Goal: Task Accomplishment & Management: Manage account settings

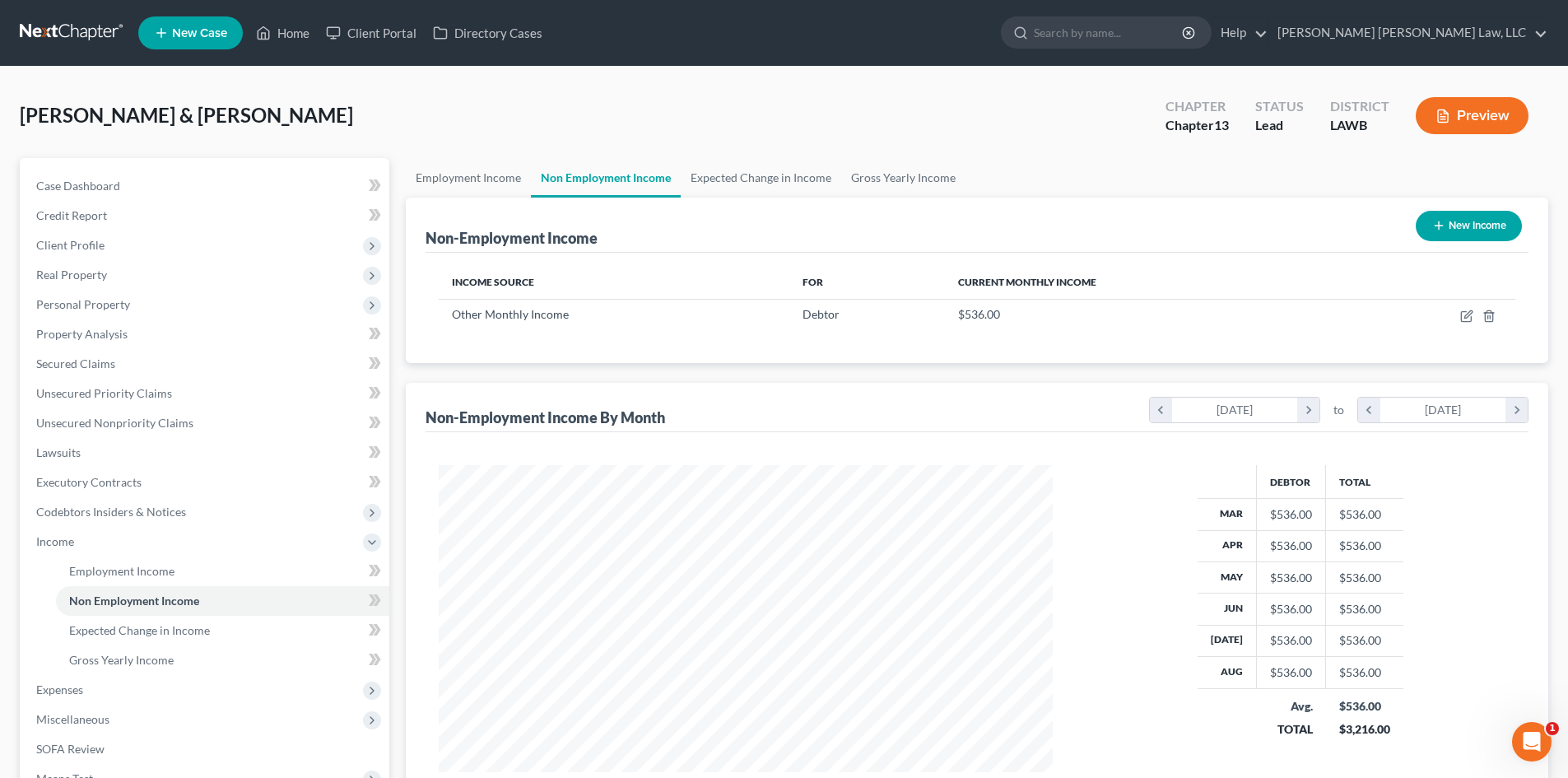
scroll to position [307, 647]
click at [66, 682] on span "Expenses" at bounding box center [59, 689] width 47 height 14
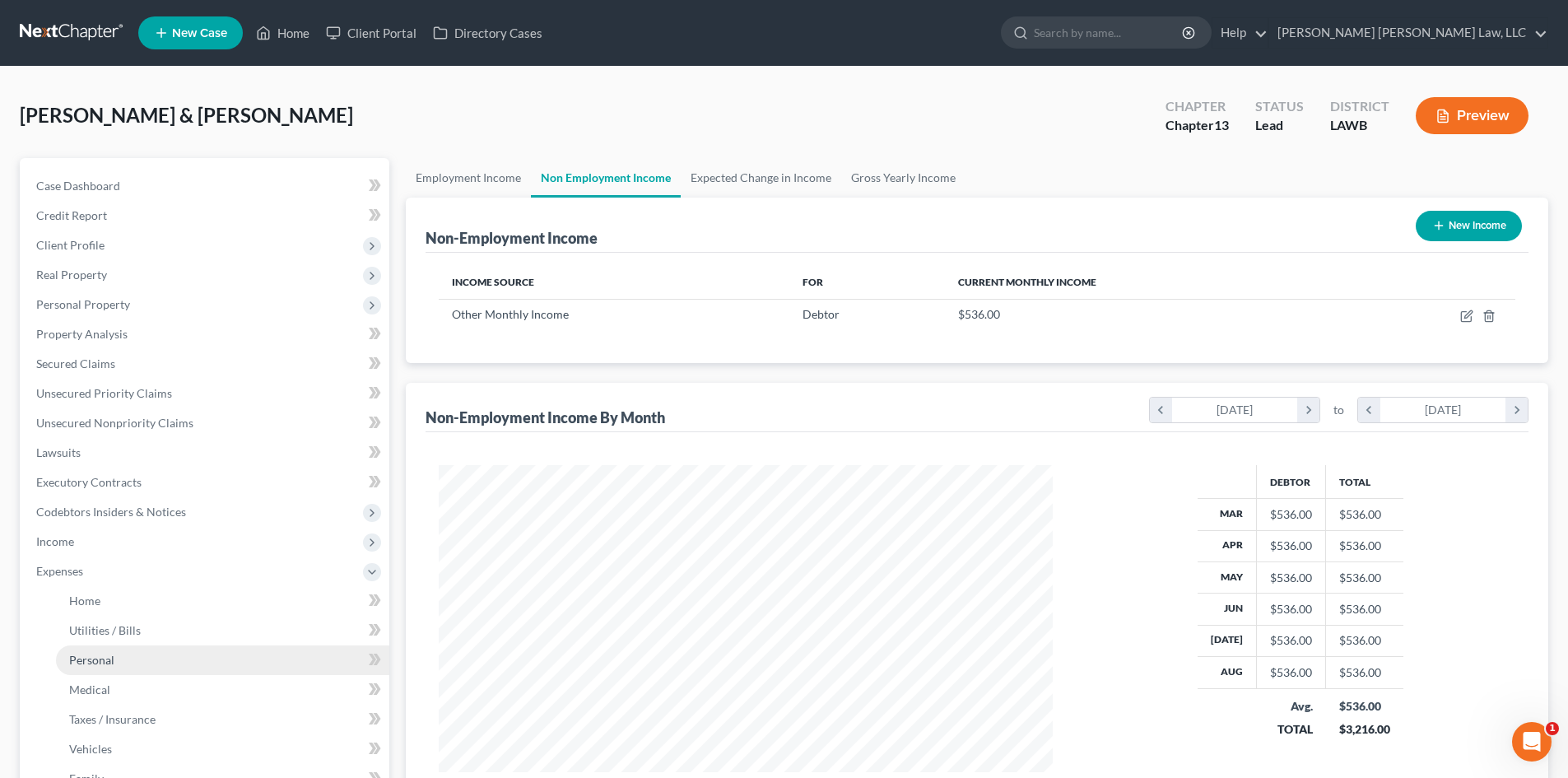
click at [142, 667] on link "Personal" at bounding box center [222, 660] width 333 height 30
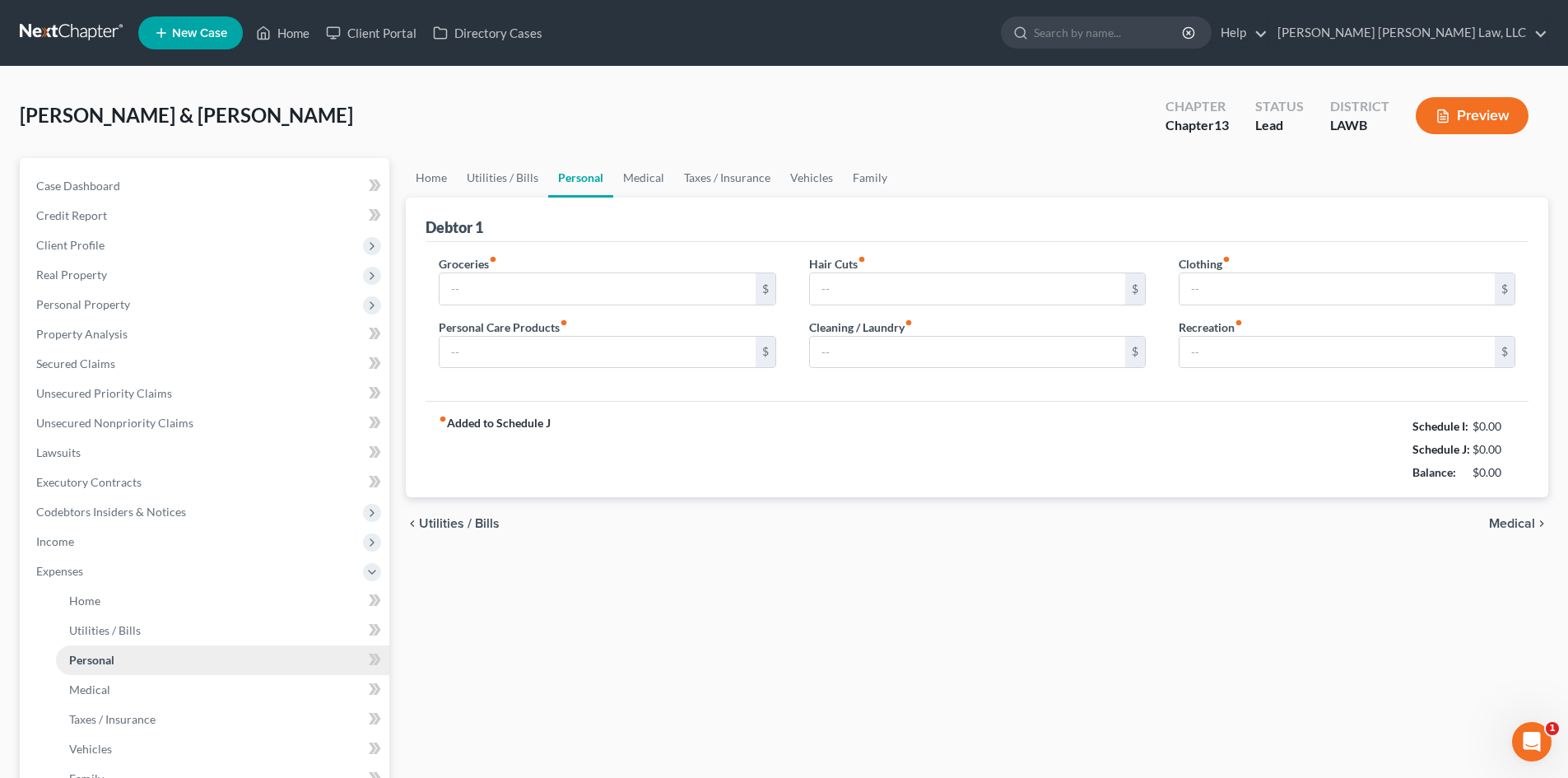
type input "536.00"
type input "0.00"
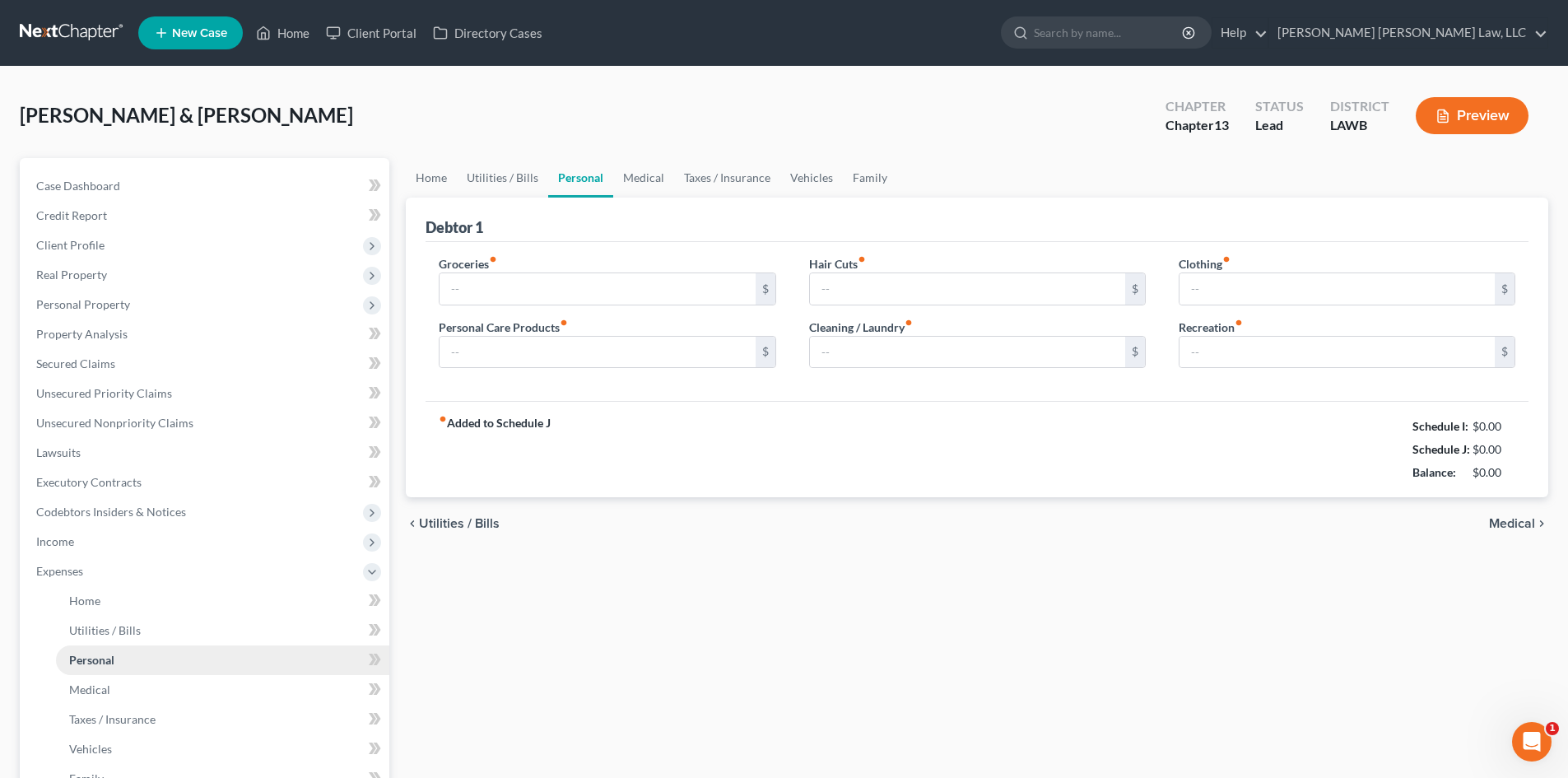
type input "50.00"
click at [111, 537] on span "Income" at bounding box center [206, 541] width 366 height 30
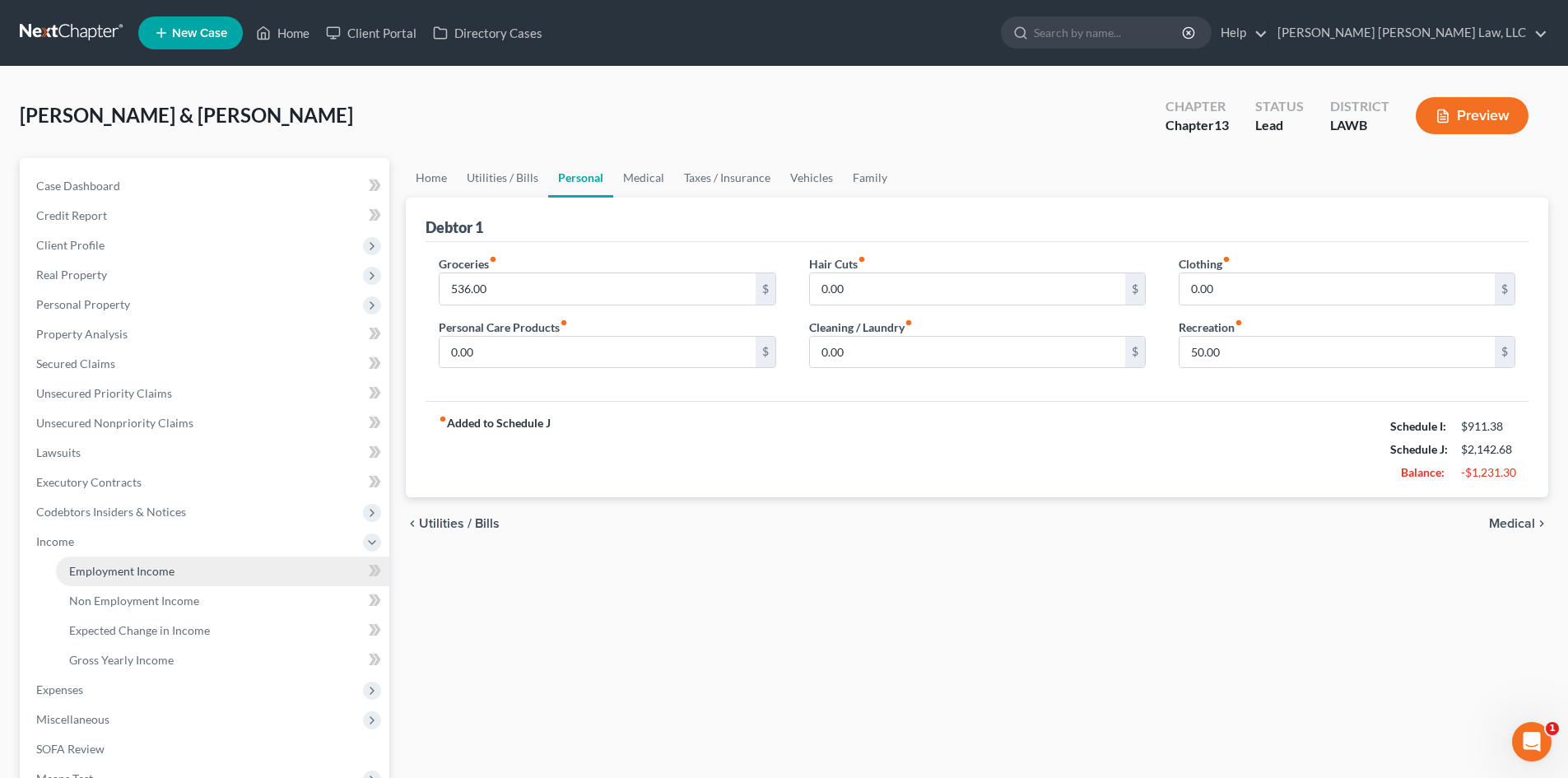
click at [125, 569] on span "Employment Income" at bounding box center [121, 570] width 105 height 14
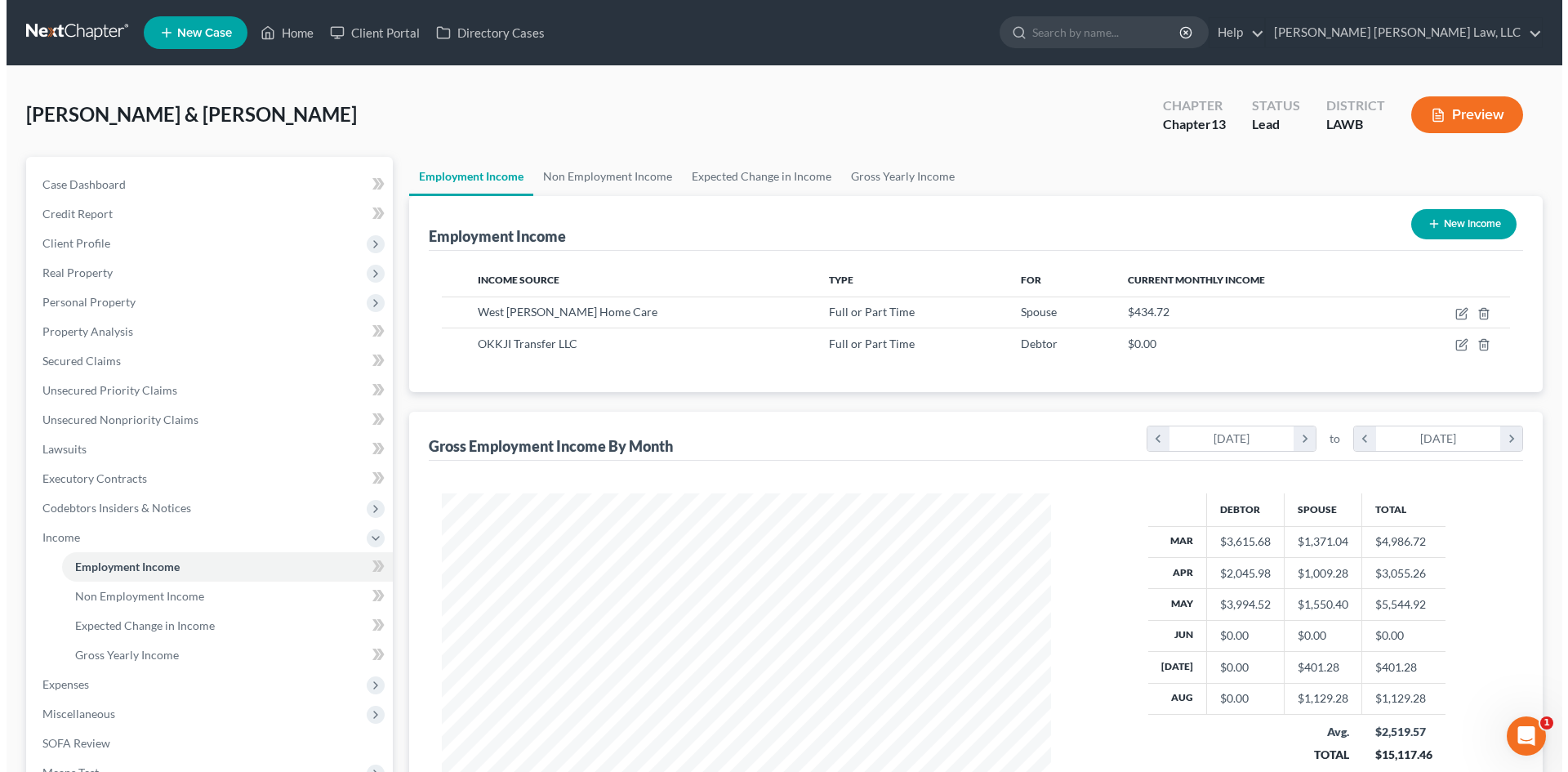
scroll to position [305, 642]
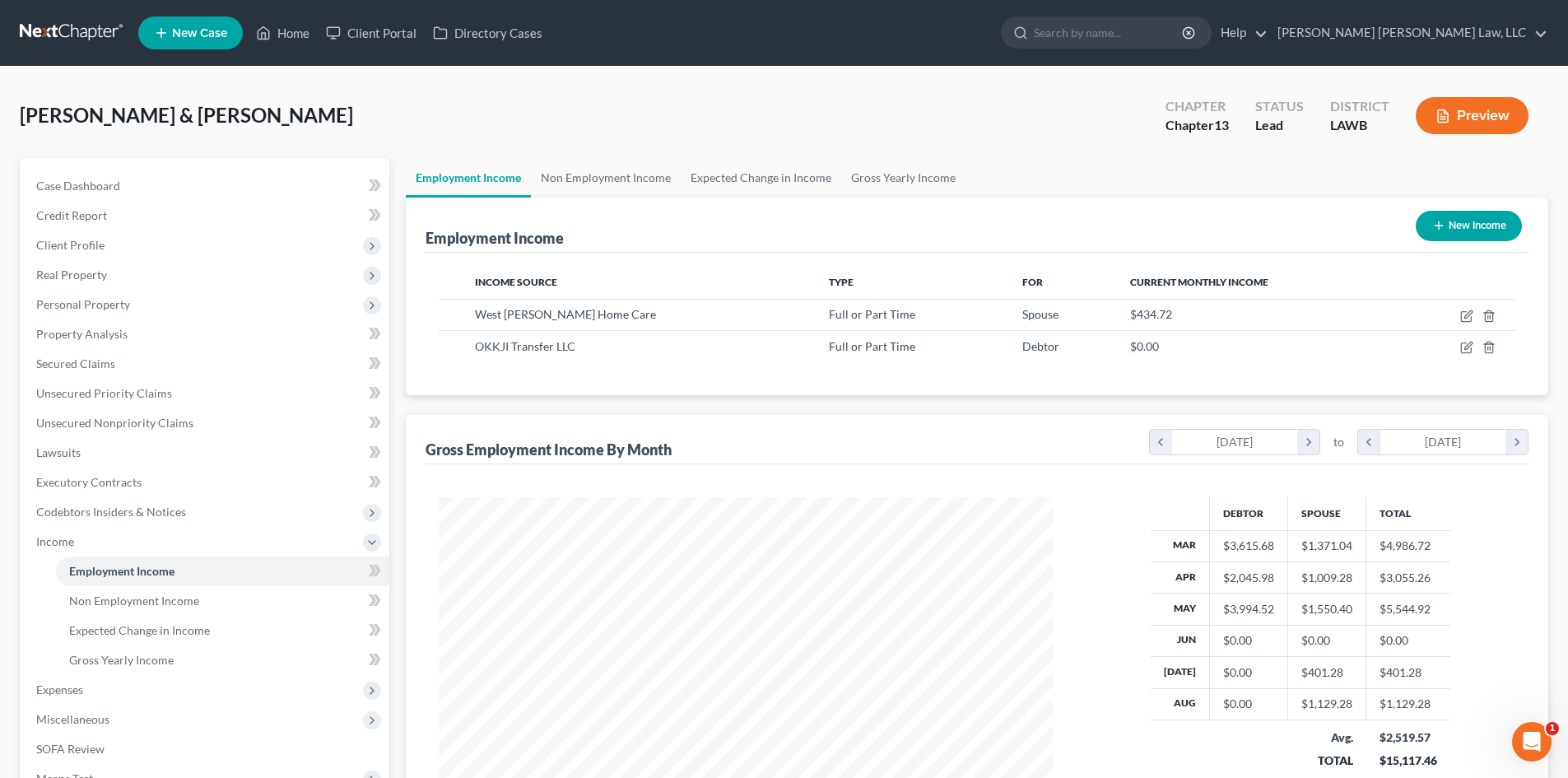
click at [1474, 221] on button "New Income" at bounding box center [1469, 226] width 106 height 31
select select "0"
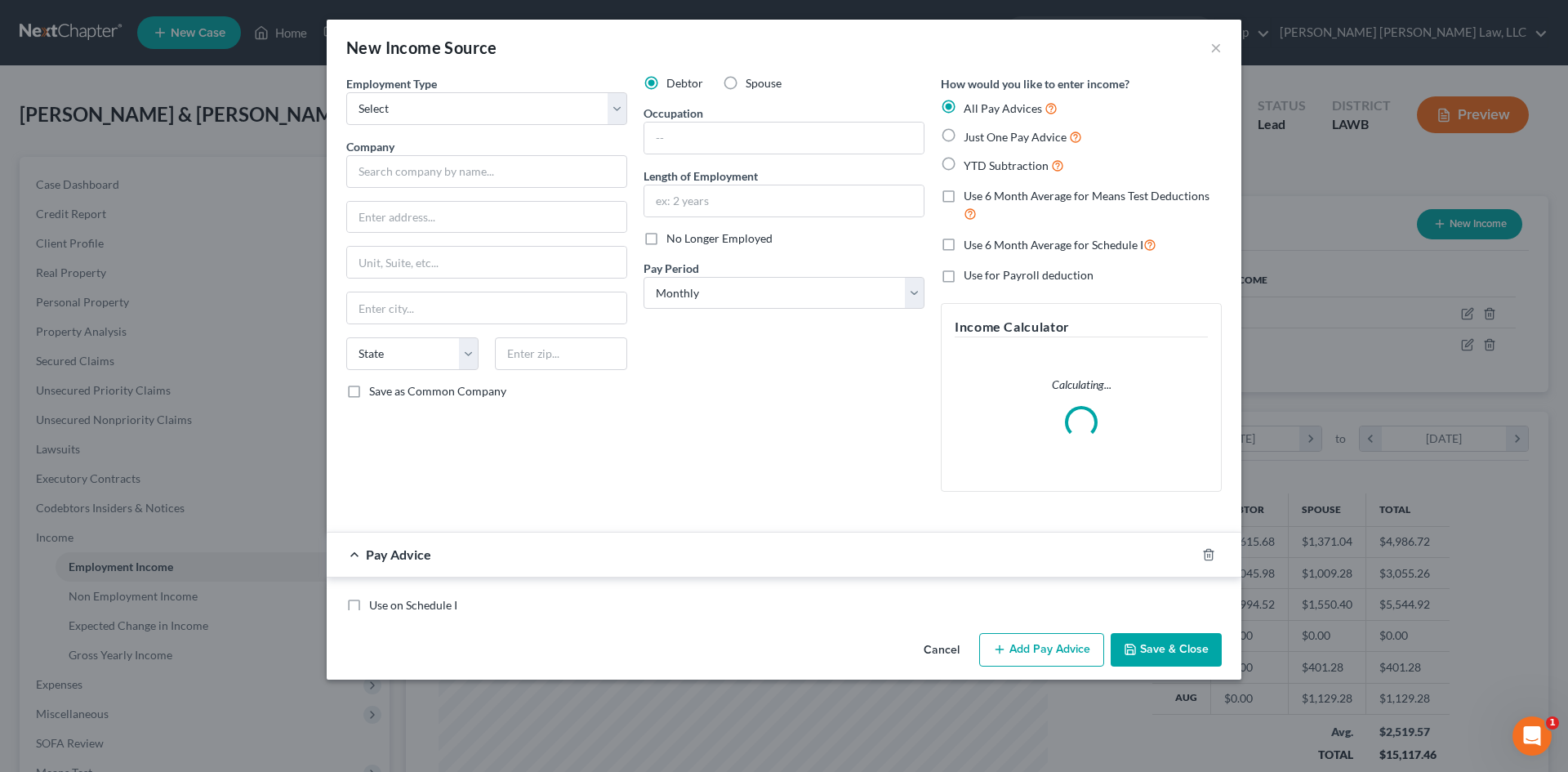
scroll to position [307, 648]
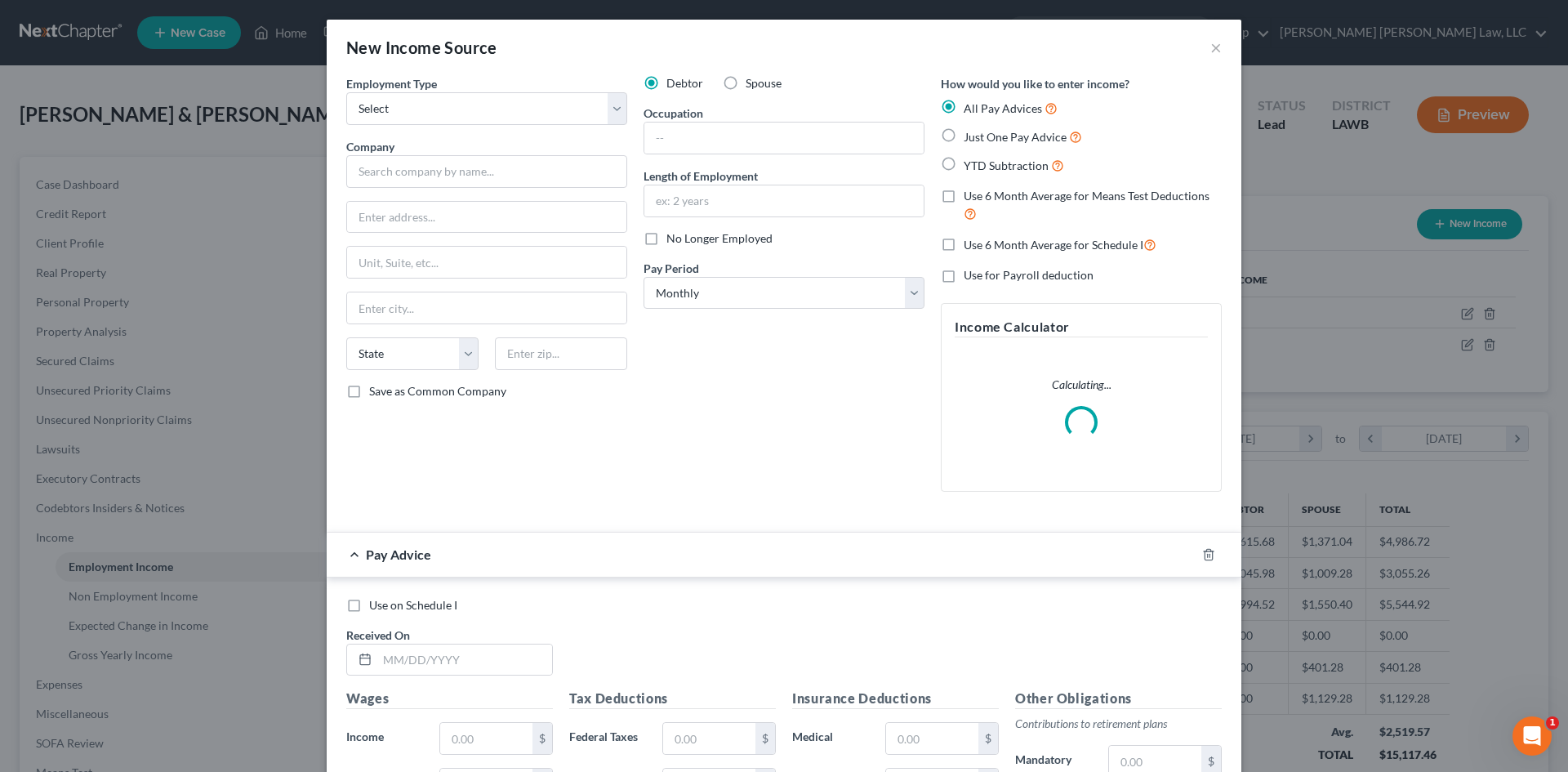
drag, startPoint x: 589, startPoint y: 18, endPoint x: 579, endPoint y: 75, distance: 57.9
click at [589, 18] on div "New Income Source × Employment Type * Select Full or [DEMOGRAPHIC_DATA] Employm…" at bounding box center [784, 386] width 1568 height 772
click at [579, 89] on div "Employment Type * Select Full or [DEMOGRAPHIC_DATA] Employment Self Employment" at bounding box center [486, 100] width 281 height 50
click at [743, 94] on div "Debtor Spouse Occupation Length of Employment No Longer Employed Pay Period * S…" at bounding box center [784, 290] width 298 height 429
click at [752, 80] on span "Spouse" at bounding box center [763, 82] width 36 height 14
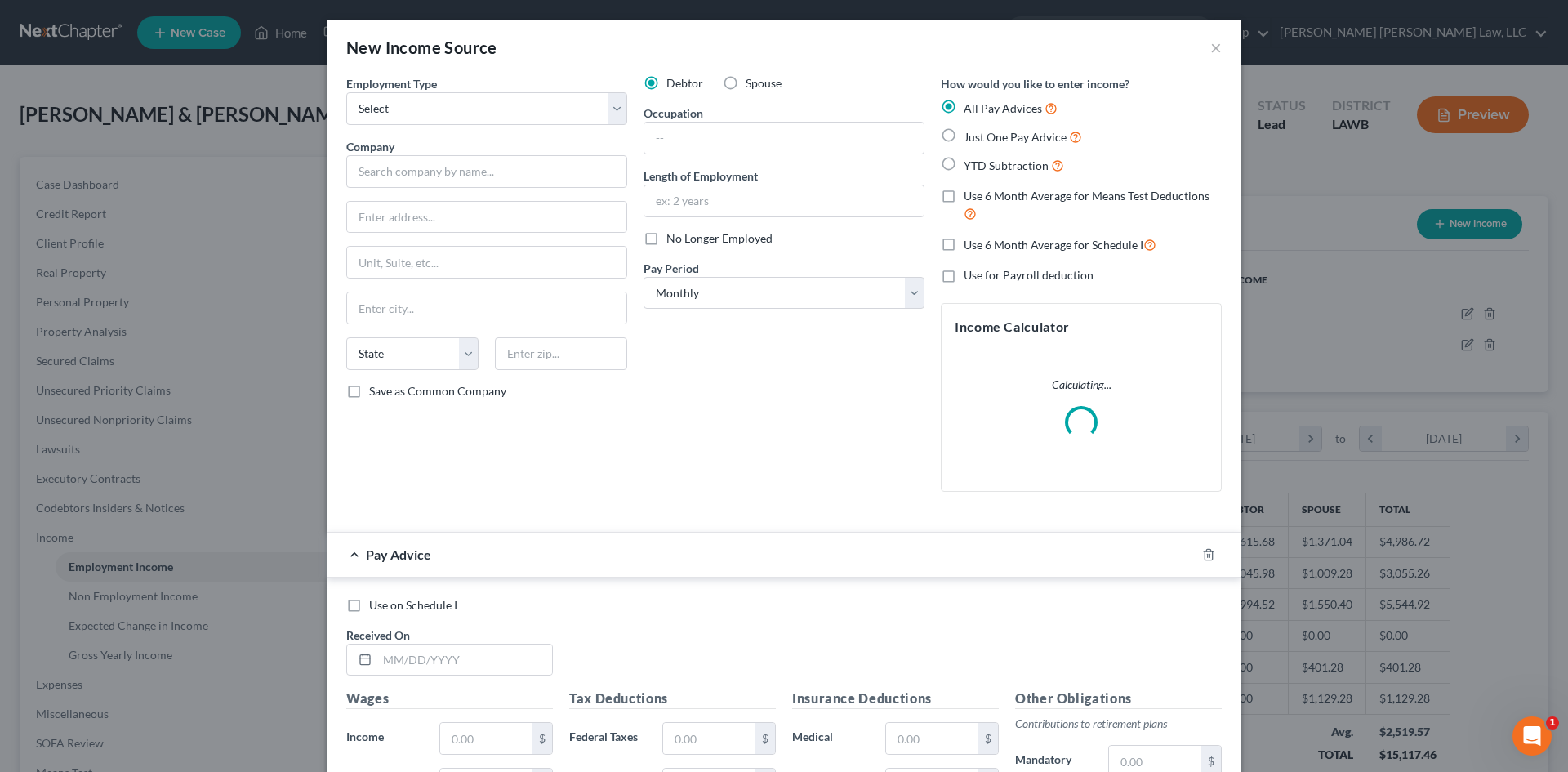
click at [752, 80] on input "Spouse" at bounding box center [757, 81] width 11 height 11
radio input "true"
drag, startPoint x: 544, startPoint y: 105, endPoint x: 506, endPoint y: 123, distance: 42.0
click at [546, 107] on select "Select Full or [DEMOGRAPHIC_DATA] Employment Self Employment" at bounding box center [486, 108] width 281 height 32
select select "0"
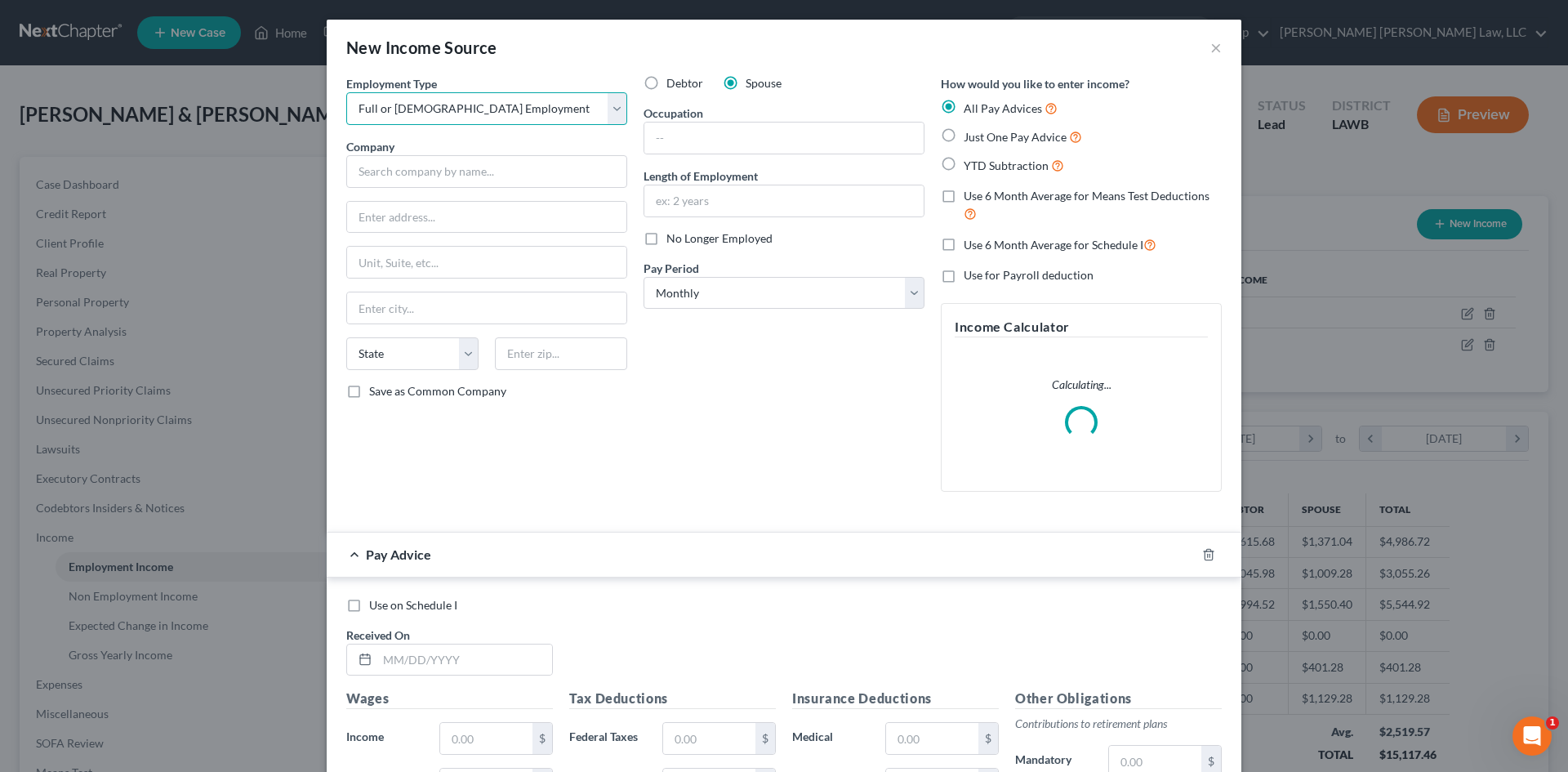
click at [346, 92] on select "Select Full or [DEMOGRAPHIC_DATA] Employment Self Employment" at bounding box center [486, 108] width 281 height 32
click at [434, 180] on input "text" at bounding box center [486, 170] width 281 height 32
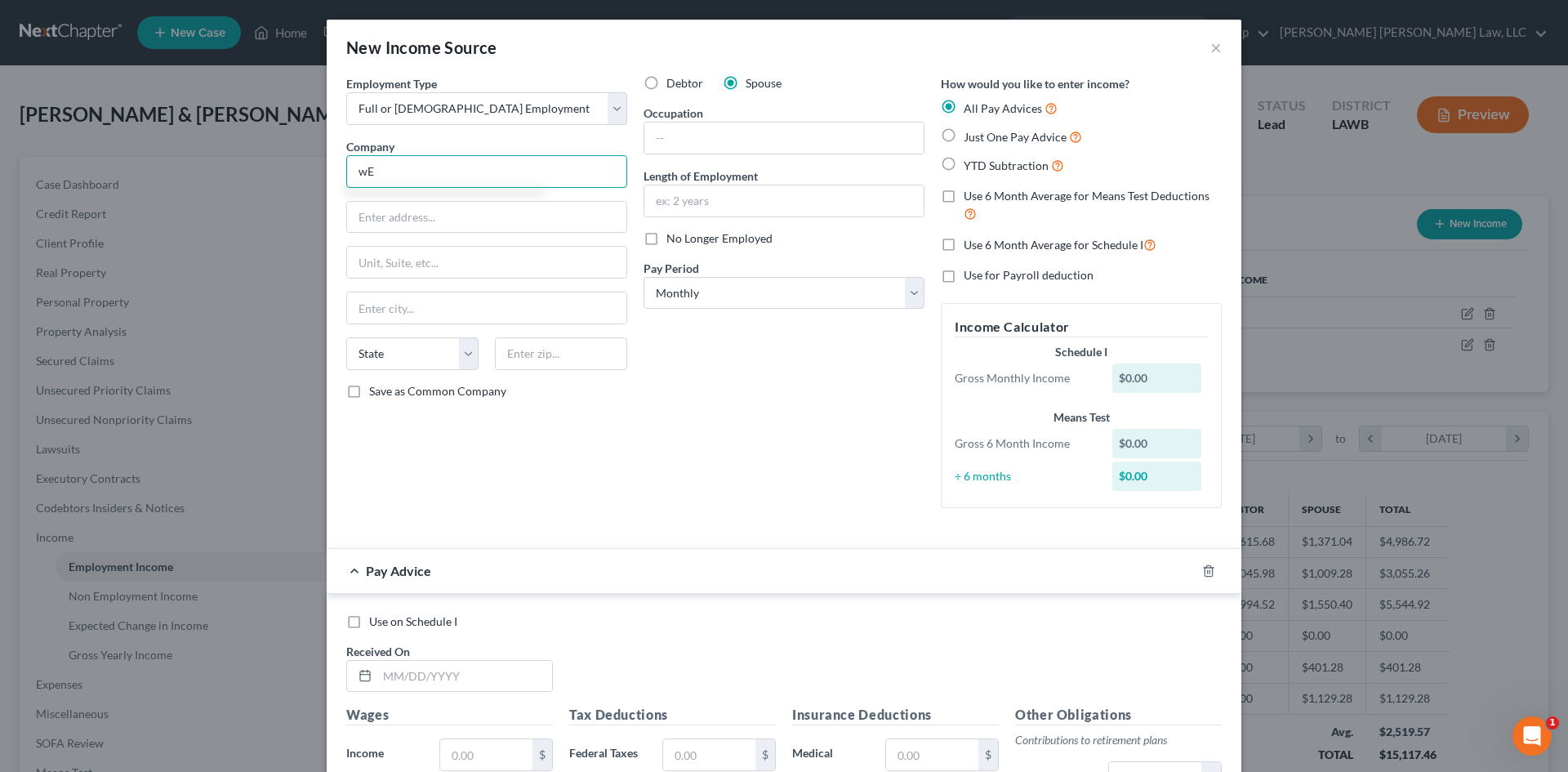
type input "w"
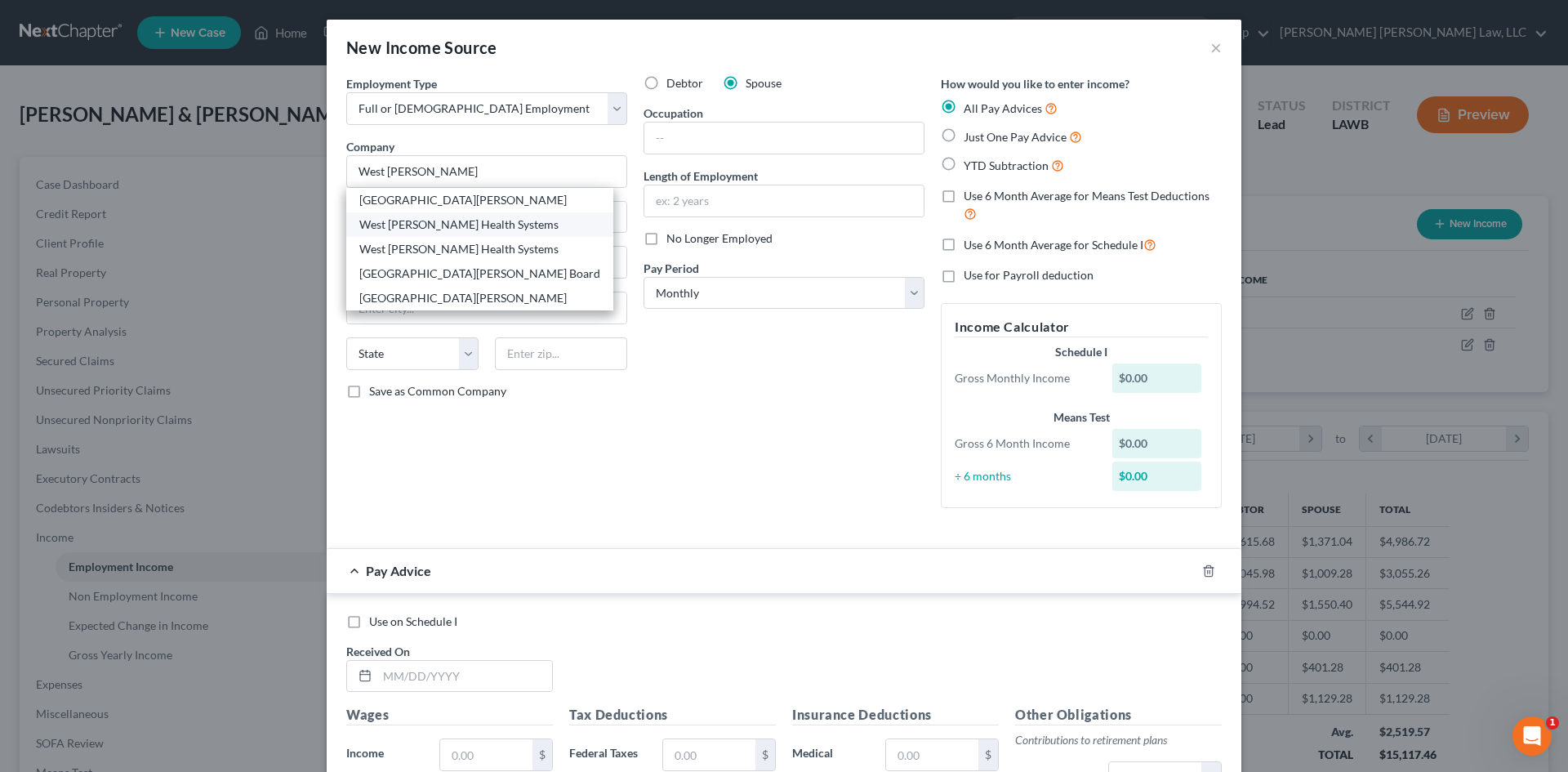
click at [452, 219] on div "West [PERSON_NAME] Health Systems" at bounding box center [479, 225] width 240 height 17
type input "West [PERSON_NAME] Health Systems"
type input "[STREET_ADDRESS][PERSON_NAME]"
type input "[GEOGRAPHIC_DATA]"
select select "19"
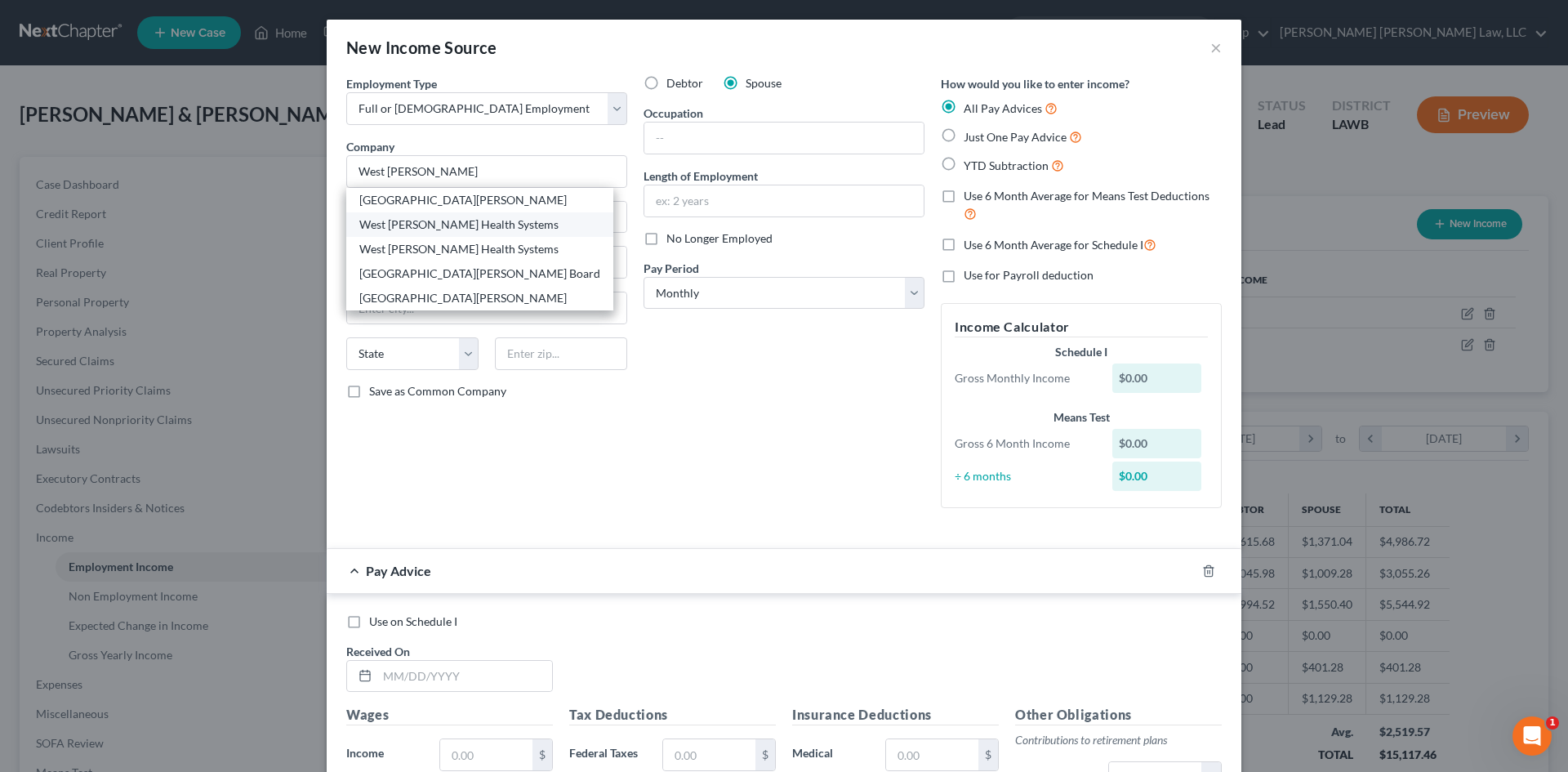
type input "71263"
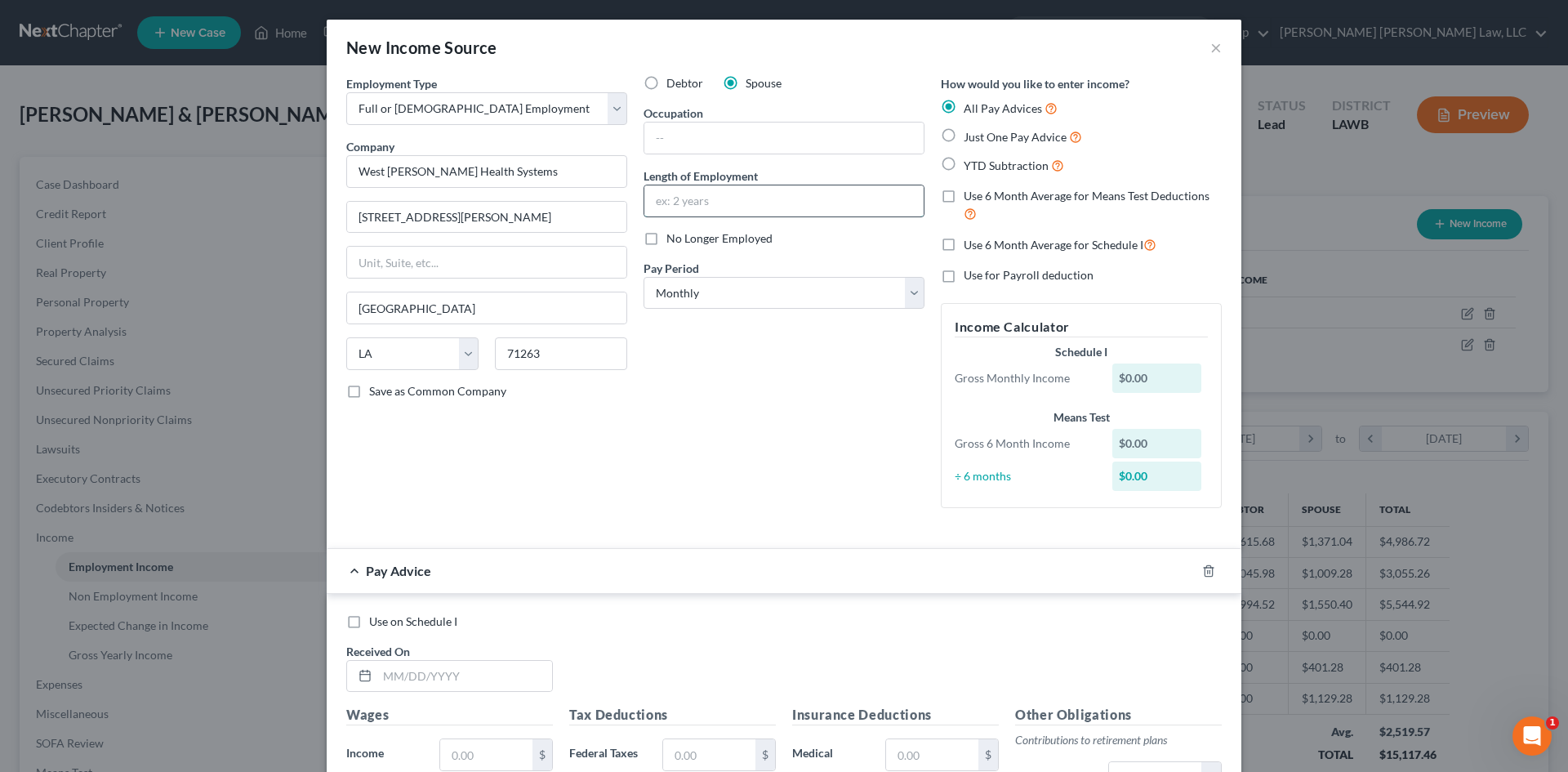
click at [735, 200] on input "text" at bounding box center [783, 201] width 279 height 31
type input "1 month"
click at [788, 128] on input "text" at bounding box center [783, 138] width 279 height 31
drag, startPoint x: 732, startPoint y: 589, endPoint x: 722, endPoint y: 567, distance: 24.2
click at [732, 589] on div "Pay Advice" at bounding box center [761, 570] width 869 height 43
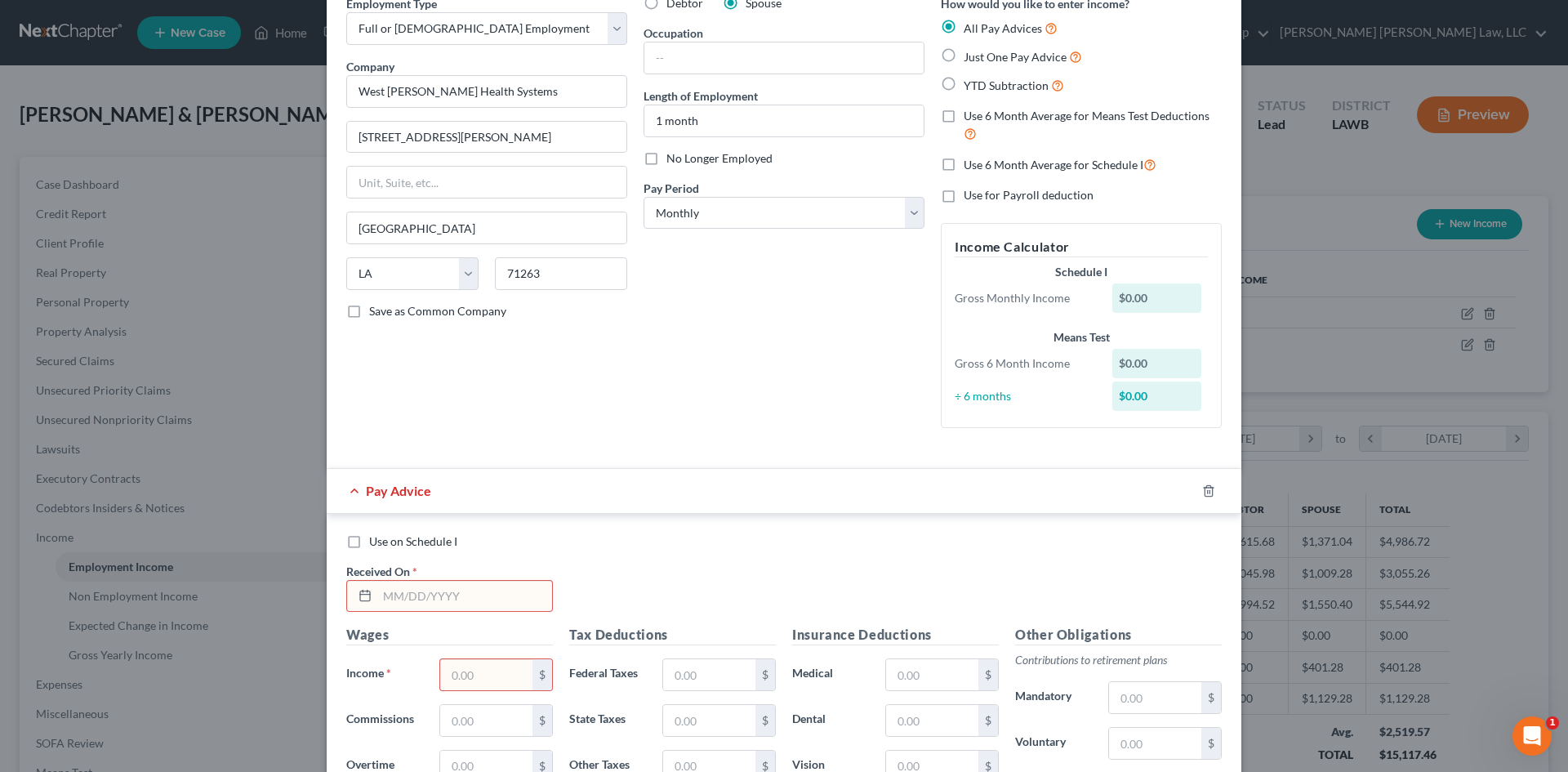
scroll to position [245, 0]
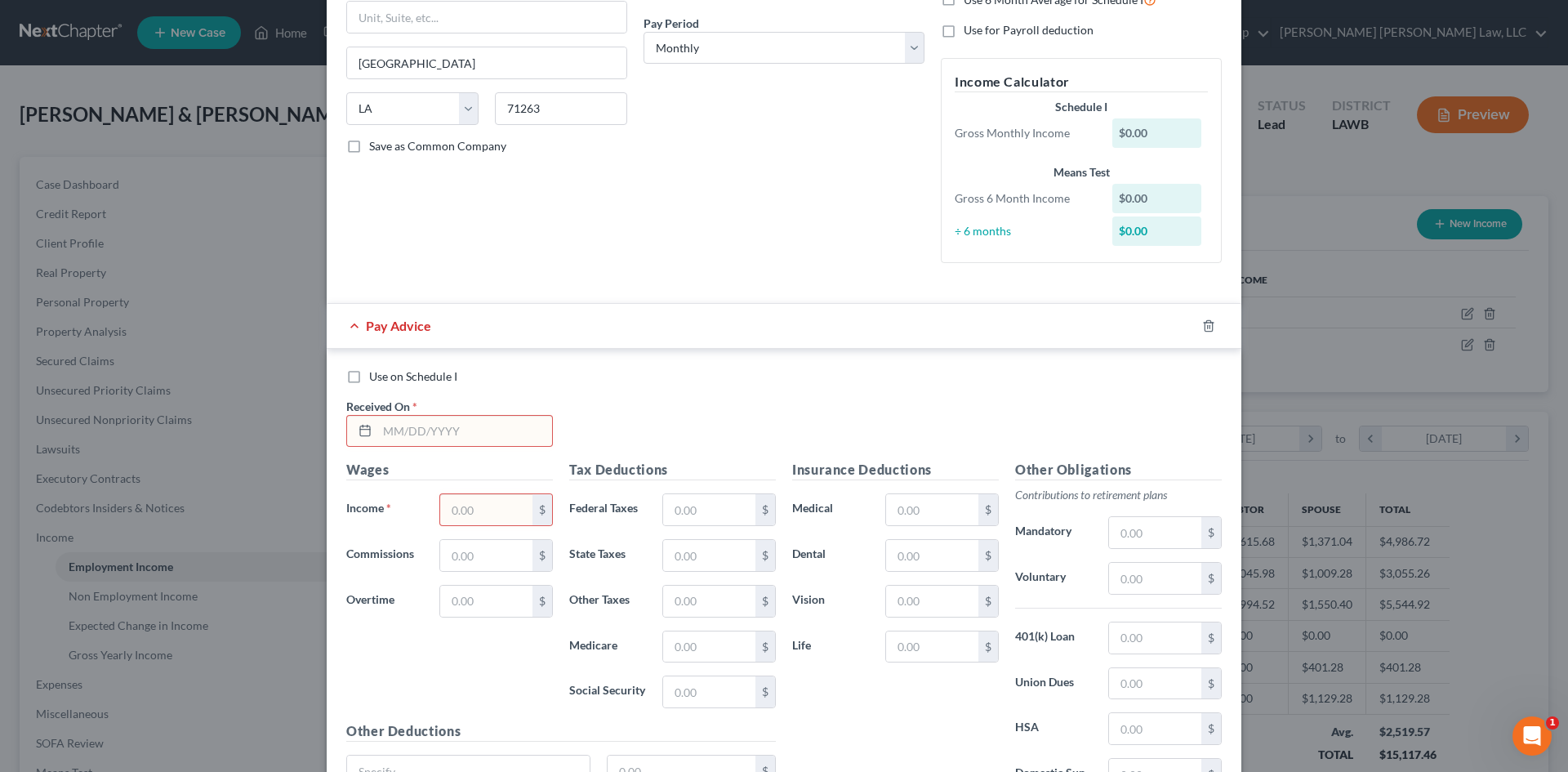
click at [488, 431] on input "text" at bounding box center [465, 431] width 175 height 31
type input "[DATE]"
click at [503, 512] on input "text" at bounding box center [486, 509] width 92 height 31
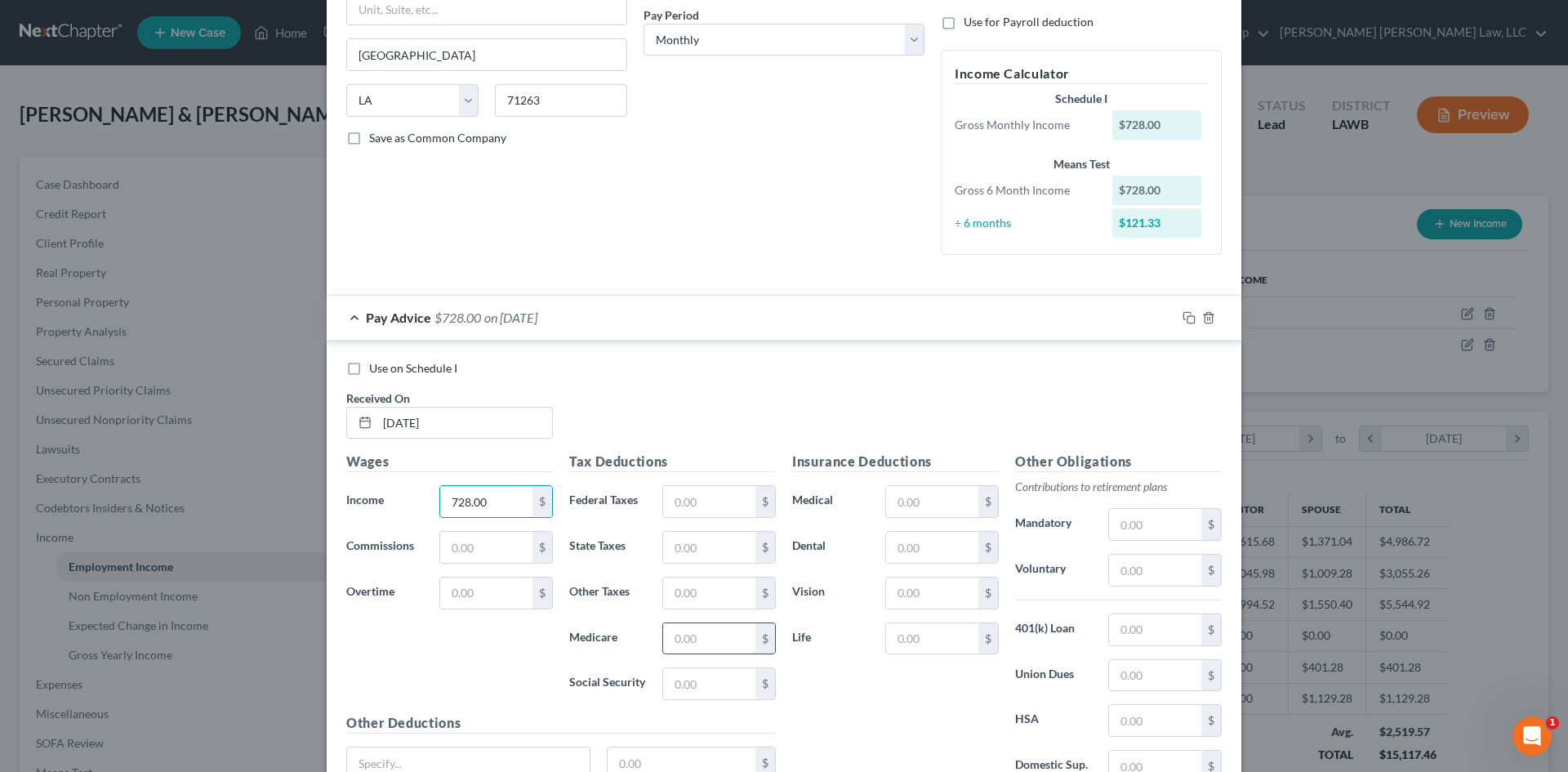
scroll to position [327, 0]
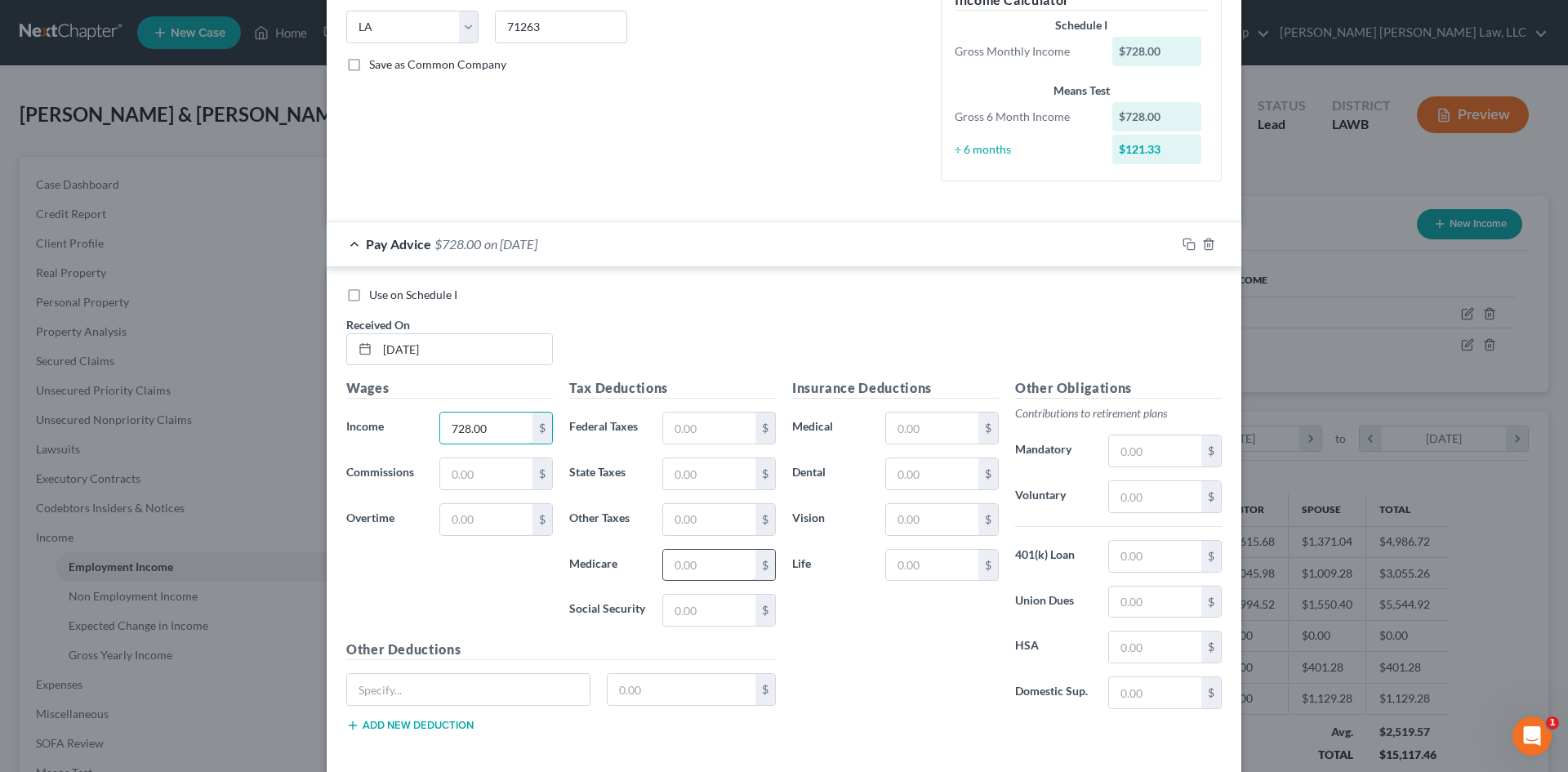
type input "728.00"
click at [680, 561] on input "text" at bounding box center [709, 566] width 92 height 31
type input "45.14"
click at [696, 602] on input "text" at bounding box center [709, 610] width 92 height 31
type input "10"
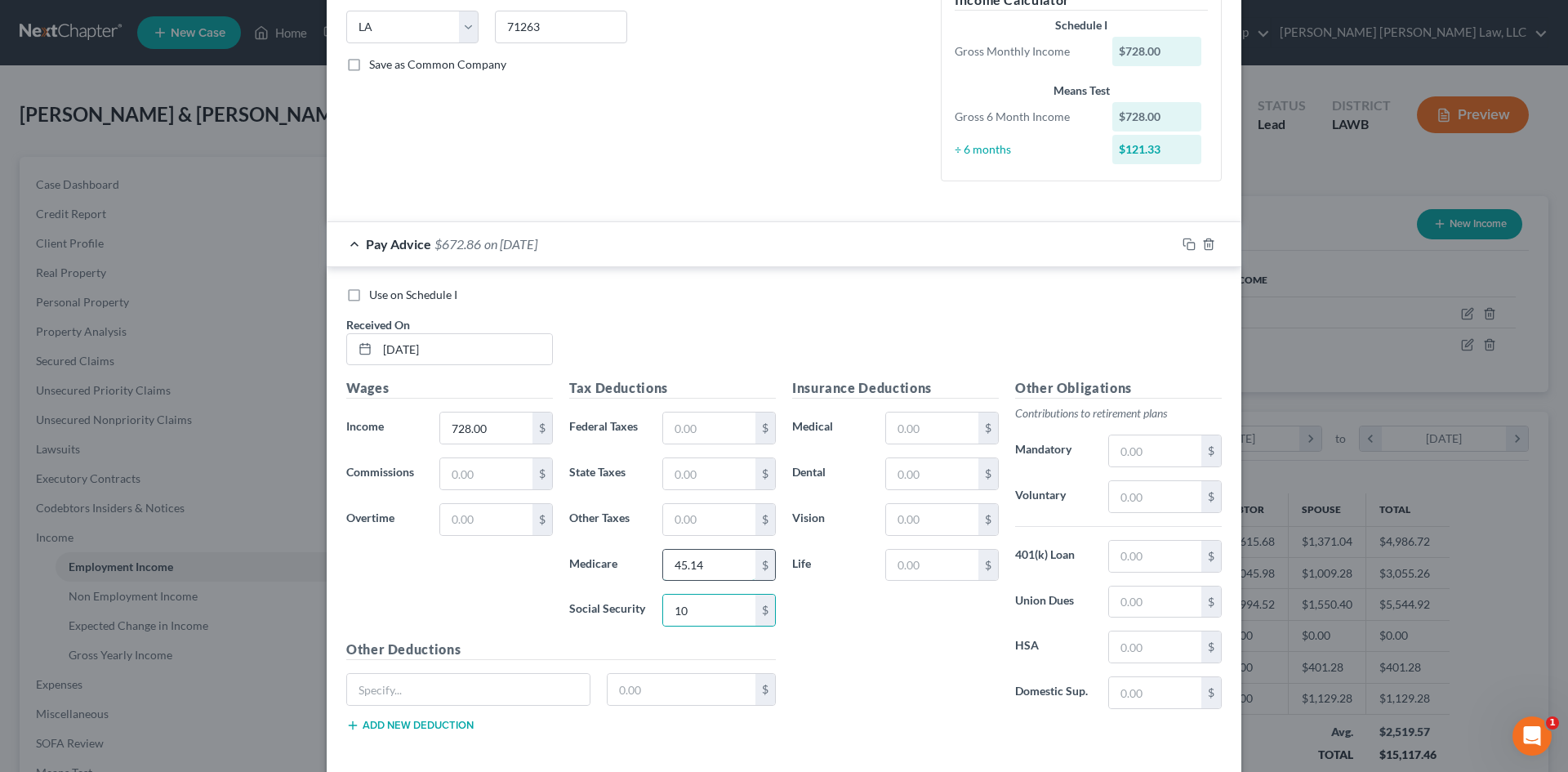
click at [676, 567] on input "45.14" at bounding box center [709, 566] width 92 height 31
click at [695, 570] on input "45.14" at bounding box center [709, 566] width 92 height 31
click at [696, 614] on input "10" at bounding box center [709, 610] width 92 height 31
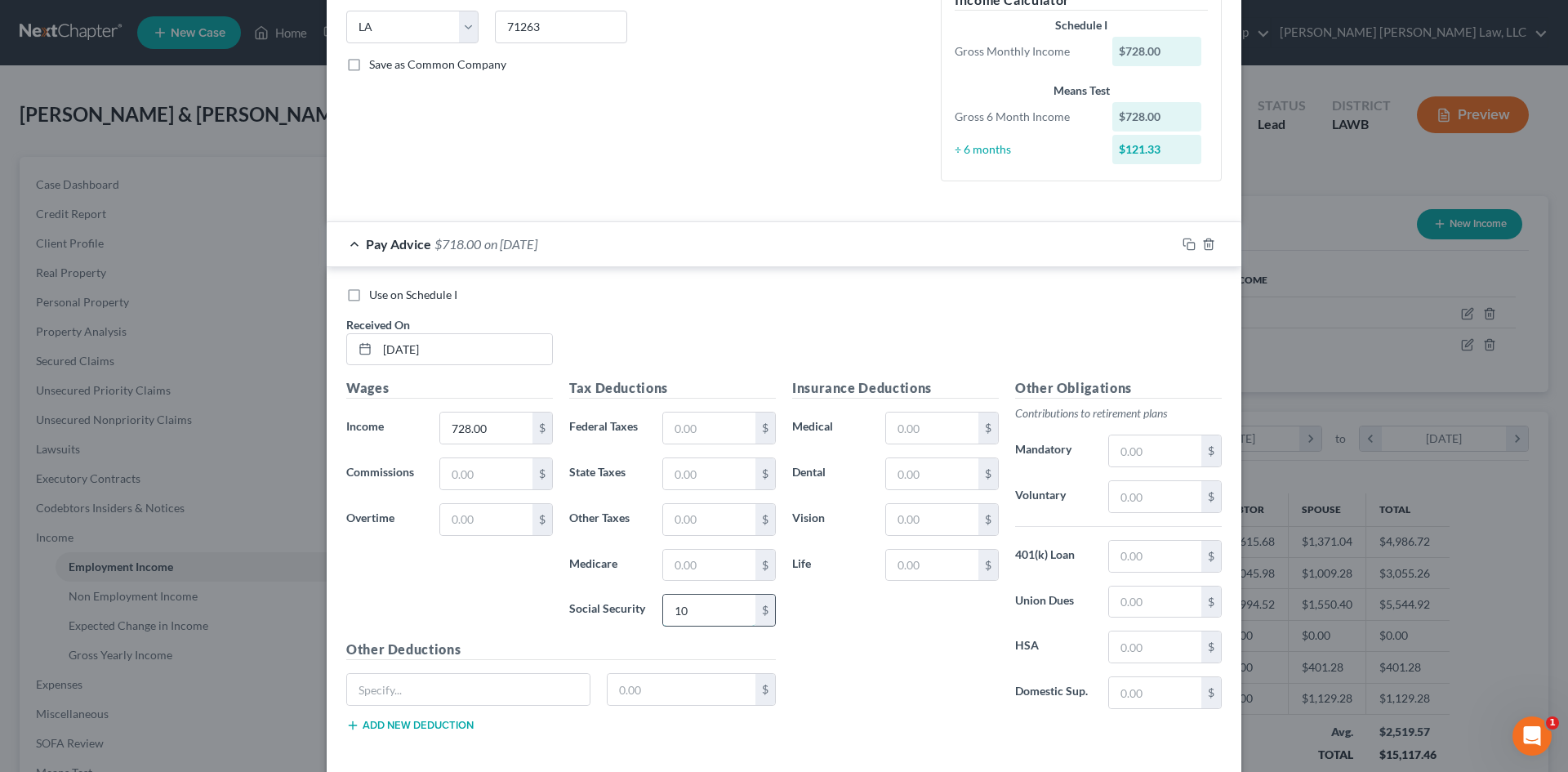
click at [696, 614] on input "10" at bounding box center [709, 610] width 92 height 31
type input "45.14"
click at [723, 562] on input "text" at bounding box center [709, 566] width 92 height 31
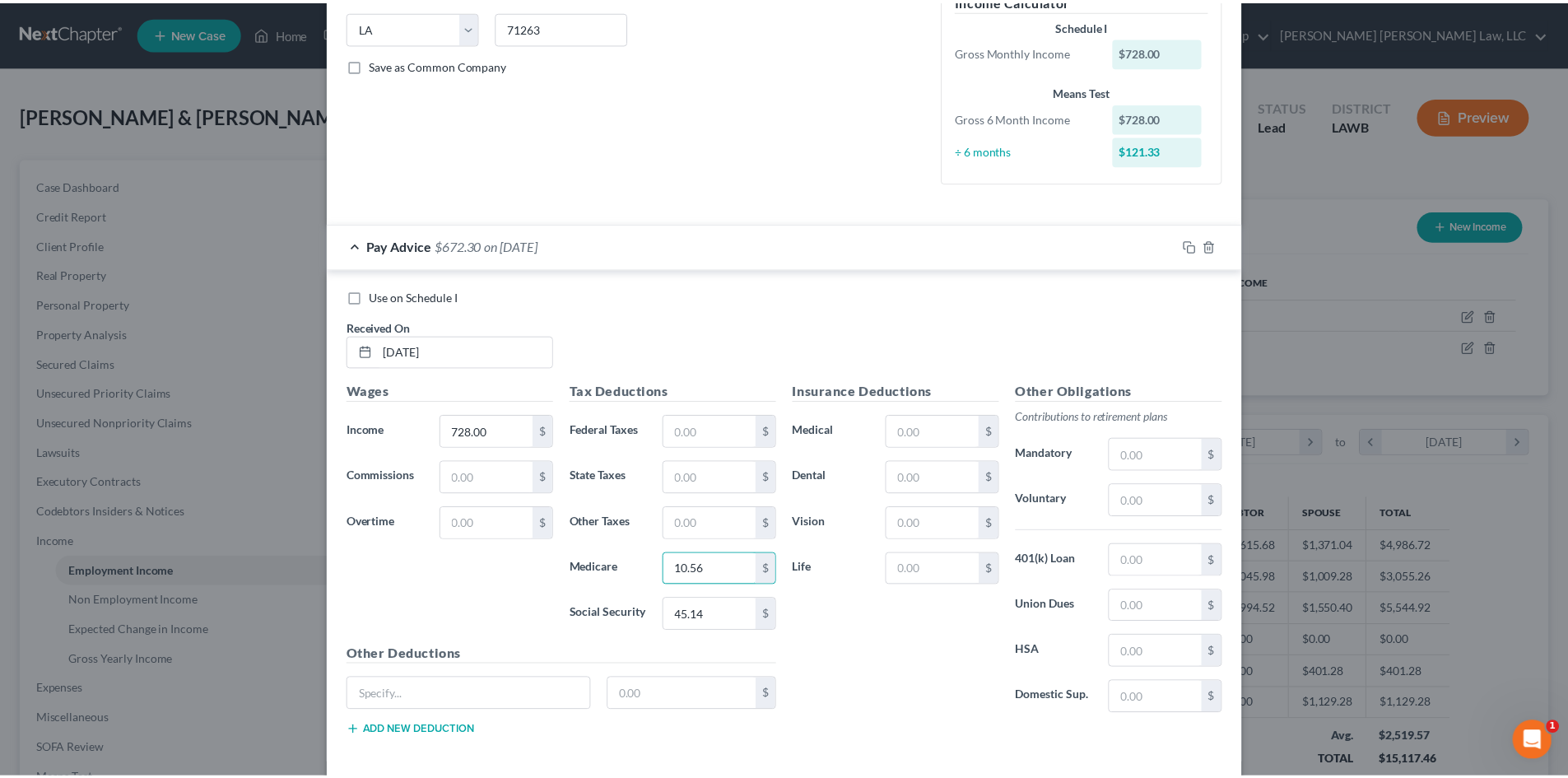
scroll to position [406, 0]
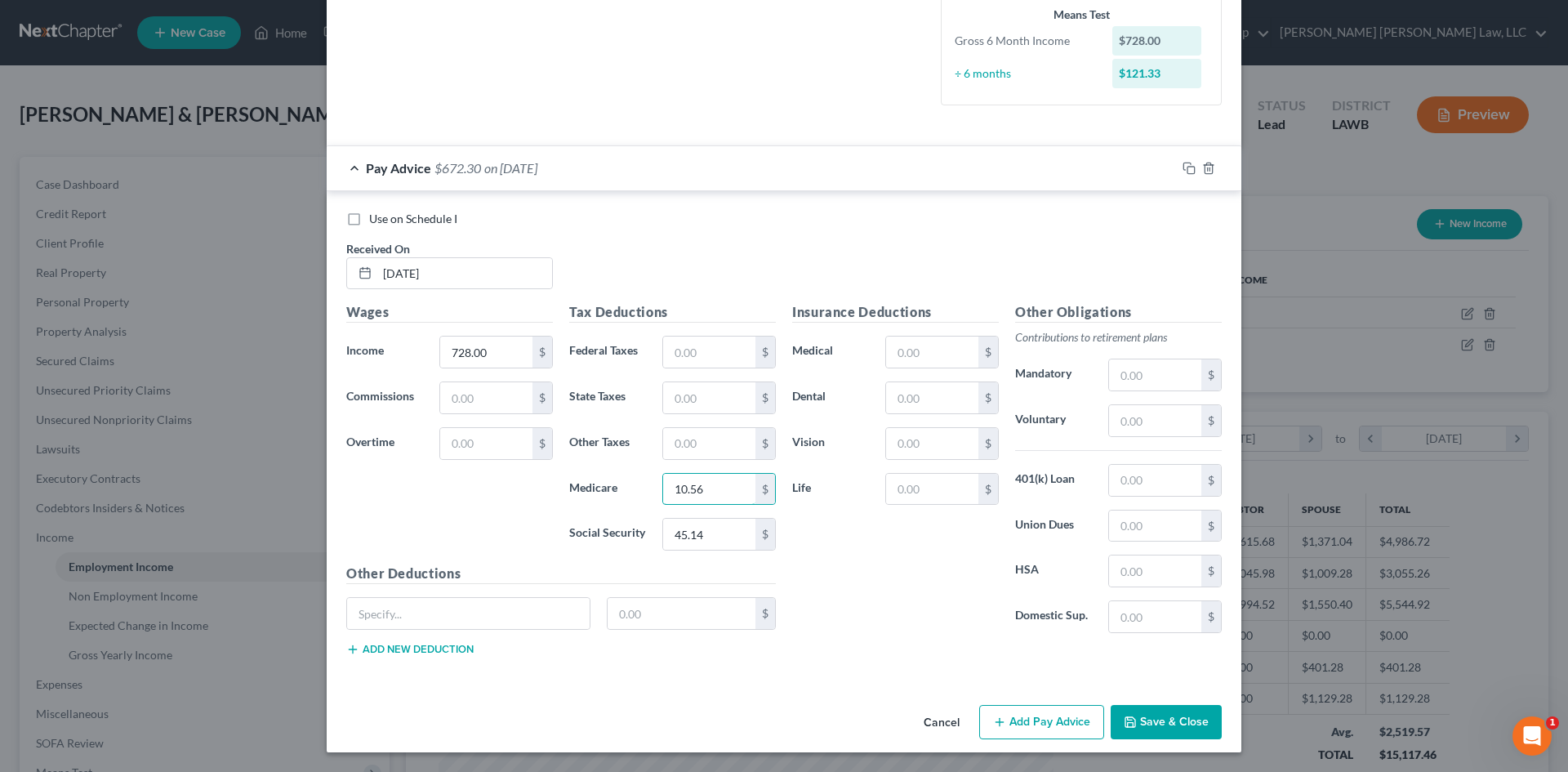
type input "10.56"
drag, startPoint x: 1204, startPoint y: 721, endPoint x: 1194, endPoint y: 722, distance: 10.0
click at [1200, 722] on button "Save & Close" at bounding box center [1166, 721] width 111 height 34
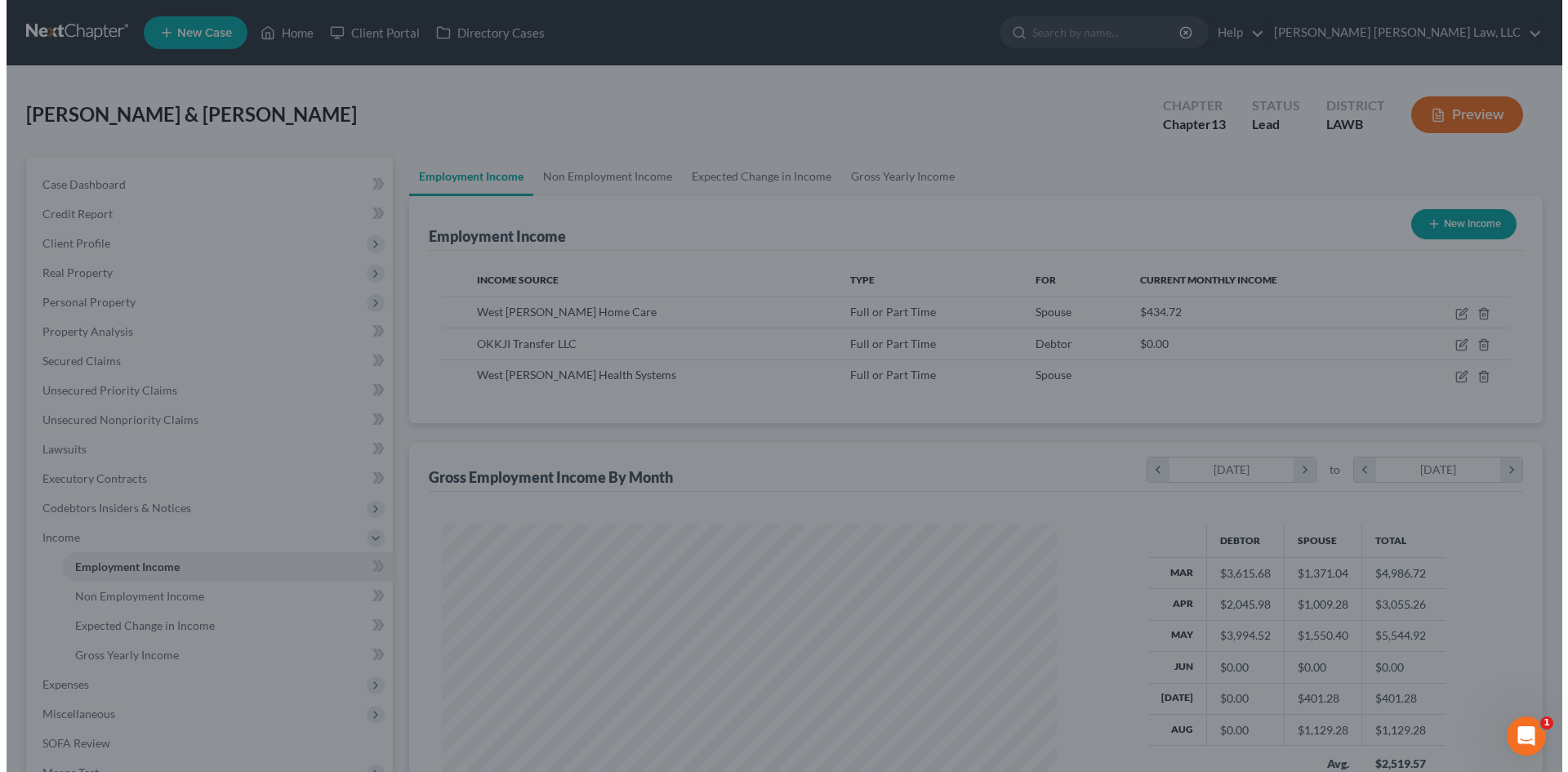
scroll to position [816295, 815983]
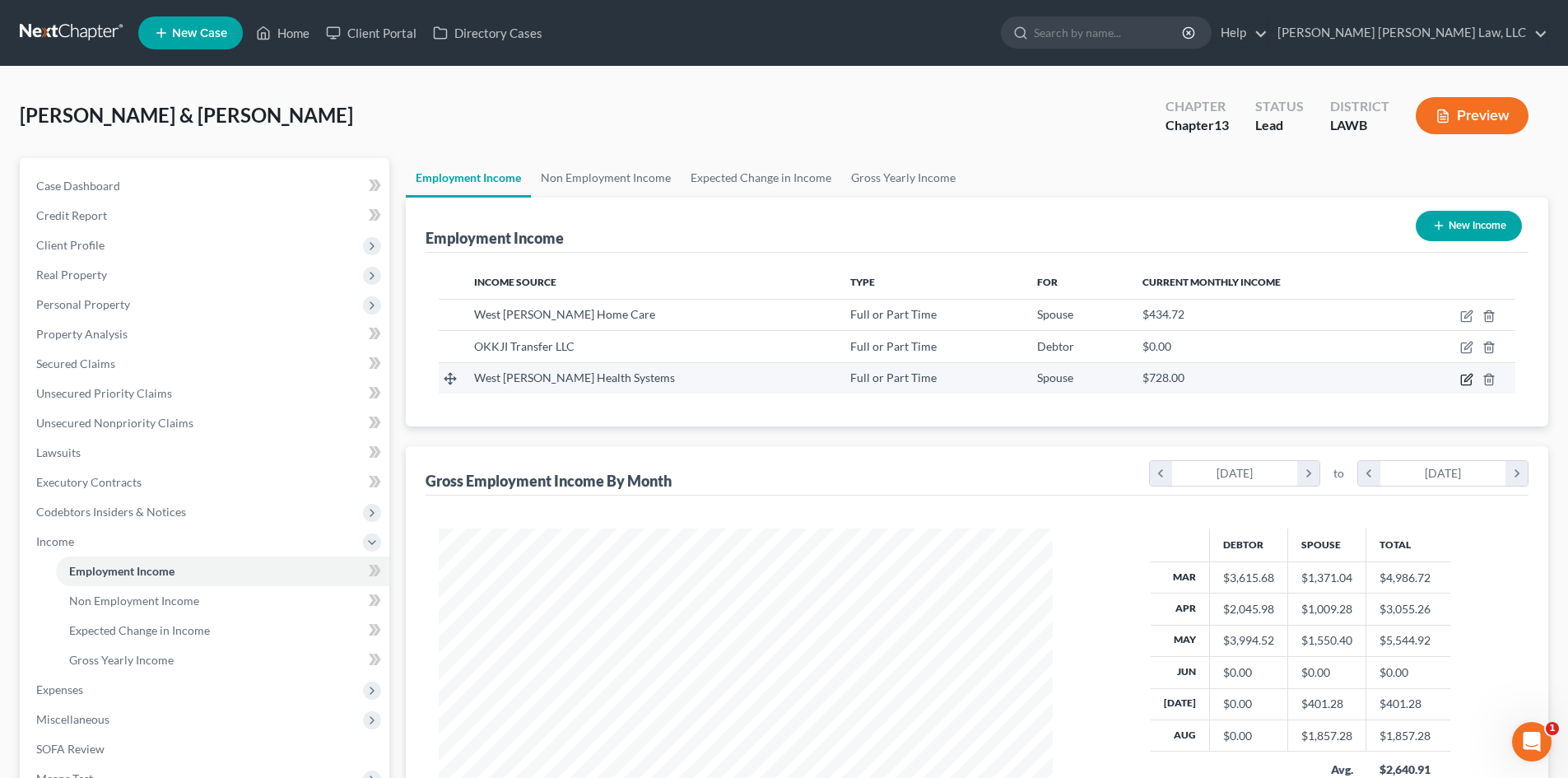
click at [1470, 380] on icon "button" at bounding box center [1466, 380] width 13 height 13
select select "0"
select select "19"
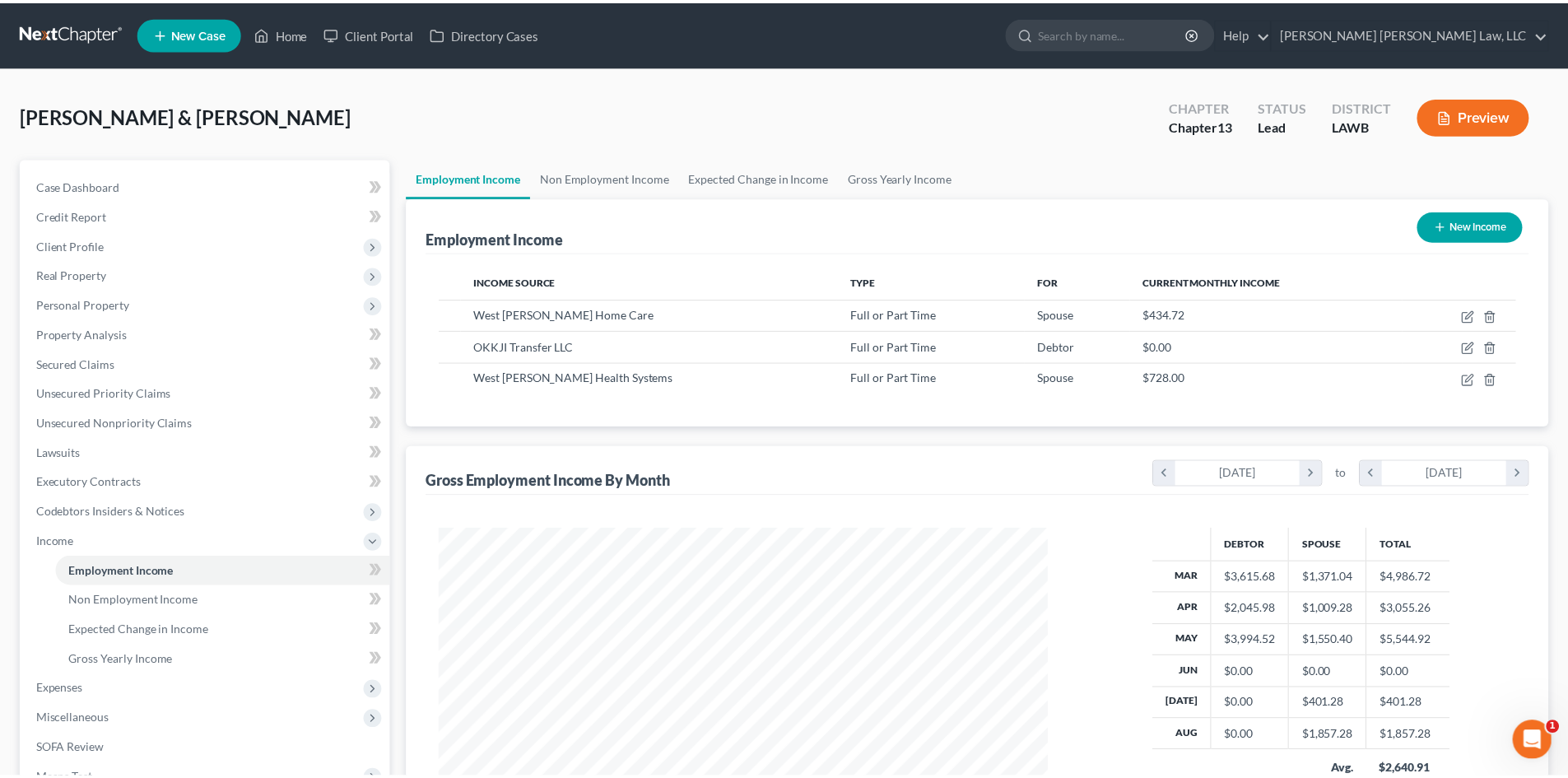
scroll to position [309, 653]
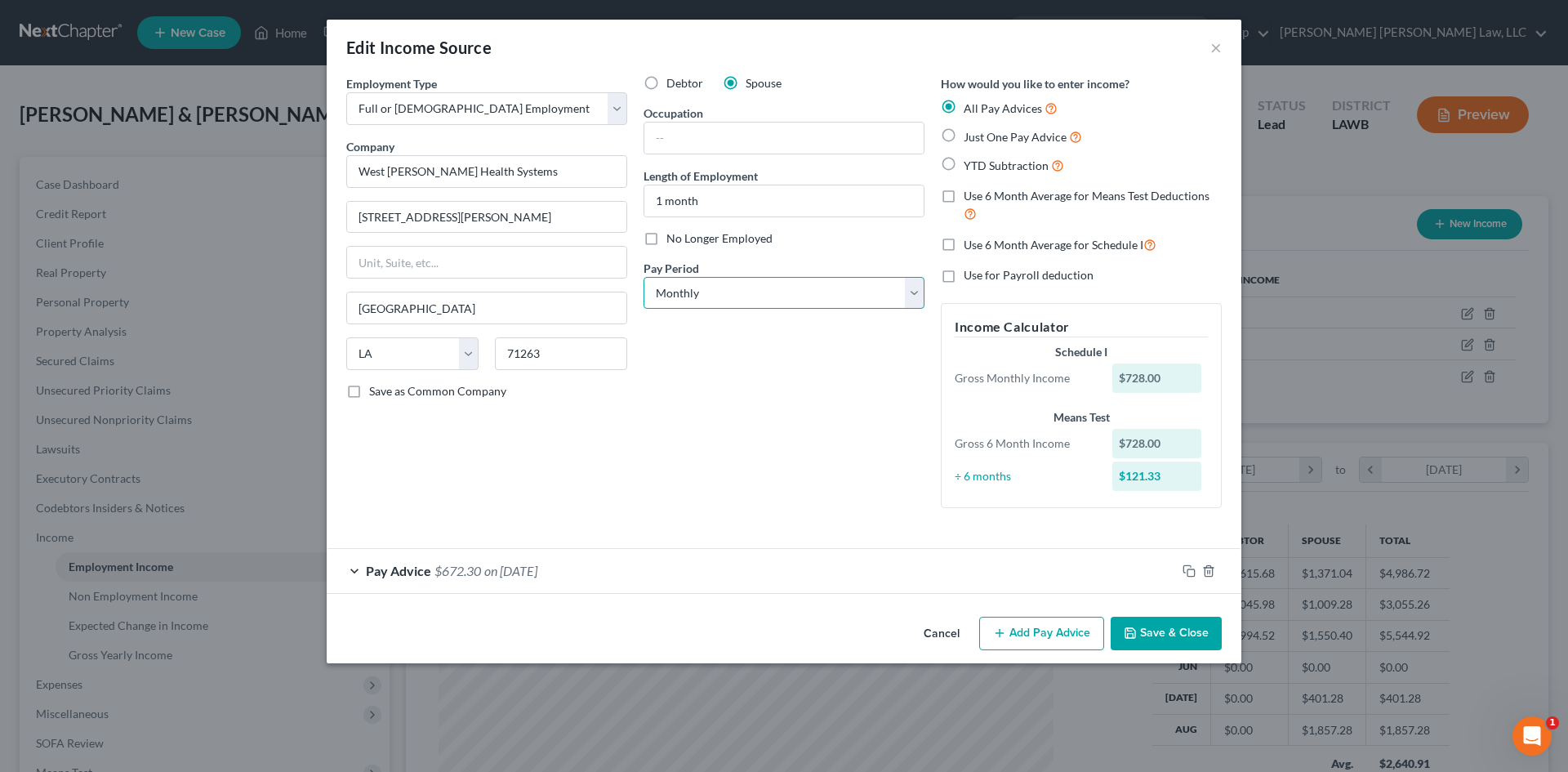
drag, startPoint x: 737, startPoint y: 294, endPoint x: 738, endPoint y: 306, distance: 12.0
click at [737, 294] on select "Select Monthly Twice Monthly Every Other Week Weekly" at bounding box center [783, 292] width 281 height 32
select select "2"
click at [643, 276] on select "Select Monthly Twice Monthly Every Other Week Weekly" at bounding box center [783, 292] width 281 height 32
click at [1185, 641] on button "Save & Close" at bounding box center [1166, 633] width 111 height 34
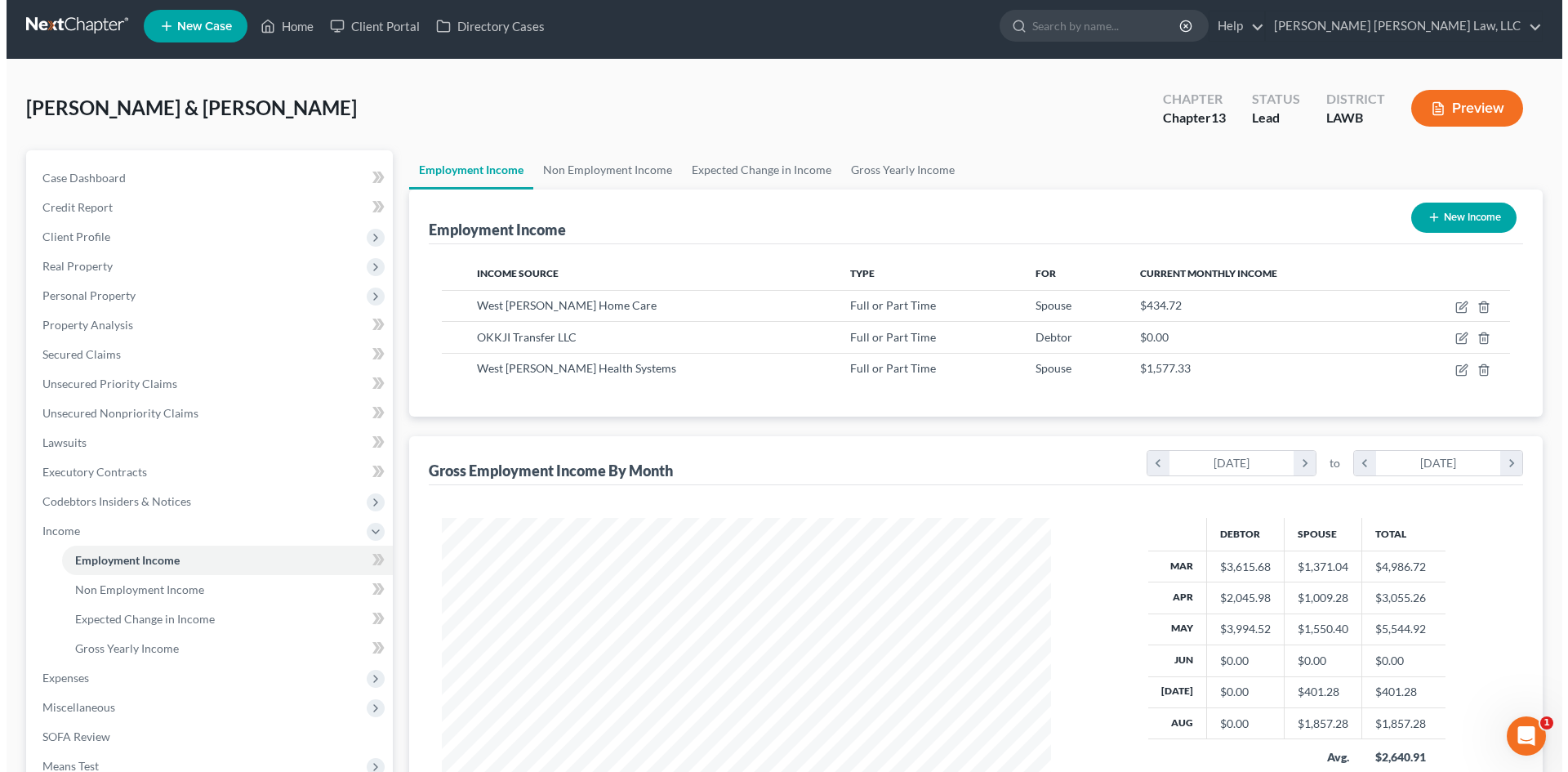
scroll to position [0, 0]
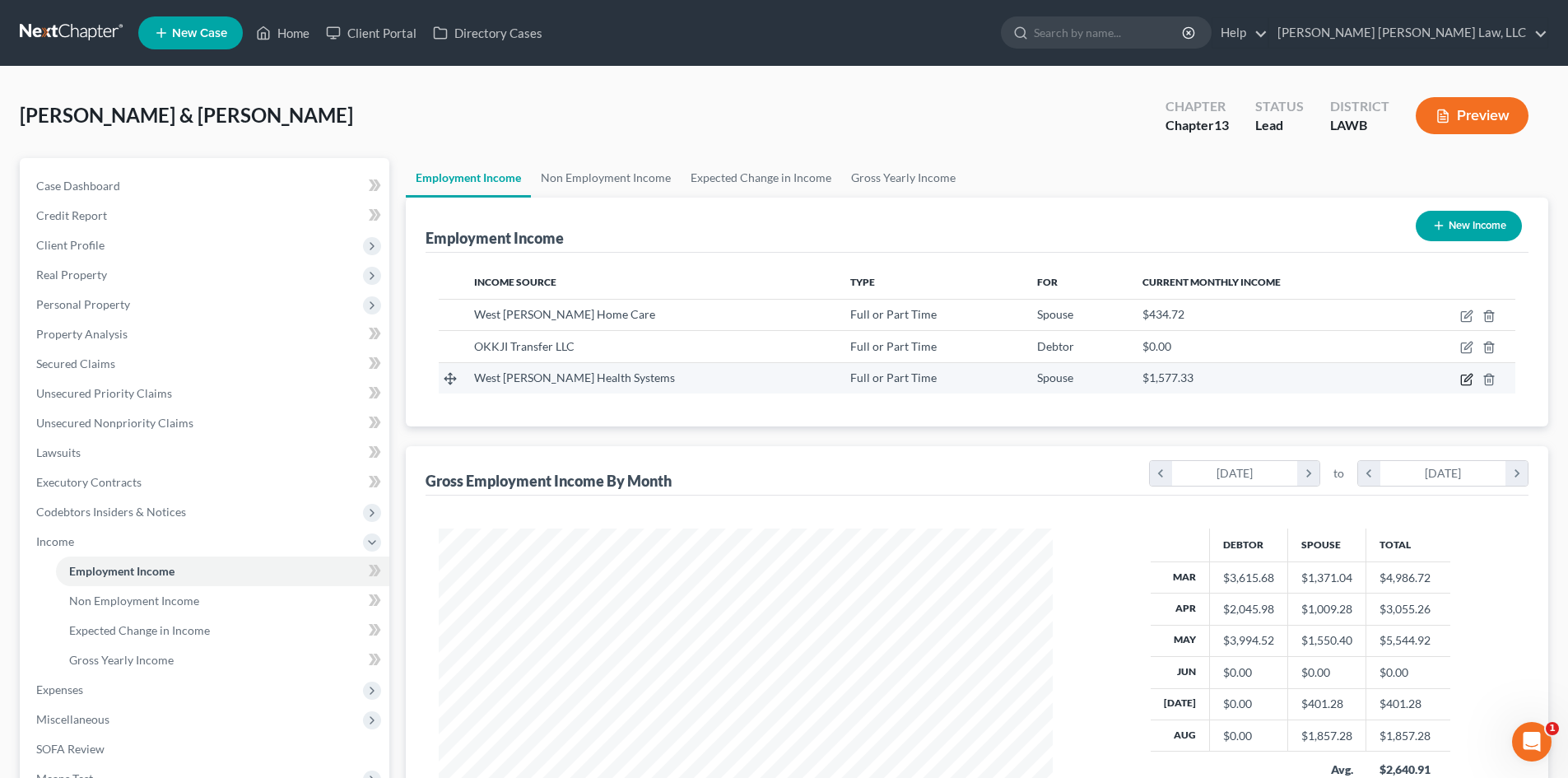
click at [1470, 379] on icon "button" at bounding box center [1466, 380] width 13 height 13
select select "0"
select select "19"
select select "2"
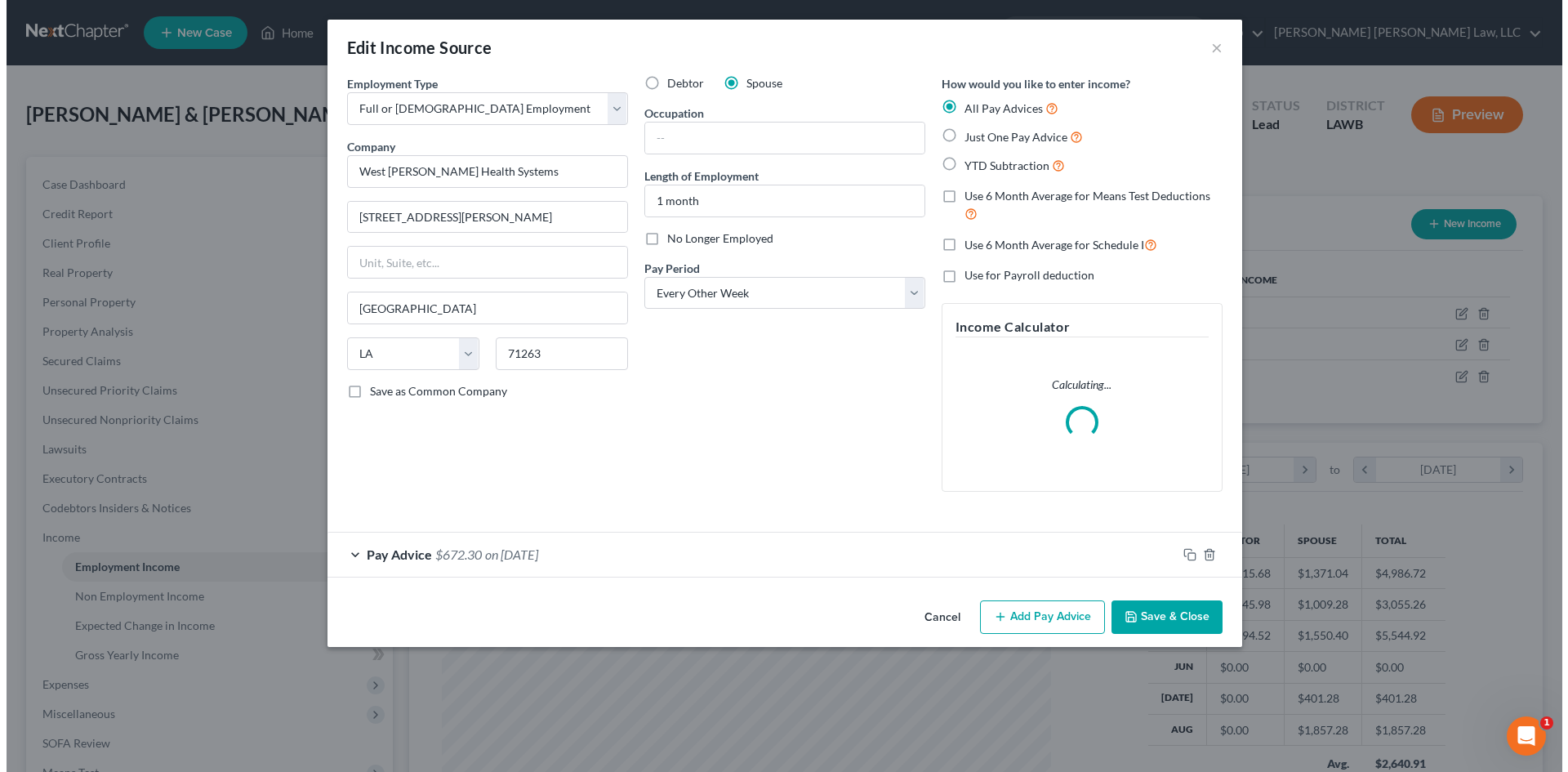
scroll to position [307, 648]
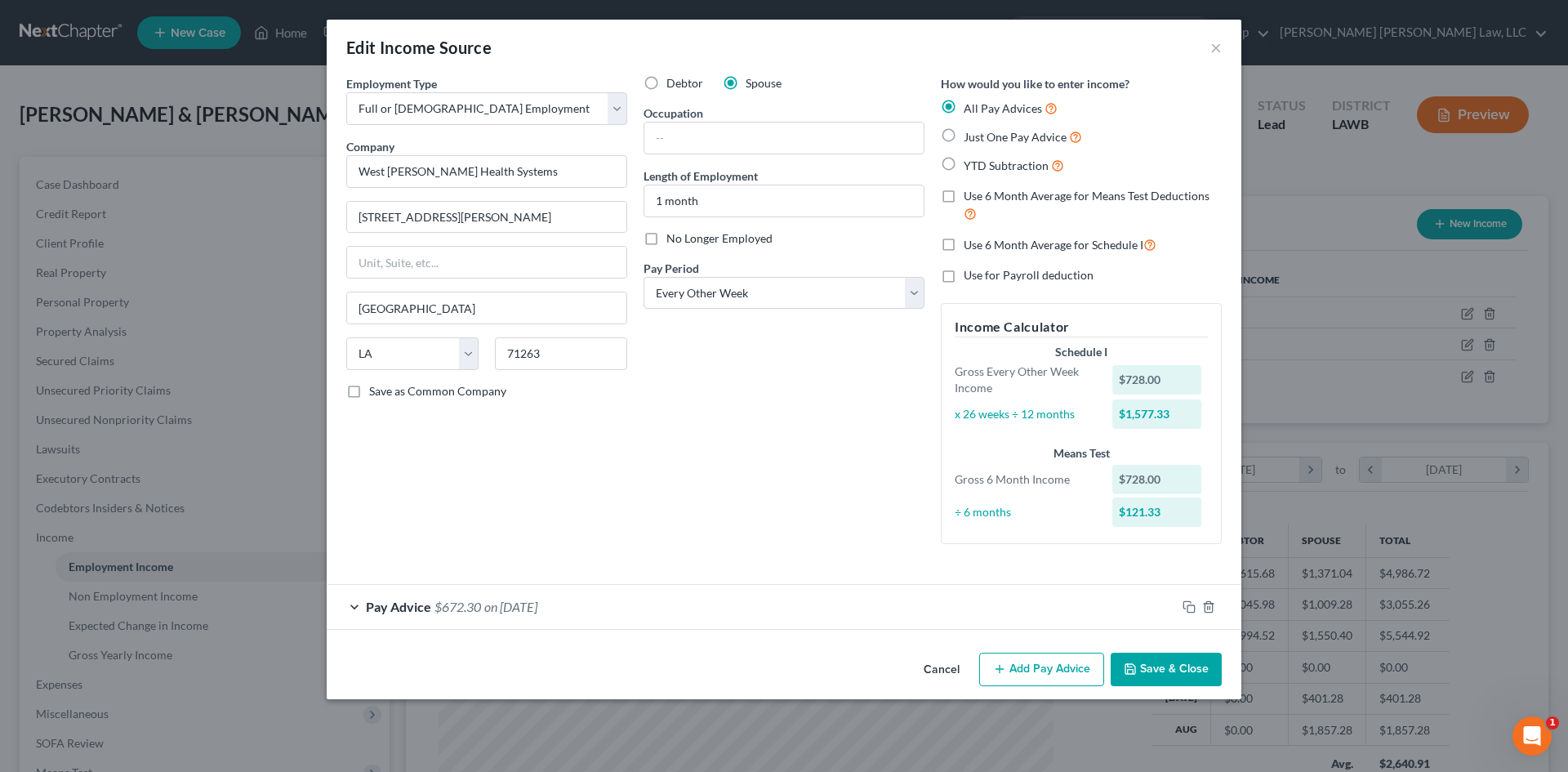
click at [1166, 677] on button "Save & Close" at bounding box center [1166, 669] width 111 height 34
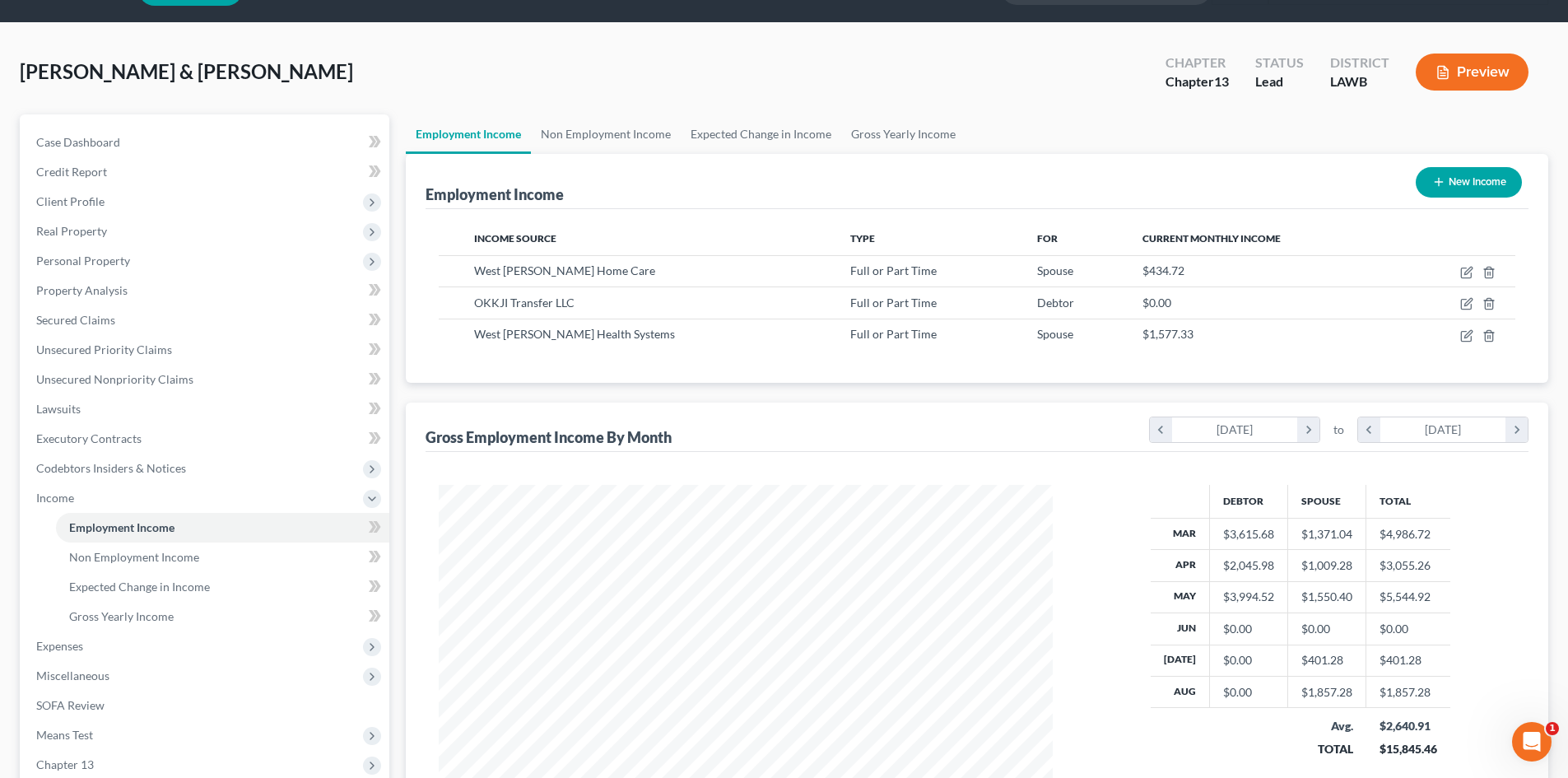
scroll to position [245, 0]
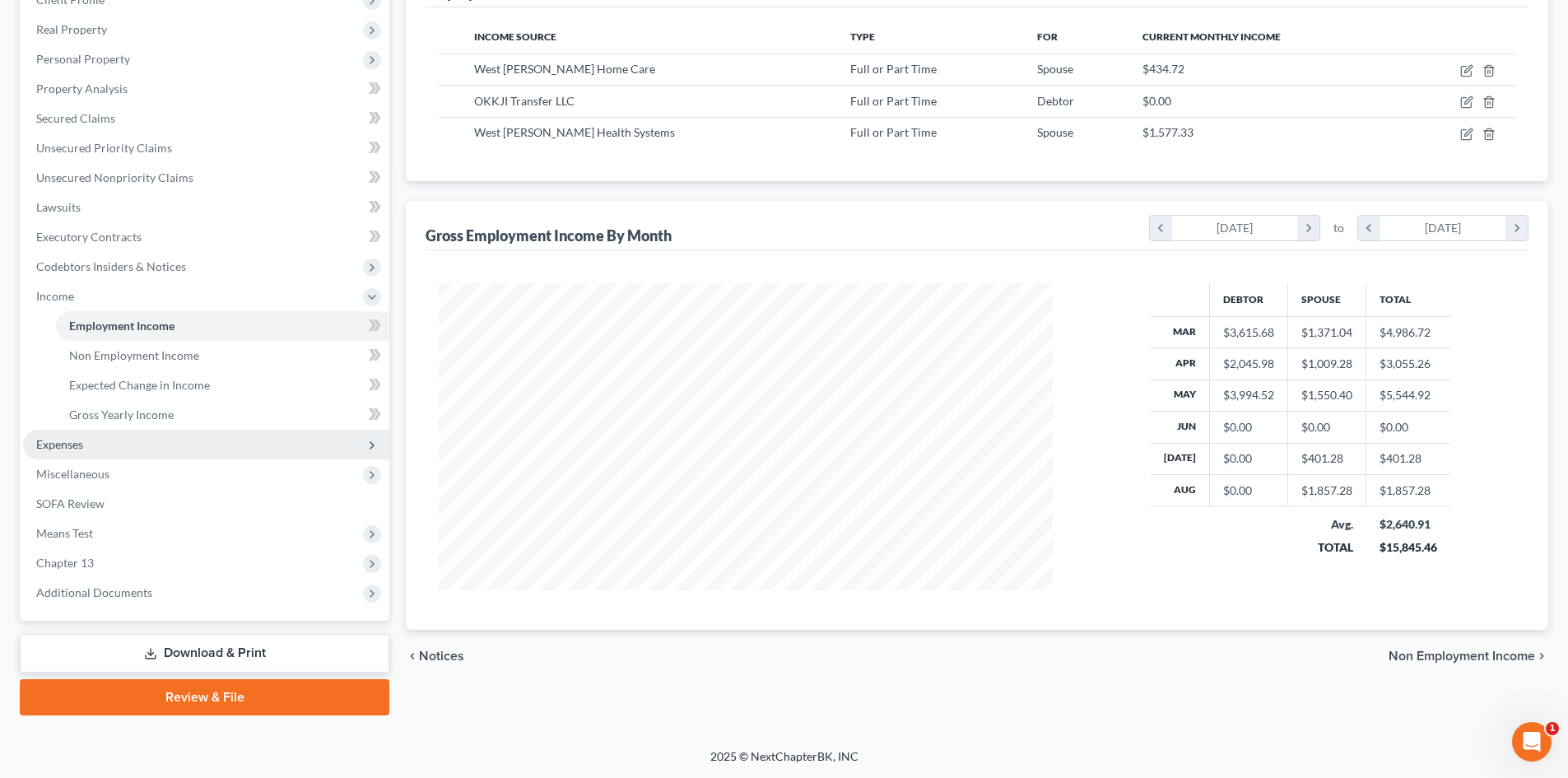
click at [120, 441] on span "Expenses" at bounding box center [206, 445] width 366 height 30
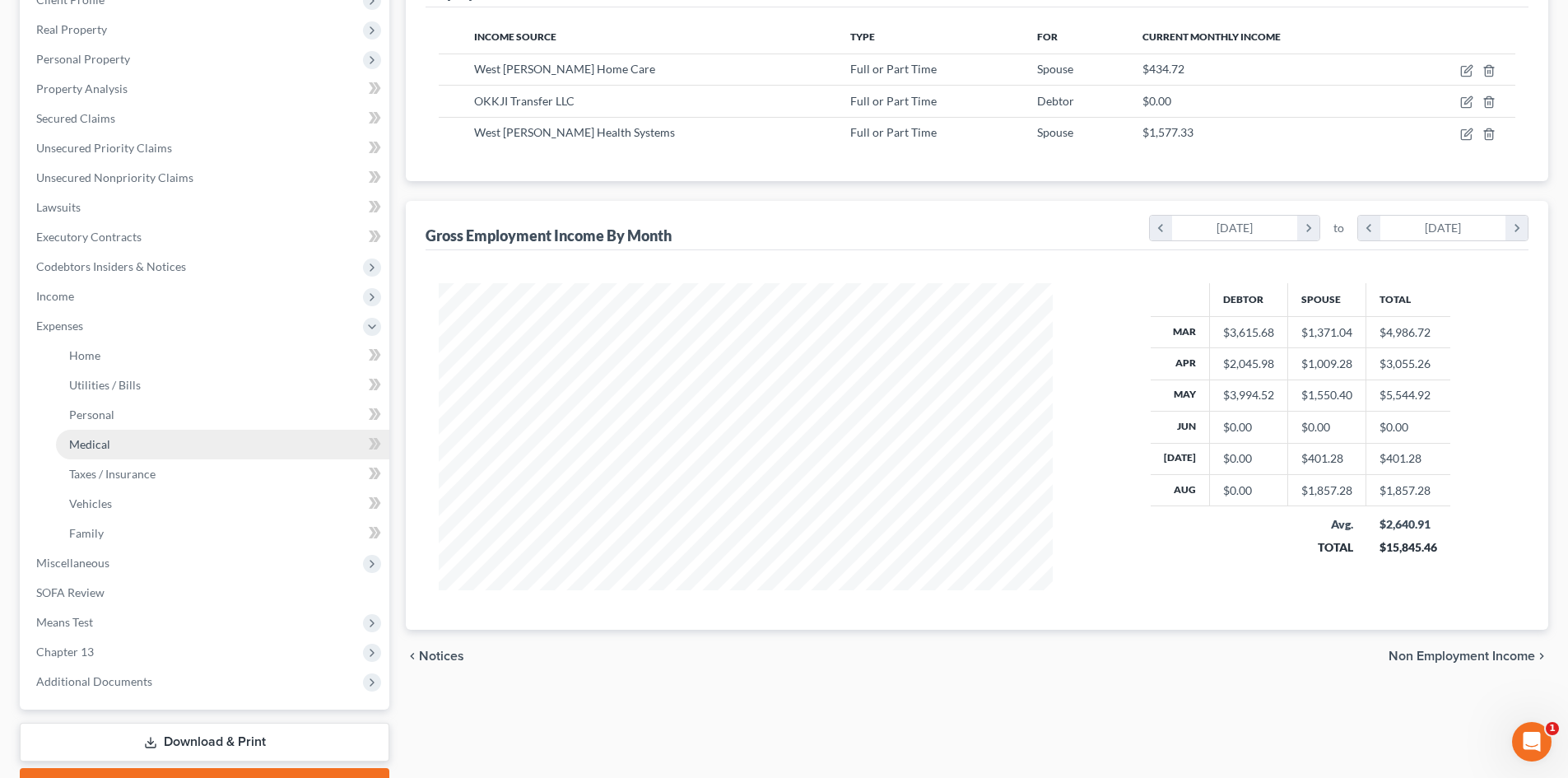
click at [130, 430] on link "Medical" at bounding box center [222, 445] width 333 height 30
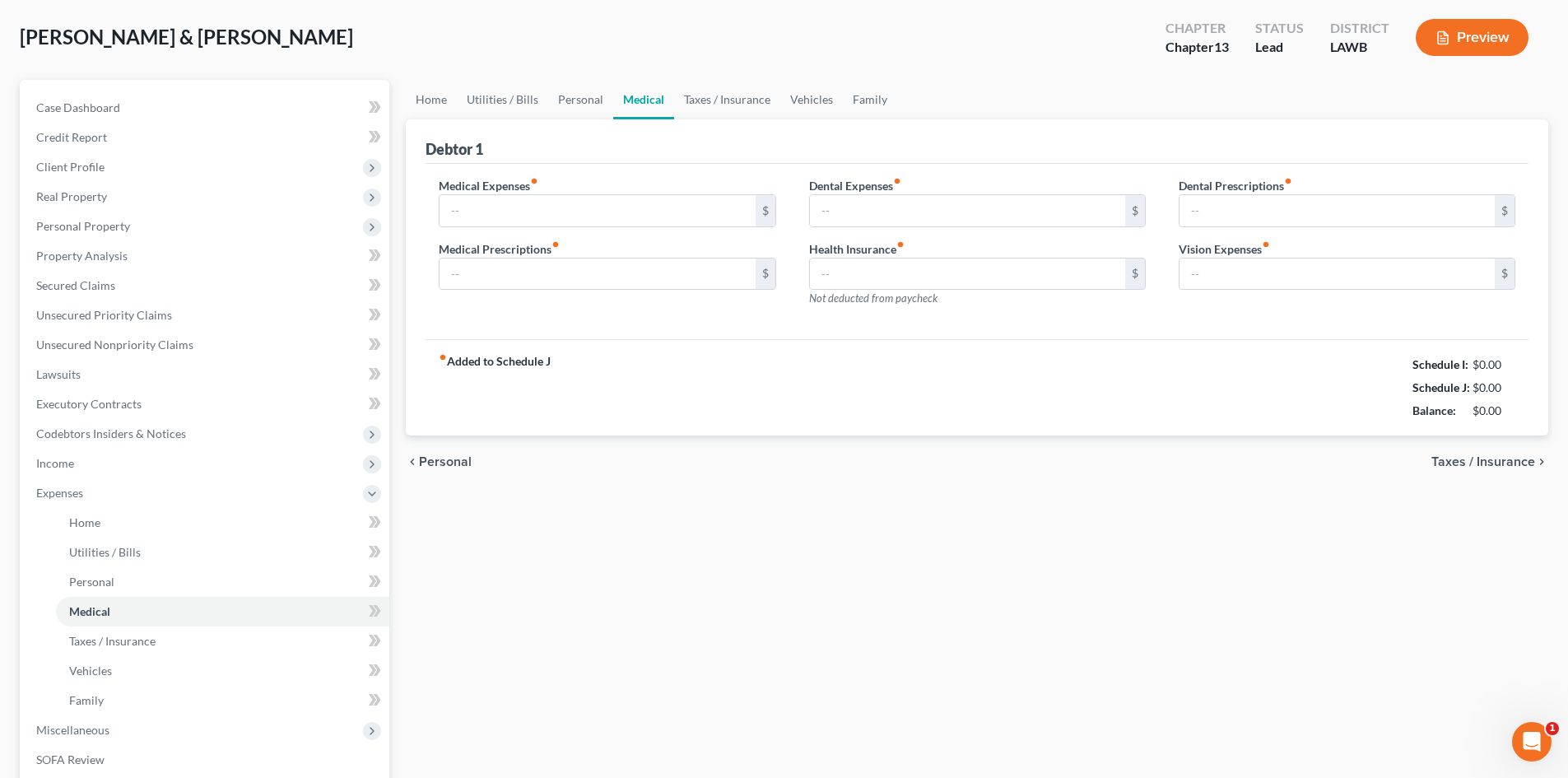
type input "0.00"
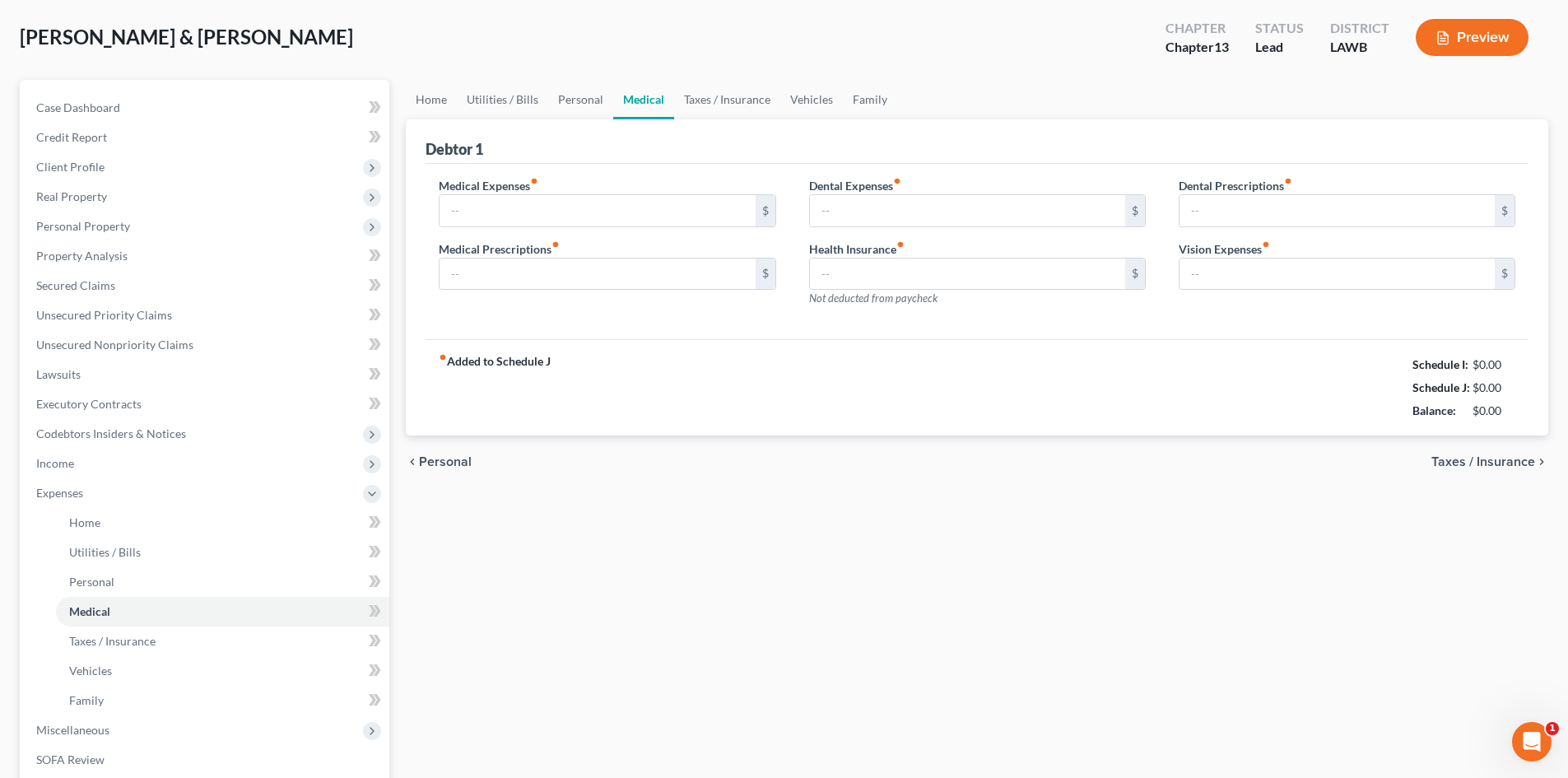
type input "0.00"
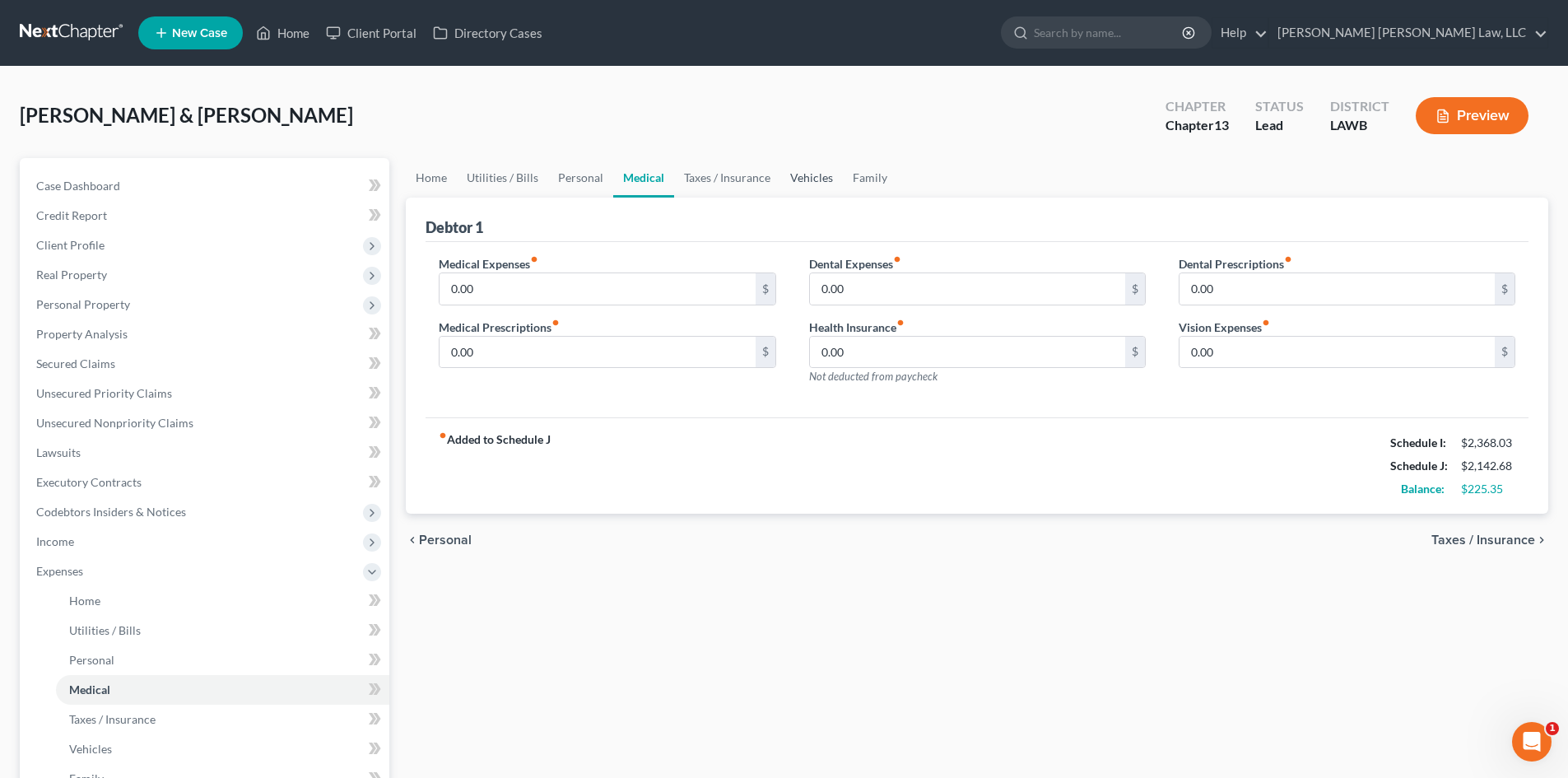
click at [815, 188] on link "Vehicles" at bounding box center [810, 177] width 62 height 40
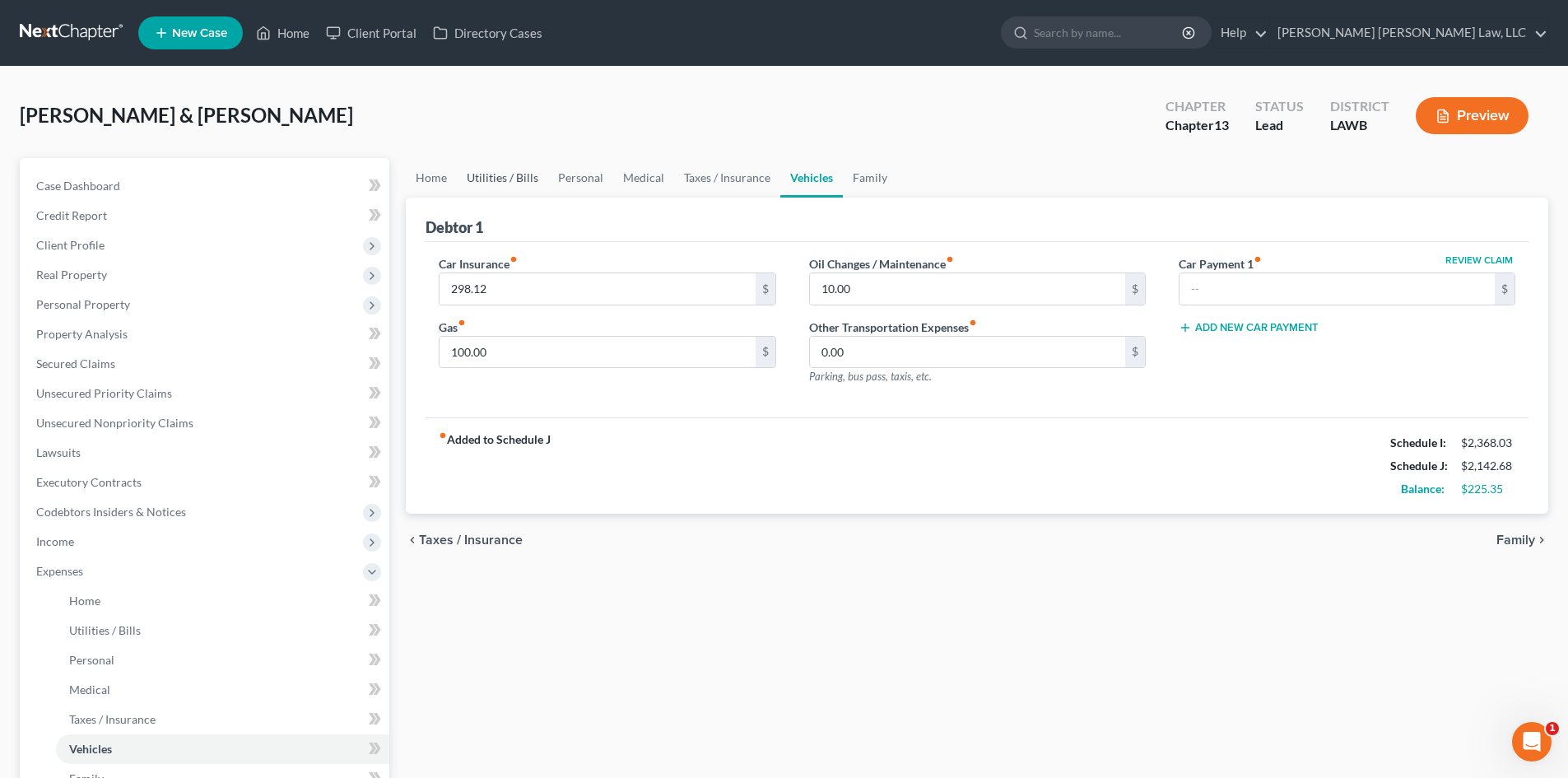
click at [525, 168] on link "Utilities / Bills" at bounding box center [502, 177] width 91 height 40
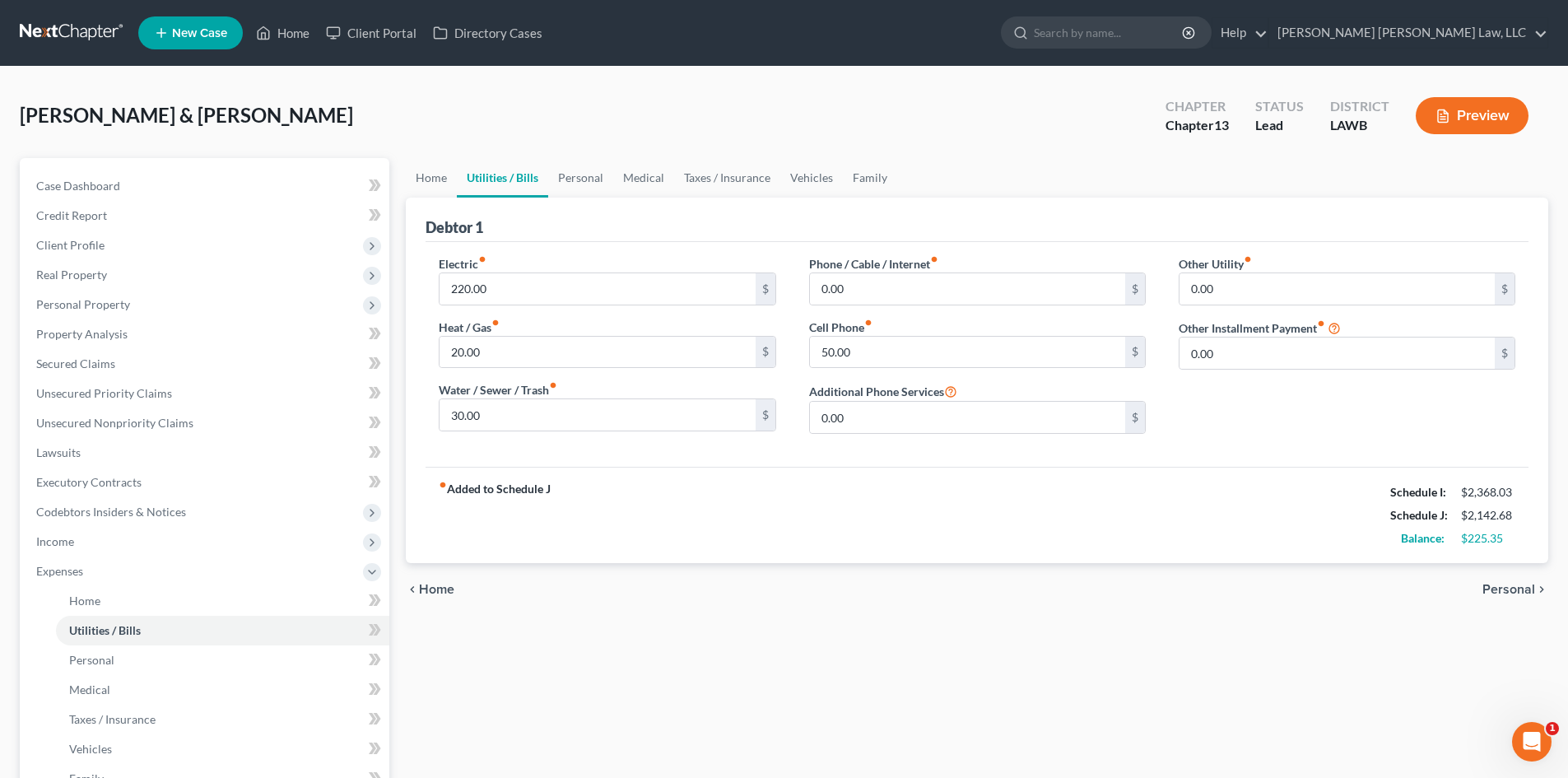
scroll to position [164, 0]
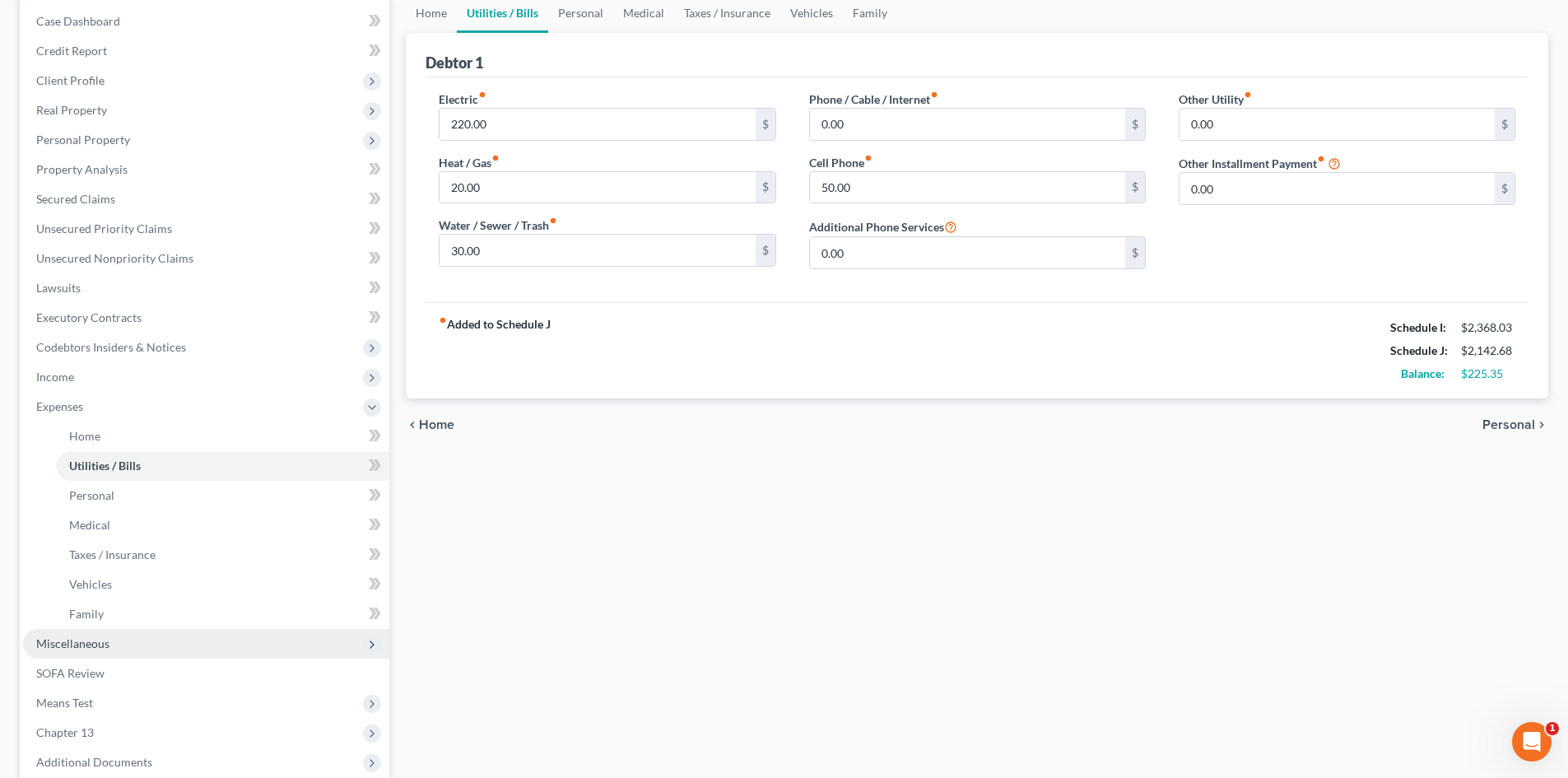
click at [149, 645] on span "Miscellaneous" at bounding box center [206, 643] width 366 height 30
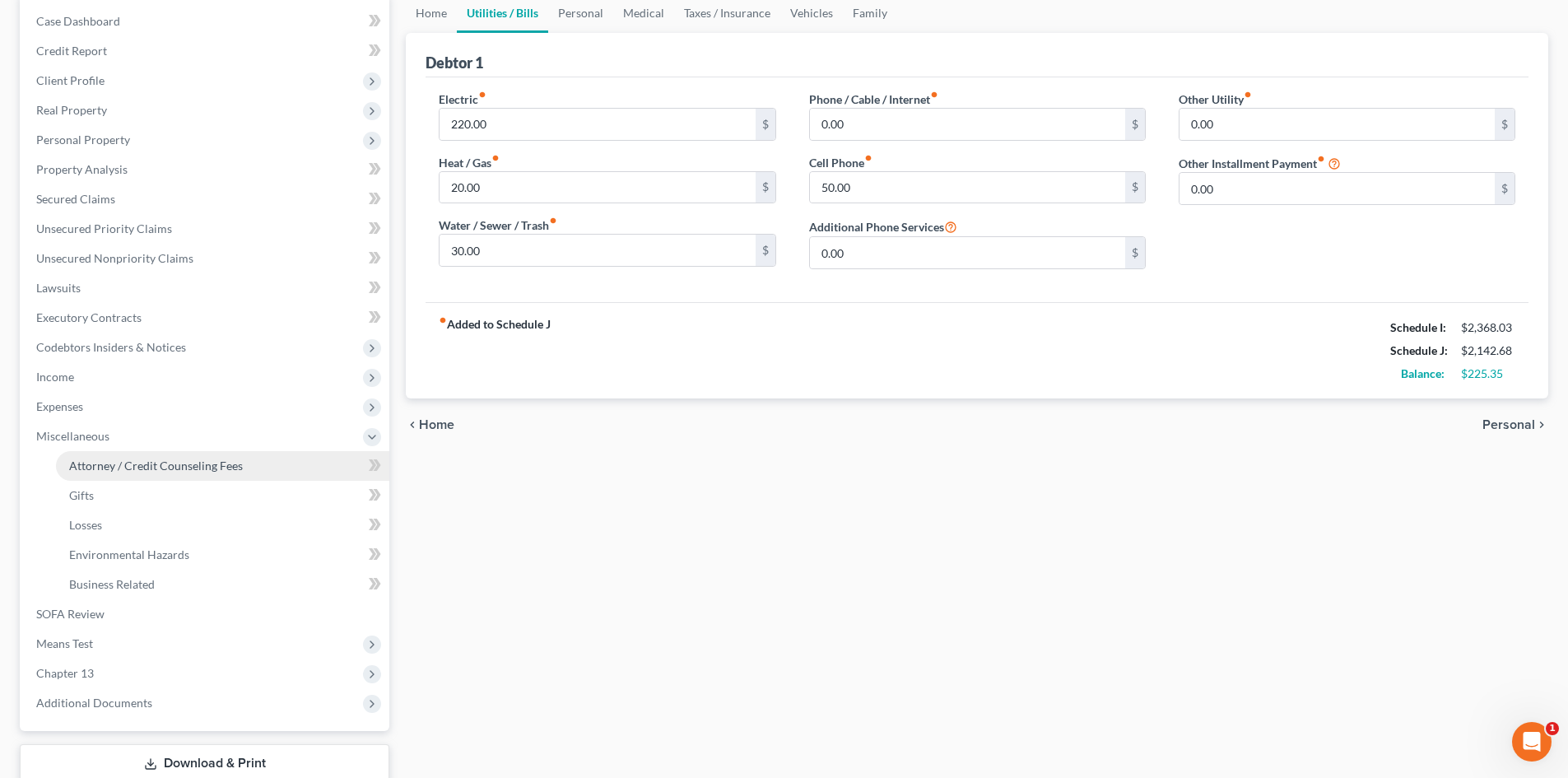
click at [231, 467] on span "Attorney / Credit Counseling Fees" at bounding box center [155, 465] width 174 height 14
select select "1"
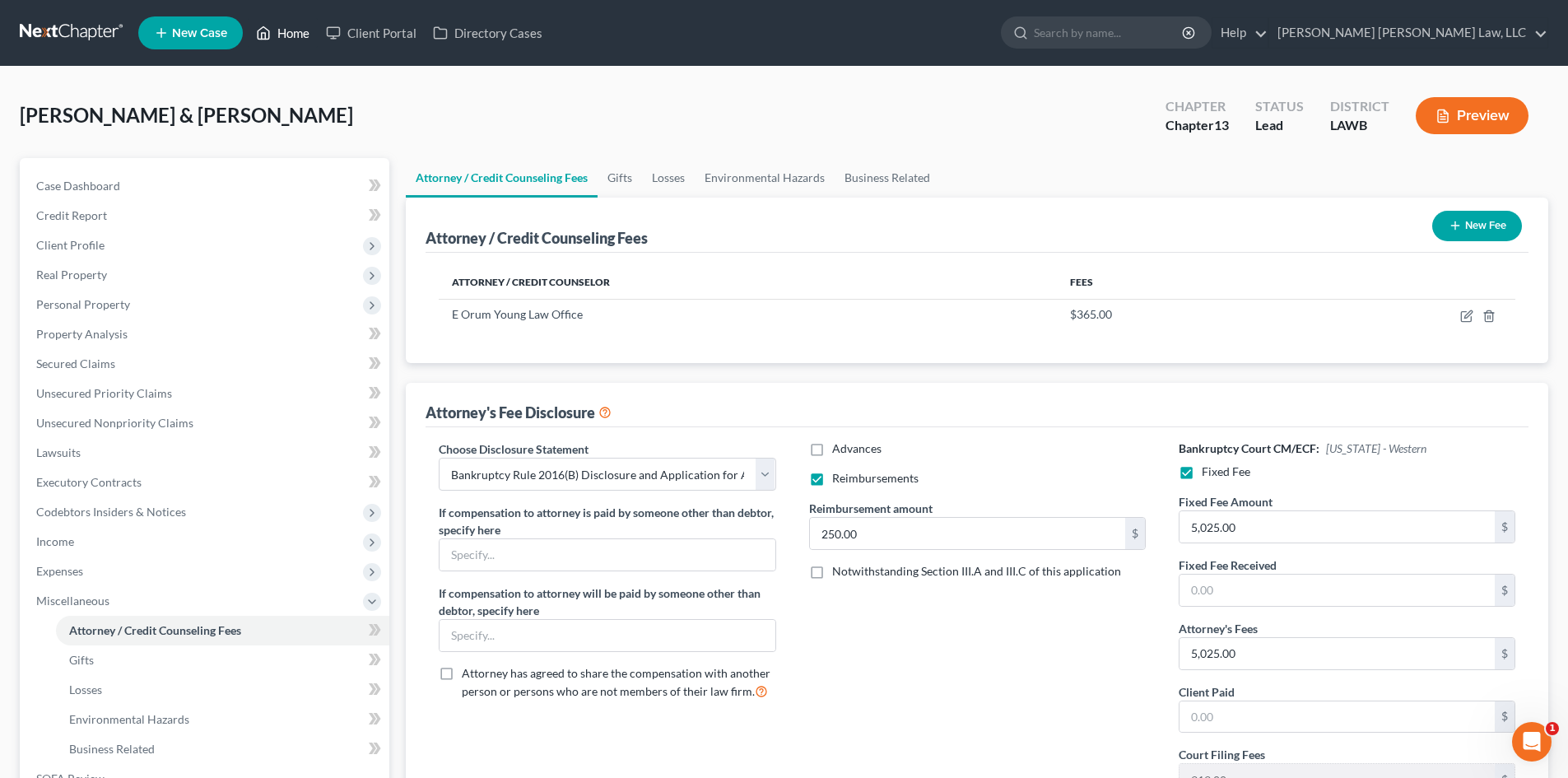
drag, startPoint x: 289, startPoint y: 30, endPoint x: 460, endPoint y: 111, distance: 189.2
click at [289, 30] on link "Home" at bounding box center [282, 33] width 70 height 30
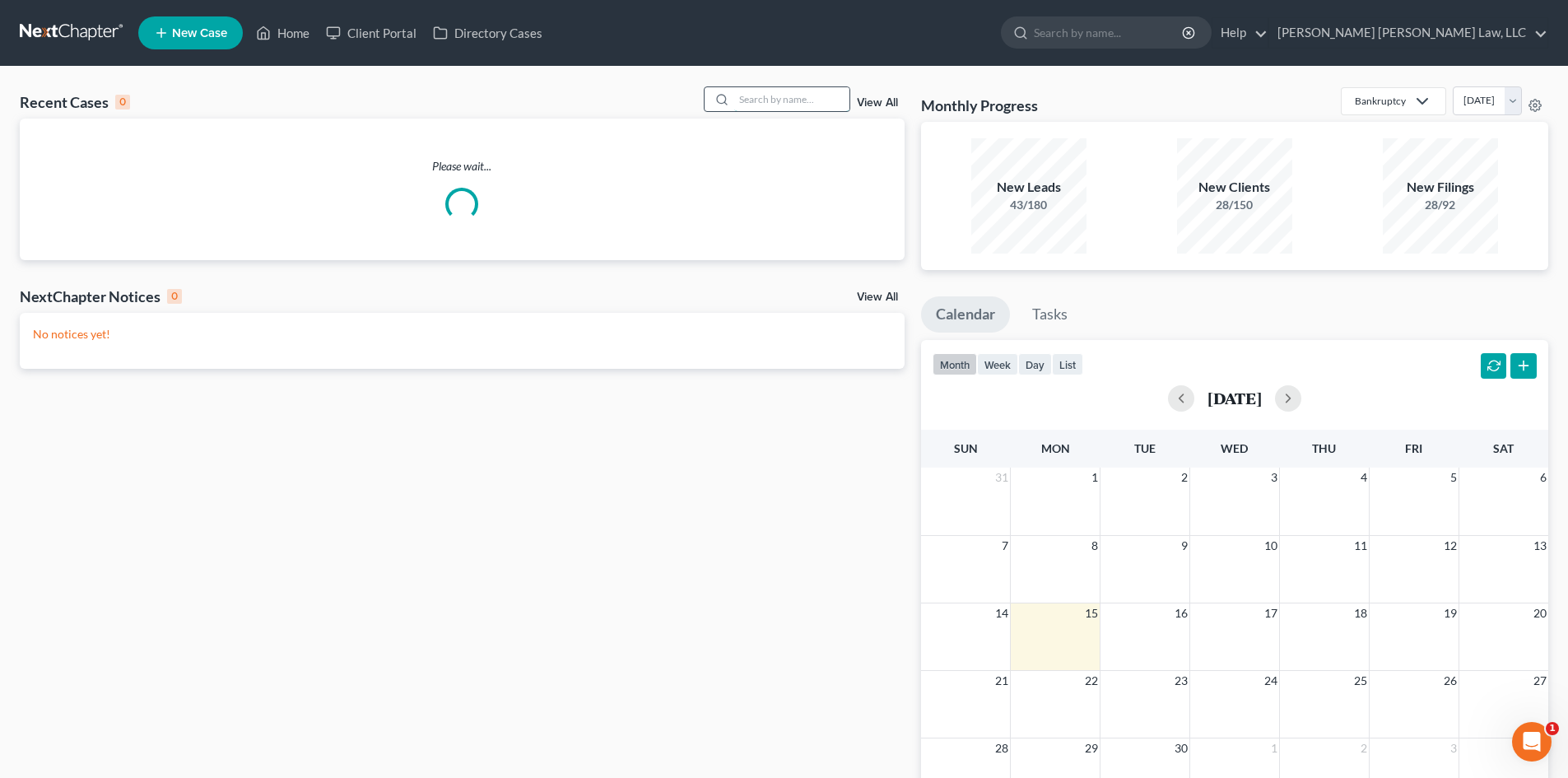
click at [770, 92] on input "search" at bounding box center [792, 99] width 115 height 24
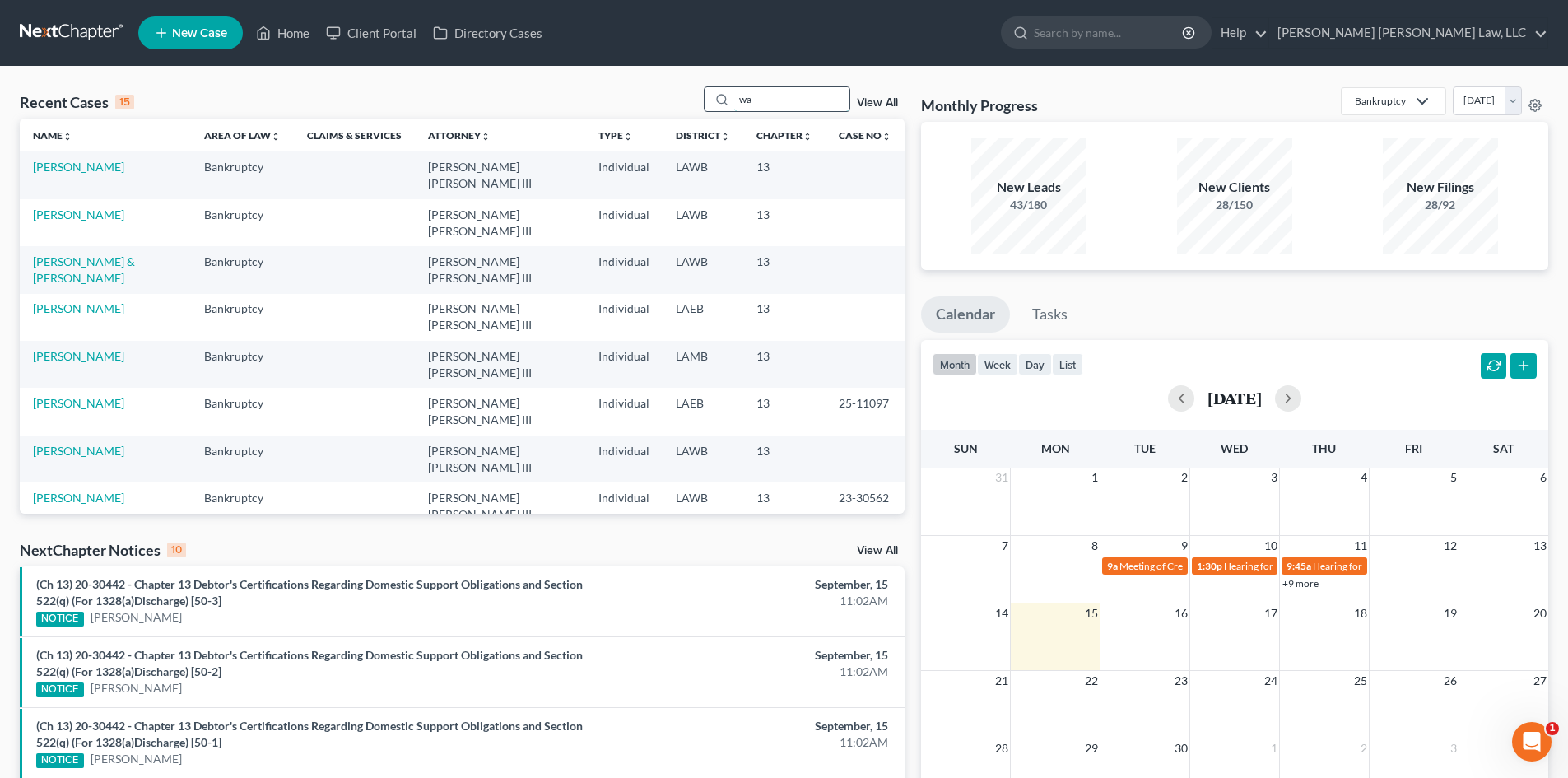
type input "w"
type input "[PERSON_NAME]"
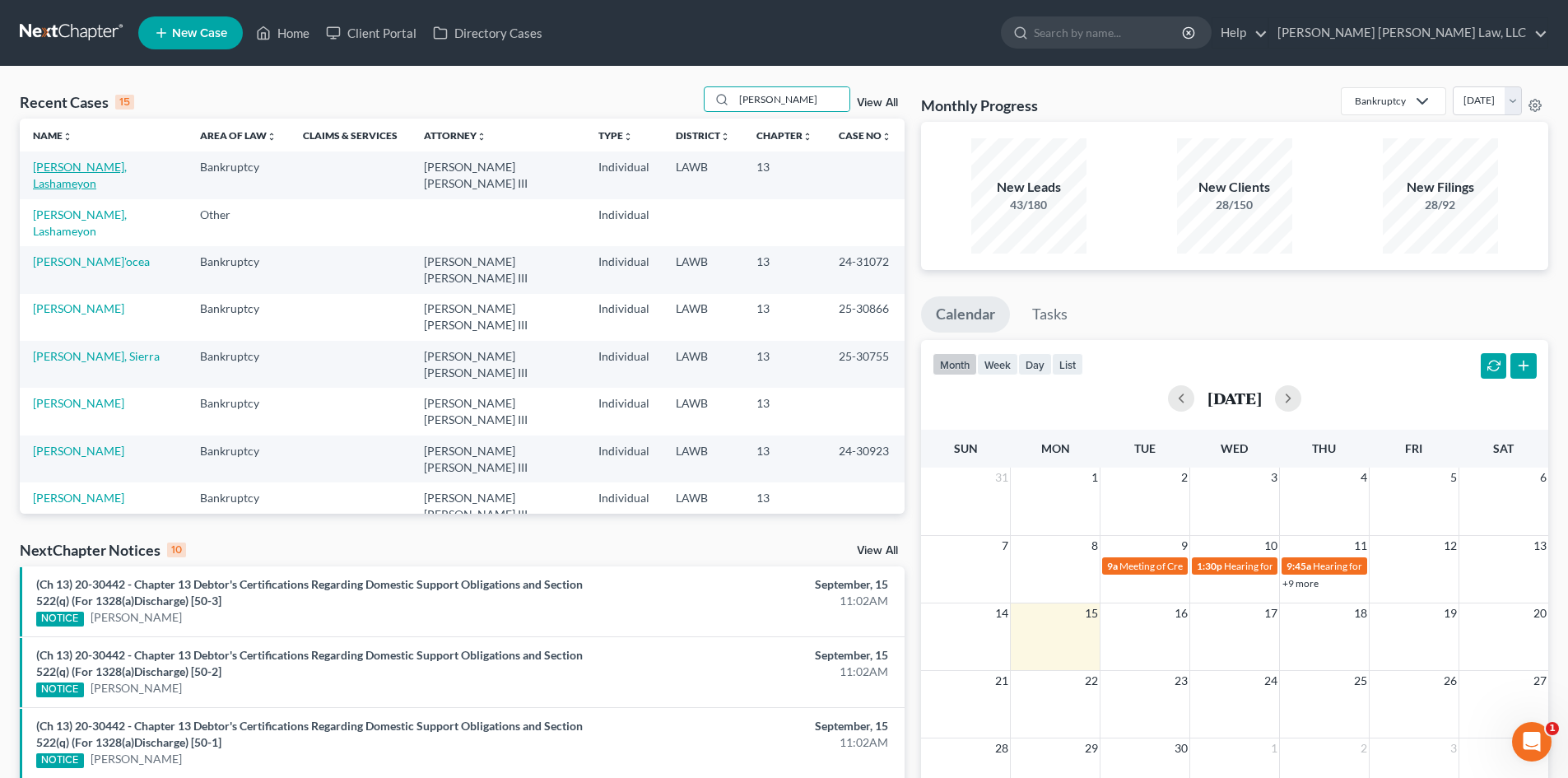
click at [116, 170] on link "[PERSON_NAME], Lashameyon" at bounding box center [79, 175] width 94 height 31
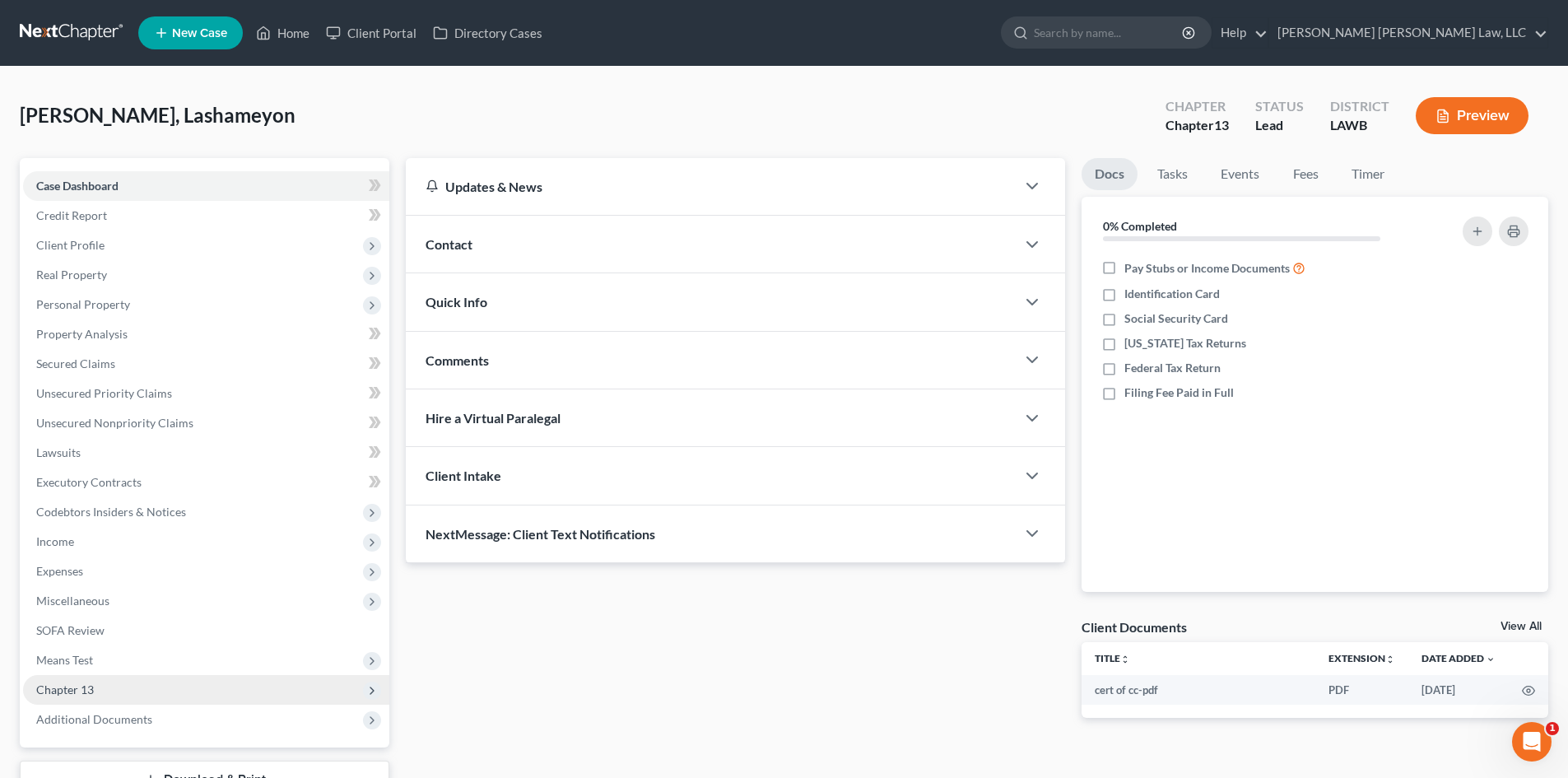
click at [105, 678] on span "Chapter 13" at bounding box center [206, 690] width 366 height 30
click at [141, 707] on link "Plan Calculator" at bounding box center [222, 720] width 333 height 30
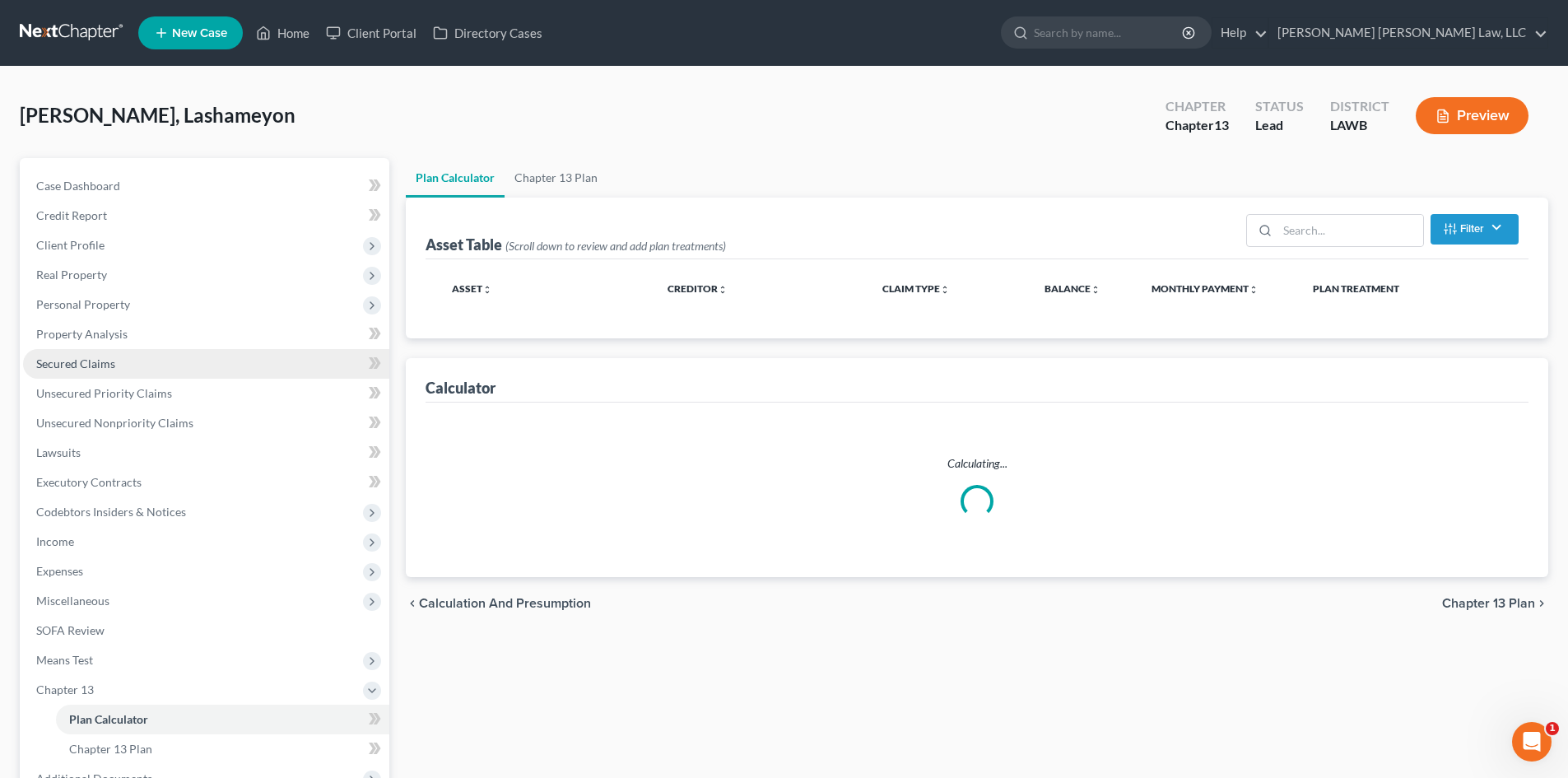
select select "59"
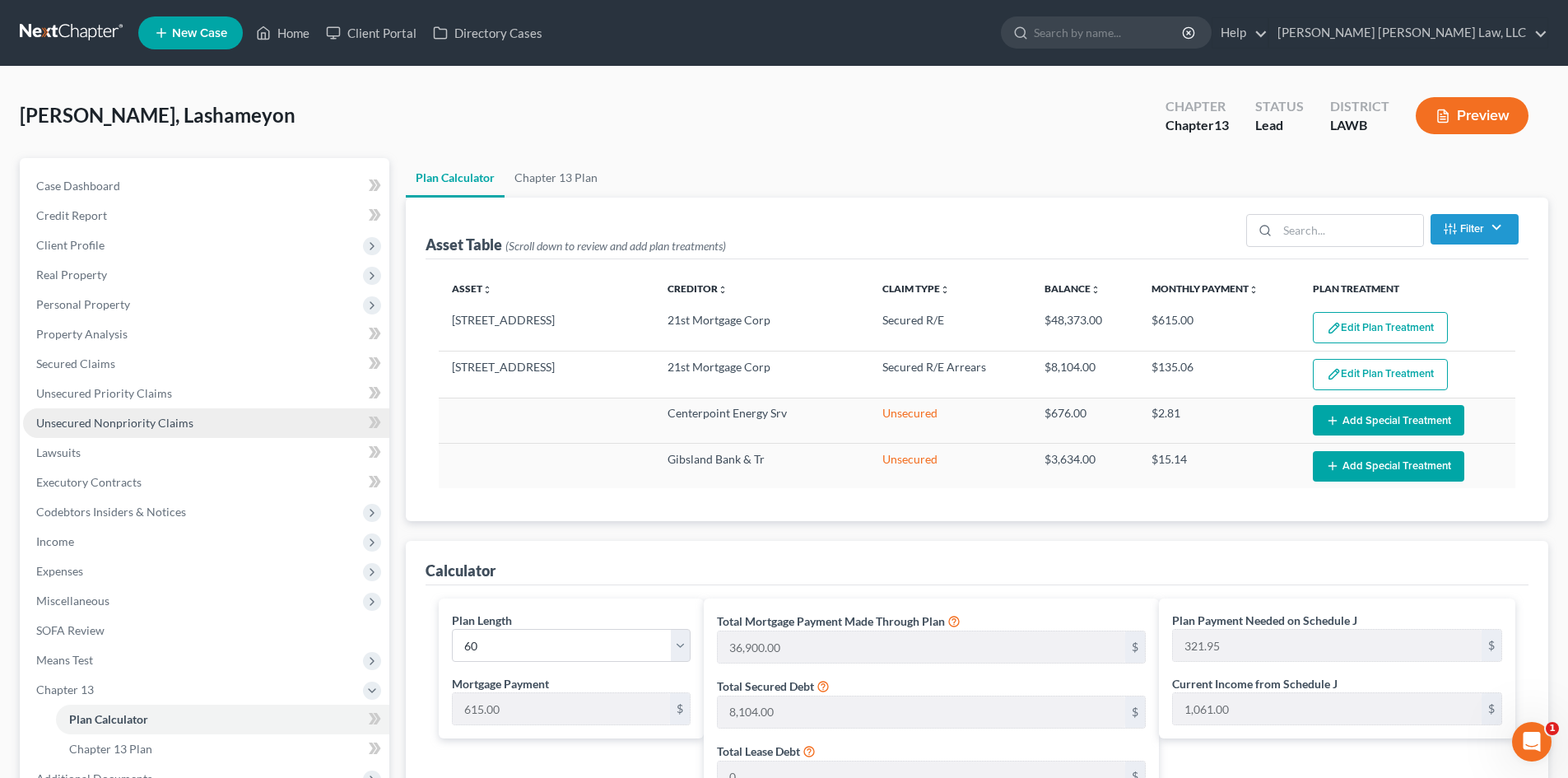
click at [226, 423] on link "Unsecured Nonpriority Claims" at bounding box center [206, 423] width 366 height 30
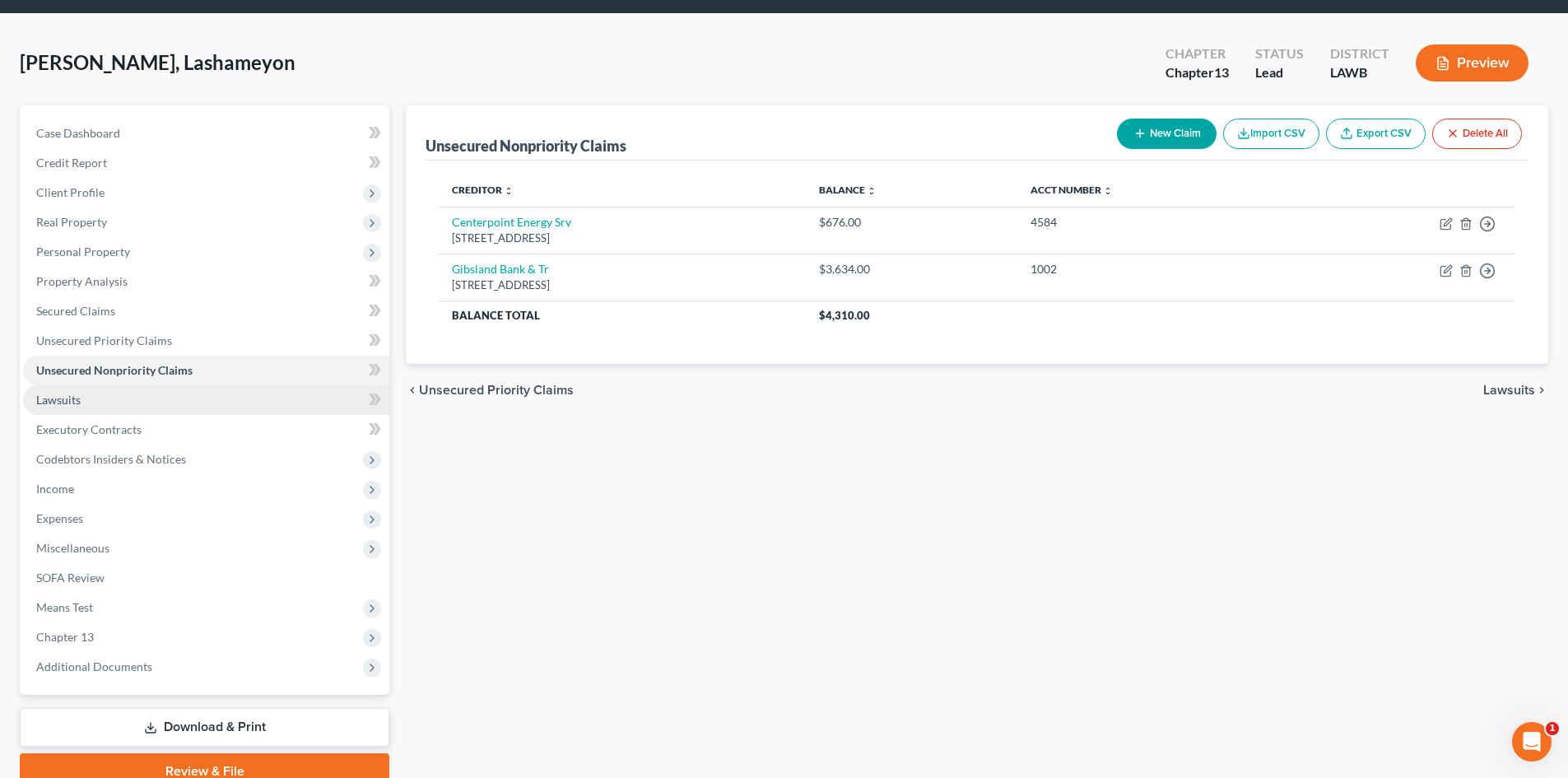
scroll to position [127, 0]
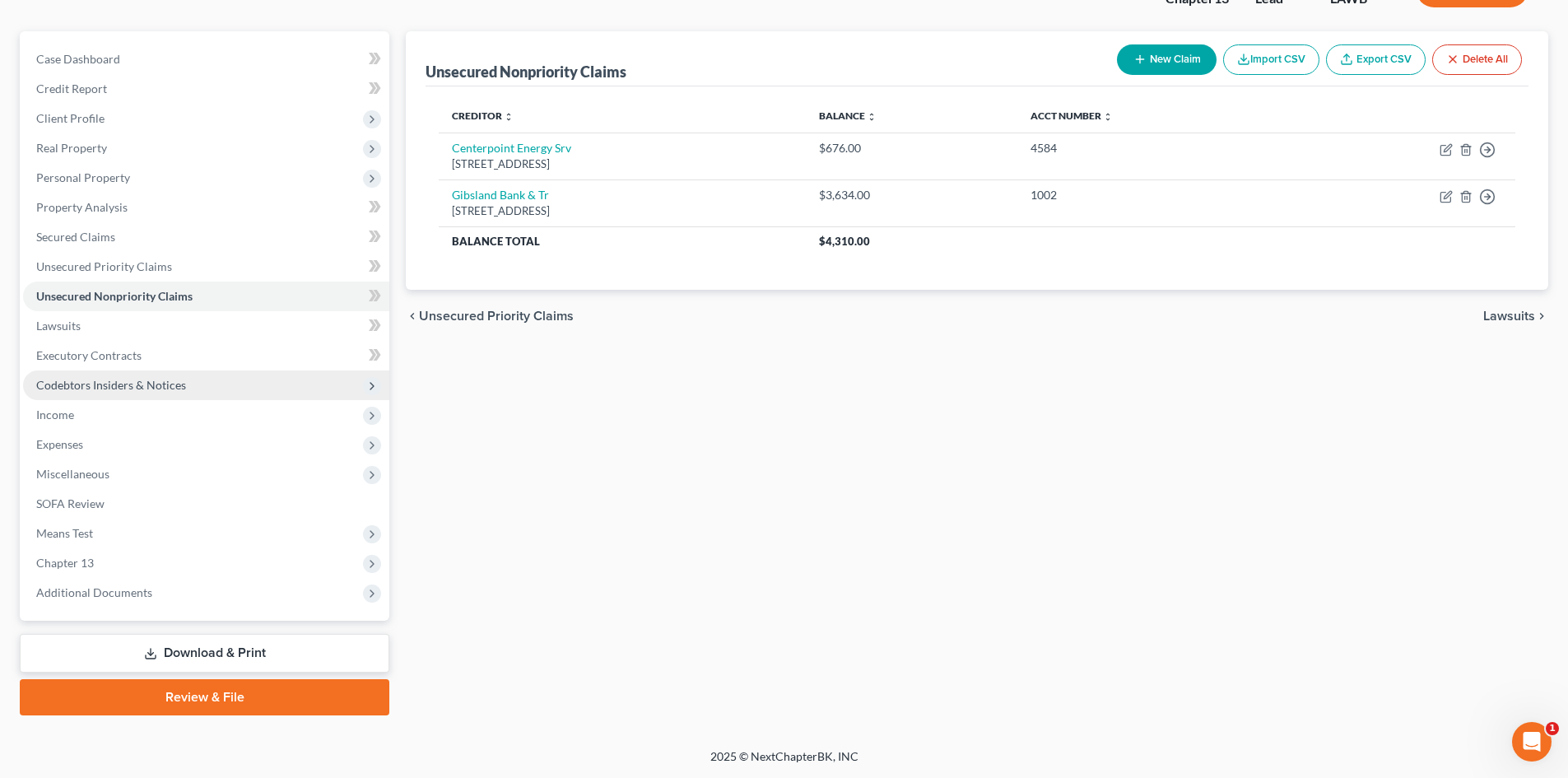
click at [186, 392] on span "Codebtors Insiders & Notices" at bounding box center [206, 385] width 366 height 30
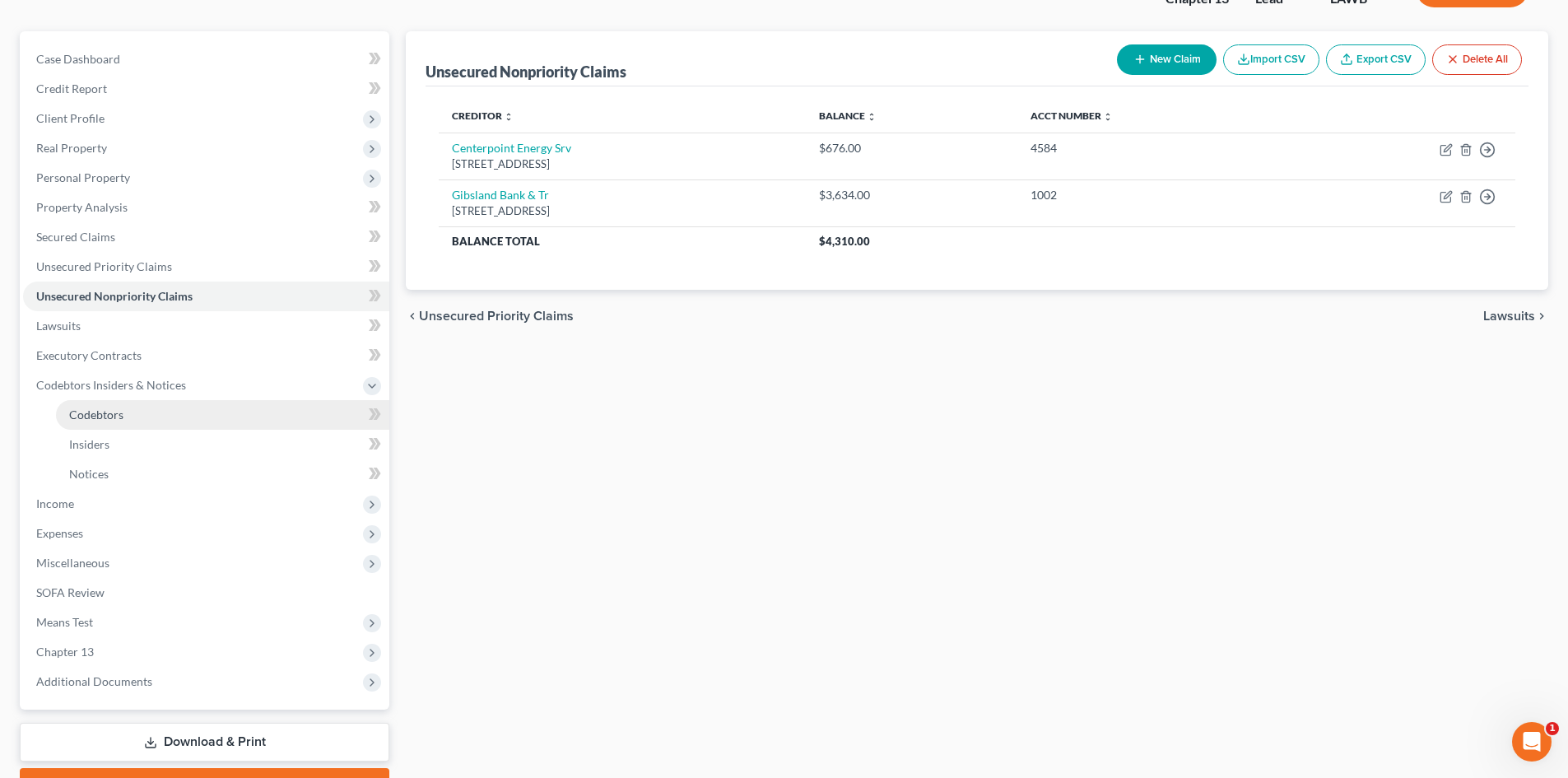
click at [172, 408] on link "Codebtors" at bounding box center [222, 415] width 333 height 30
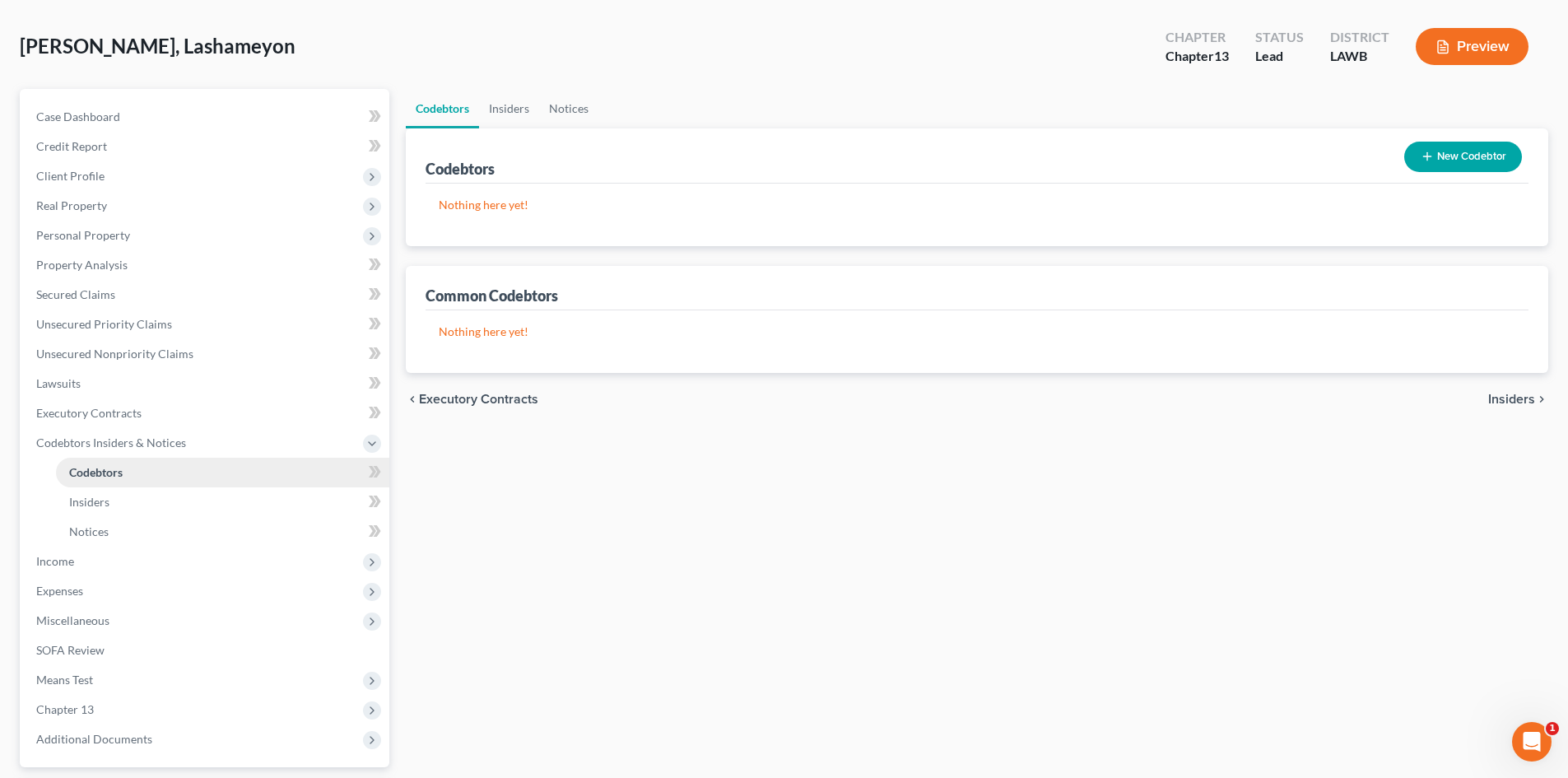
scroll to position [164, 0]
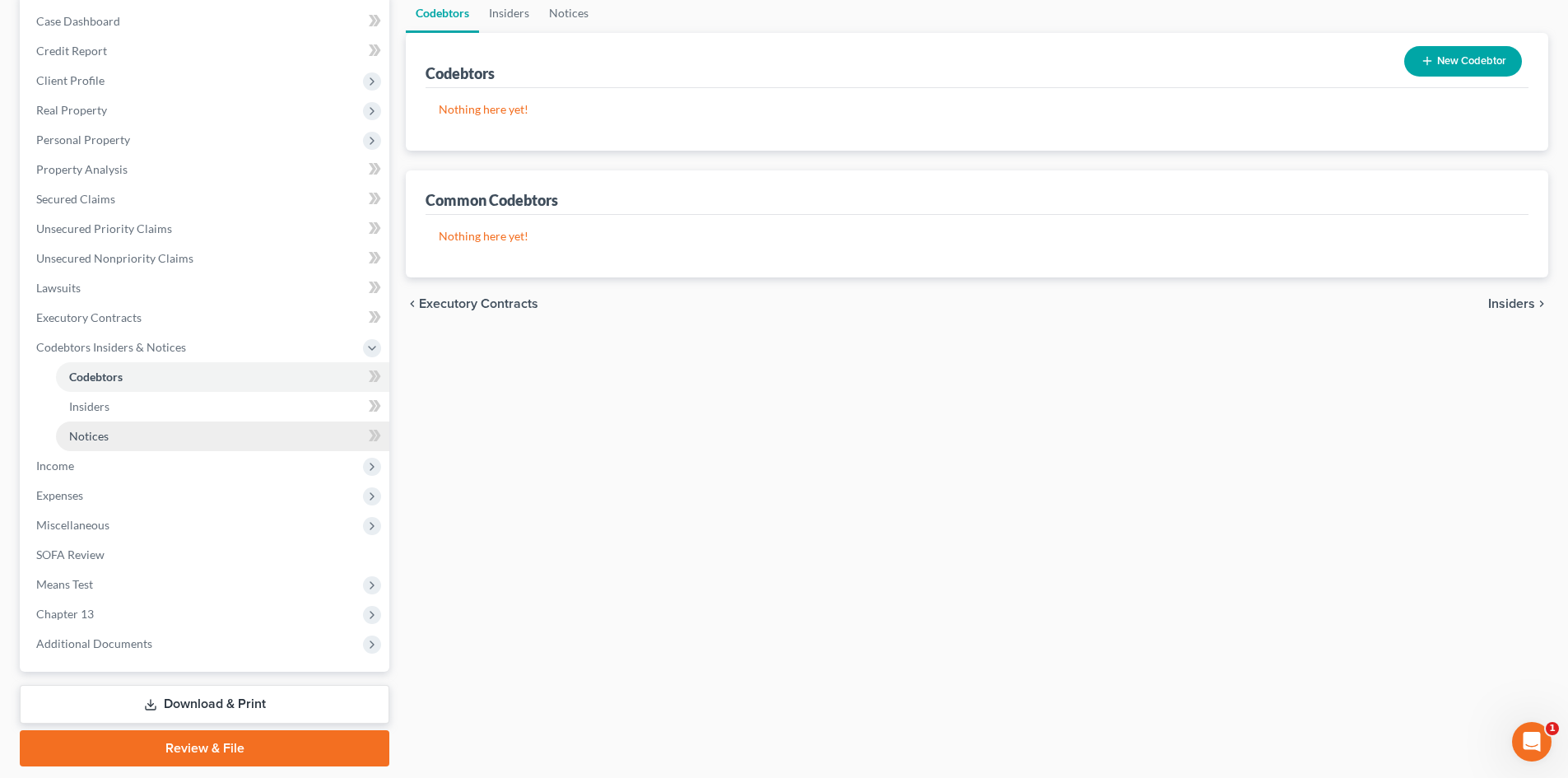
click at [192, 439] on link "Notices" at bounding box center [222, 436] width 333 height 30
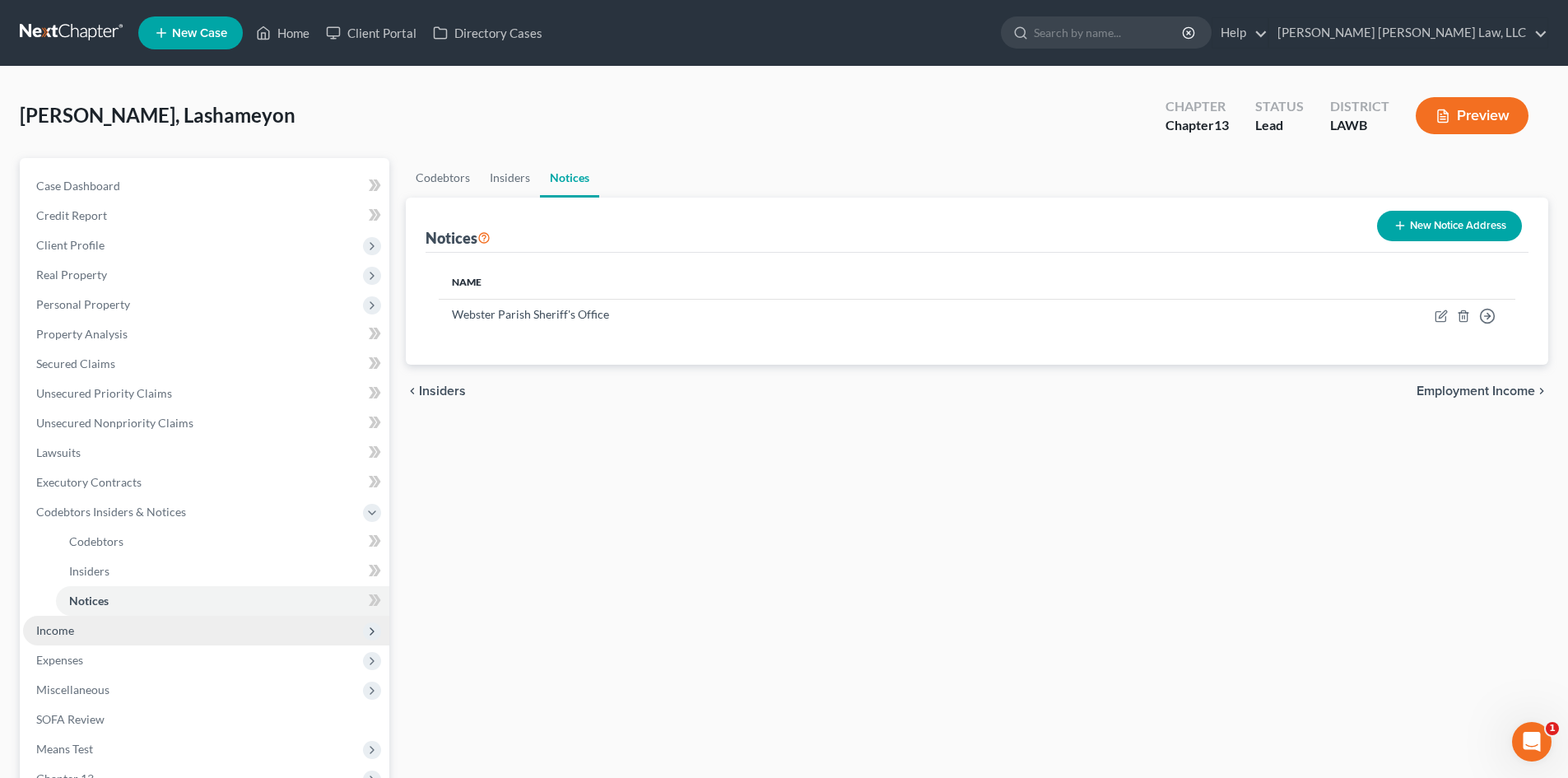
click at [123, 632] on span "Income" at bounding box center [206, 630] width 366 height 30
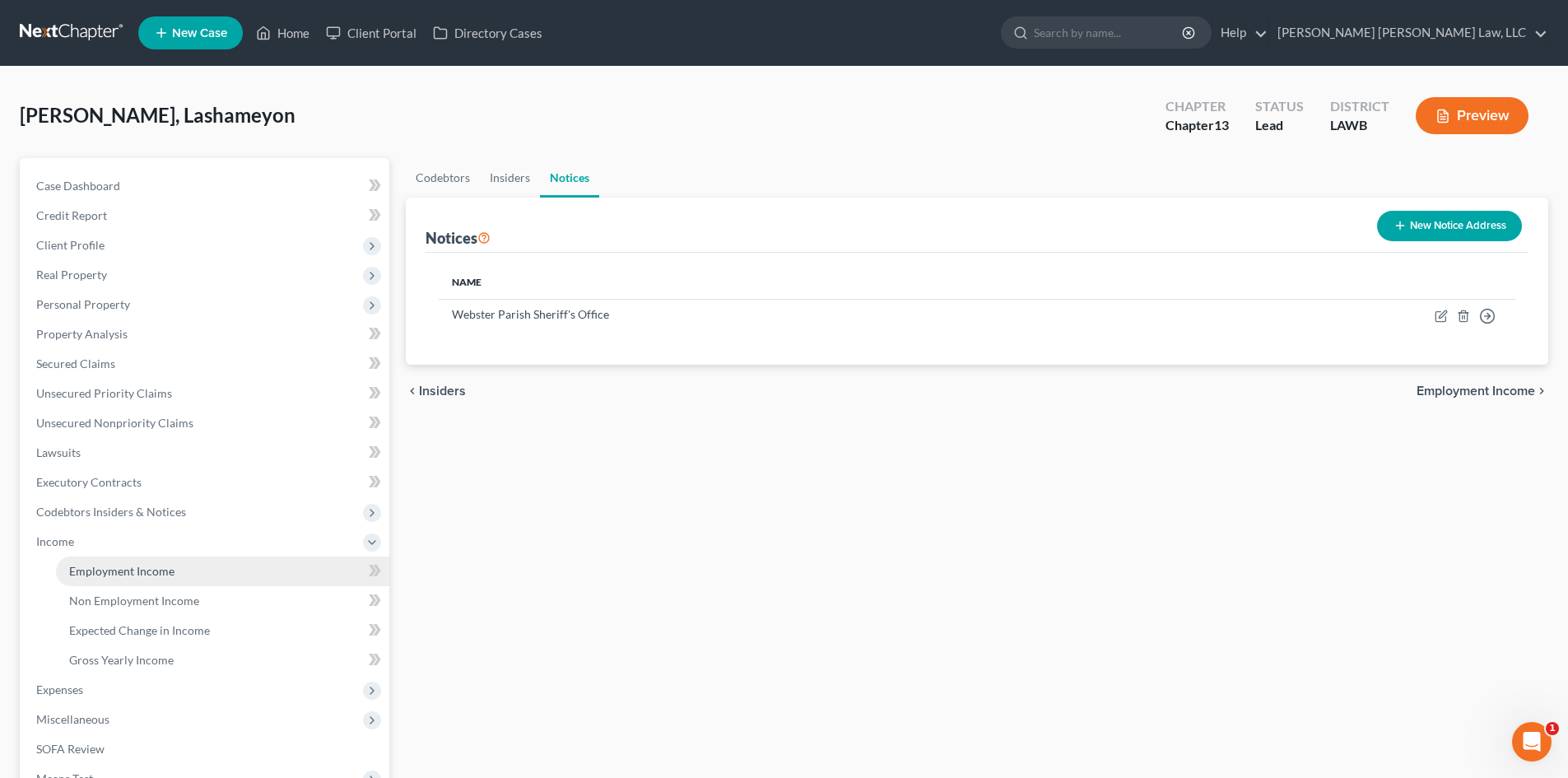
click at [129, 571] on span "Employment Income" at bounding box center [121, 570] width 105 height 14
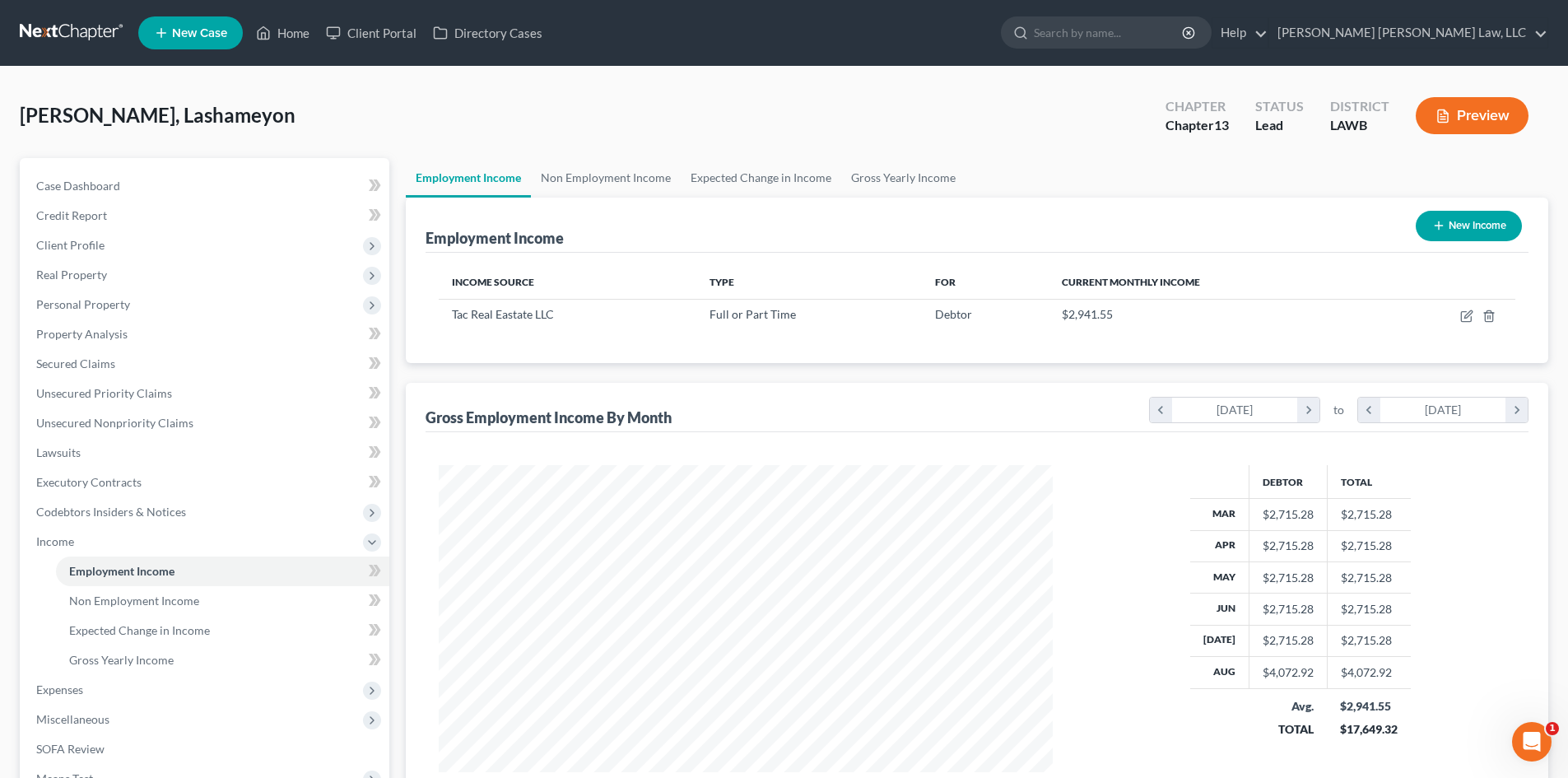
scroll to position [307, 647]
drag, startPoint x: 150, startPoint y: 656, endPoint x: 256, endPoint y: 609, distance: 116.0
click at [150, 656] on span "Gross Yearly Income" at bounding box center [121, 659] width 105 height 14
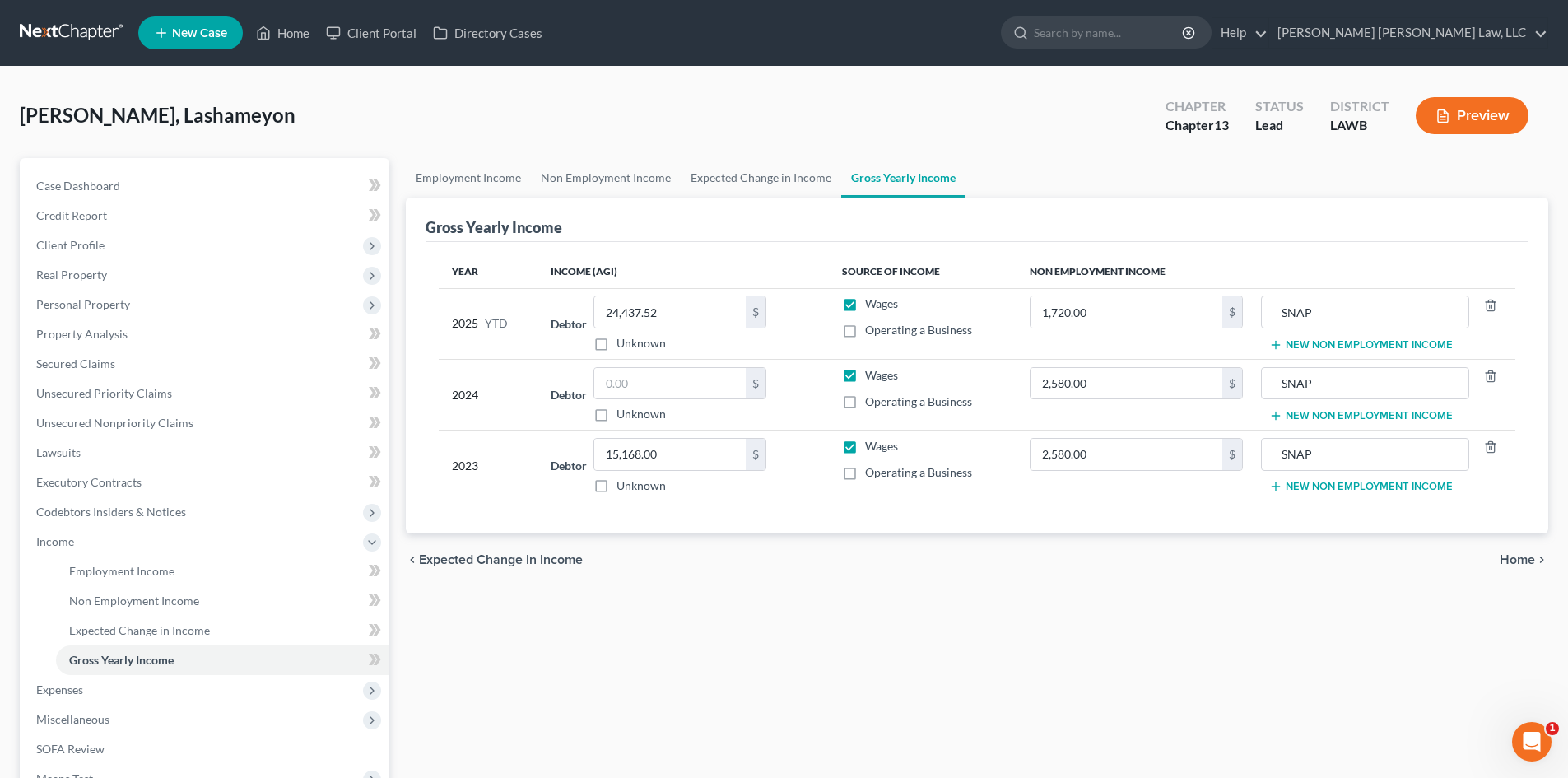
click at [827, 609] on div "Employment Income Non Employment Income Expected Change in Income Gross Yearly …" at bounding box center [977, 559] width 1159 height 802
click at [791, 655] on div "Employment Income Non Employment Income Expected Change in Income Gross Yearly …" at bounding box center [977, 559] width 1159 height 802
drag, startPoint x: 708, startPoint y: 607, endPoint x: 677, endPoint y: 511, distance: 100.9
click at [708, 607] on div "Employment Income Non Employment Income Expected Change in Income Gross Yearly …" at bounding box center [977, 559] width 1159 height 802
click at [286, 37] on link "Home" at bounding box center [282, 33] width 70 height 30
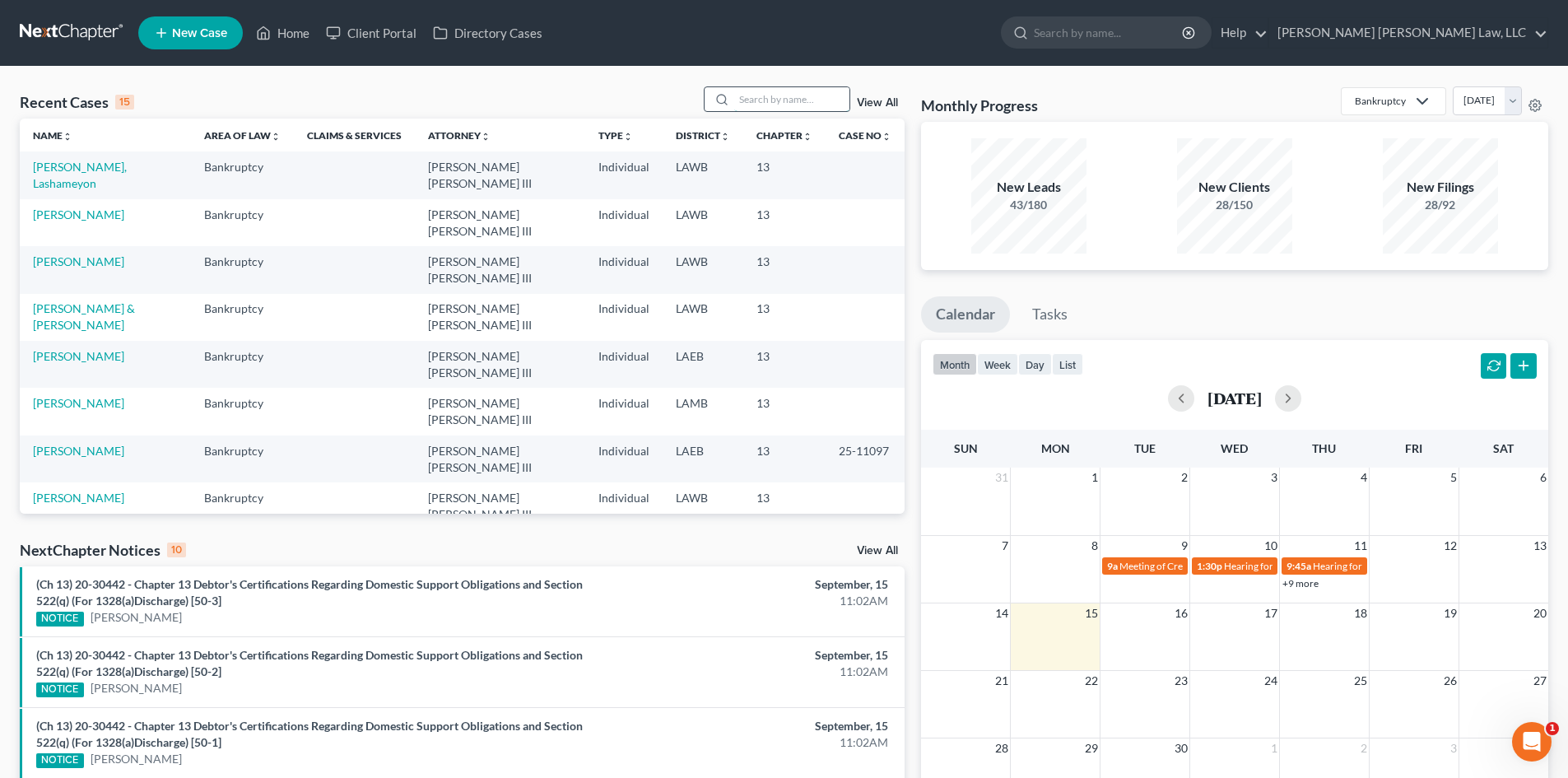
click at [824, 101] on input "search" at bounding box center [792, 99] width 115 height 24
type input "king"
click at [64, 162] on link "[PERSON_NAME]" at bounding box center [78, 166] width 91 height 14
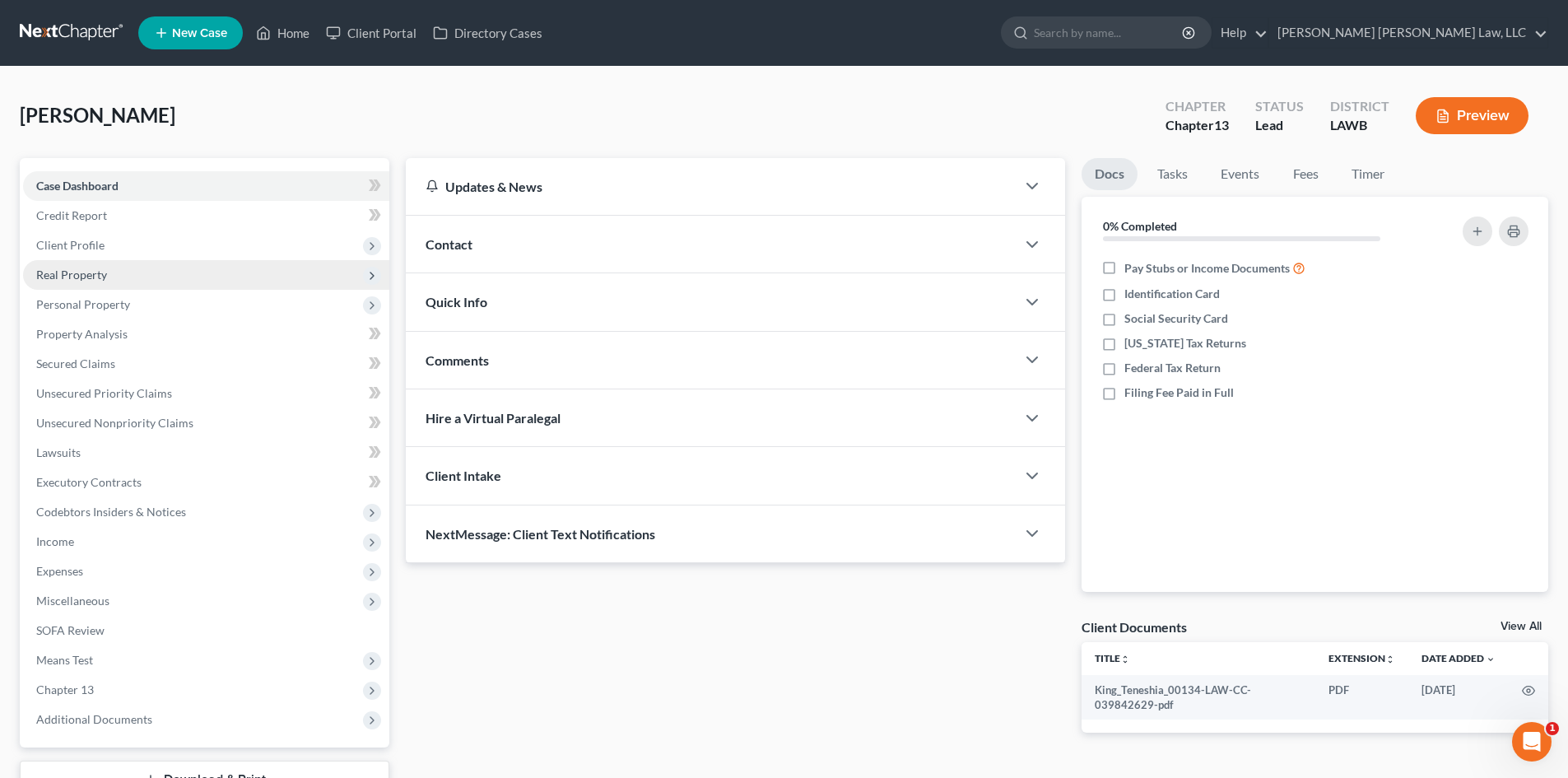
drag, startPoint x: 192, startPoint y: 247, endPoint x: 206, endPoint y: 279, distance: 34.9
click at [192, 247] on span "Client Profile" at bounding box center [206, 245] width 366 height 30
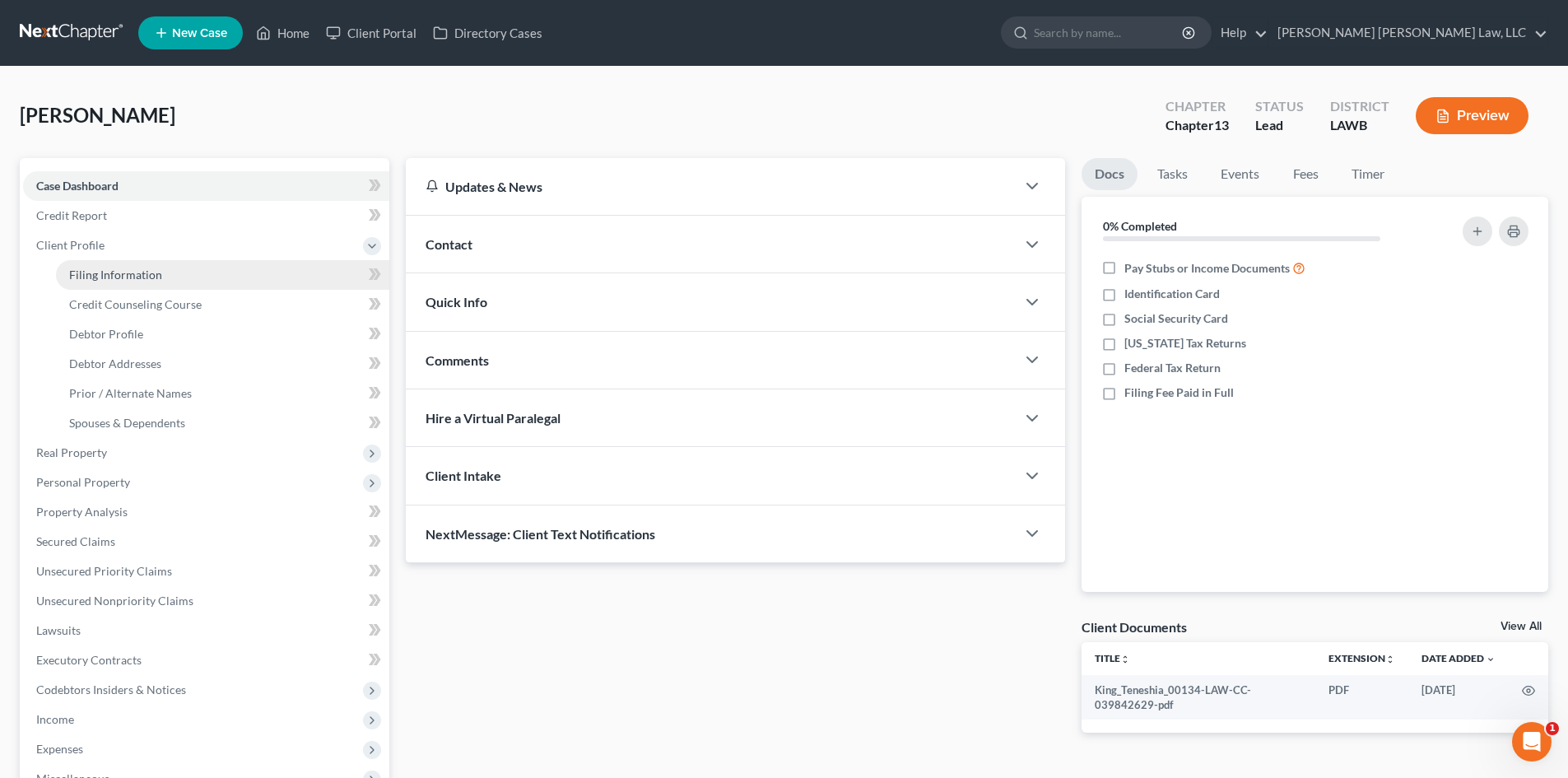
click at [201, 285] on link "Filing Information" at bounding box center [222, 275] width 333 height 30
select select "1"
select select "0"
select select "3"
select select "19"
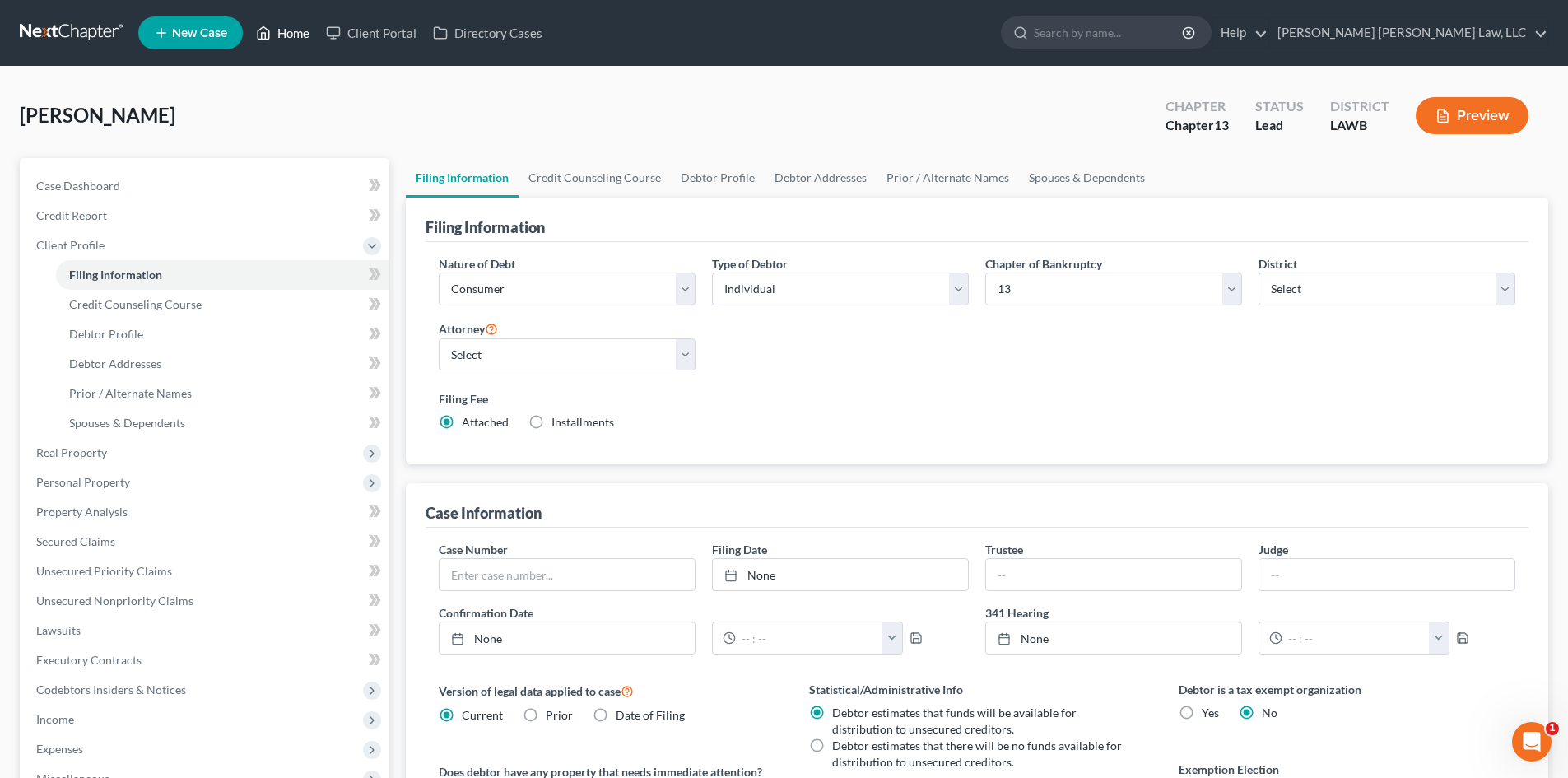
click at [293, 32] on link "Home" at bounding box center [282, 33] width 70 height 30
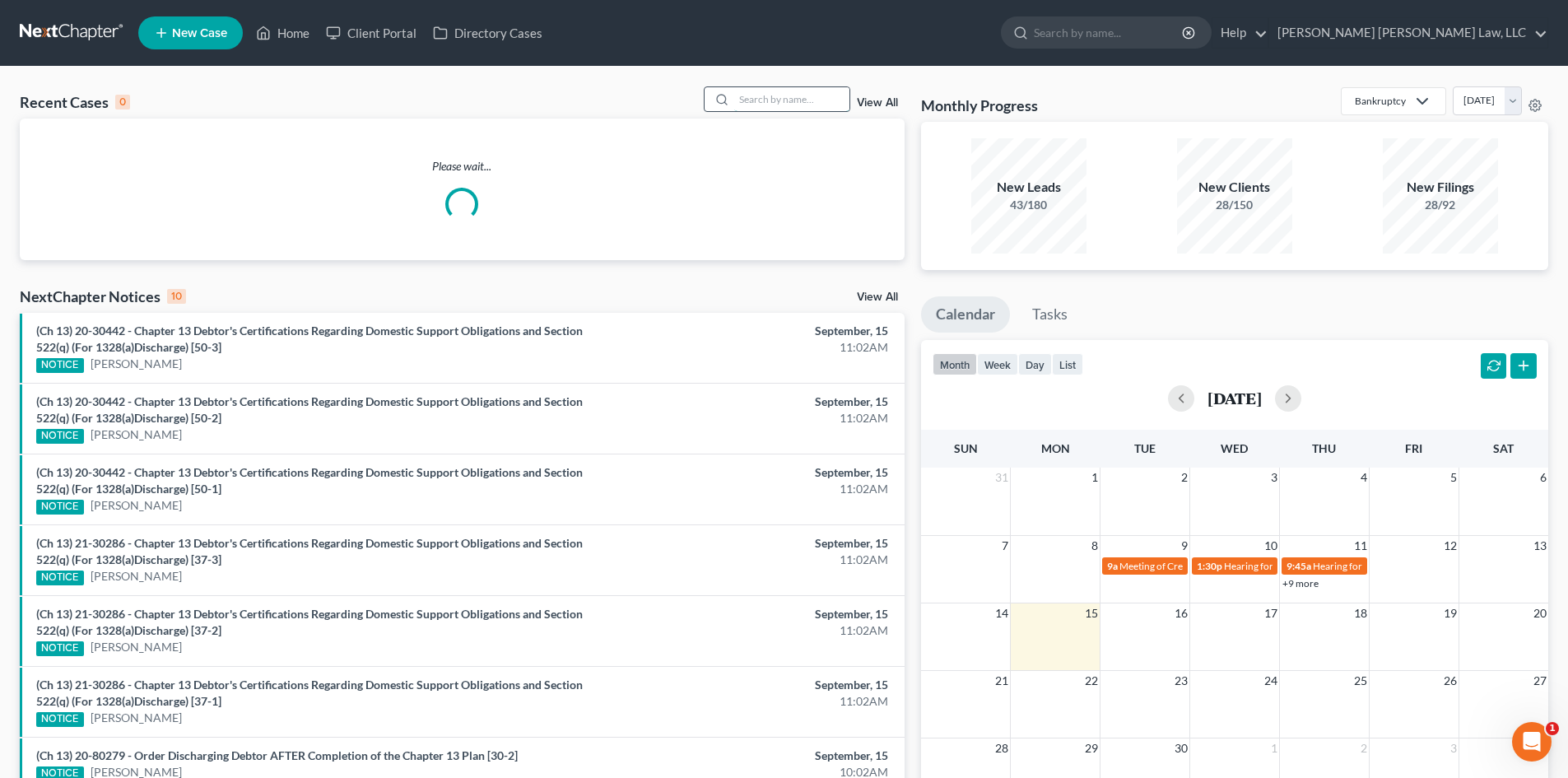
click at [838, 108] on input "search" at bounding box center [792, 99] width 115 height 24
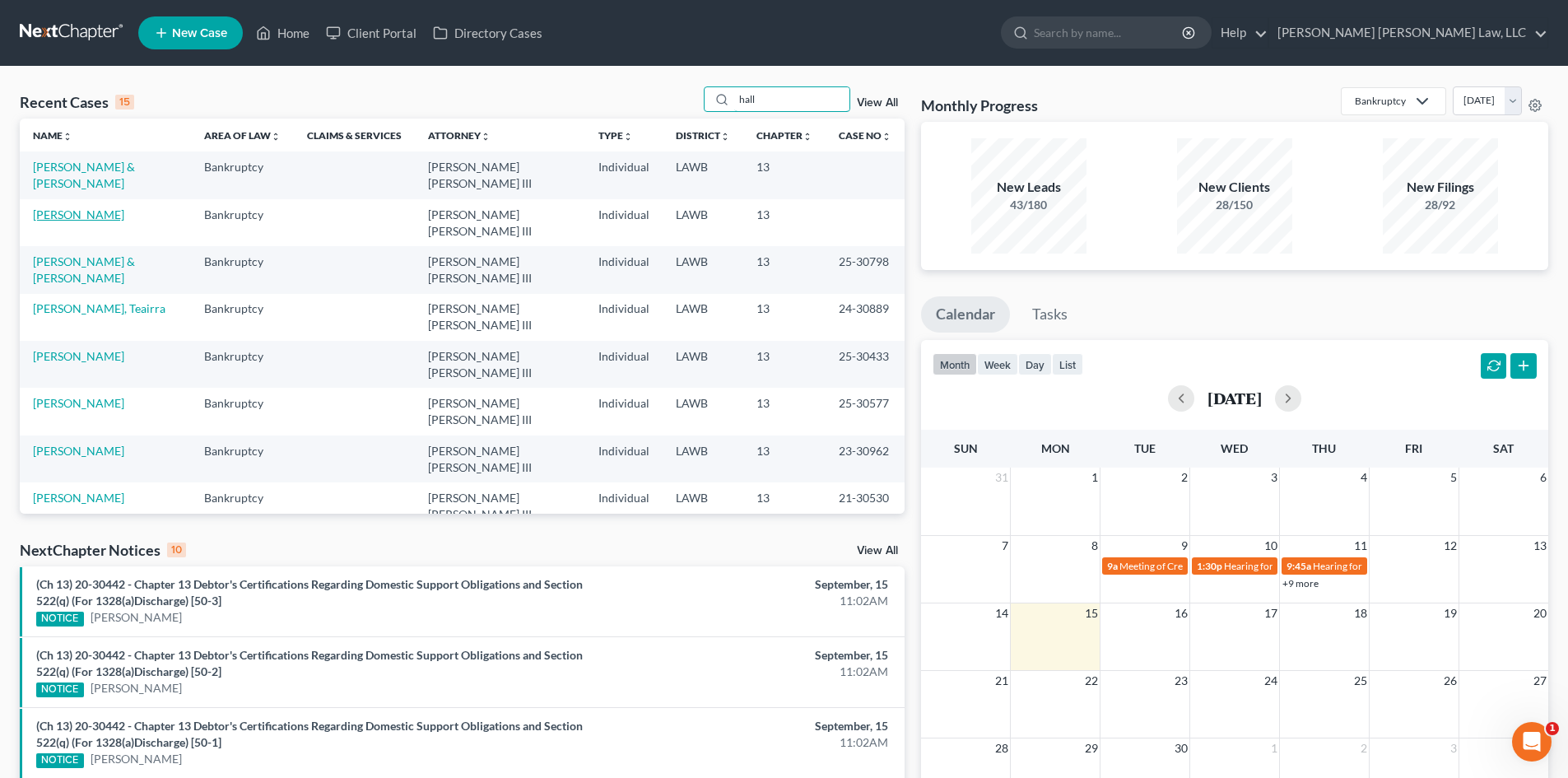
type input "hall"
click at [71, 214] on link "[PERSON_NAME]" at bounding box center [78, 214] width 91 height 14
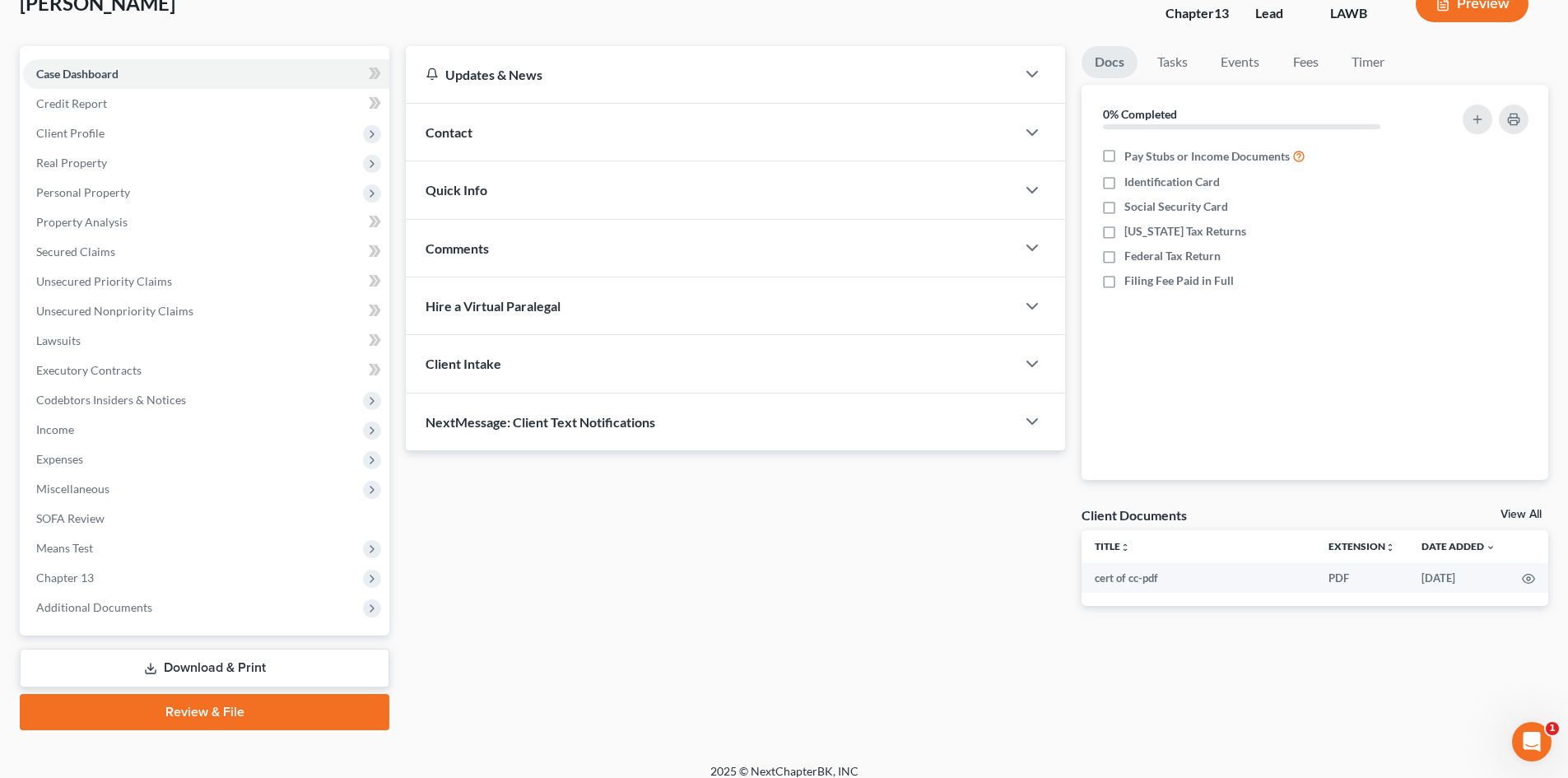
scroll to position [127, 0]
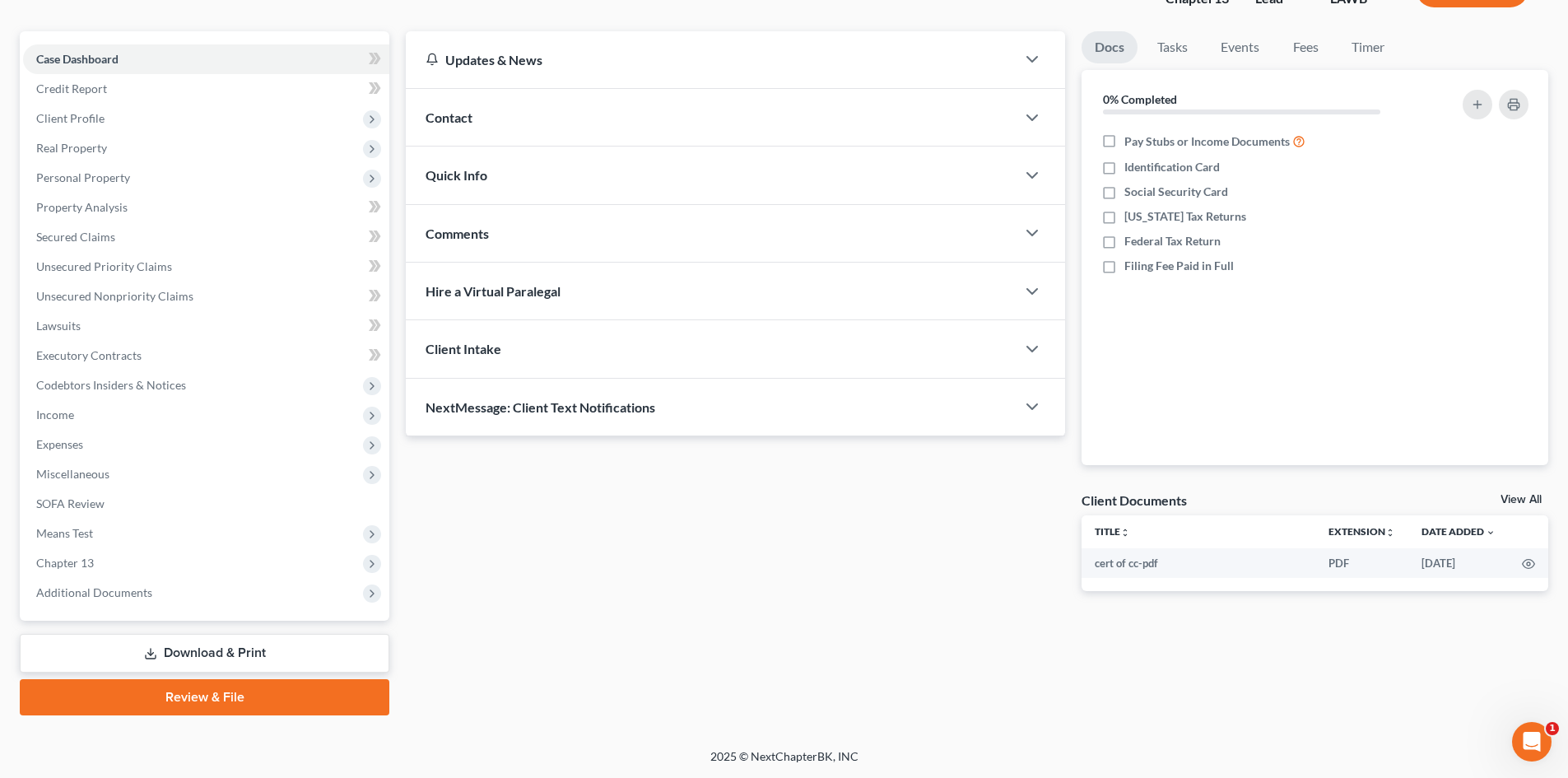
click at [247, 665] on link "Download & Print" at bounding box center [204, 654] width 369 height 39
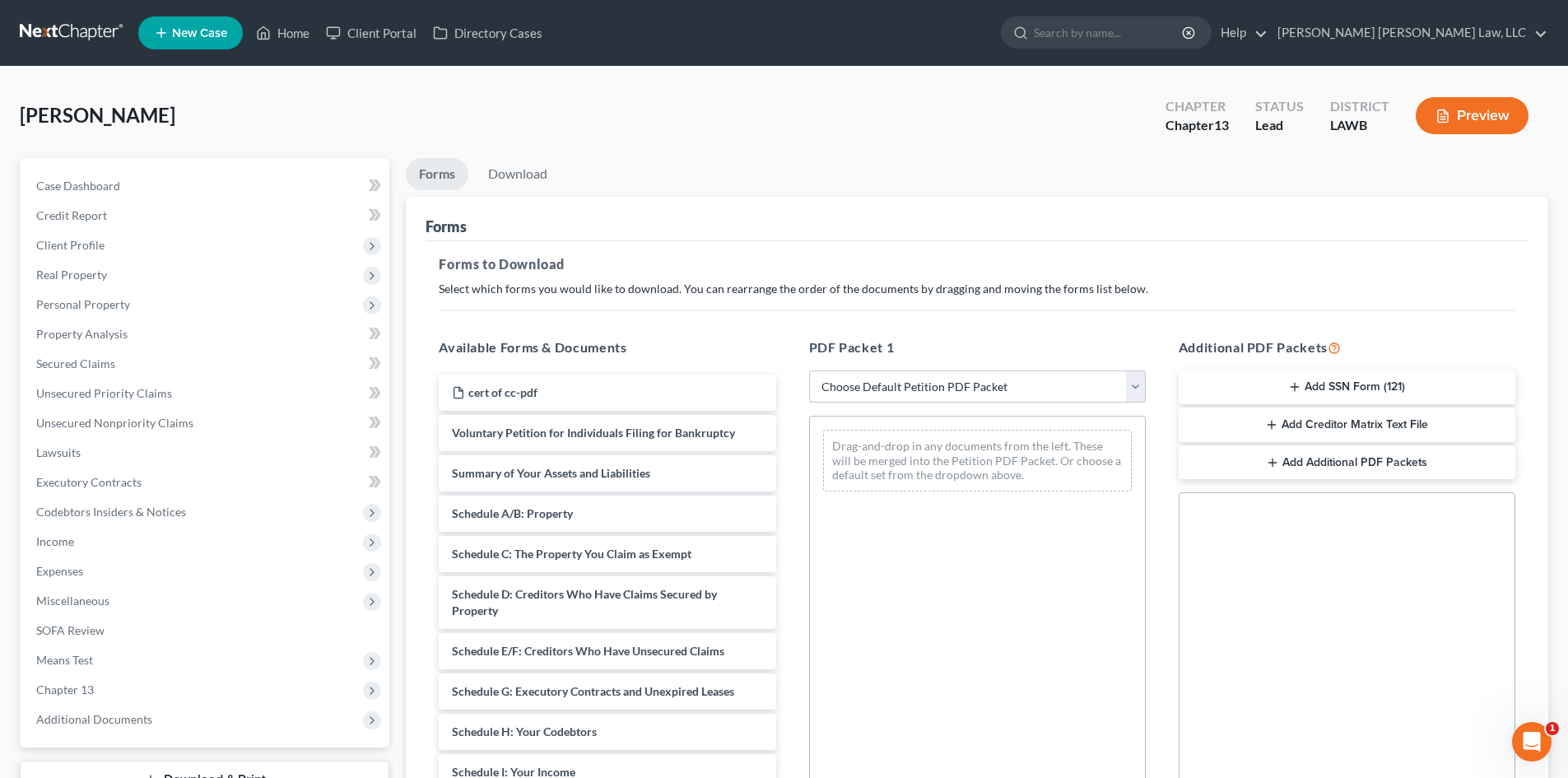
click at [980, 380] on select "Choose Default Petition PDF Packet Complete Bankruptcy Petition (all forms and …" at bounding box center [977, 386] width 337 height 32
select select "15"
click at [809, 370] on select "Choose Default Petition PDF Packet Complete Bankruptcy Petition (all forms and …" at bounding box center [977, 386] width 337 height 32
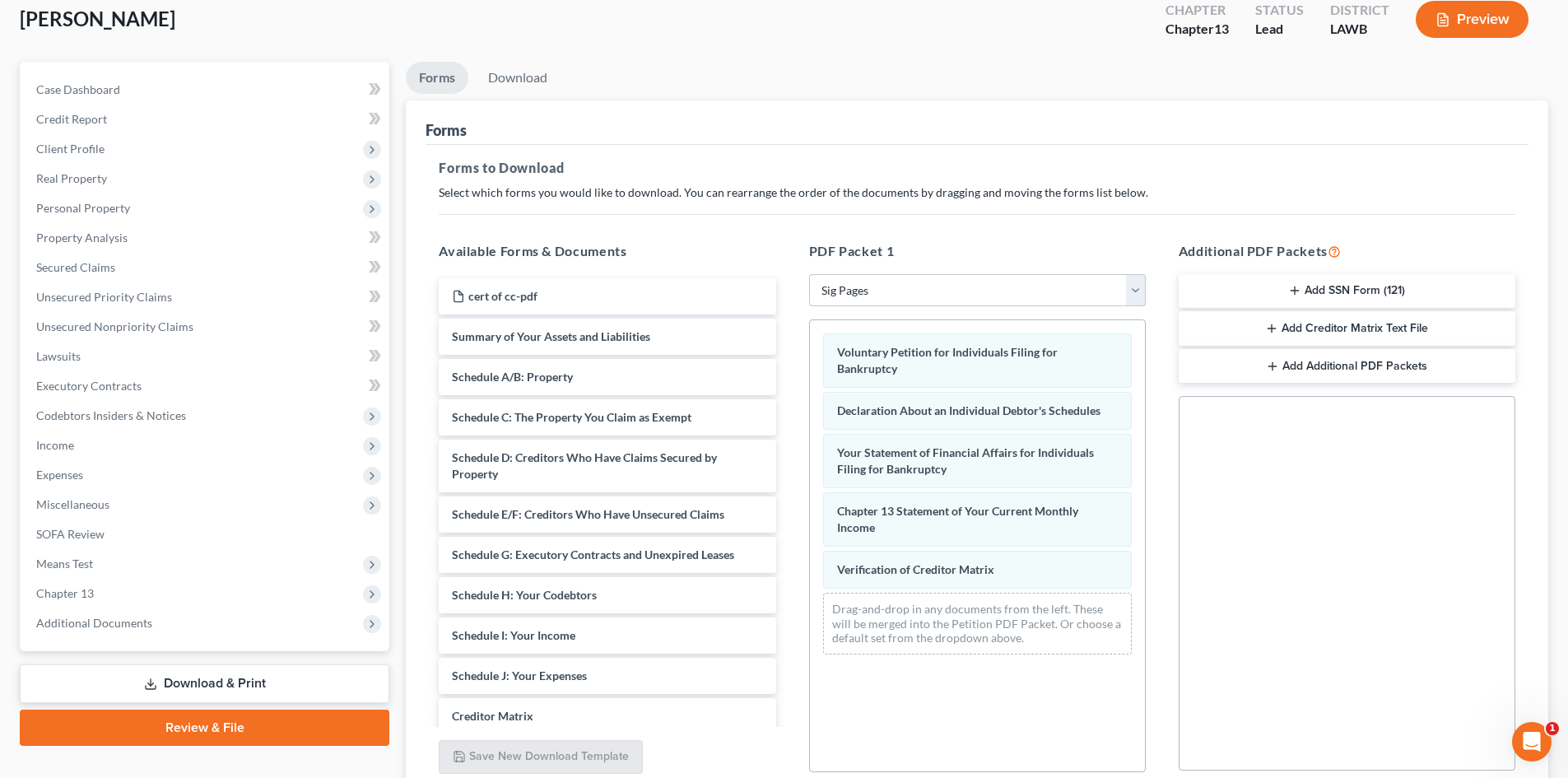
scroll to position [239, 0]
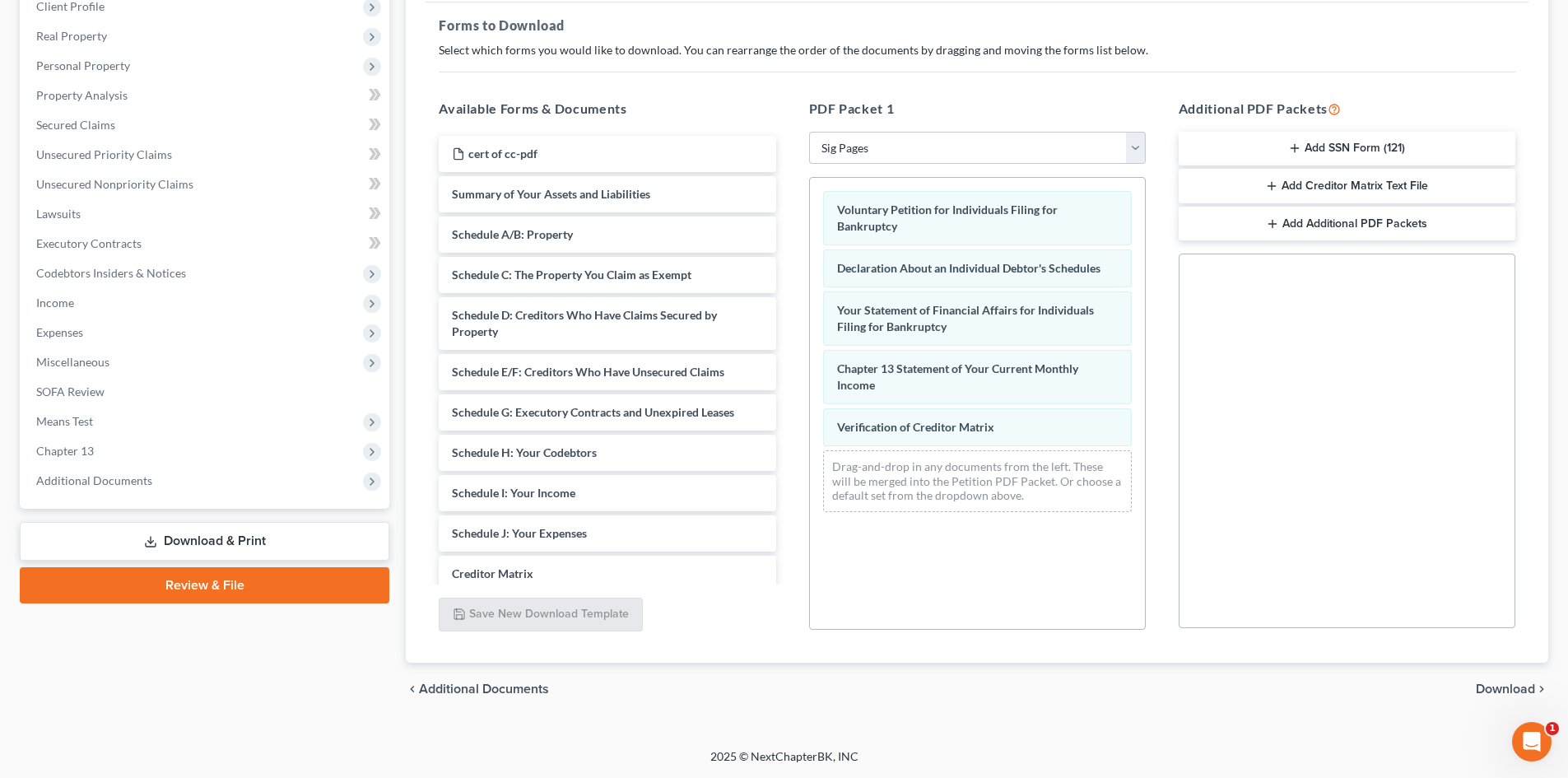
click at [1504, 689] on span "Download" at bounding box center [1505, 689] width 59 height 13
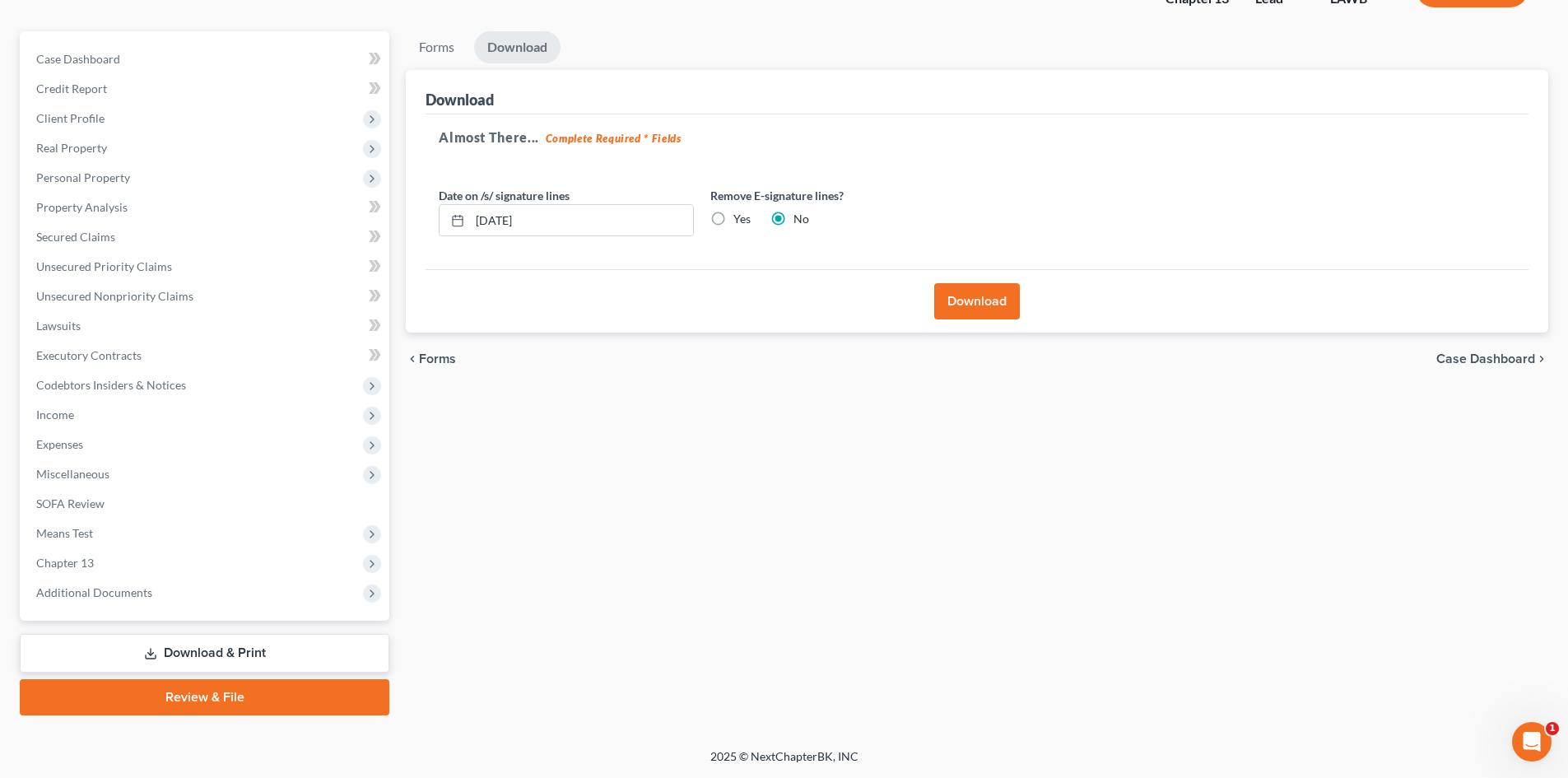
scroll to position [127, 0]
click at [943, 295] on button "Download" at bounding box center [977, 301] width 85 height 36
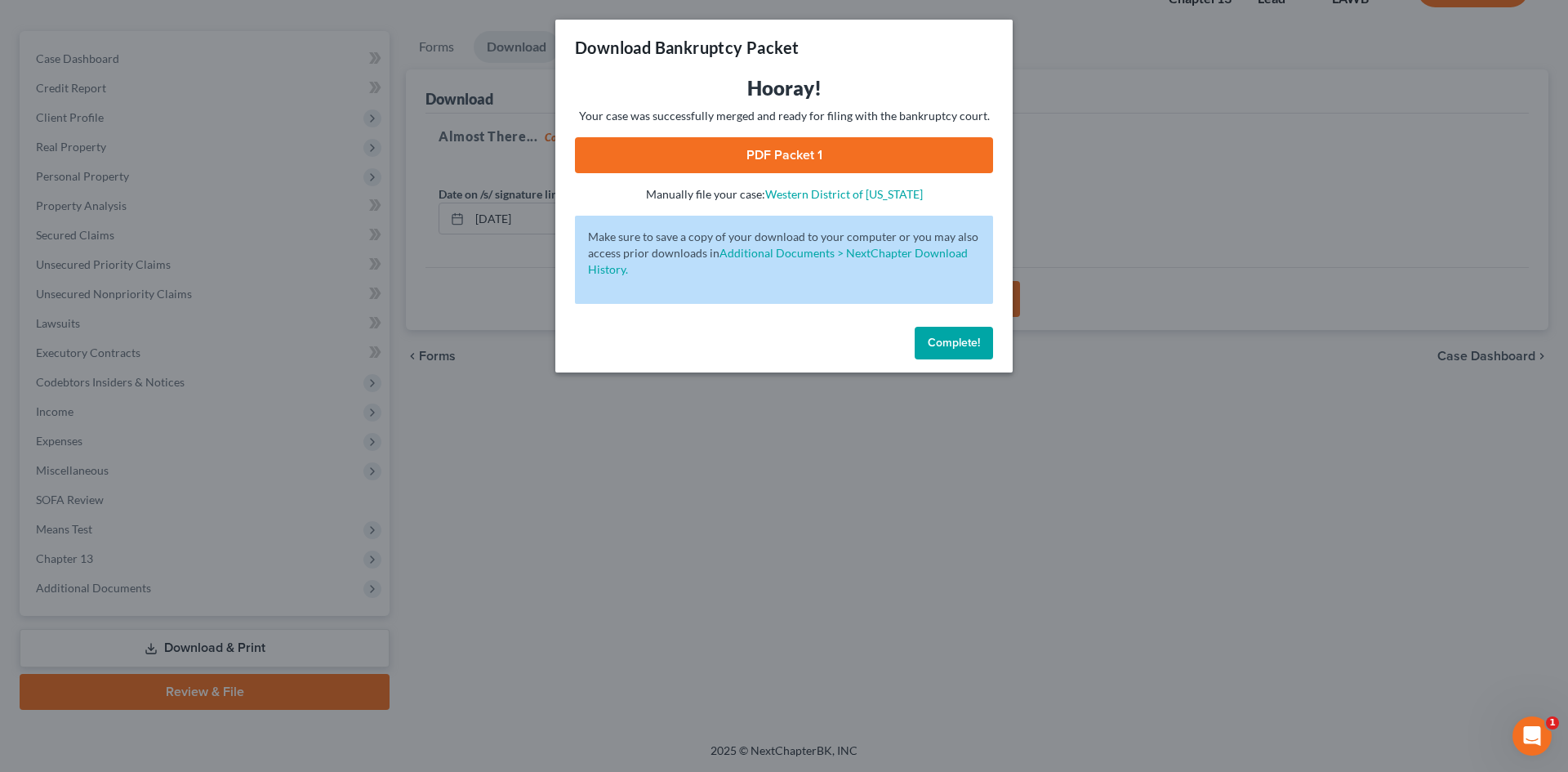
click at [916, 155] on link "PDF Packet 1" at bounding box center [784, 155] width 418 height 36
click at [1138, 227] on div "Download Bankruptcy Packet Hooray! Your case was successfully merged and ready …" at bounding box center [784, 386] width 1568 height 772
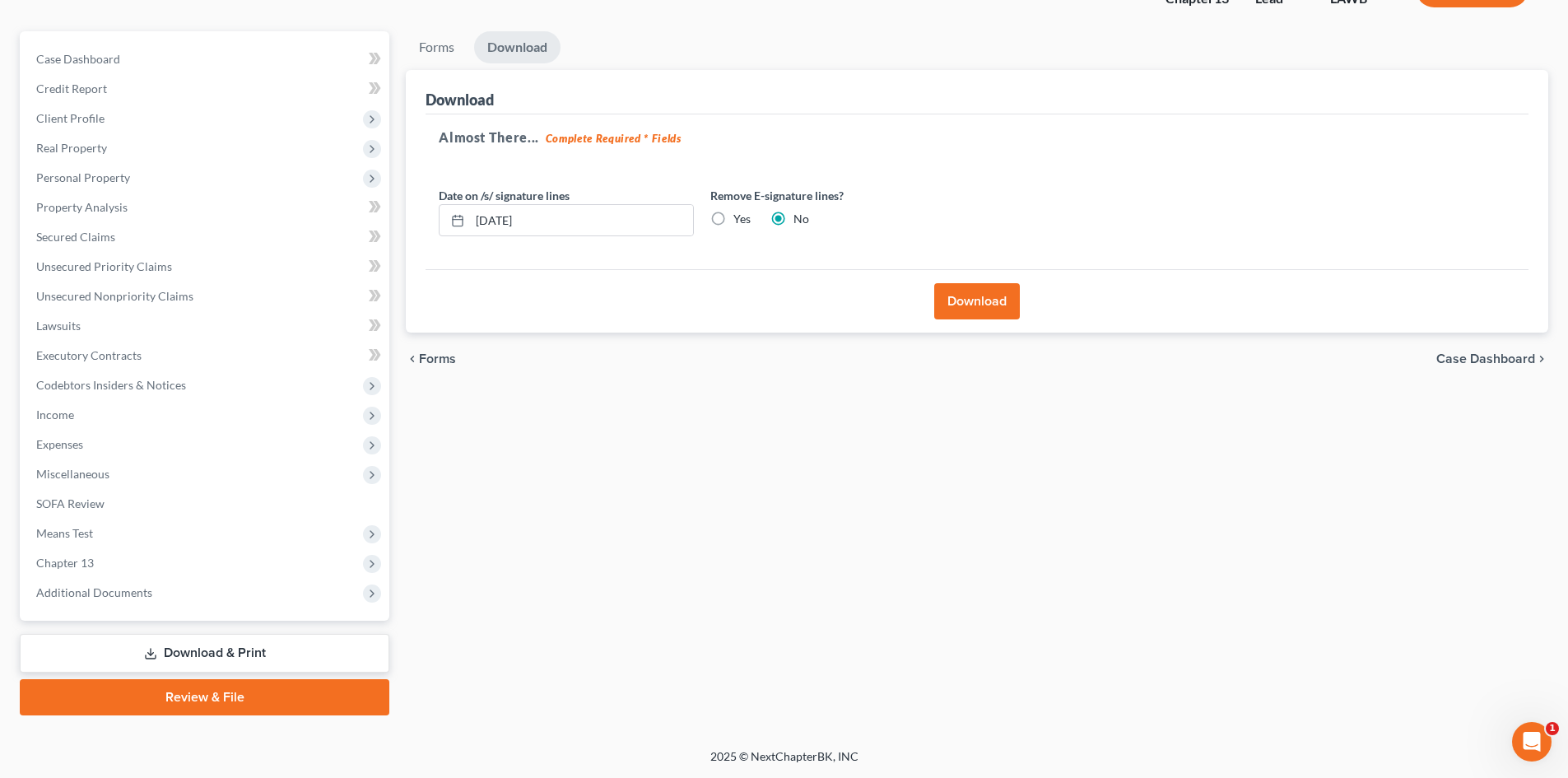
scroll to position [0, 0]
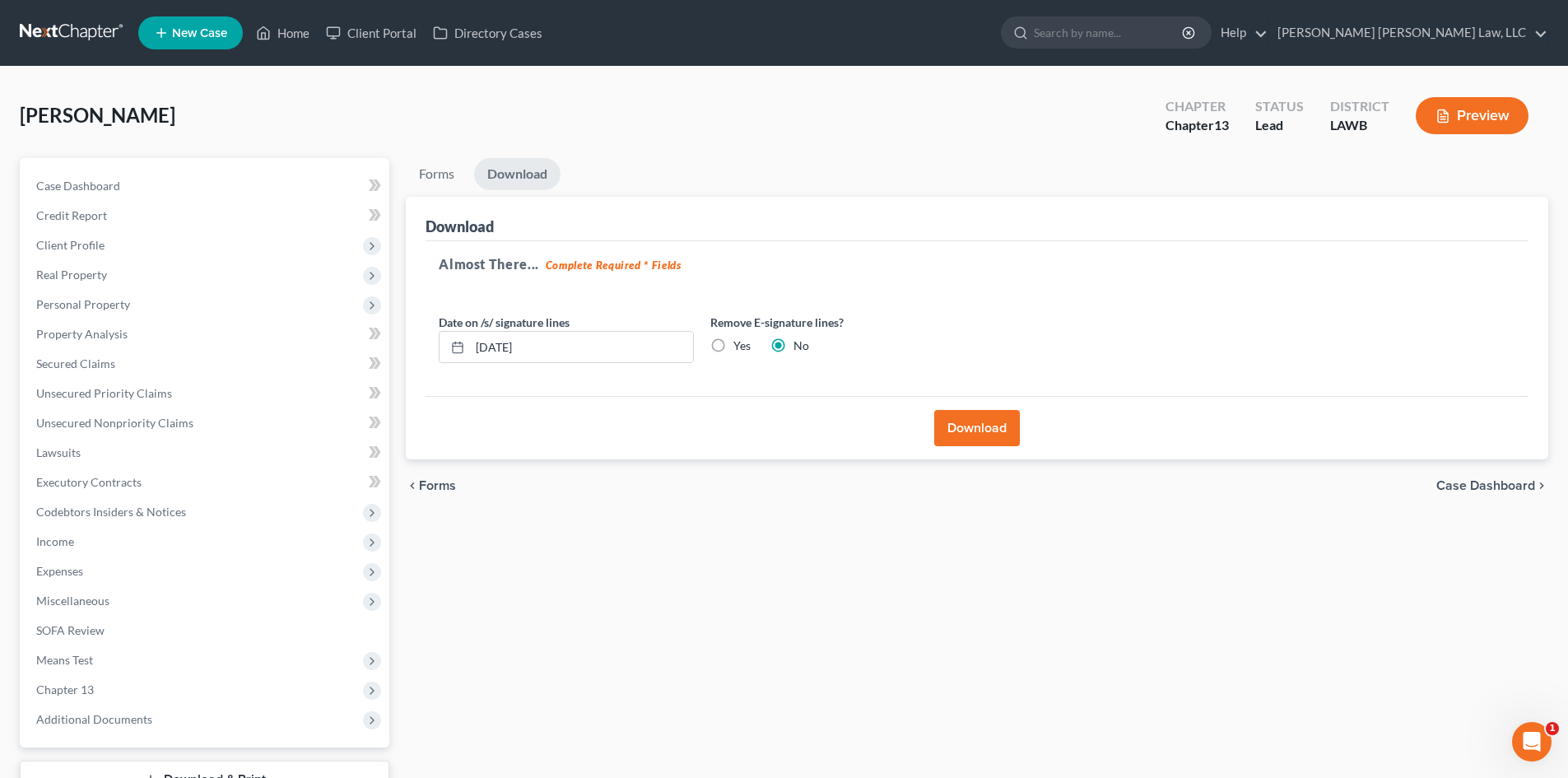
click at [721, 607] on div "Forms Download Forms Forms to Download Select which forms you would like to dow…" at bounding box center [977, 499] width 1159 height 684
click at [301, 18] on ul "New Case Home Client Portal Directory Cases - No Result - See all results Or Pr…" at bounding box center [843, 32] width 1409 height 43
click at [296, 28] on link "Home" at bounding box center [282, 33] width 70 height 30
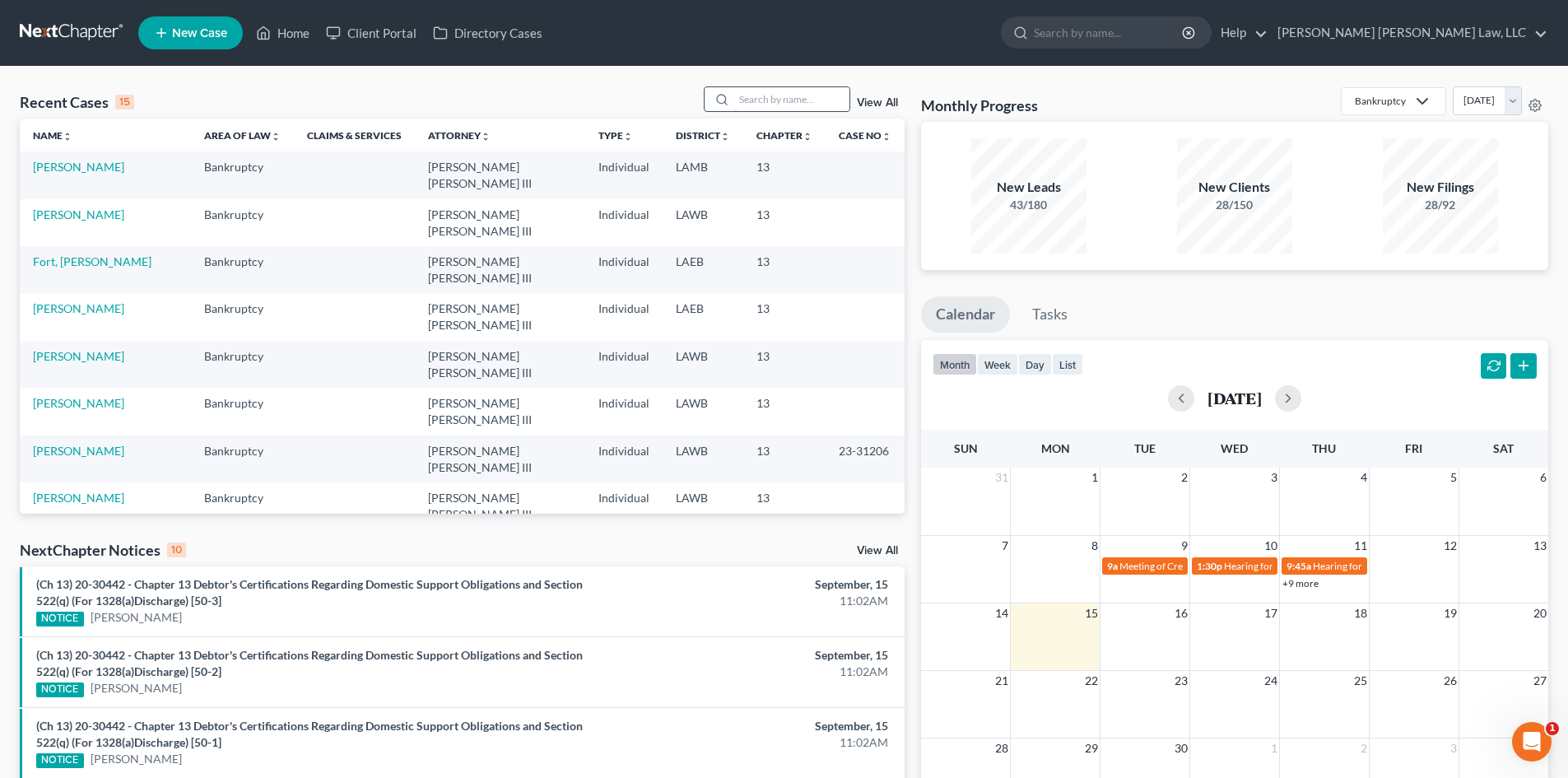
click at [829, 101] on input "search" at bounding box center [792, 99] width 115 height 24
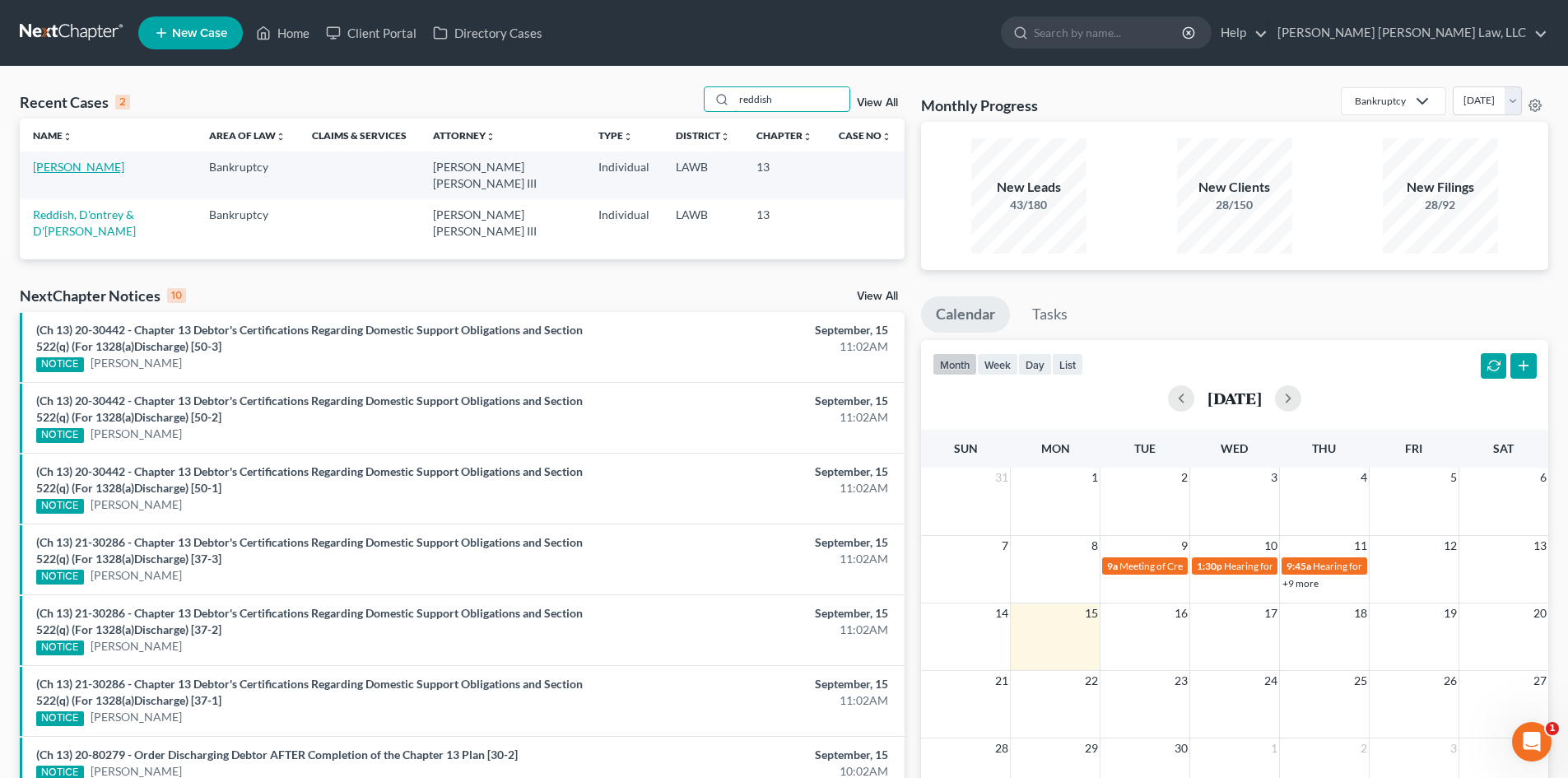
type input "reddish"
click at [101, 165] on link "[PERSON_NAME]" at bounding box center [78, 166] width 91 height 14
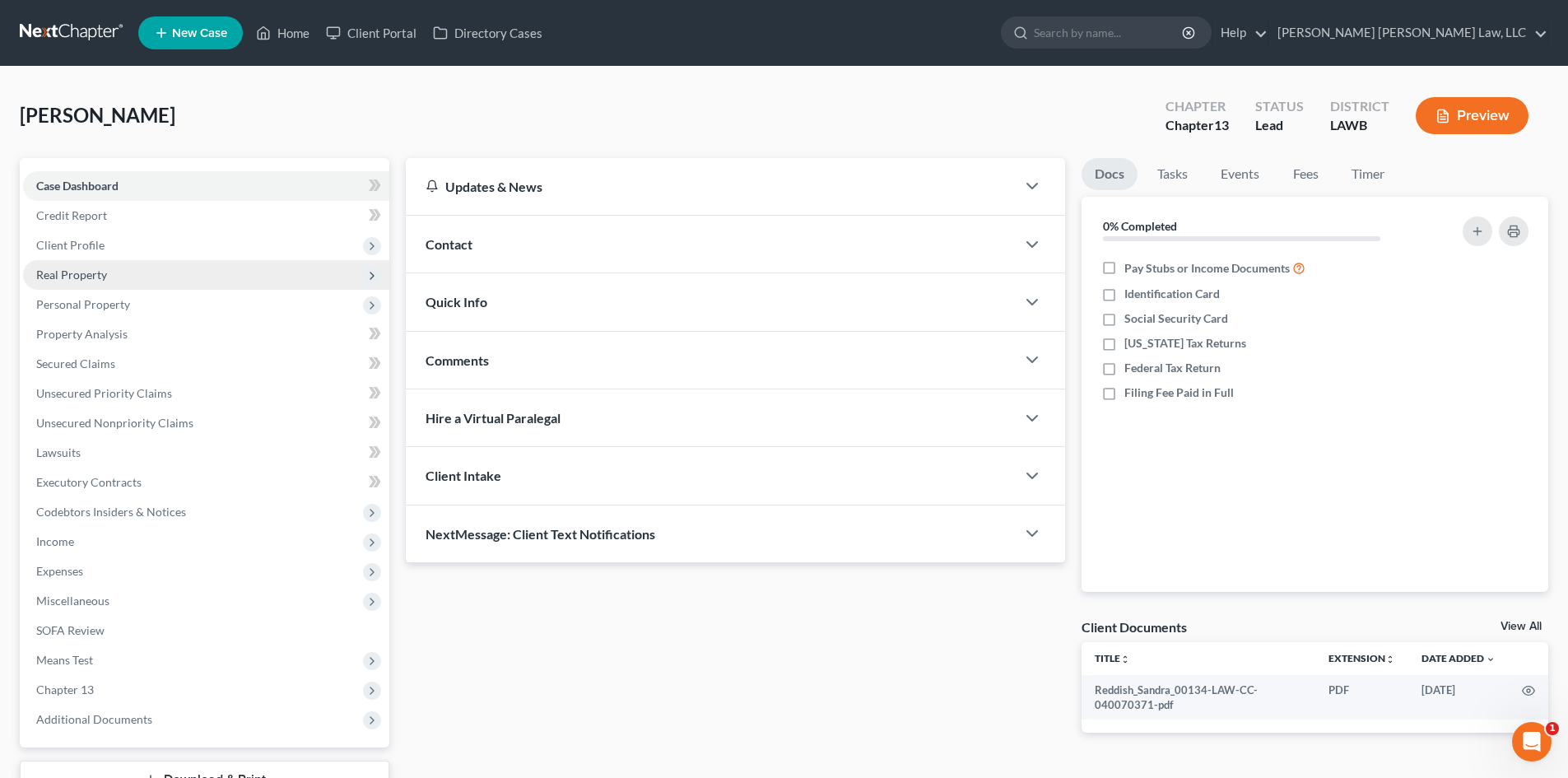
drag, startPoint x: 137, startPoint y: 239, endPoint x: 128, endPoint y: 279, distance: 41.0
click at [137, 239] on span "Client Profile" at bounding box center [206, 245] width 366 height 30
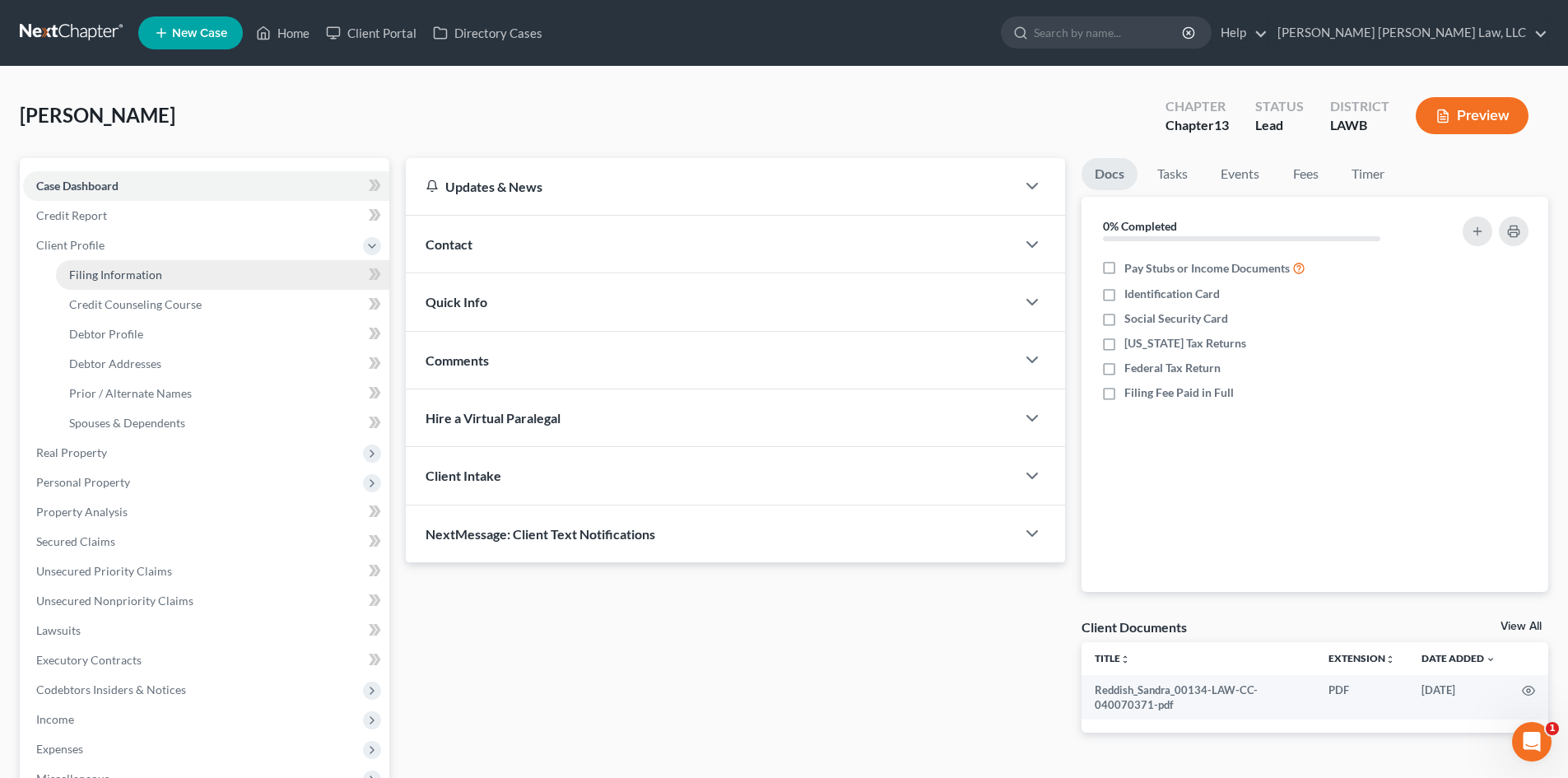
click at [125, 274] on span "Filing Information" at bounding box center [115, 274] width 93 height 14
select select "1"
select select "0"
select select "3"
select select "36"
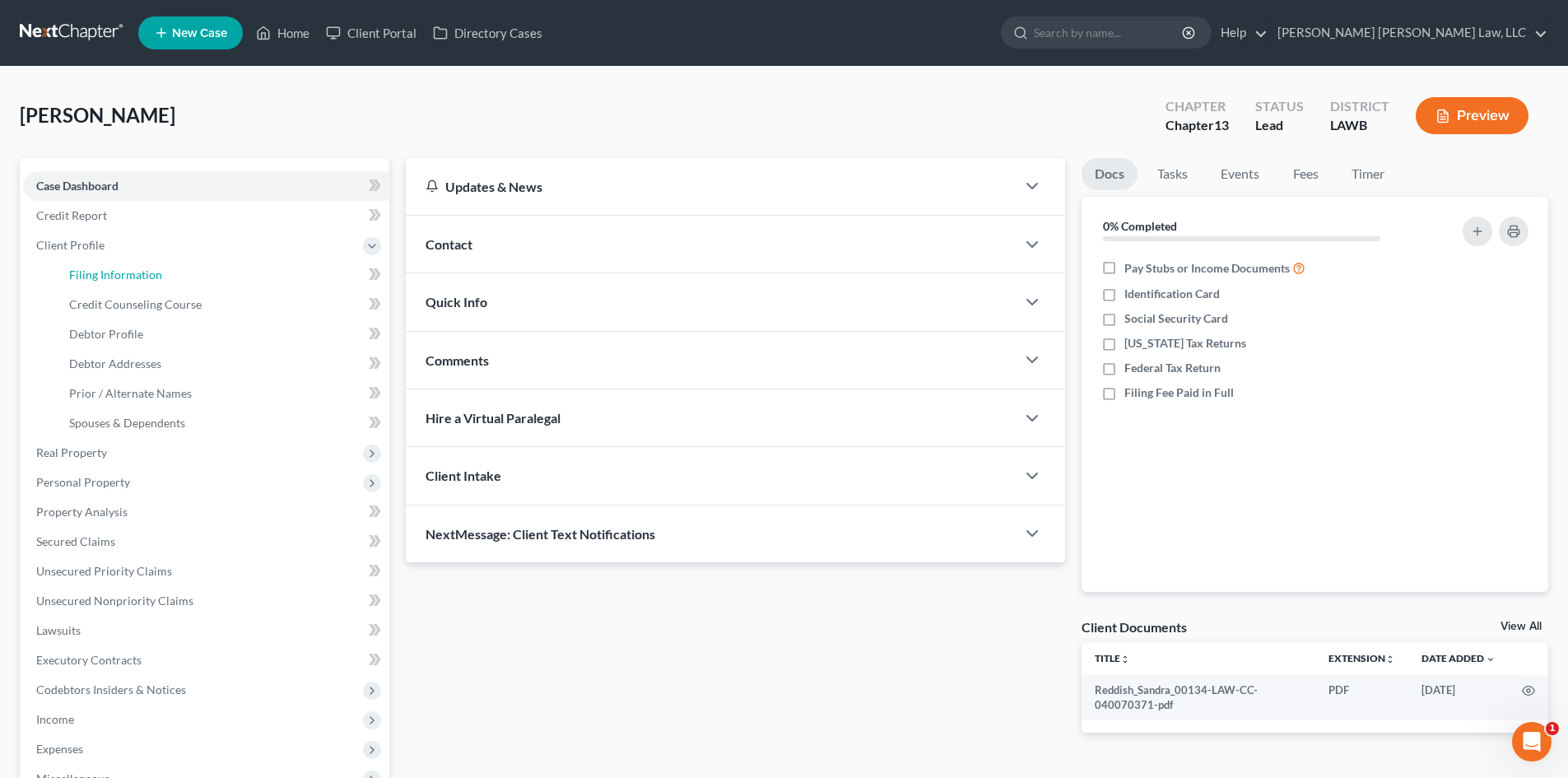
select select "0"
select select "19"
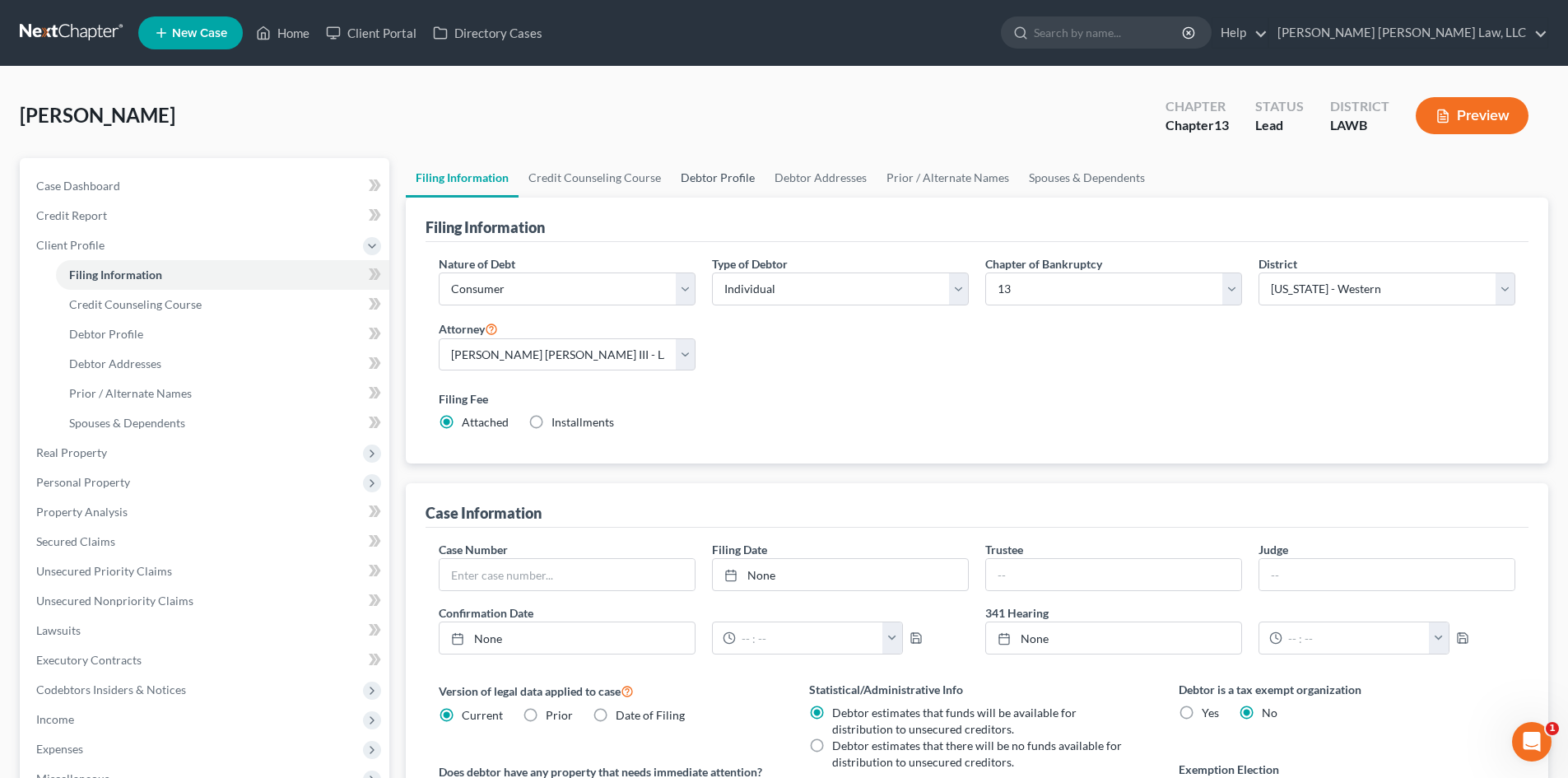
click at [670, 175] on link "Debtor Profile" at bounding box center [717, 177] width 94 height 40
select select "3"
select select "0"
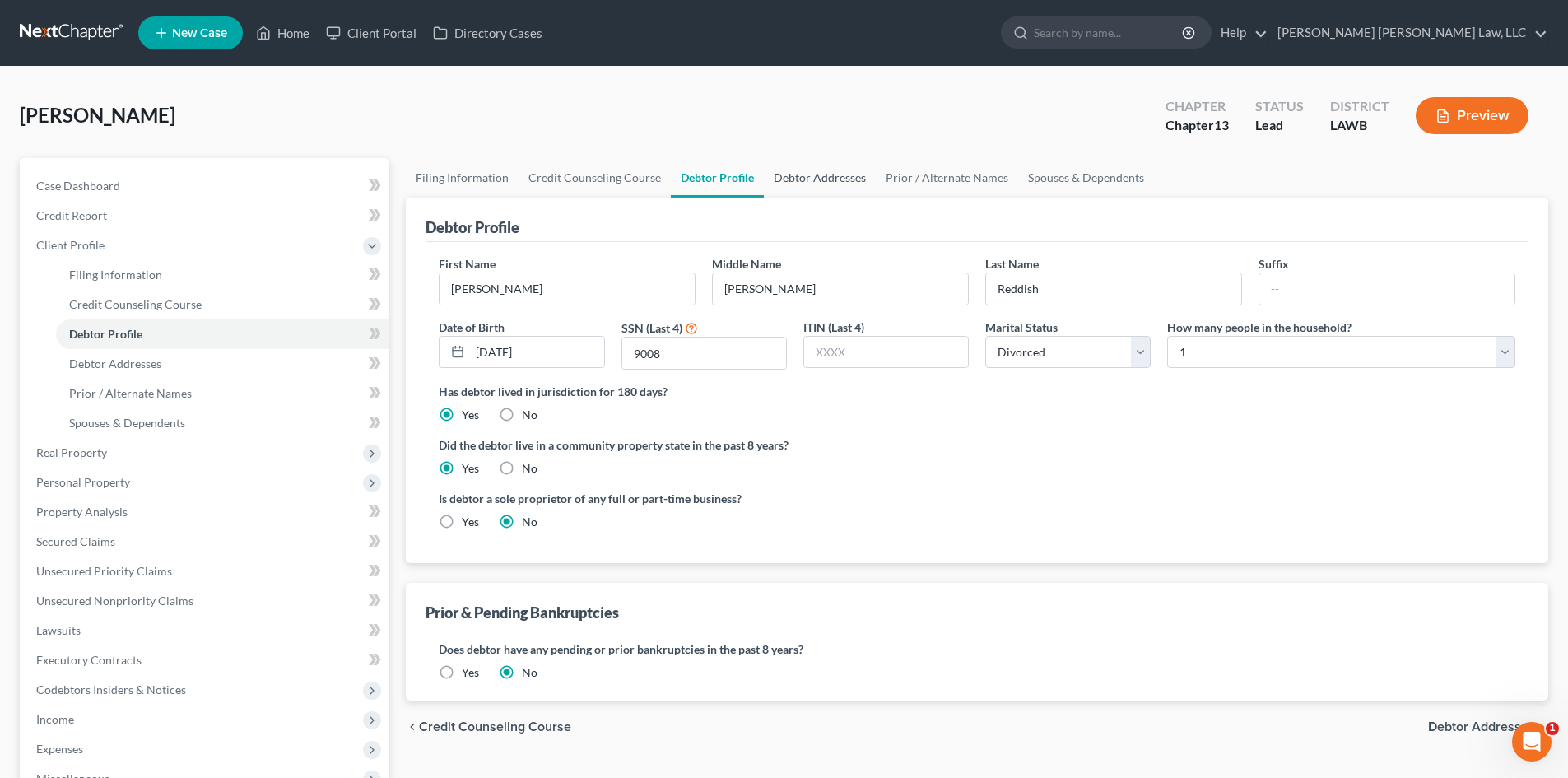
click at [797, 180] on link "Debtor Addresses" at bounding box center [820, 177] width 112 height 40
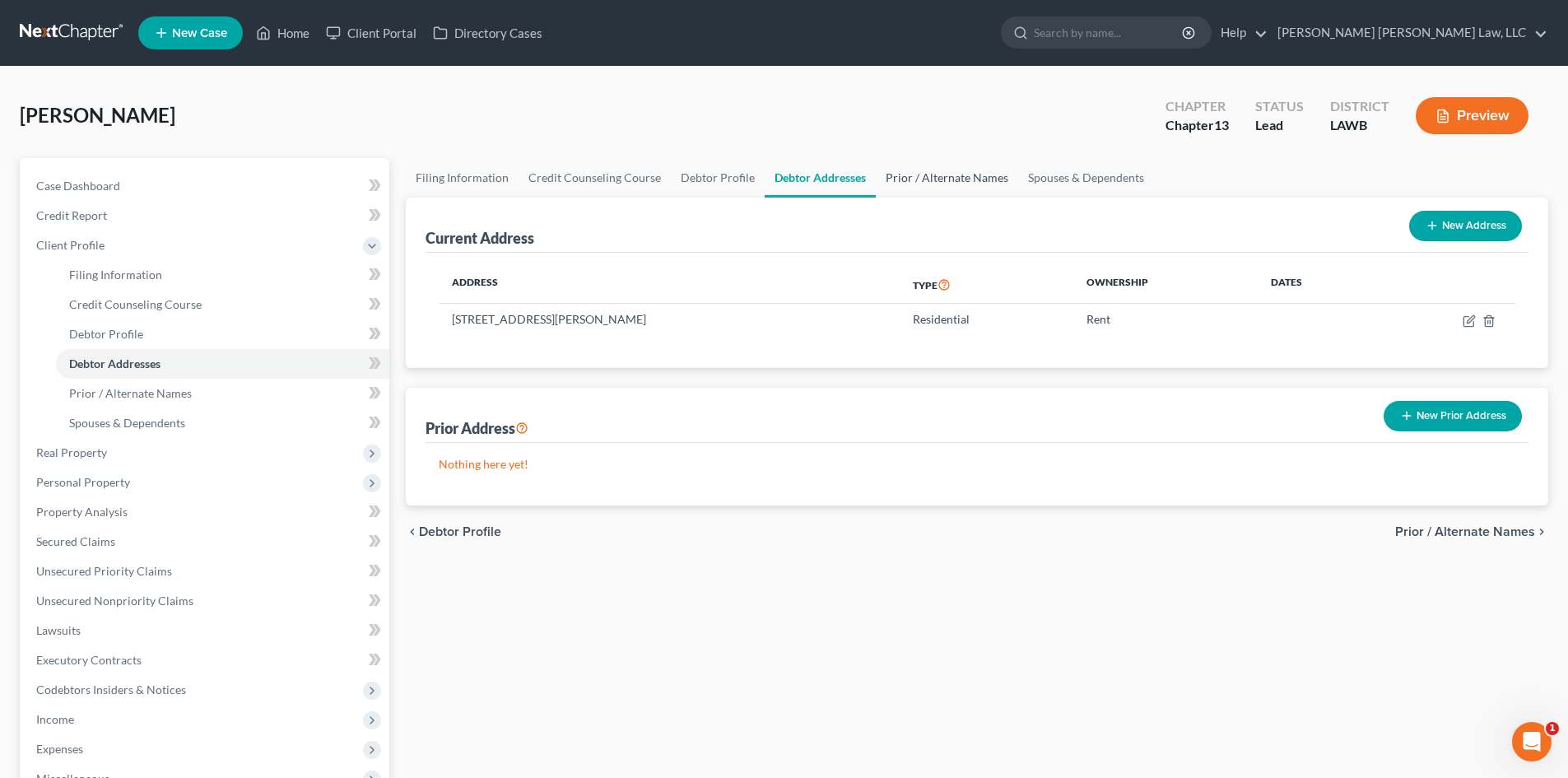
click at [907, 174] on link "Prior / Alternate Names" at bounding box center [946, 177] width 142 height 40
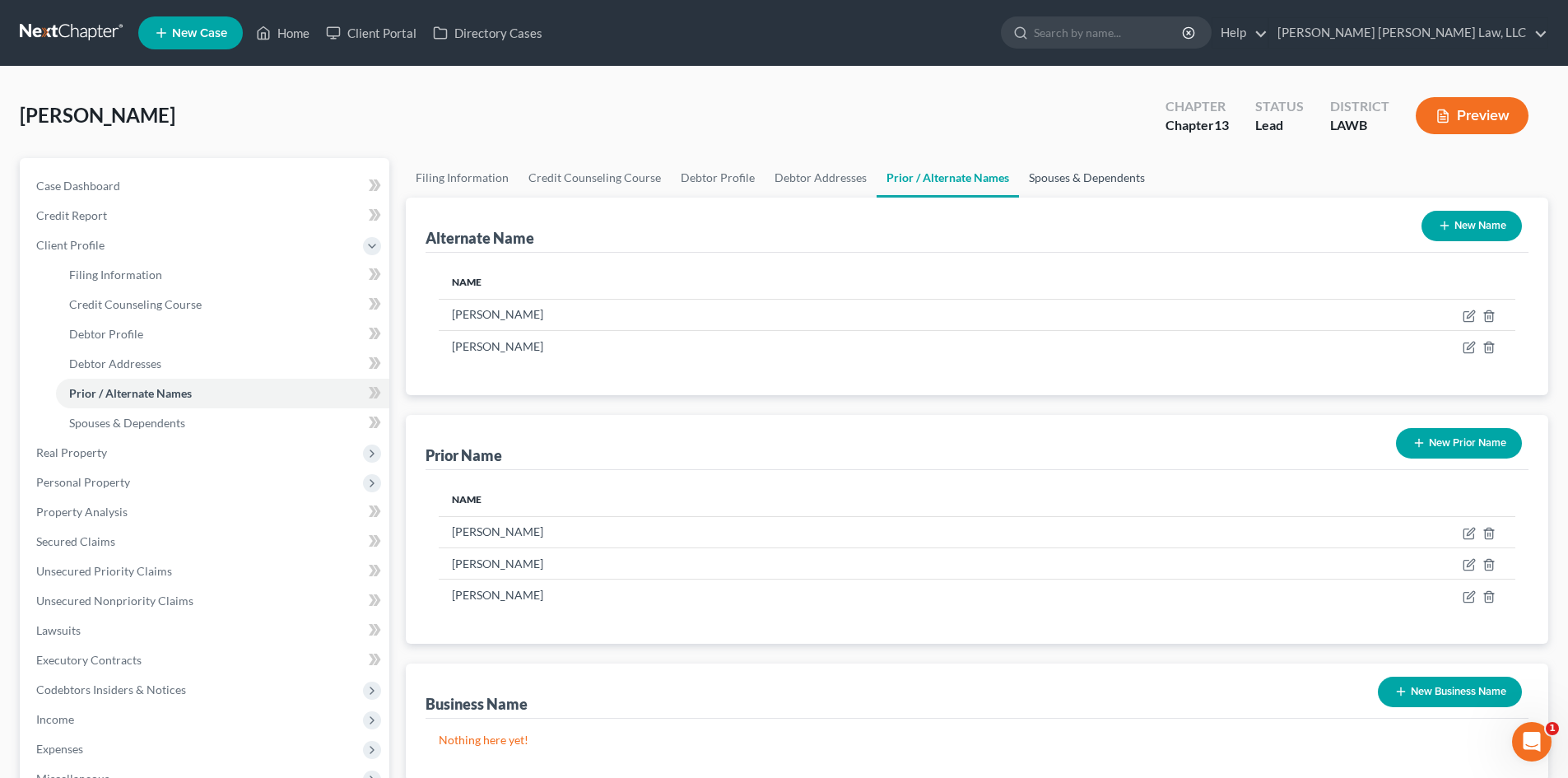
click at [1102, 175] on link "Spouses & Dependents" at bounding box center [1086, 177] width 136 height 40
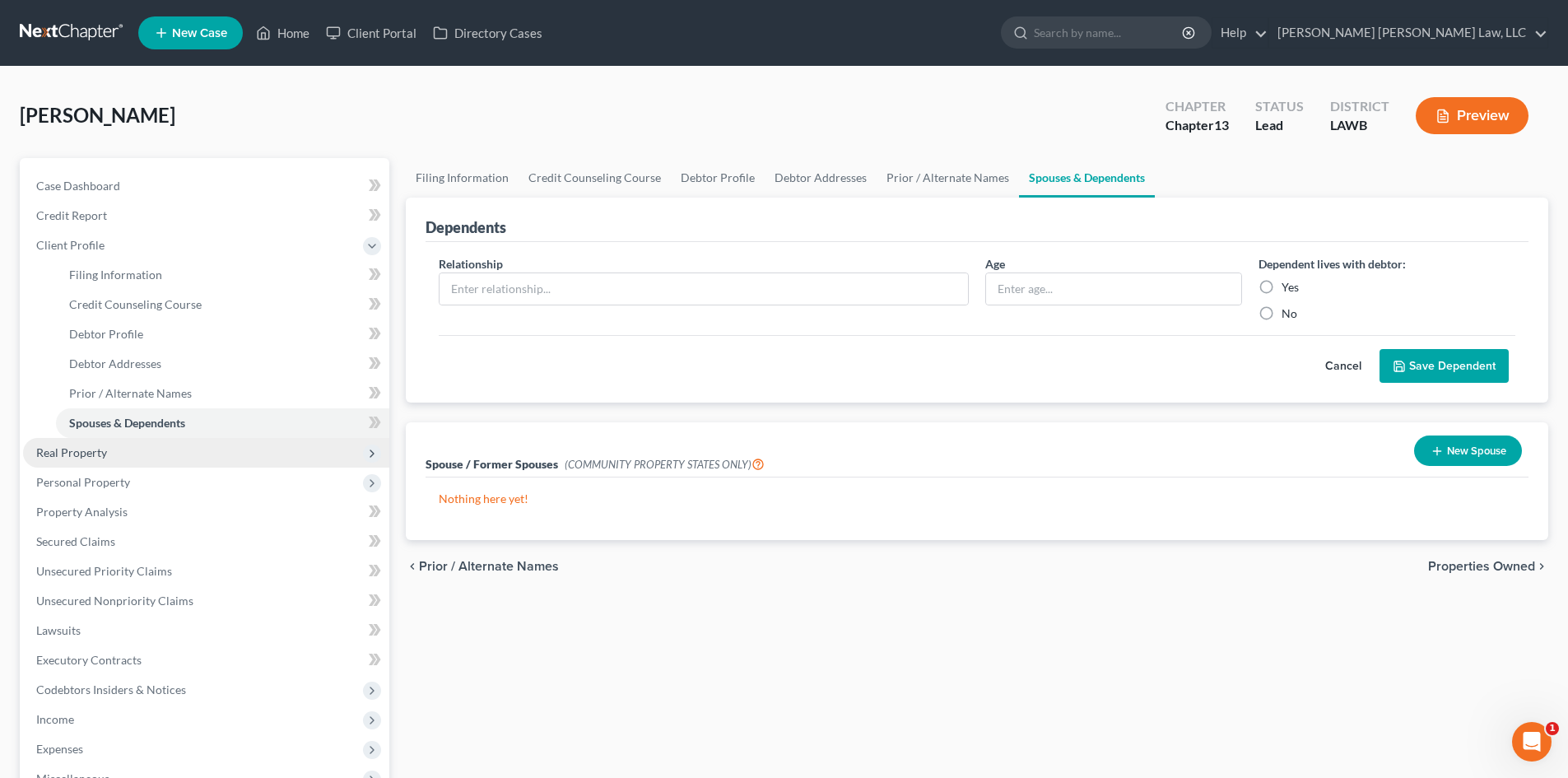
click at [102, 446] on span "Real Property" at bounding box center [71, 452] width 71 height 14
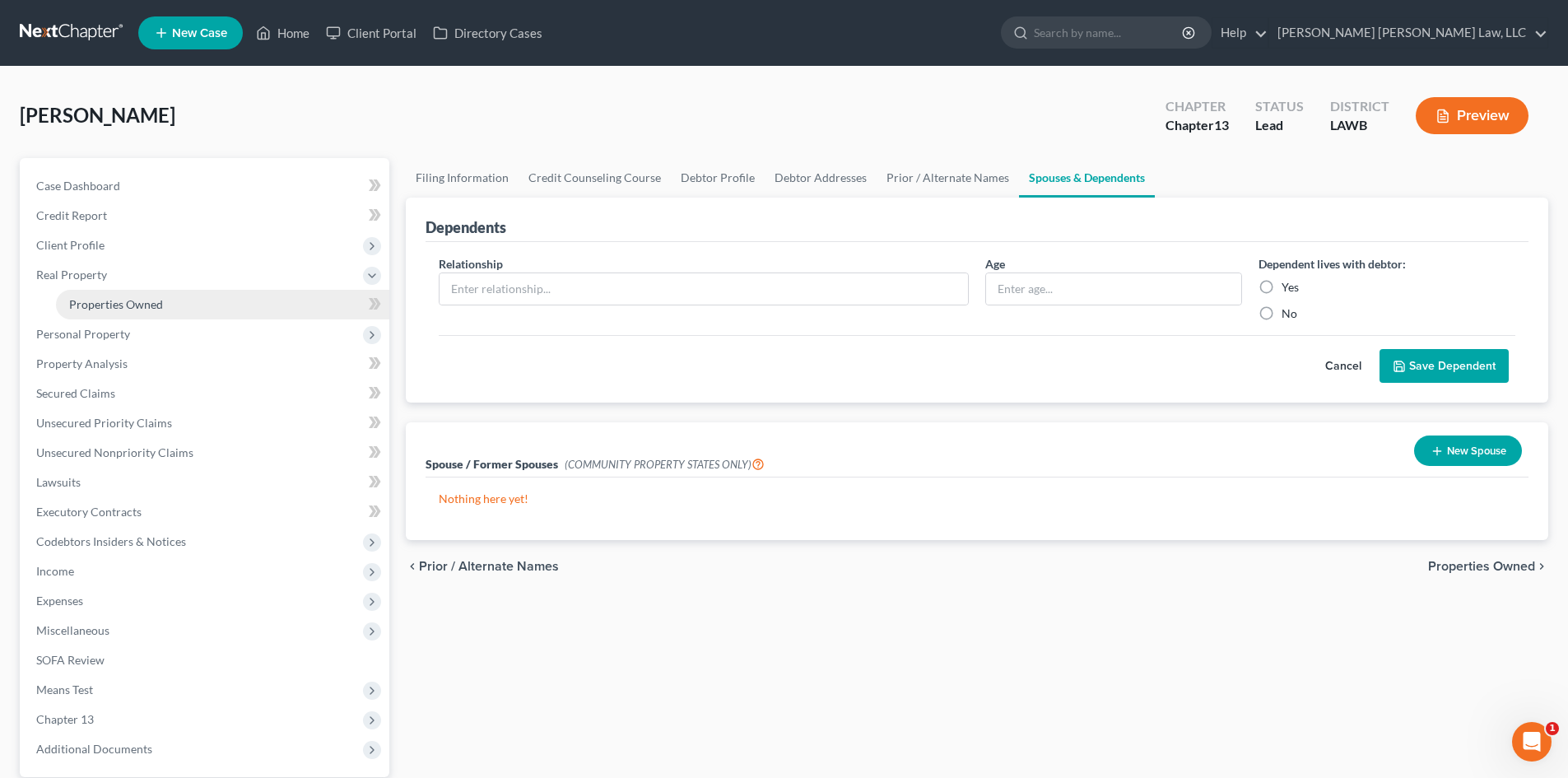
click at [151, 301] on span "Properties Owned" at bounding box center [115, 304] width 94 height 14
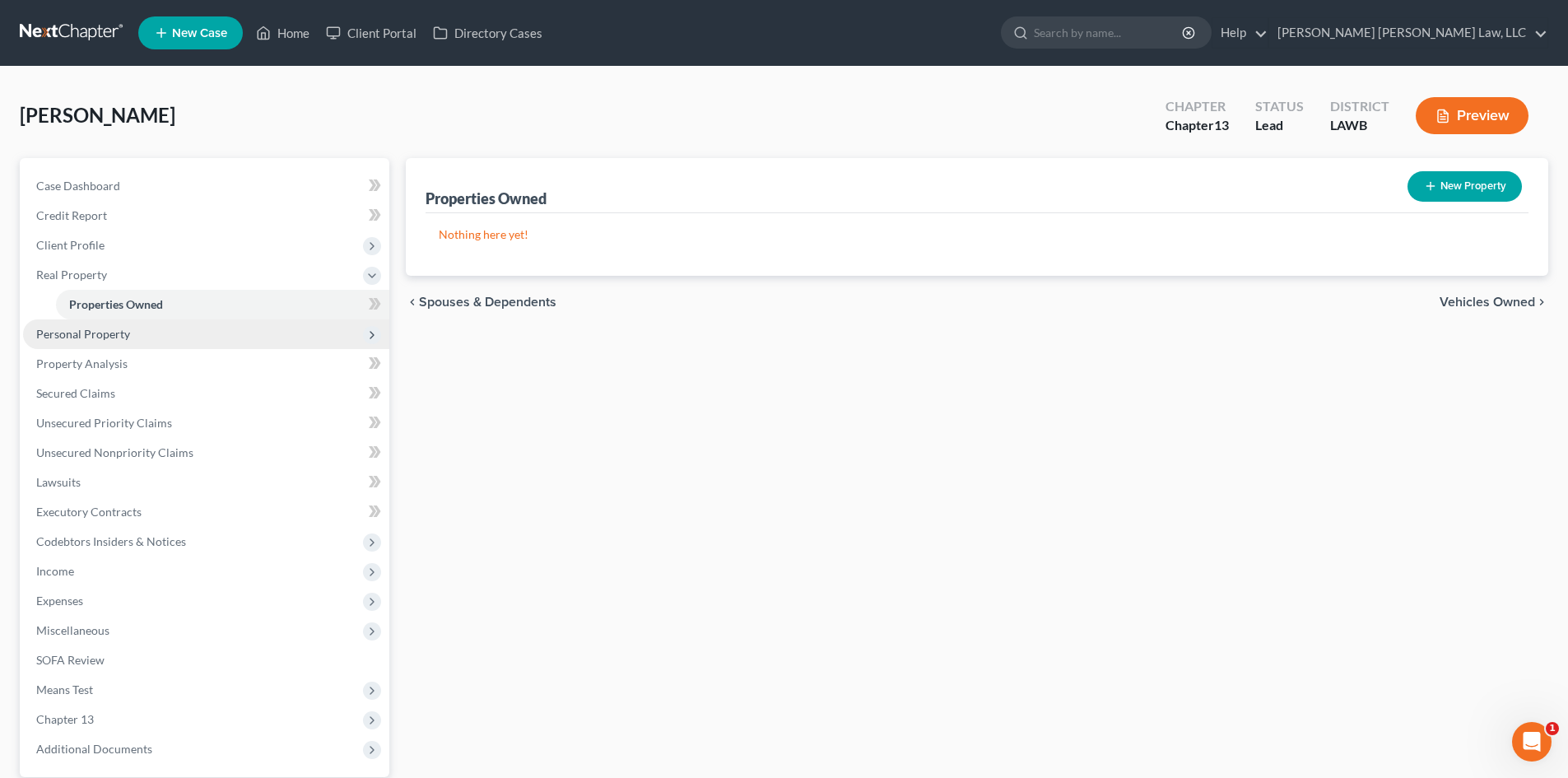
click at [105, 344] on span "Personal Property" at bounding box center [206, 334] width 366 height 30
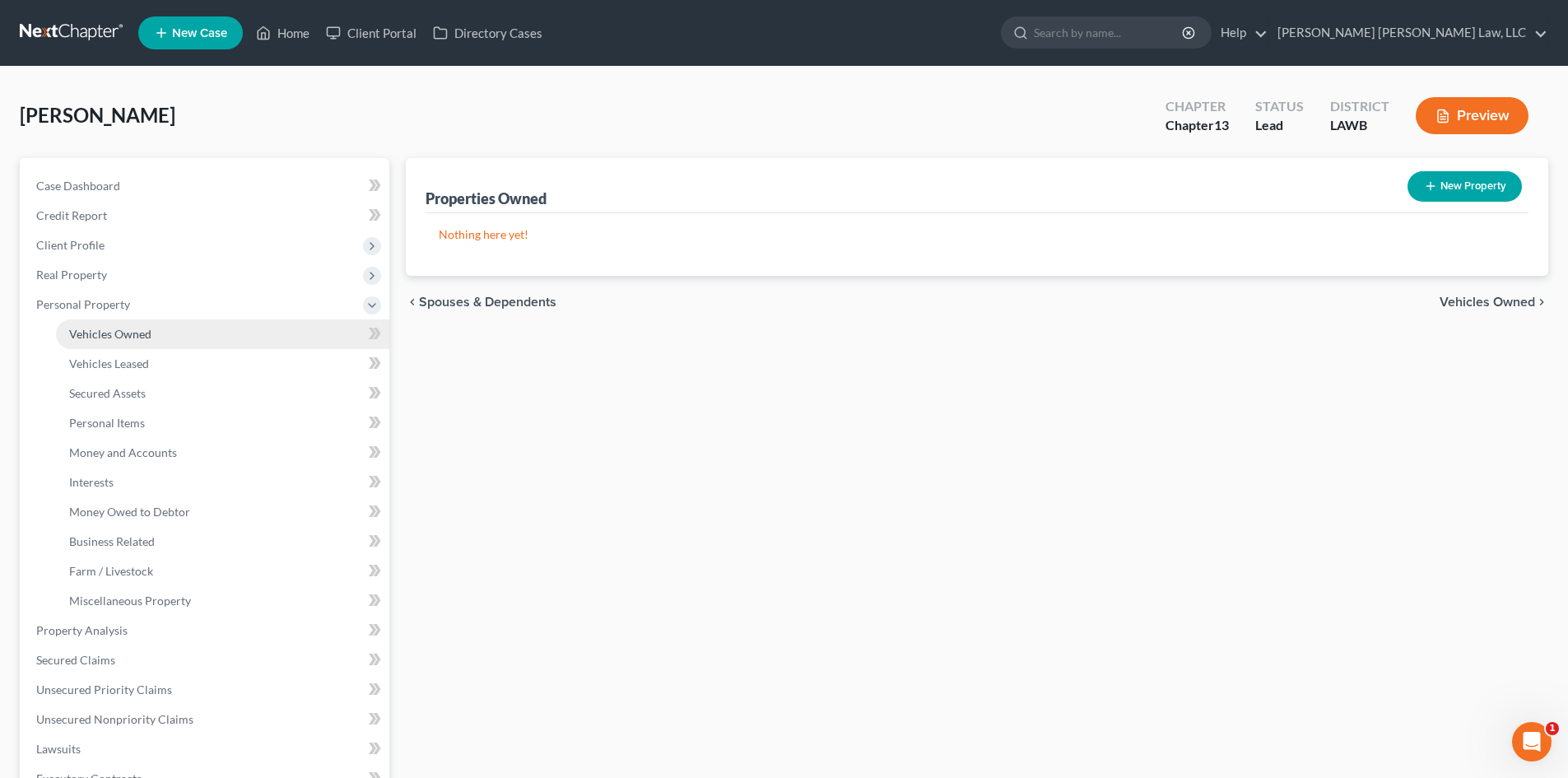
click at [164, 342] on link "Vehicles Owned" at bounding box center [222, 334] width 333 height 30
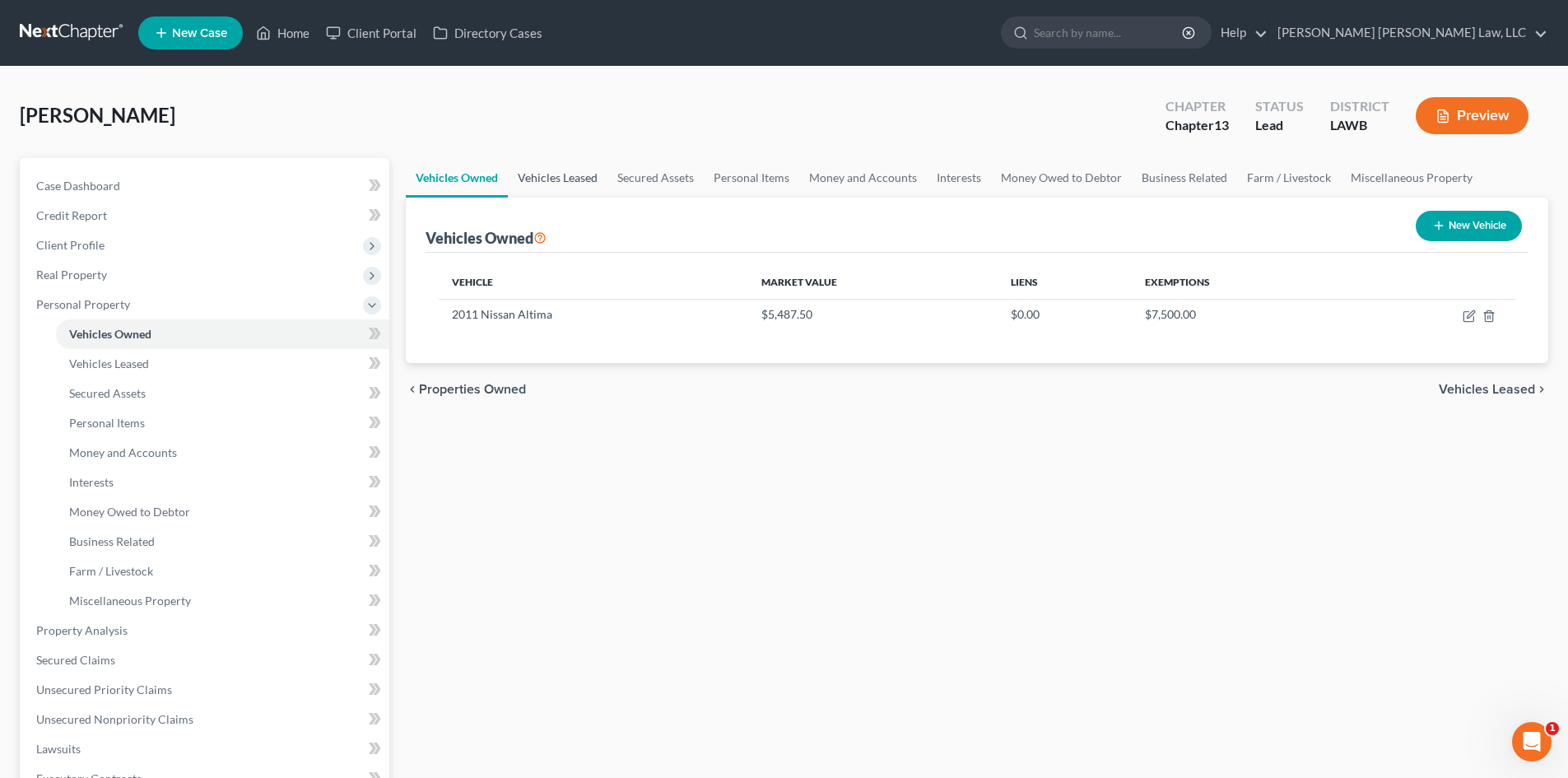
click at [565, 179] on link "Vehicles Leased" at bounding box center [557, 177] width 99 height 40
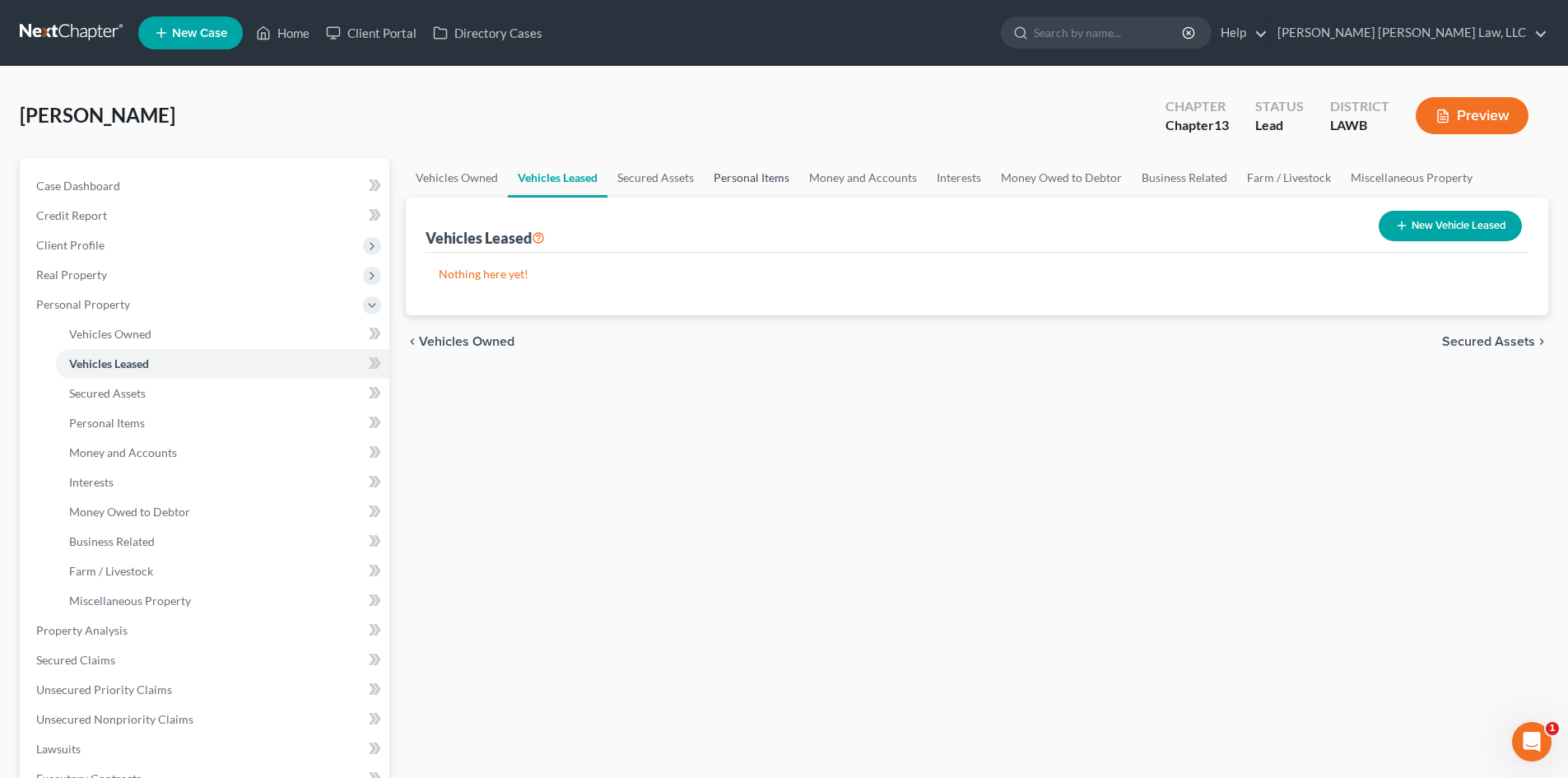
click at [775, 175] on link "Personal Items" at bounding box center [751, 177] width 96 height 40
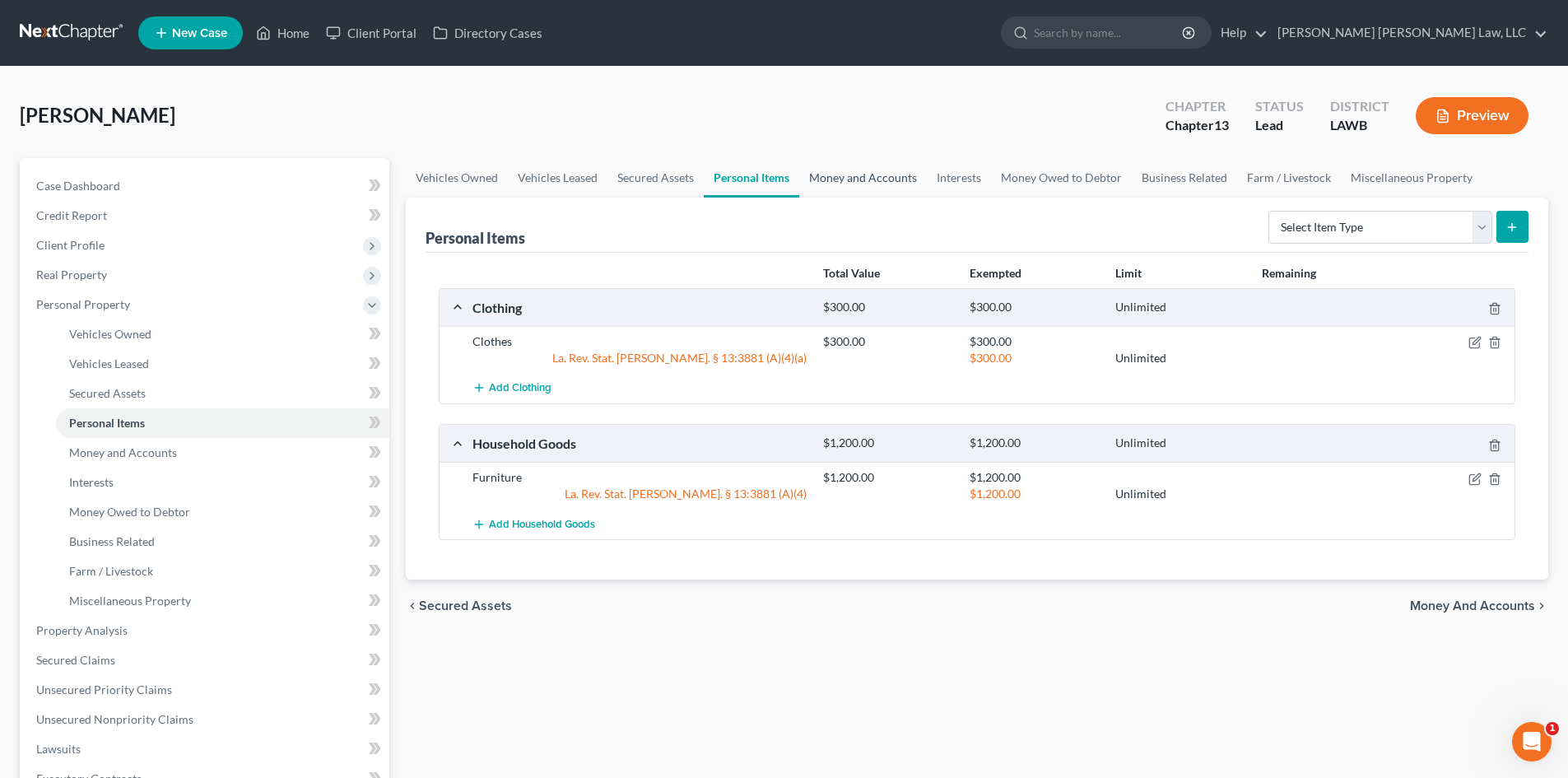
click at [878, 174] on link "Money and Accounts" at bounding box center [862, 177] width 127 height 40
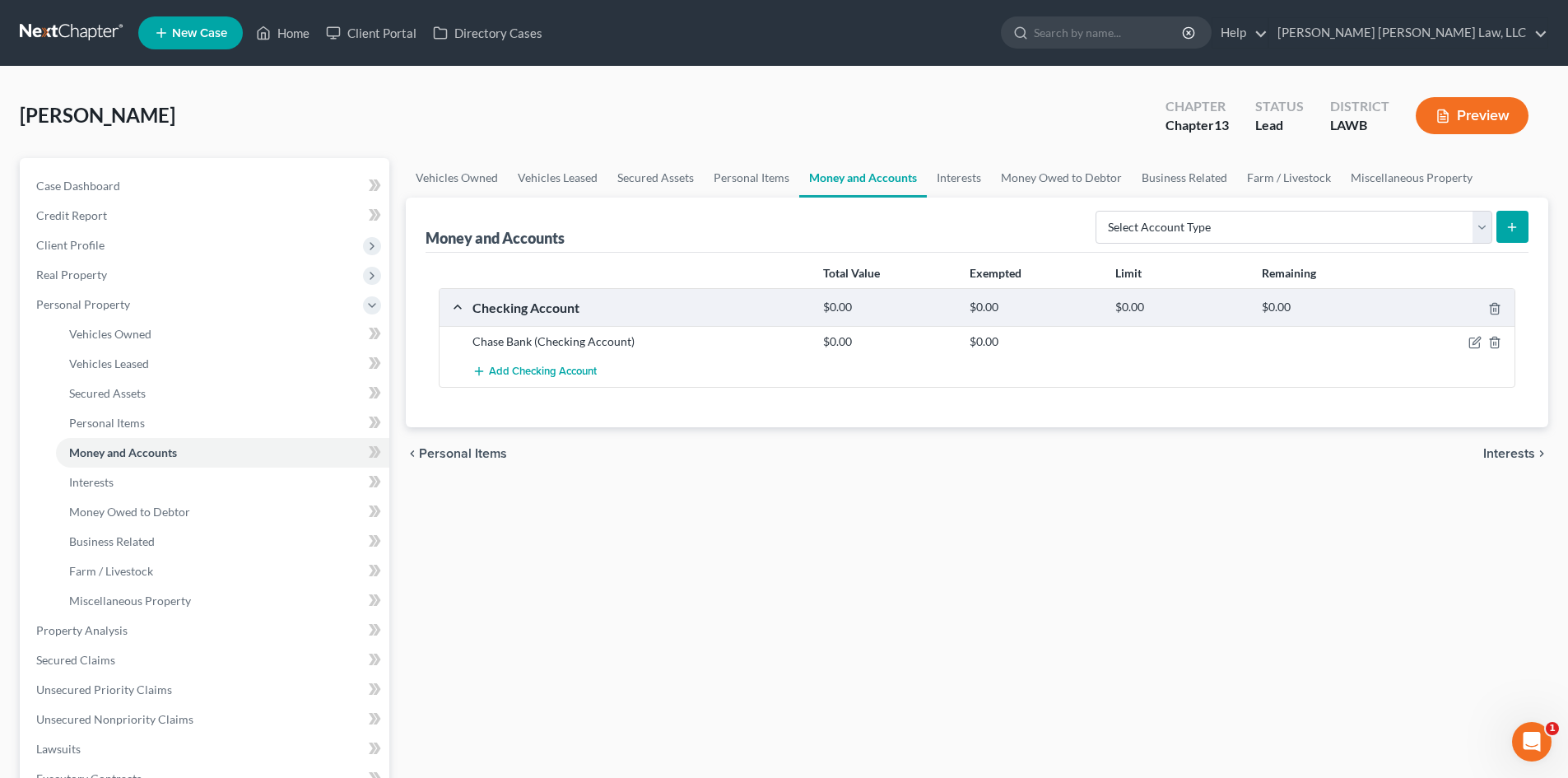
click at [815, 618] on div "Vehicles Owned Vehicles Leased Secured Assets Personal Items Money and Accounts…" at bounding box center [977, 648] width 1159 height 980
drag, startPoint x: 838, startPoint y: 511, endPoint x: 748, endPoint y: 434, distance: 118.4
click at [838, 511] on div "Vehicles Owned Vehicles Leased Secured Assets Personal Items Money and Accounts…" at bounding box center [977, 648] width 1159 height 980
click at [122, 238] on span "Client Profile" at bounding box center [206, 245] width 366 height 30
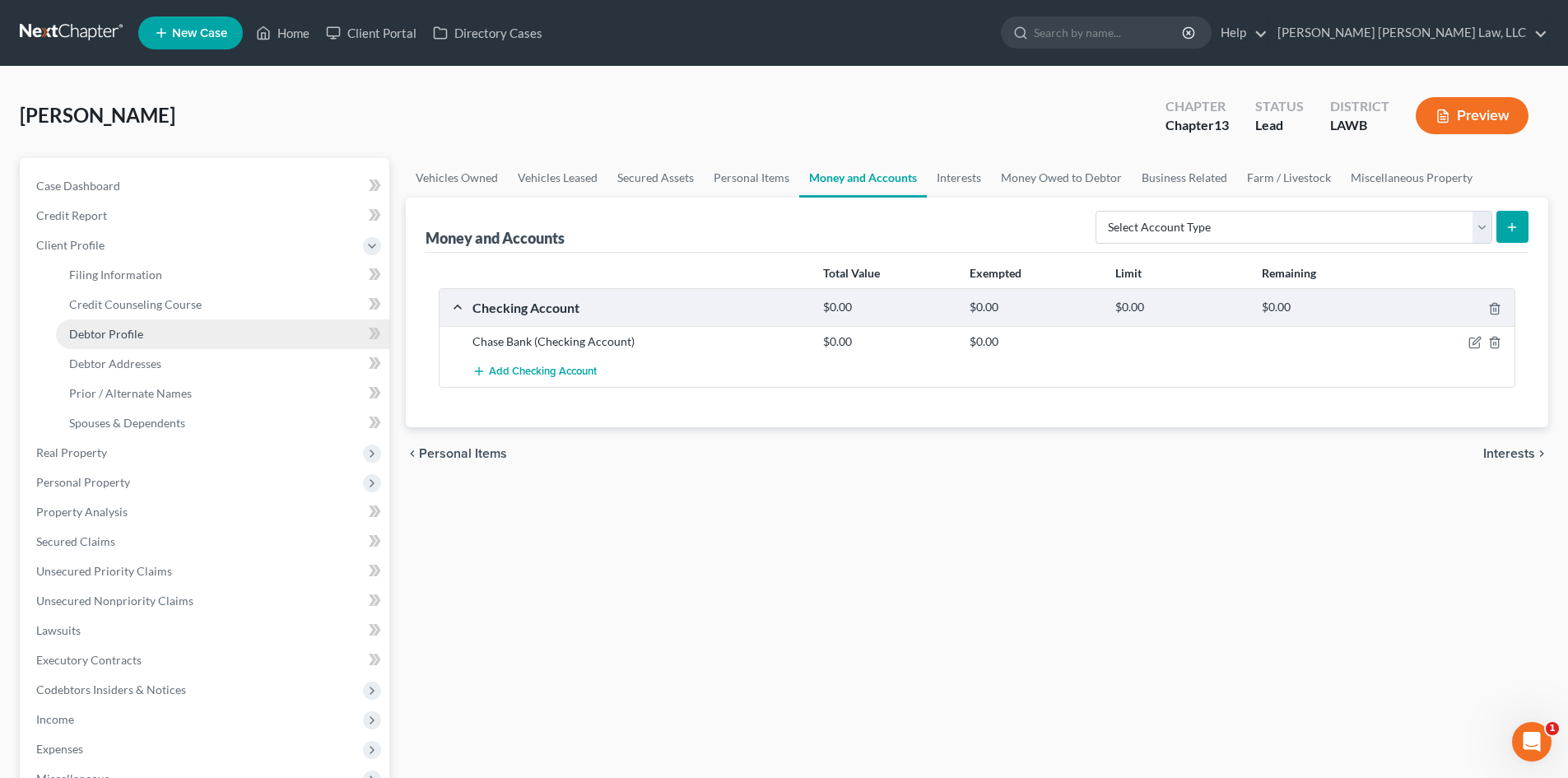
click at [149, 326] on link "Debtor Profile" at bounding box center [222, 334] width 333 height 30
select select "3"
select select "0"
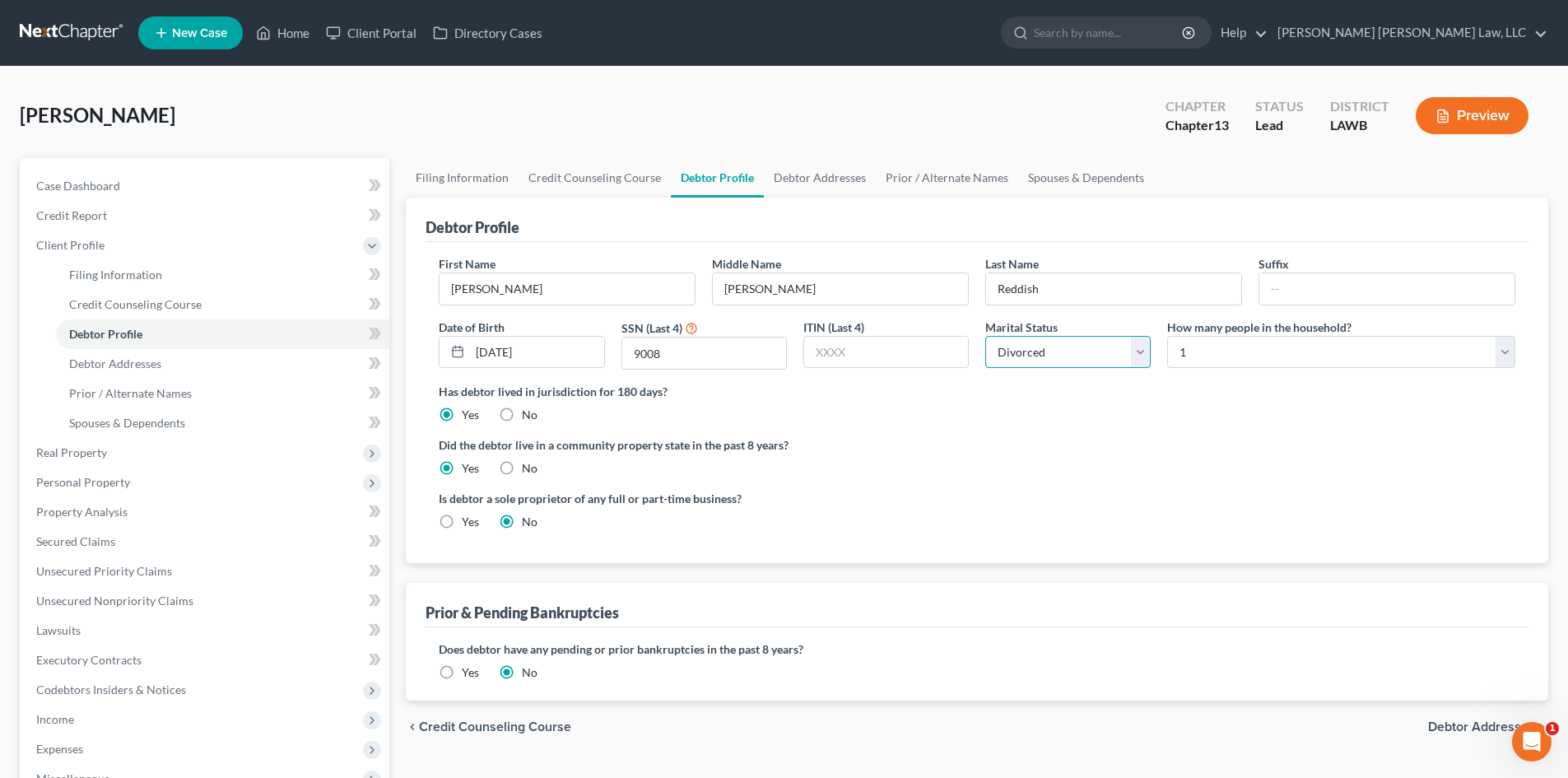
click at [1056, 366] on select "Select Single Married Separated Divorced Widowed" at bounding box center [1068, 352] width 165 height 32
select select "4"
click at [985, 336] on select "Select Single Married Separated Divorced Widowed" at bounding box center [1068, 352] width 165 height 32
click at [1115, 174] on link "Spouses & Dependents" at bounding box center [1085, 177] width 136 height 40
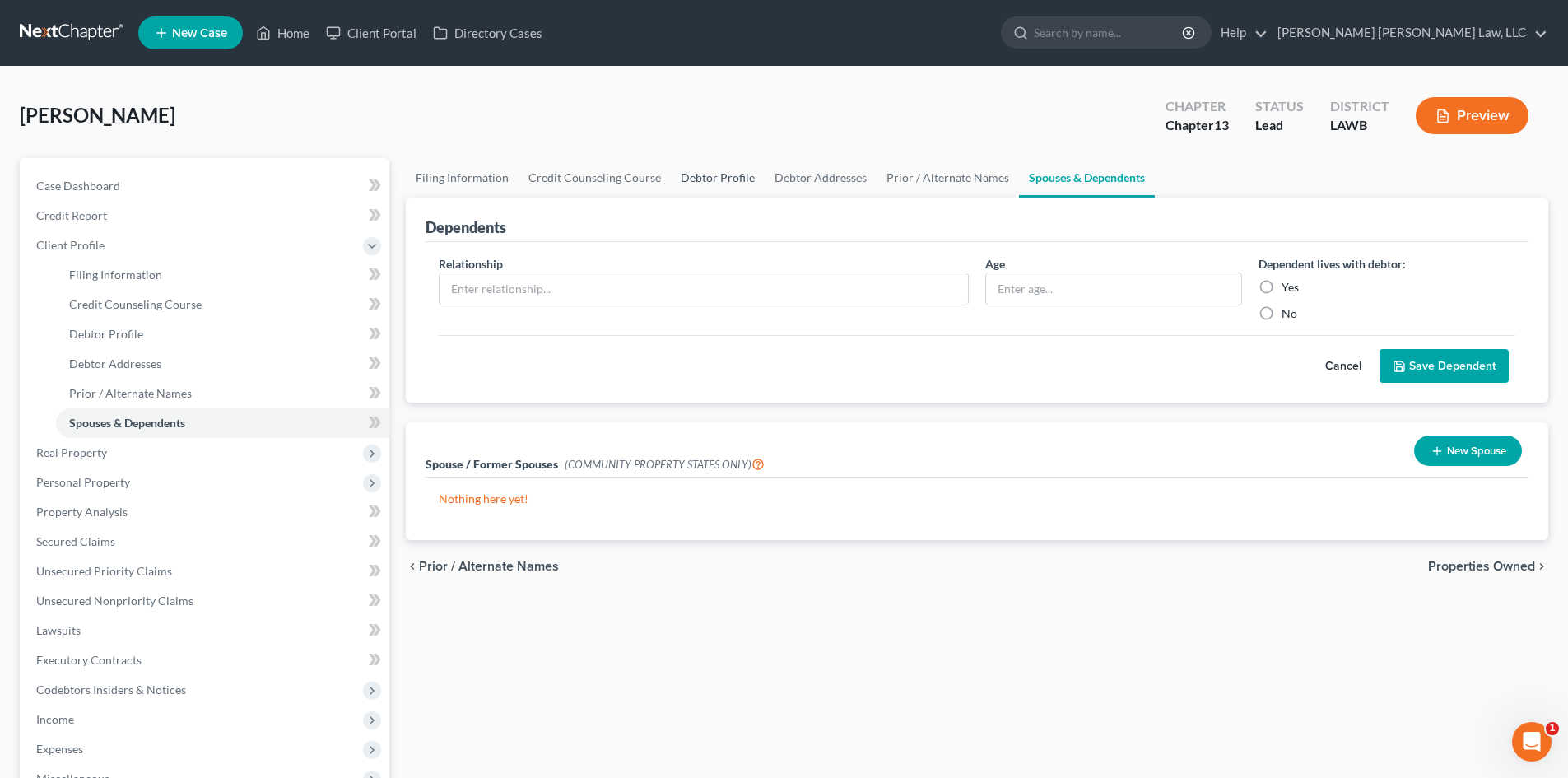
click at [722, 179] on link "Debtor Profile" at bounding box center [717, 177] width 94 height 40
select select "4"
select select "0"
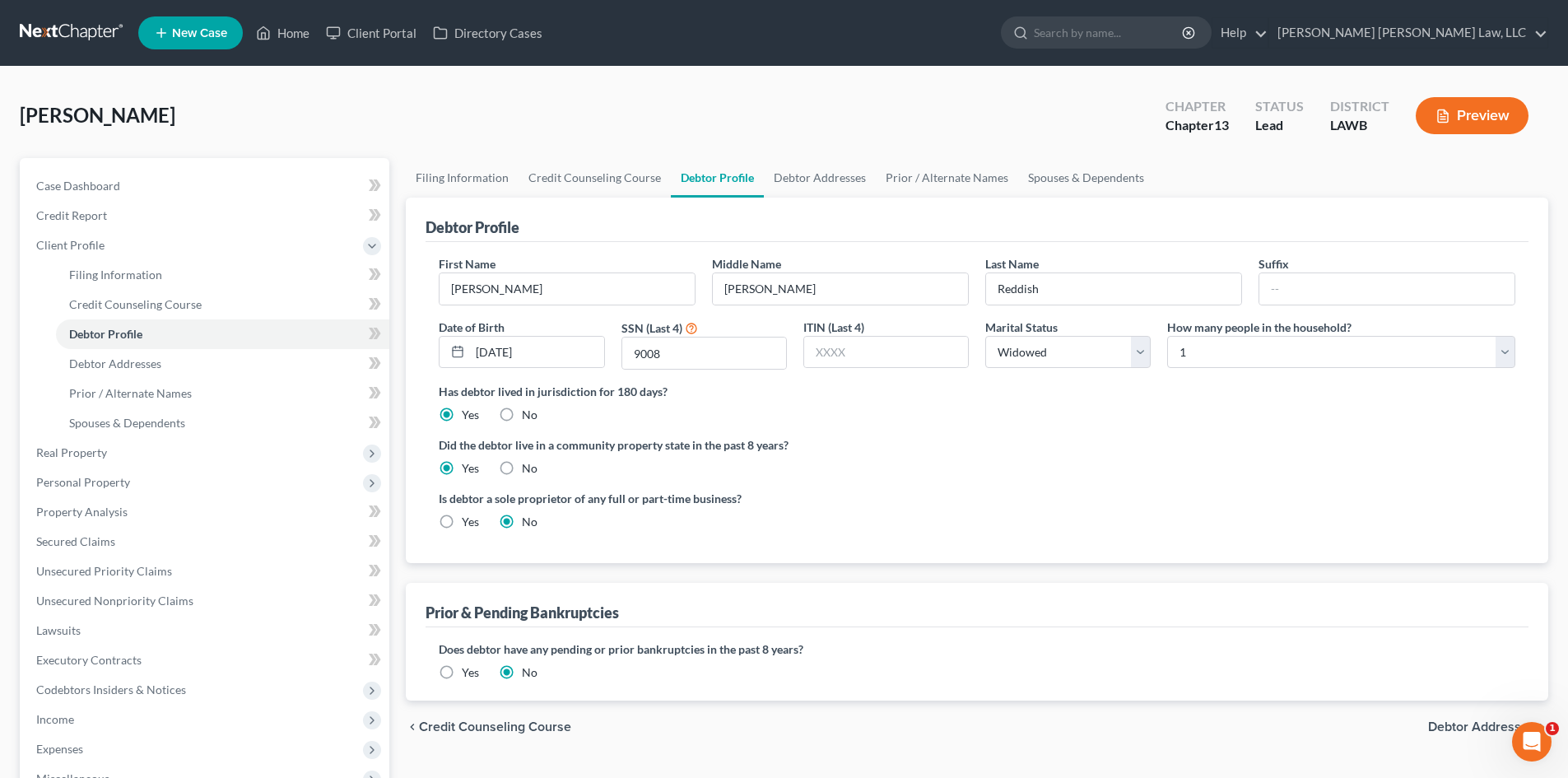
click at [954, 433] on ng-include "First Name [PERSON_NAME] Middle Name [PERSON_NAME] Last Name Reddish Suffix Dat…" at bounding box center [976, 399] width 1076 height 288
click at [287, 34] on link "Home" at bounding box center [282, 33] width 70 height 30
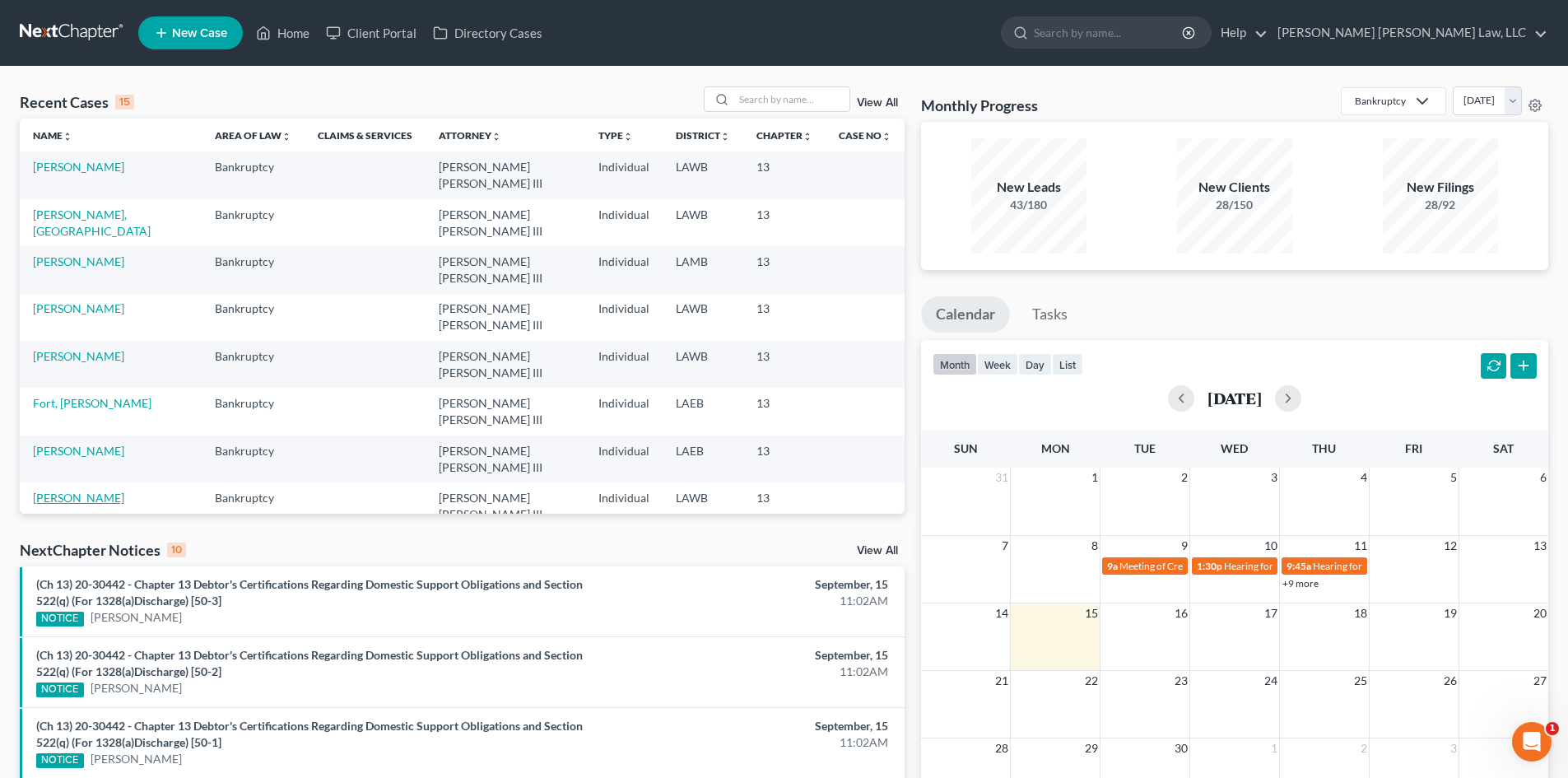
click at [71, 490] on link "[PERSON_NAME]" at bounding box center [78, 497] width 91 height 14
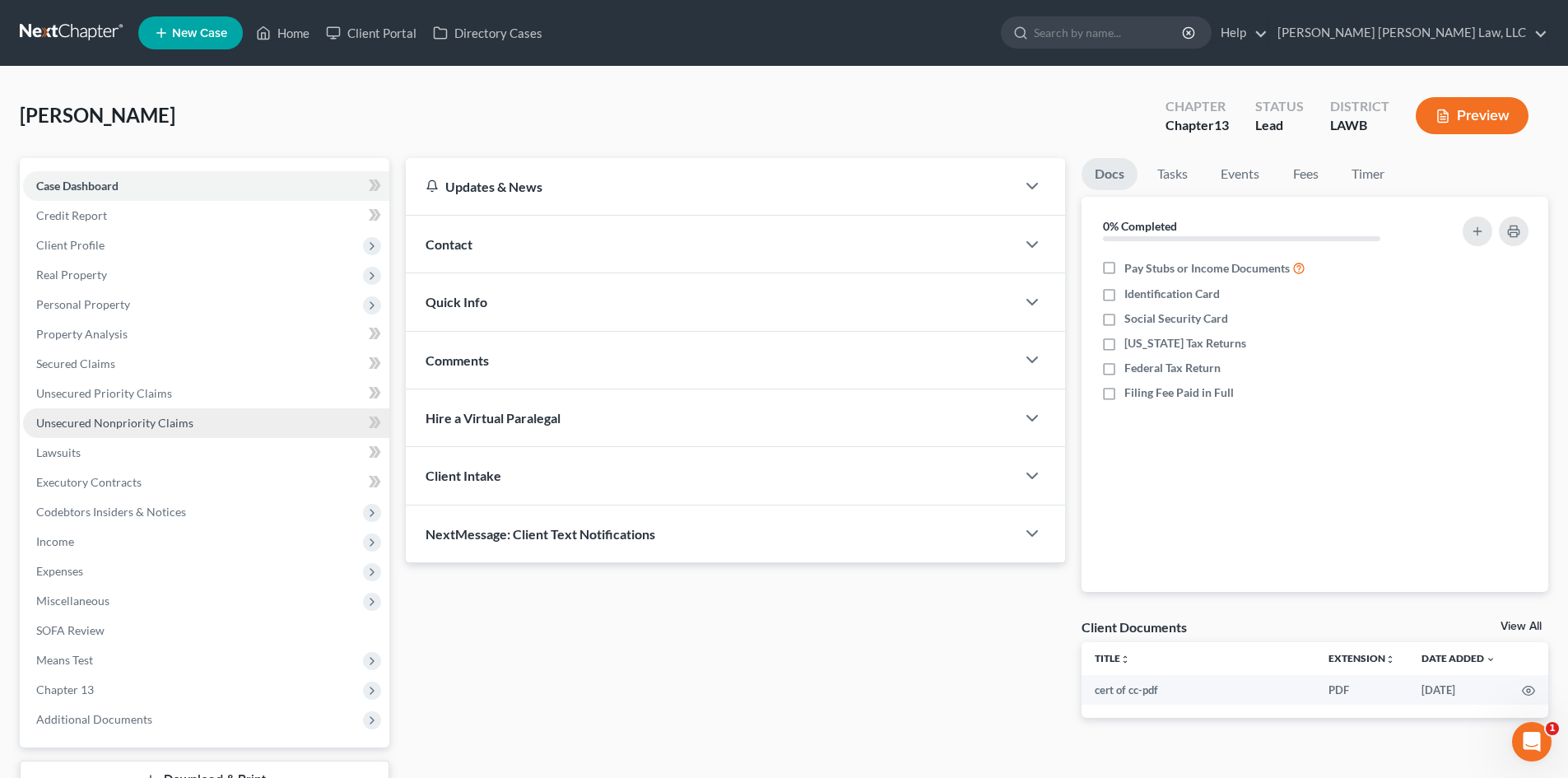
click at [165, 428] on span "Unsecured Nonpriority Claims" at bounding box center [114, 422] width 157 height 14
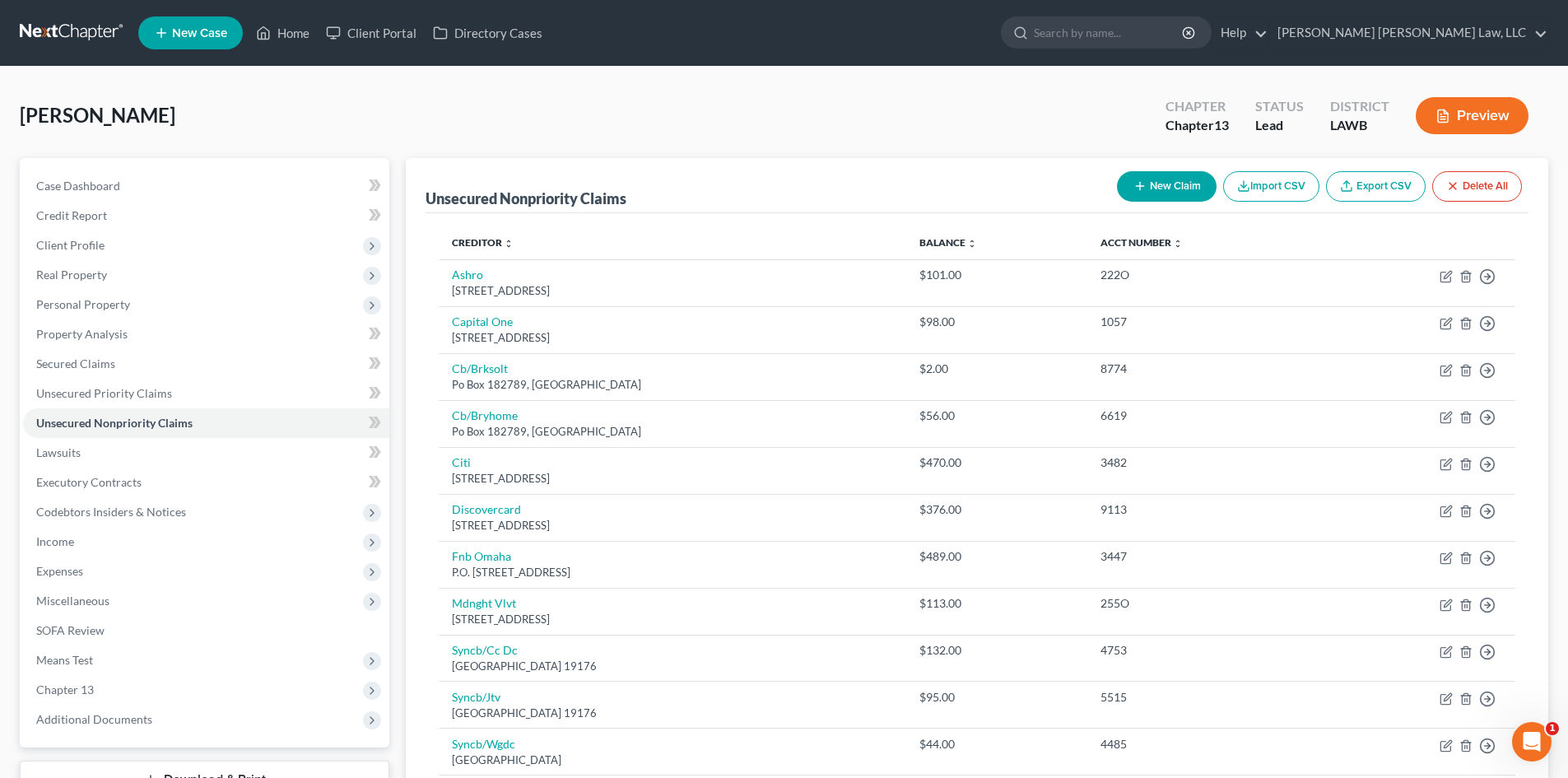
click at [1041, 111] on div "[PERSON_NAME] Upgraded Chapter Chapter 13 Status Lead District LAWB Preview" at bounding box center [784, 122] width 1528 height 71
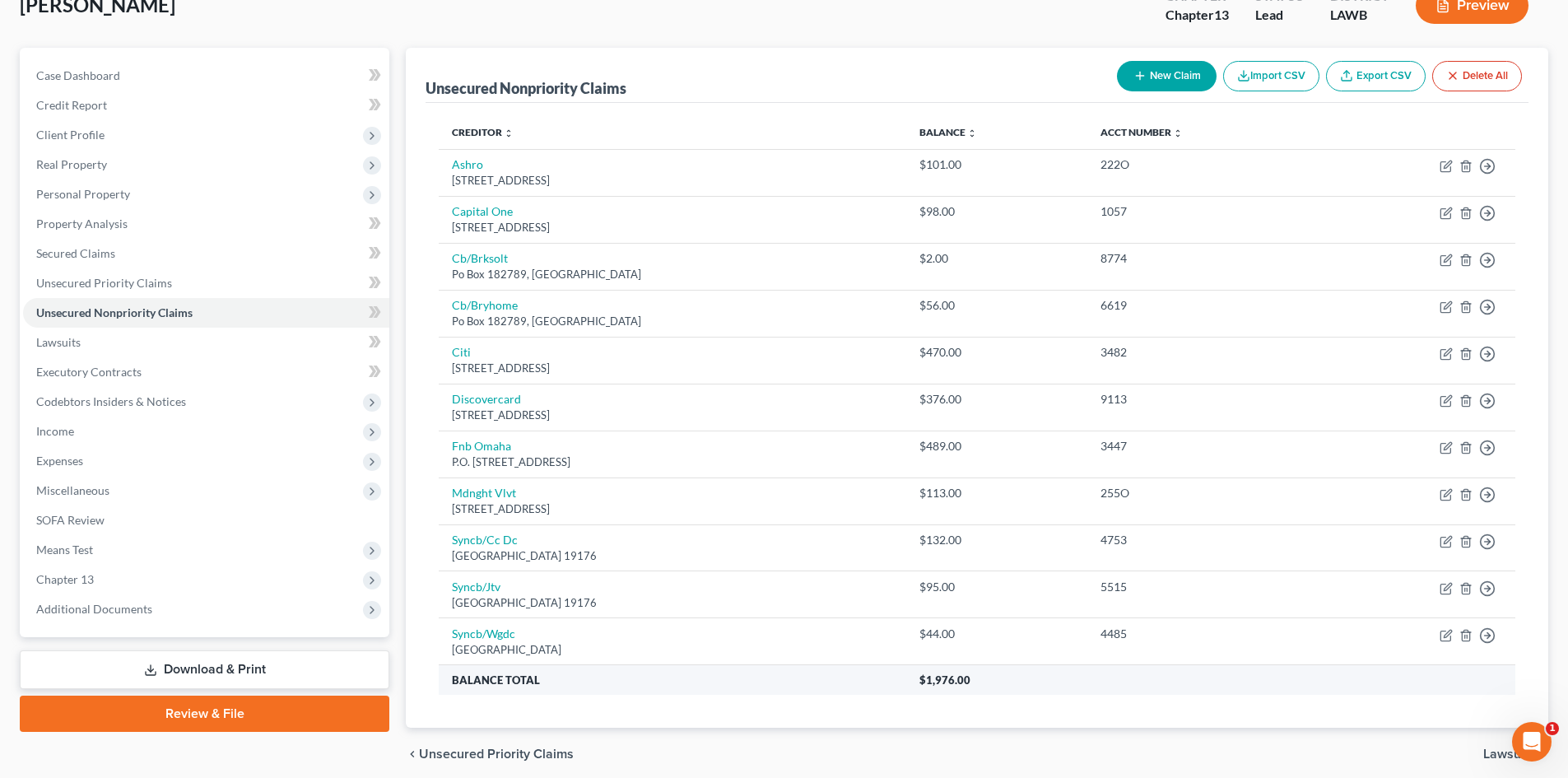
scroll to position [83, 0]
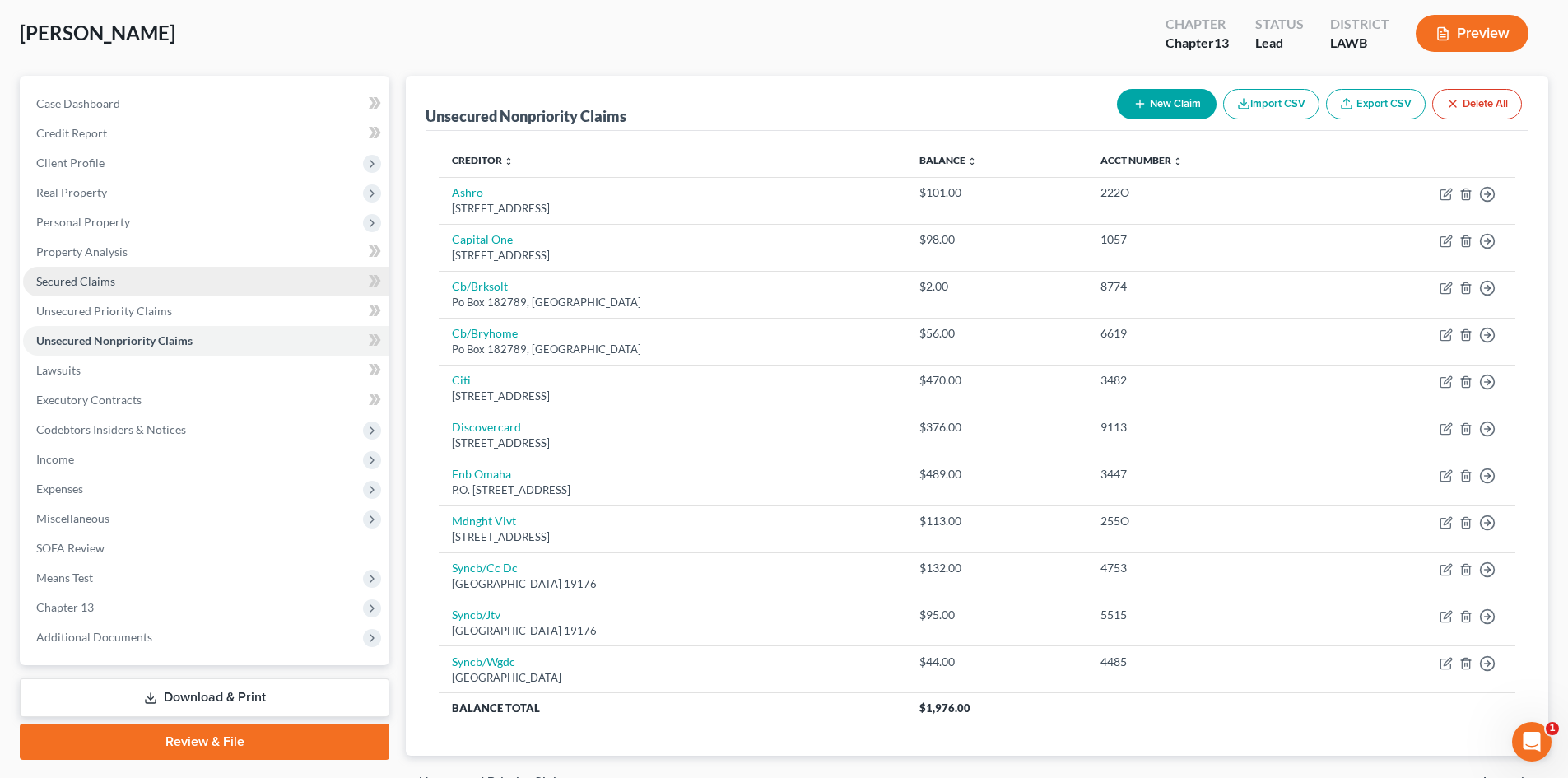
click at [206, 288] on link "Secured Claims" at bounding box center [206, 281] width 366 height 30
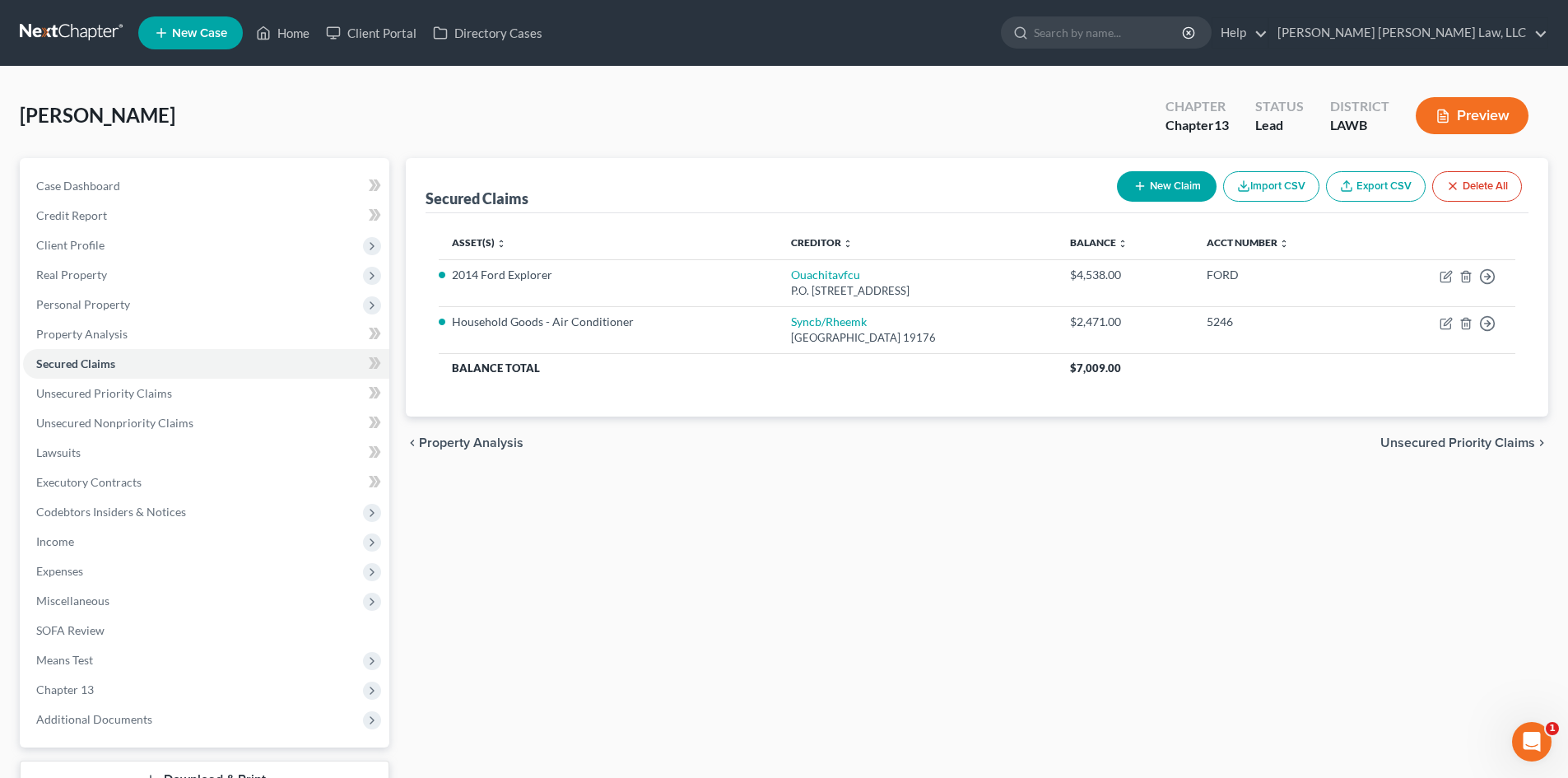
click at [1448, 121] on icon "button" at bounding box center [1443, 116] width 15 height 15
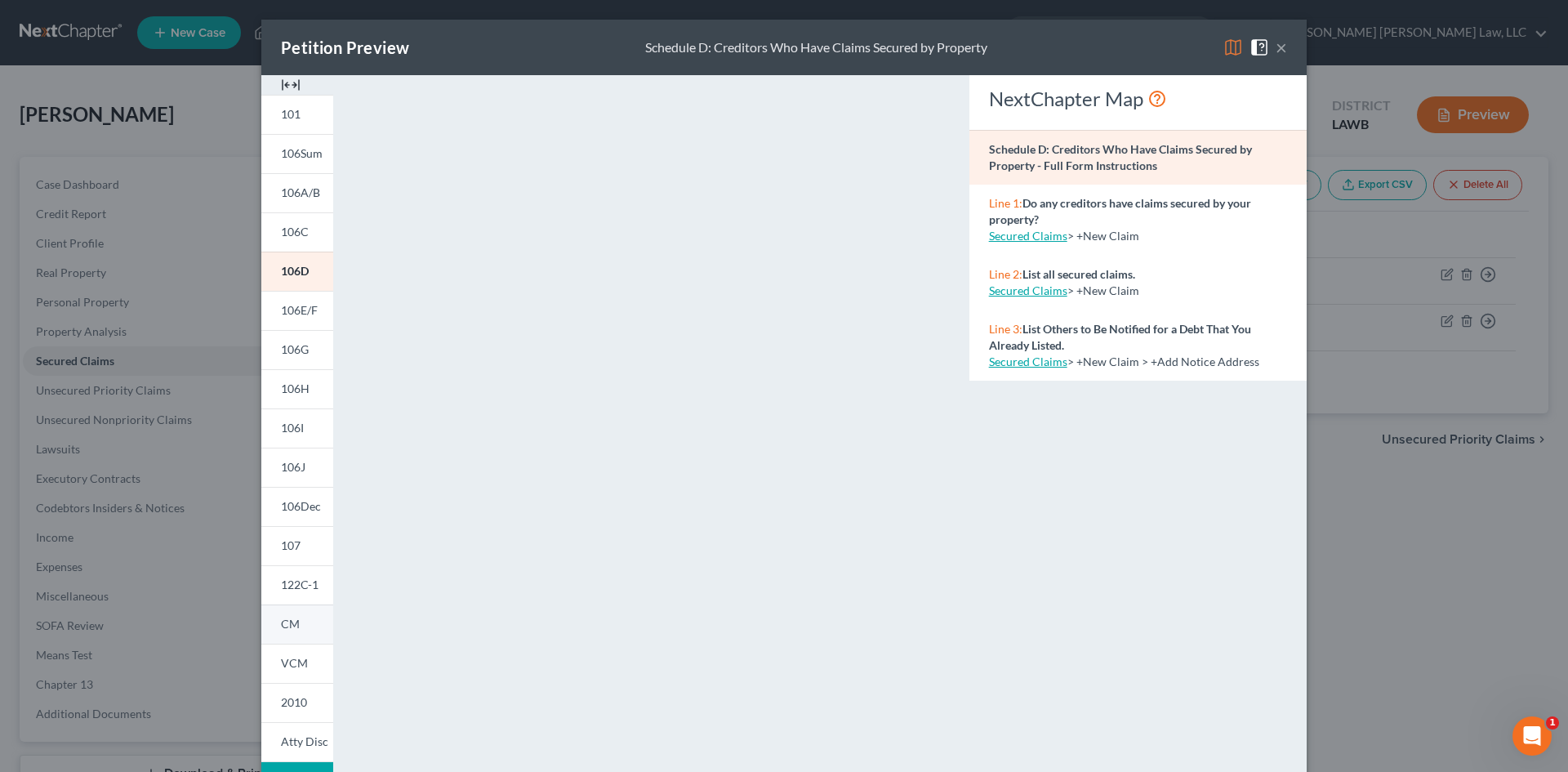
click at [307, 635] on link "CM" at bounding box center [298, 624] width 72 height 40
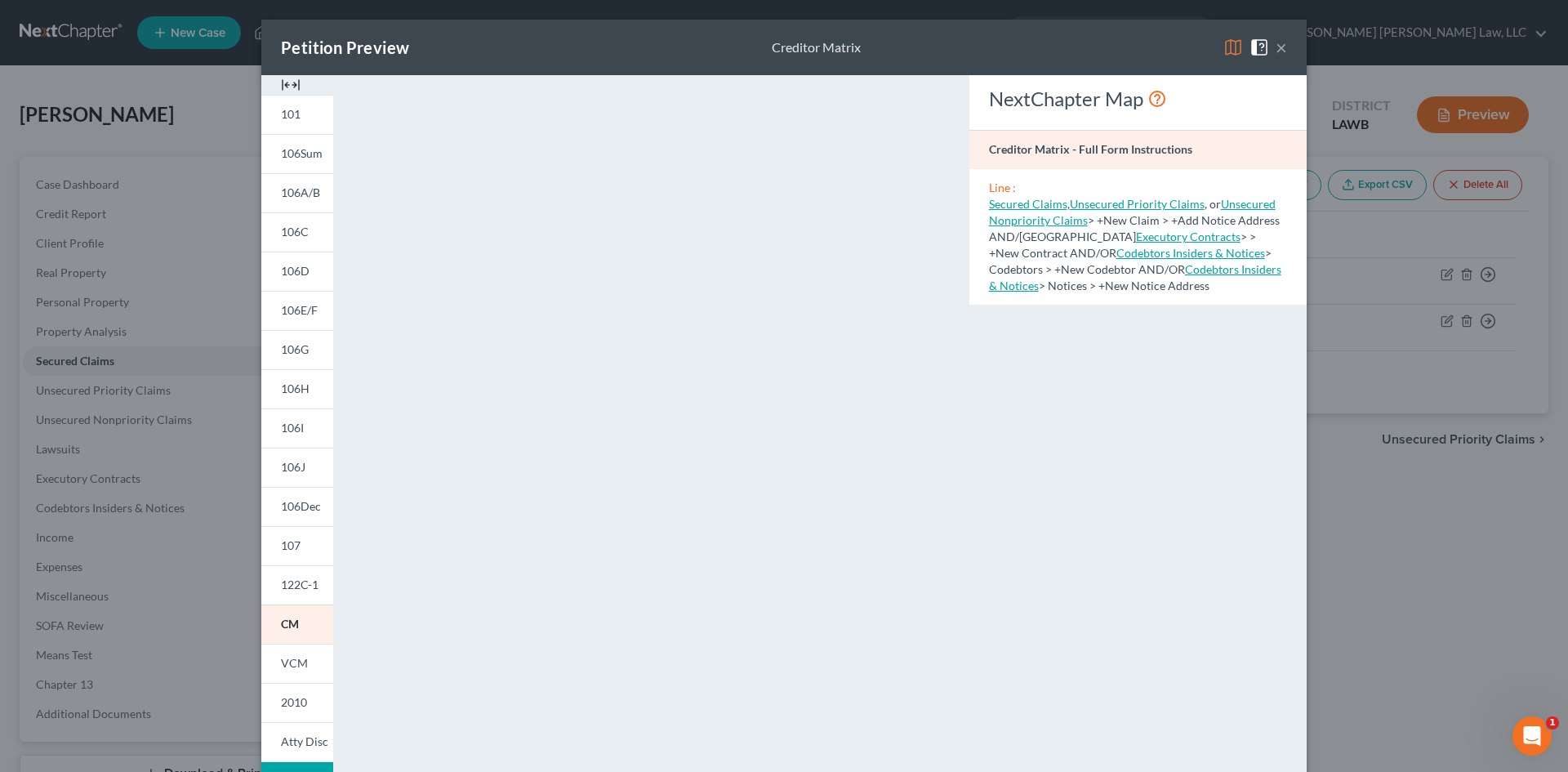
click at [1365, 356] on div "Petition Preview Creditor Matrix × 101 106Sum 106A/B 106C 106D 106E/F 106G 106H…" at bounding box center [784, 386] width 1568 height 772
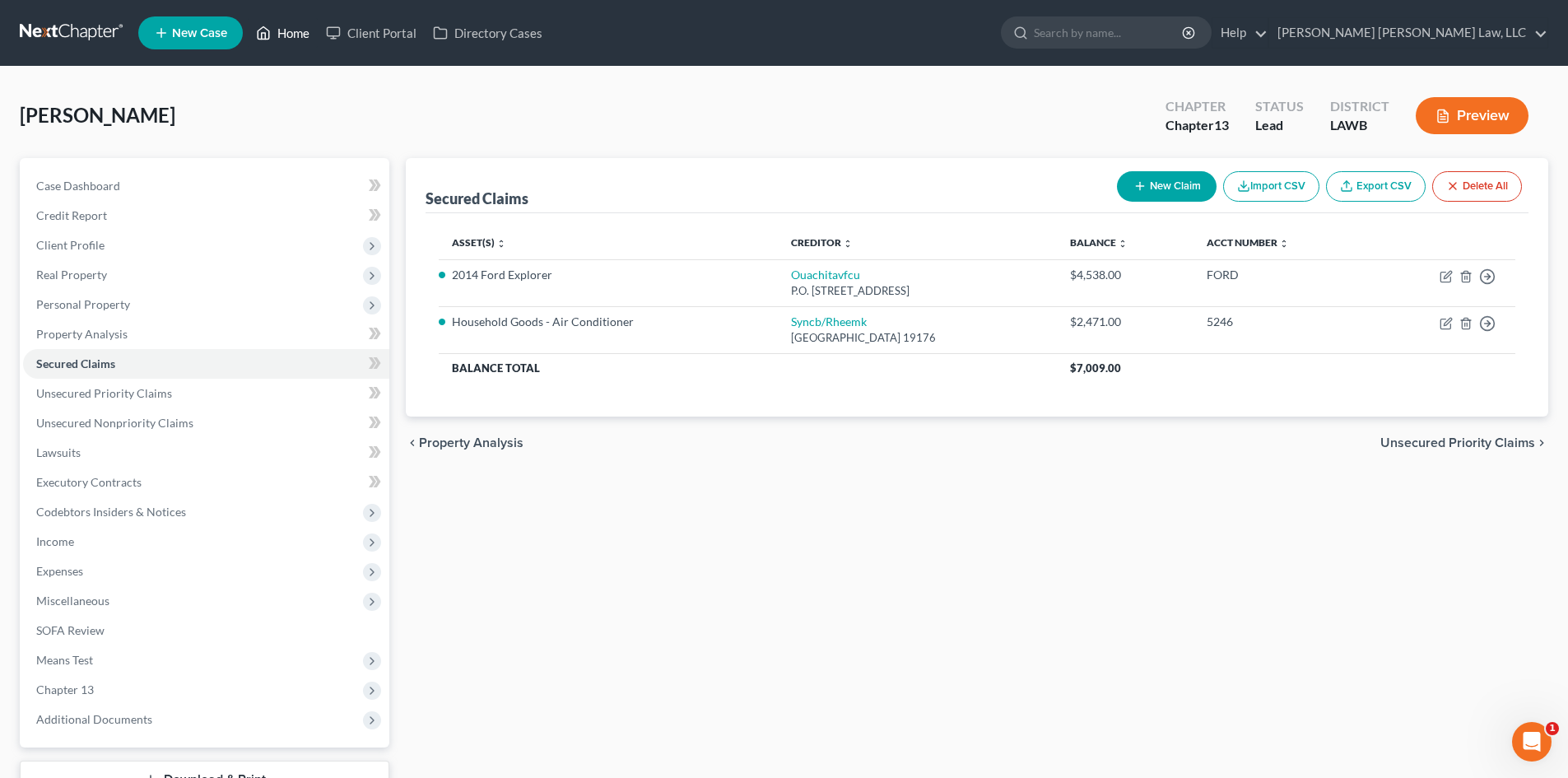
click at [289, 37] on link "Home" at bounding box center [282, 33] width 70 height 30
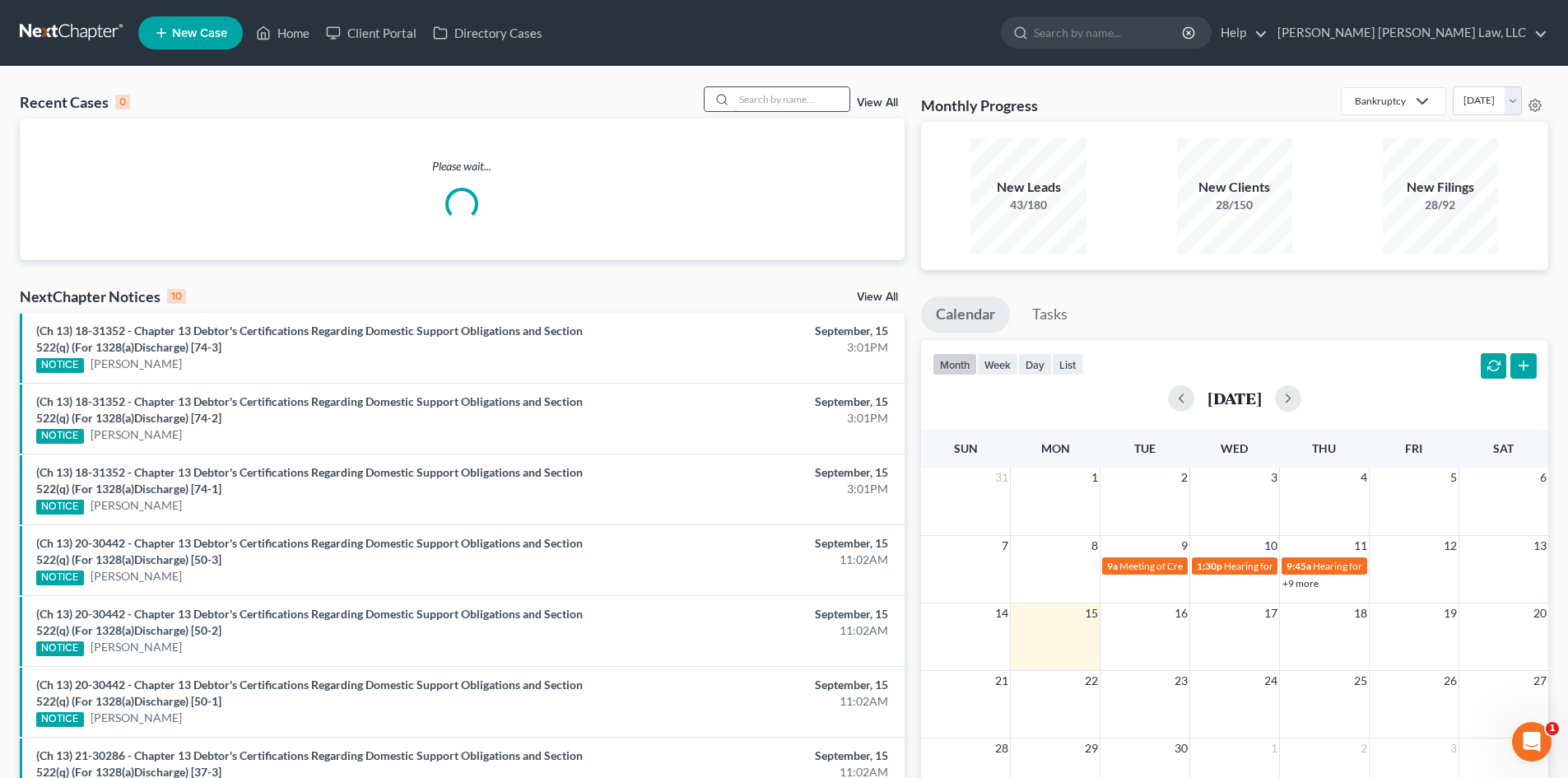
click at [770, 102] on input "search" at bounding box center [792, 99] width 115 height 24
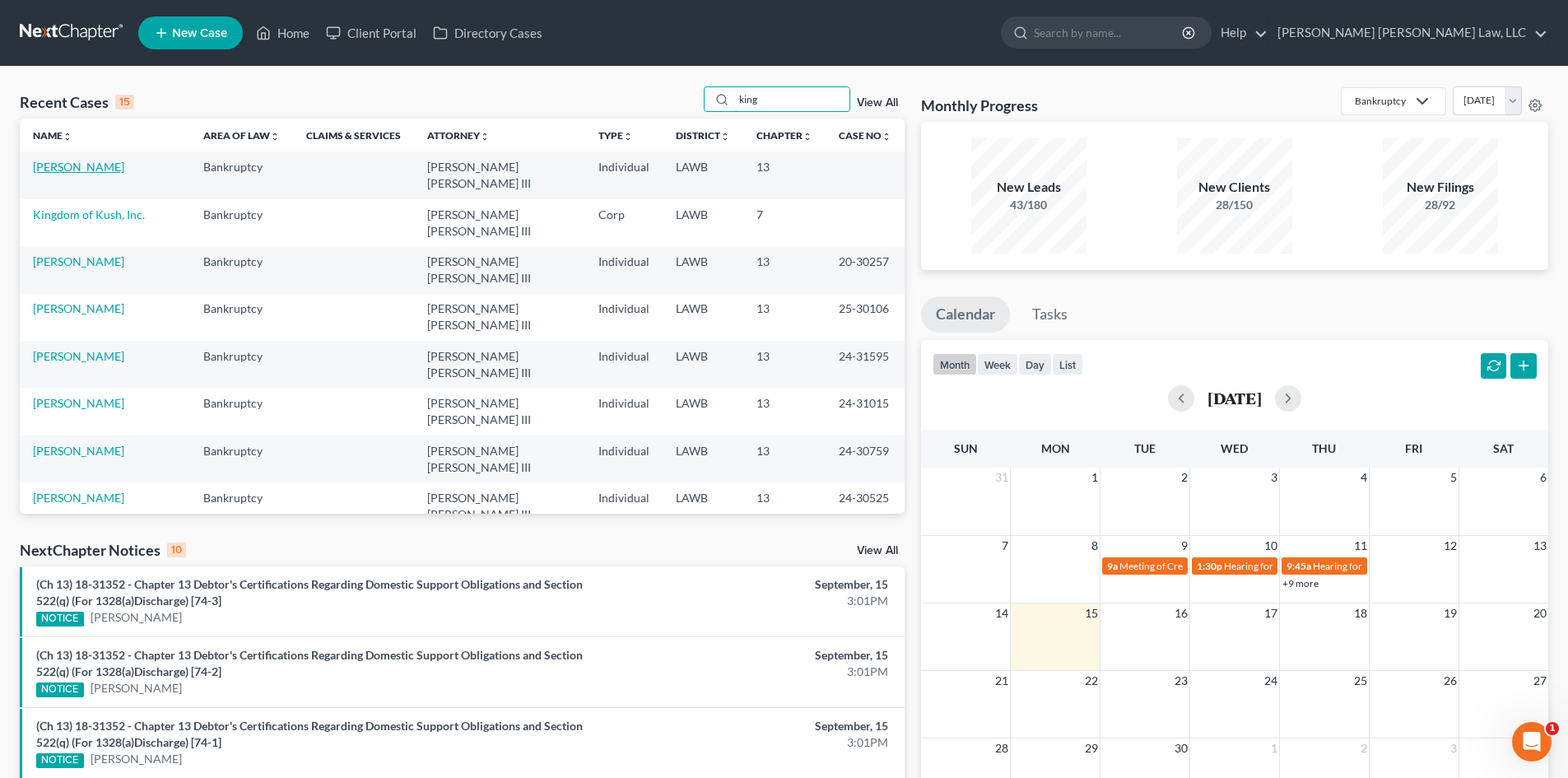
type input "king"
click at [95, 169] on link "[PERSON_NAME]" at bounding box center [78, 166] width 91 height 14
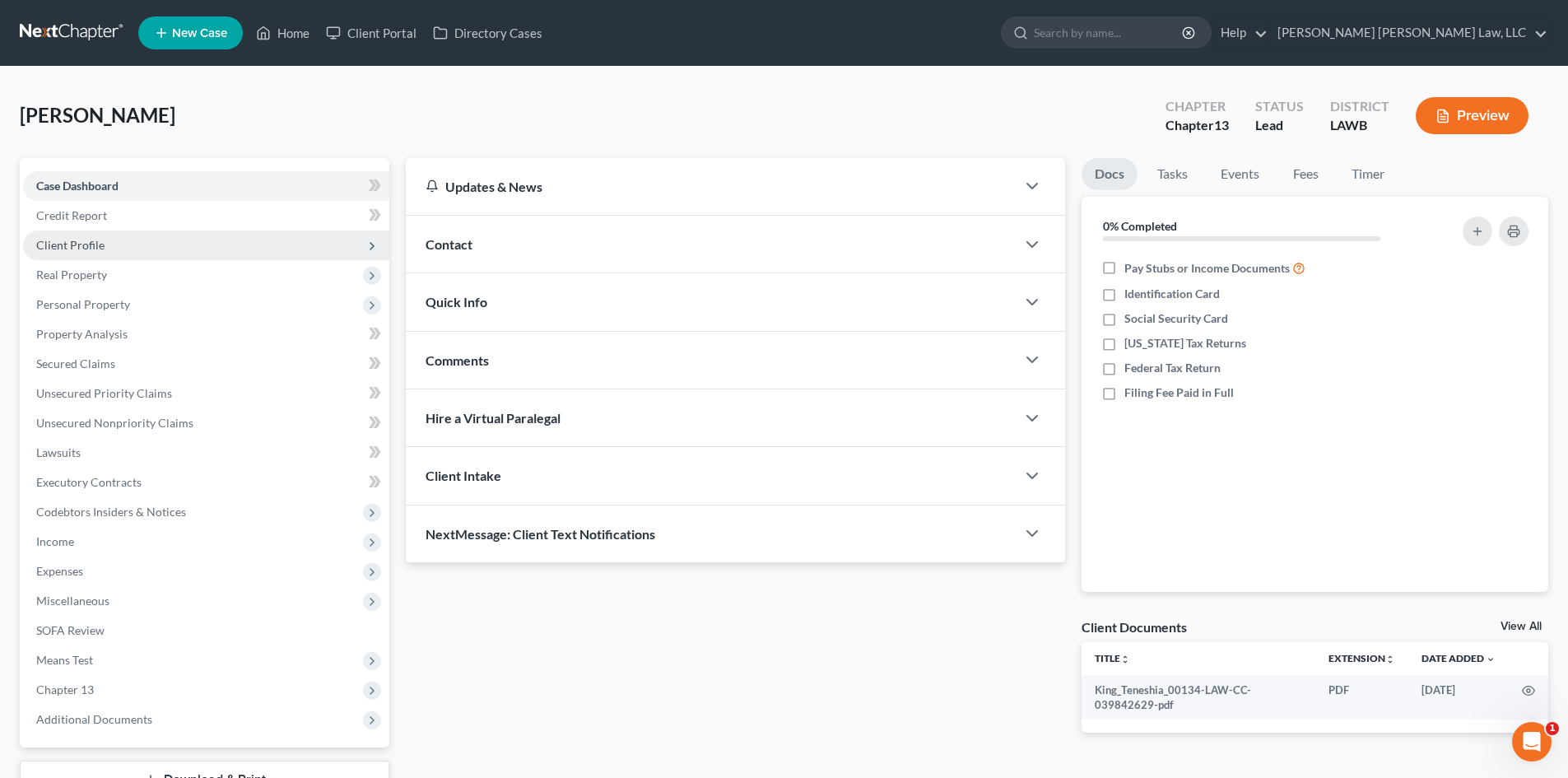
click at [214, 253] on span "Client Profile" at bounding box center [206, 245] width 366 height 30
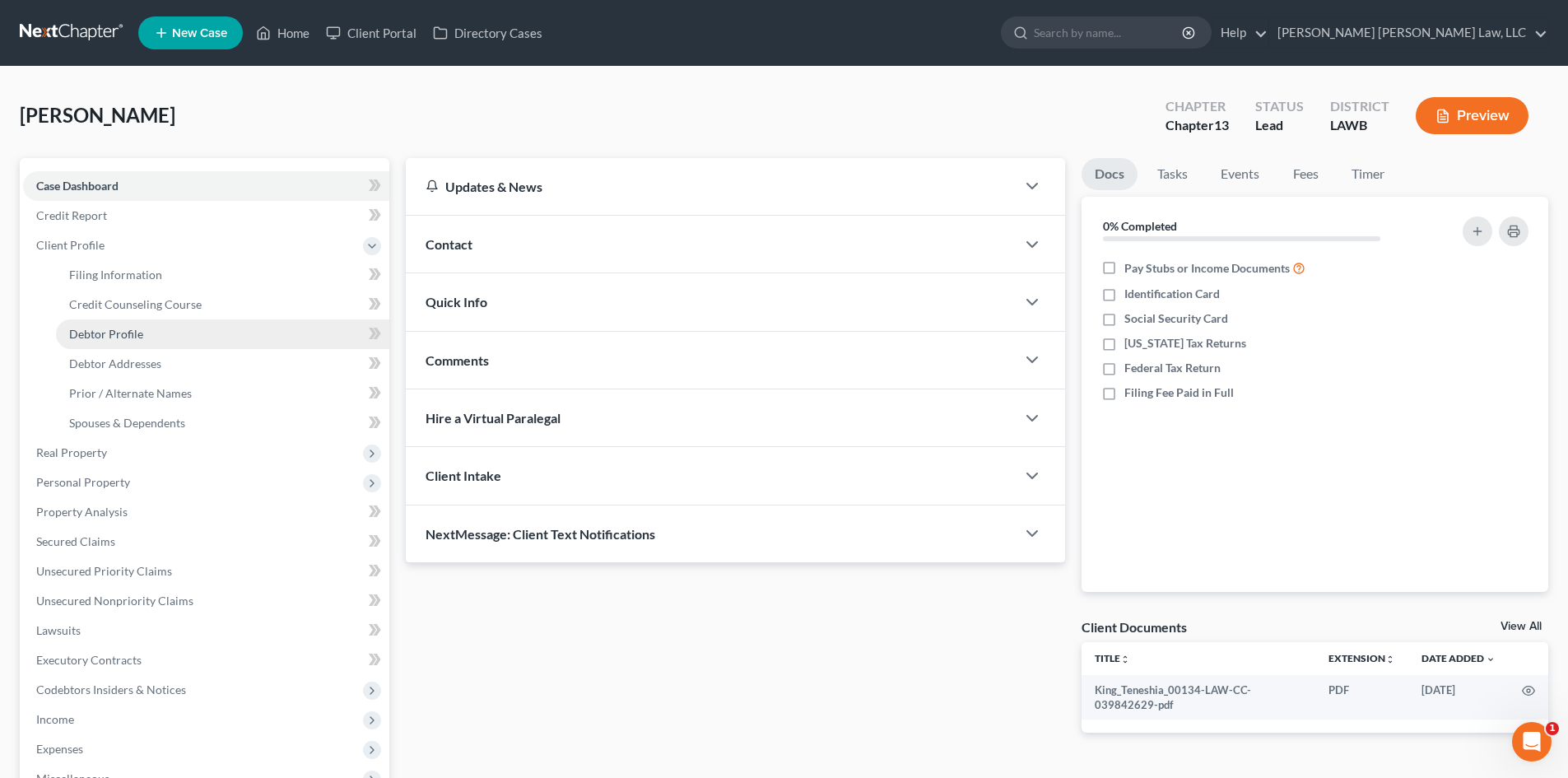
click at [210, 335] on link "Debtor Profile" at bounding box center [222, 334] width 333 height 30
select select "0"
select select "3"
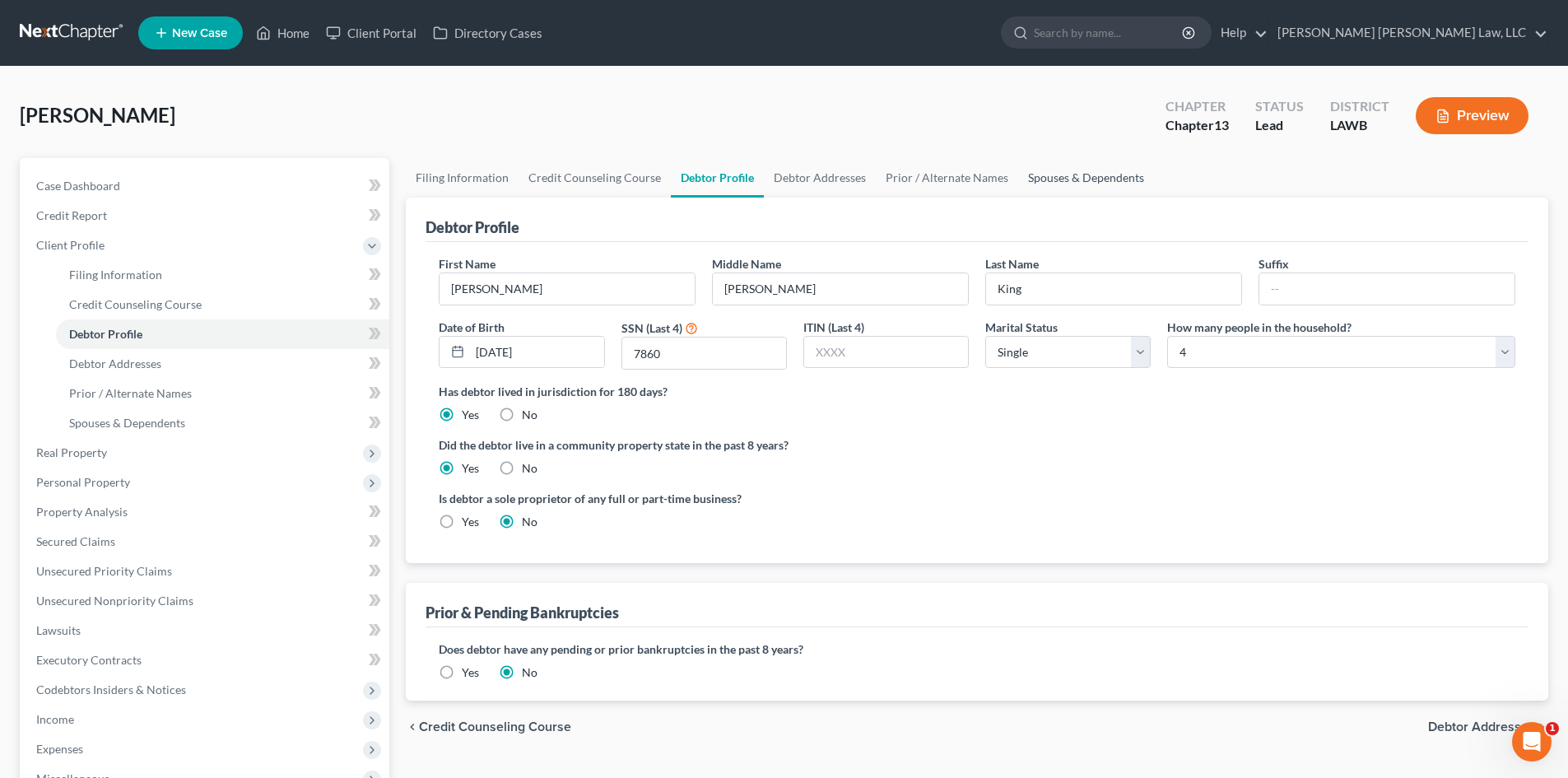
click at [1108, 176] on link "Spouses & Dependents" at bounding box center [1085, 177] width 136 height 40
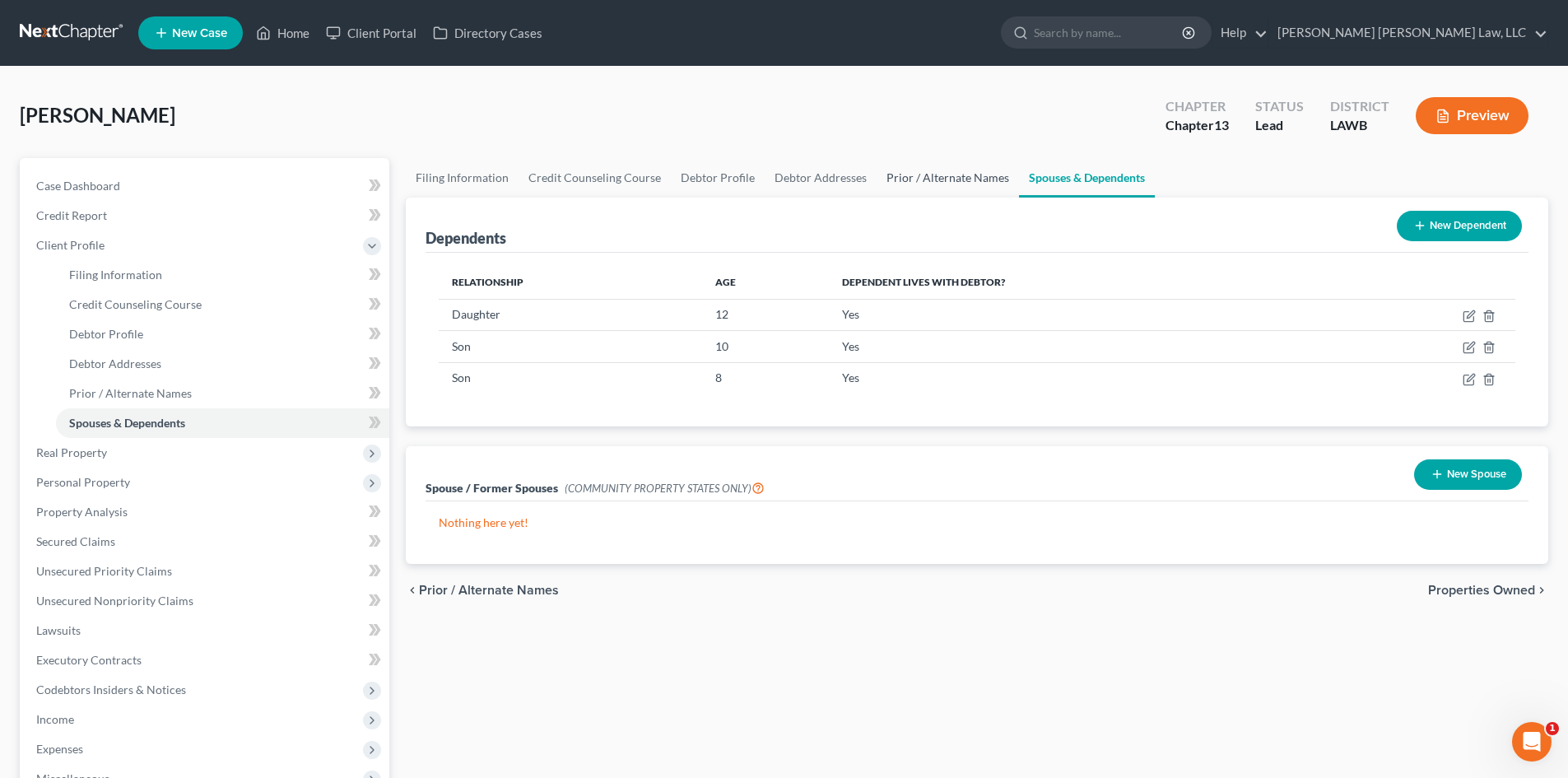
click at [885, 177] on link "Prior / Alternate Names" at bounding box center [947, 177] width 142 height 40
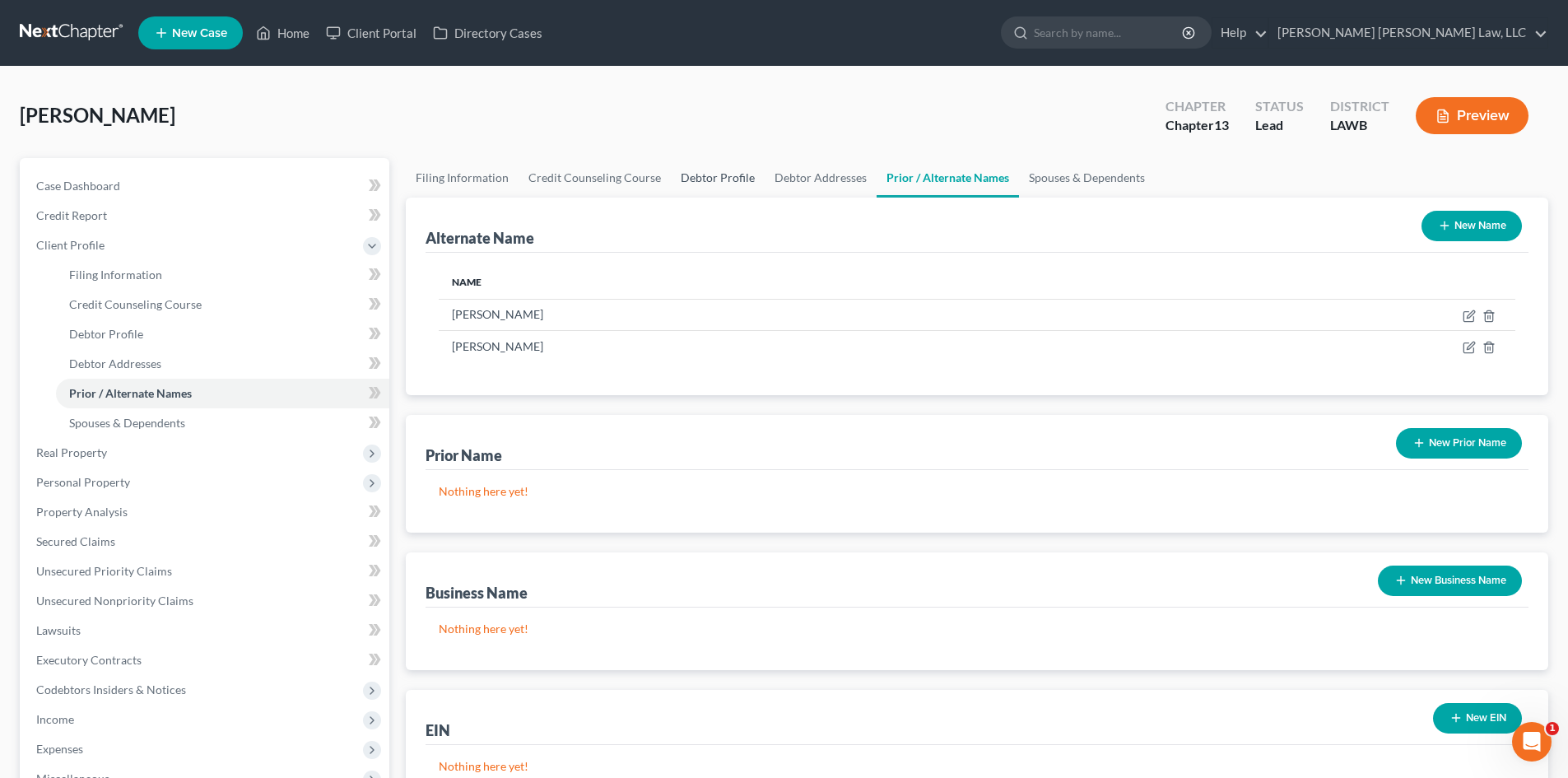
click at [745, 185] on link "Debtor Profile" at bounding box center [717, 177] width 94 height 40
select select "0"
select select "3"
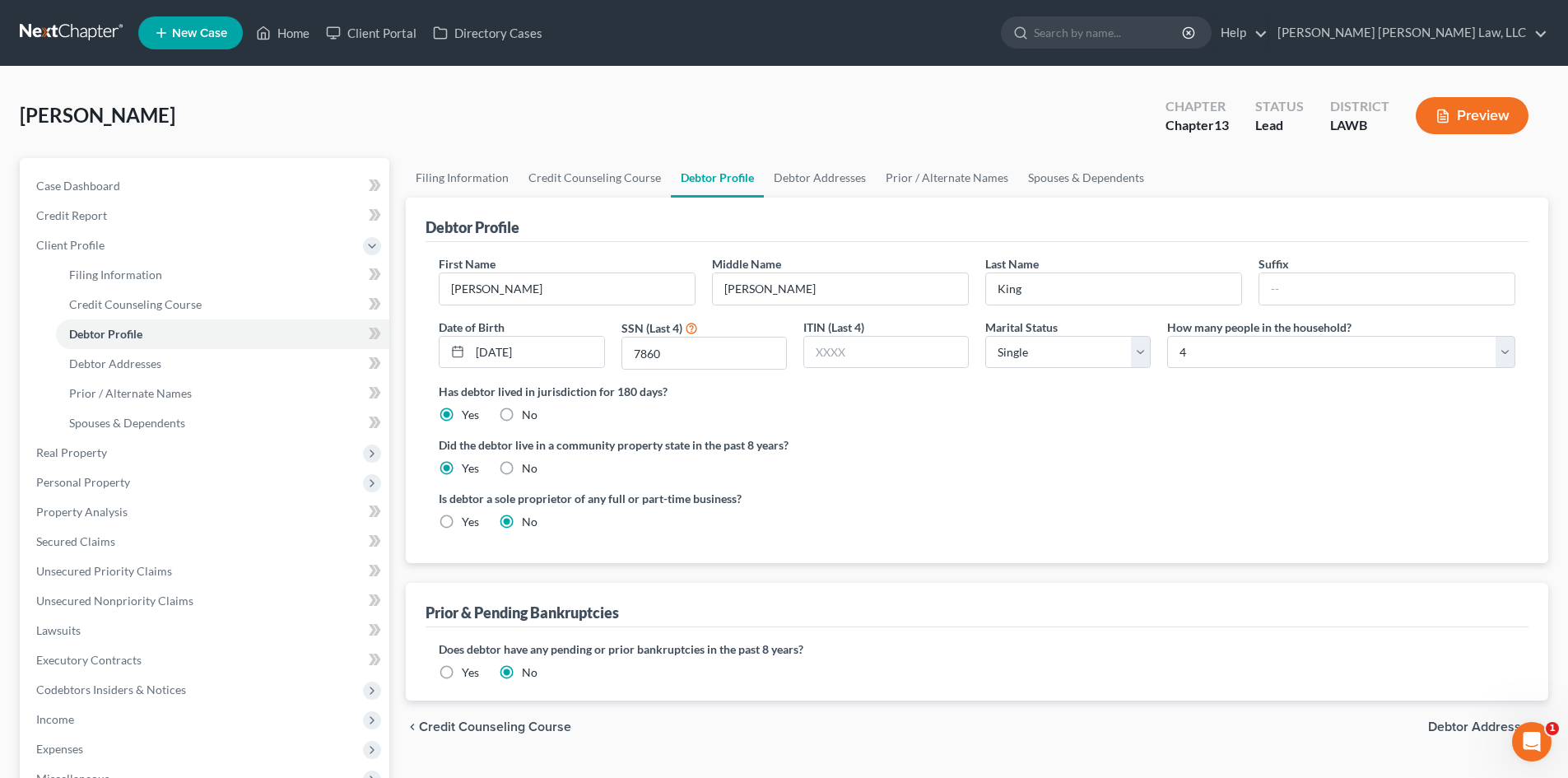
click at [1020, 401] on div "Has debtor lived in jurisdiction for 180 days? Yes No Debtor must reside in jur…" at bounding box center [976, 402] width 1076 height 40
click at [221, 454] on span "Real Property" at bounding box center [206, 453] width 366 height 30
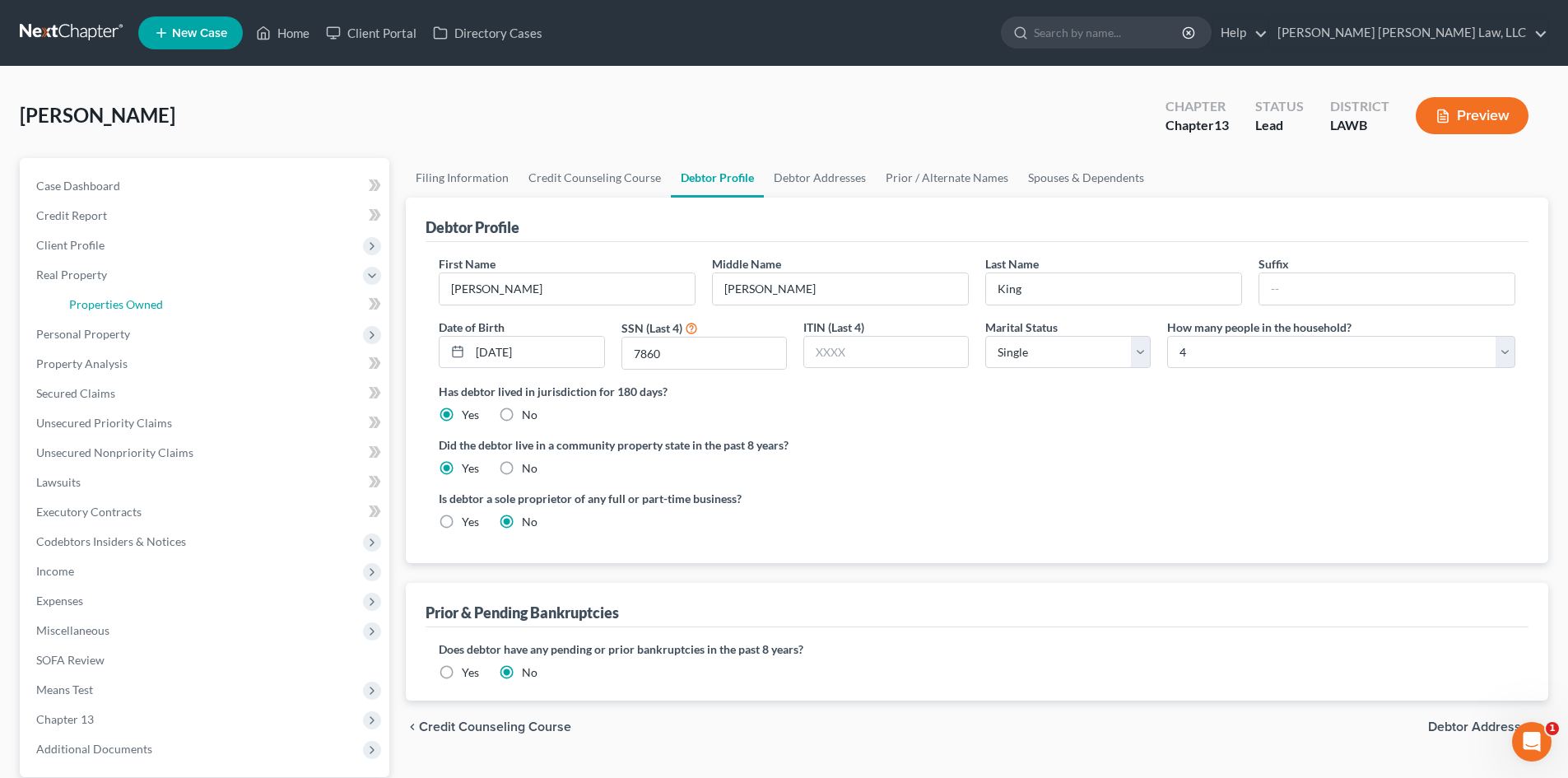
click at [172, 308] on link "Properties Owned" at bounding box center [222, 305] width 333 height 30
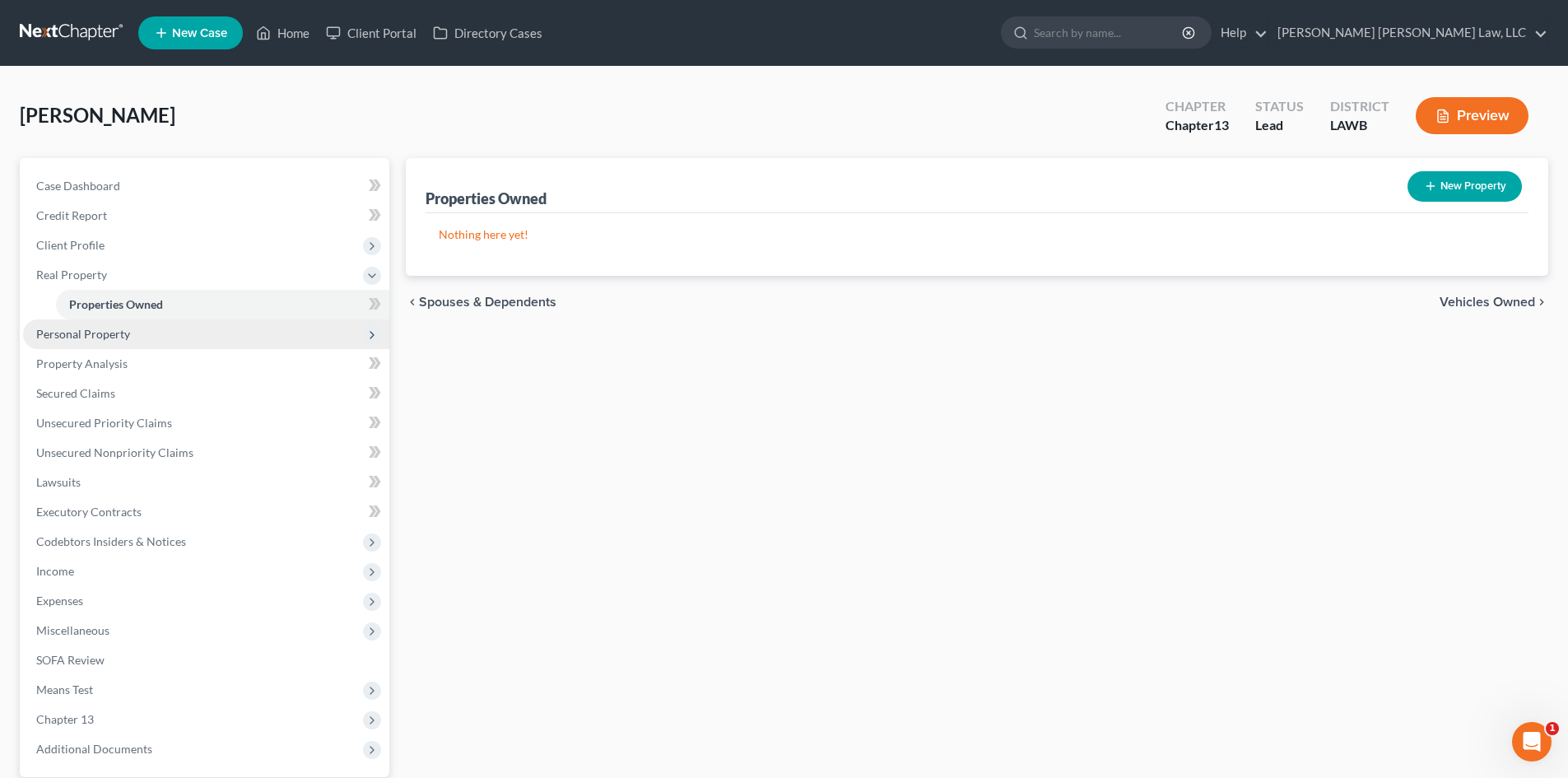
click at [177, 327] on span "Personal Property" at bounding box center [206, 334] width 366 height 30
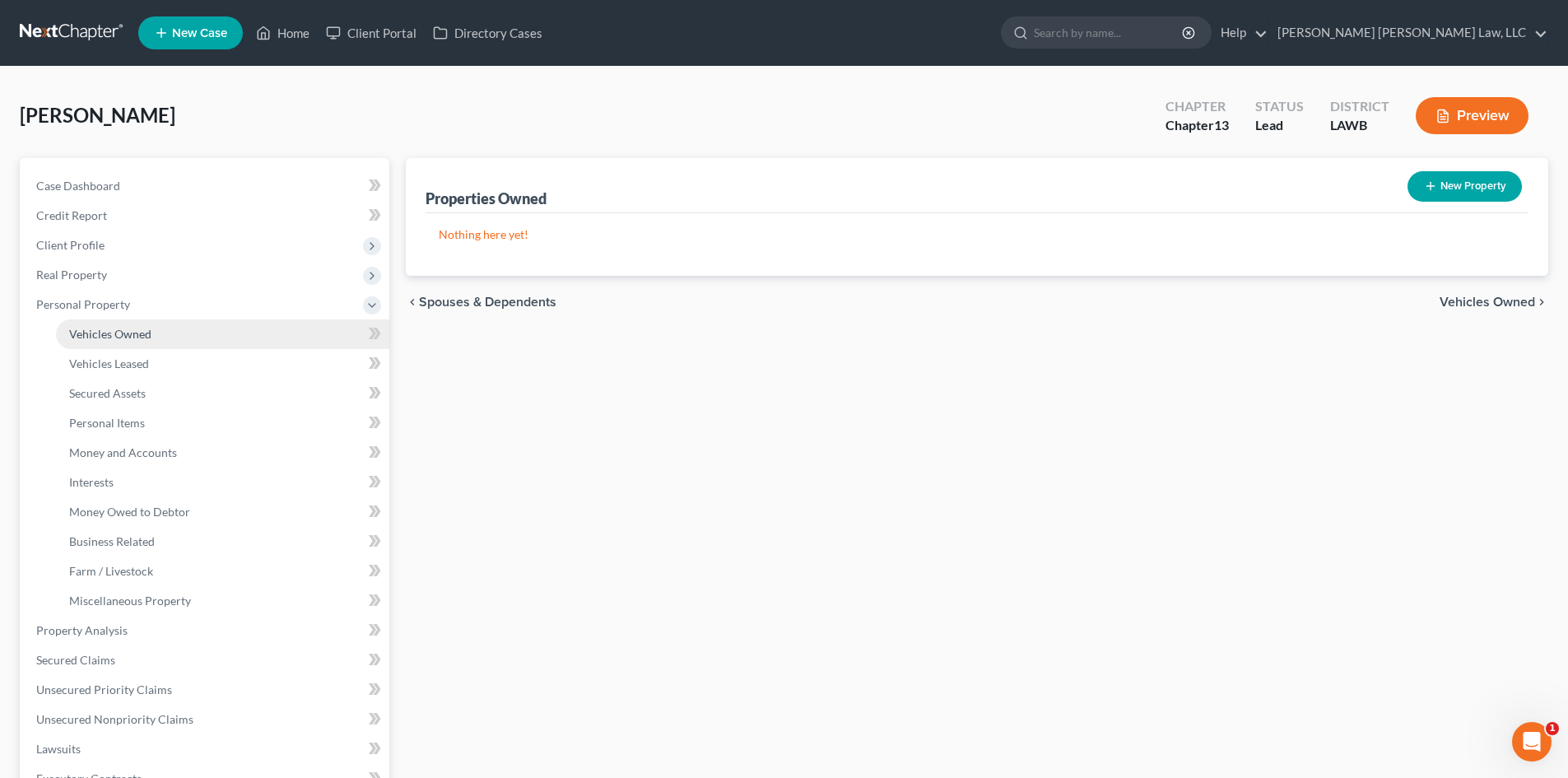
click at [221, 337] on link "Vehicles Owned" at bounding box center [222, 334] width 333 height 30
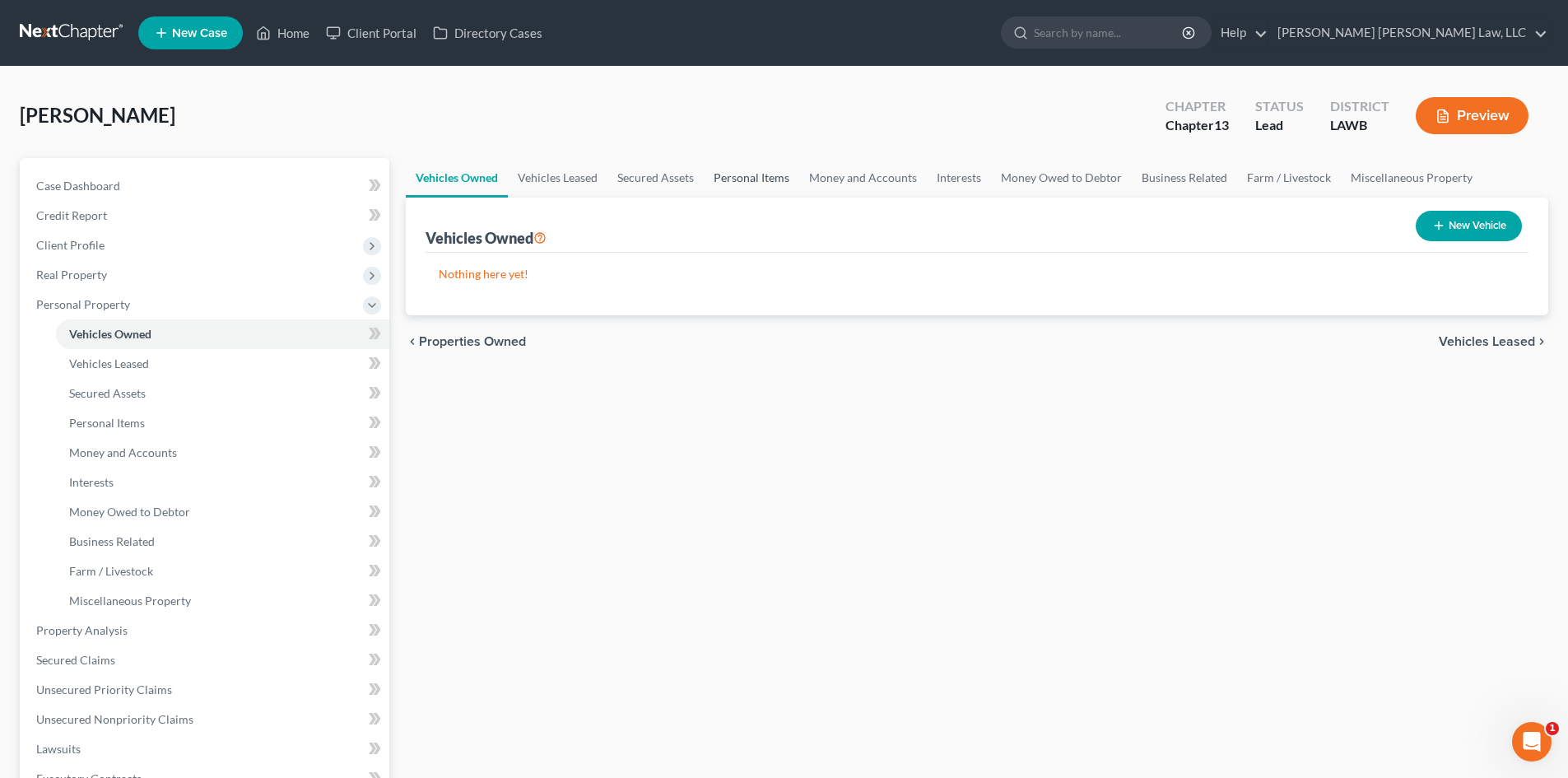
click at [735, 167] on link "Personal Items" at bounding box center [751, 177] width 96 height 40
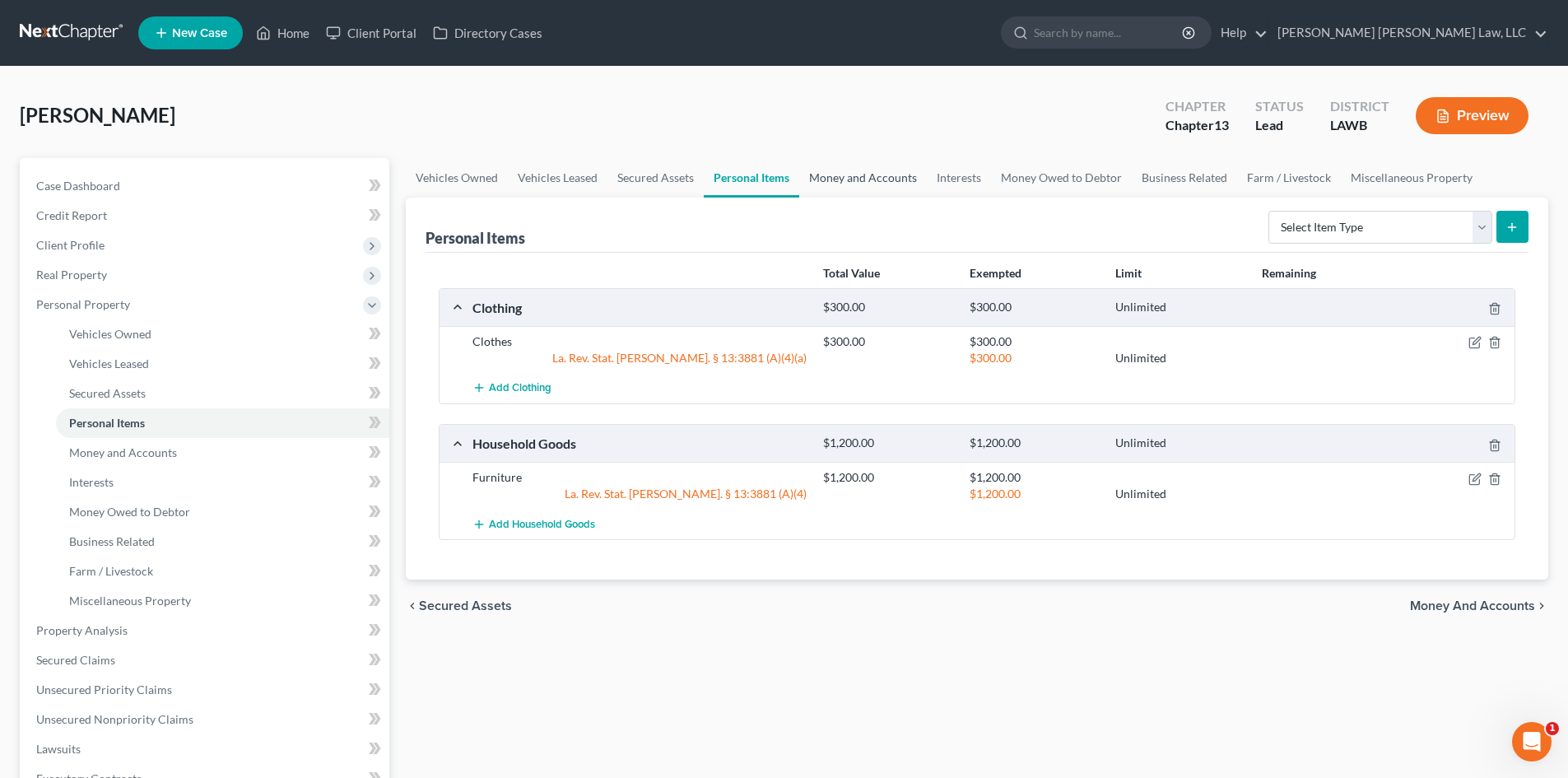
click at [855, 187] on link "Money and Accounts" at bounding box center [862, 177] width 127 height 40
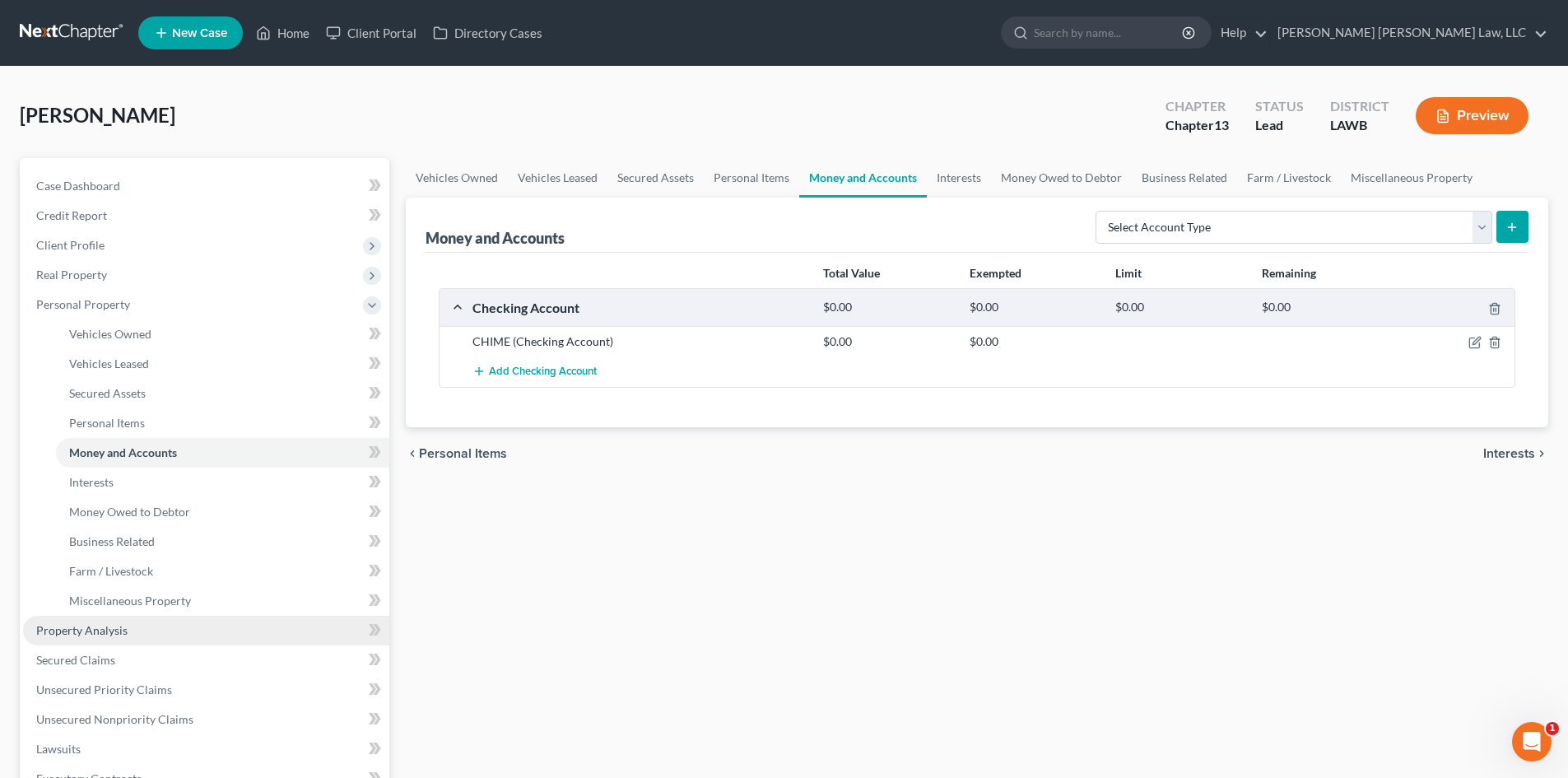
click at [66, 640] on link "Property Analysis" at bounding box center [206, 630] width 366 height 30
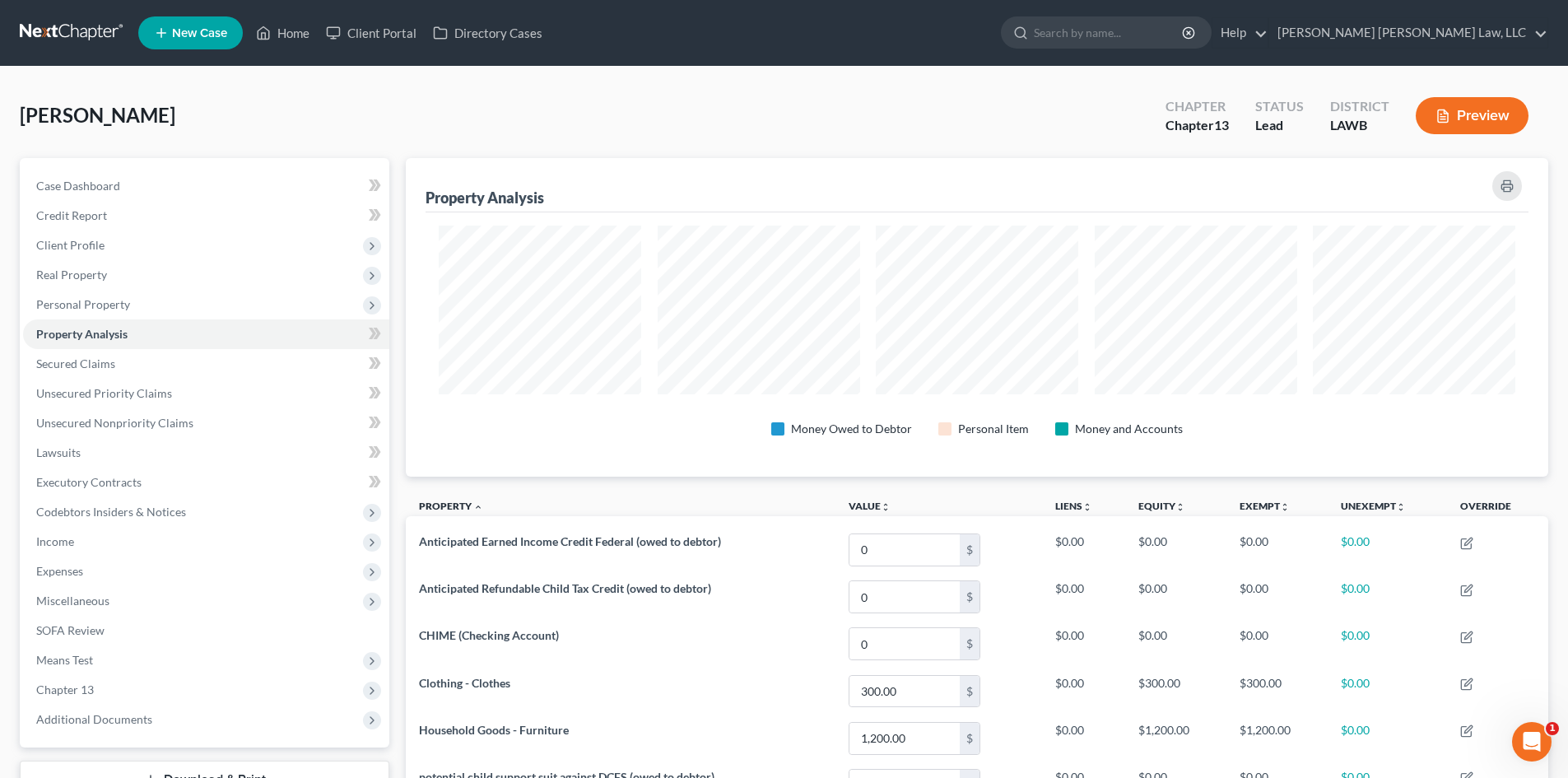
scroll to position [318, 1142]
click at [166, 306] on span "Personal Property" at bounding box center [206, 305] width 366 height 30
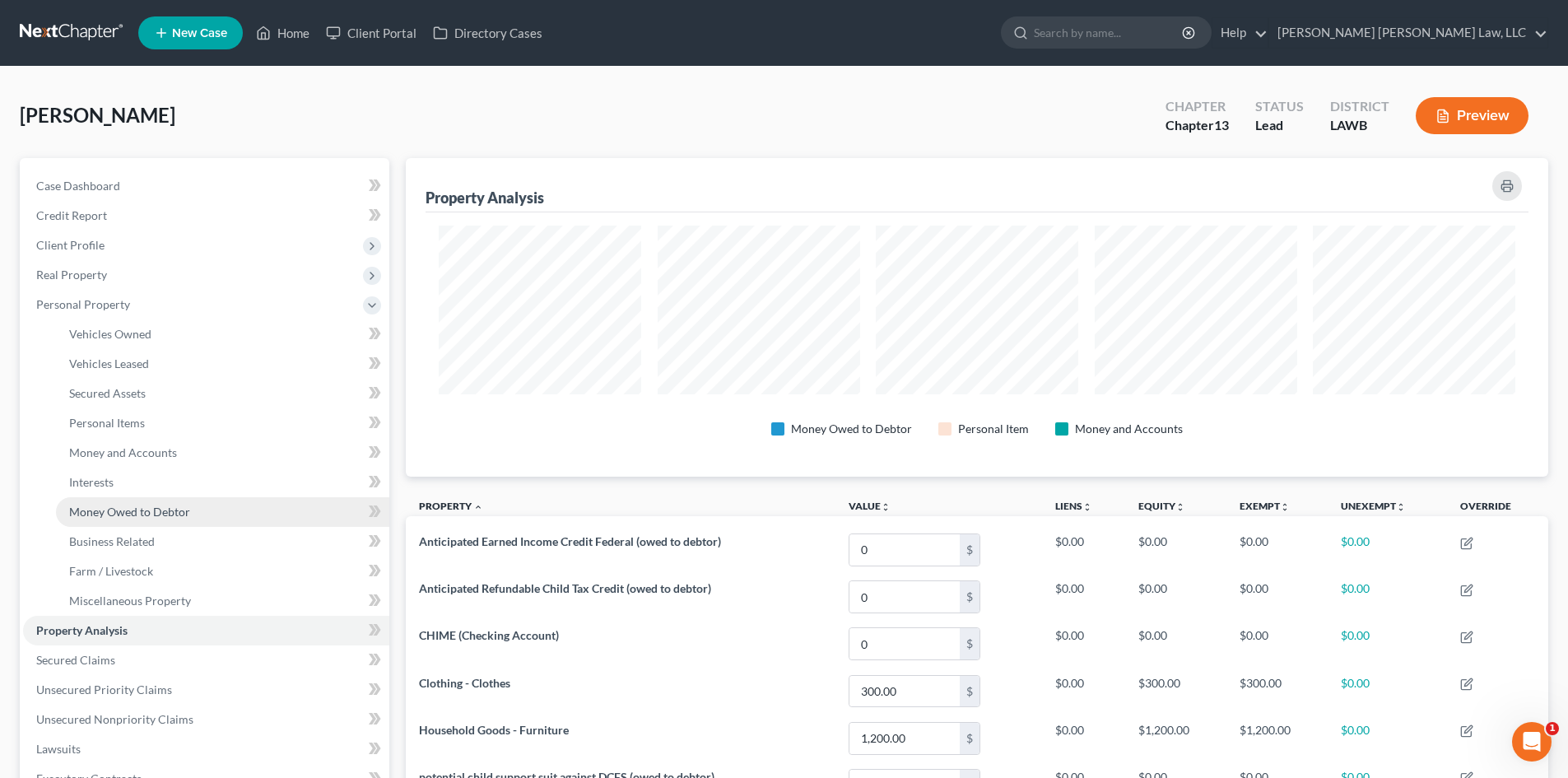
click at [178, 503] on link "Money Owed to Debtor" at bounding box center [222, 512] width 333 height 30
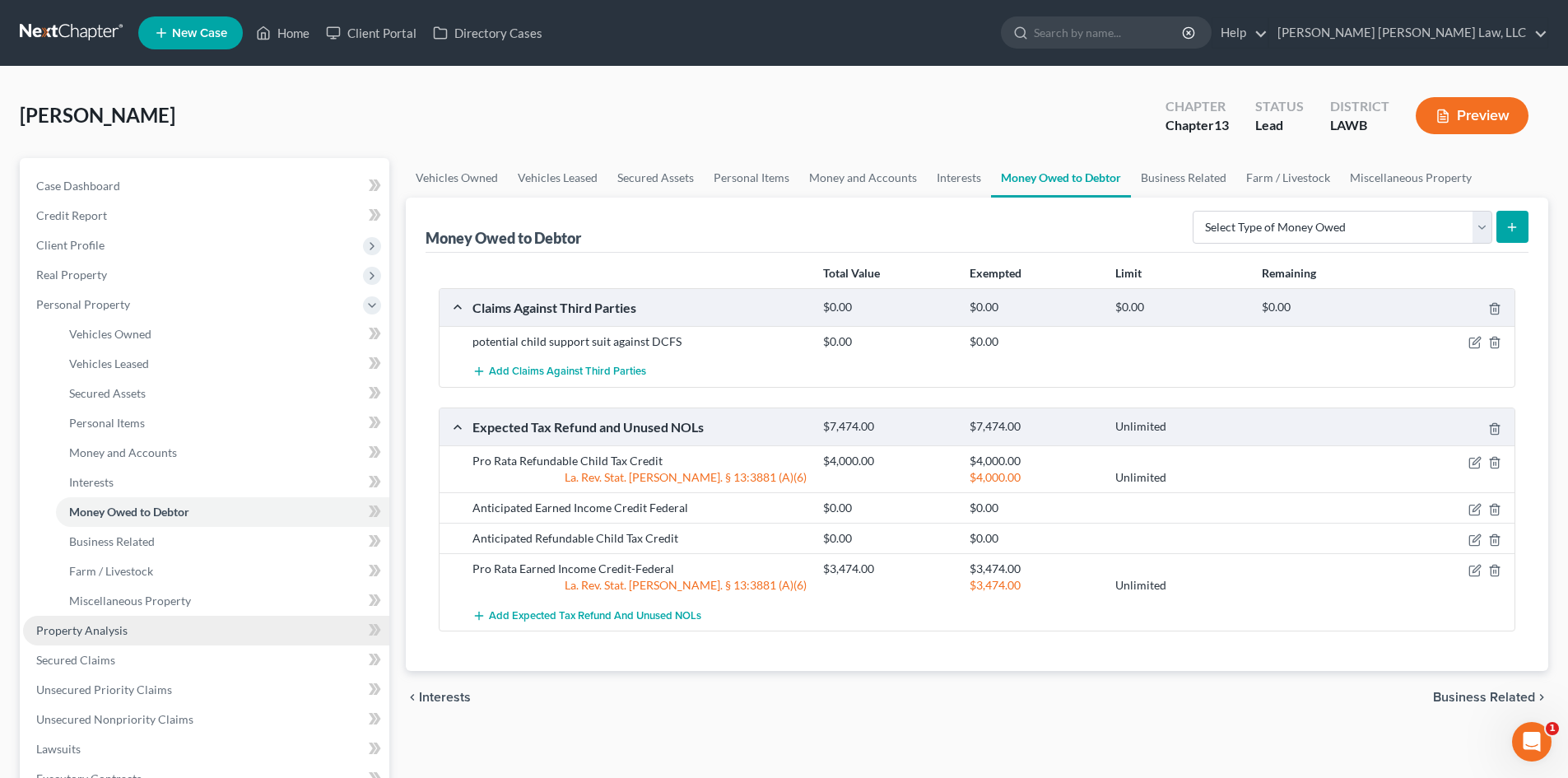
drag, startPoint x: 194, startPoint y: 628, endPoint x: 231, endPoint y: 617, distance: 38.6
click at [194, 628] on link "Property Analysis" at bounding box center [206, 630] width 366 height 30
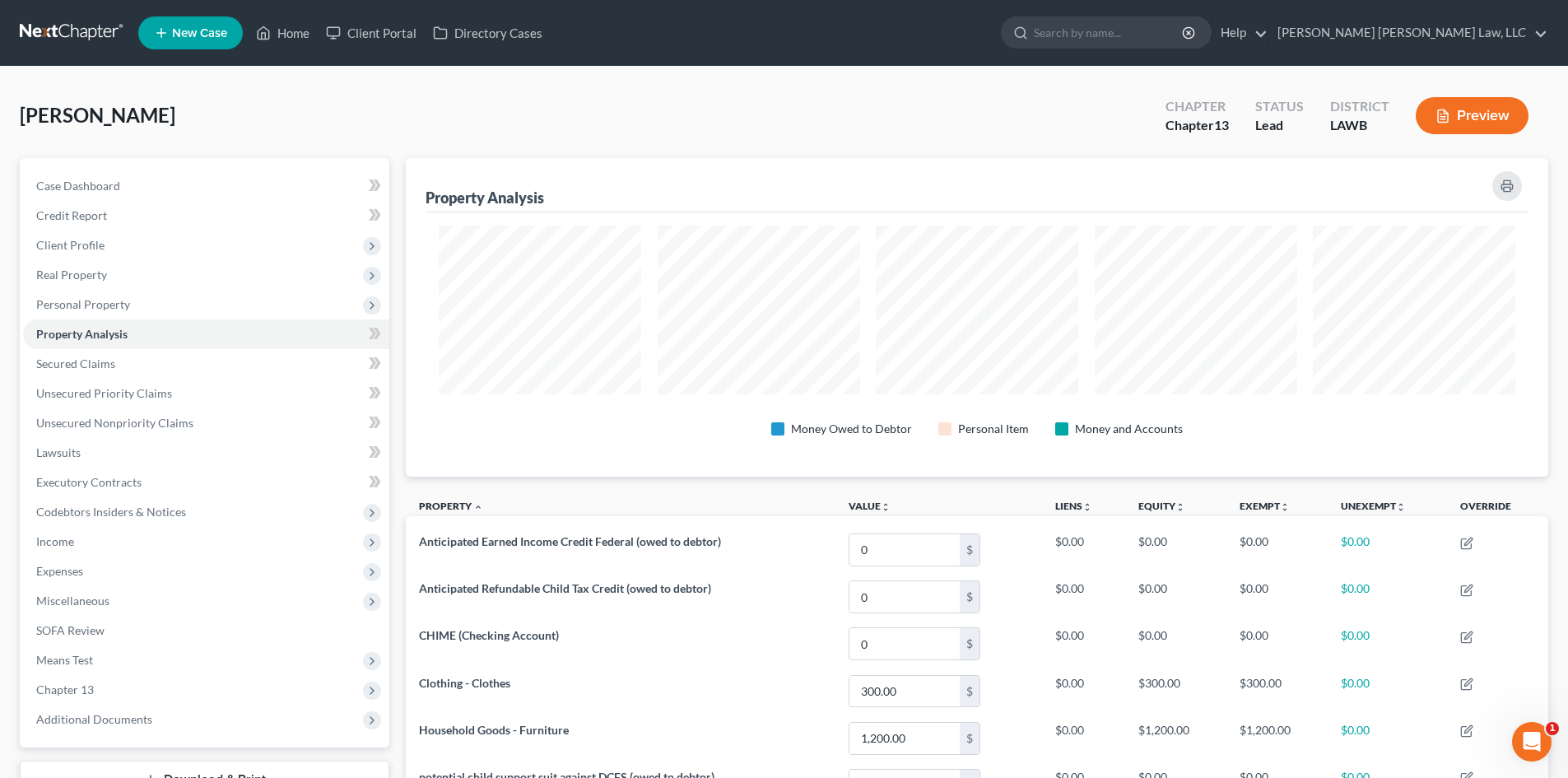
scroll to position [318, 1142]
click at [212, 369] on link "Secured Claims" at bounding box center [206, 364] width 366 height 30
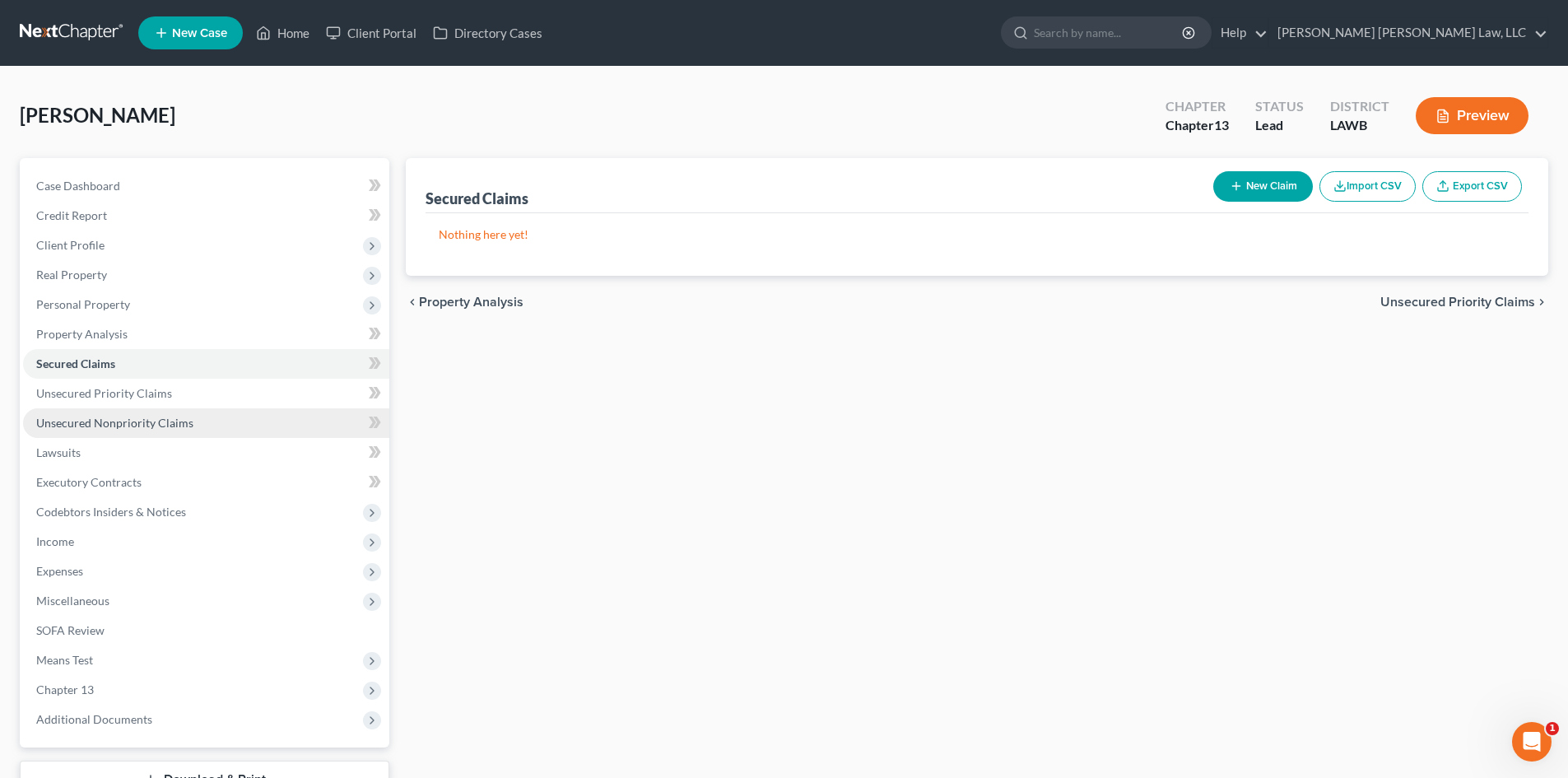
click at [107, 420] on span "Unsecured Nonpriority Claims" at bounding box center [114, 422] width 157 height 14
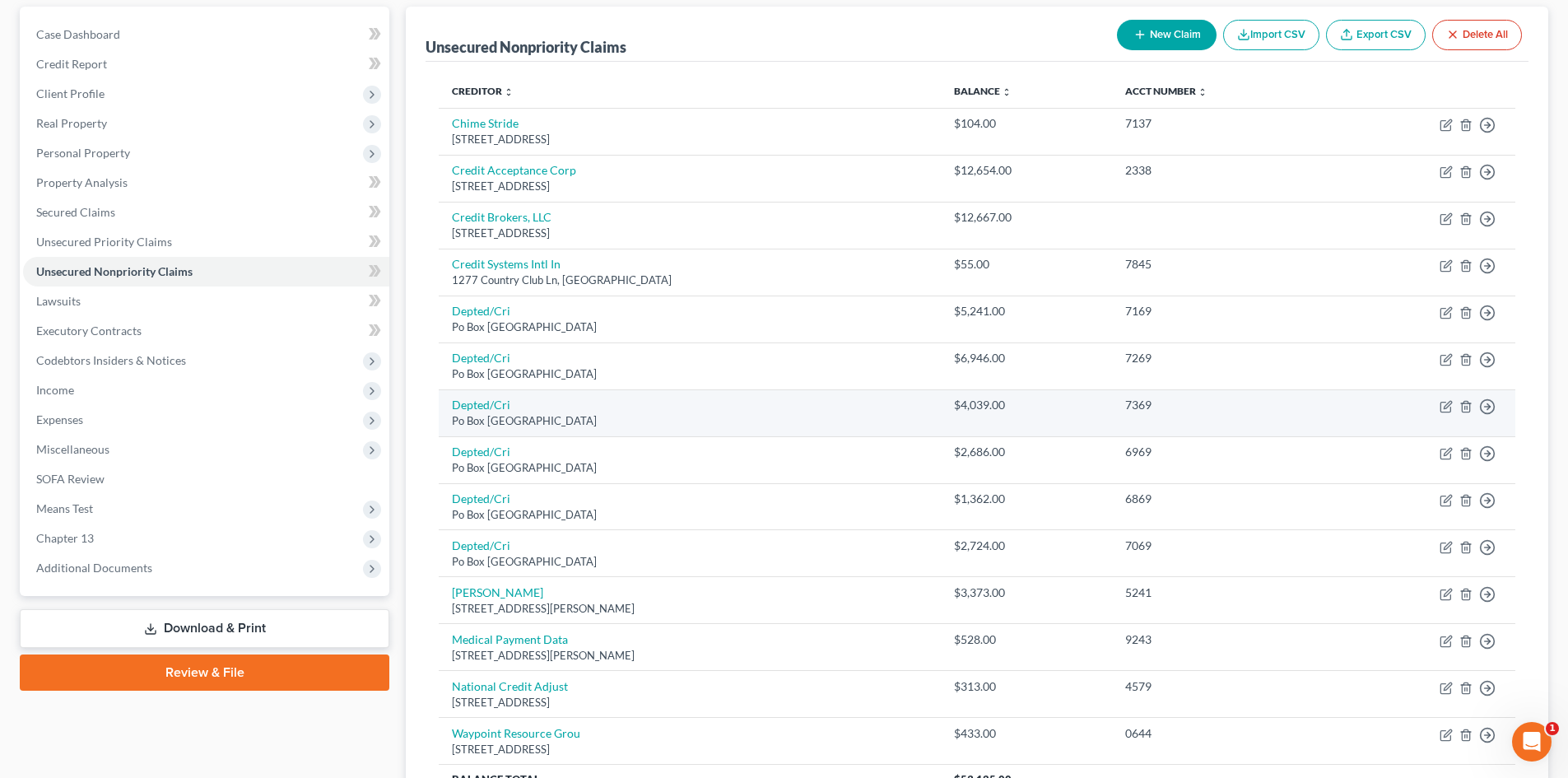
scroll to position [316, 0]
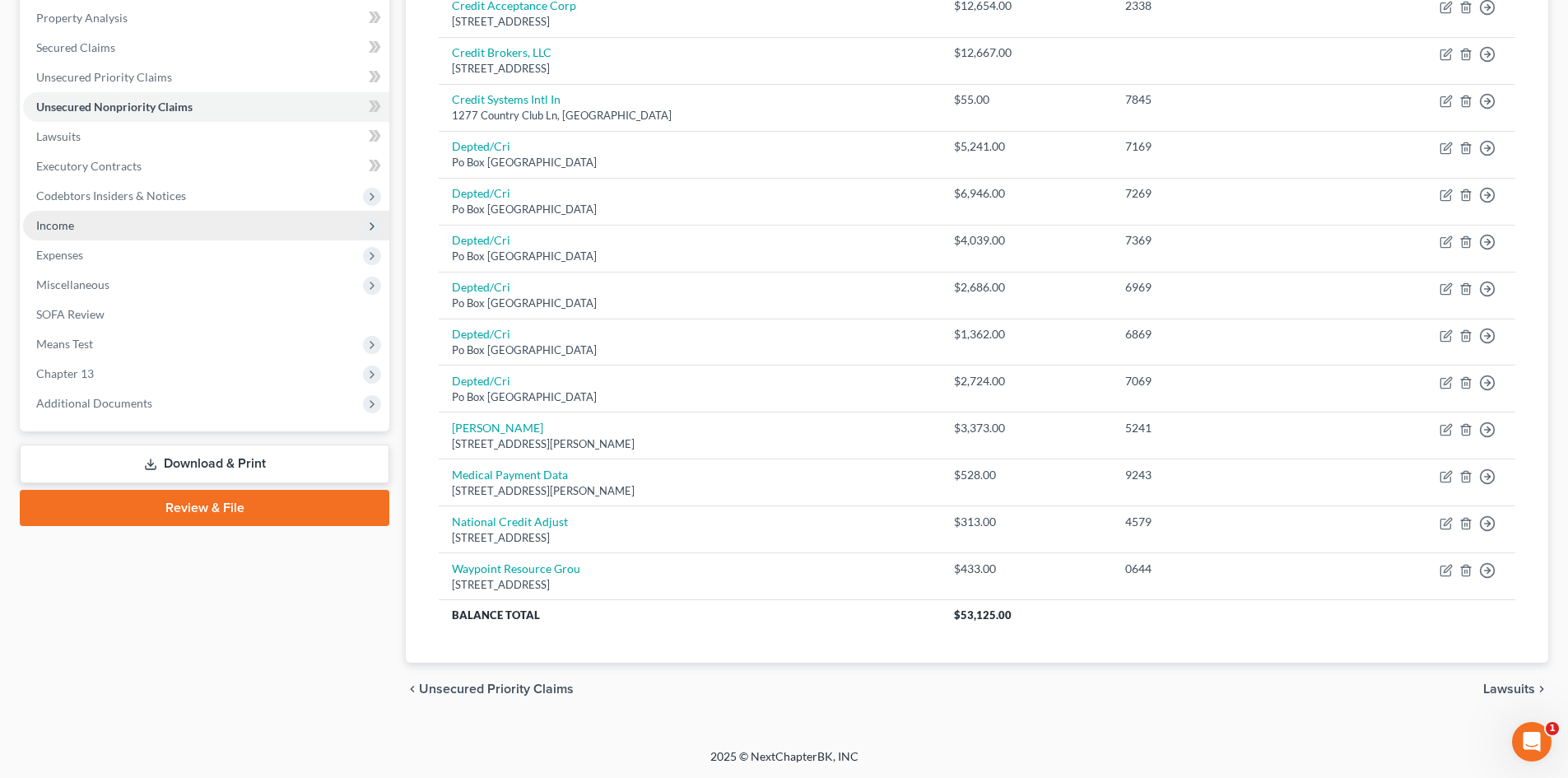
drag, startPoint x: 176, startPoint y: 194, endPoint x: 208, endPoint y: 220, distance: 41.2
click at [176, 194] on span "Codebtors Insiders & Notices" at bounding box center [110, 195] width 149 height 14
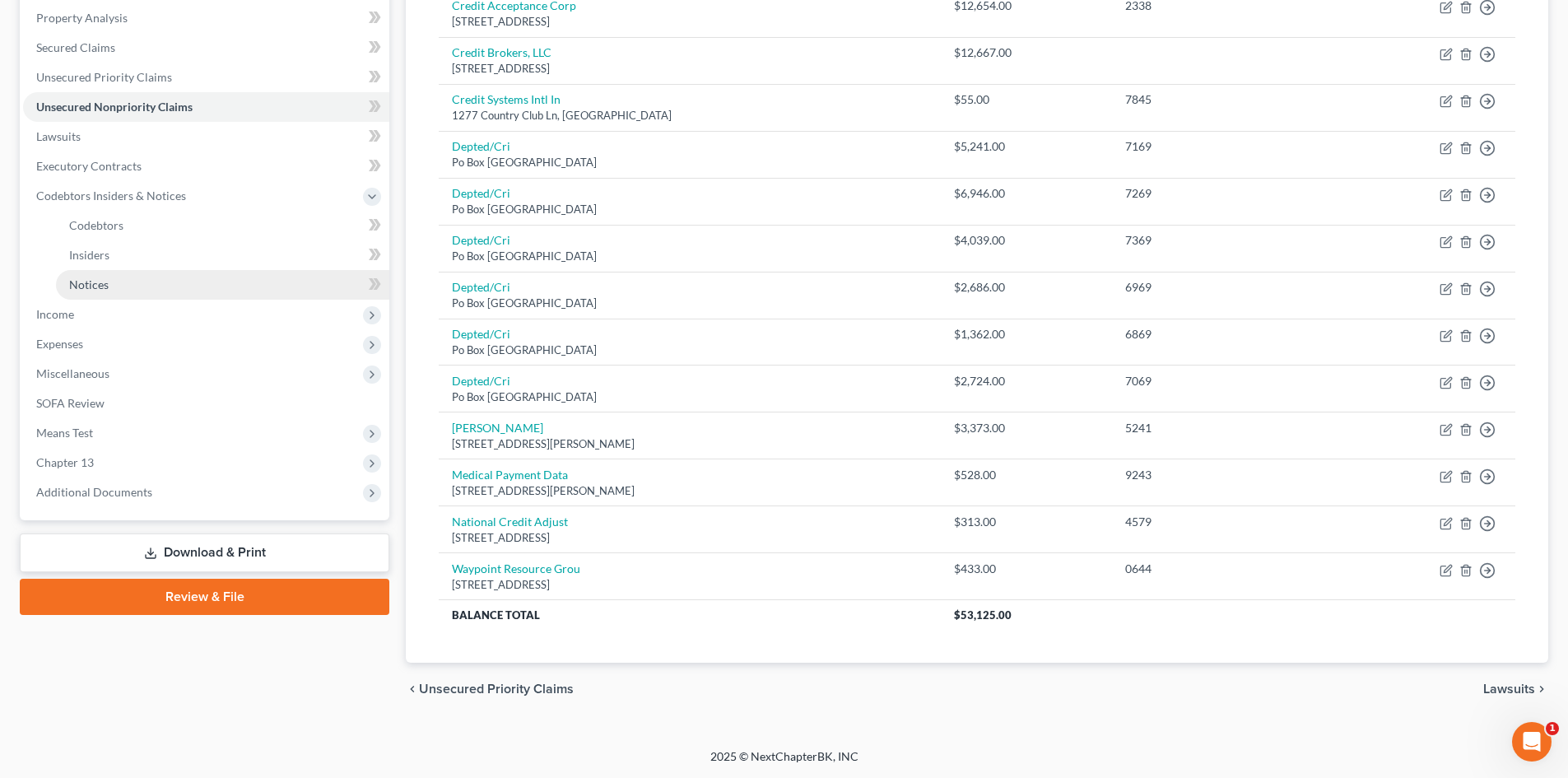
click at [134, 279] on link "Notices" at bounding box center [222, 285] width 333 height 30
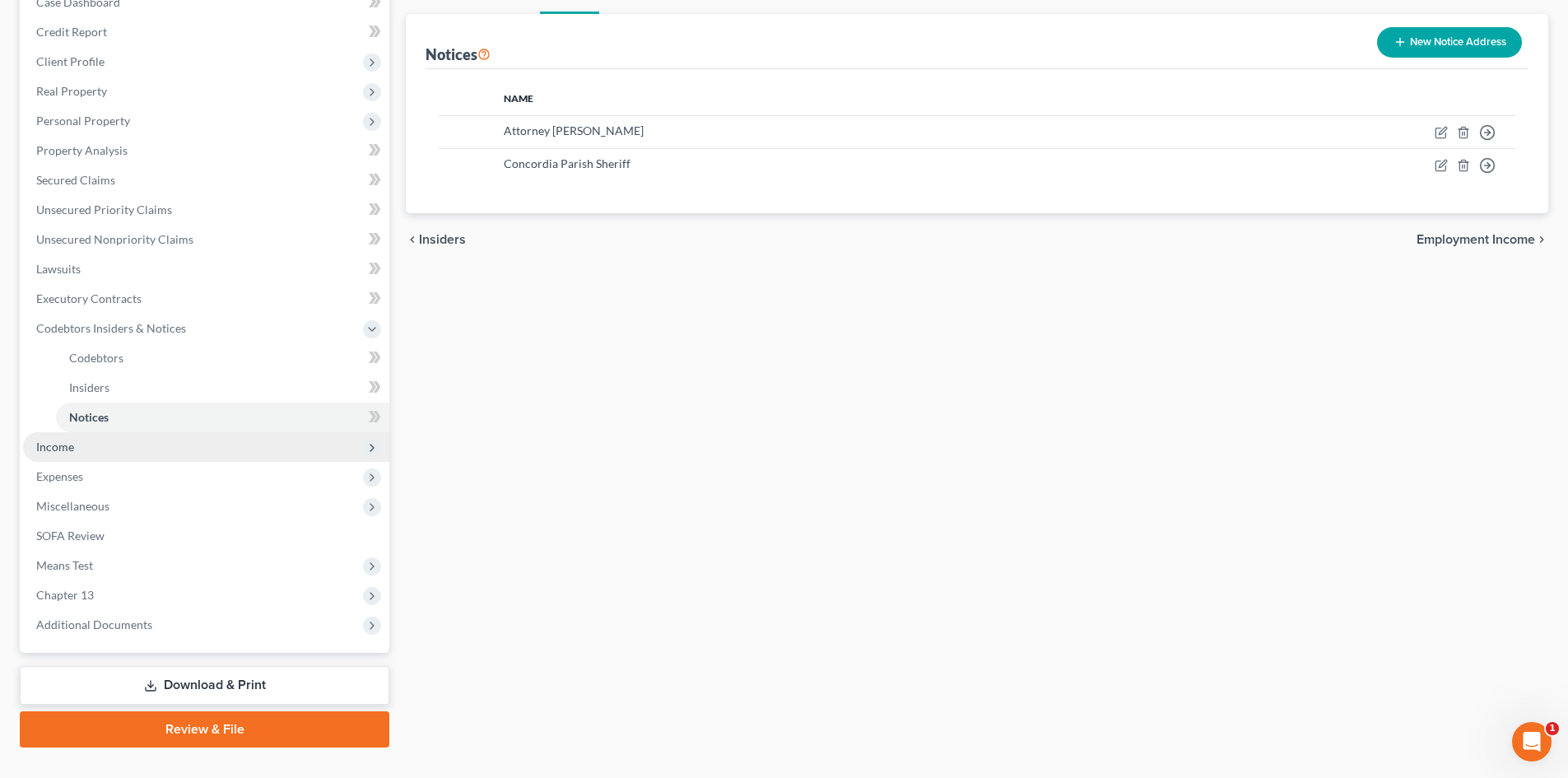
scroll to position [215, 0]
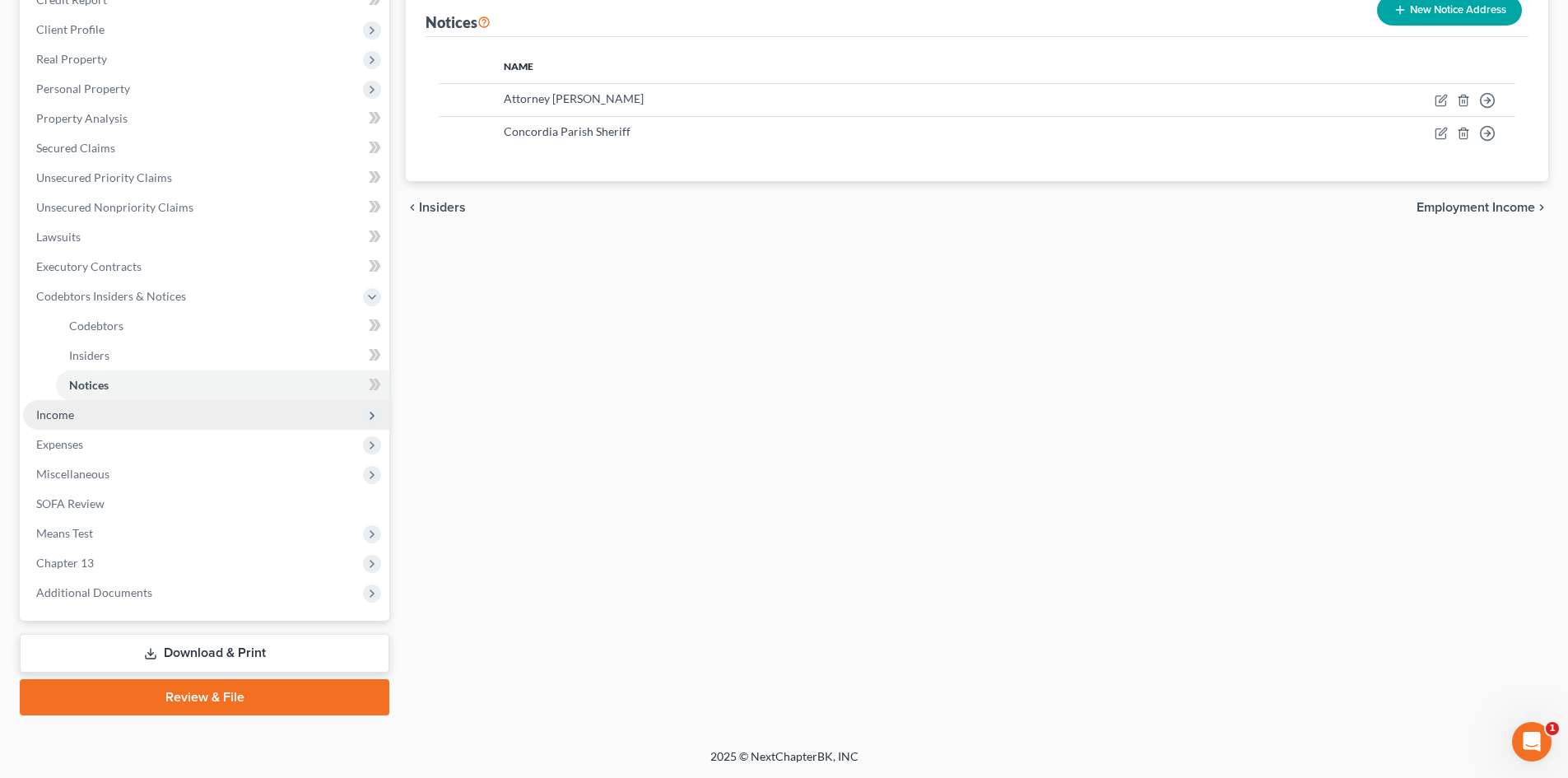
click at [110, 415] on span "Income" at bounding box center [206, 415] width 366 height 30
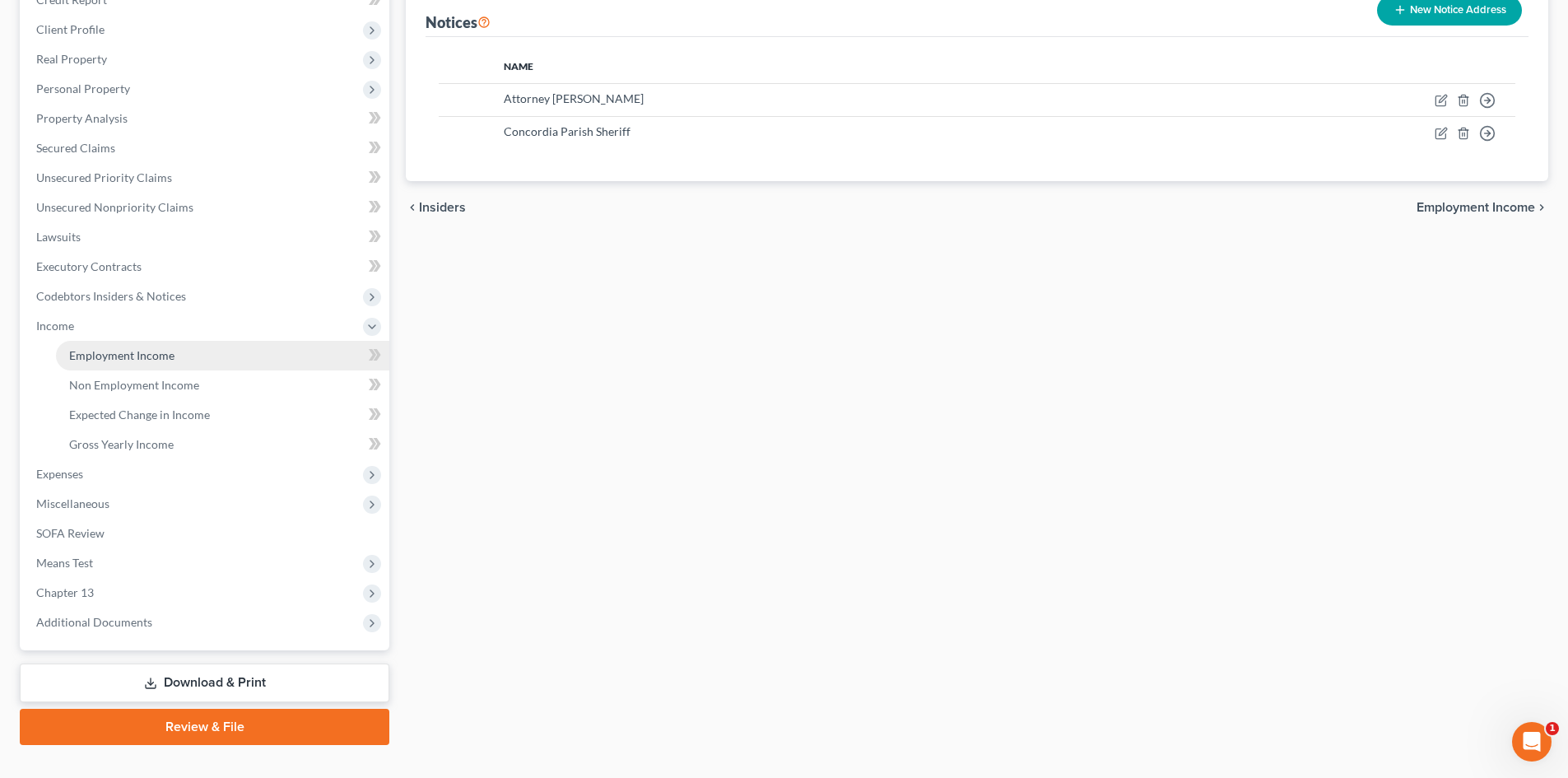
click at [126, 354] on span "Employment Income" at bounding box center [121, 355] width 105 height 14
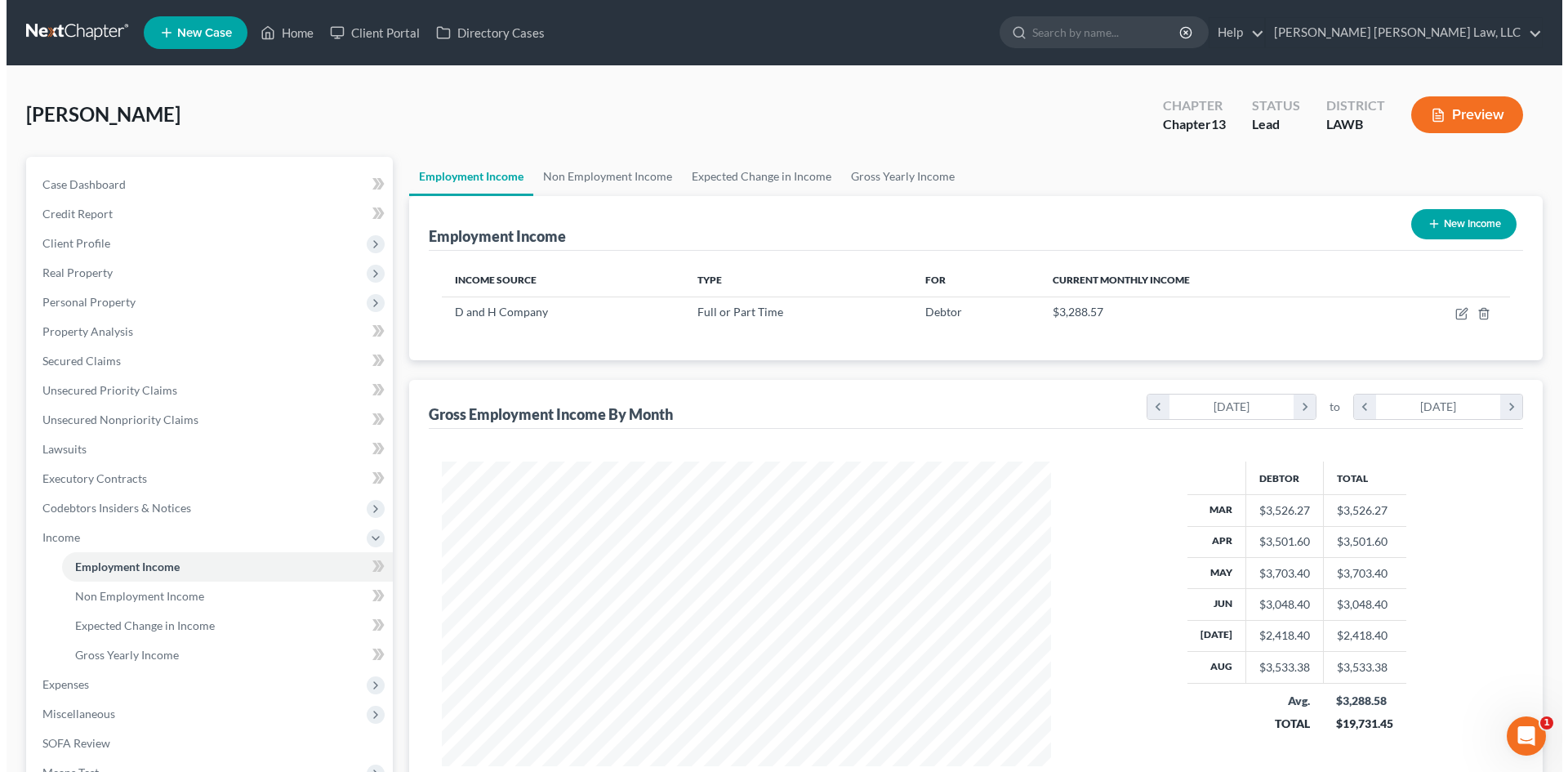
scroll to position [305, 642]
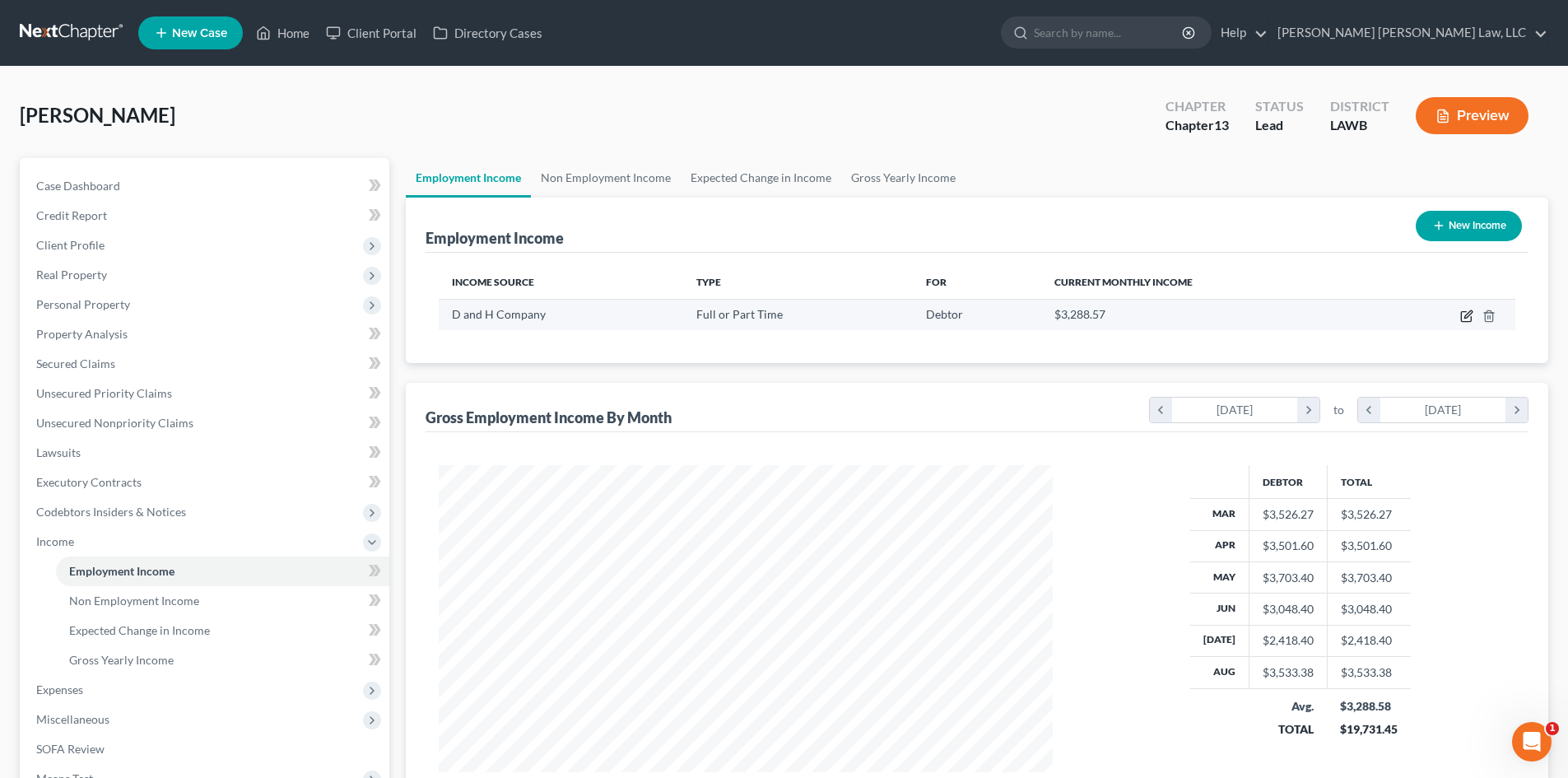
click at [1467, 315] on icon "button" at bounding box center [1466, 316] width 13 height 13
select select "0"
select select "25"
select select "3"
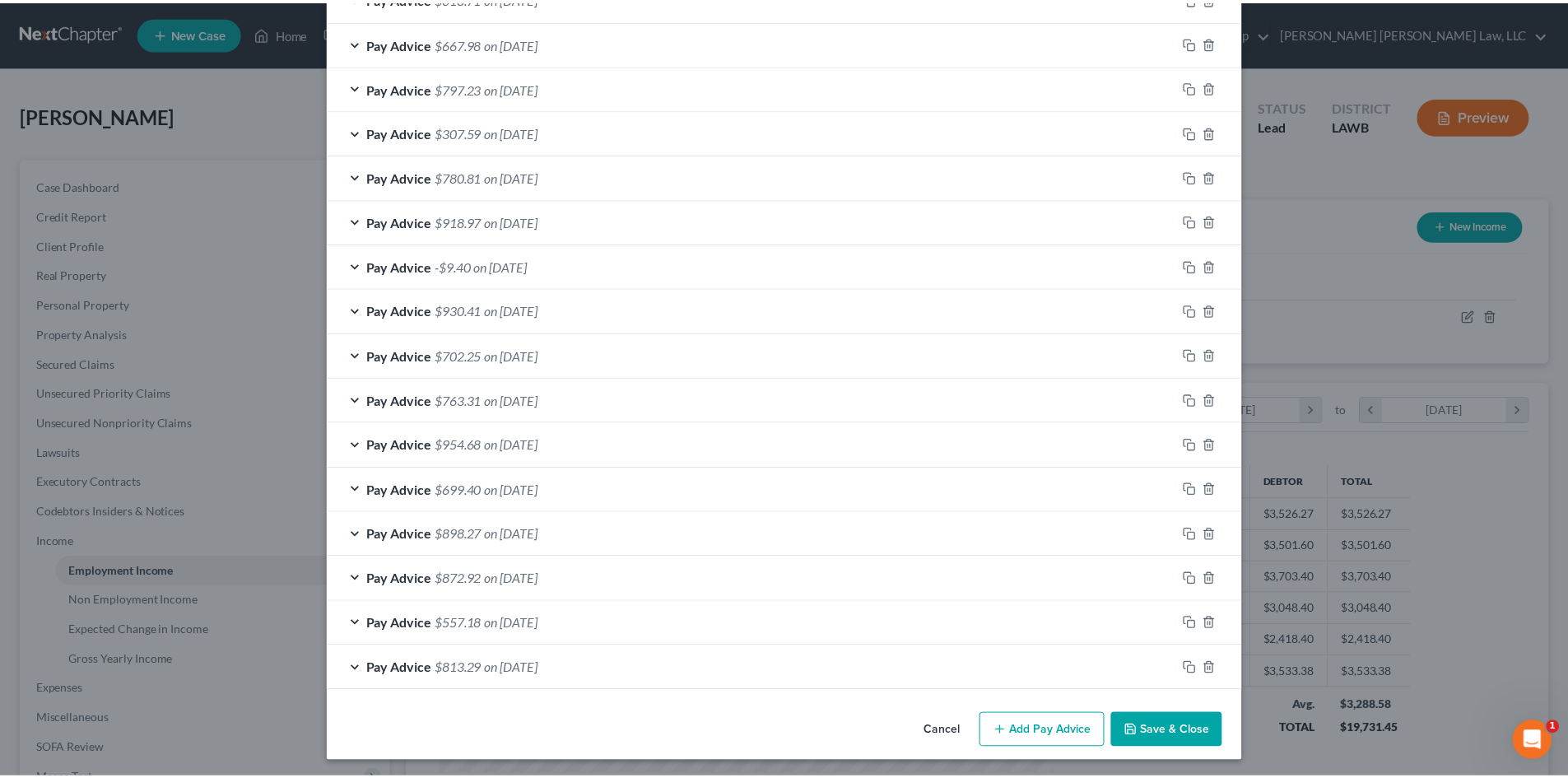
scroll to position [1017, 0]
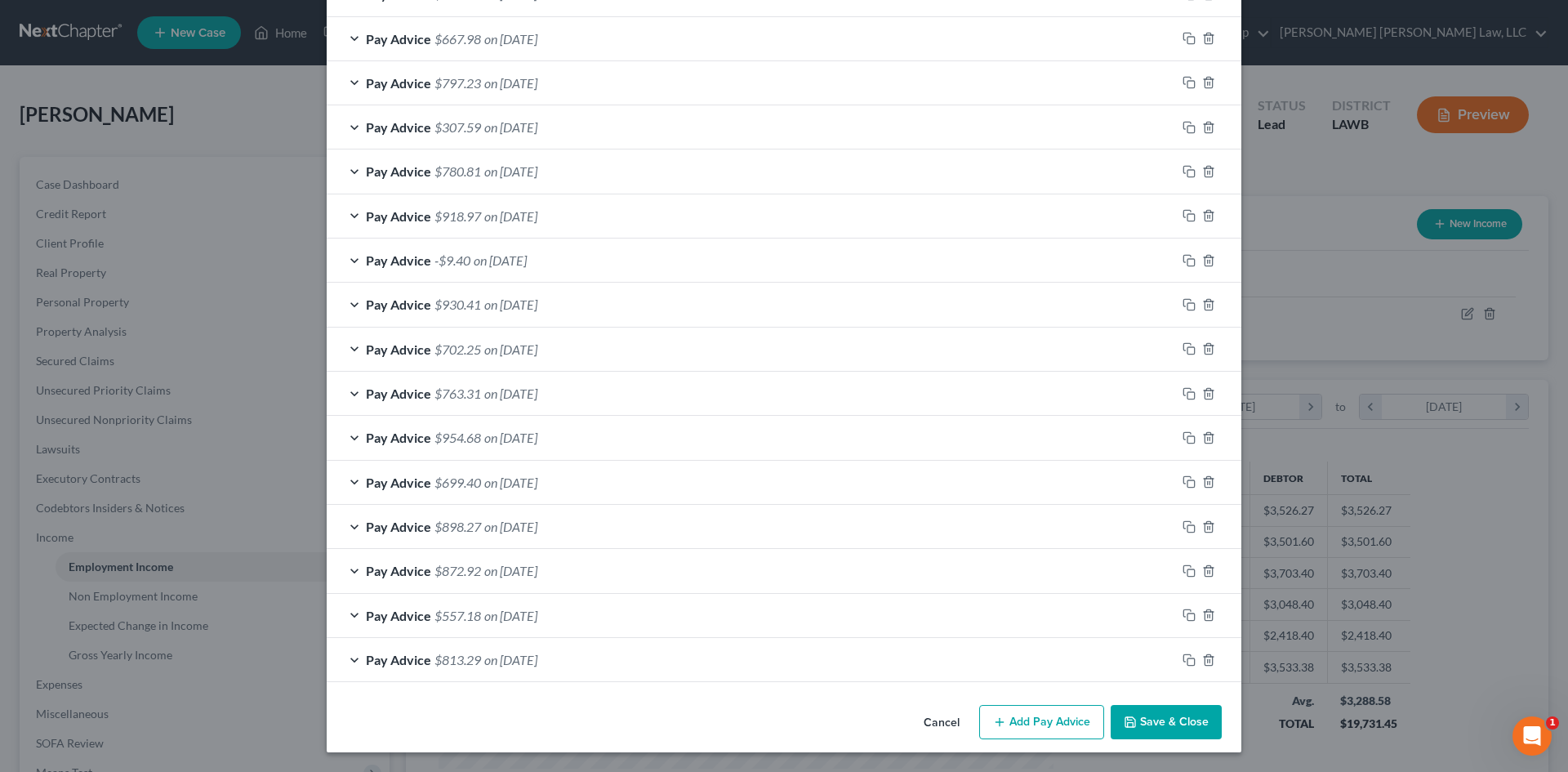
click at [1140, 724] on button "Save & Close" at bounding box center [1166, 721] width 111 height 34
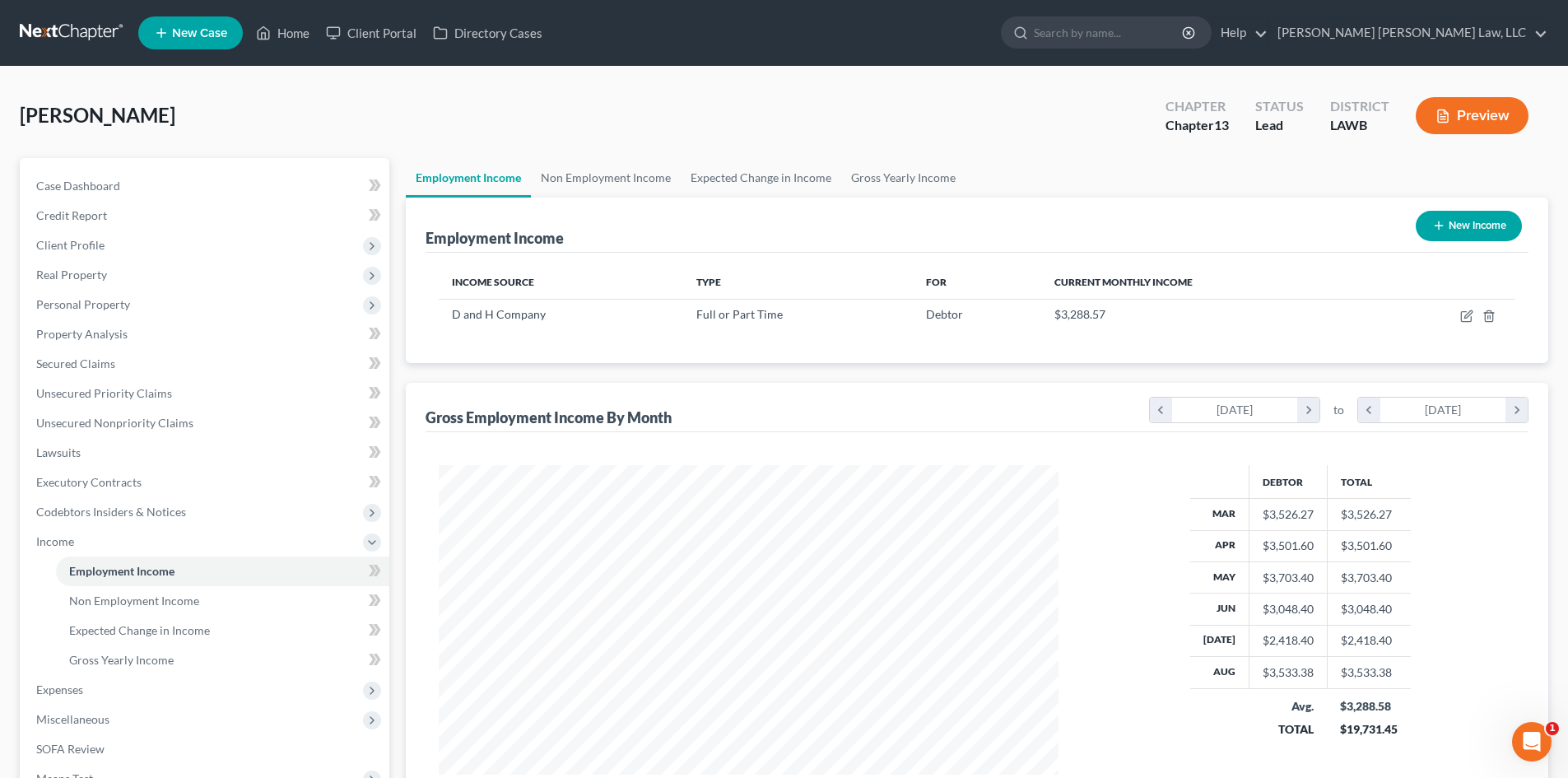
scroll to position [822639, 822263]
click at [853, 176] on link "Gross Yearly Income" at bounding box center [903, 177] width 124 height 40
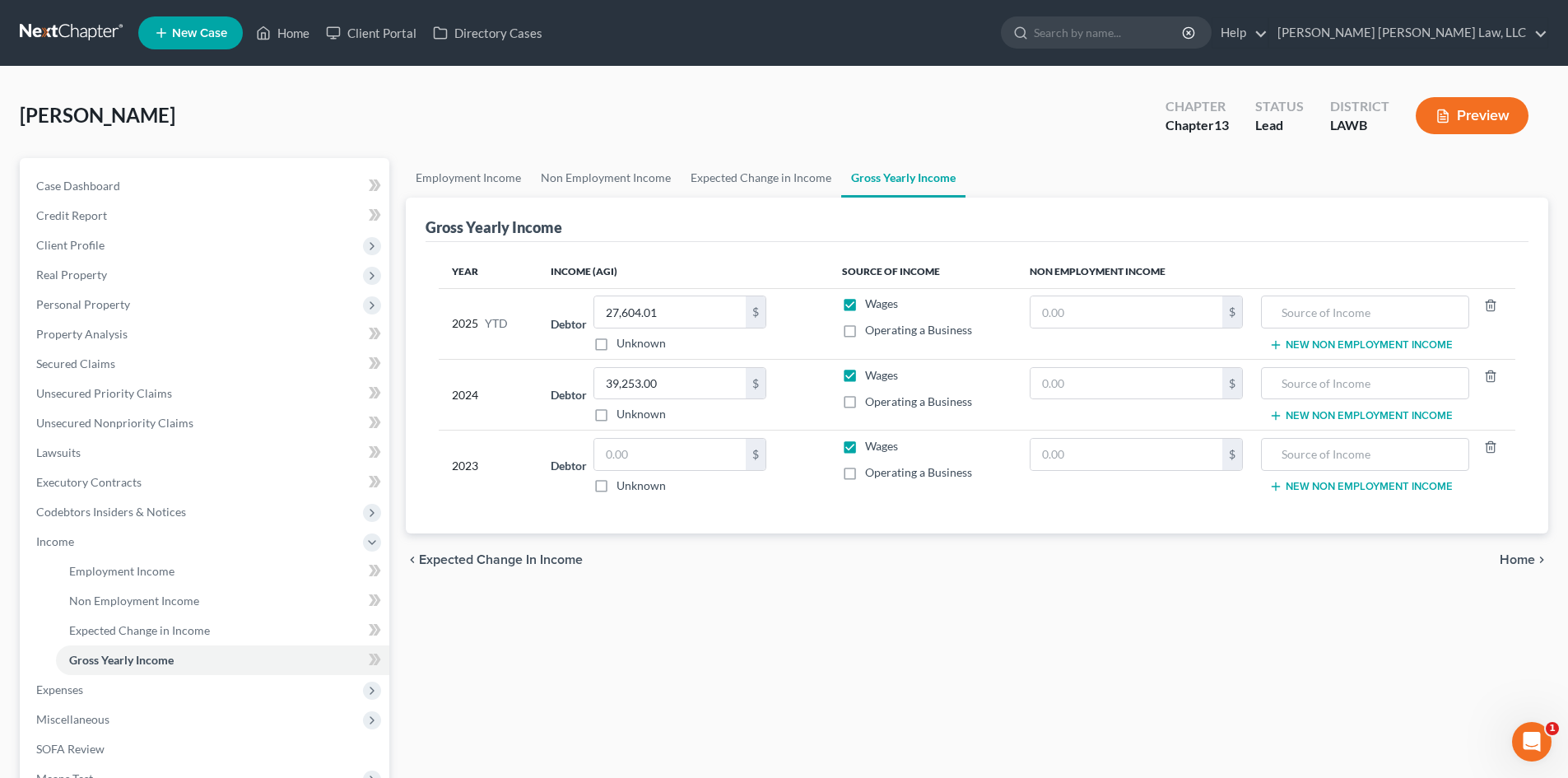
drag, startPoint x: 895, startPoint y: 446, endPoint x: 895, endPoint y: 573, distance: 127.0
click at [895, 446] on span "Wages" at bounding box center [881, 445] width 32 height 14
click at [882, 446] on input "Wages" at bounding box center [877, 444] width 11 height 11
checkbox input "false"
click at [649, 485] on label "Unknown" at bounding box center [641, 486] width 49 height 17
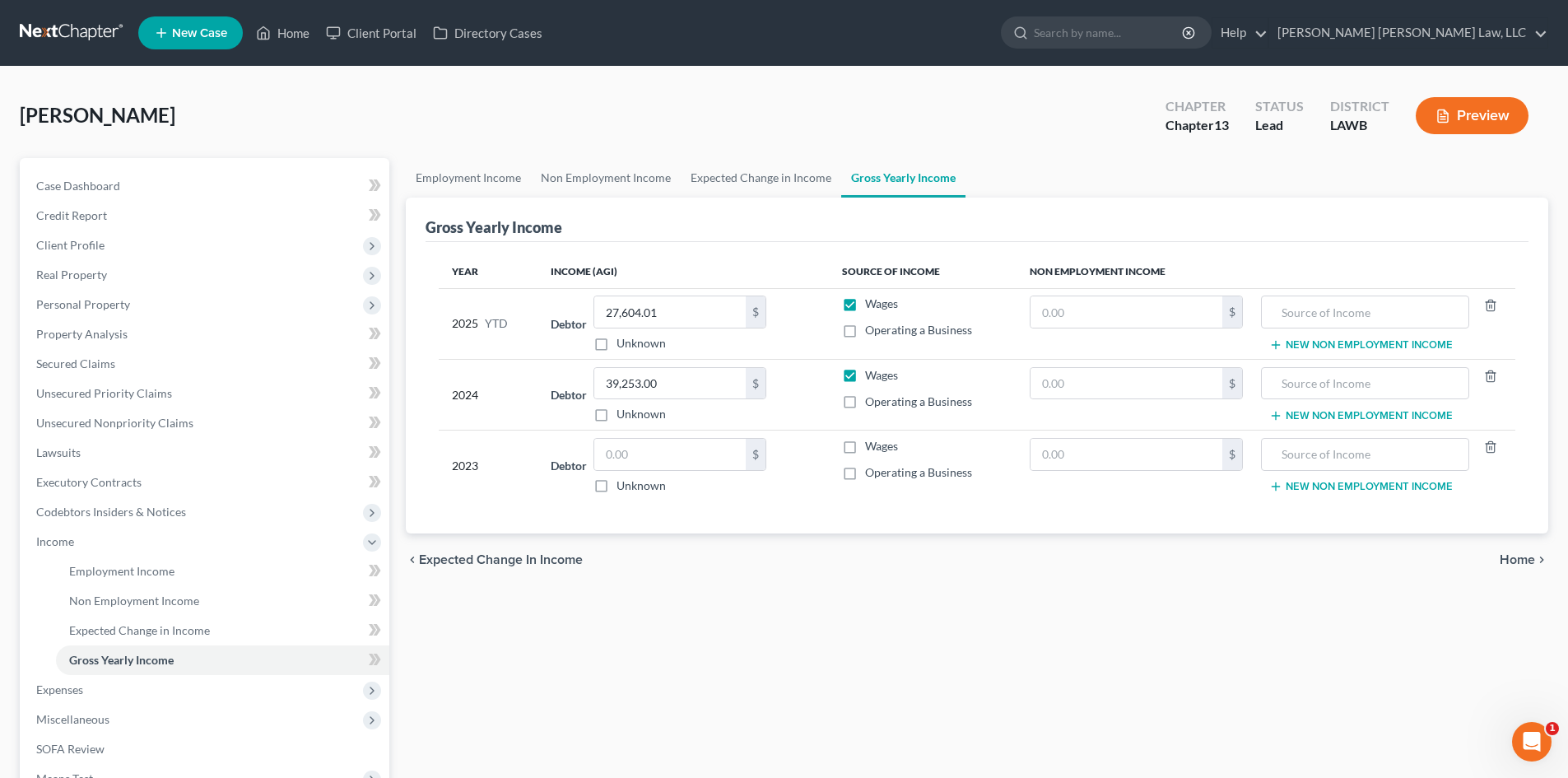
click at [634, 485] on input "Unknown" at bounding box center [628, 483] width 11 height 11
checkbox input "true"
type input "0.00"
click at [626, 482] on label "Unknown" at bounding box center [641, 486] width 49 height 17
click at [626, 482] on input "Unknown" at bounding box center [628, 483] width 11 height 11
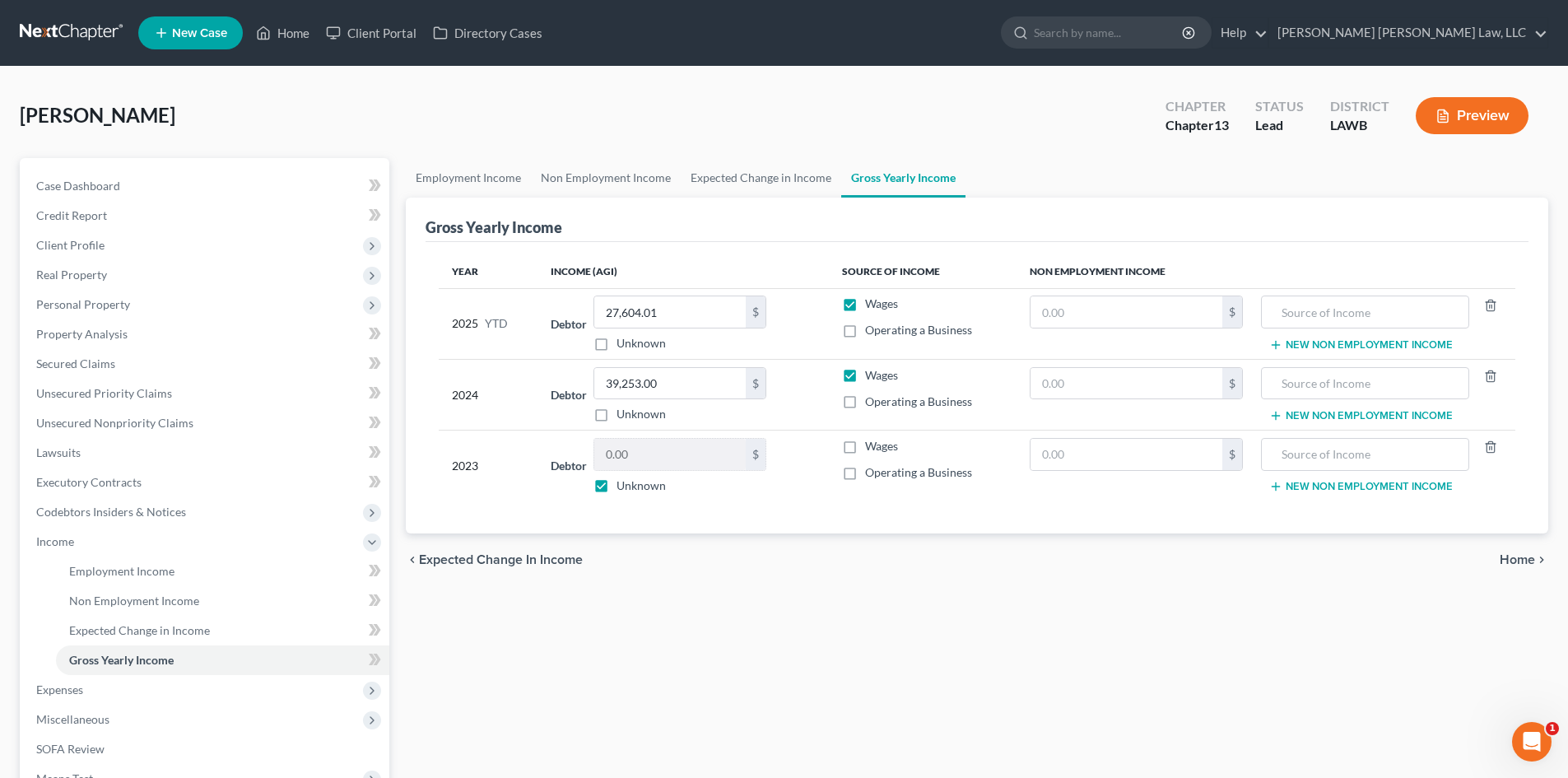
checkbox input "false"
click at [655, 462] on input "0.00" at bounding box center [669, 454] width 151 height 32
type input "0.00"
click at [783, 611] on div "Employment Income Non Employment Income Expected Change in Income Gross Yearly …" at bounding box center [977, 559] width 1159 height 802
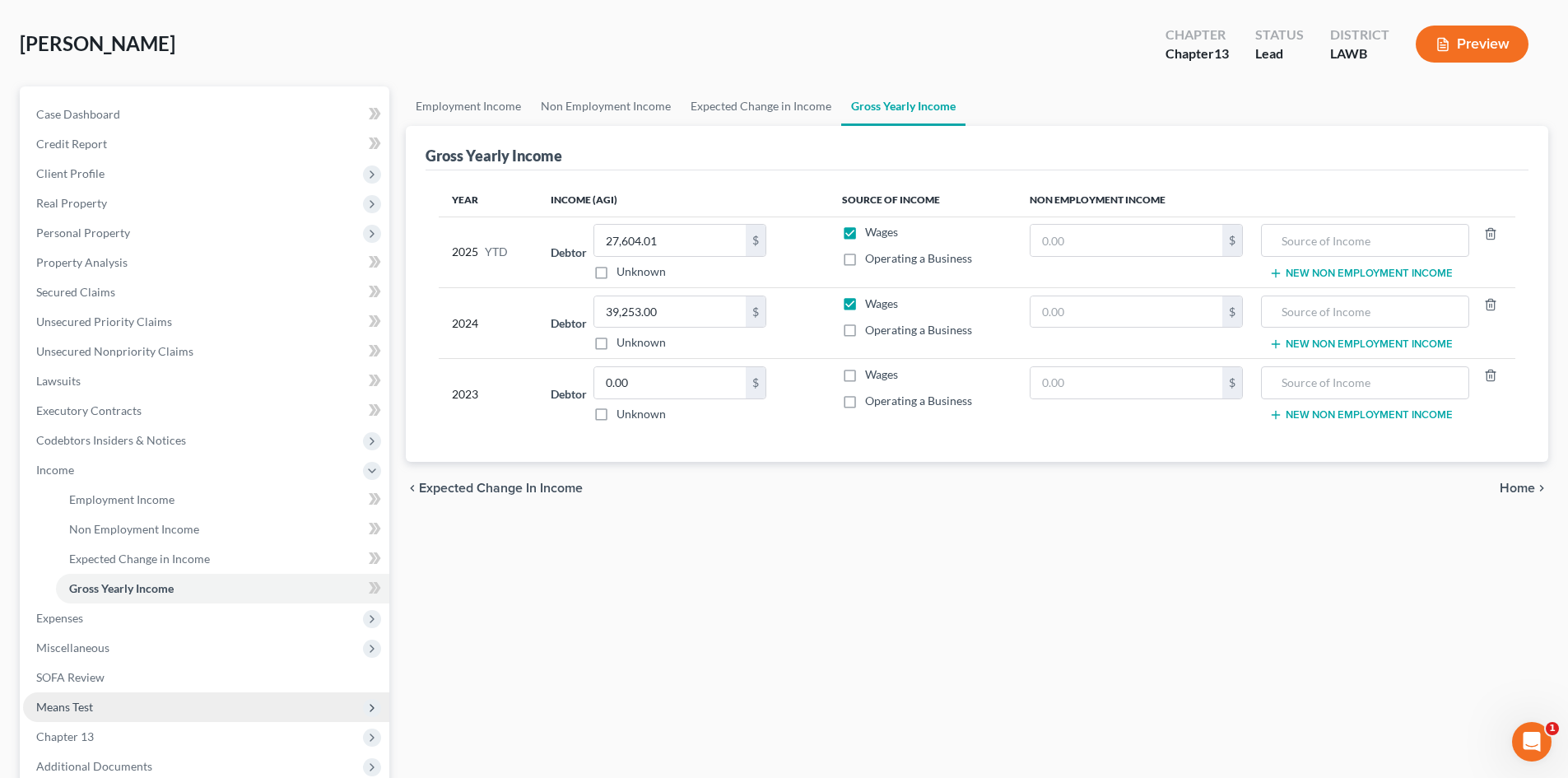
scroll to position [164, 0]
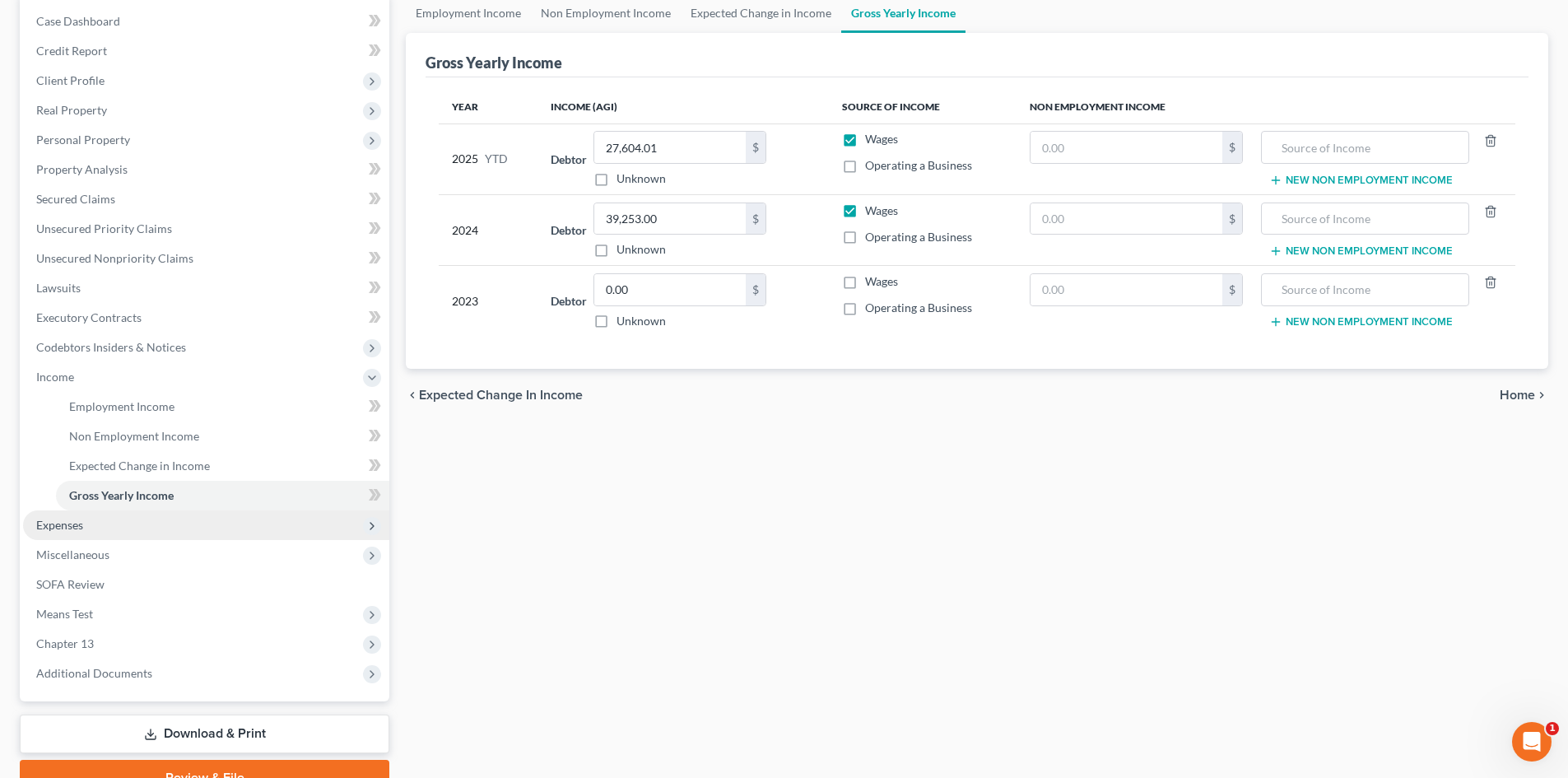
drag, startPoint x: 111, startPoint y: 524, endPoint x: 151, endPoint y: 530, distance: 40.4
click at [111, 524] on span "Expenses" at bounding box center [206, 525] width 366 height 30
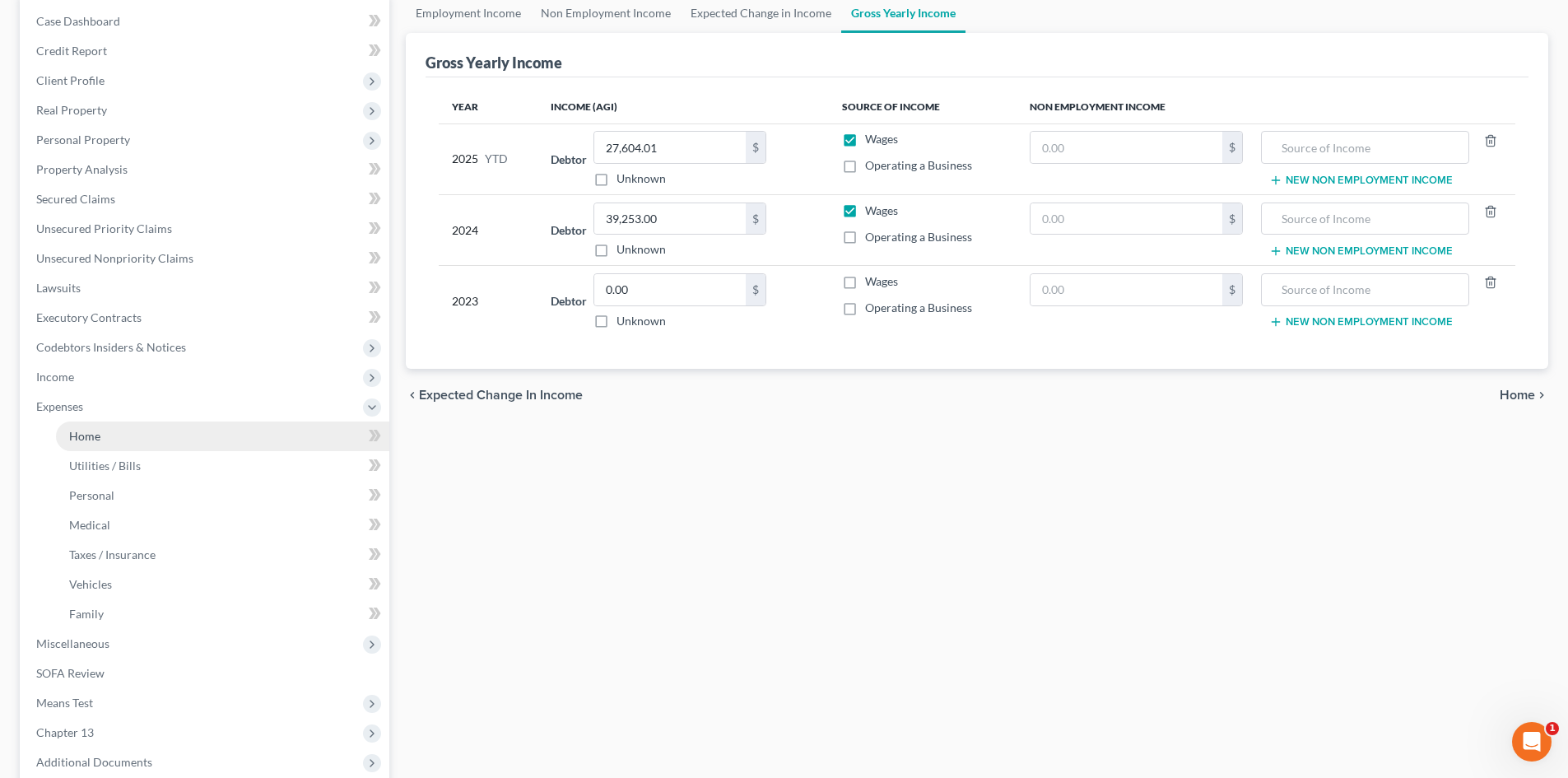
click at [170, 437] on link "Home" at bounding box center [222, 436] width 333 height 30
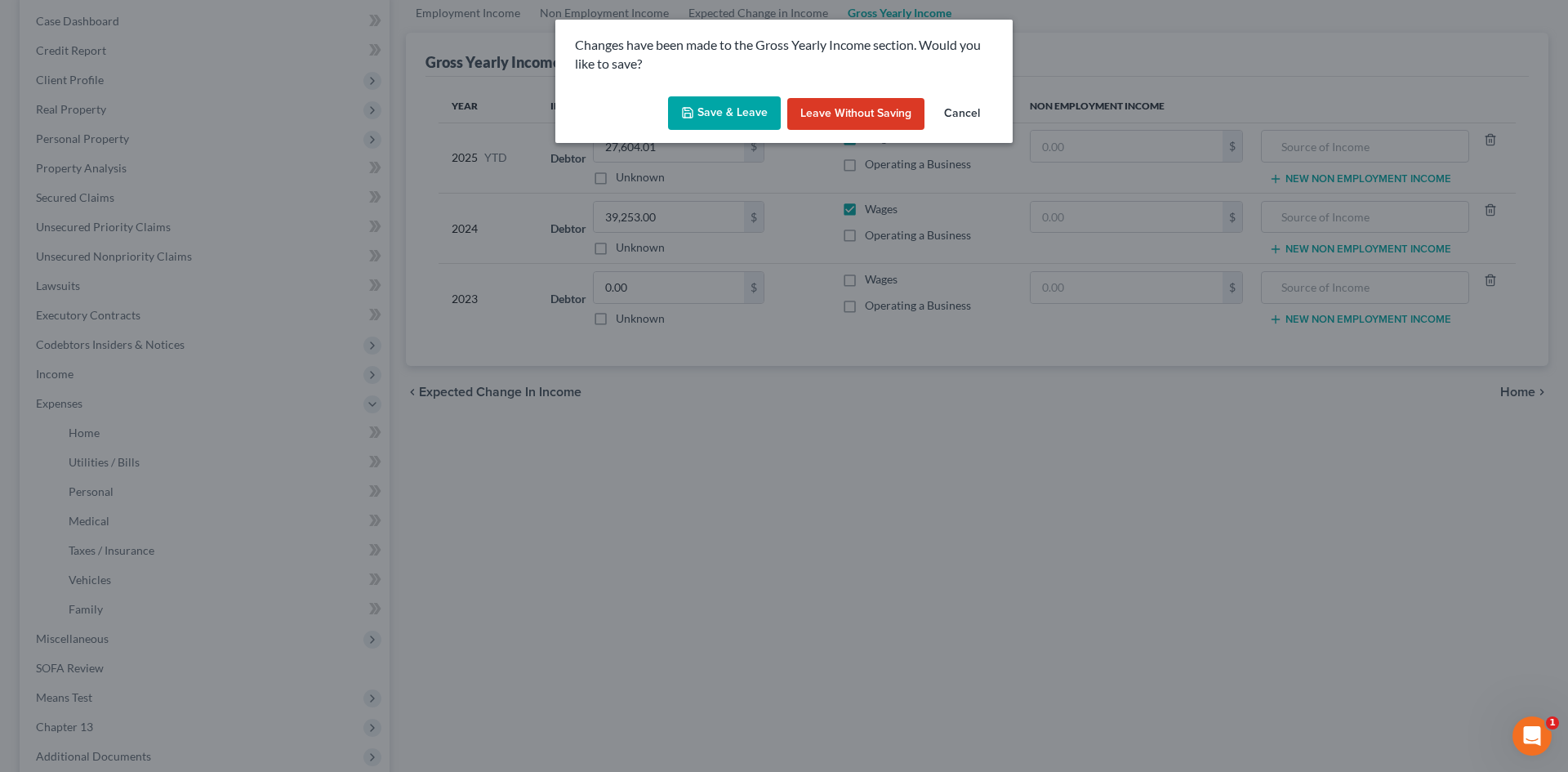
click at [708, 103] on button "Save & Leave" at bounding box center [724, 113] width 112 height 34
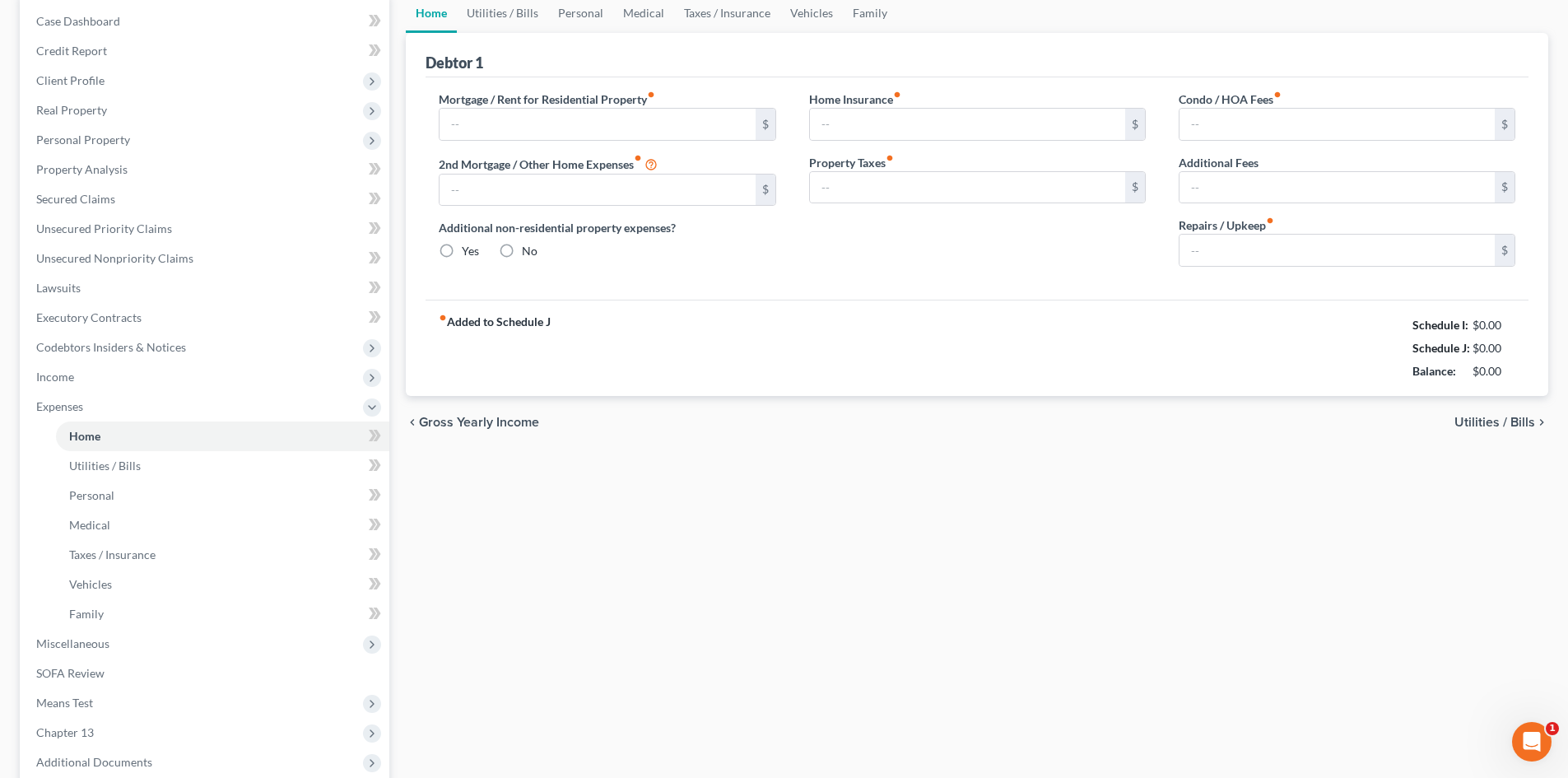
type input "0.00"
radio input "true"
type input "0.00"
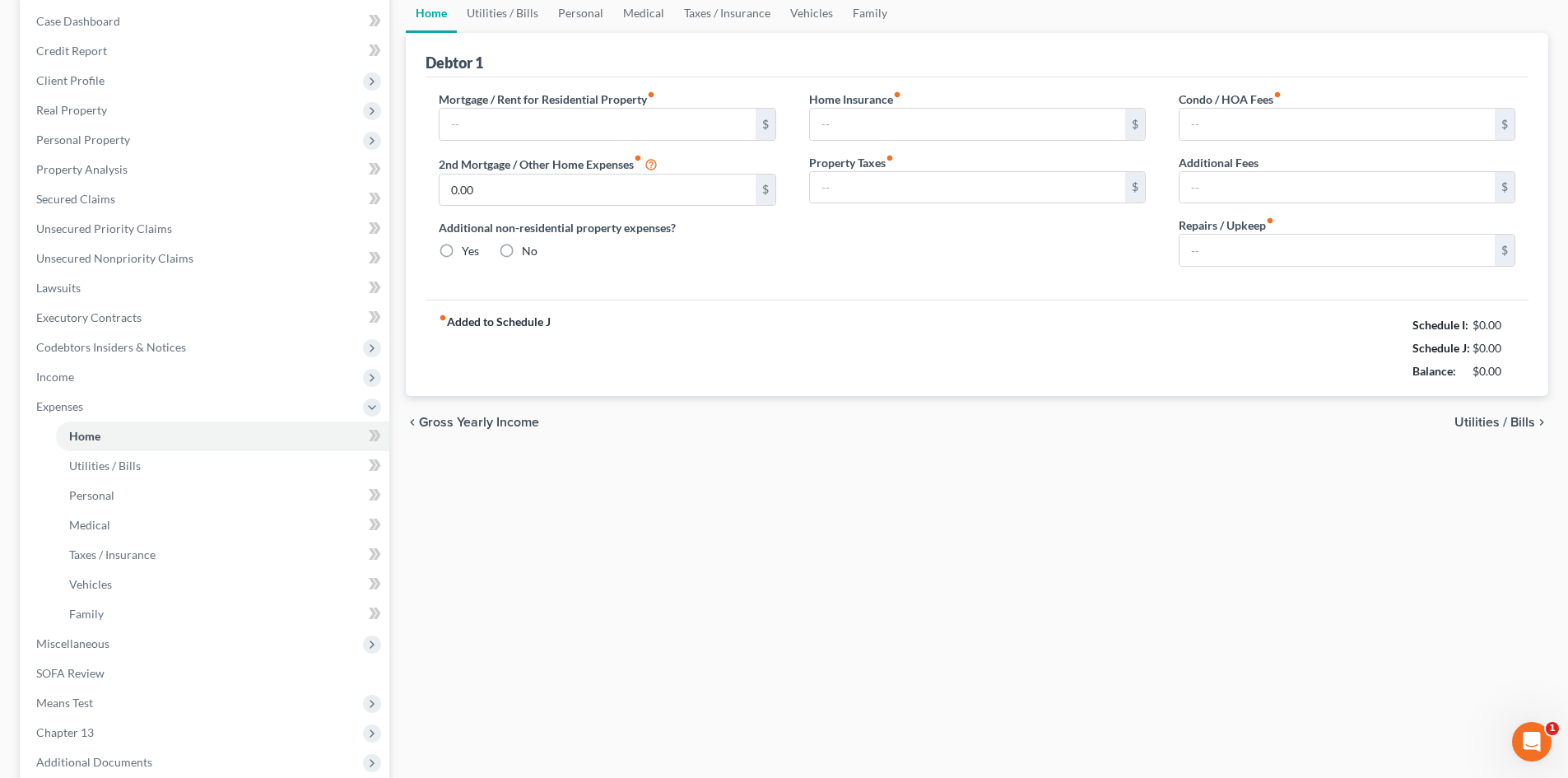
type input "0.00"
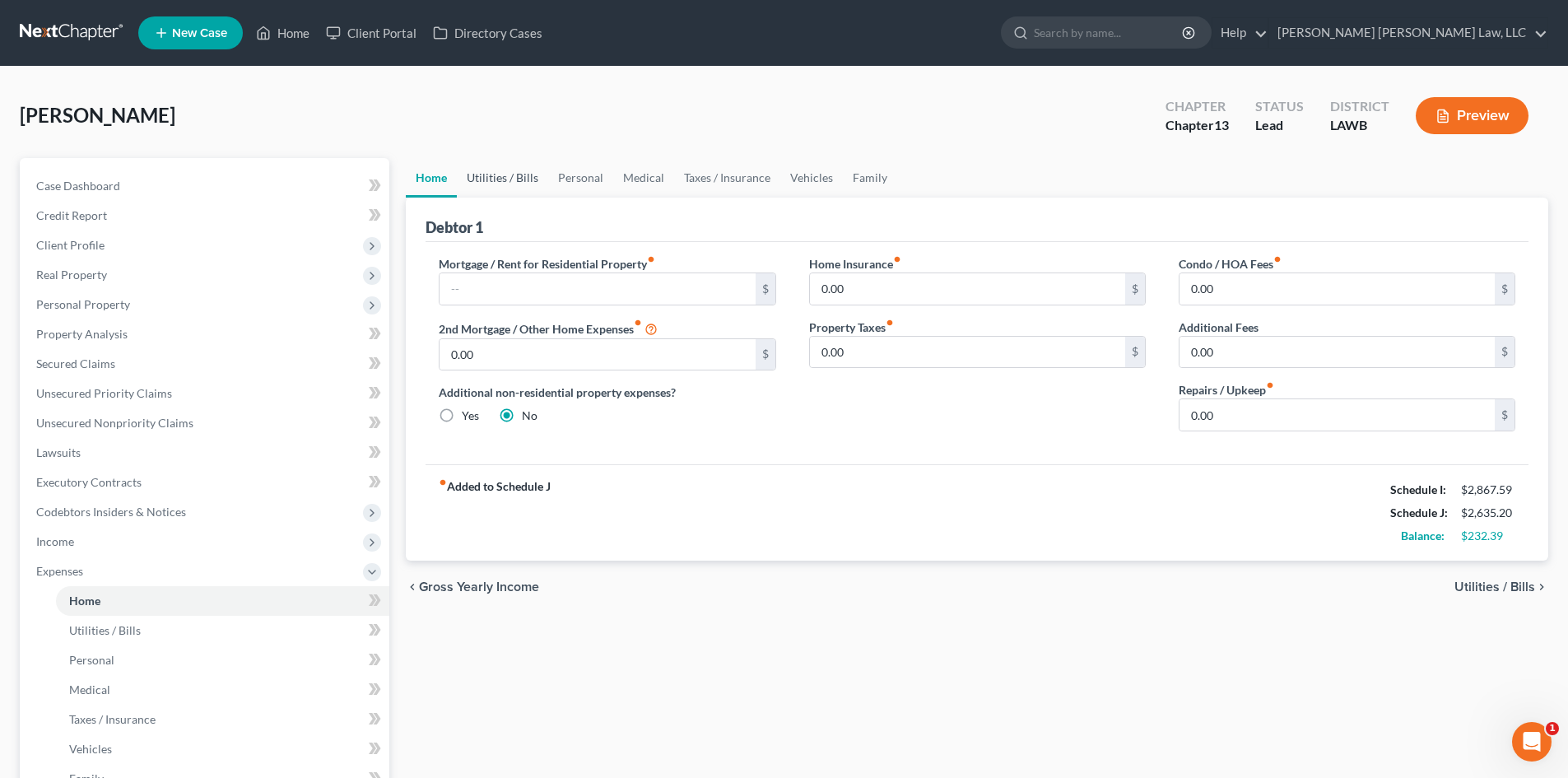
click at [523, 175] on link "Utilities / Bills" at bounding box center [502, 177] width 91 height 40
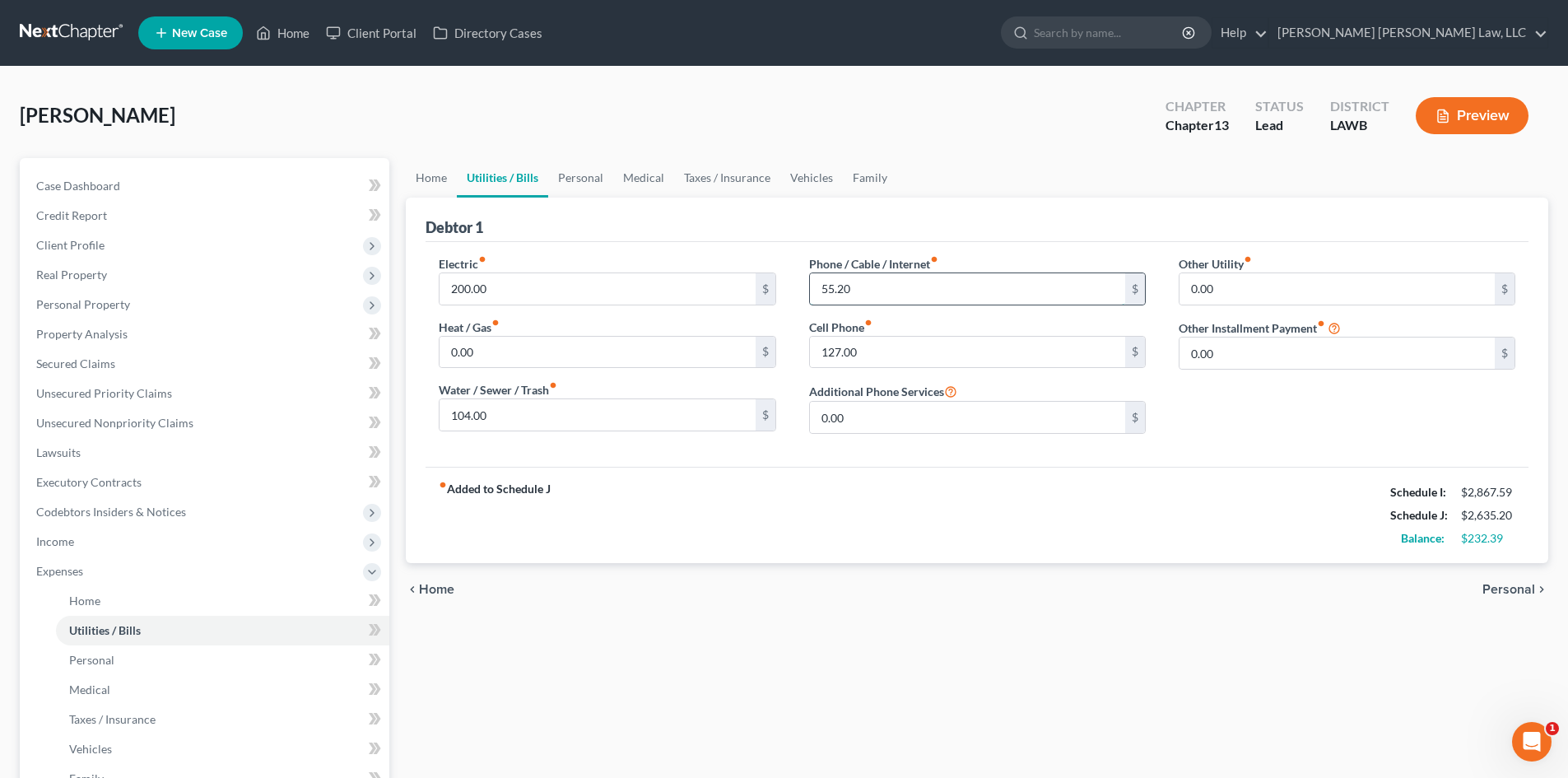
click at [888, 294] on input "55.20" at bounding box center [966, 289] width 315 height 32
type input "105.59"
click at [1082, 497] on div "fiber_manual_record Added to Schedule J Schedule I: $2,867.59 Schedule J: $2,68…" at bounding box center [977, 515] width 1103 height 97
click at [560, 175] on link "Personal" at bounding box center [580, 177] width 65 height 40
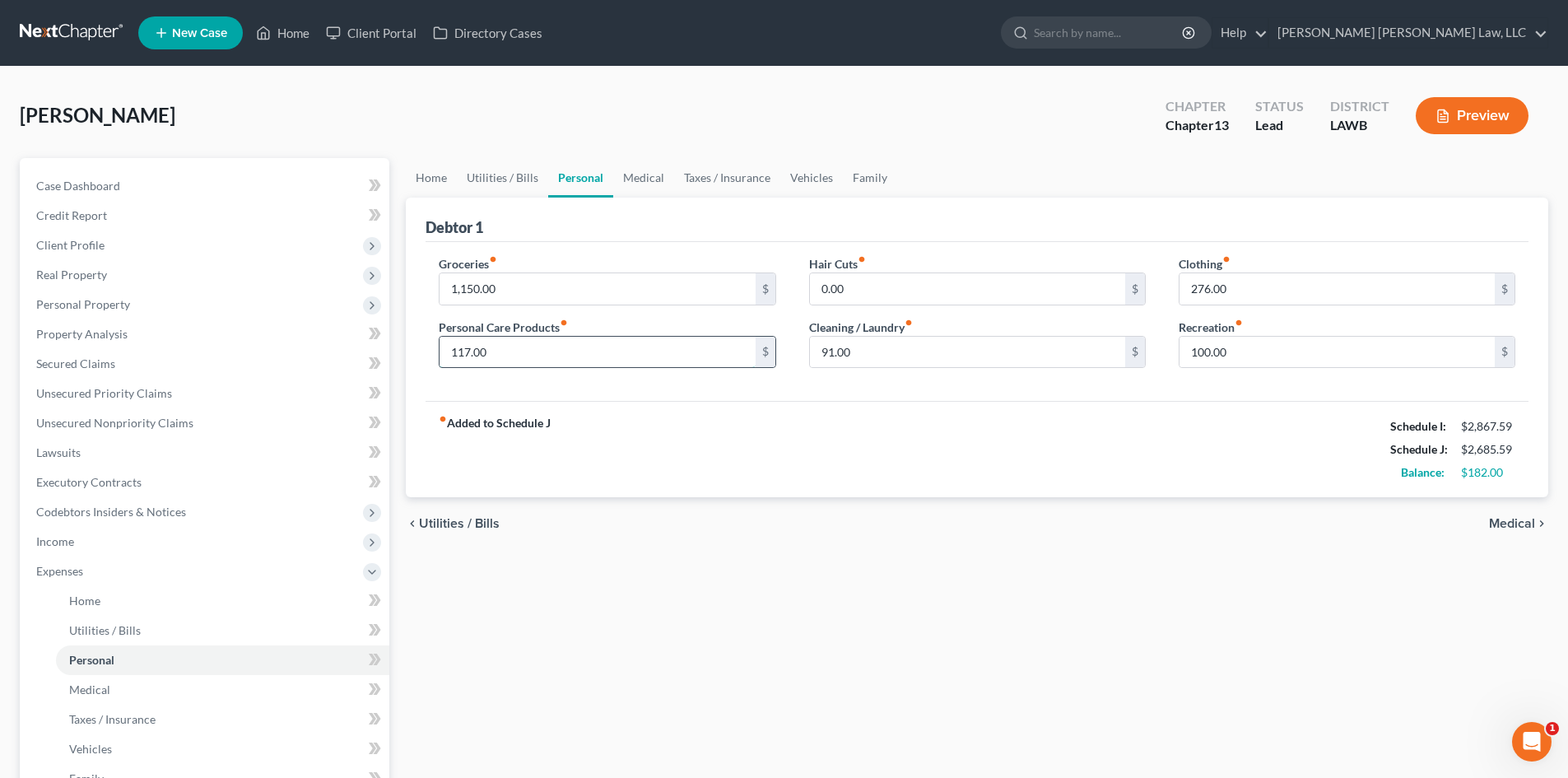
click at [680, 344] on input "117.00" at bounding box center [596, 353] width 315 height 32
type input "0.00"
drag, startPoint x: 850, startPoint y: 164, endPoint x: 979, endPoint y: 320, distance: 202.4
click at [850, 166] on link "Family" at bounding box center [870, 177] width 55 height 40
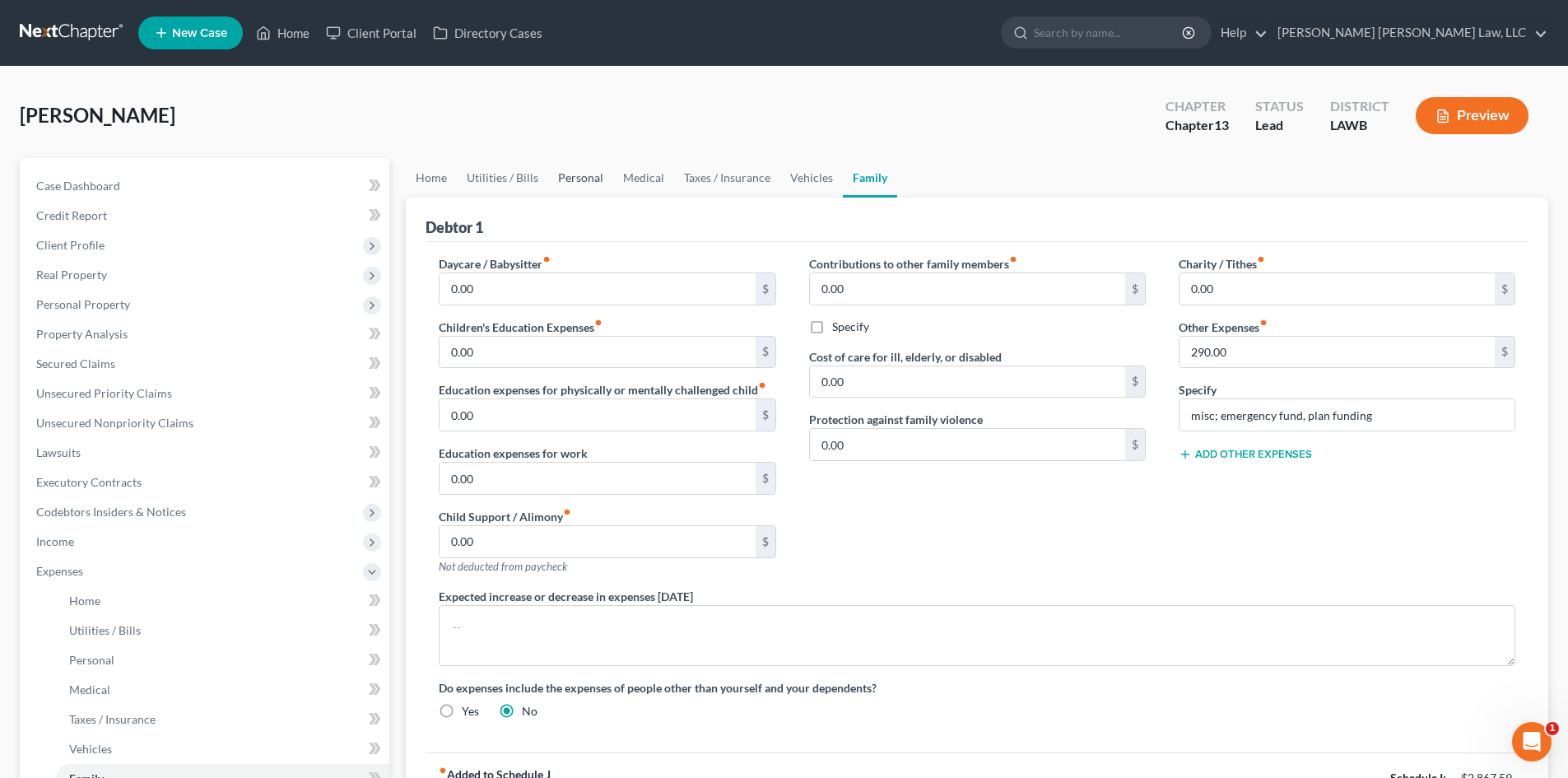
click at [575, 175] on link "Personal" at bounding box center [580, 177] width 65 height 40
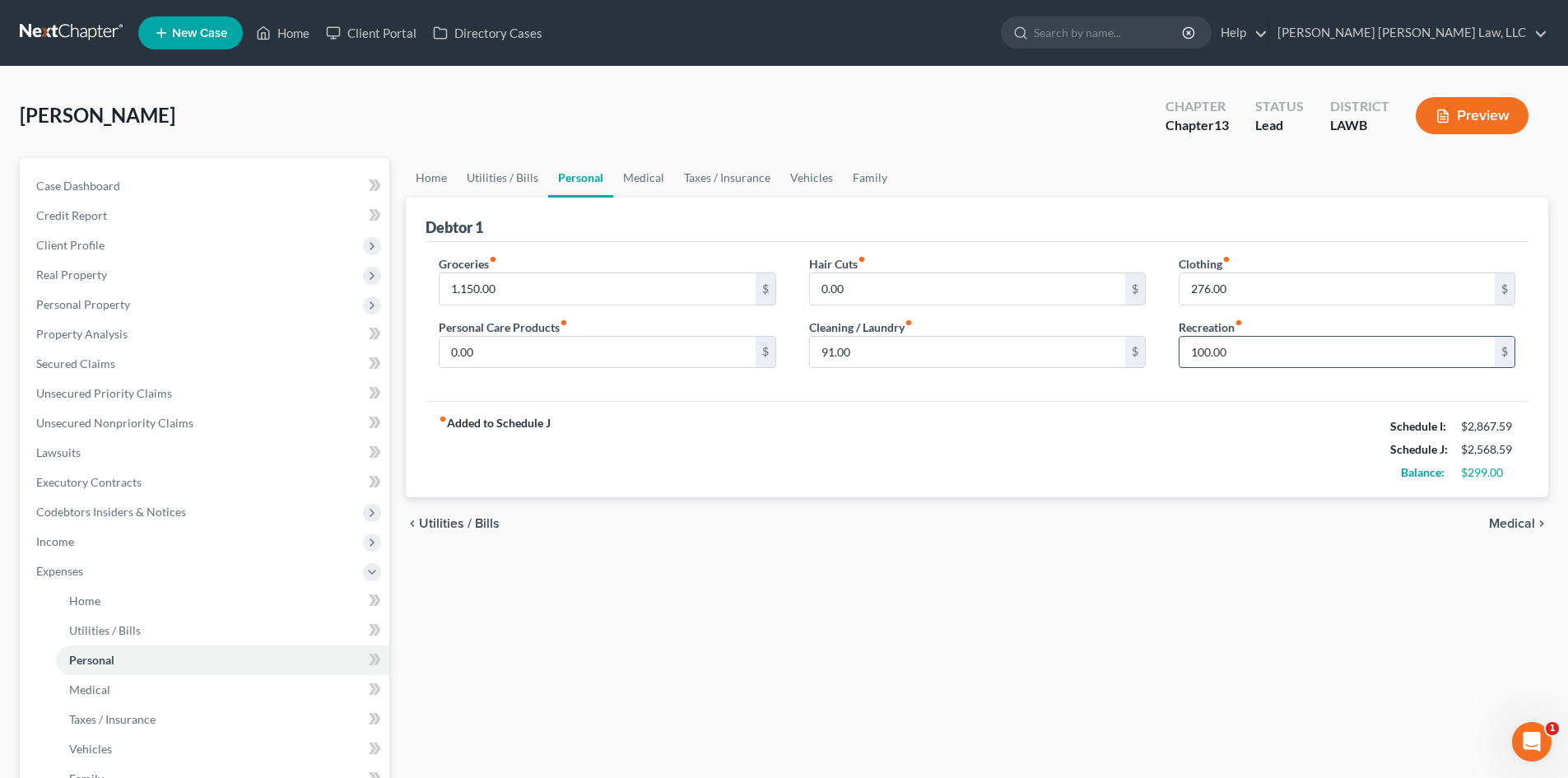
click at [1251, 356] on input "100.00" at bounding box center [1336, 353] width 315 height 32
type input "200.00"
click at [864, 177] on link "Family" at bounding box center [870, 177] width 55 height 40
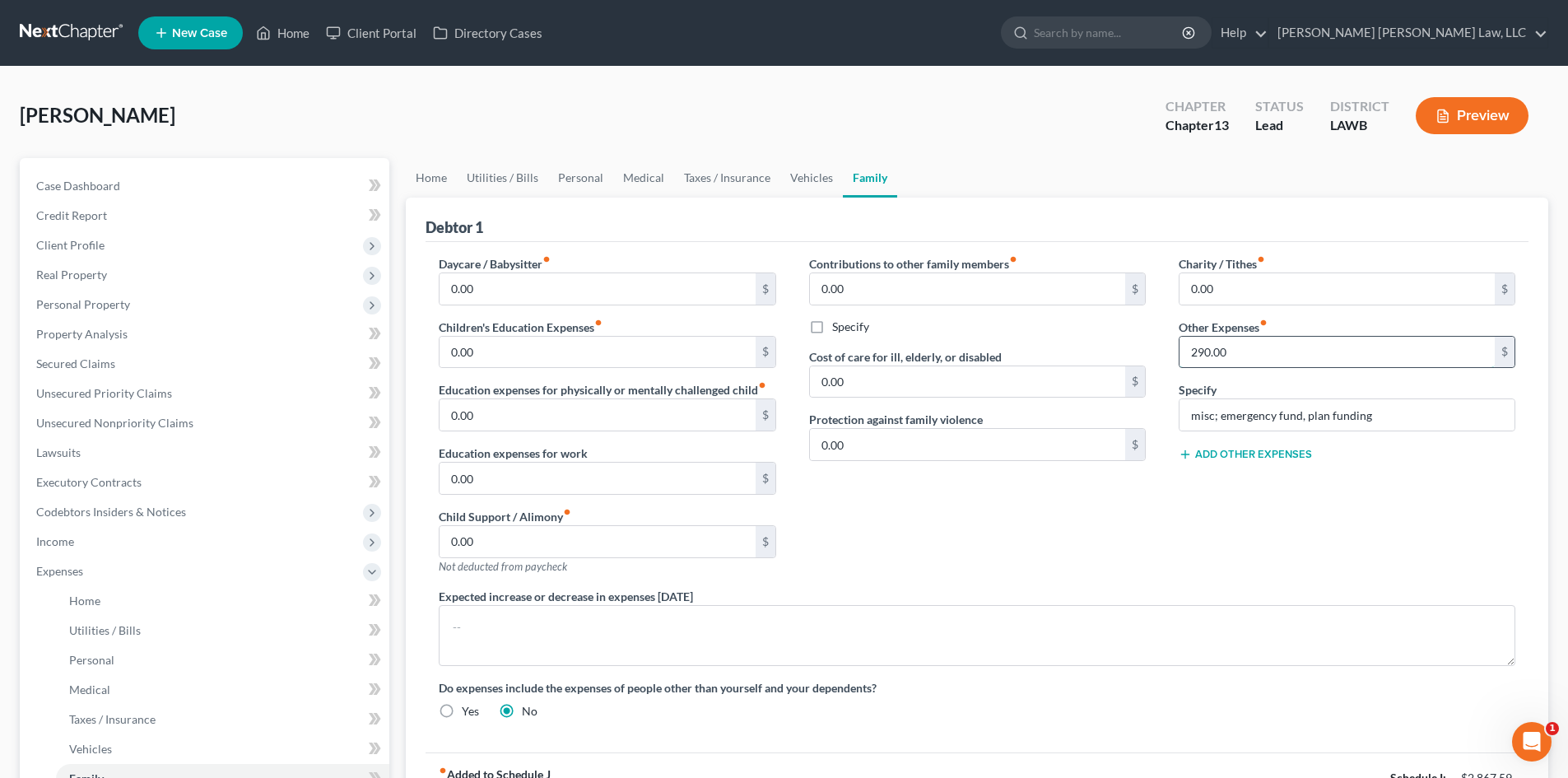
click at [1240, 347] on input "290.00" at bounding box center [1336, 353] width 315 height 32
type input "190.00"
click at [587, 176] on link "Personal" at bounding box center [580, 177] width 65 height 40
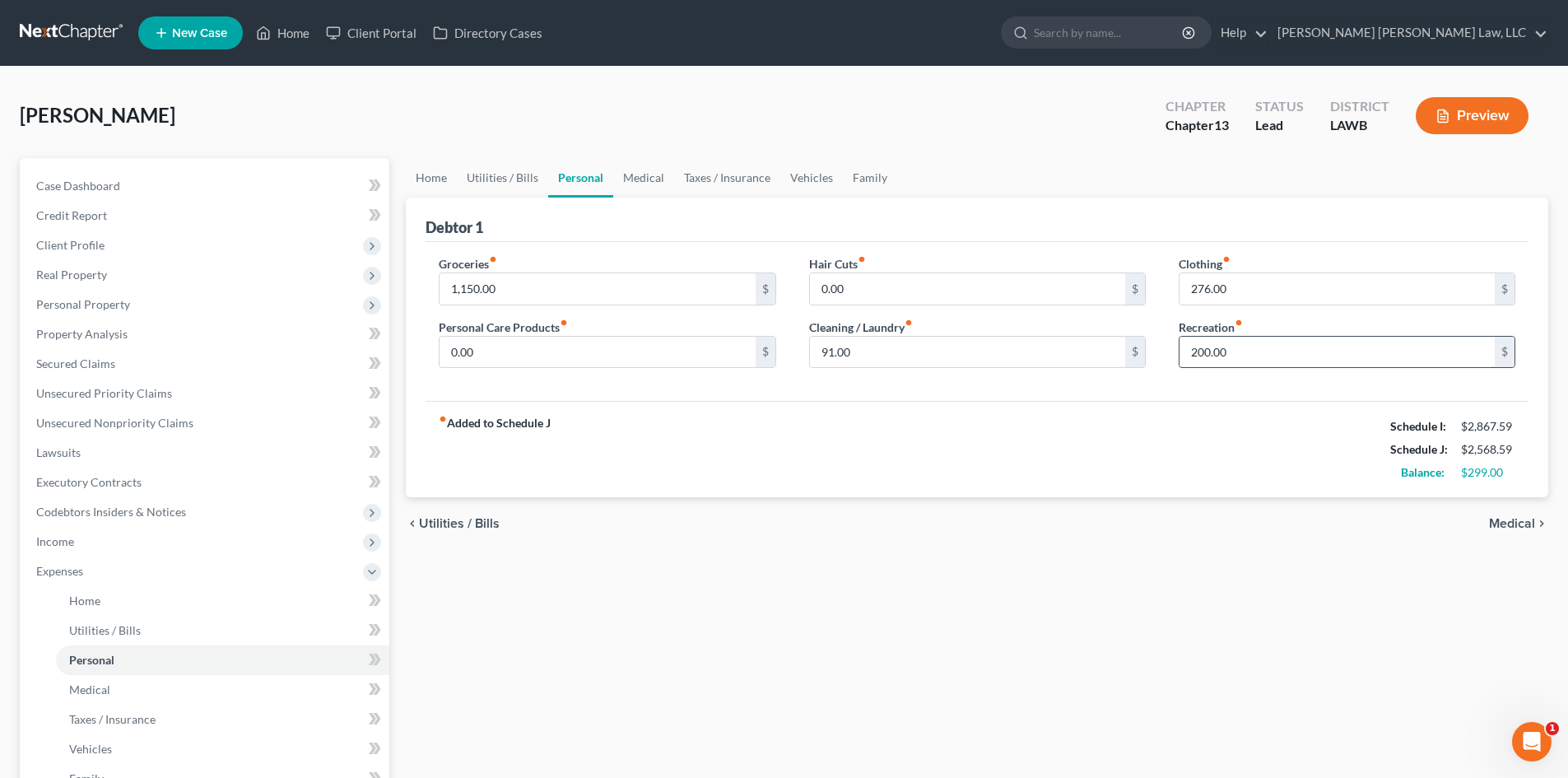
click at [1281, 357] on input "200.00" at bounding box center [1336, 353] width 315 height 32
type input "100.00"
click at [881, 181] on link "Family" at bounding box center [870, 177] width 55 height 40
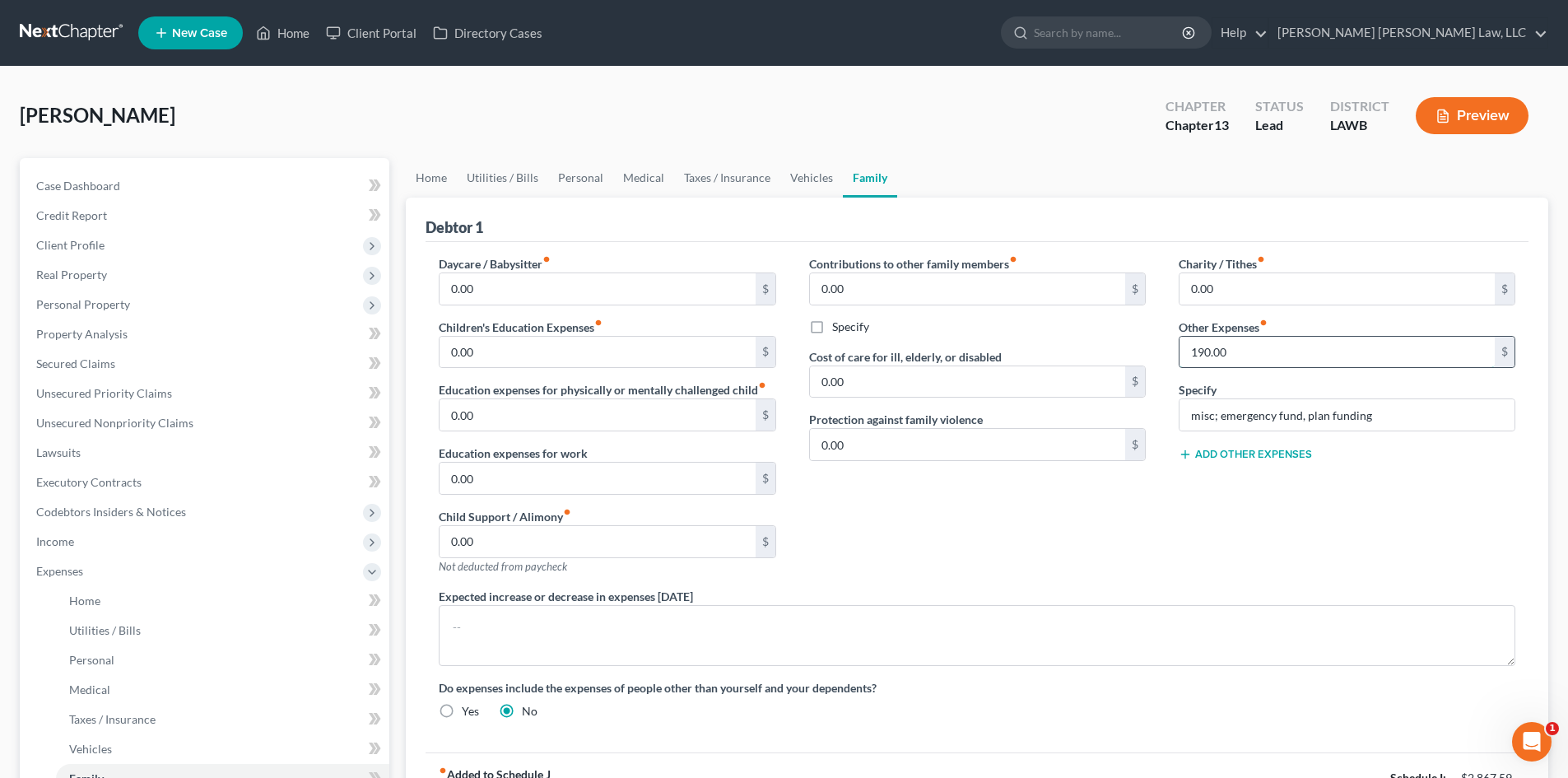
click at [1256, 348] on input "190.00" at bounding box center [1336, 353] width 315 height 32
type input "290.00"
click at [797, 171] on link "Vehicles" at bounding box center [810, 177] width 62 height 40
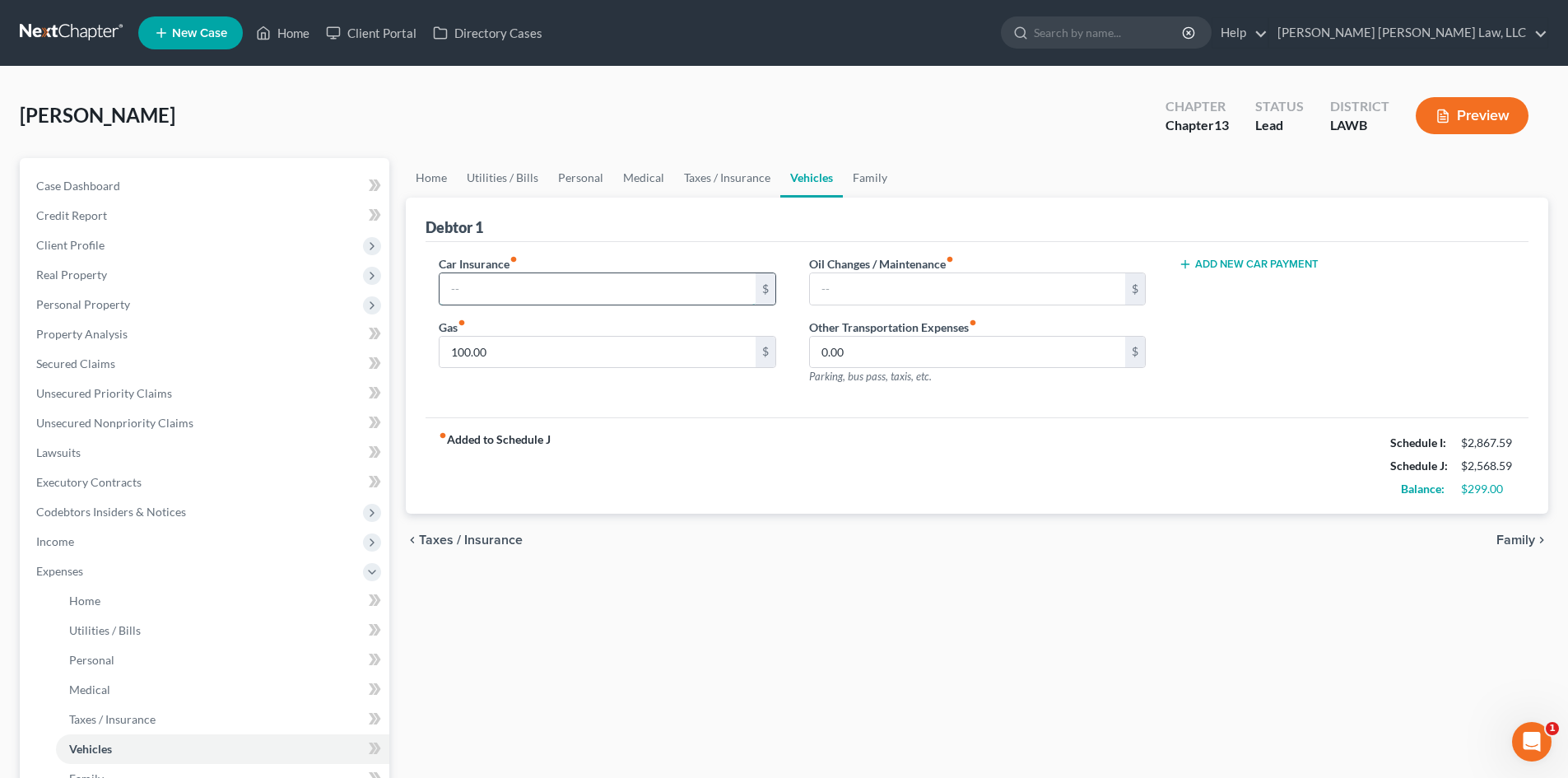
click at [533, 283] on input "text" at bounding box center [596, 289] width 315 height 32
type input "0.00"
click at [864, 282] on input "text" at bounding box center [966, 289] width 315 height 32
type input "0.00"
click at [621, 351] on input "100.00" at bounding box center [596, 353] width 315 height 32
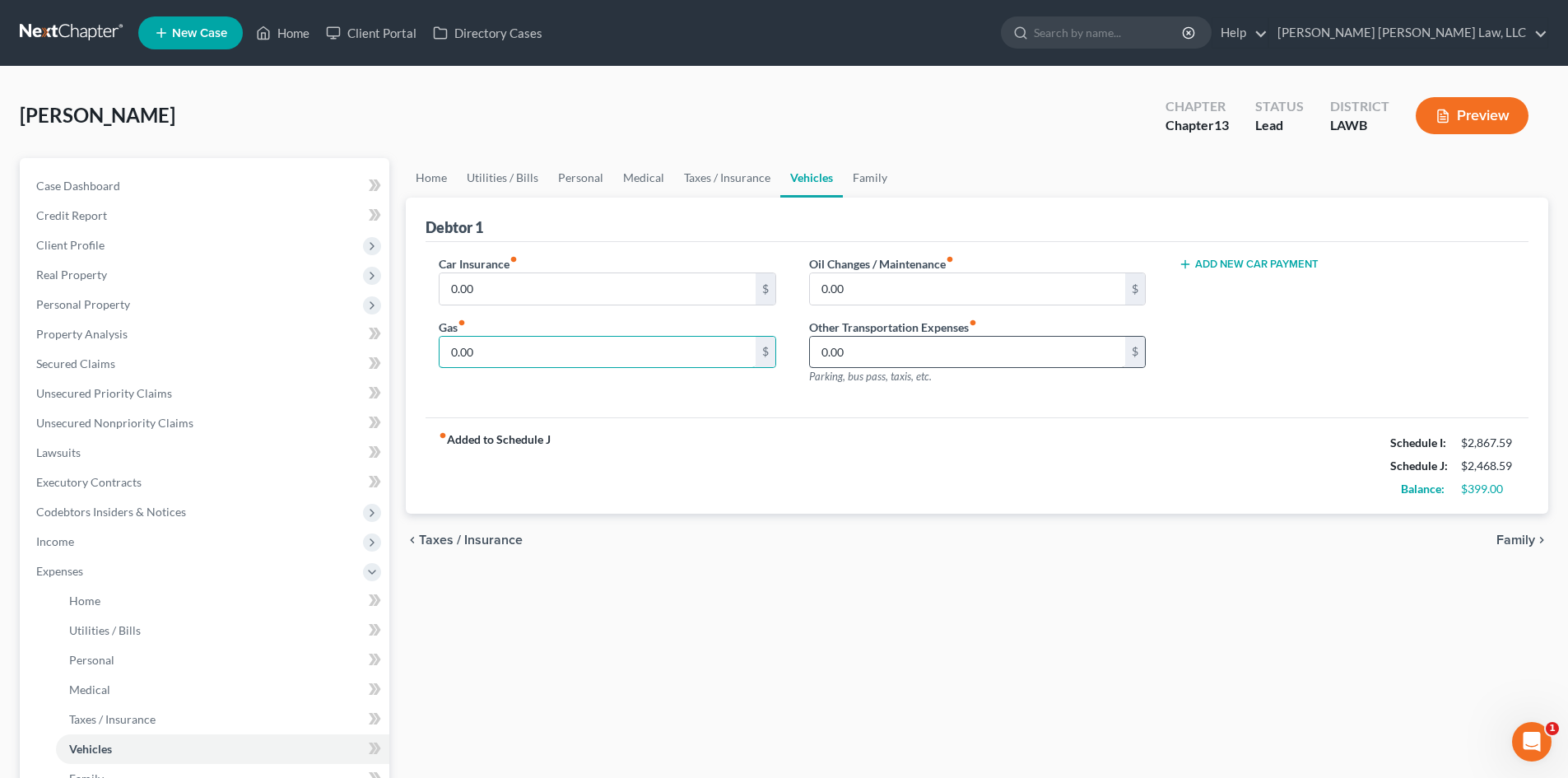
type input "0.00"
click at [907, 353] on input "0.00" at bounding box center [966, 353] width 315 height 32
type input "200.00"
click at [631, 166] on link "Medical" at bounding box center [643, 177] width 61 height 40
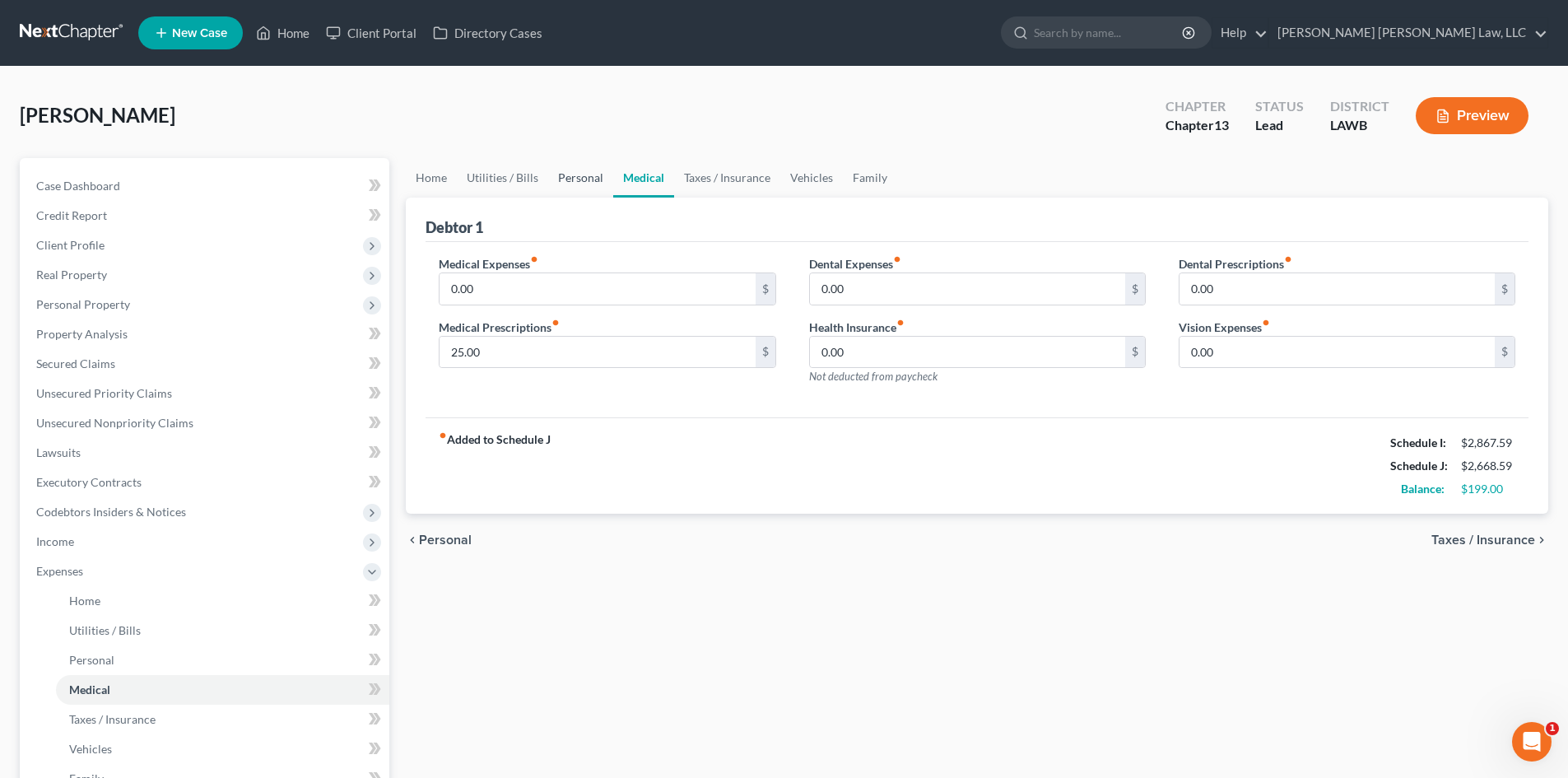
click at [591, 177] on link "Personal" at bounding box center [580, 177] width 65 height 40
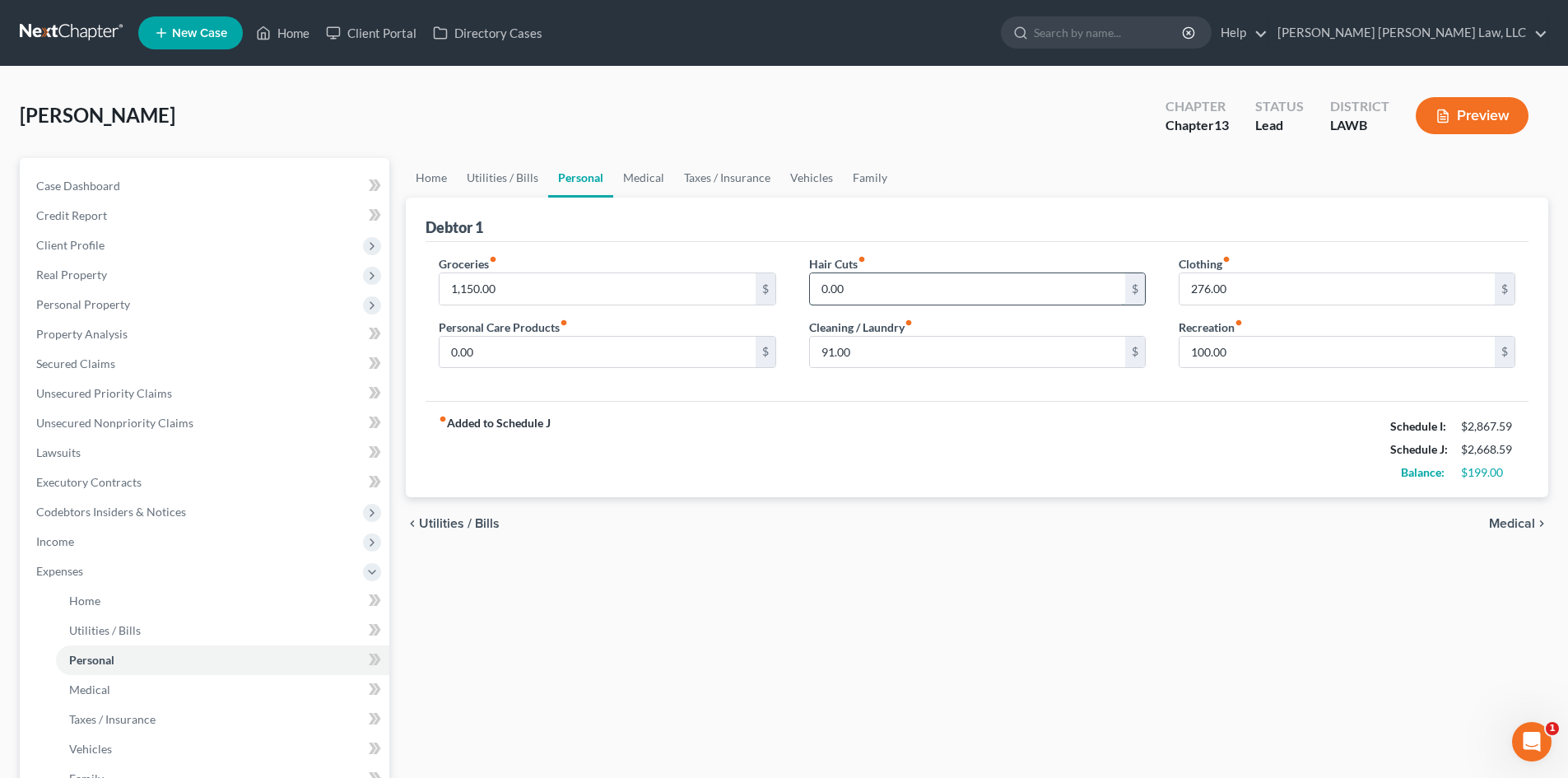
click at [960, 296] on input "0.00" at bounding box center [966, 289] width 315 height 32
type input "50.00"
click at [676, 288] on input "1,150.00" at bounding box center [596, 289] width 315 height 32
type input "1,199.00"
click at [645, 425] on div "fiber_manual_record Added to Schedule J Schedule I: $2,867.59 Schedule J: $2,76…" at bounding box center [977, 449] width 1103 height 97
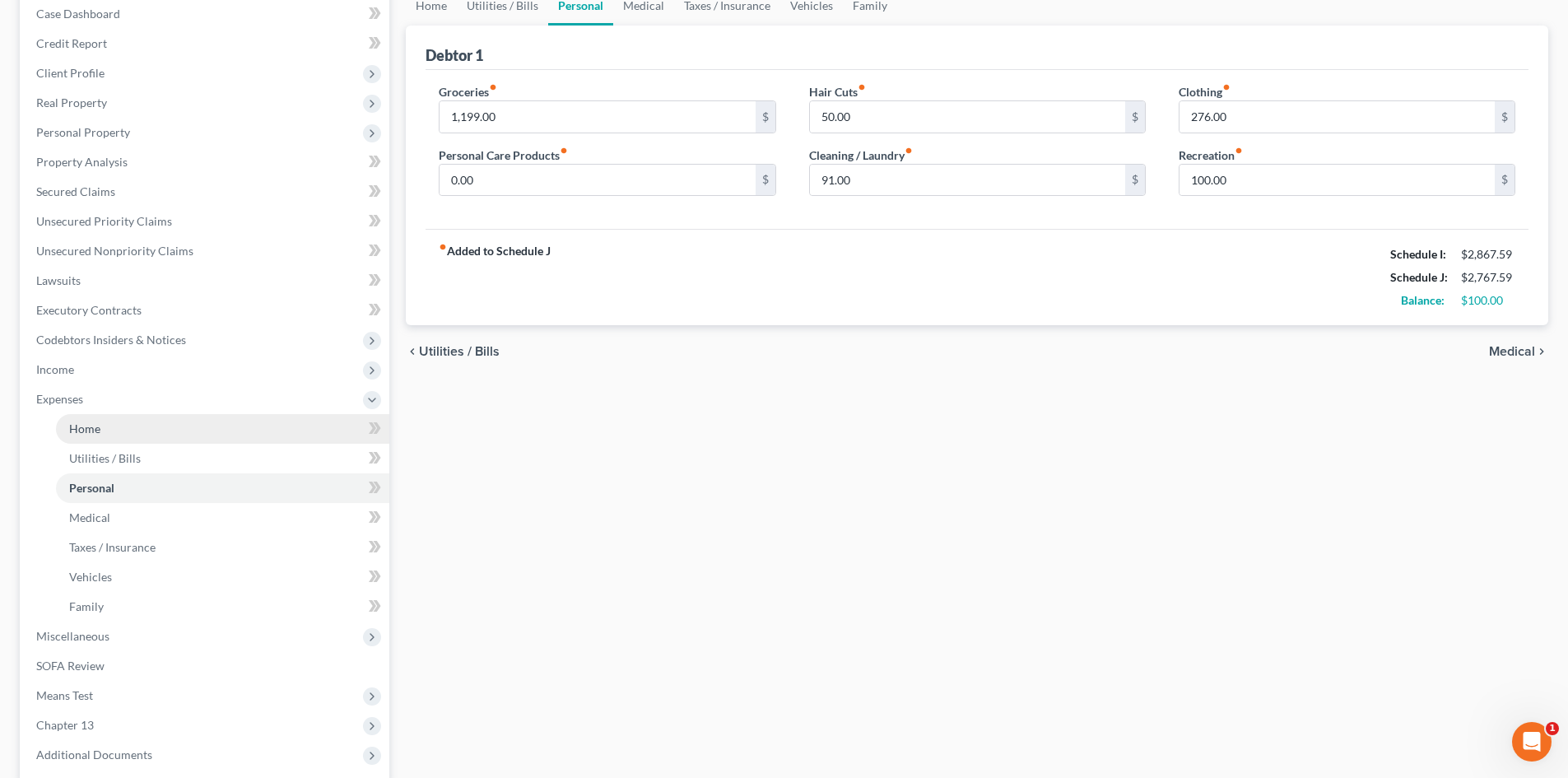
scroll to position [247, 0]
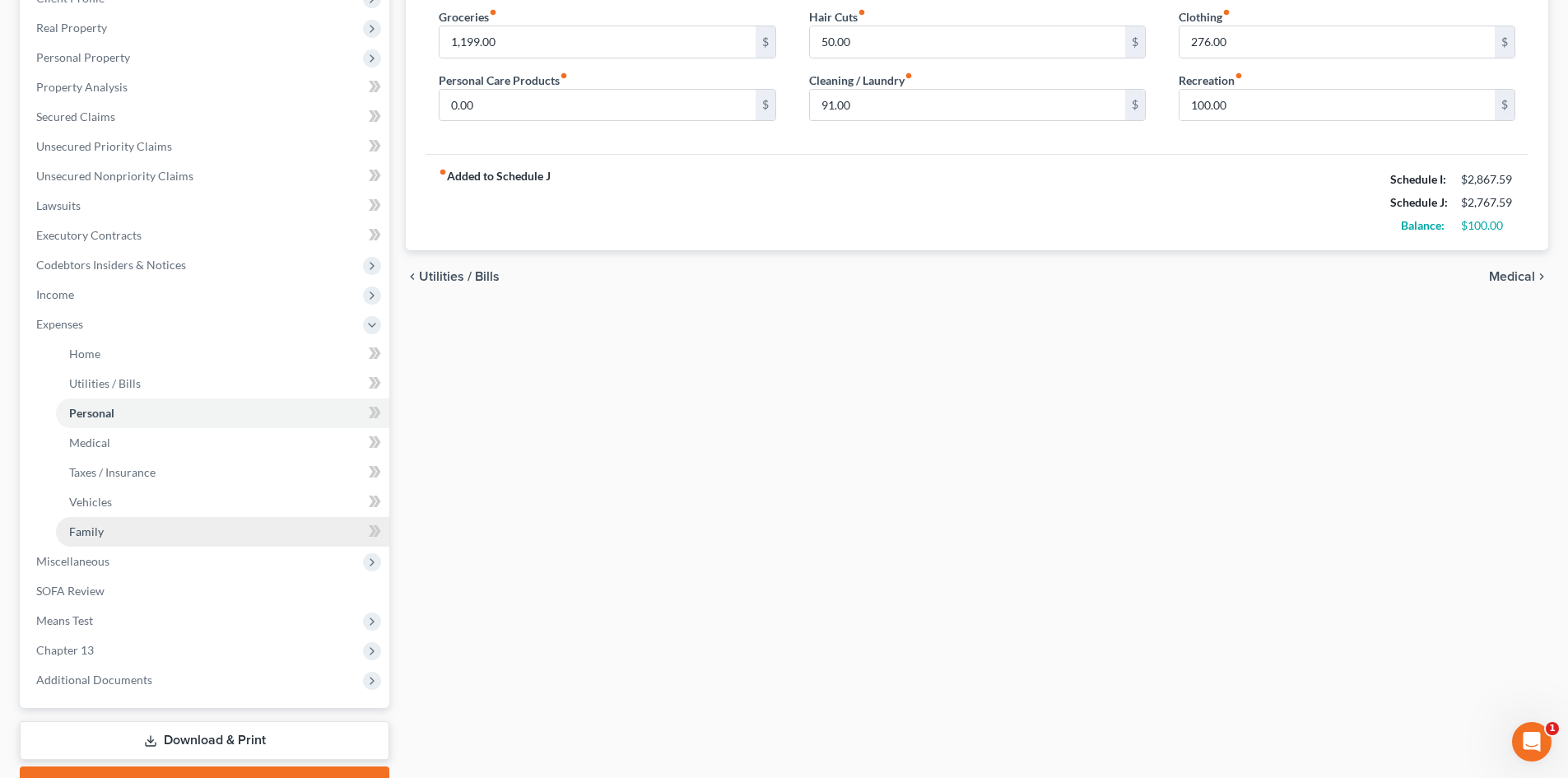
drag, startPoint x: 127, startPoint y: 558, endPoint x: 242, endPoint y: 536, distance: 117.1
click at [127, 558] on span "Miscellaneous" at bounding box center [206, 562] width 366 height 30
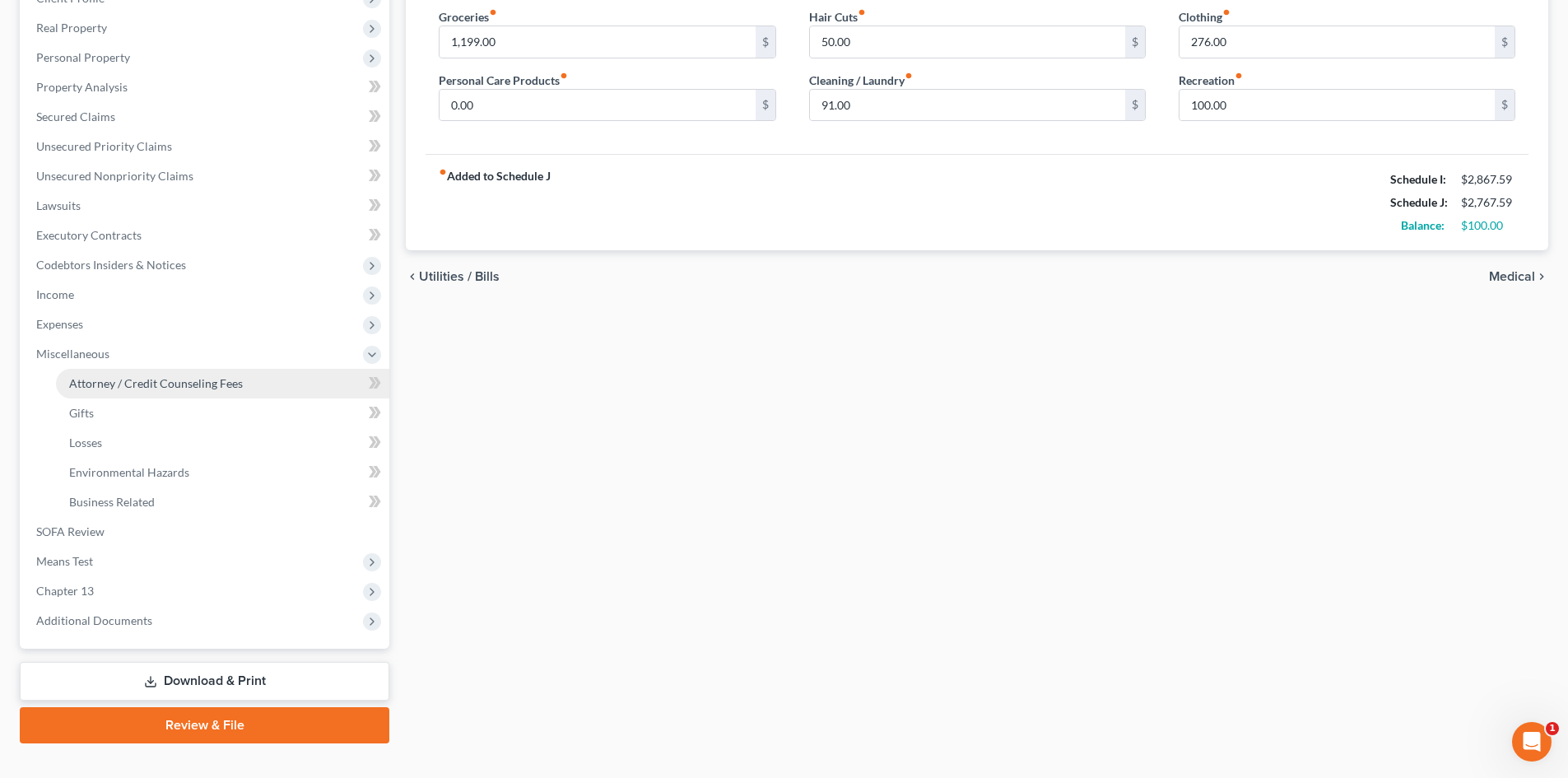
click at [163, 381] on span "Attorney / Credit Counseling Fees" at bounding box center [155, 383] width 174 height 14
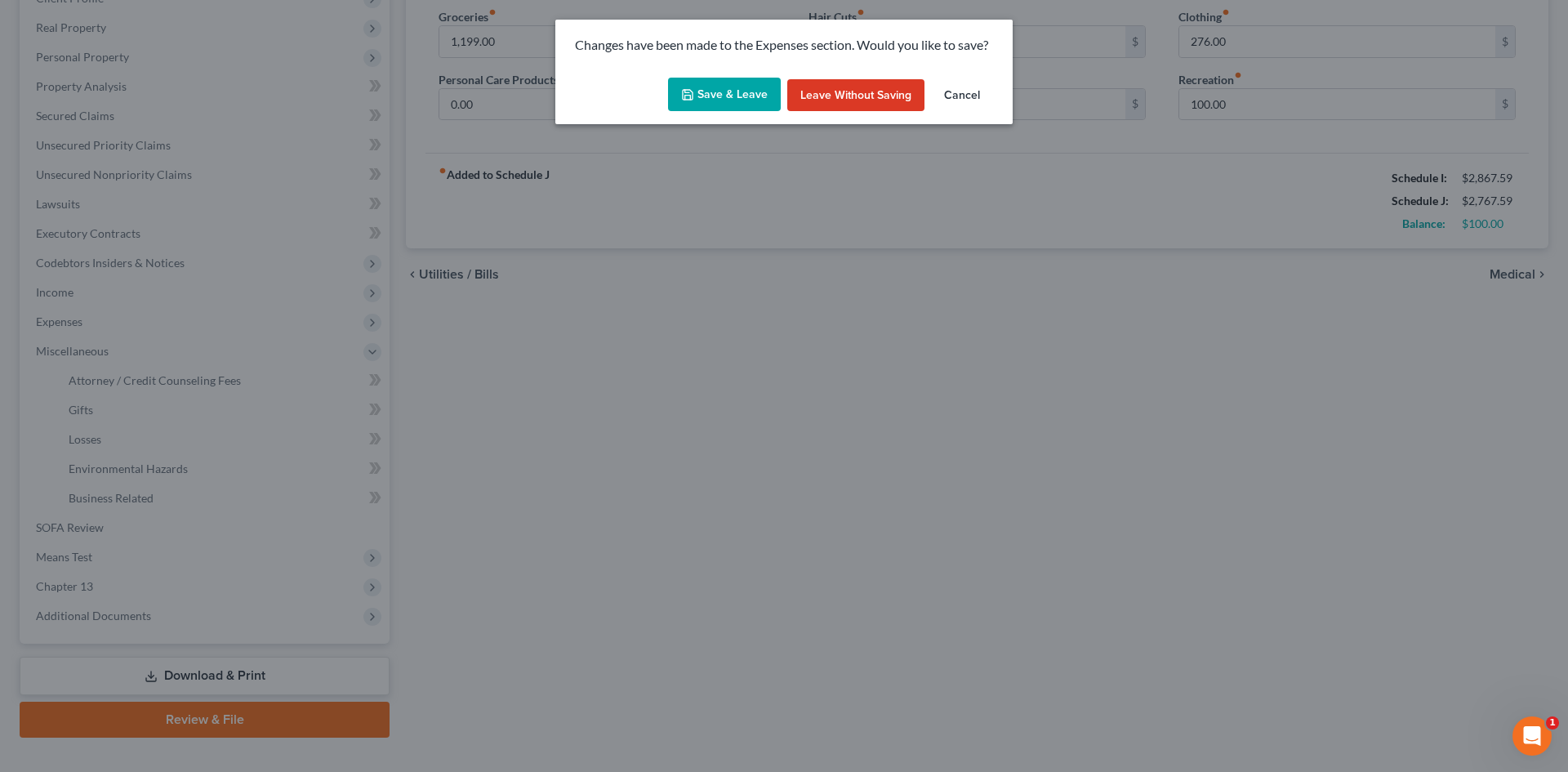
click at [720, 107] on button "Save & Leave" at bounding box center [724, 94] width 112 height 34
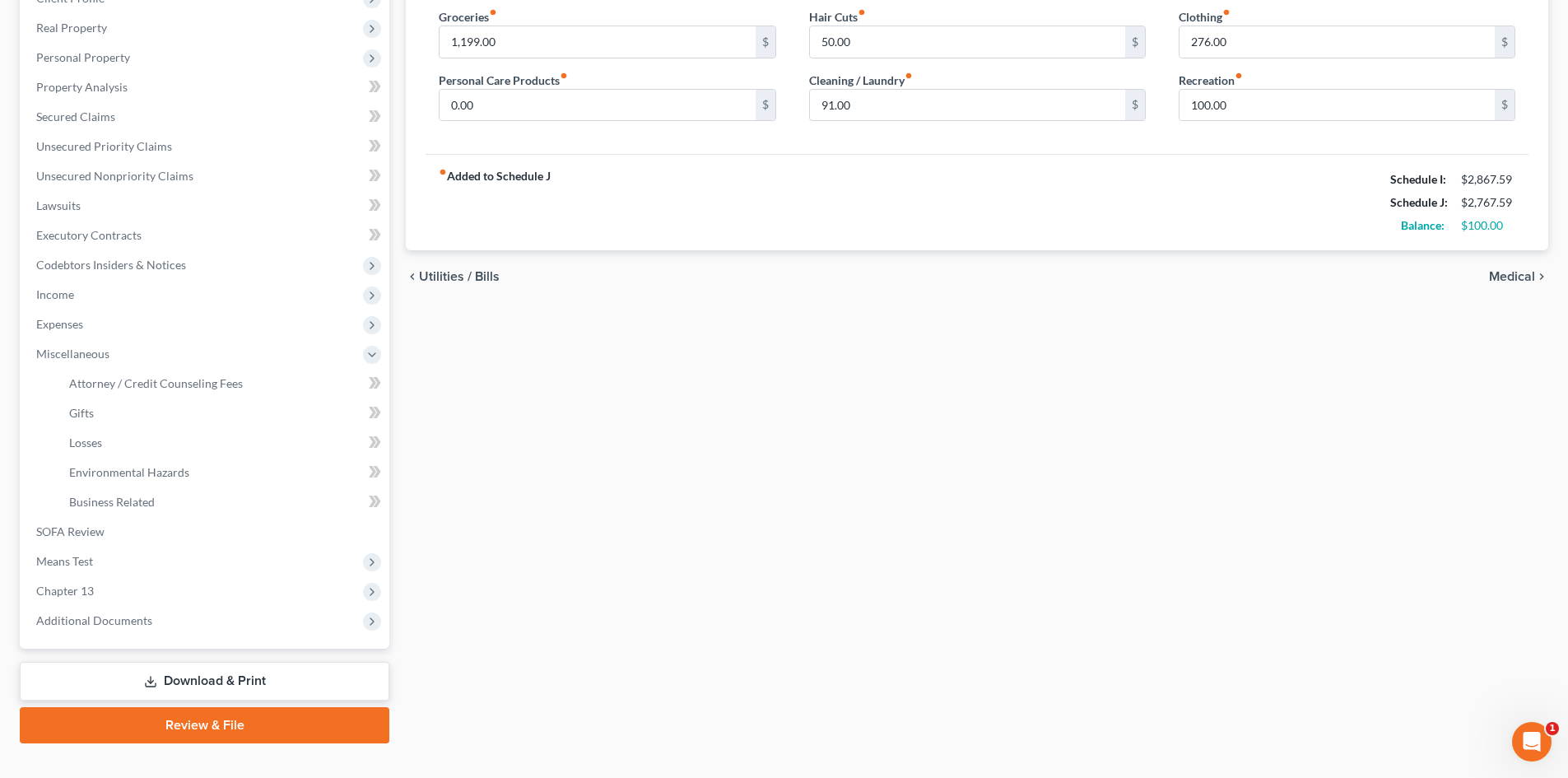
select select "1"
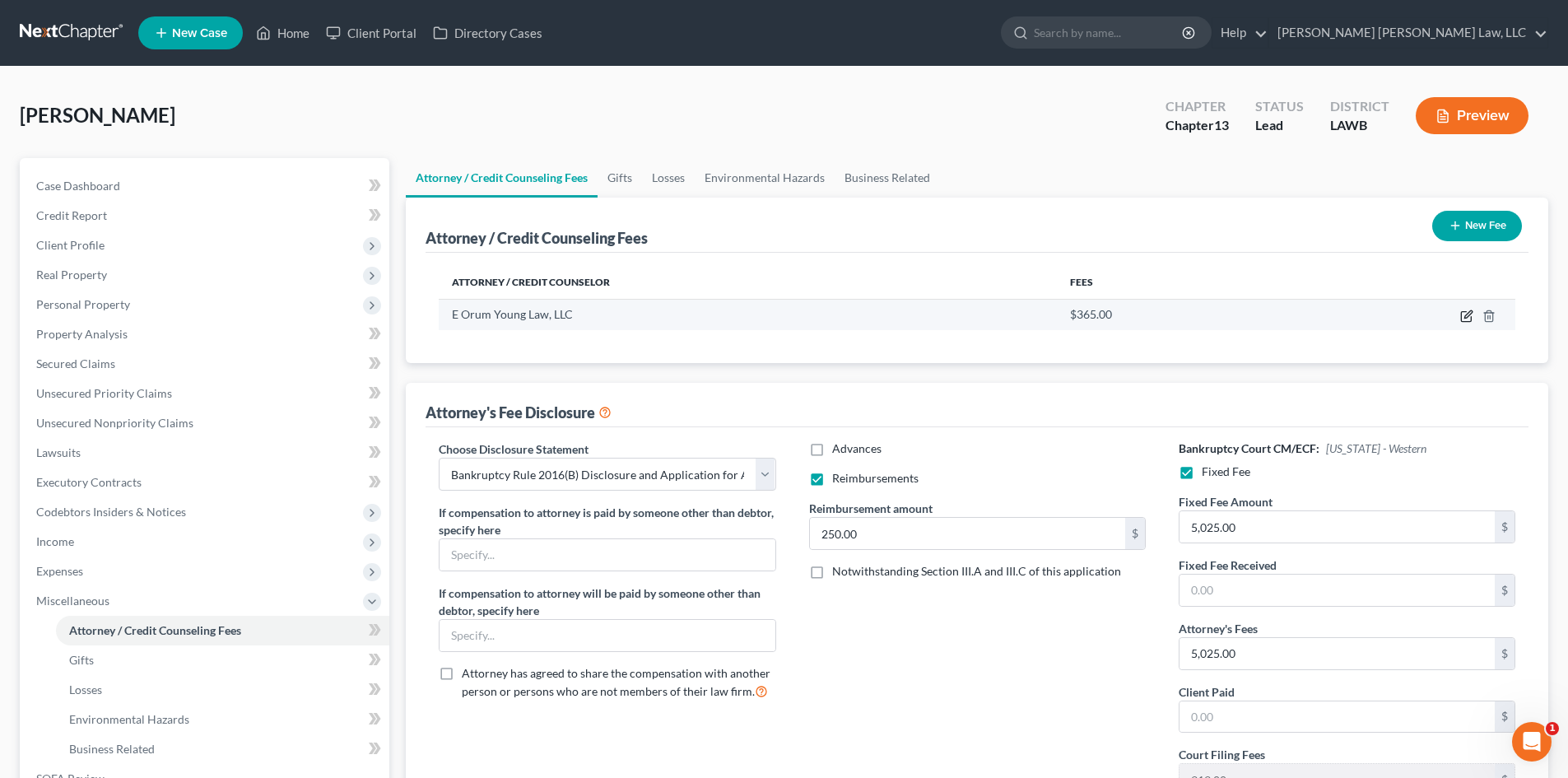
click at [1462, 317] on icon "button" at bounding box center [1466, 316] width 13 height 13
select select "19"
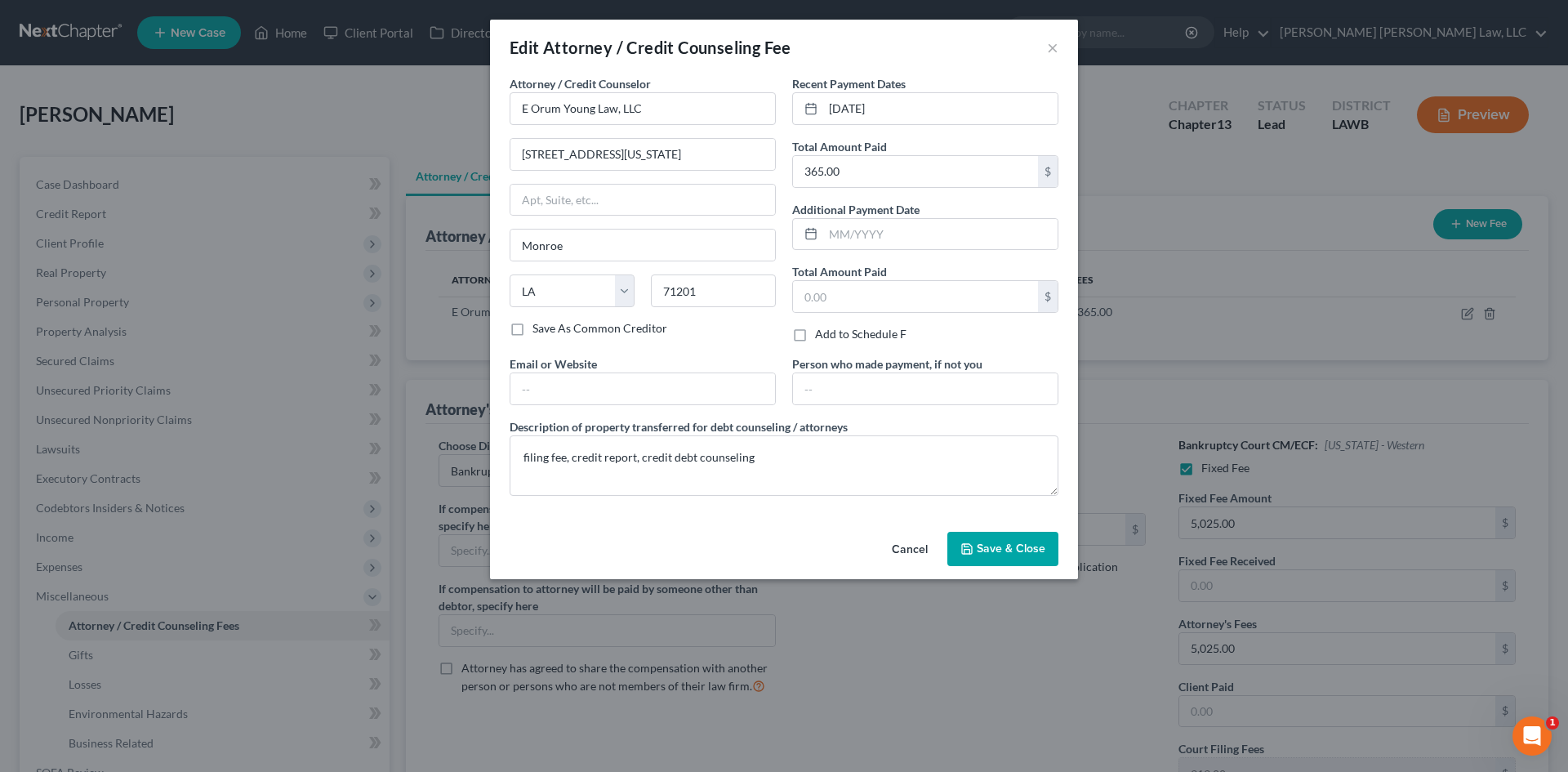
click at [1009, 553] on span "Save & Close" at bounding box center [1011, 548] width 68 height 14
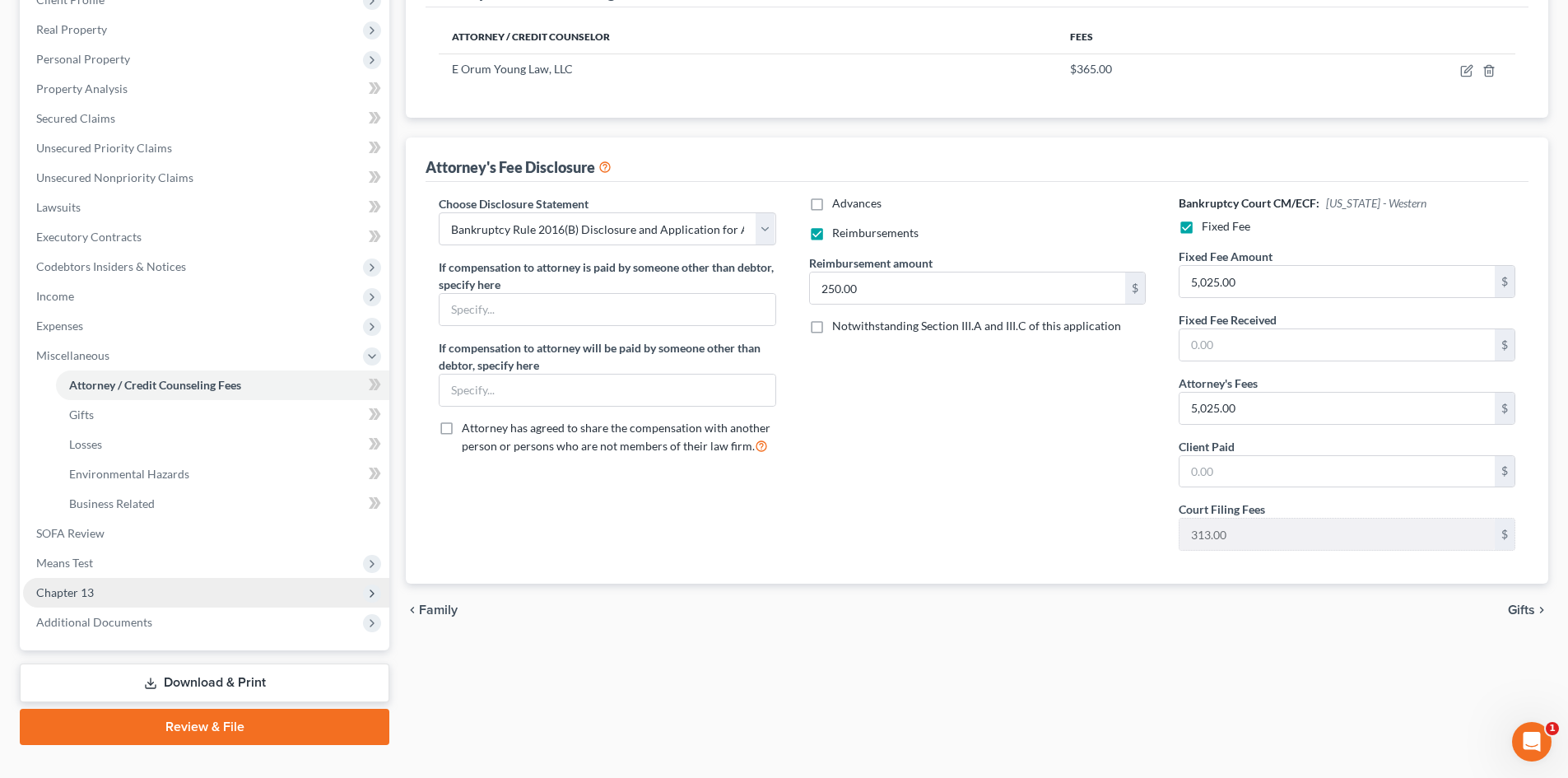
scroll to position [275, 0]
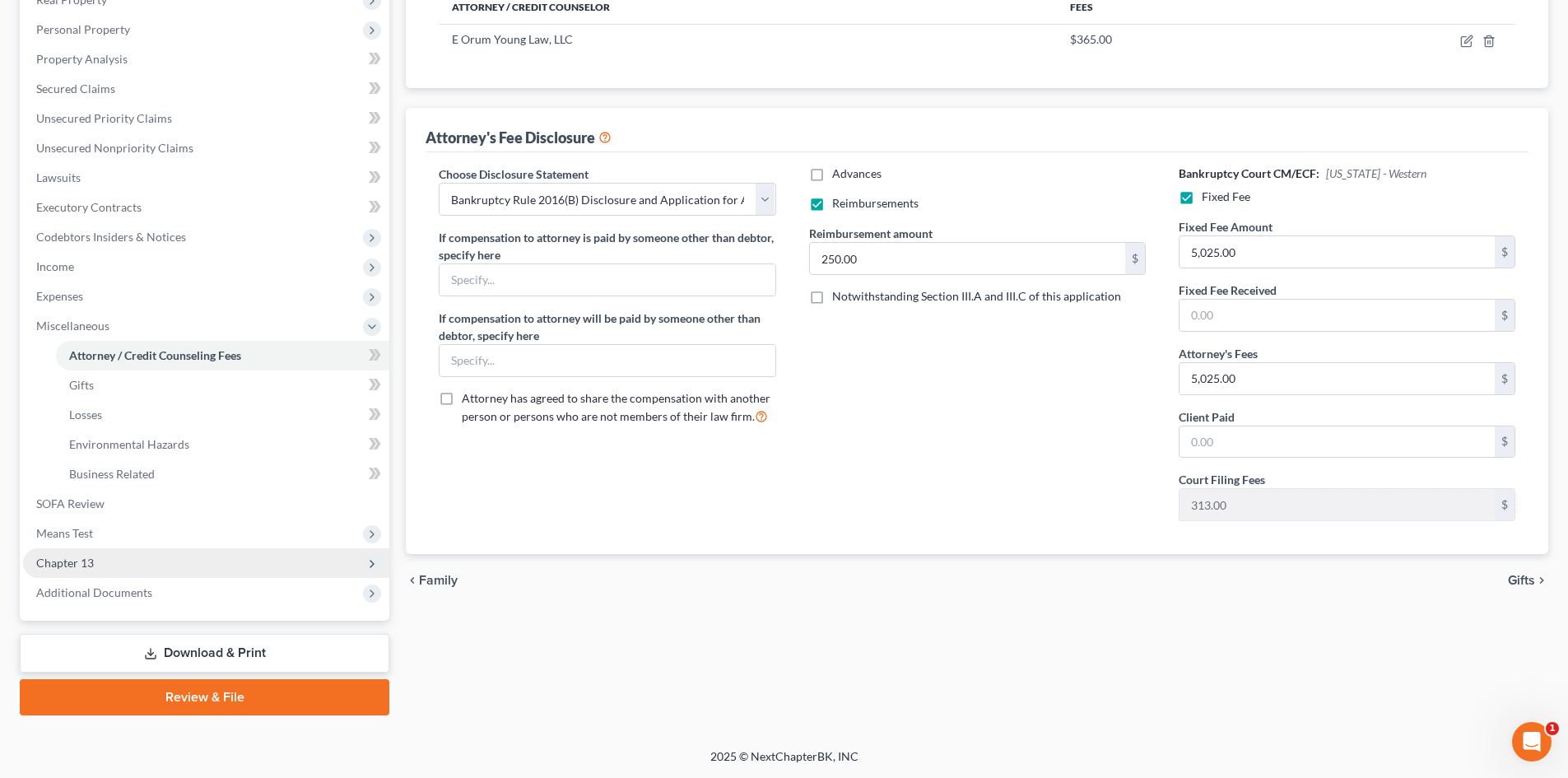
click at [141, 561] on span "Chapter 13" at bounding box center [206, 563] width 366 height 30
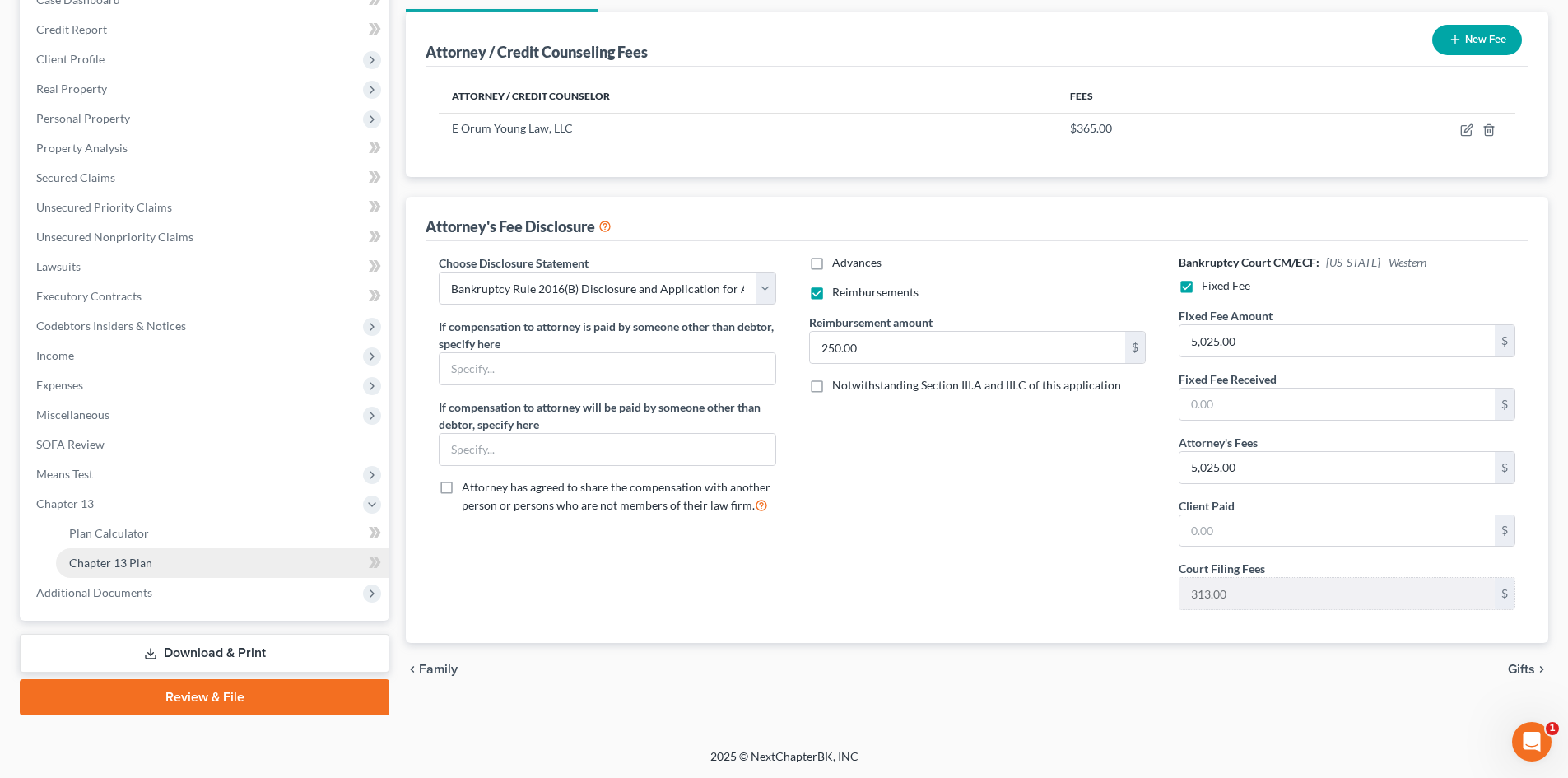
scroll to position [186, 0]
click at [144, 548] on link "Chapter 13 Plan" at bounding box center [222, 563] width 333 height 30
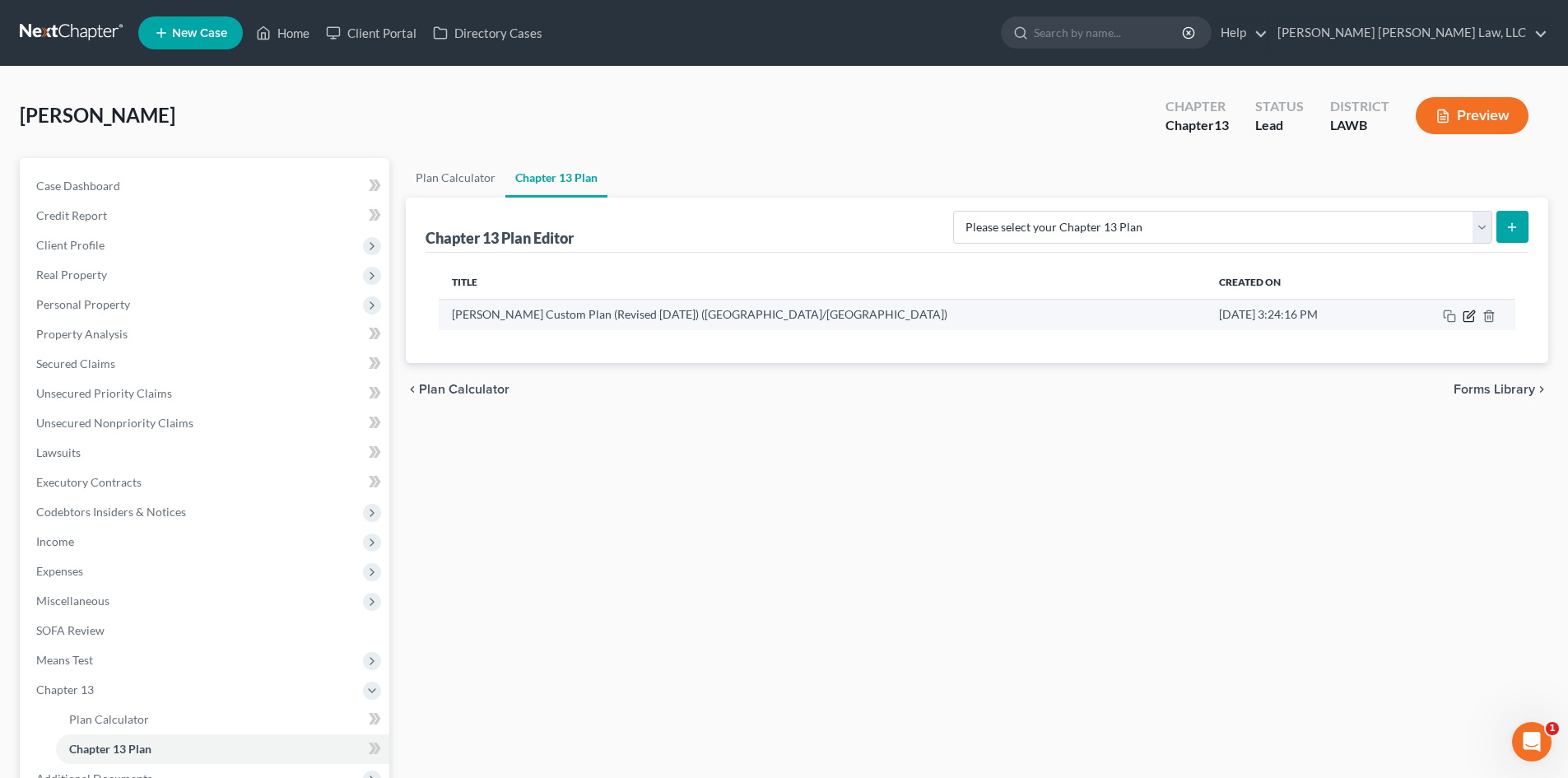
click at [1465, 316] on icon "button" at bounding box center [1469, 316] width 13 height 13
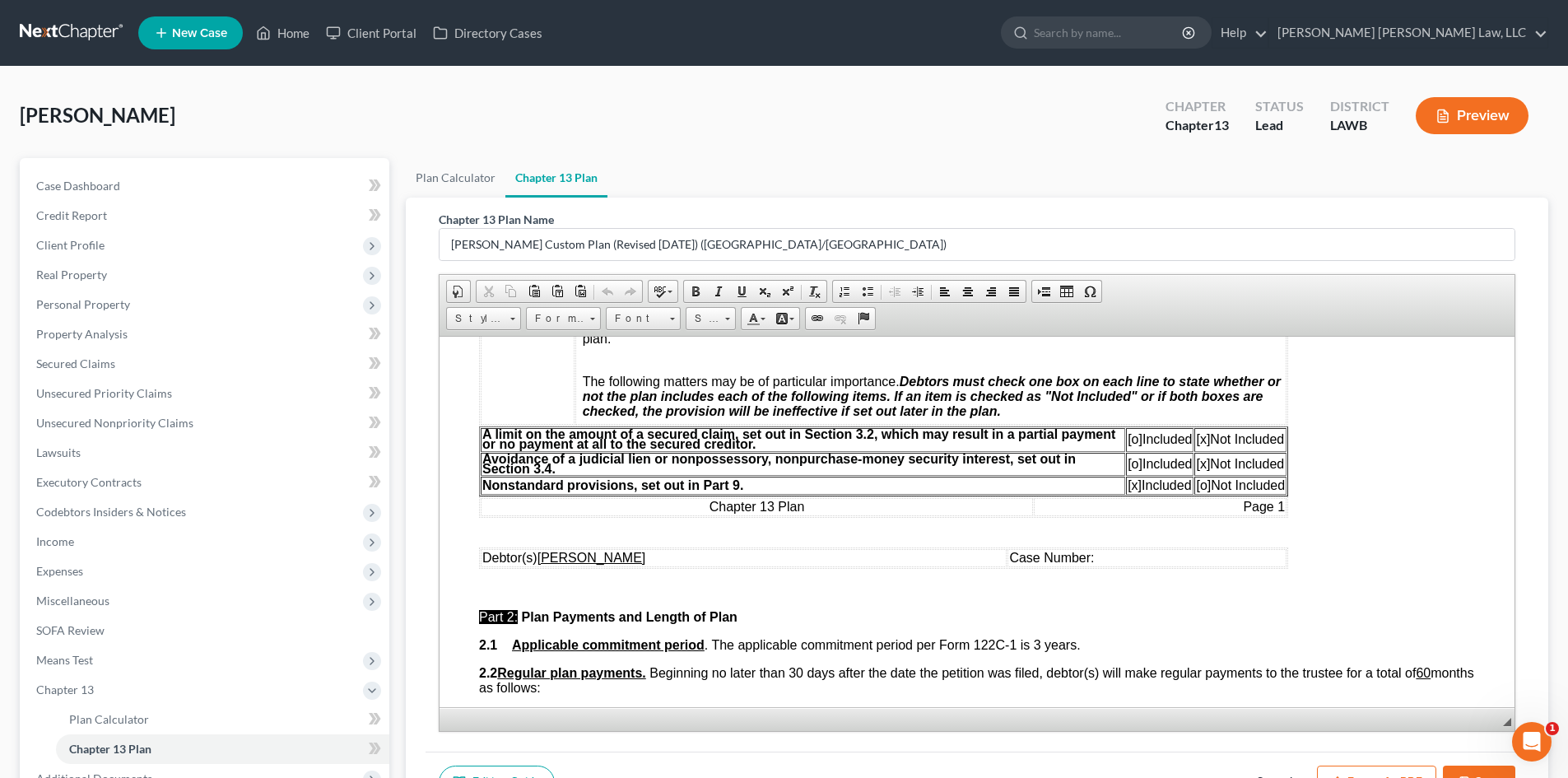
scroll to position [494, 0]
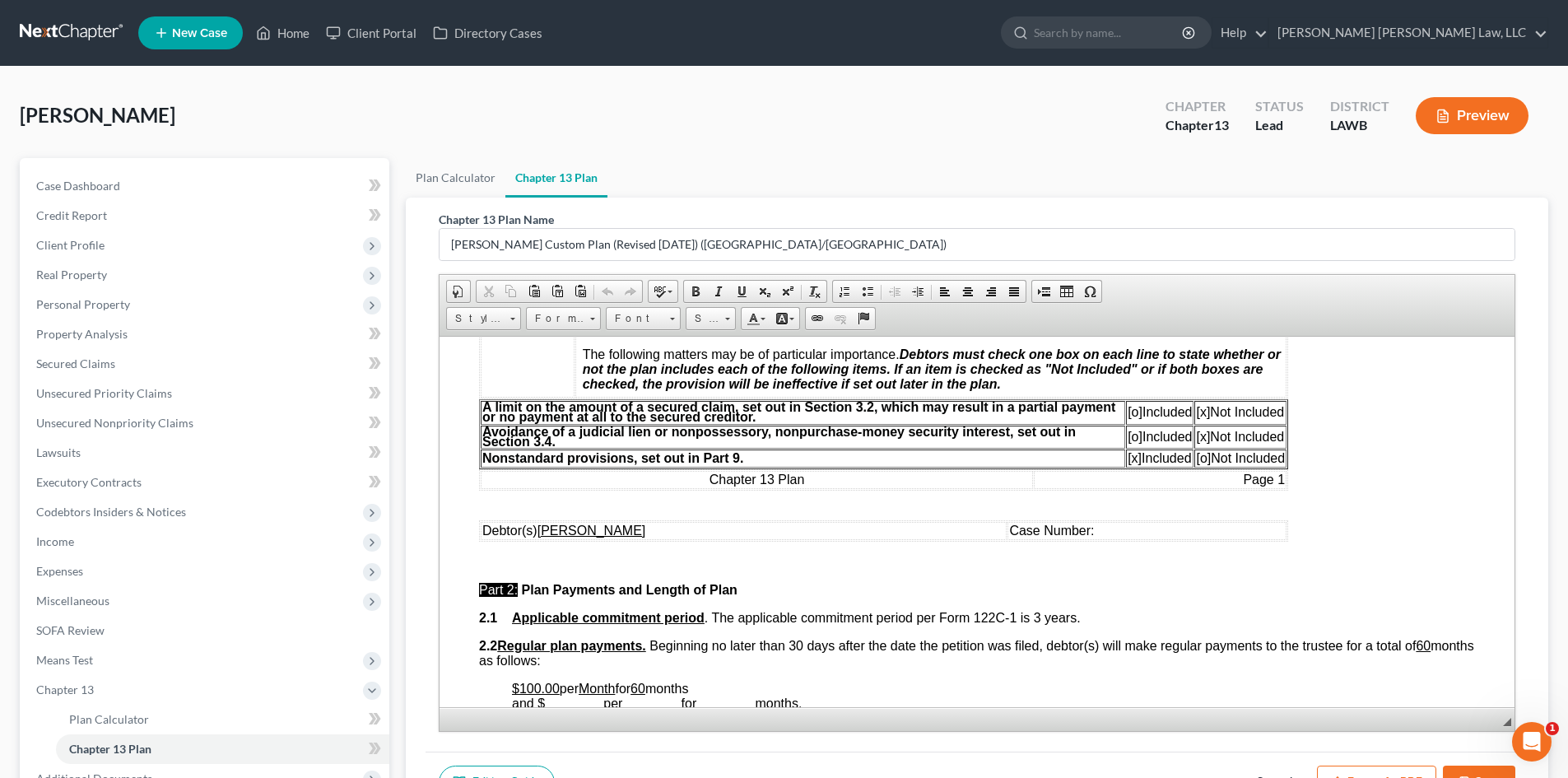
click at [590, 533] on u "[PERSON_NAME]" at bounding box center [591, 529] width 109 height 14
drag, startPoint x: 598, startPoint y: 531, endPoint x: 642, endPoint y: 529, distance: 44.0
click at [642, 529] on u "[PERSON_NAME] [PERSON_NAME]" at bounding box center [648, 529] width 221 height 14
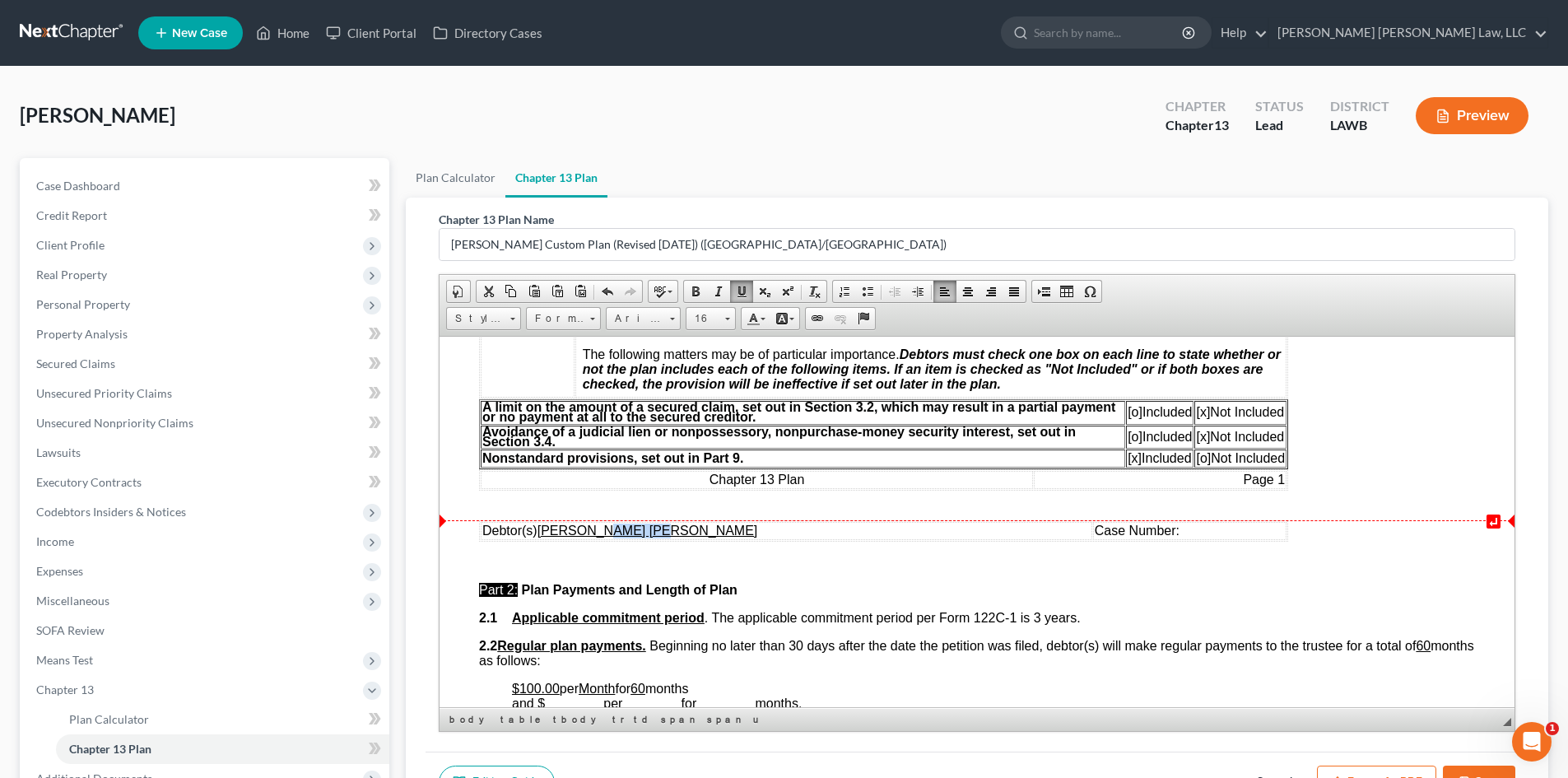
copy u "[PERSON_NAME]"
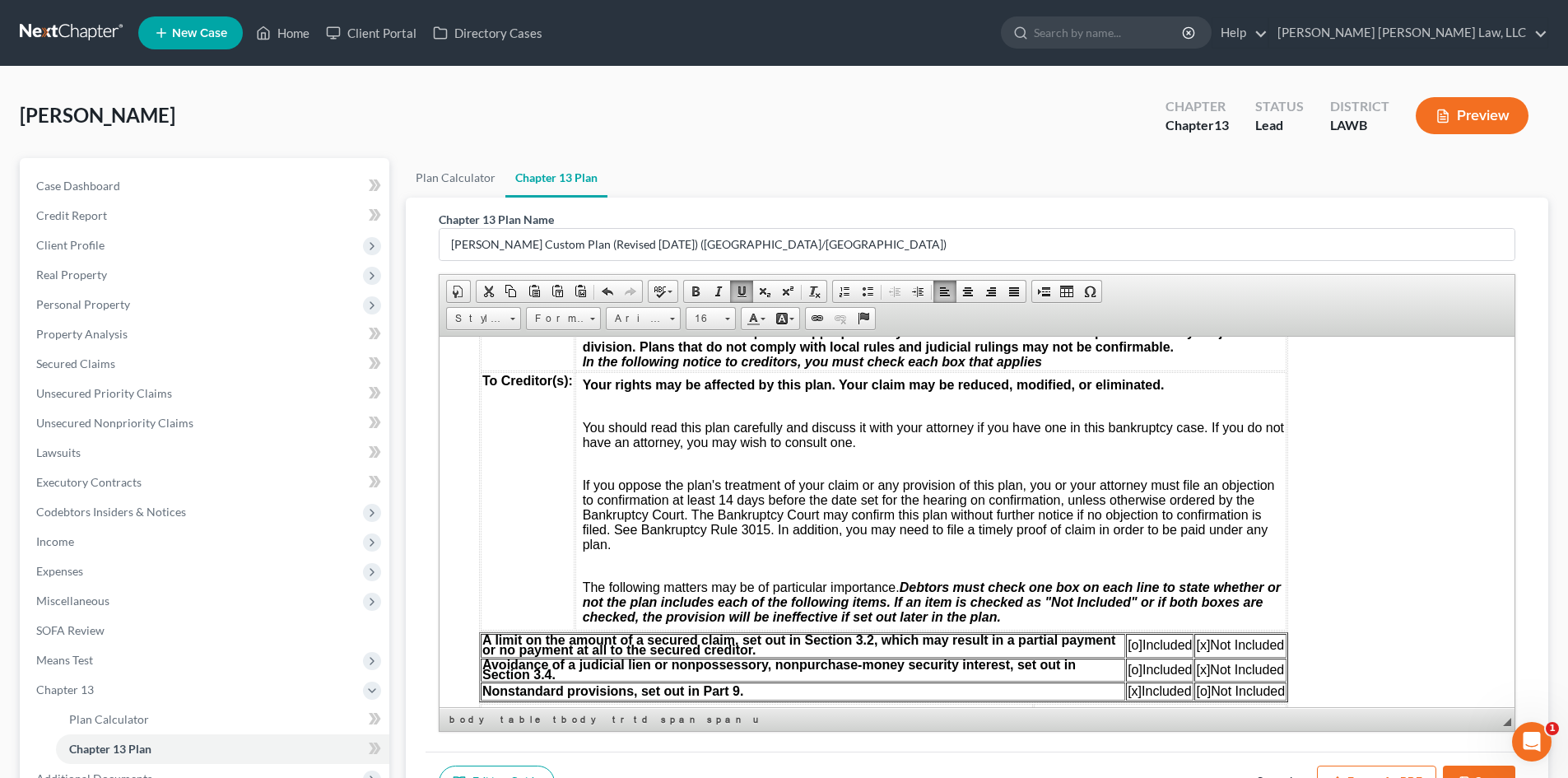
scroll to position [0, 0]
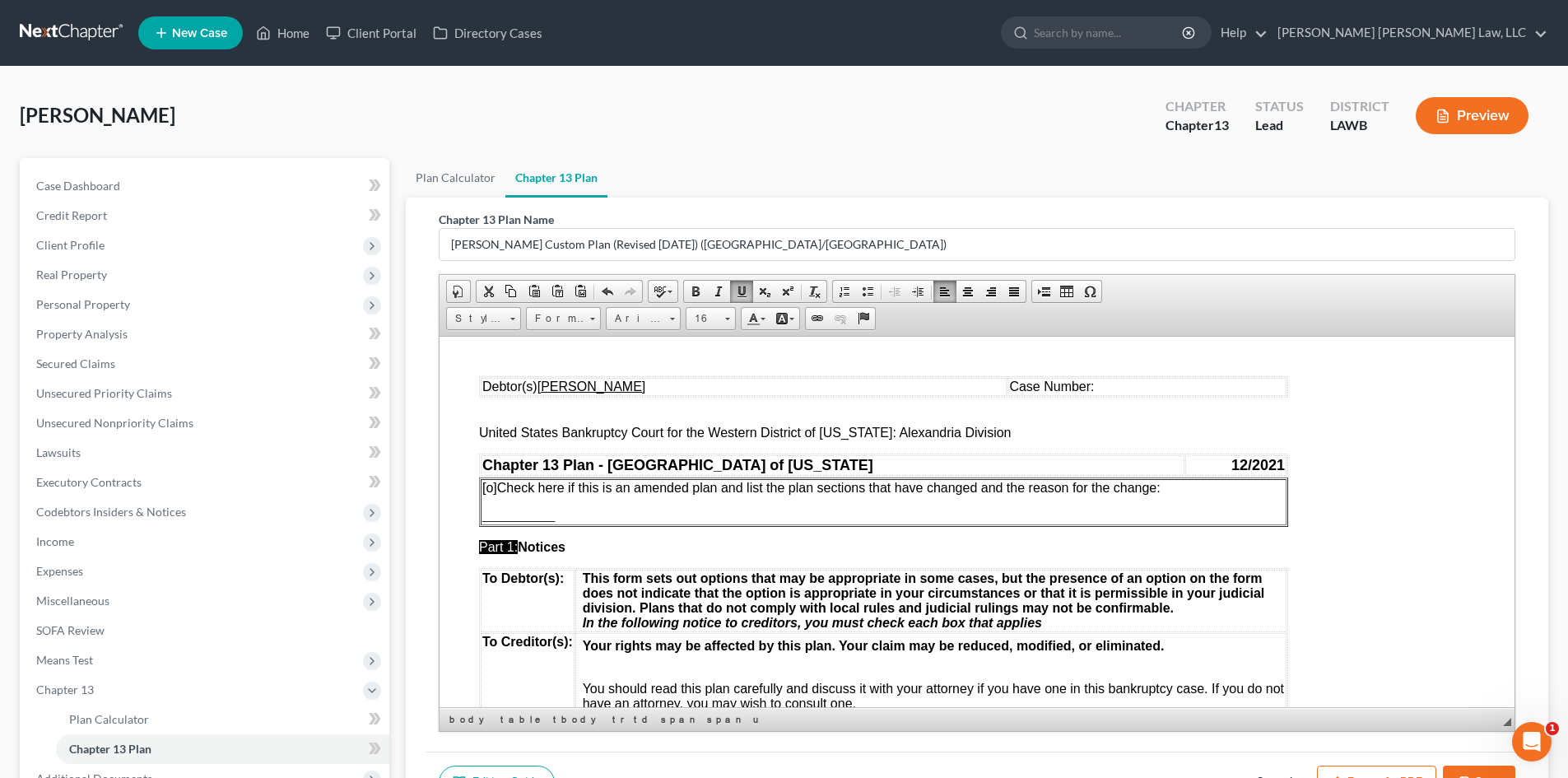
click at [597, 391] on u "[PERSON_NAME]" at bounding box center [591, 385] width 109 height 14
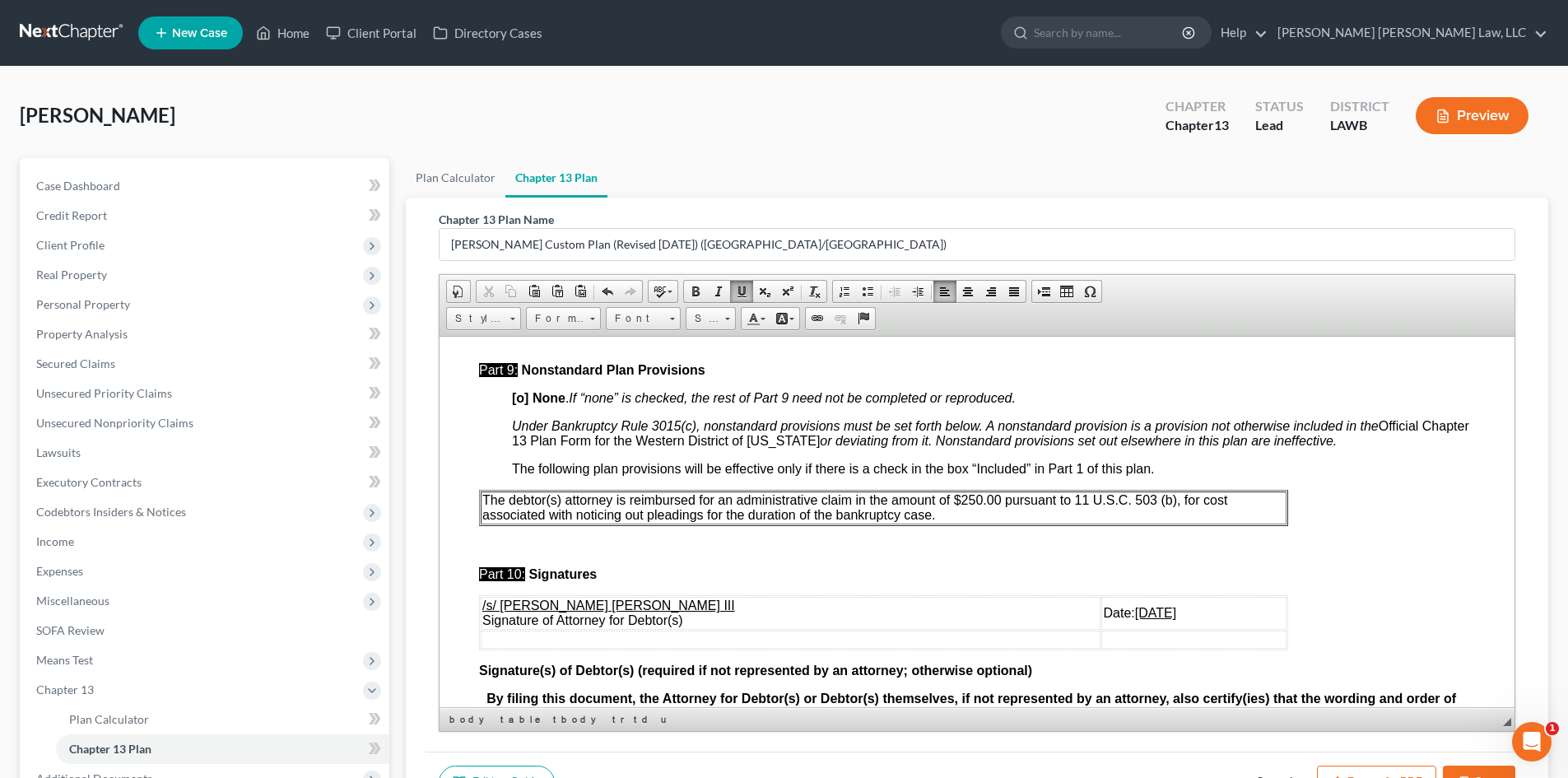
scroll to position [4444, 0]
drag, startPoint x: 969, startPoint y: 525, endPoint x: 982, endPoint y: 525, distance: 13.0
click at [969, 520] on p "The debtor(s) attorney is reimbursed for an administrative claim in the amount …" at bounding box center [883, 505] width 802 height 30
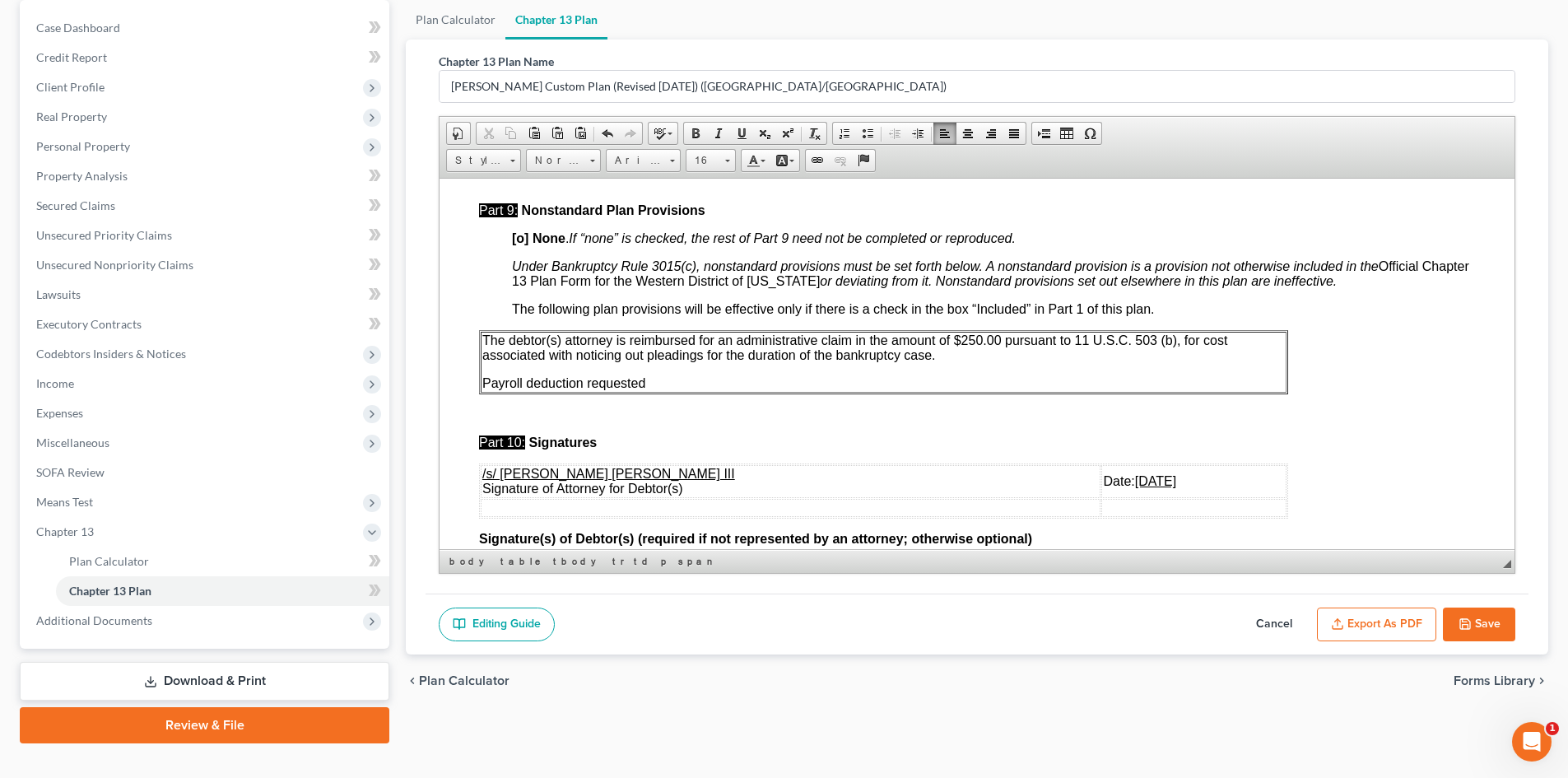
scroll to position [164, 0]
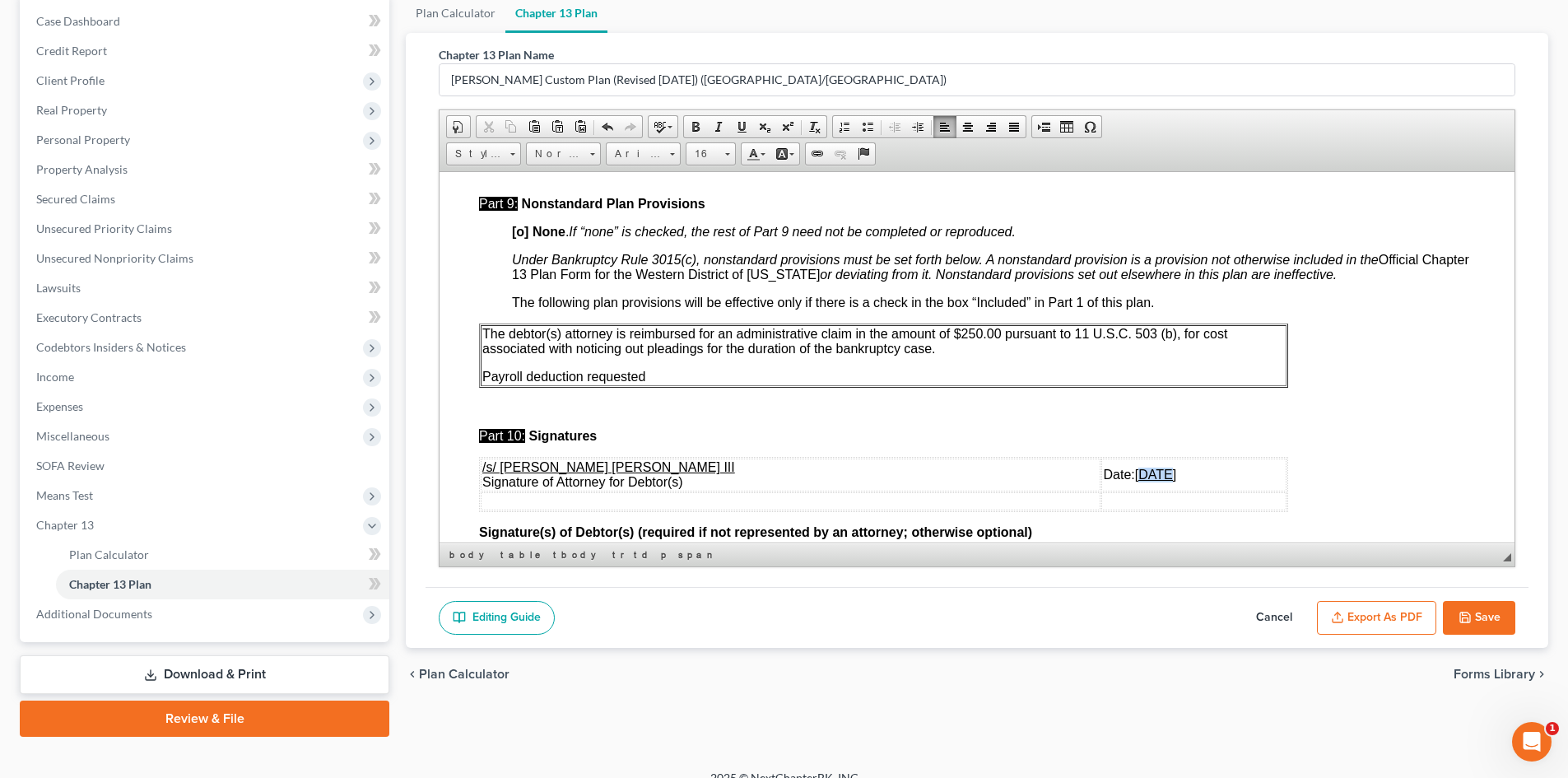
drag, startPoint x: 1082, startPoint y: 488, endPoint x: 1061, endPoint y: 487, distance: 21.0
click at [1134, 481] on u "[DATE]" at bounding box center [1155, 473] width 41 height 14
click at [1380, 612] on button "Export as PDF" at bounding box center [1376, 617] width 120 height 34
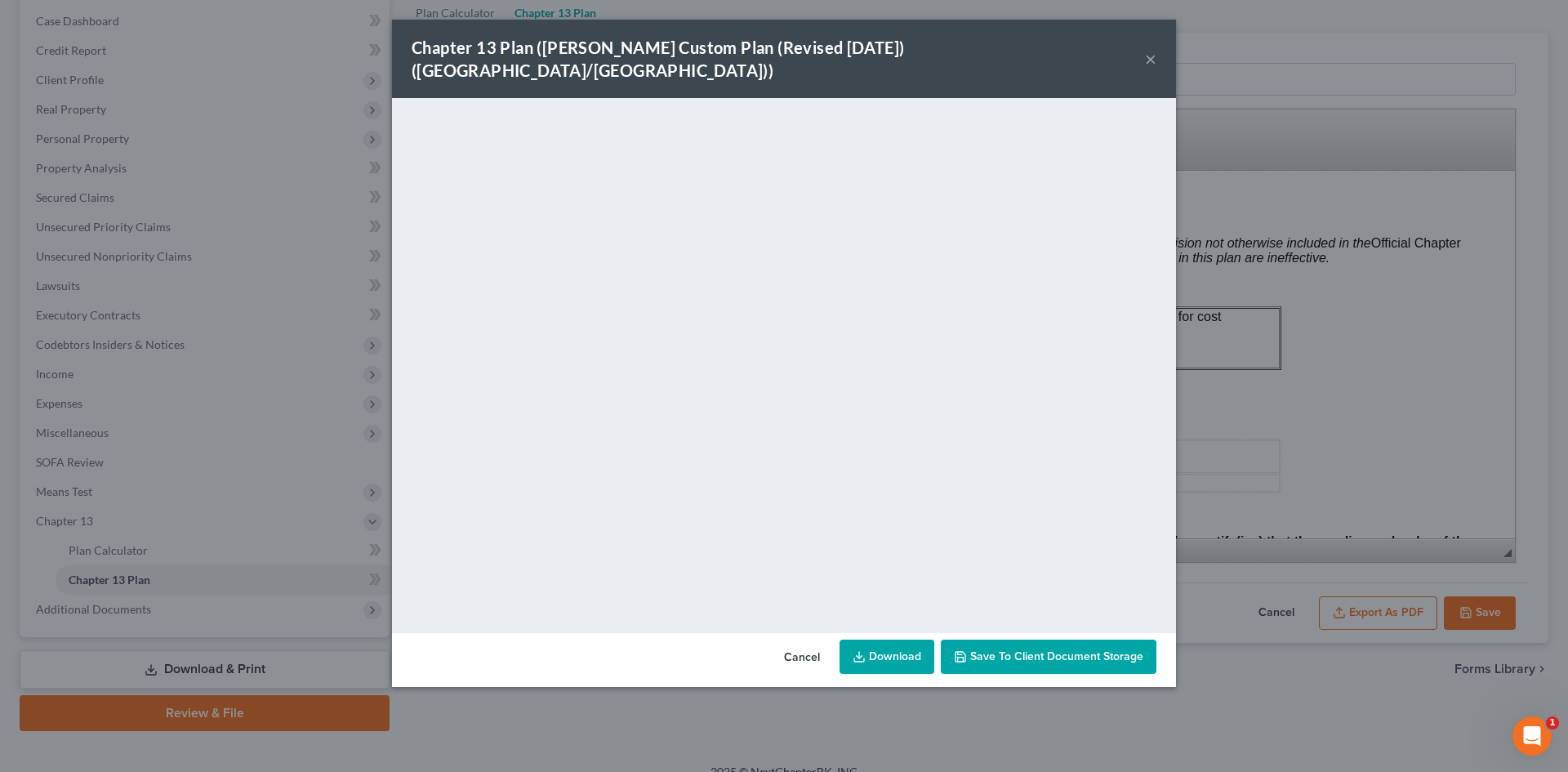
click at [893, 639] on link "Download" at bounding box center [886, 656] width 95 height 34
click at [1230, 377] on div "Chapter 13 Plan ([PERSON_NAME] Custom Plan (Revised [DATE]) ([GEOGRAPHIC_DATA]/…" at bounding box center [784, 386] width 1568 height 772
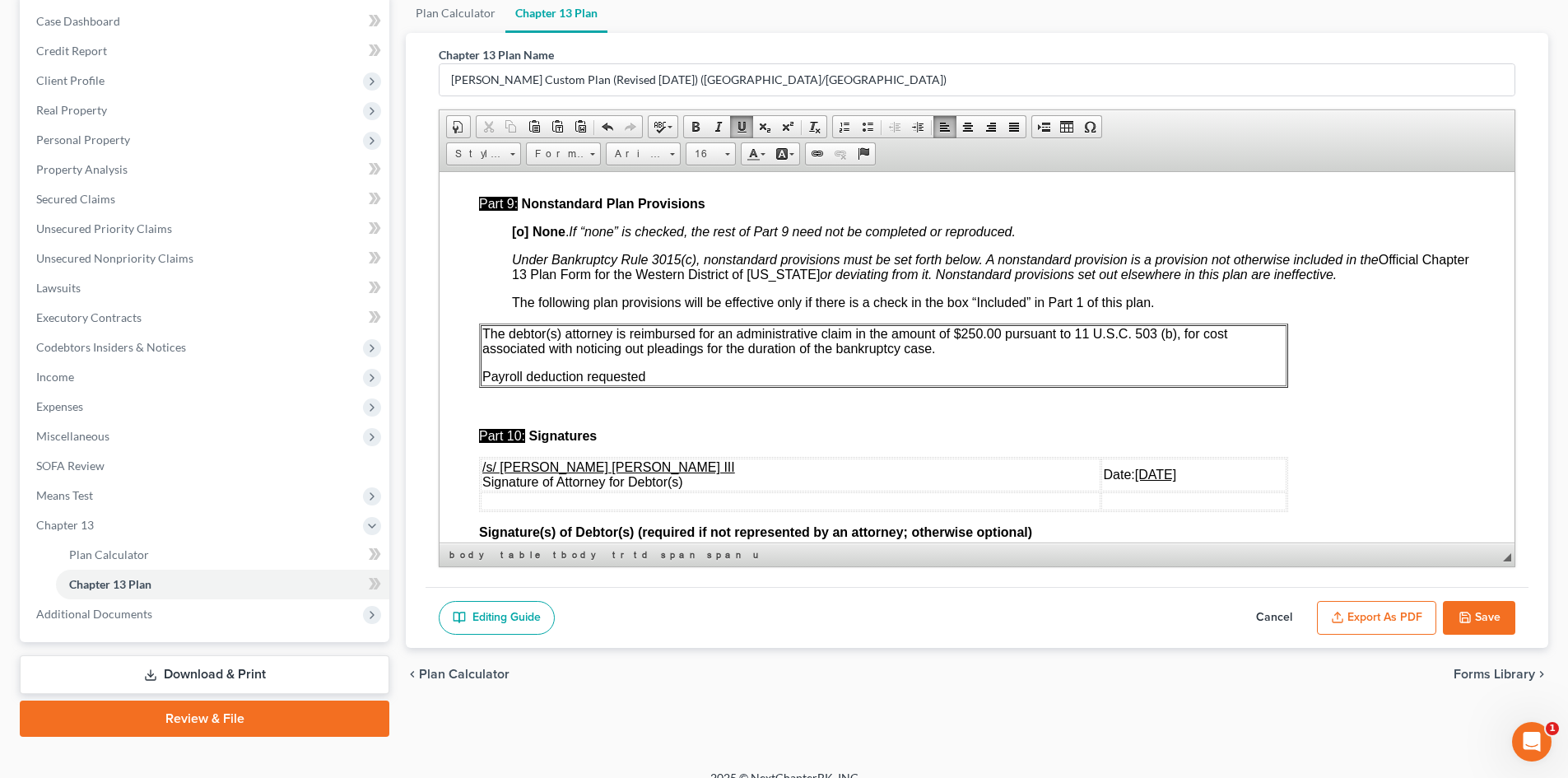
click at [1484, 617] on button "Save" at bounding box center [1479, 617] width 72 height 34
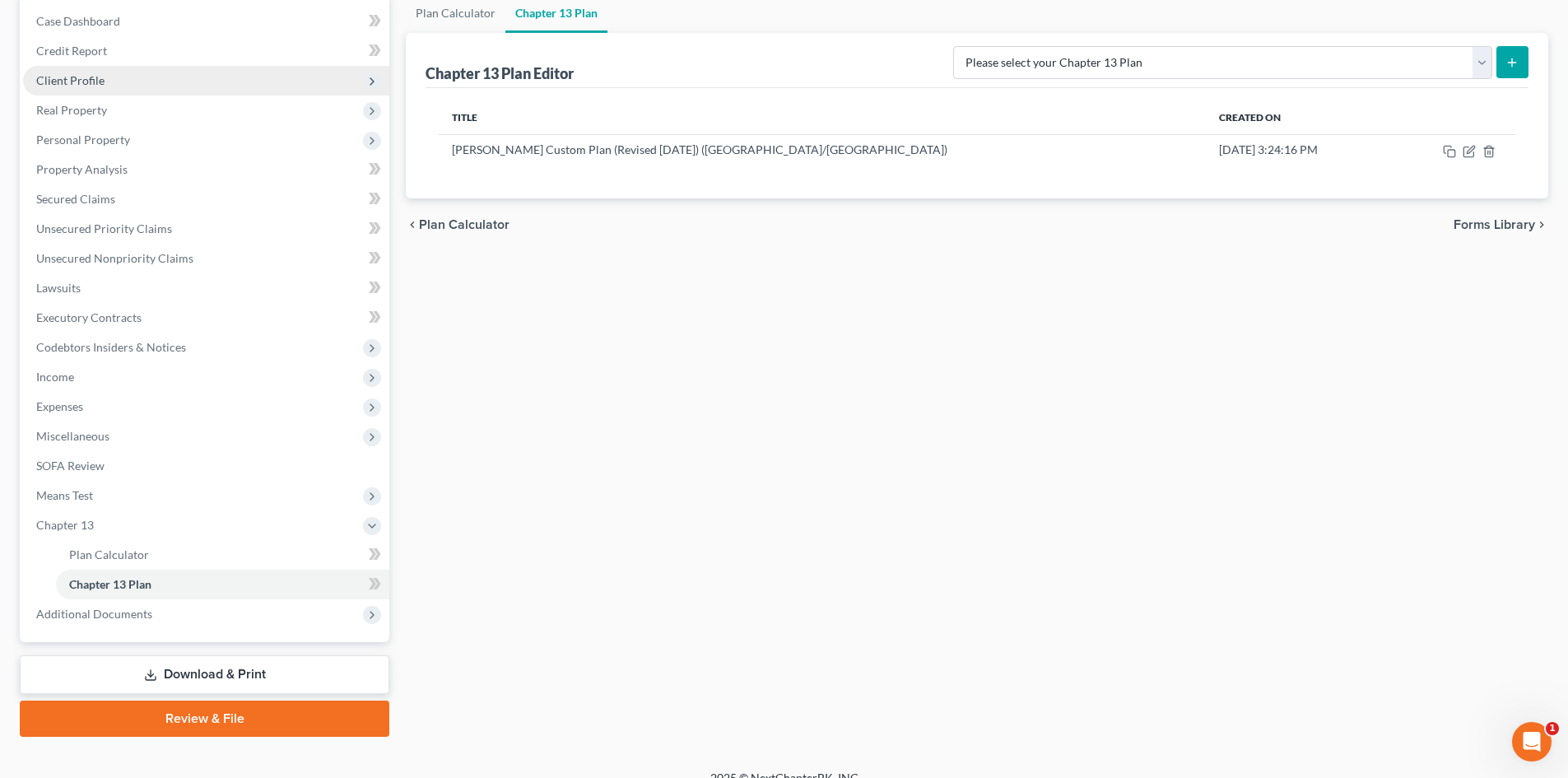
click at [136, 71] on span "Client Profile" at bounding box center [206, 81] width 366 height 30
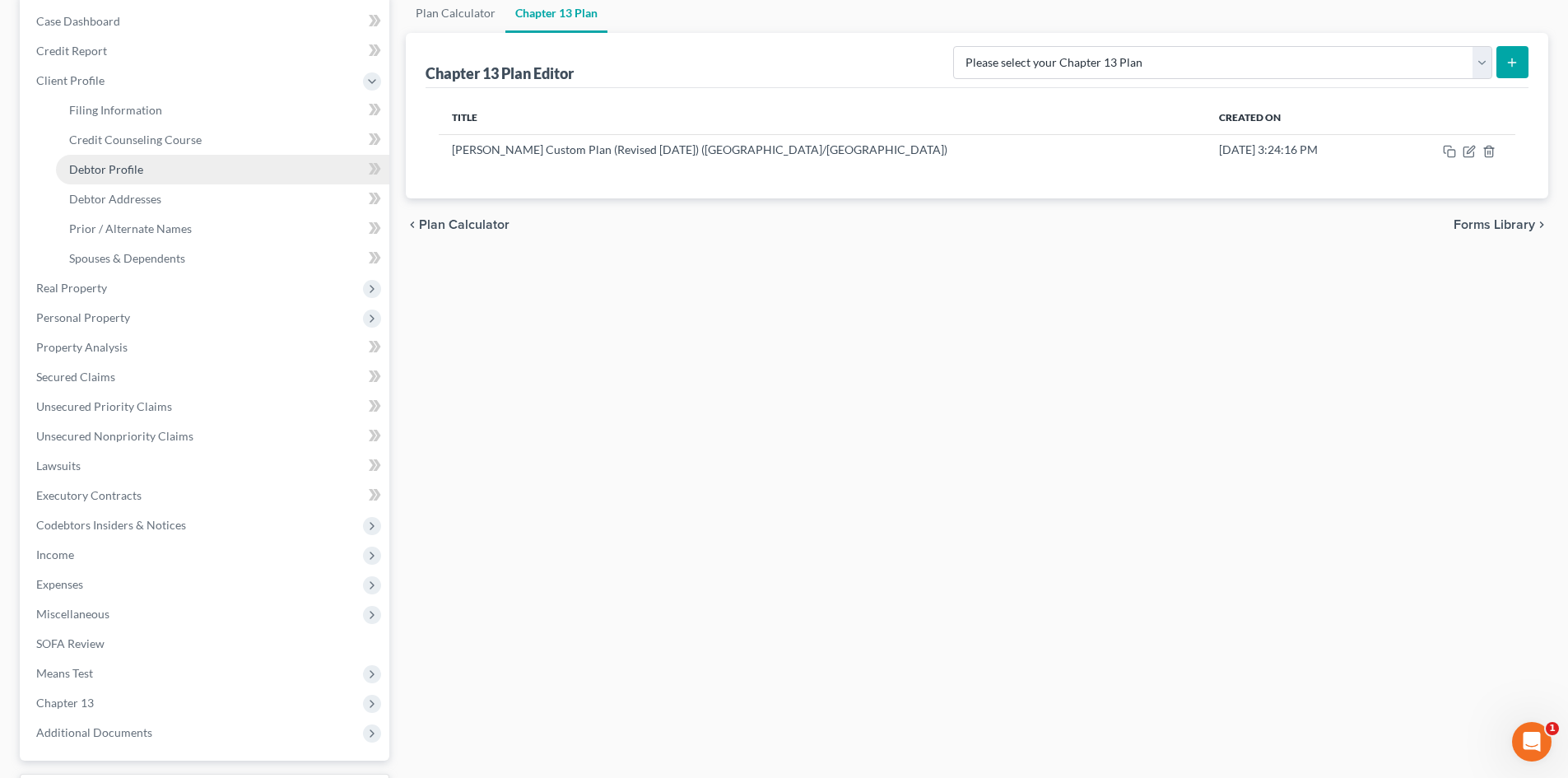
click at [198, 171] on link "Debtor Profile" at bounding box center [222, 170] width 333 height 30
select select "0"
select select "3"
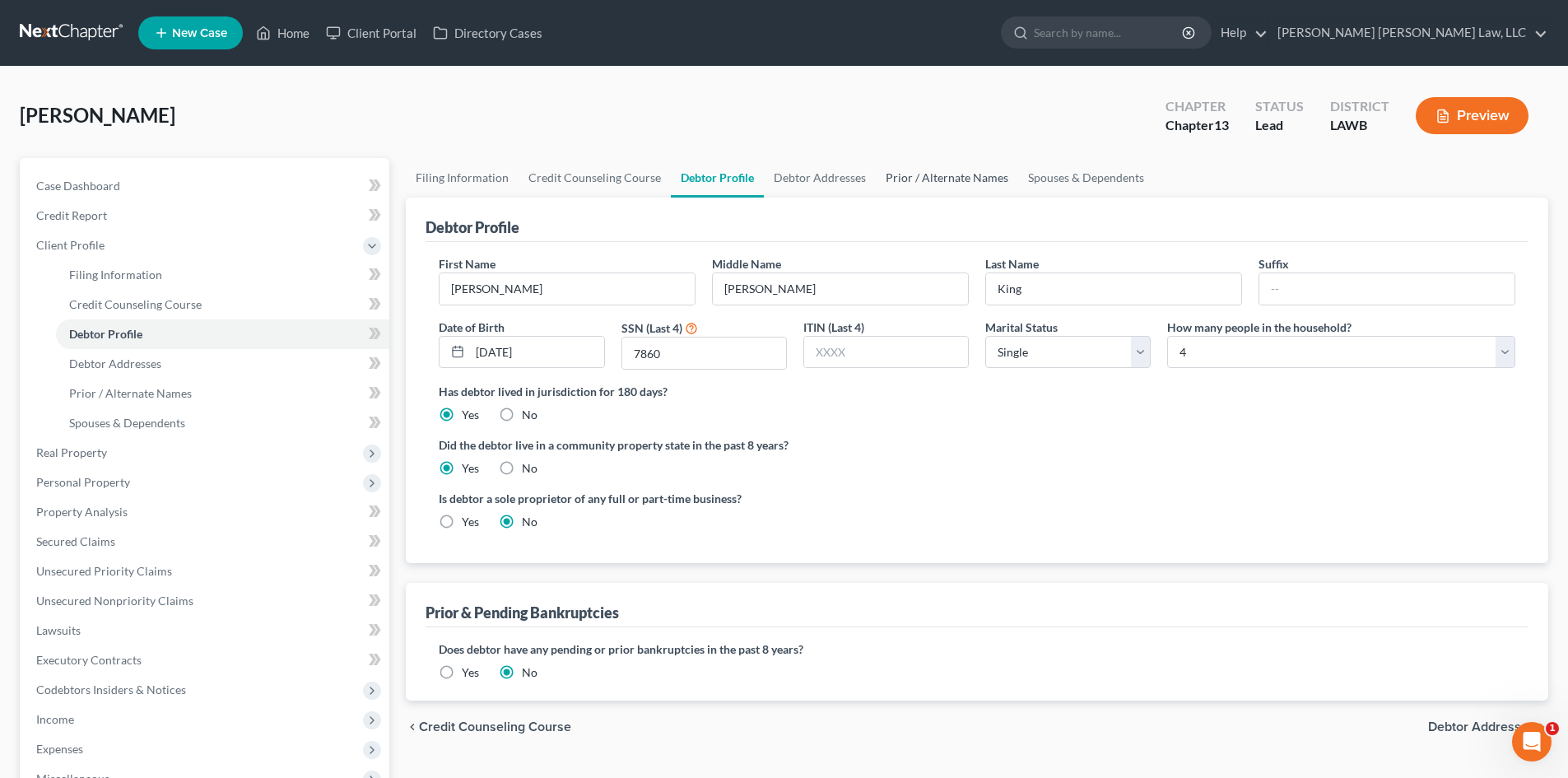
click at [924, 170] on link "Prior / Alternate Names" at bounding box center [946, 177] width 142 height 40
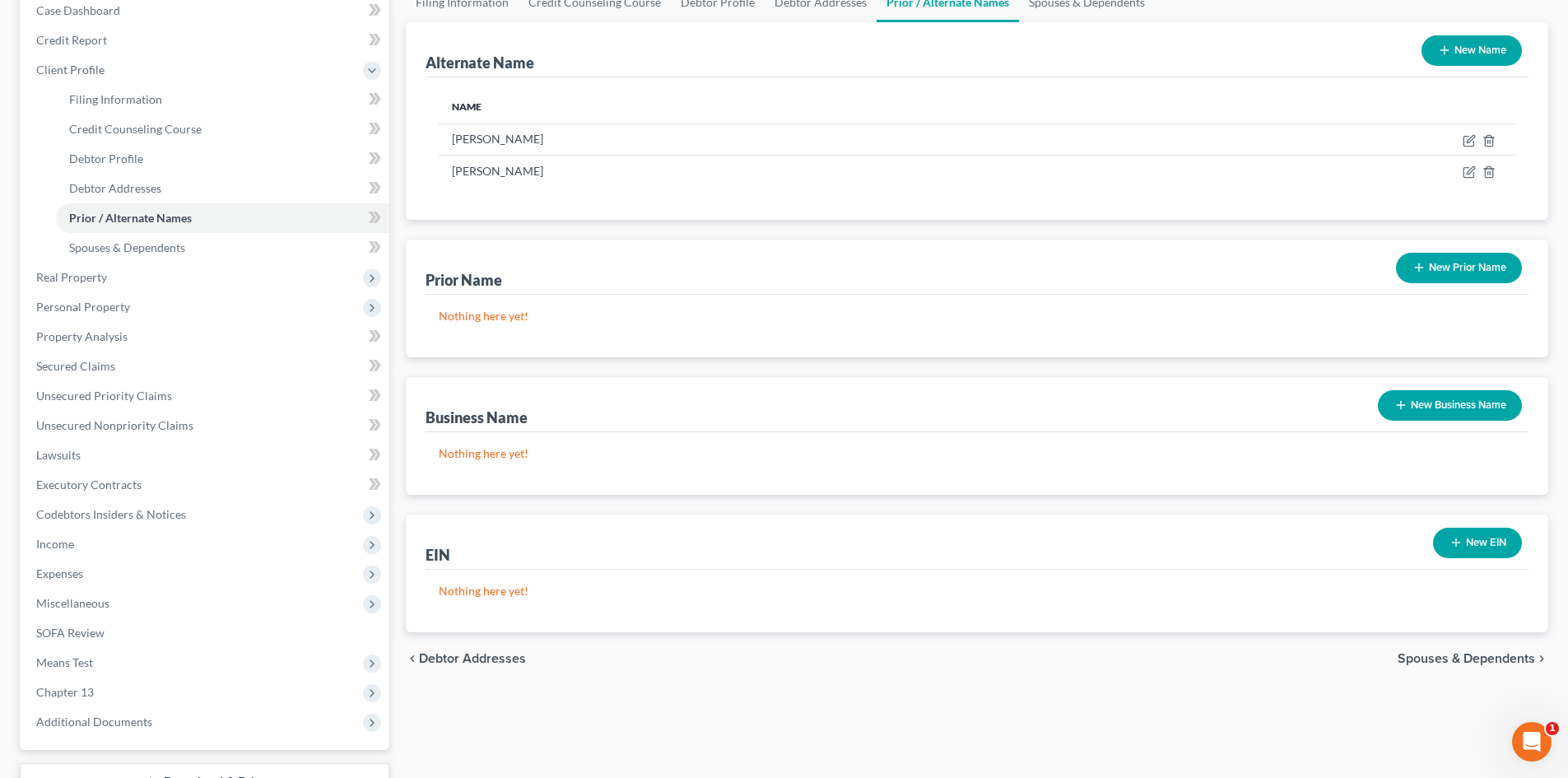
scroll to position [305, 0]
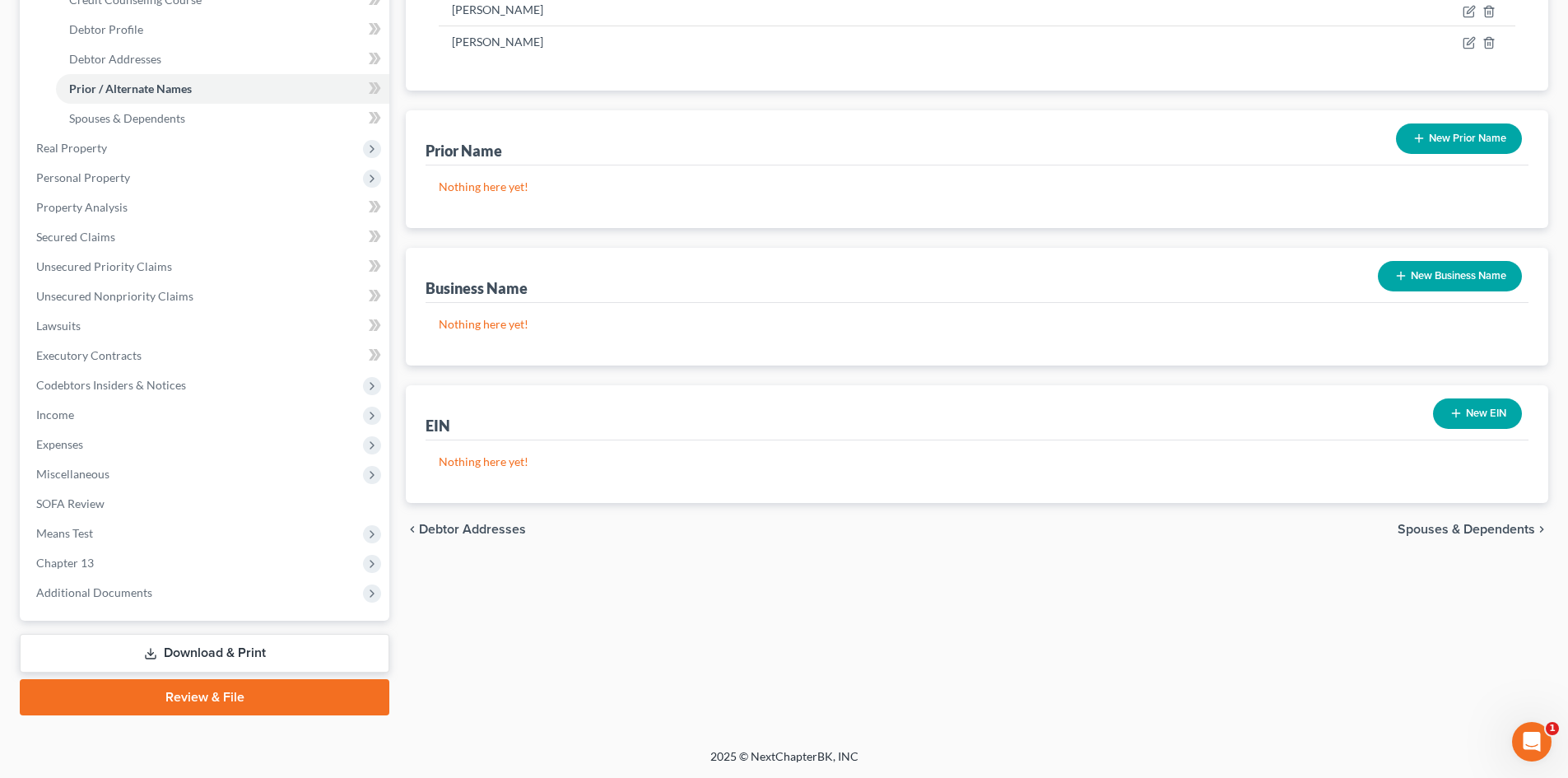
click at [268, 639] on link "Download & Print" at bounding box center [204, 654] width 369 height 39
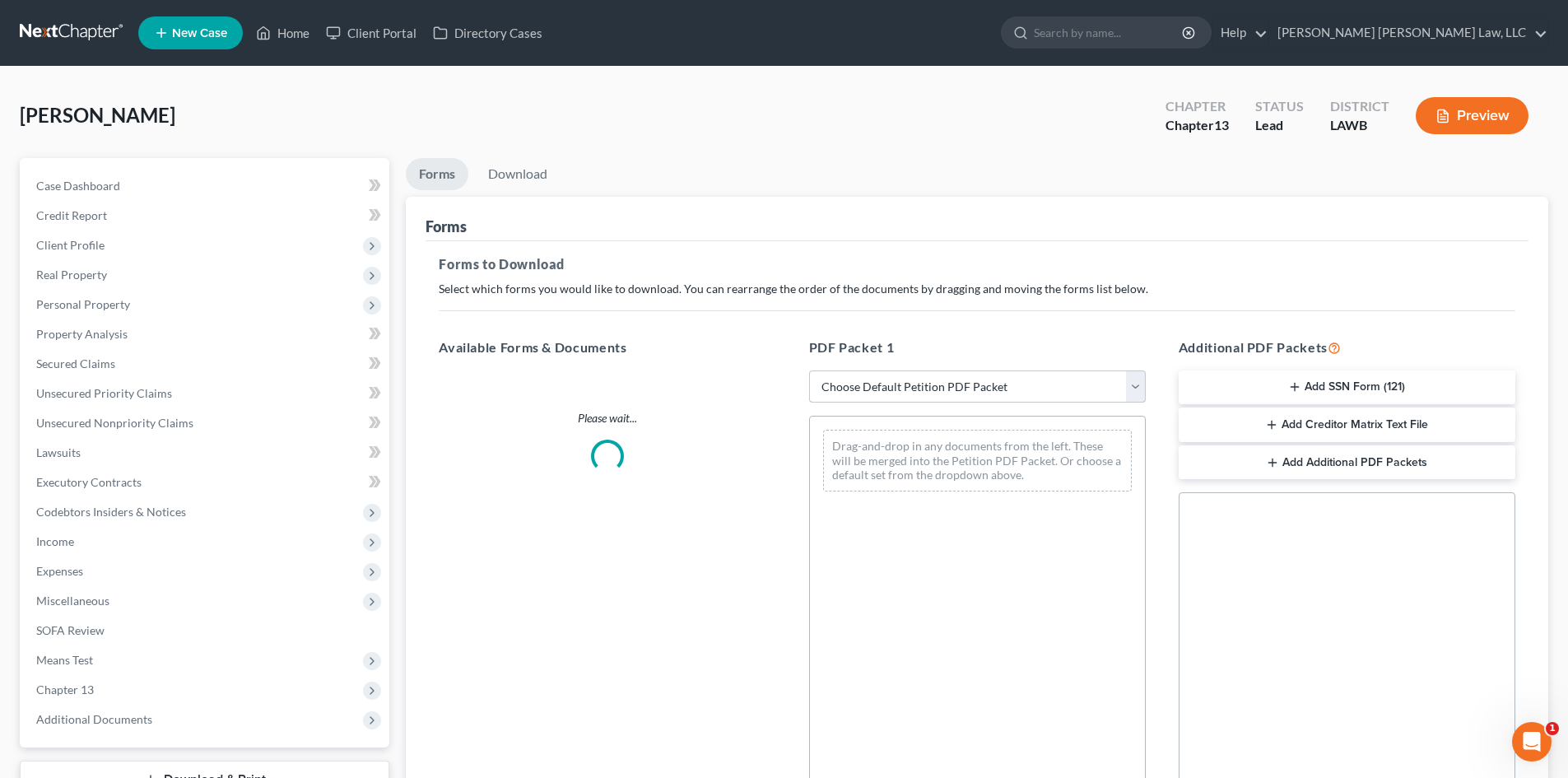
drag, startPoint x: 933, startPoint y: 392, endPoint x: 933, endPoint y: 402, distance: 10.0
click at [933, 392] on select "Choose Default Petition PDF Packet Complete Bankruptcy Petition (all forms and …" at bounding box center [977, 386] width 337 height 32
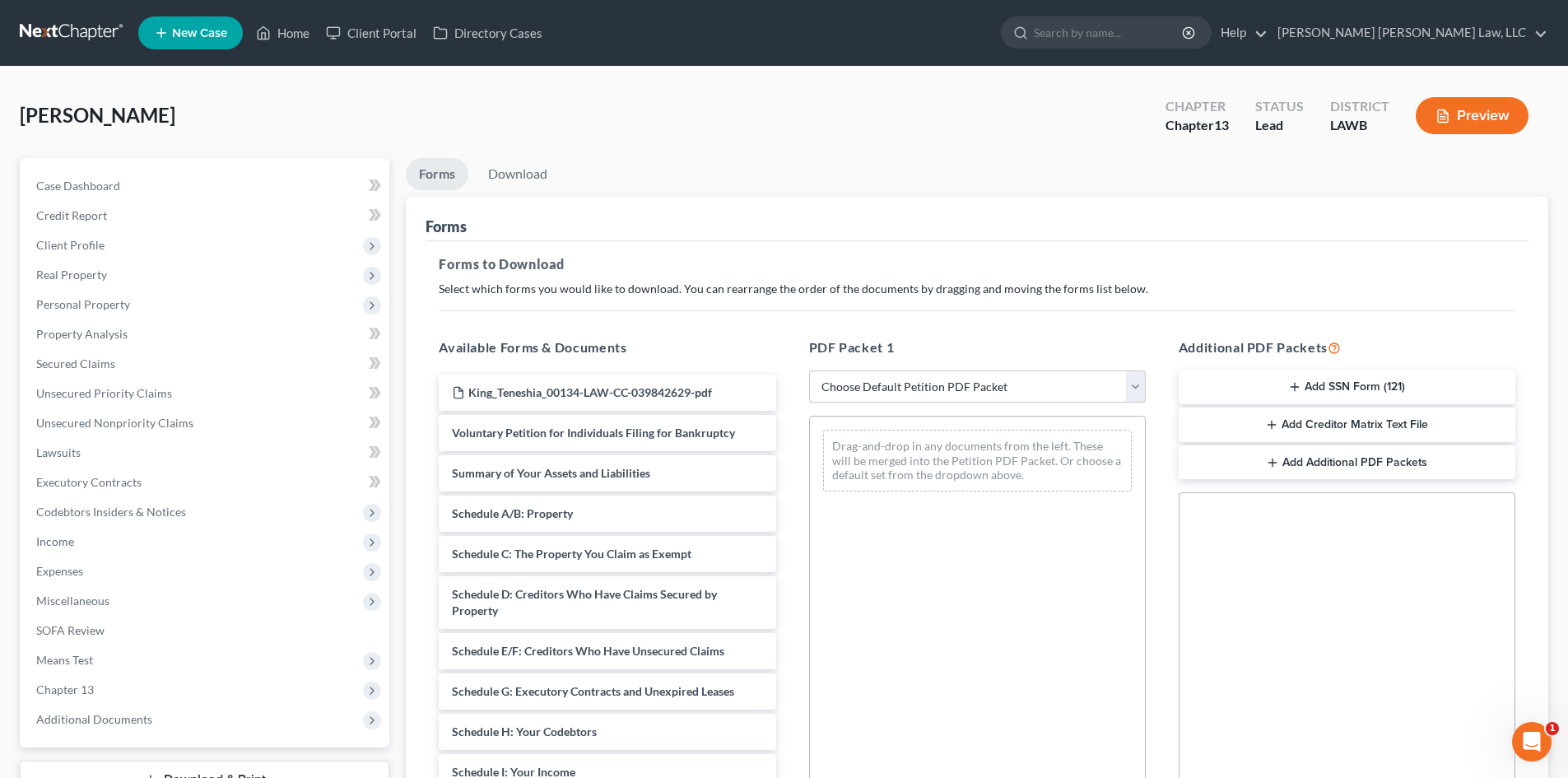
select select "0"
click at [809, 370] on select "Choose Default Petition PDF Packet Complete Bankruptcy Petition (all forms and …" at bounding box center [977, 386] width 337 height 32
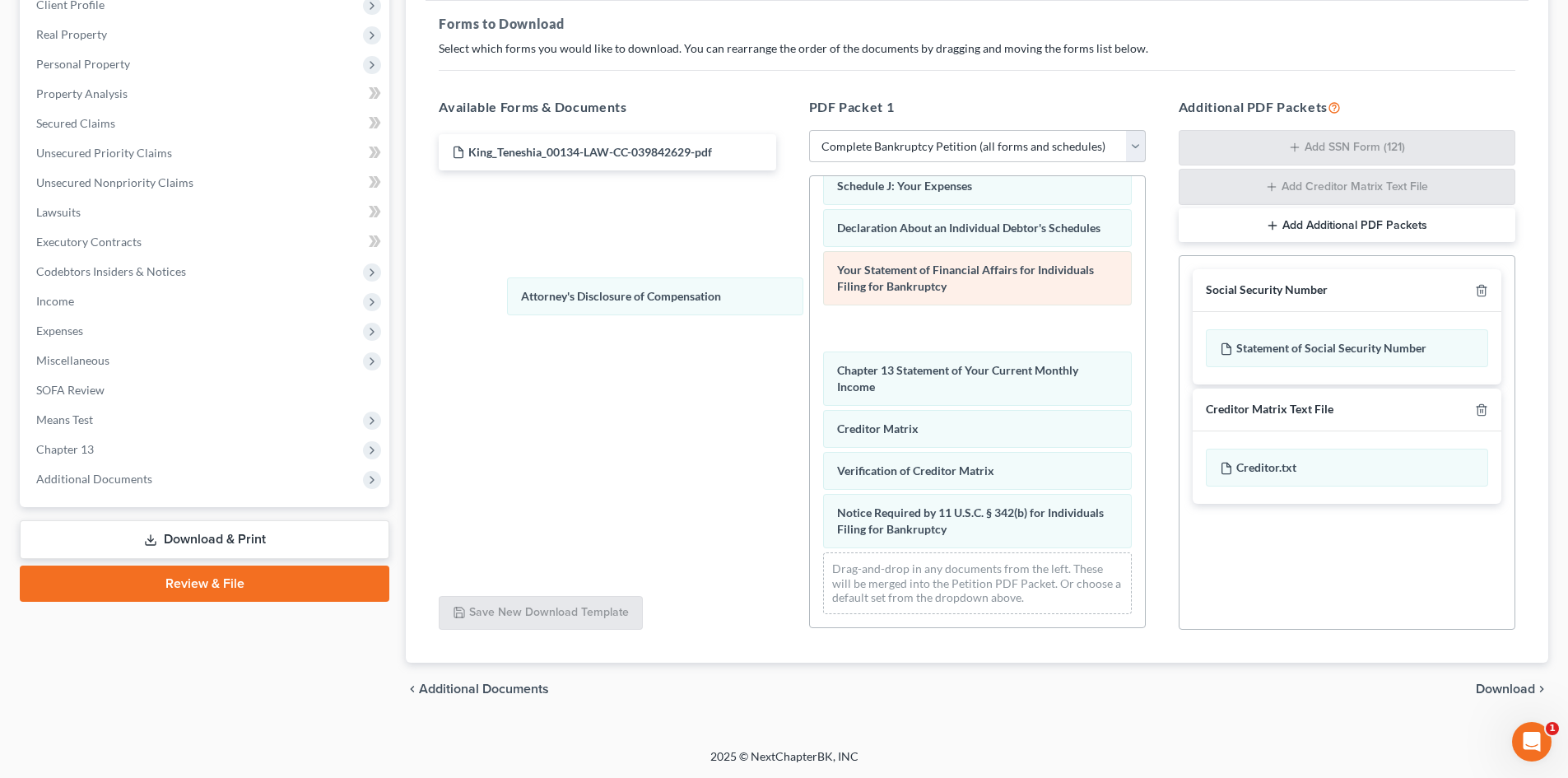
scroll to position [424, 0]
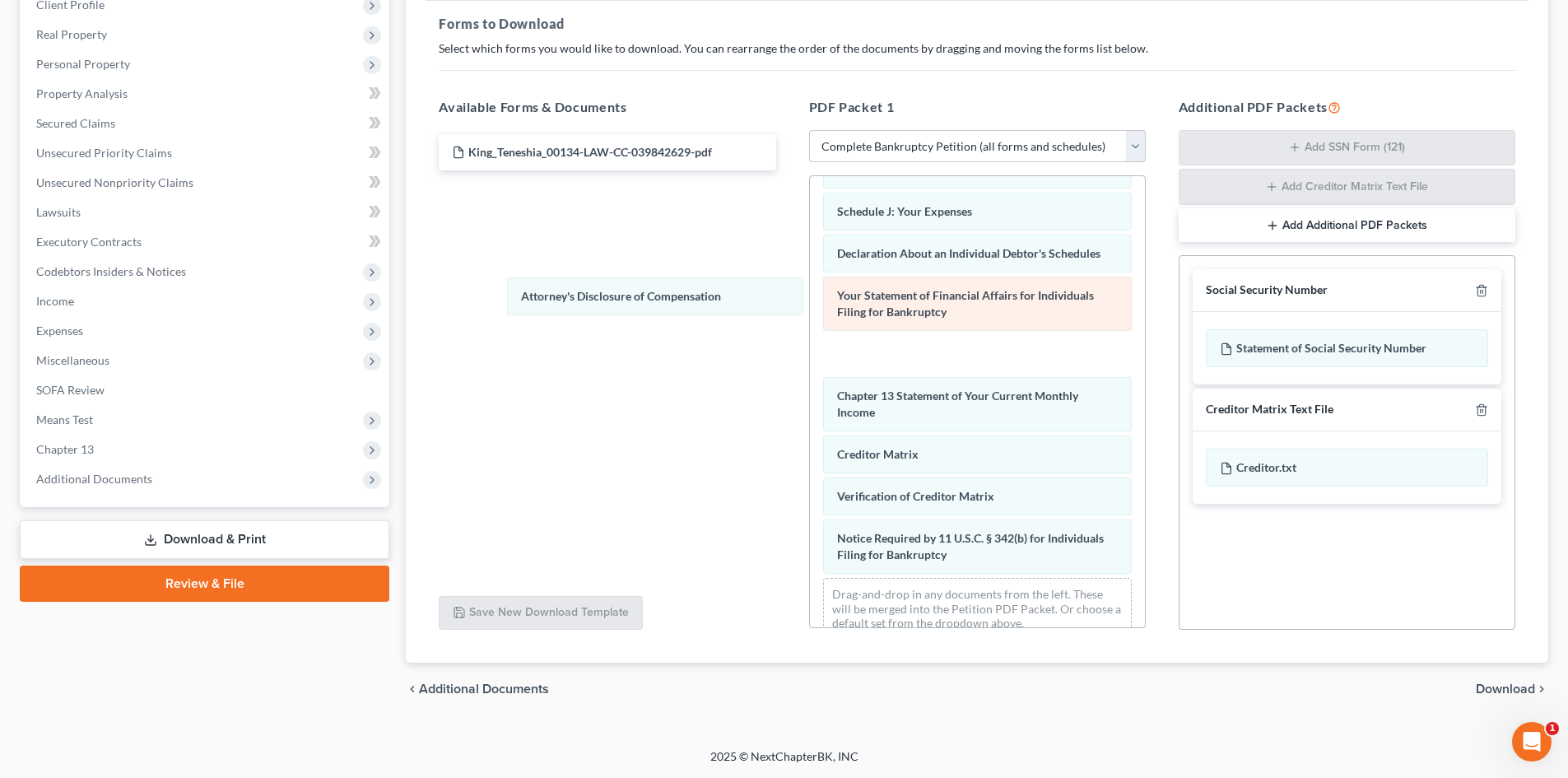
drag, startPoint x: 1083, startPoint y: 518, endPoint x: 1049, endPoint y: 307, distance: 213.7
click at [810, 272] on div "Attorney's Disclosure of Compensation Voluntary Petition for Individuals Filing…" at bounding box center [977, 202] width 335 height 901
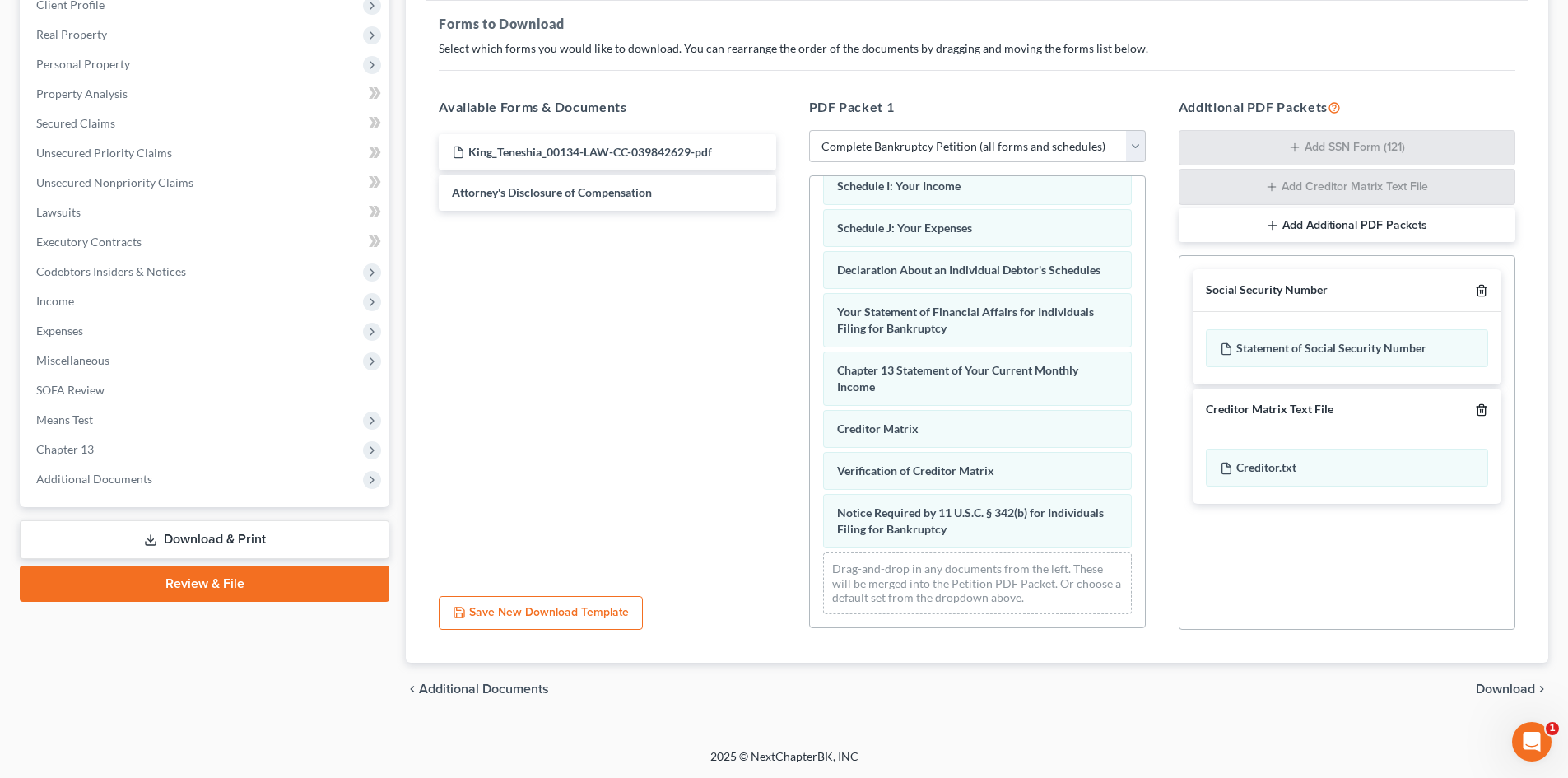
click at [1482, 285] on icon "button" at bounding box center [1481, 291] width 13 height 13
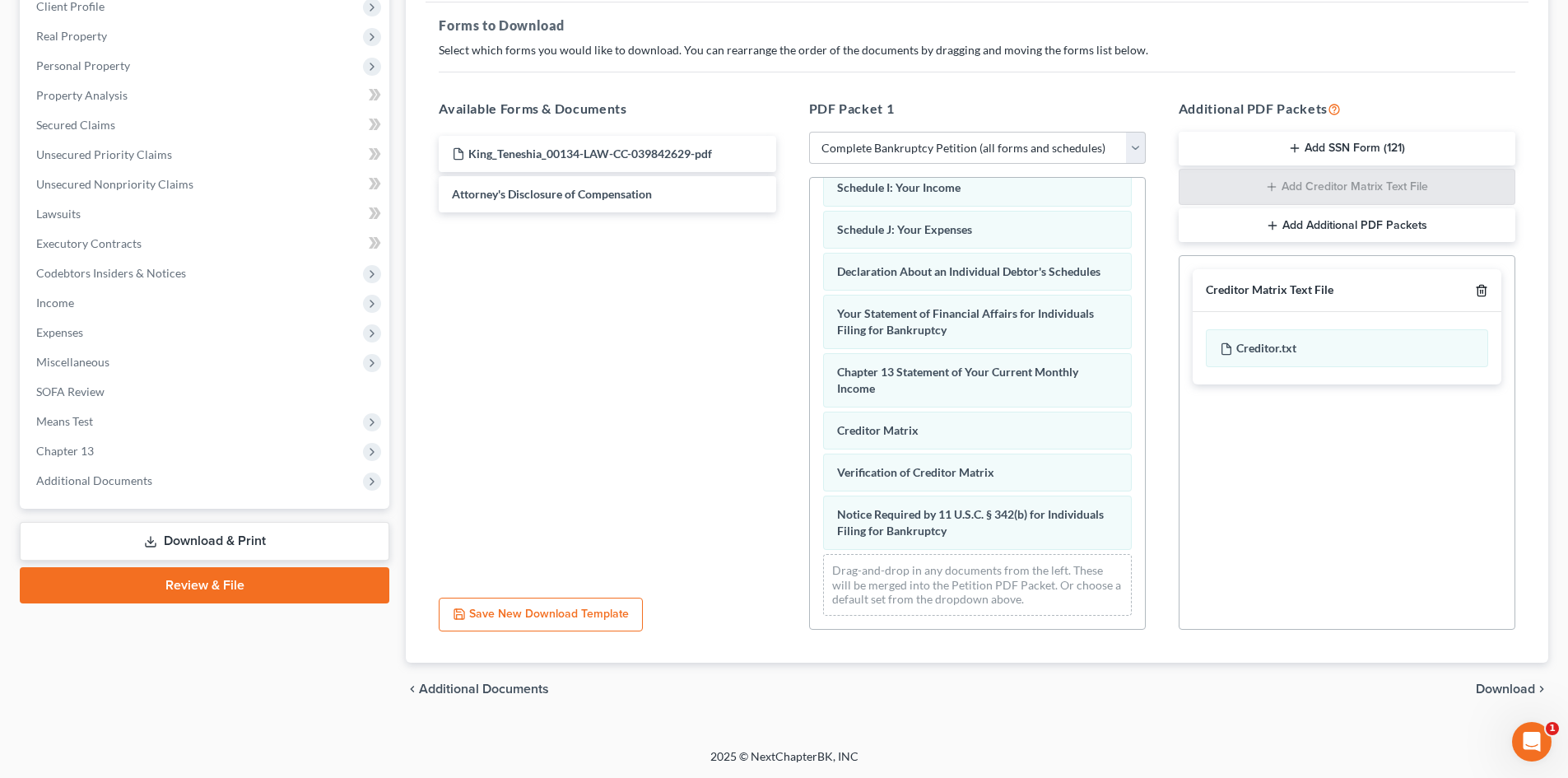
click at [1482, 285] on icon "button" at bounding box center [1481, 291] width 13 height 13
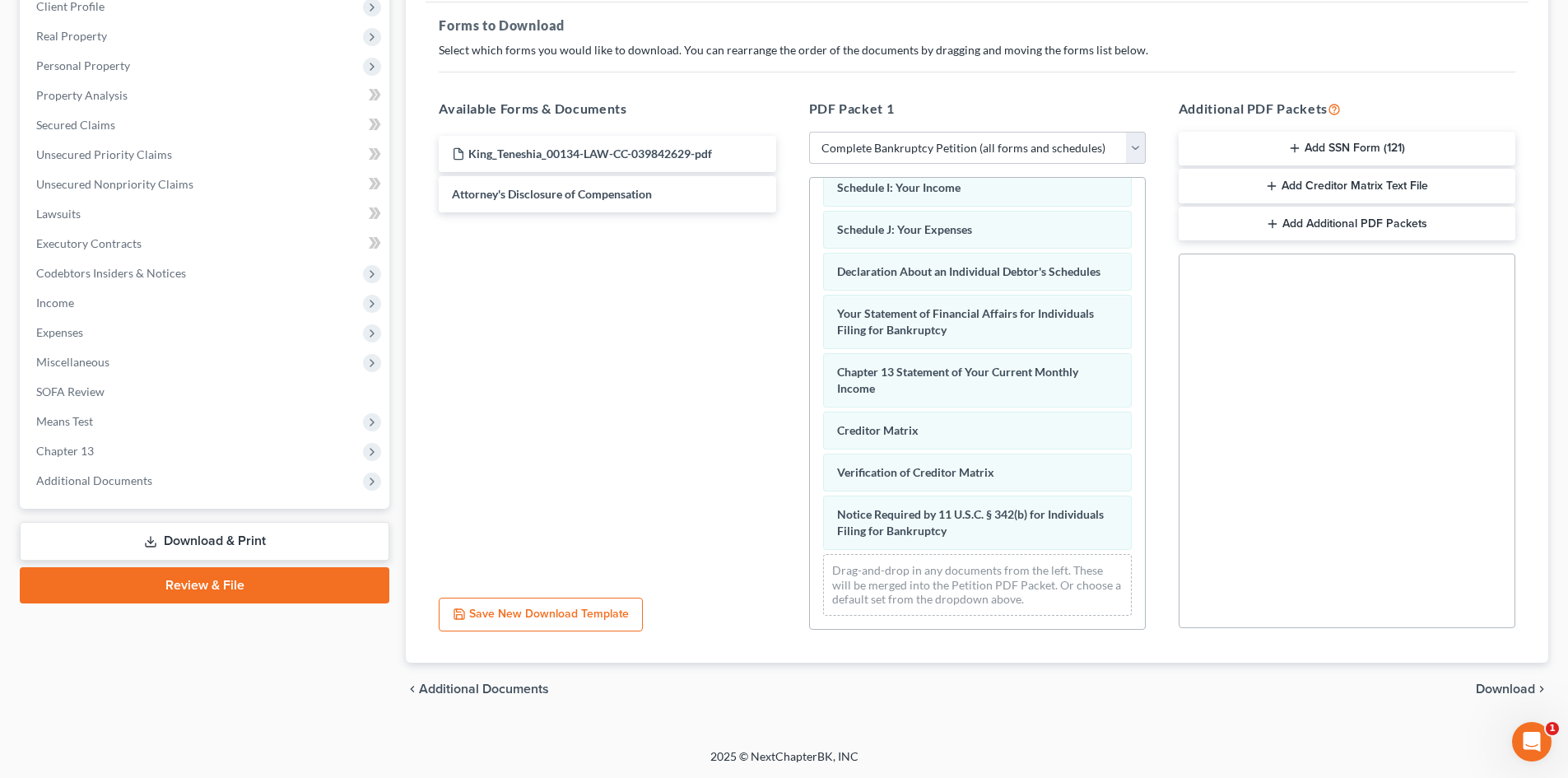
scroll to position [239, 0]
click at [1500, 684] on span "Download" at bounding box center [1505, 689] width 59 height 13
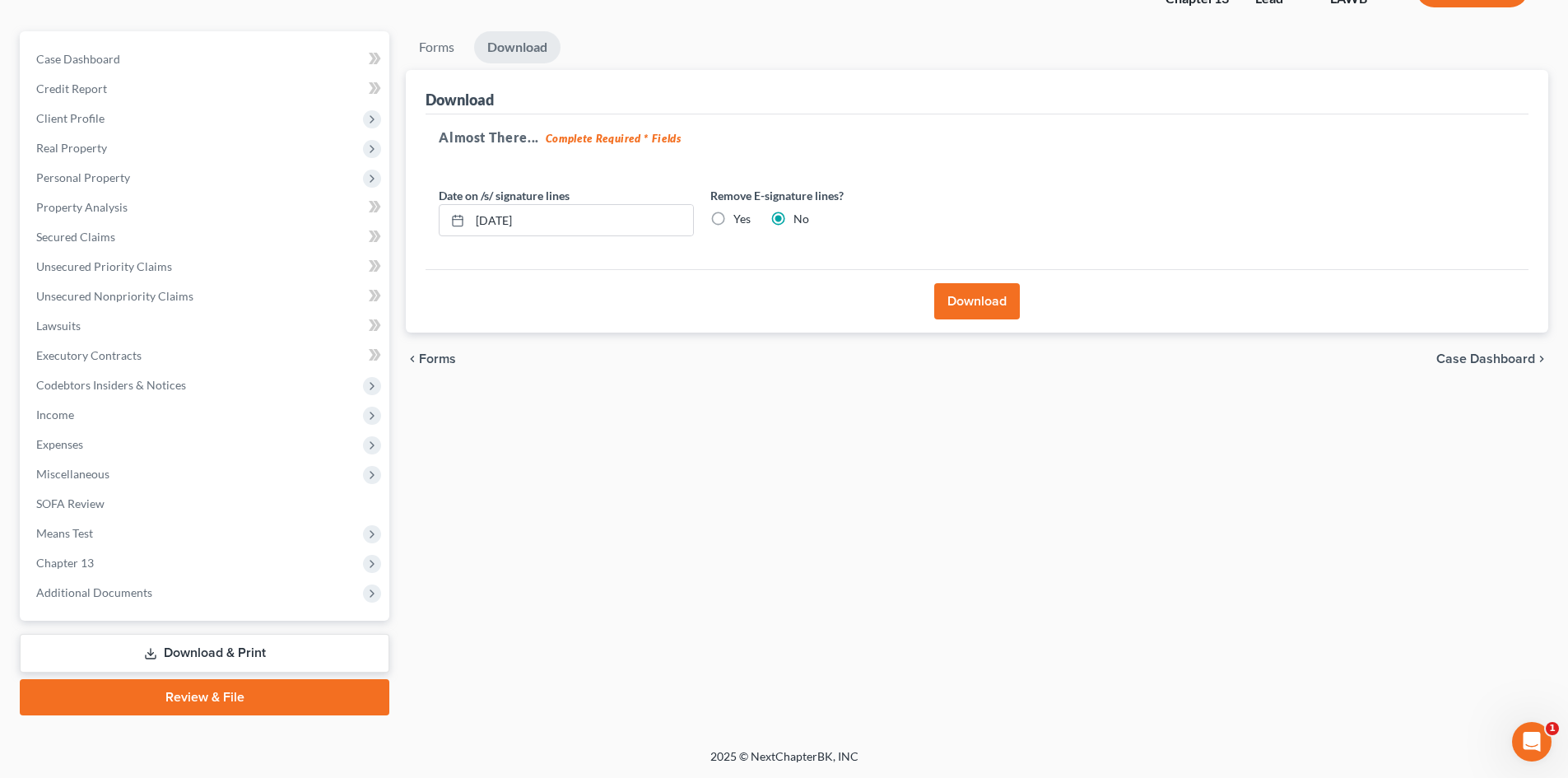
scroll to position [127, 0]
click at [987, 289] on button "Download" at bounding box center [977, 301] width 85 height 36
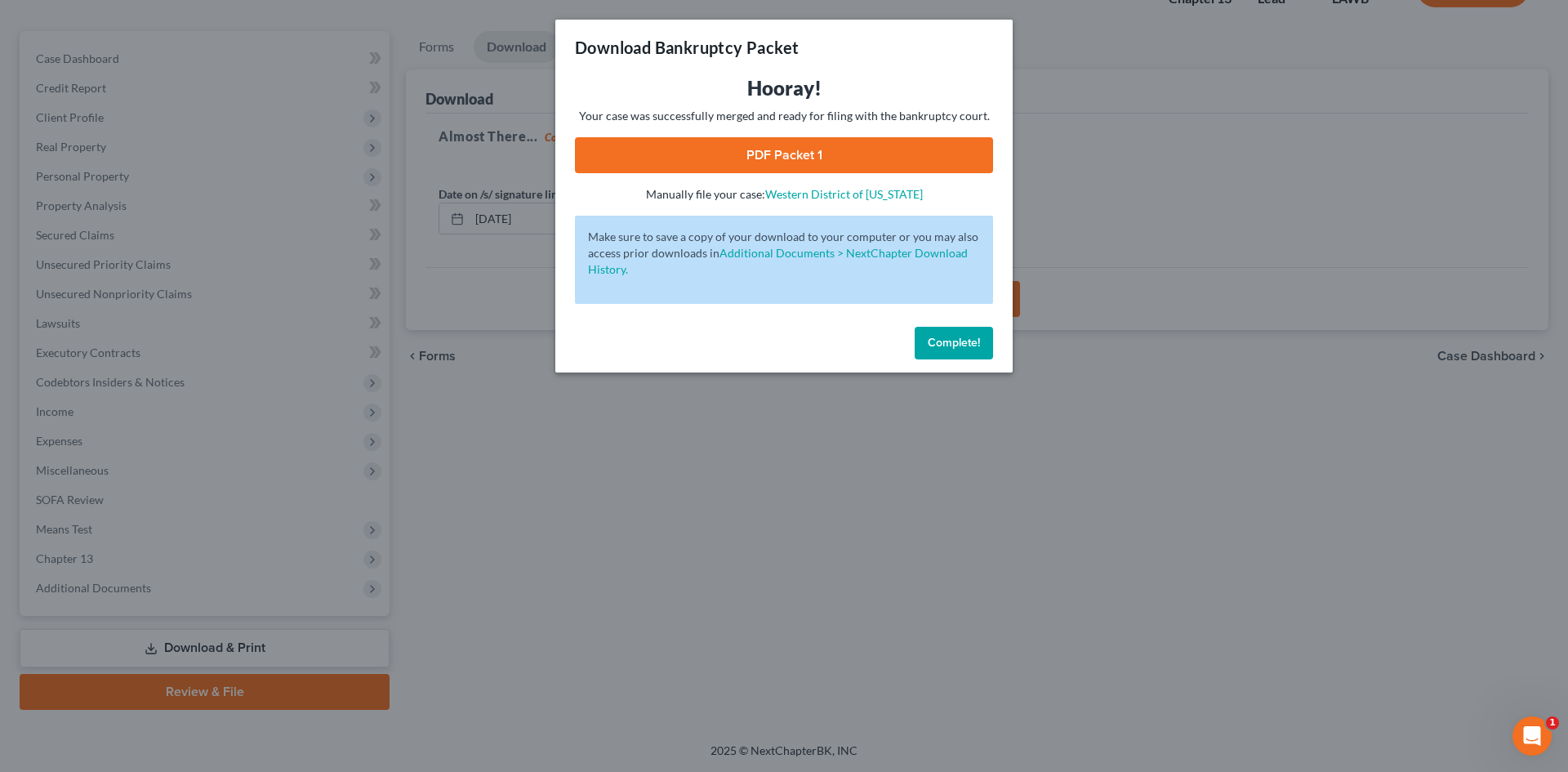
click at [768, 159] on link "PDF Packet 1" at bounding box center [784, 155] width 418 height 36
drag, startPoint x: 943, startPoint y: 340, endPoint x: 591, endPoint y: 1, distance: 488.7
click at [944, 340] on span "Complete!" at bounding box center [954, 342] width 53 height 14
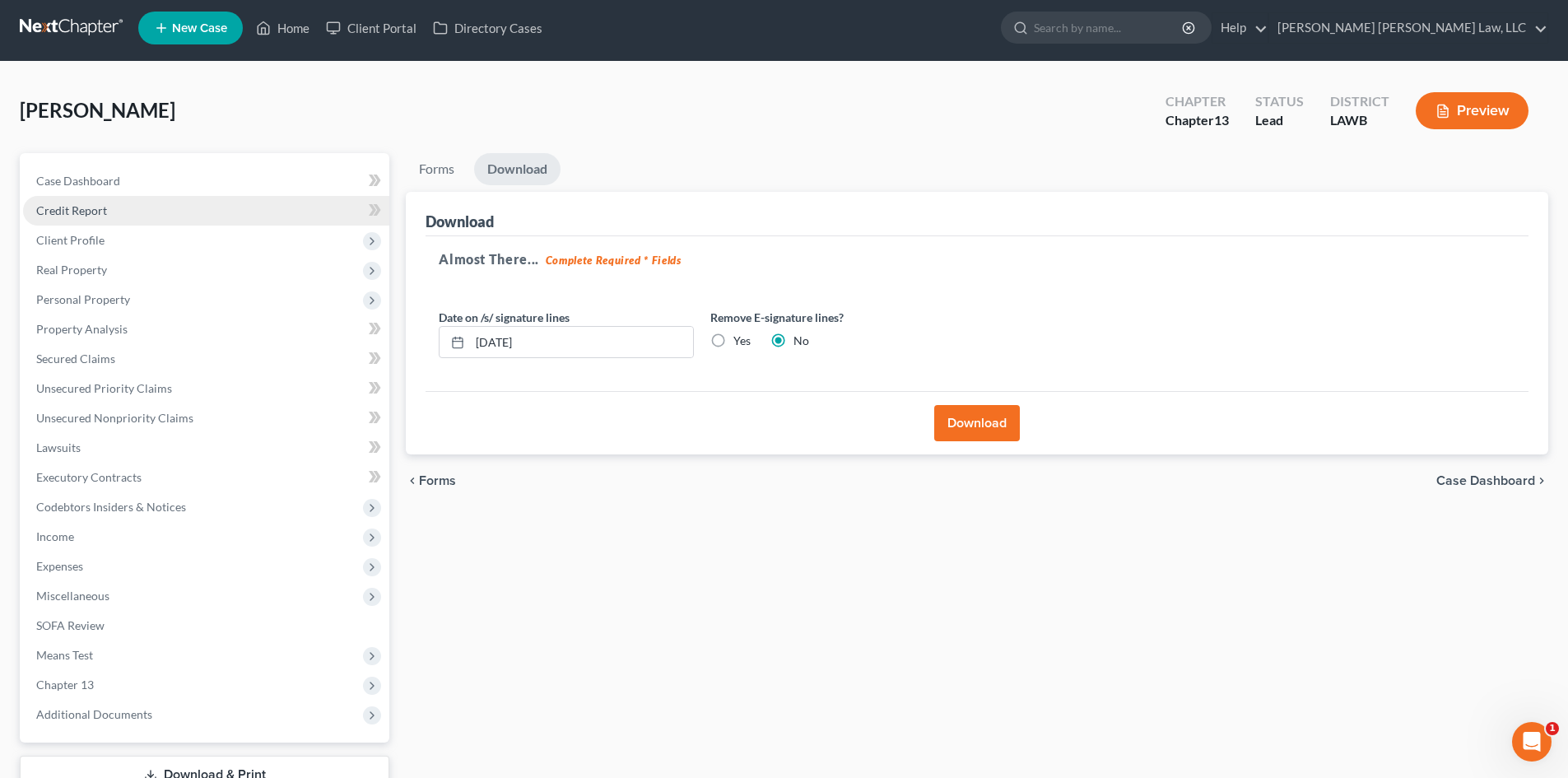
scroll to position [0, 0]
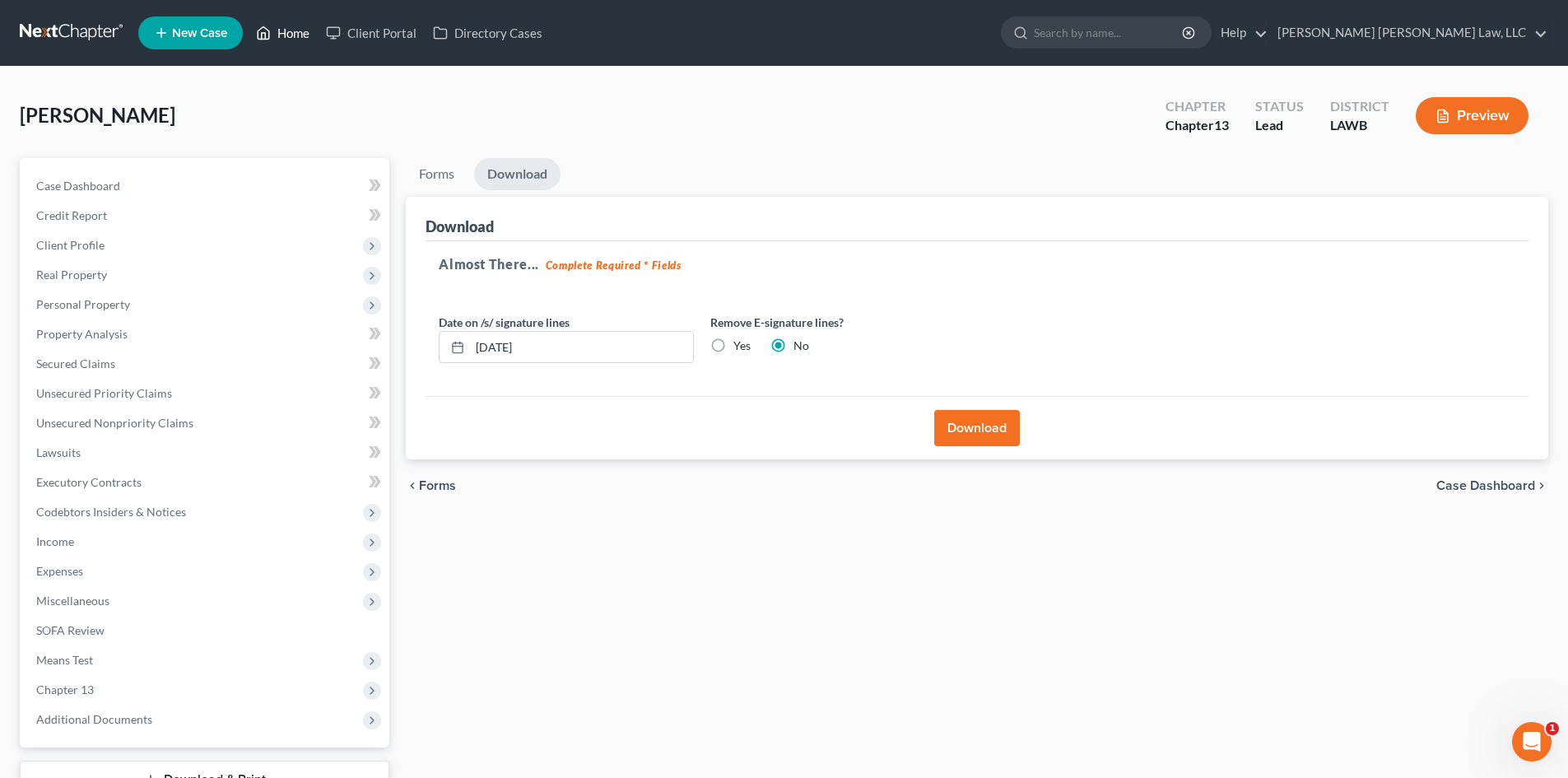
click at [286, 40] on link "Home" at bounding box center [282, 33] width 70 height 30
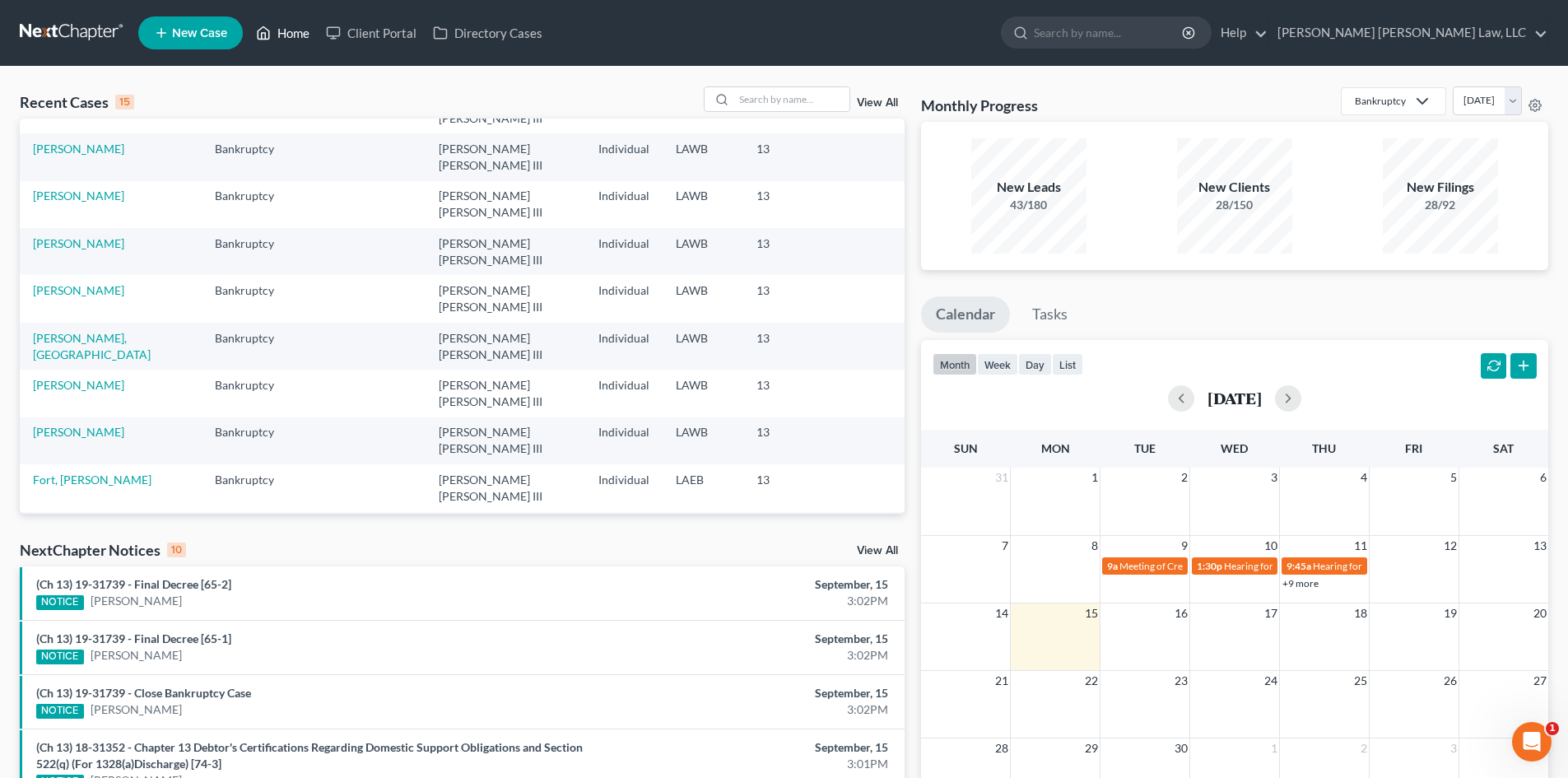
scroll to position [32, 0]
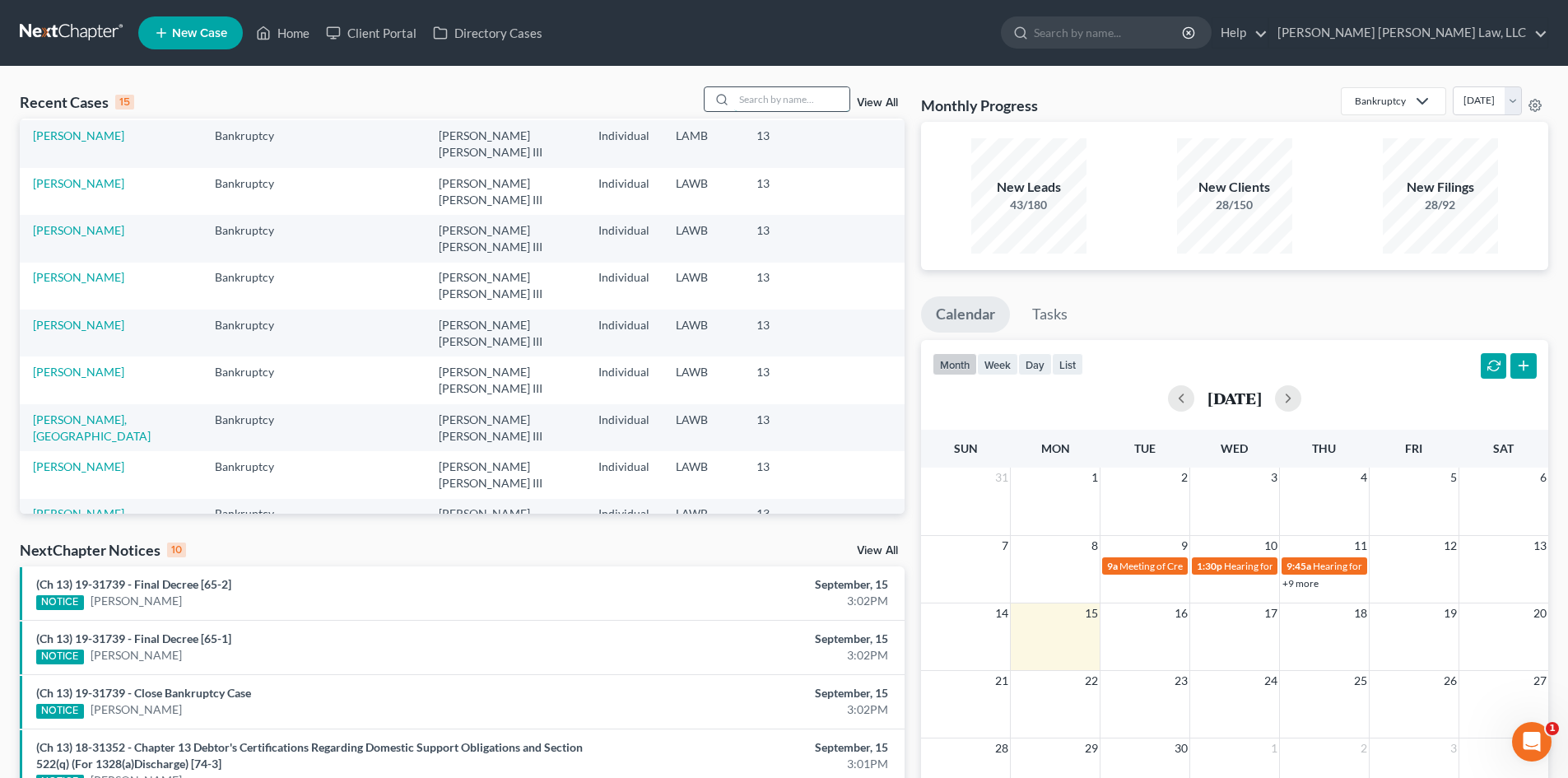
click at [812, 94] on input "search" at bounding box center [792, 99] width 115 height 24
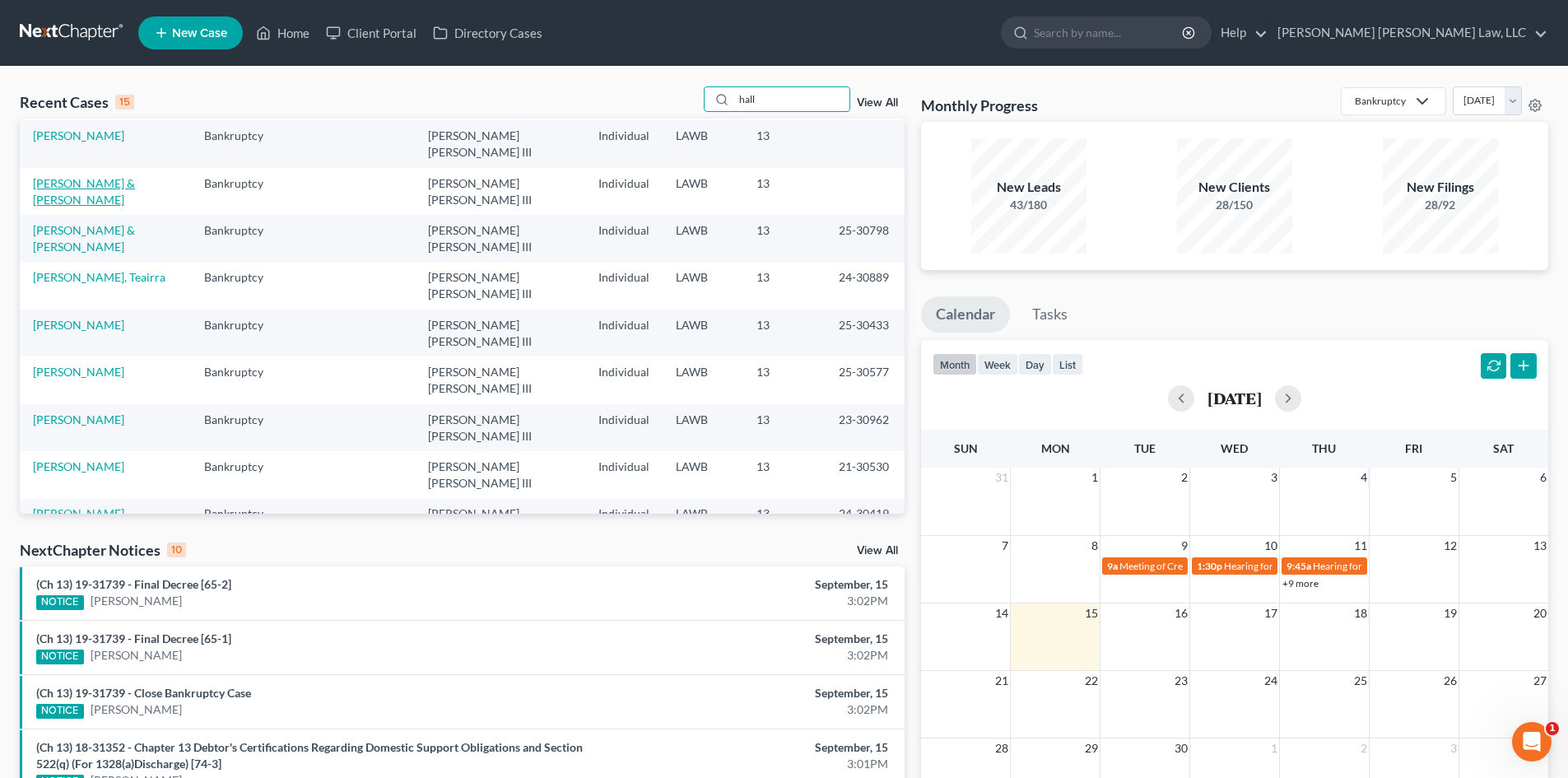
type input "hall"
click at [102, 188] on link "[PERSON_NAME] & [PERSON_NAME]" at bounding box center [84, 191] width 102 height 31
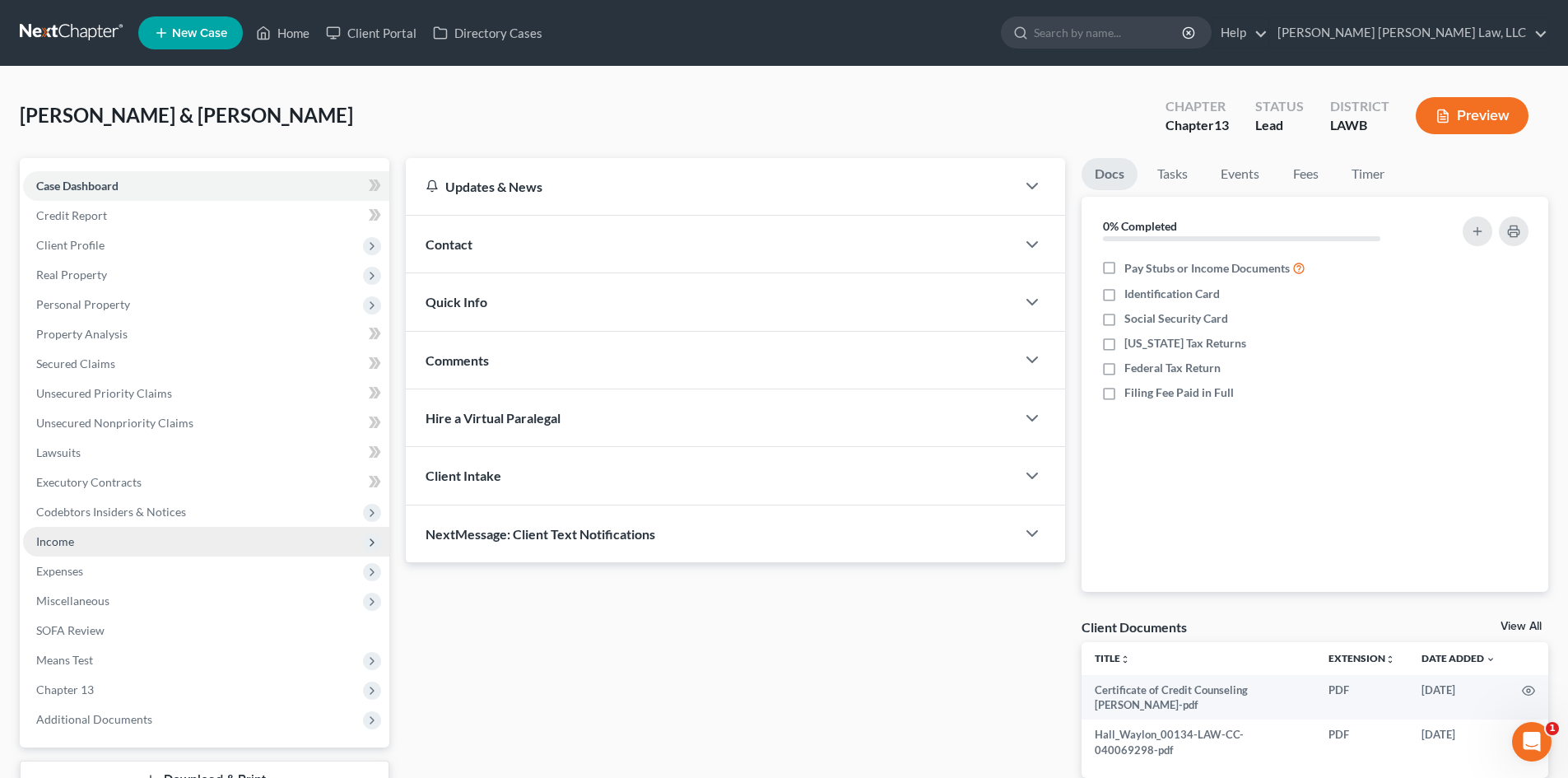
click at [144, 543] on span "Income" at bounding box center [206, 541] width 366 height 30
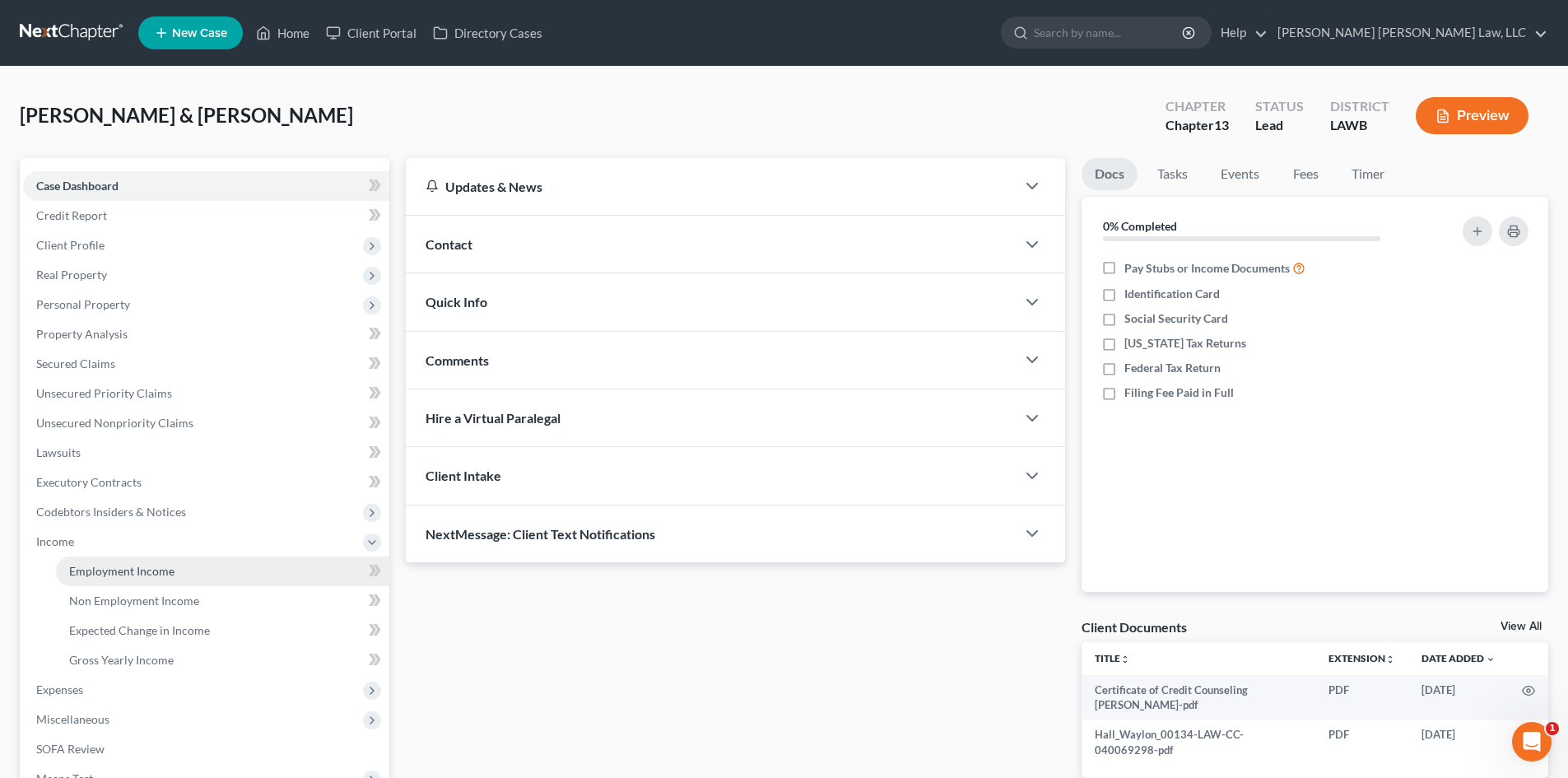
click at [146, 561] on link "Employment Income" at bounding box center [222, 571] width 333 height 30
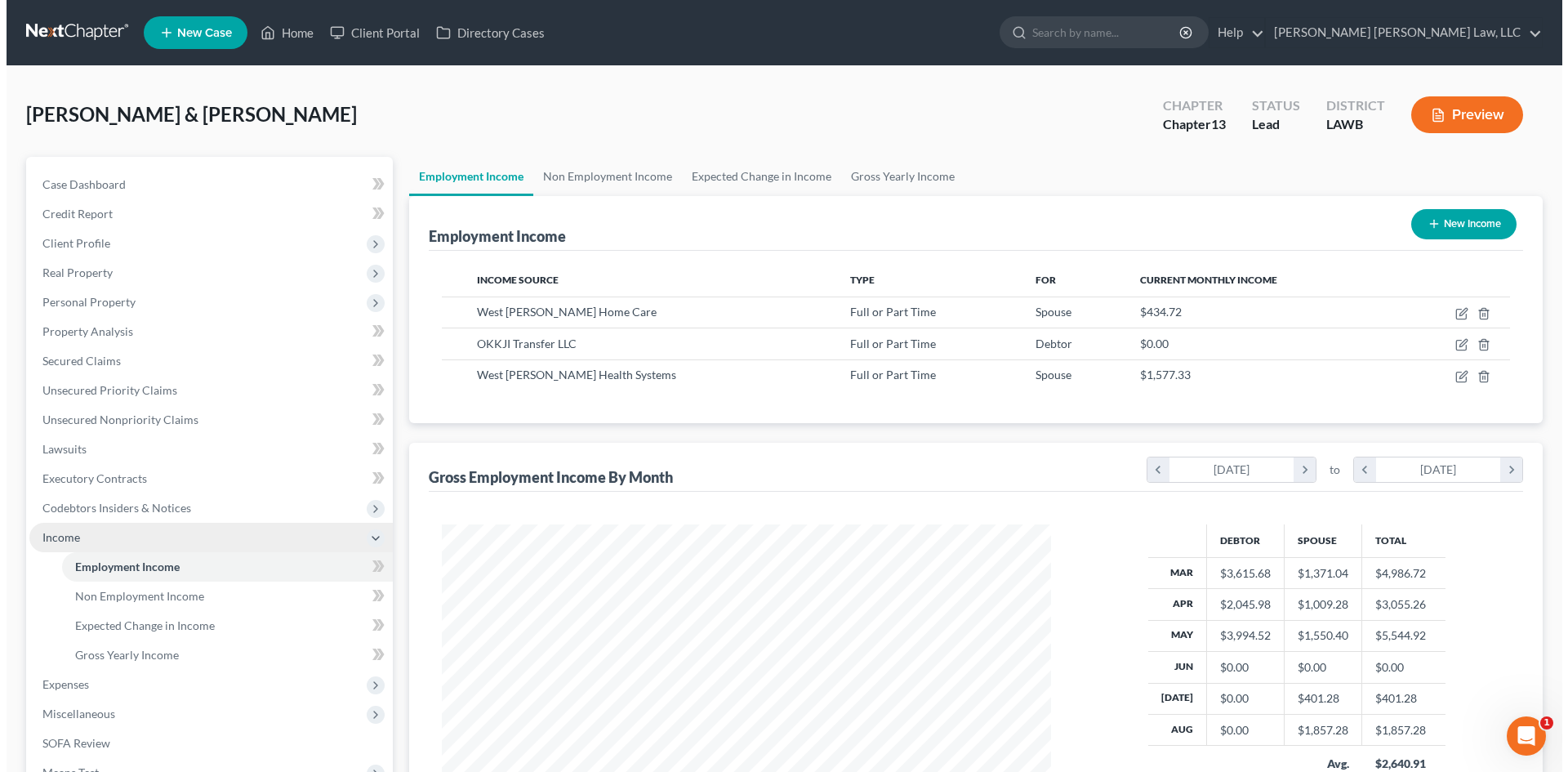
scroll to position [305, 642]
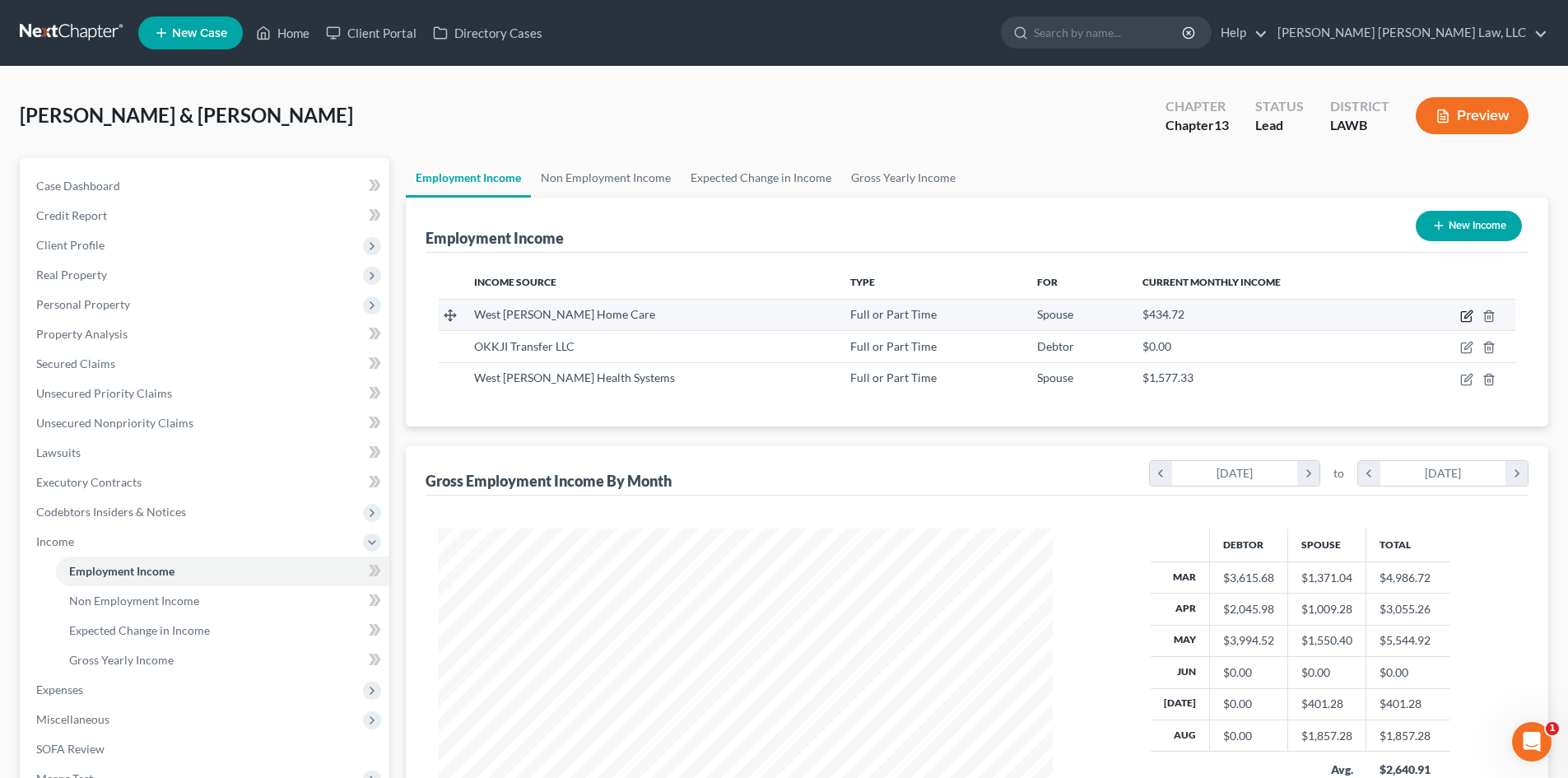
click at [1461, 316] on icon "button" at bounding box center [1465, 317] width 10 height 10
select select "0"
select select "19"
select select "2"
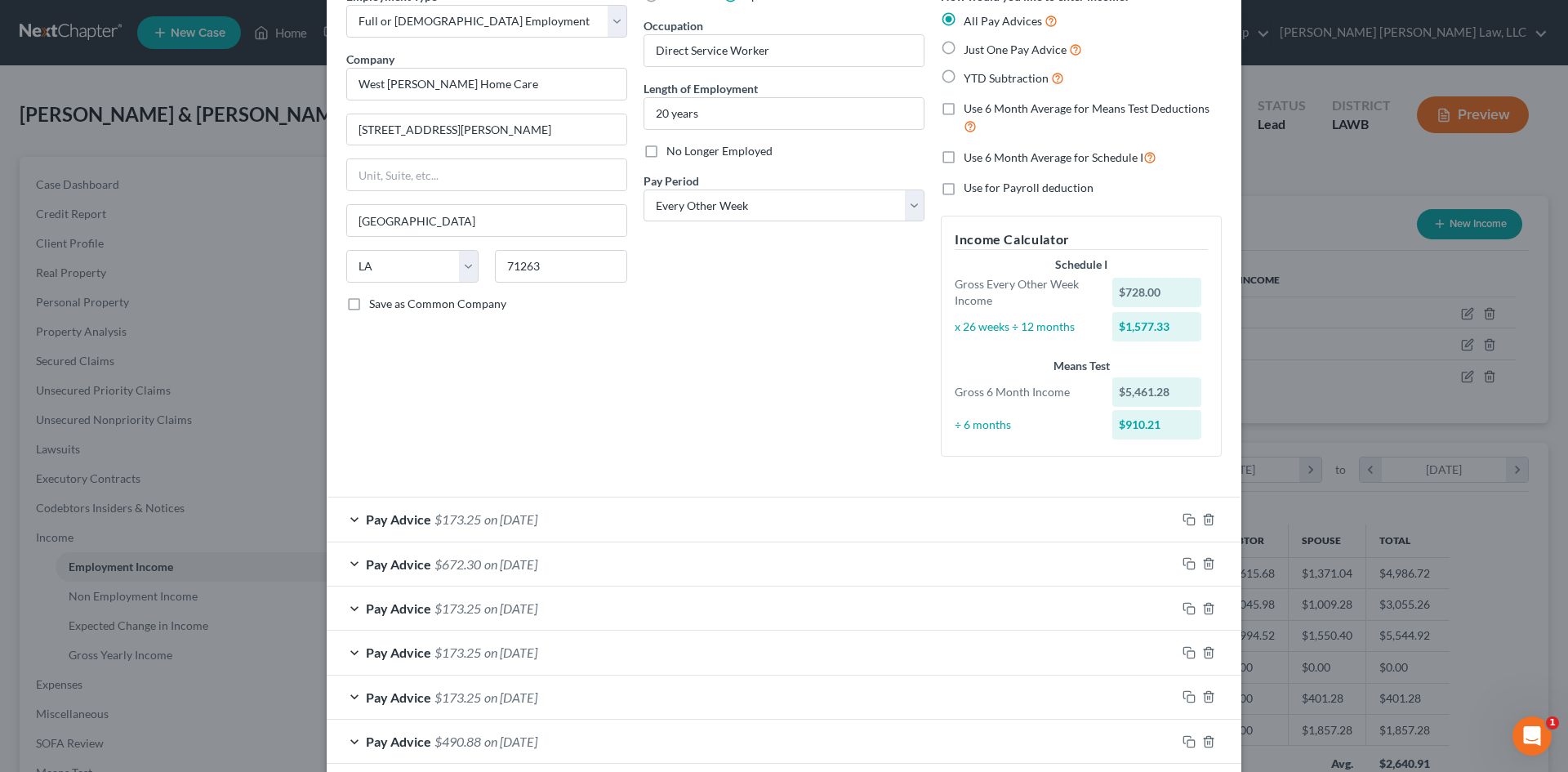
scroll to position [0, 0]
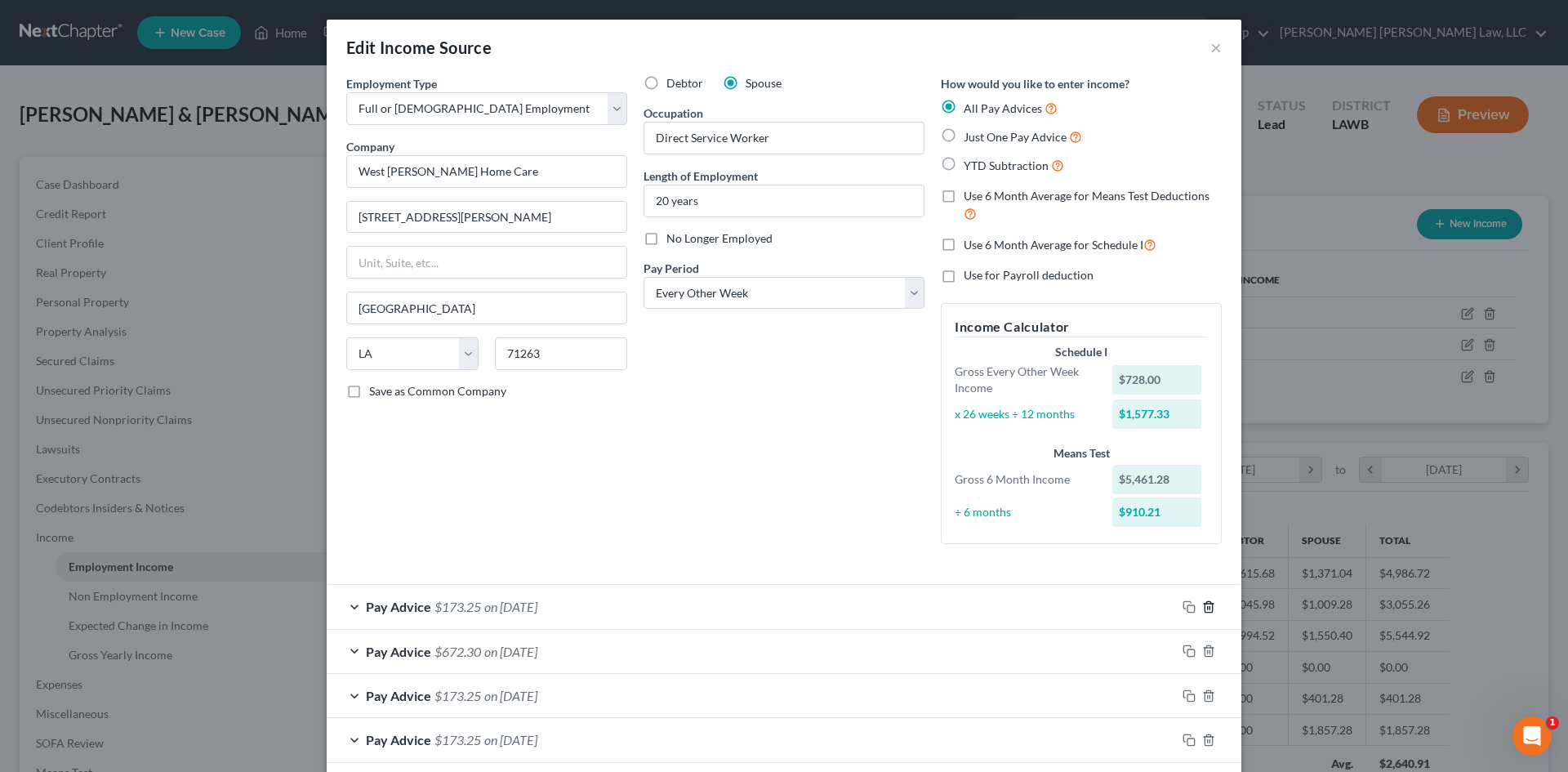
click at [1207, 607] on icon "button" at bounding box center [1209, 607] width 13 height 13
click at [1016, 602] on div "Pay Advice $672.30 on [DATE]" at bounding box center [752, 606] width 849 height 43
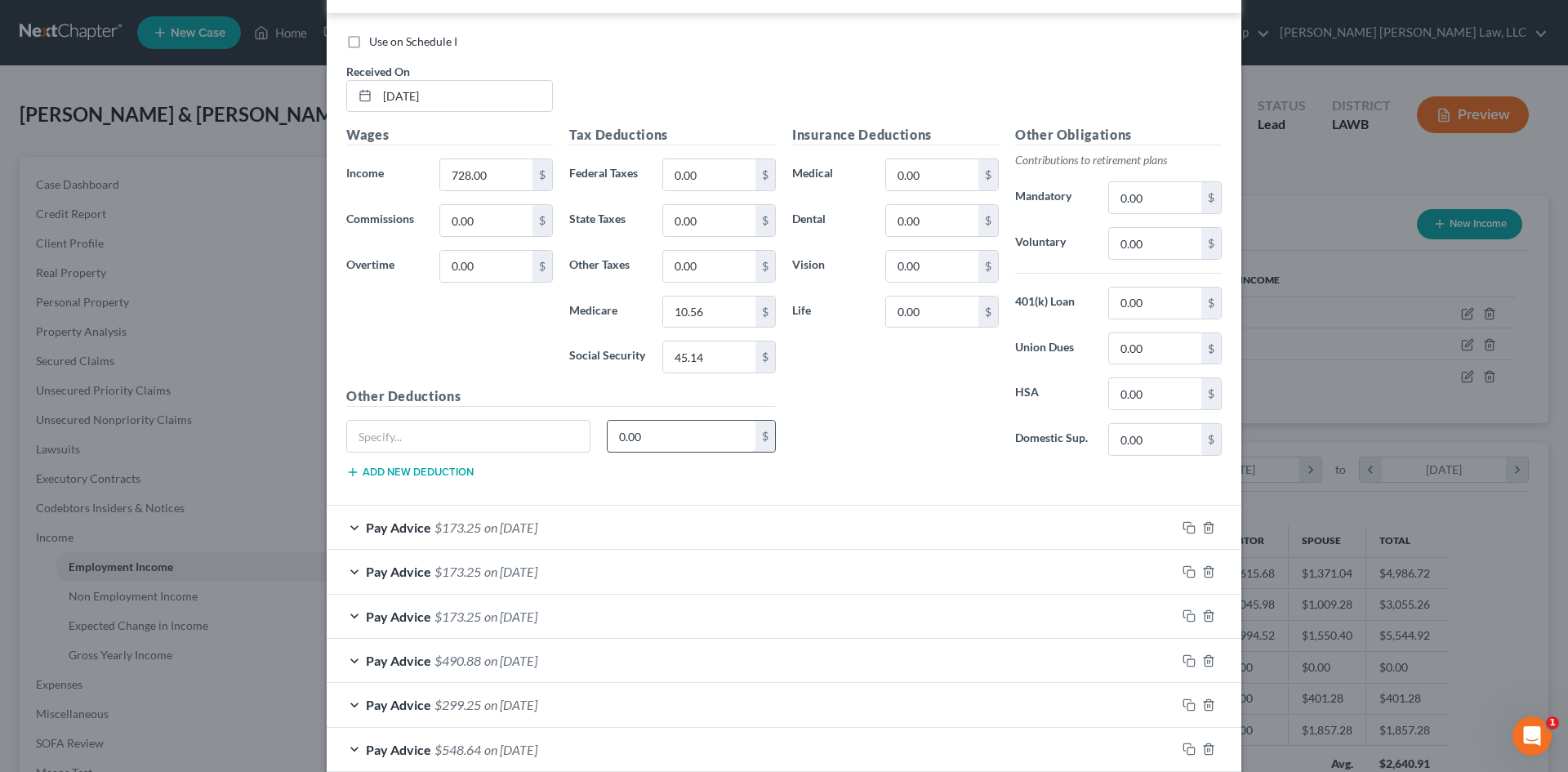
scroll to position [653, 0]
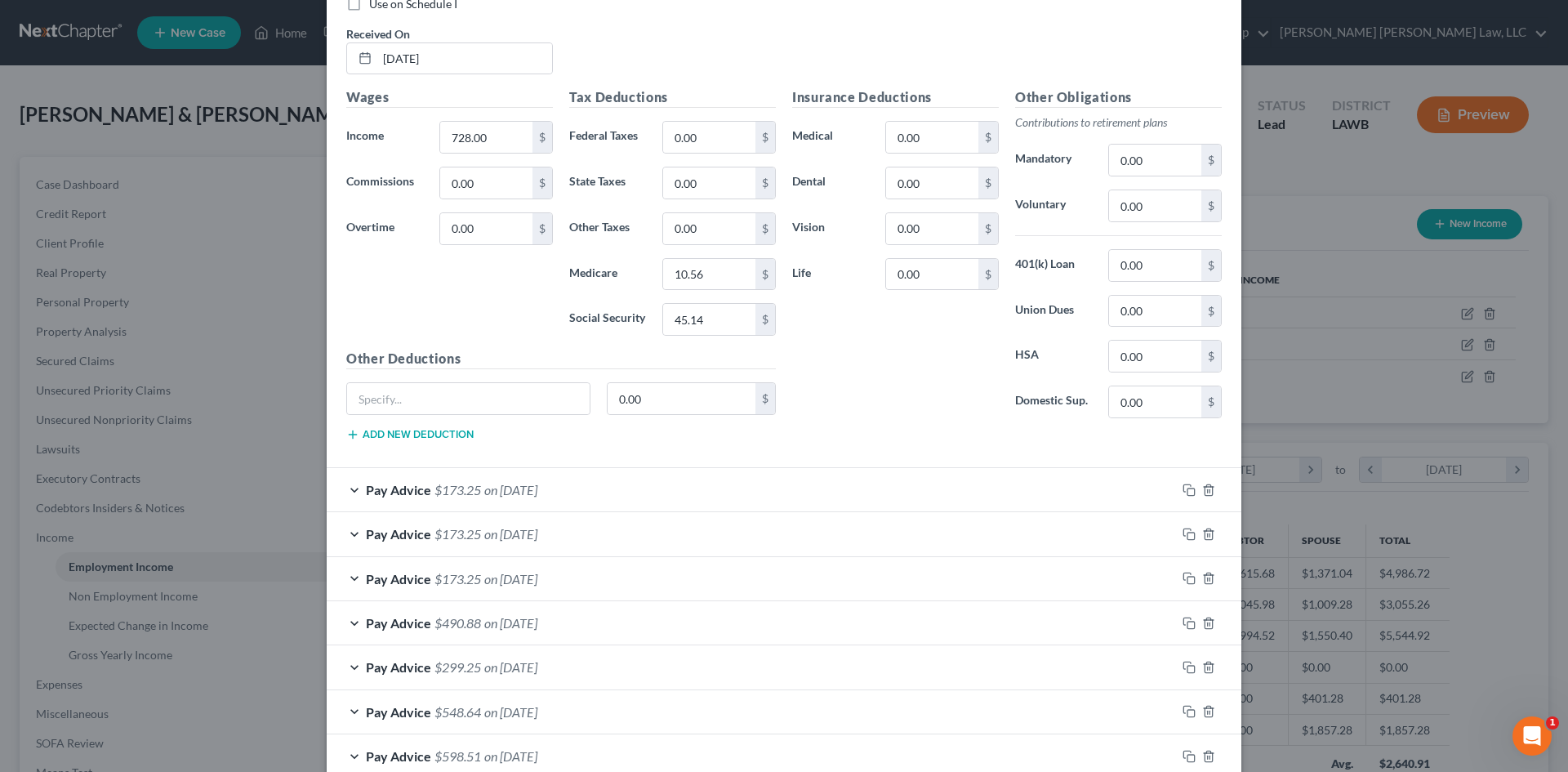
click at [703, 500] on div "Pay Advice $173.25 on [DATE]" at bounding box center [752, 489] width 849 height 43
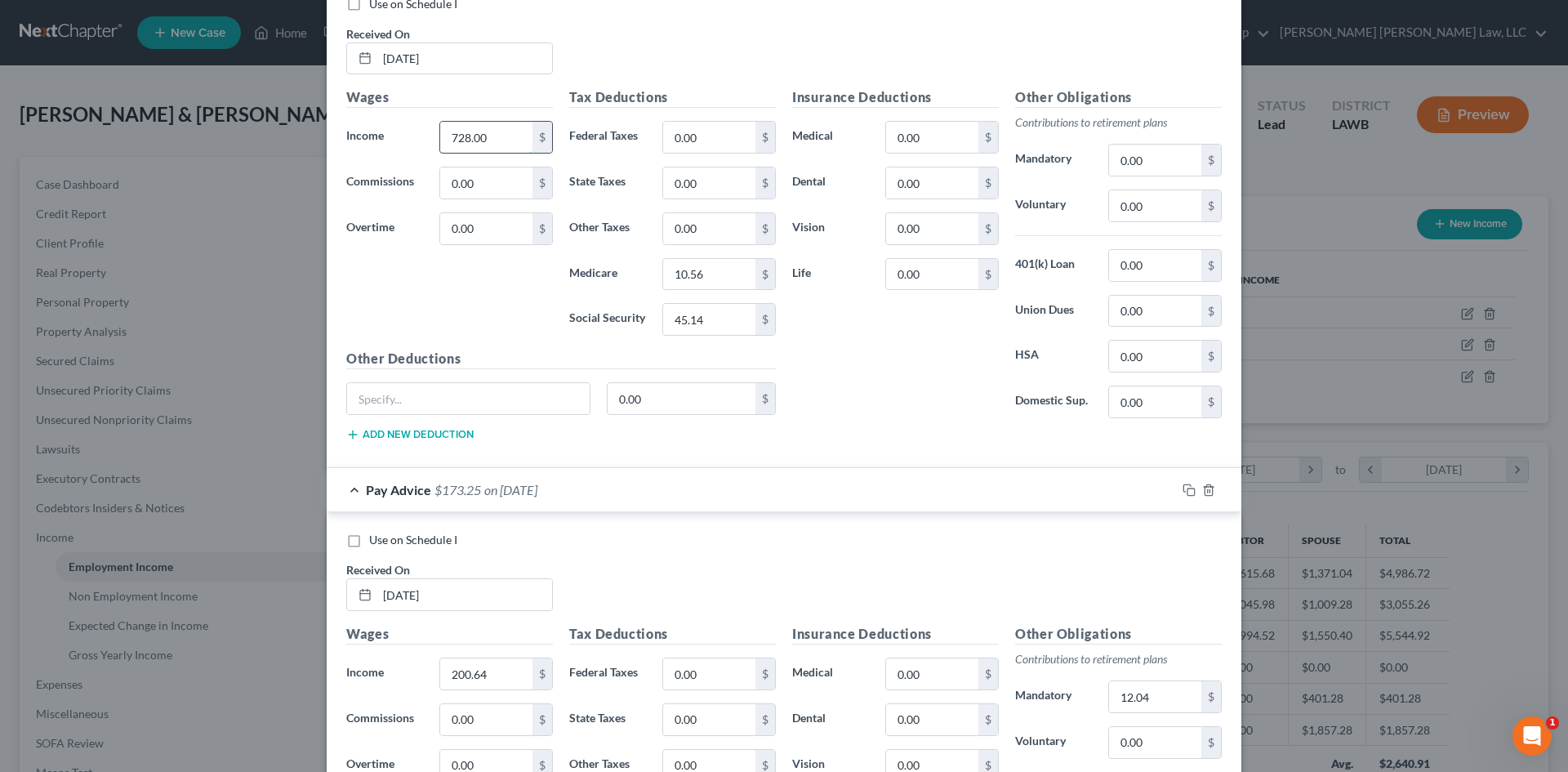
click at [496, 139] on input "728.00" at bounding box center [486, 137] width 92 height 31
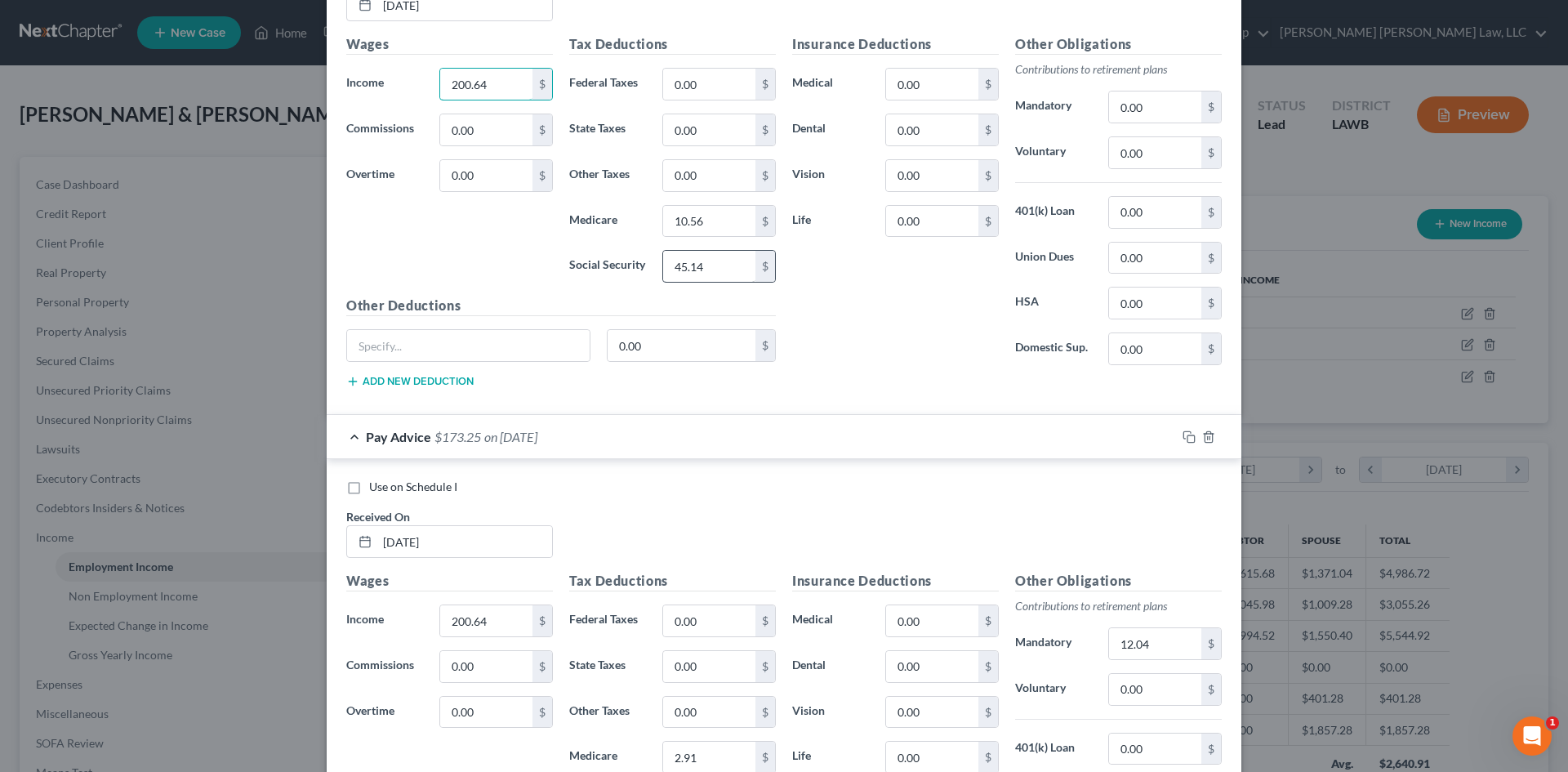
scroll to position [735, 0]
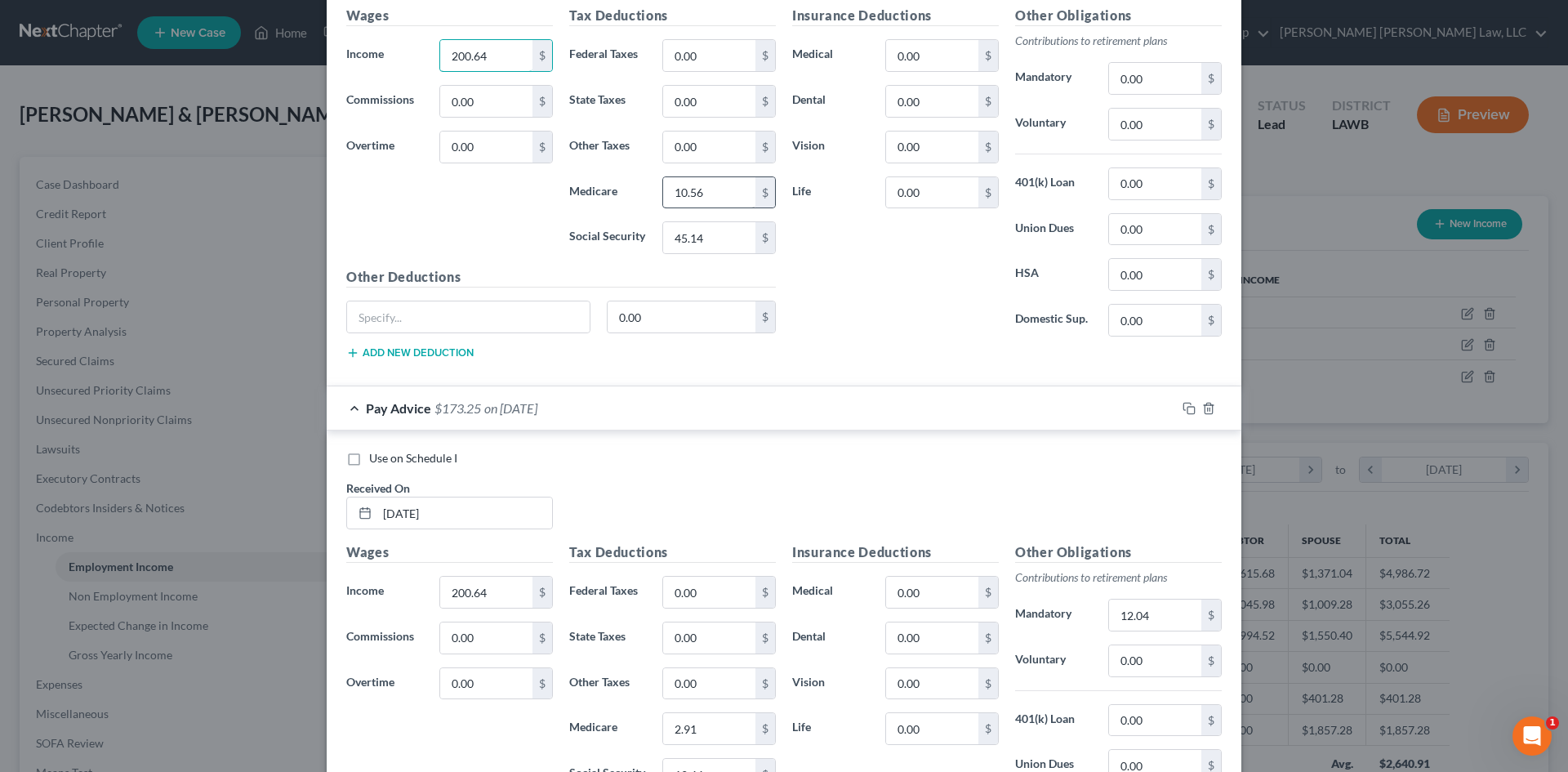
type input "200.64"
click at [717, 193] on input "10.56" at bounding box center [709, 193] width 92 height 31
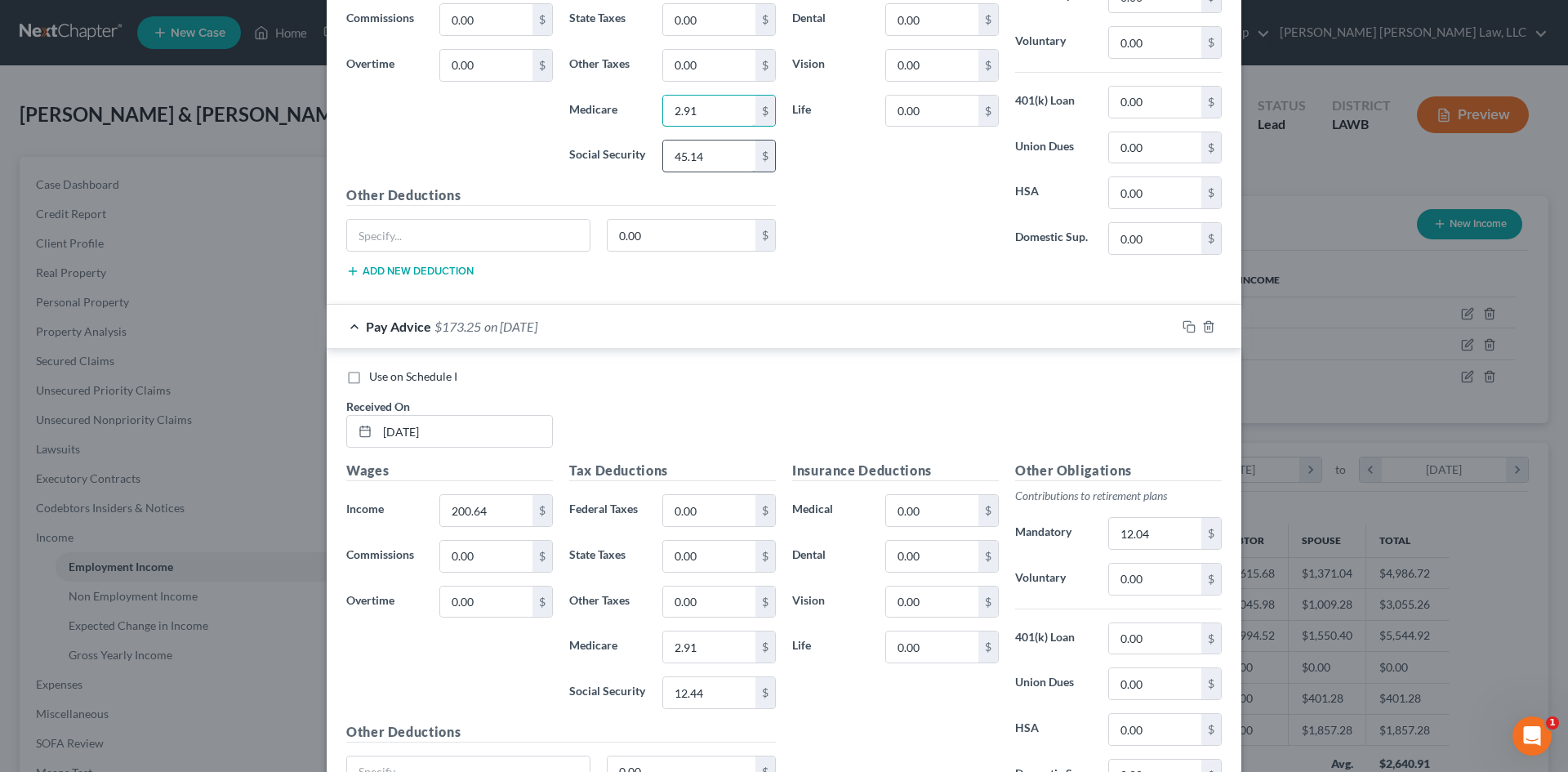
type input "2.91"
click at [724, 155] on input "45.14" at bounding box center [709, 156] width 92 height 31
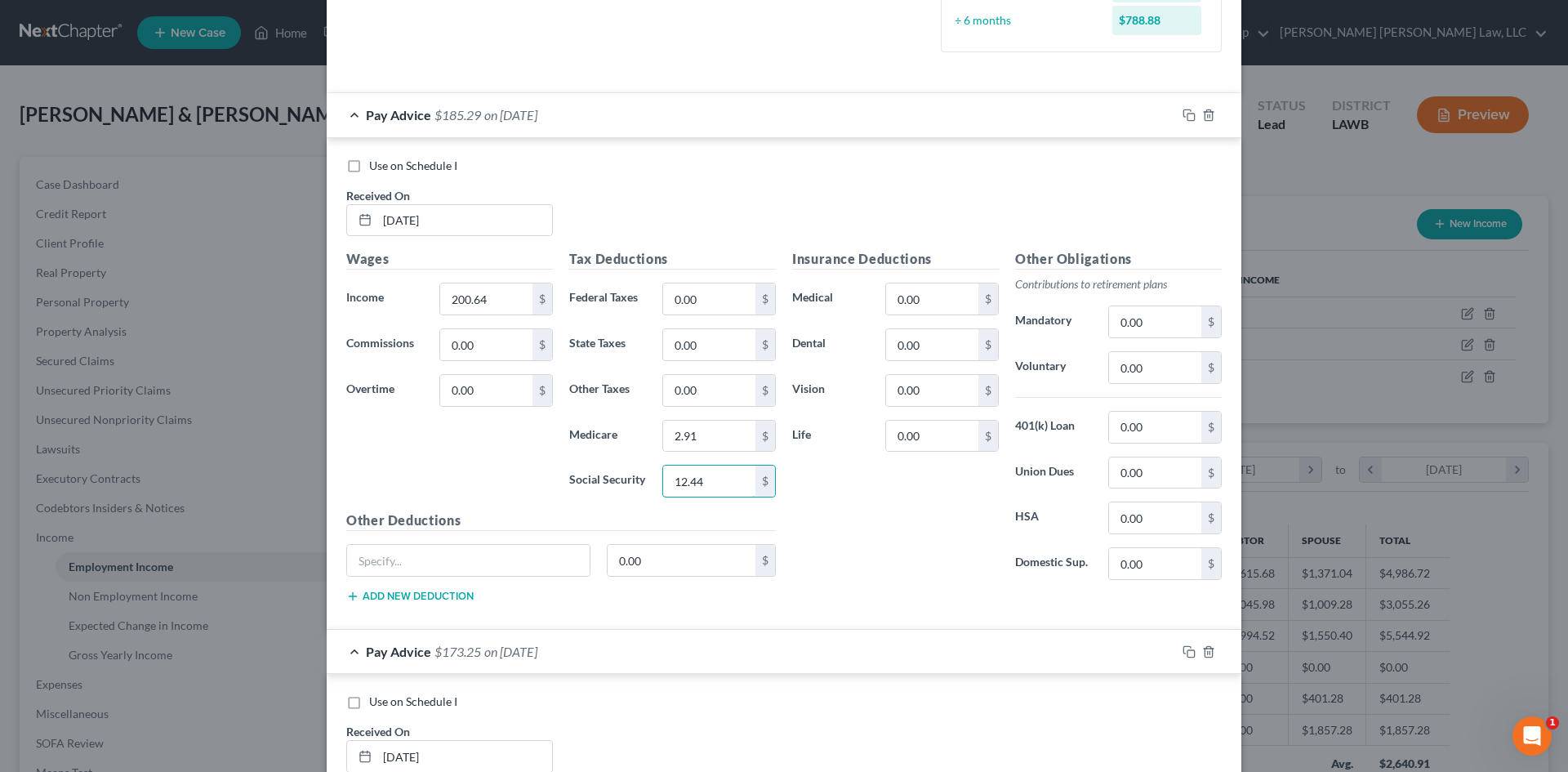
scroll to position [490, 0]
type input "12.44"
click at [1148, 326] on input "0.00" at bounding box center [1155, 323] width 92 height 31
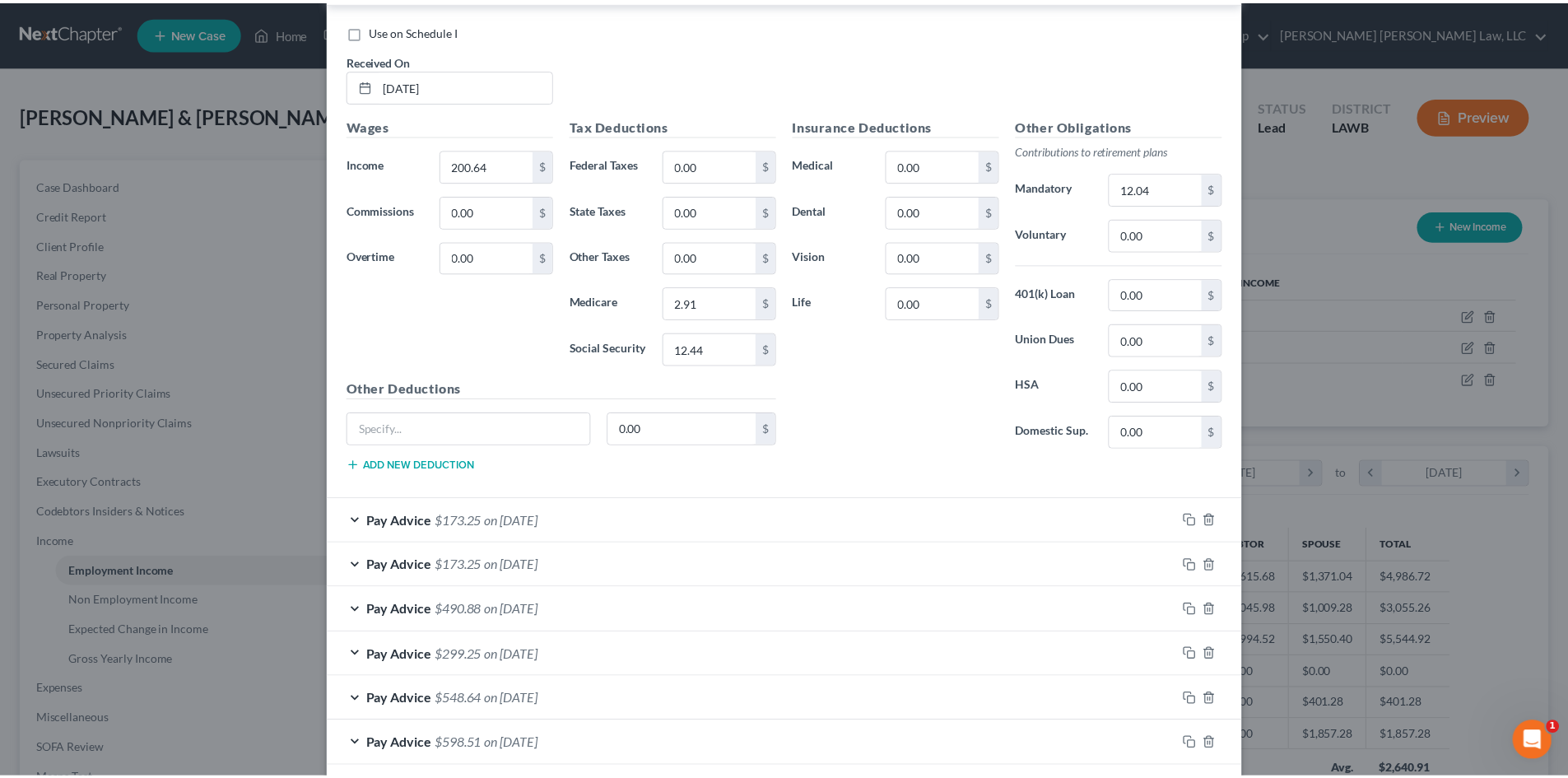
scroll to position [1385, 0]
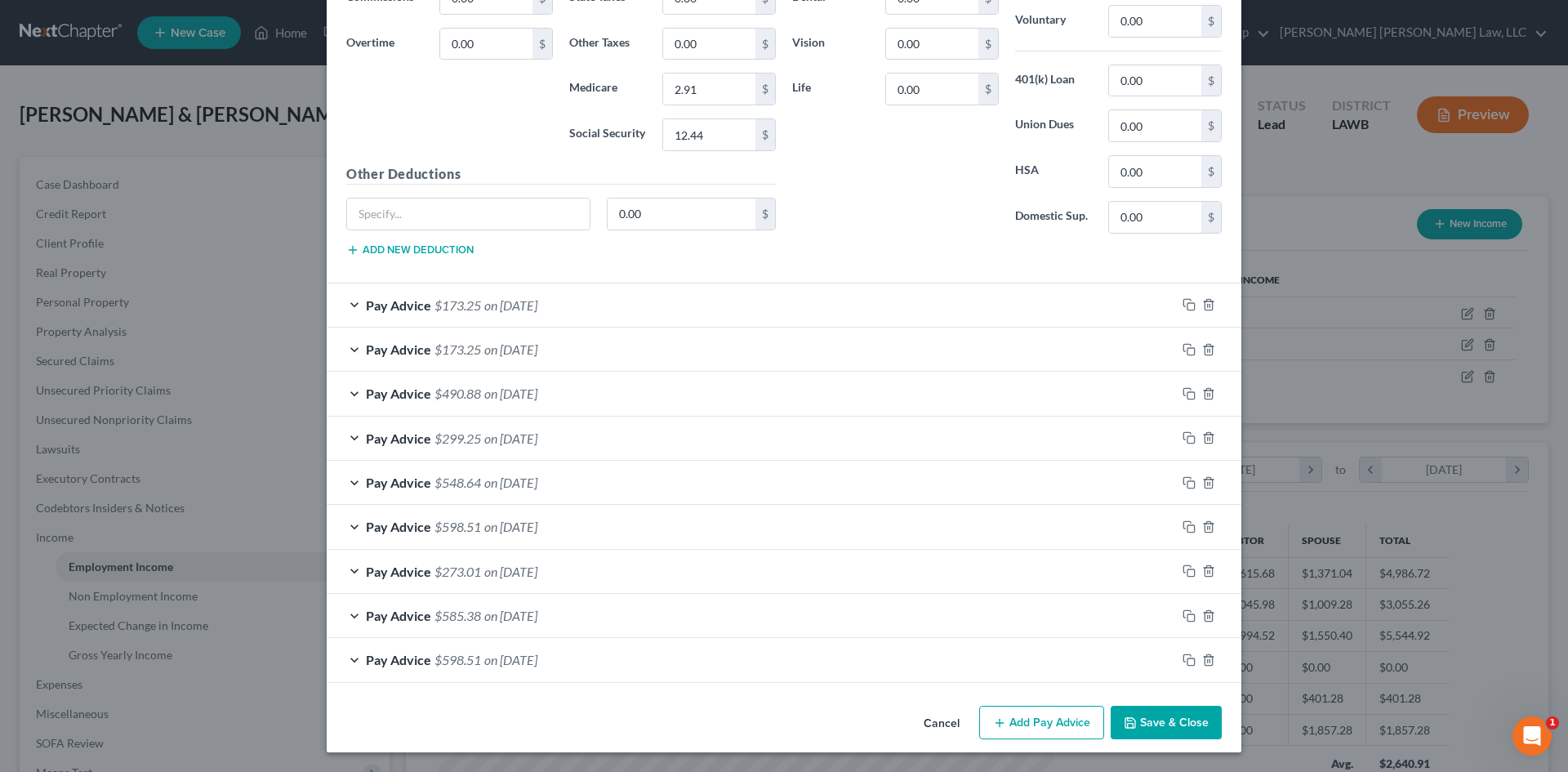
type input "12.04"
click at [1172, 737] on button "Save & Close" at bounding box center [1166, 722] width 111 height 34
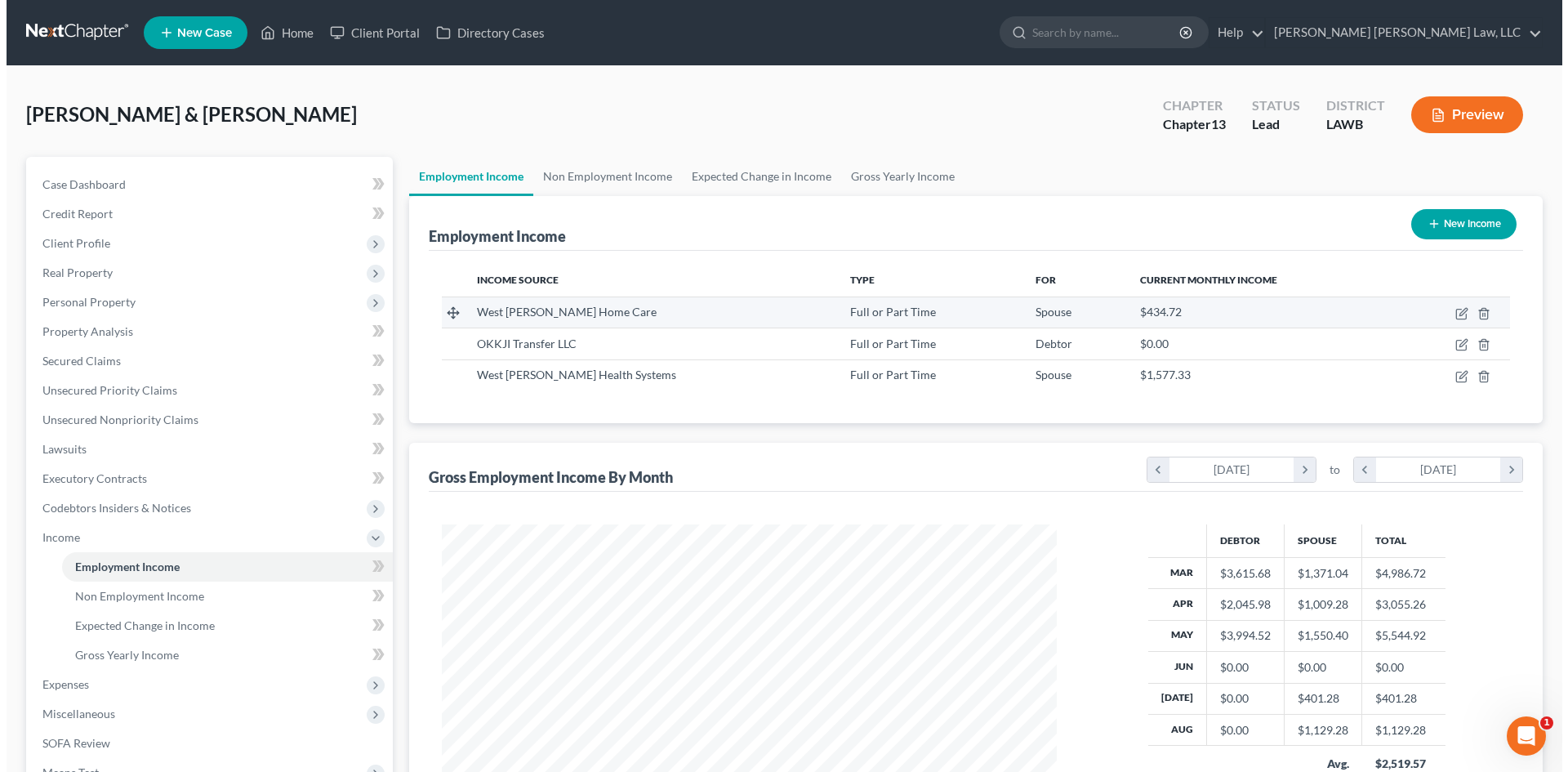
scroll to position [816295, 815983]
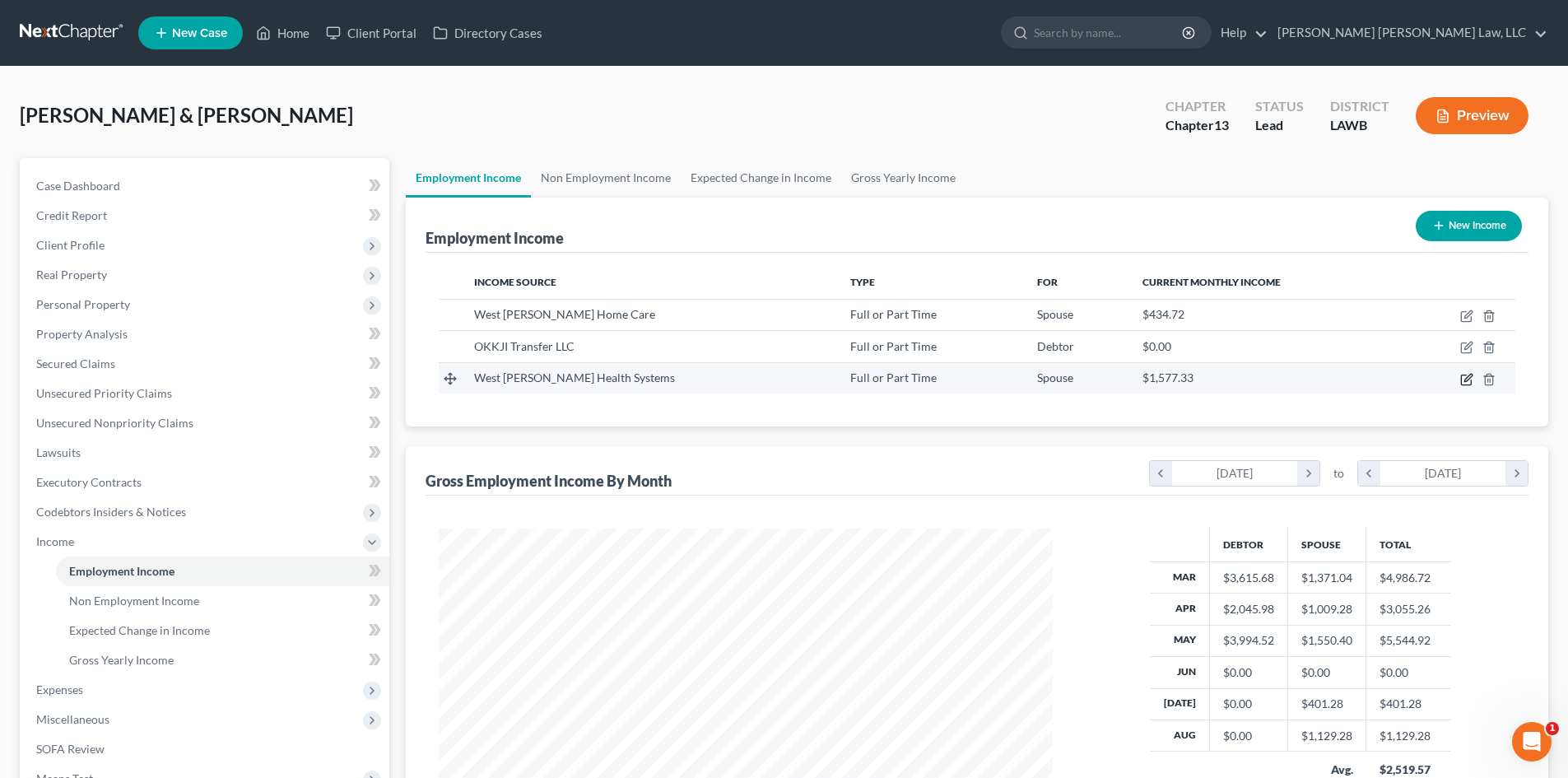
click at [1468, 377] on icon "button" at bounding box center [1466, 380] width 13 height 13
select select "0"
select select "19"
select select "2"
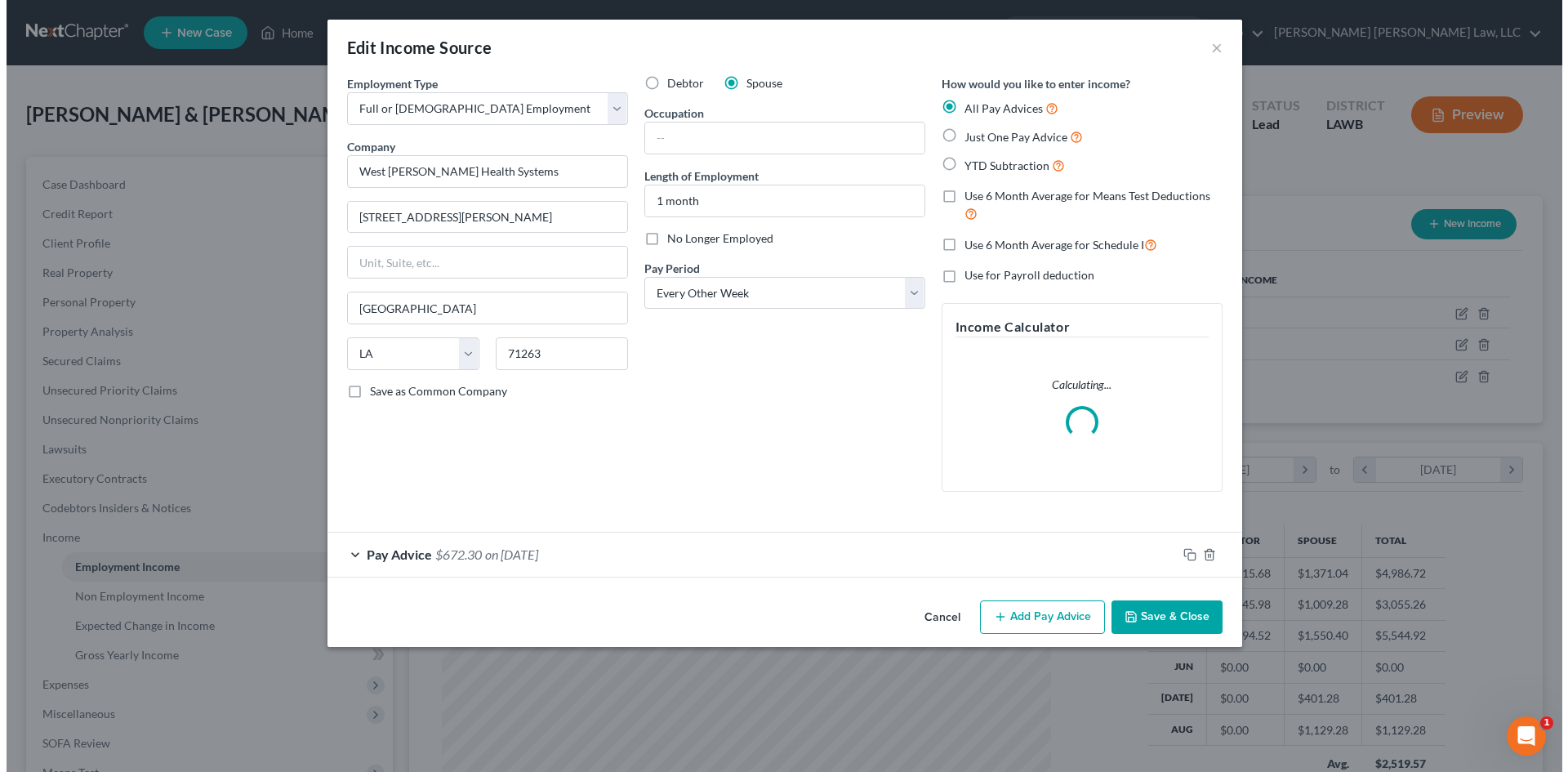
scroll to position [307, 648]
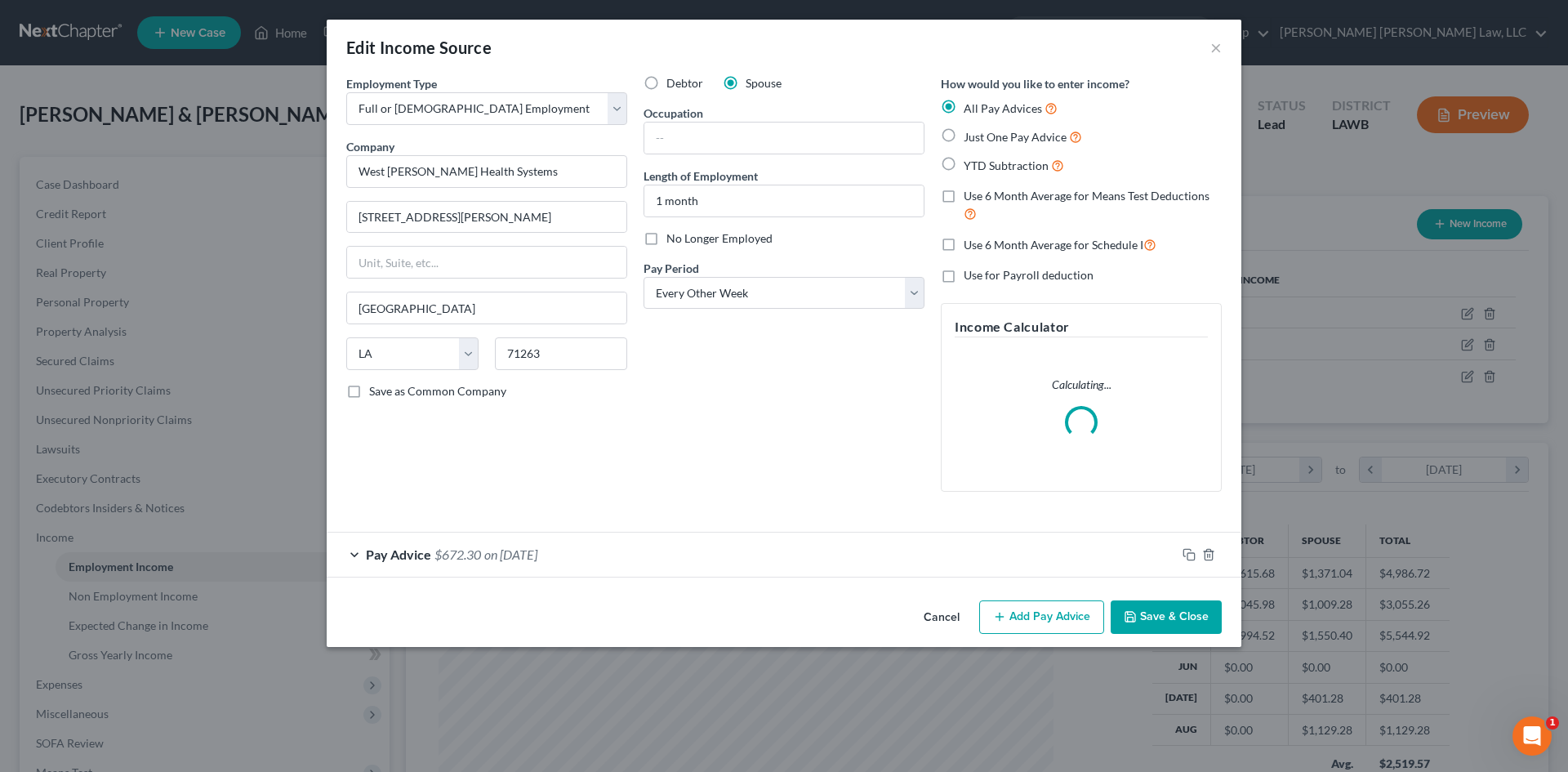
click at [702, 552] on div "Pay Advice $672.30 on [DATE]" at bounding box center [752, 554] width 849 height 43
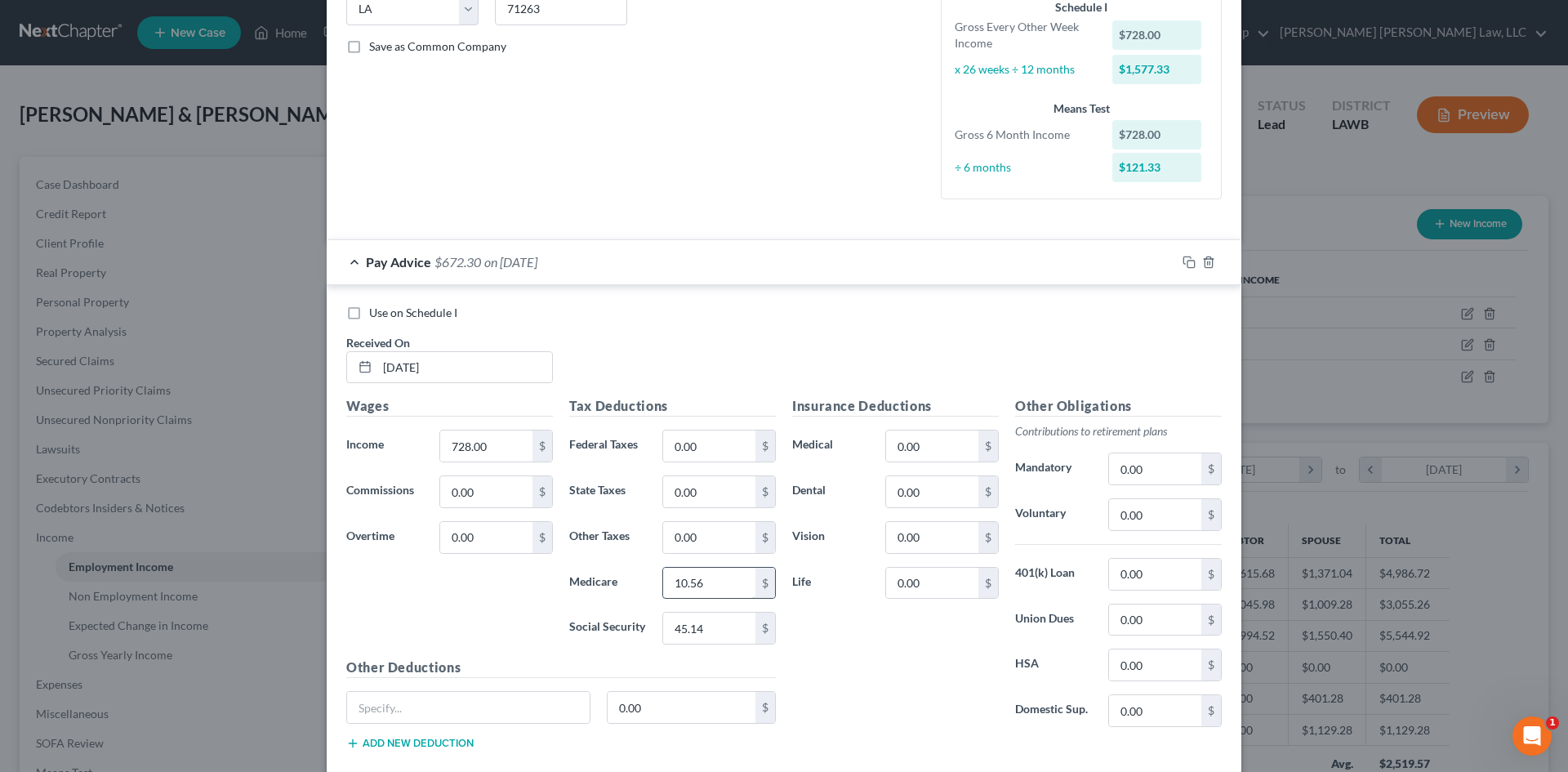
scroll to position [408, 0]
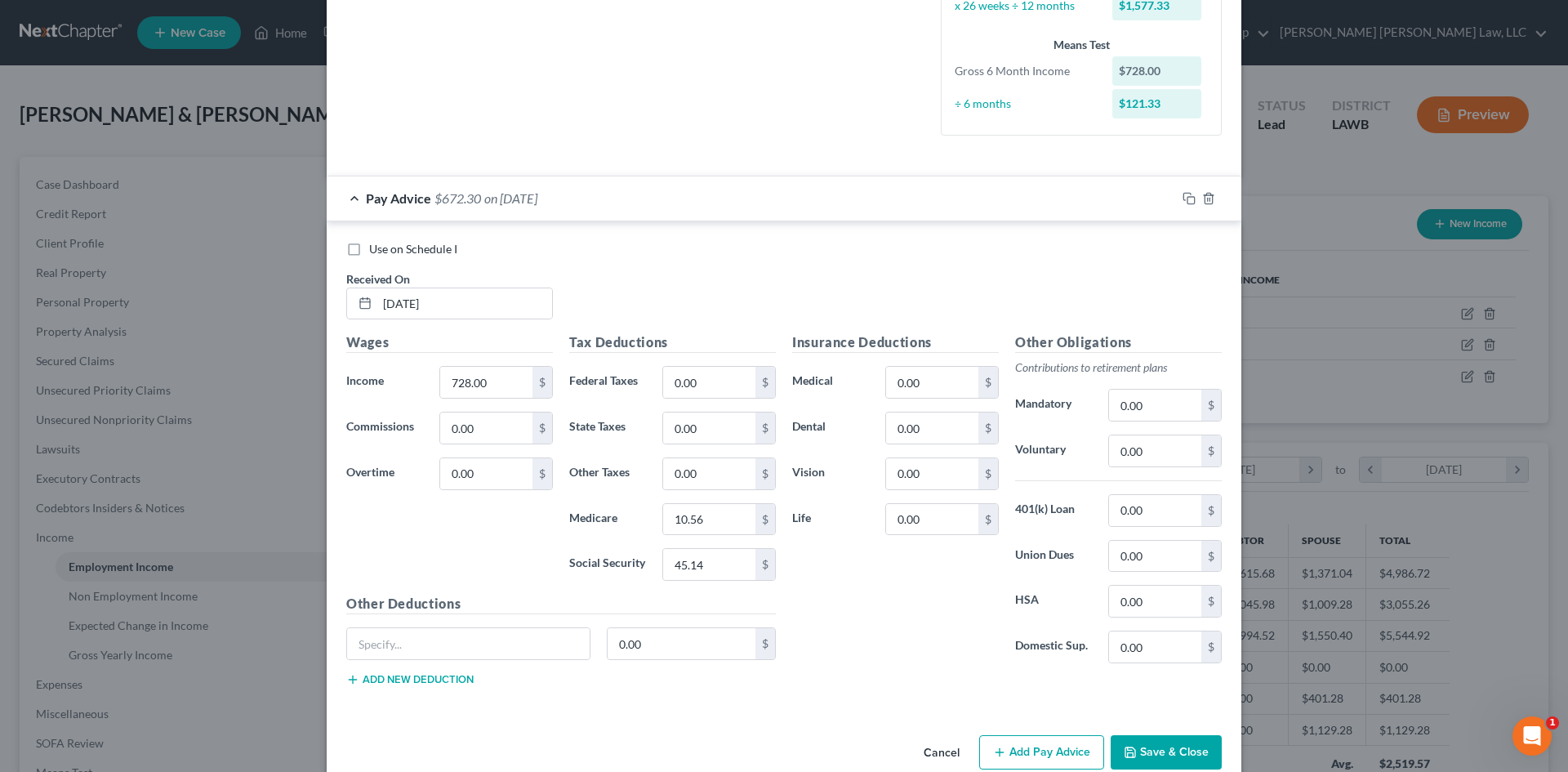
click at [1046, 751] on button "Add Pay Advice" at bounding box center [1042, 752] width 125 height 34
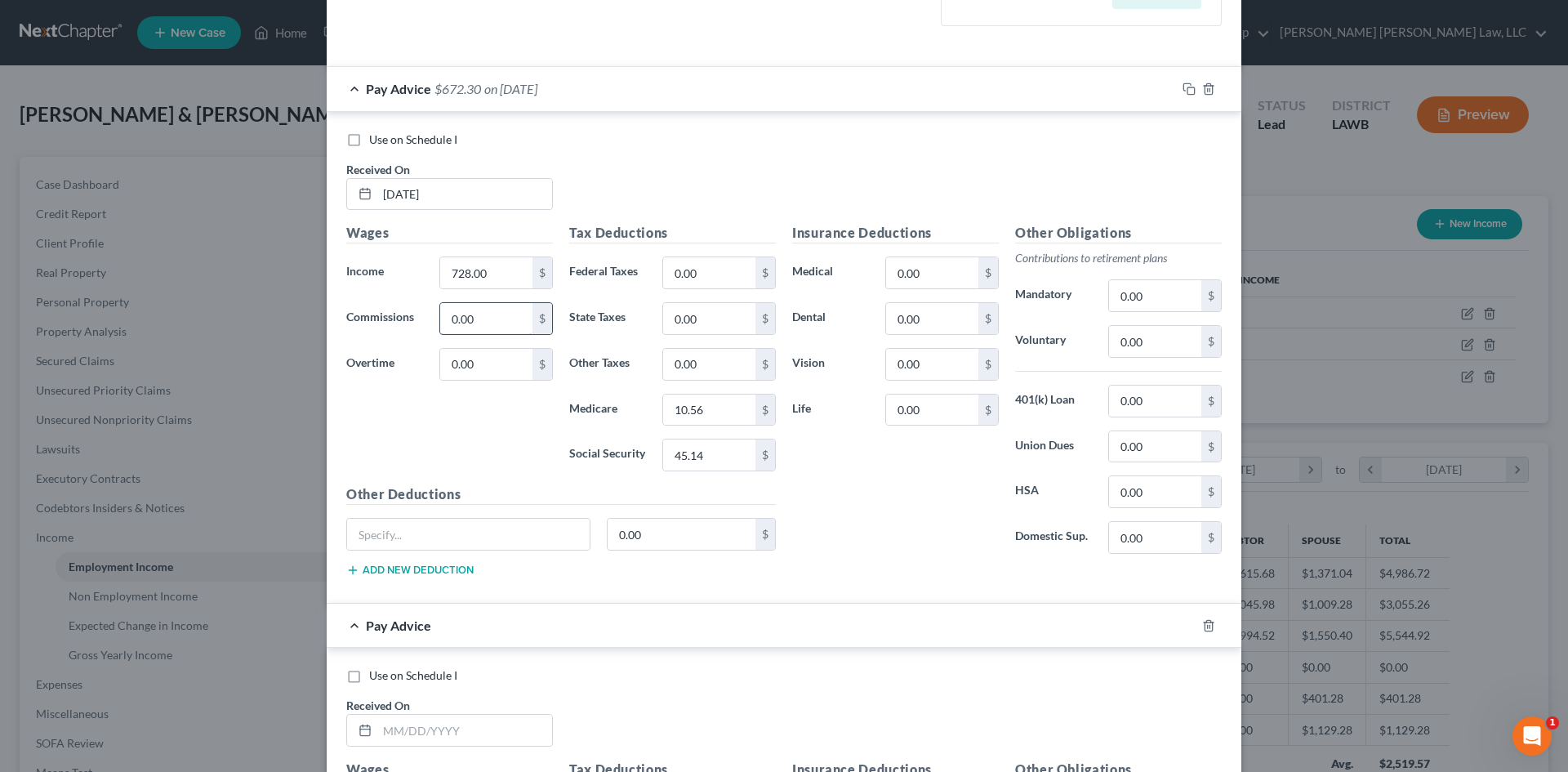
scroll to position [653, 0]
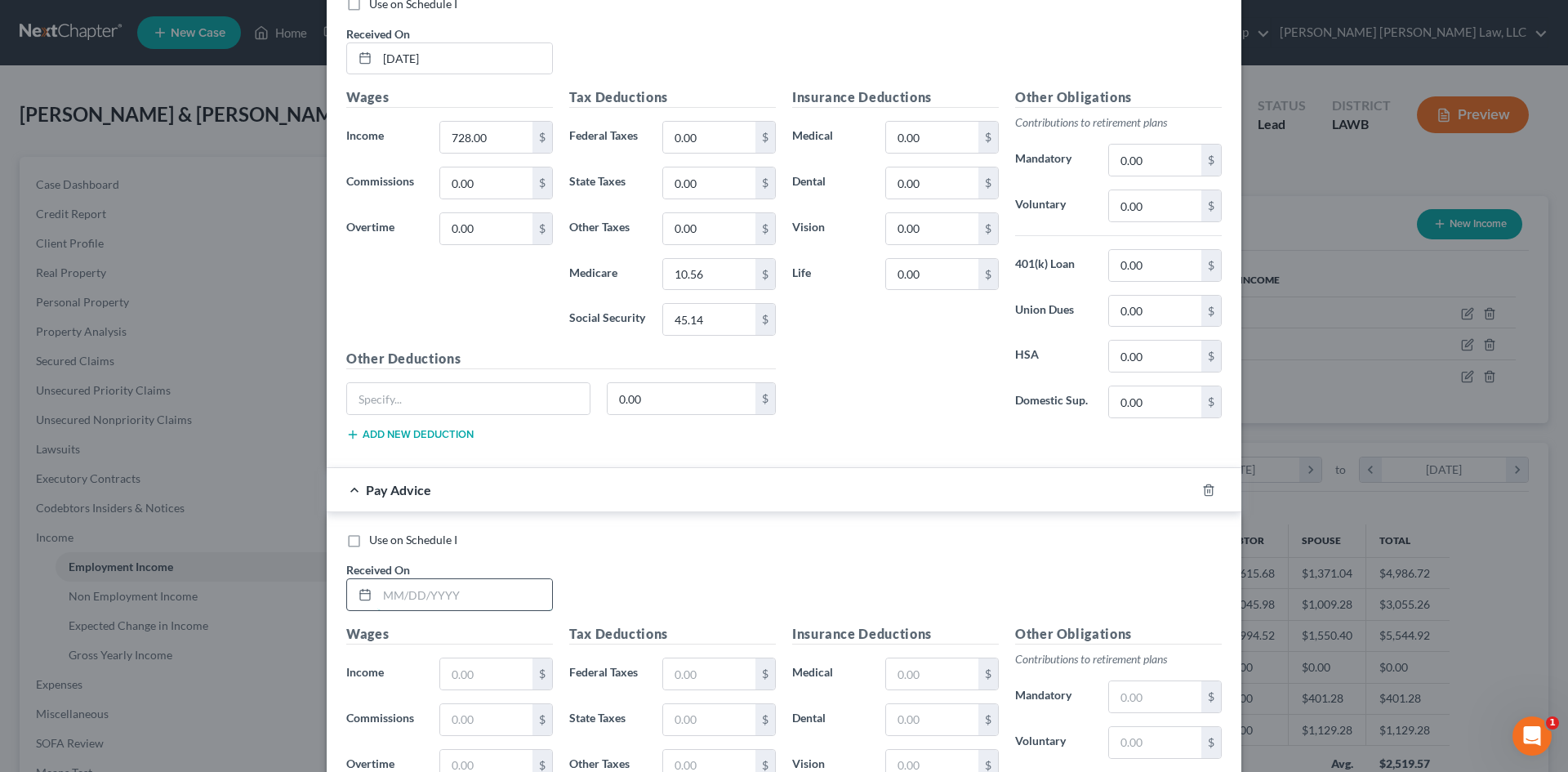
click at [499, 586] on input "text" at bounding box center [465, 594] width 175 height 31
type input "[DATE]"
click at [510, 660] on input "text" at bounding box center [486, 673] width 92 height 31
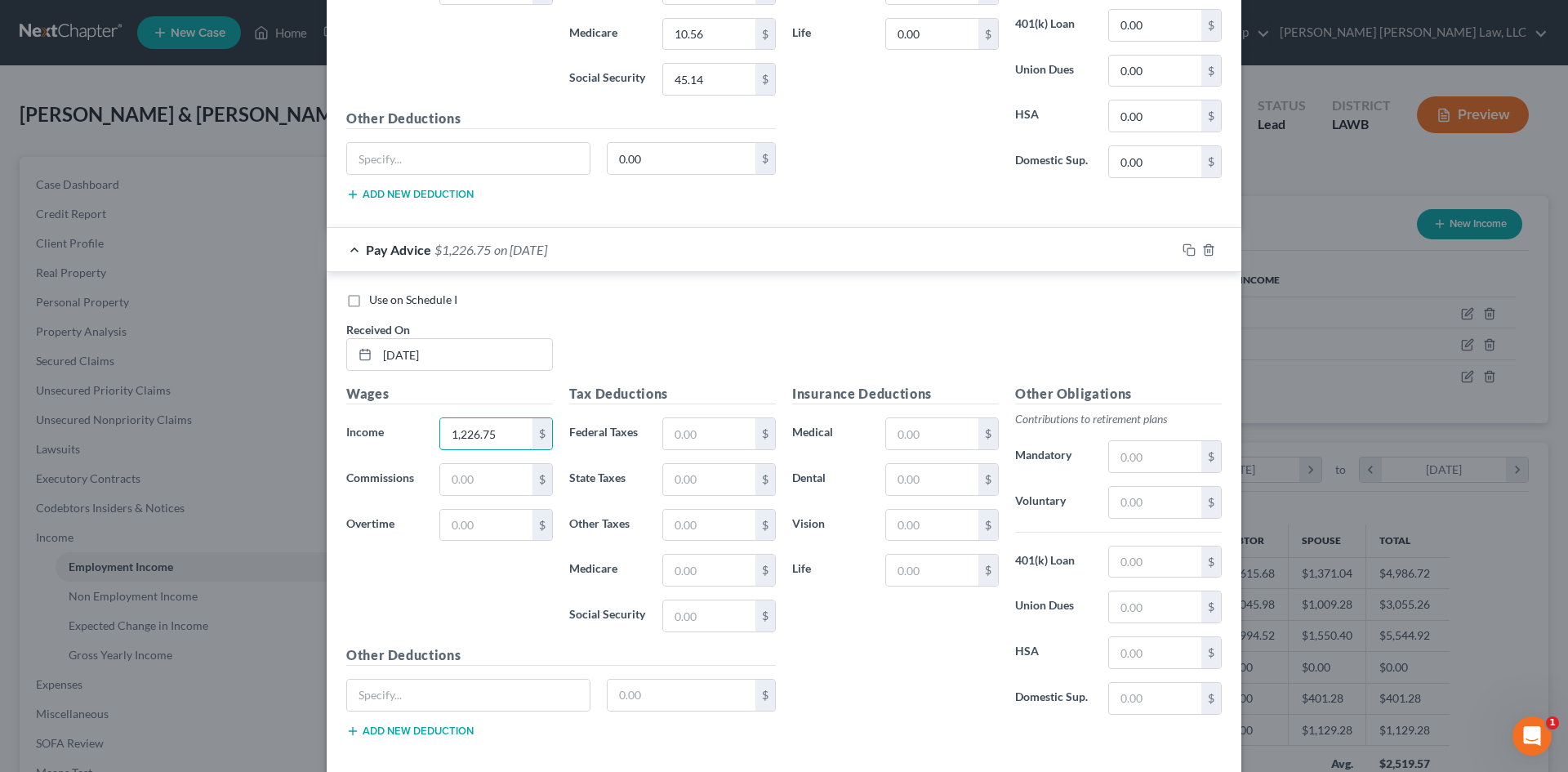
scroll to position [898, 0]
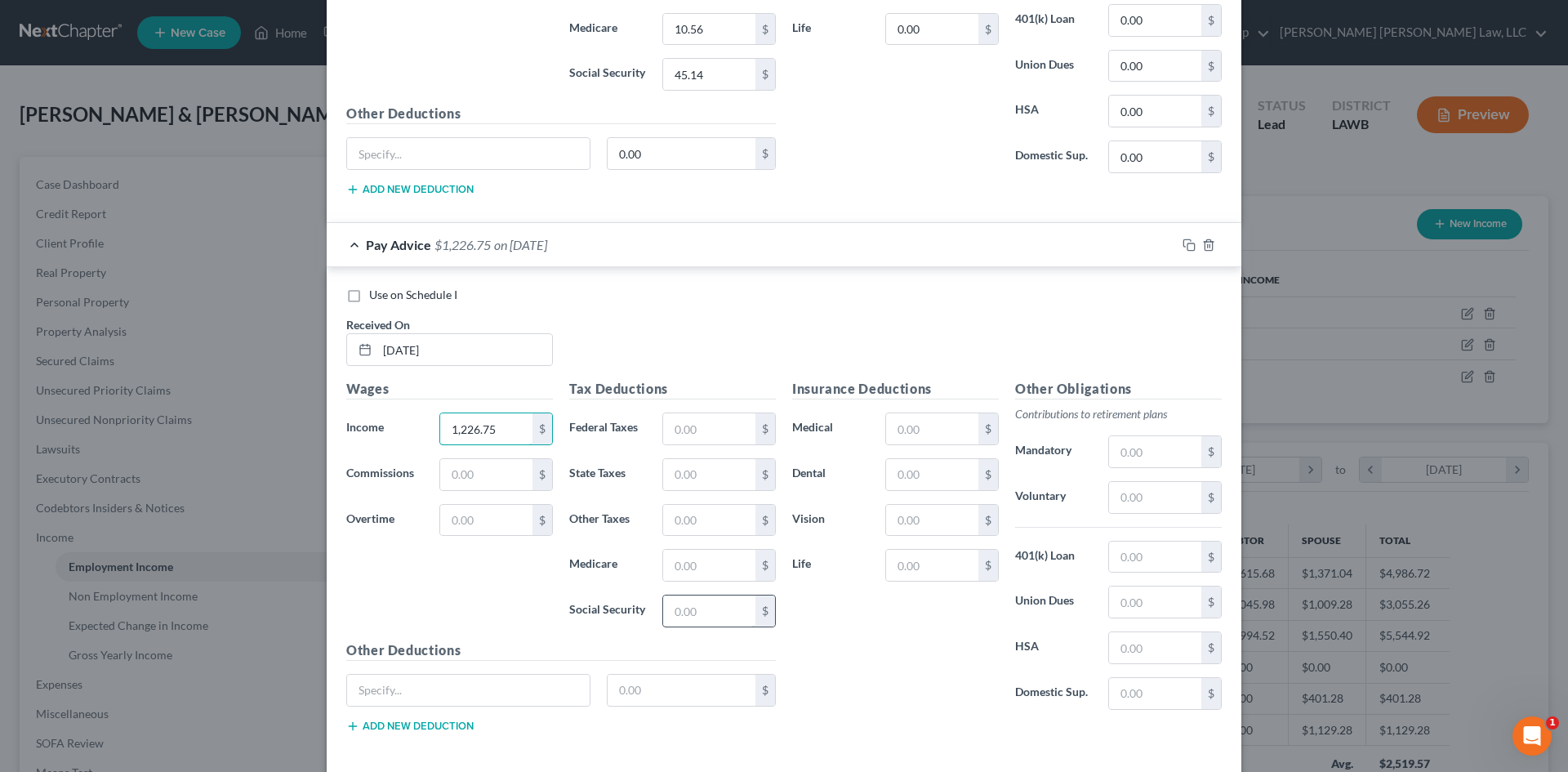
type input "1,226.75"
click at [715, 611] on input "text" at bounding box center [709, 611] width 92 height 31
type input "76.06"
click at [720, 567] on input "text" at bounding box center [709, 566] width 92 height 31
type input "17.79"
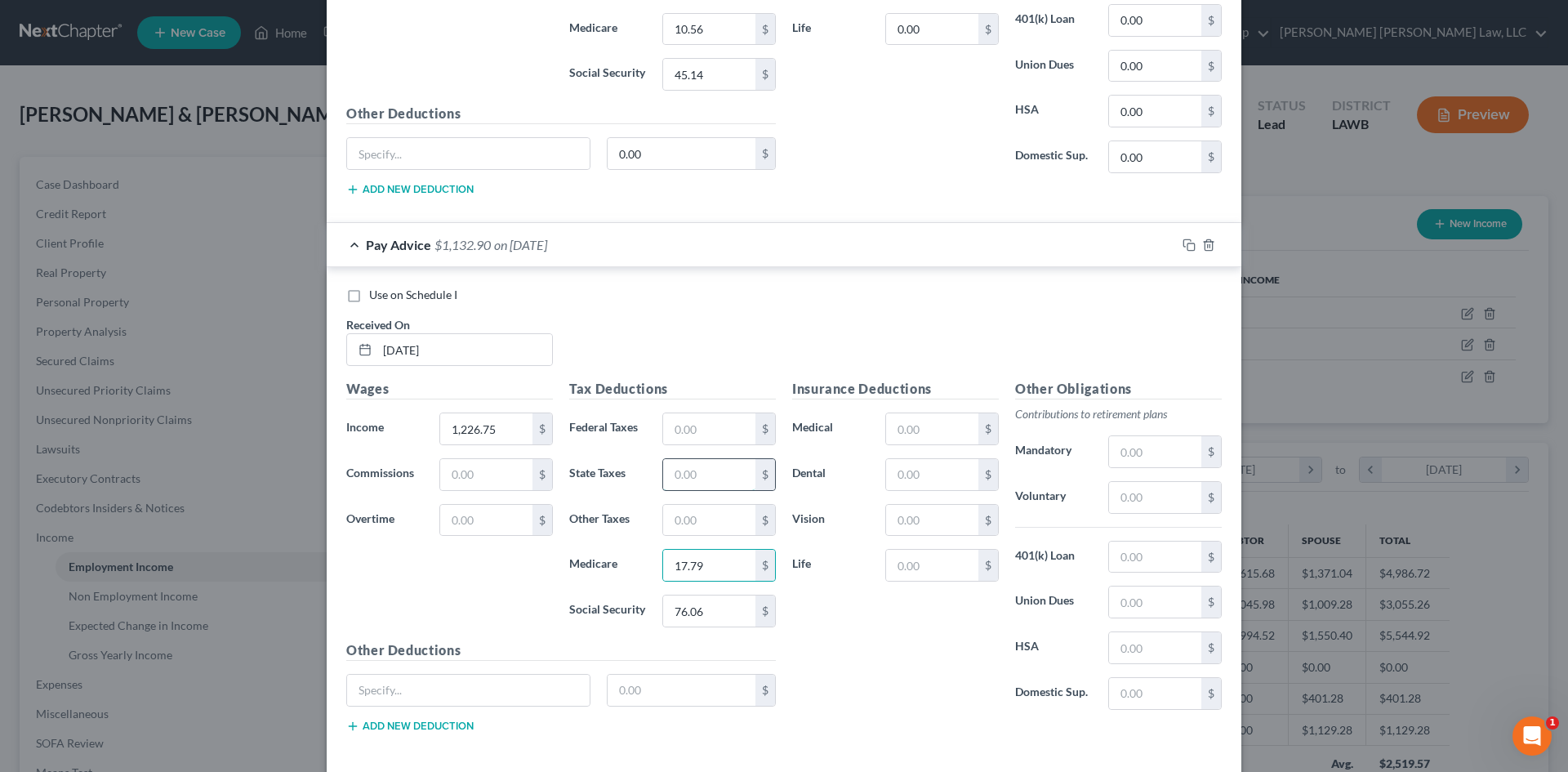
click at [705, 472] on input "text" at bounding box center [709, 474] width 92 height 31
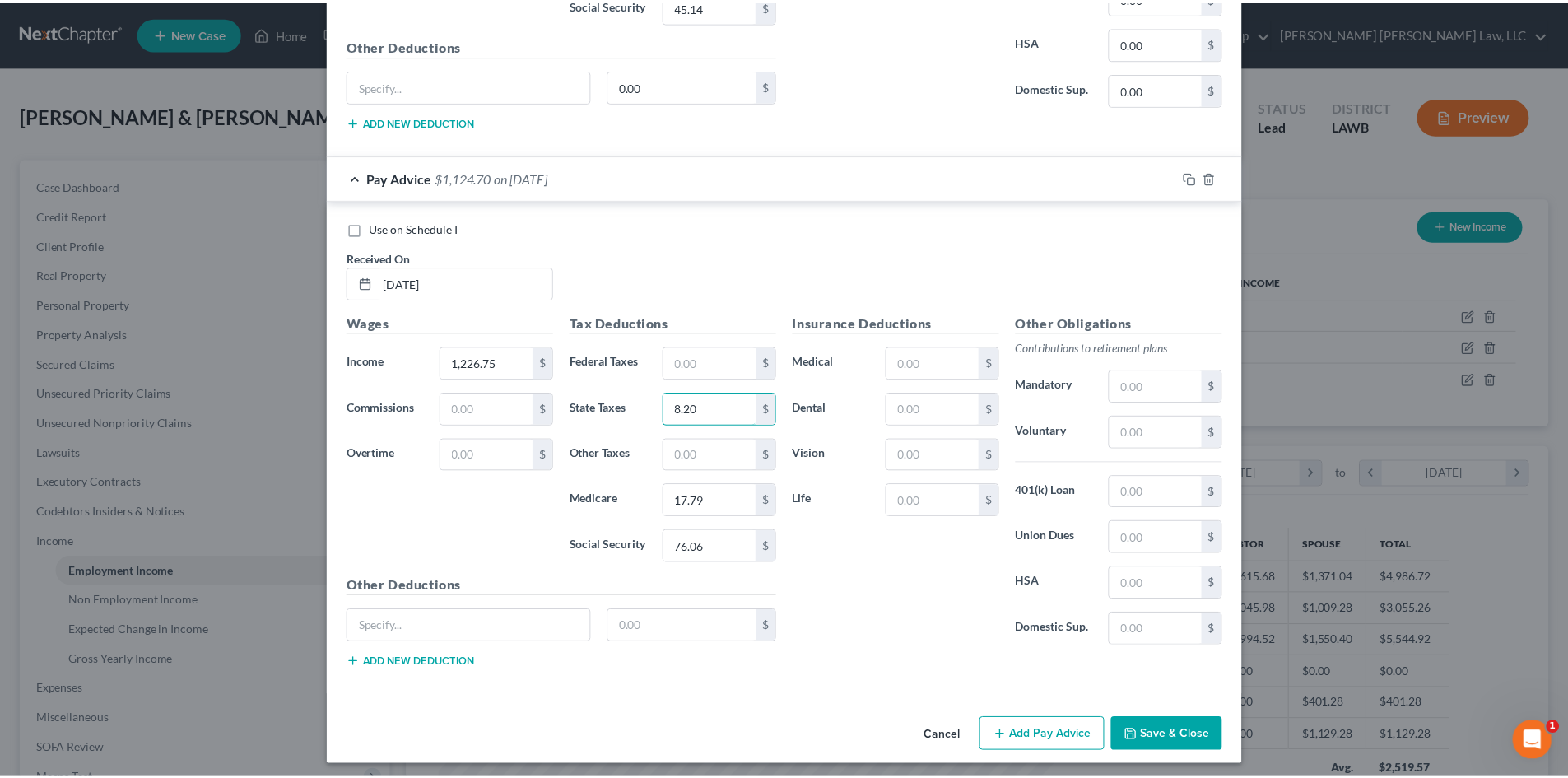
scroll to position [981, 0]
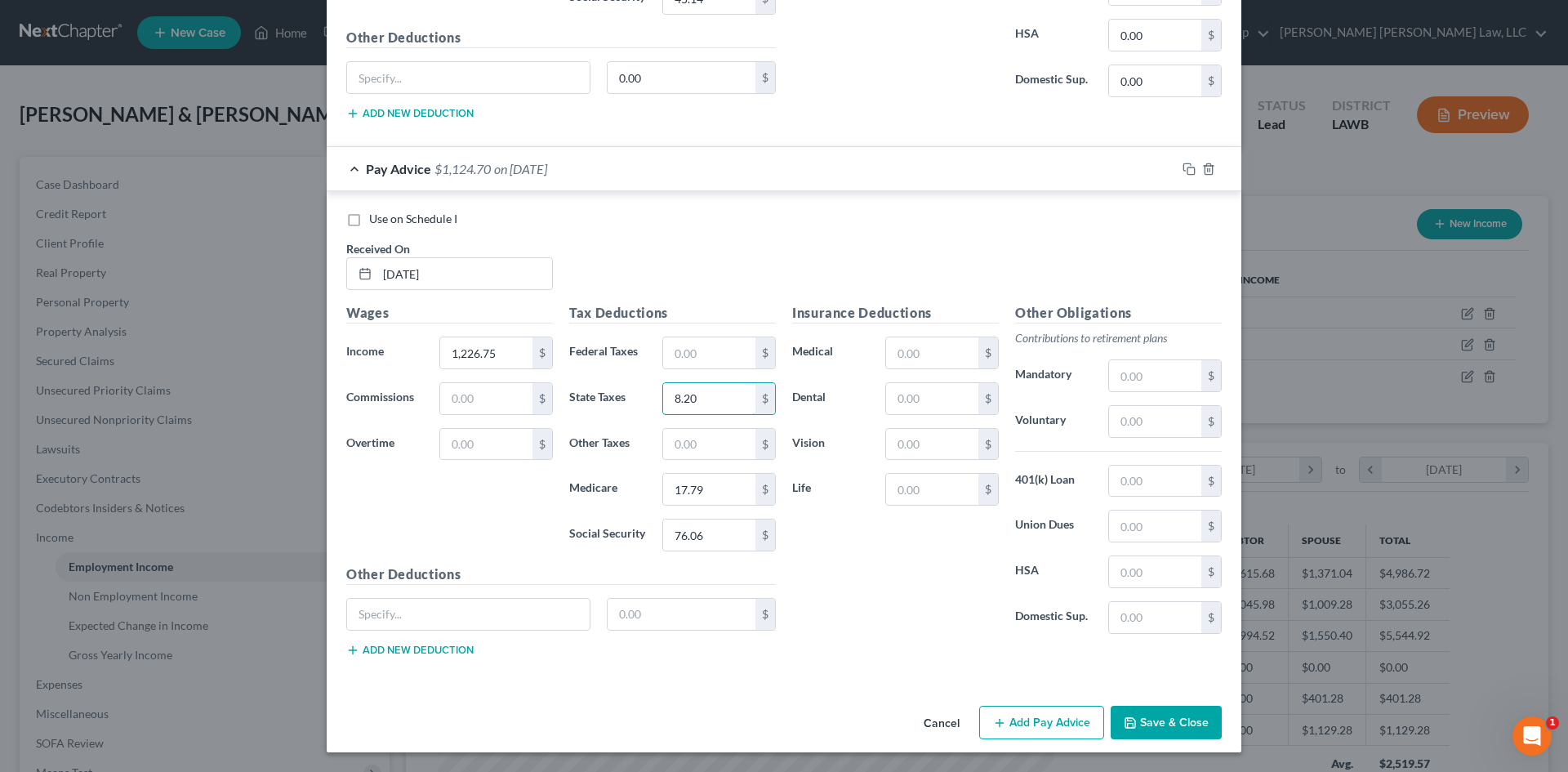
type input "8.20"
click at [1194, 715] on button "Save & Close" at bounding box center [1166, 722] width 111 height 34
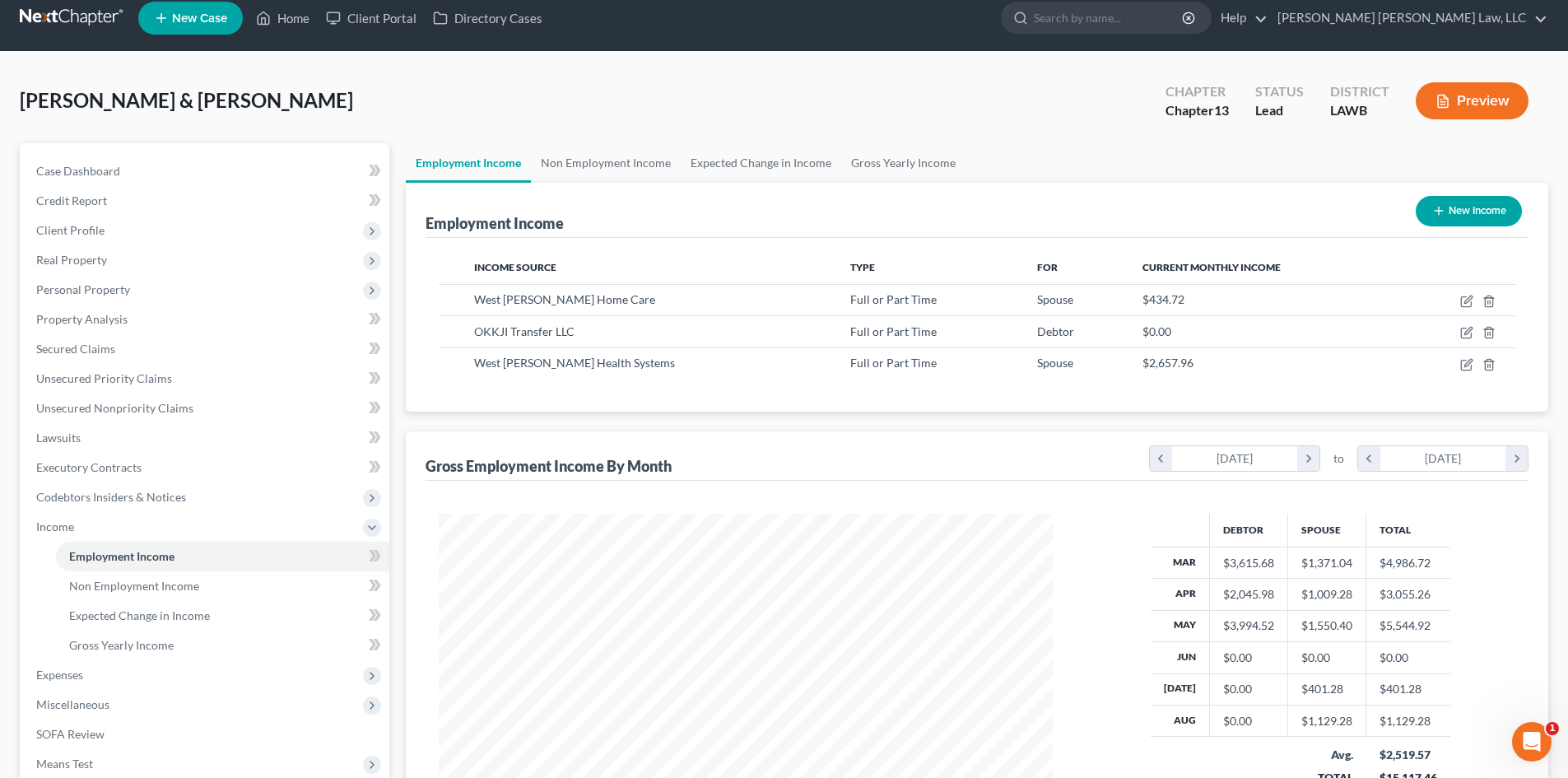
scroll to position [0, 0]
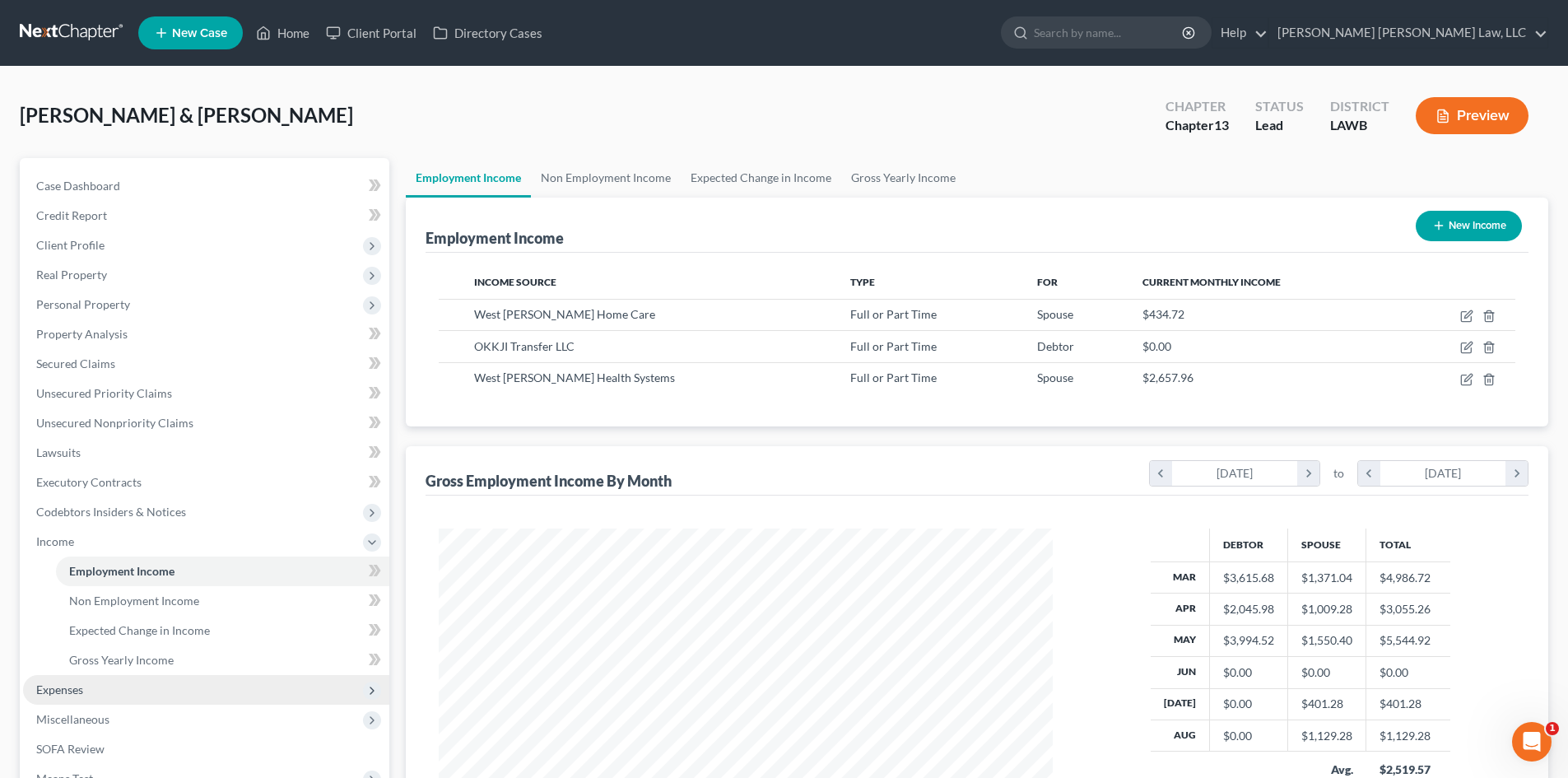
drag, startPoint x: 107, startPoint y: 687, endPoint x: 194, endPoint y: 691, distance: 87.1
click at [107, 687] on span "Expenses" at bounding box center [206, 690] width 366 height 30
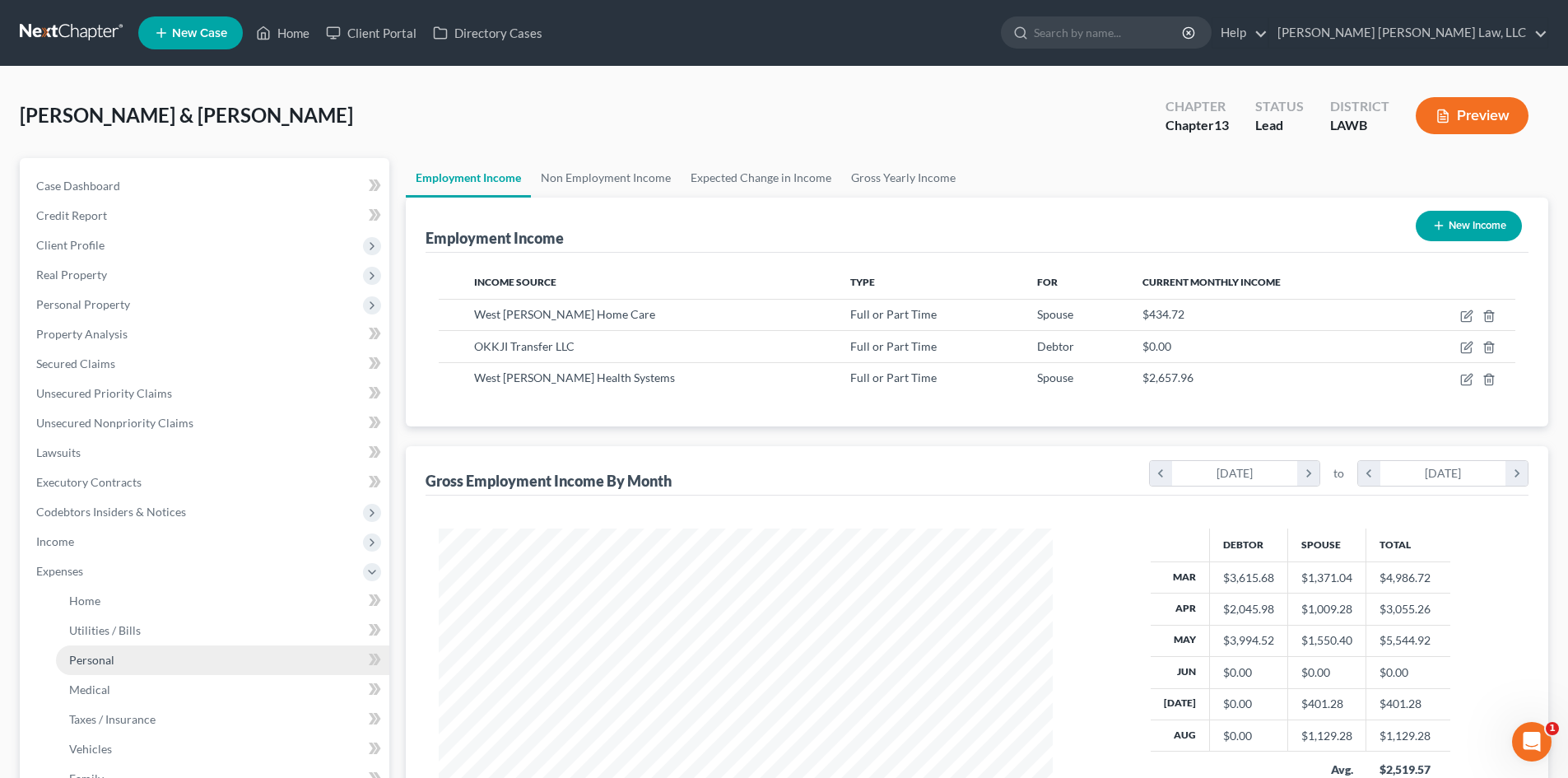
click at [133, 655] on link "Personal" at bounding box center [222, 660] width 333 height 30
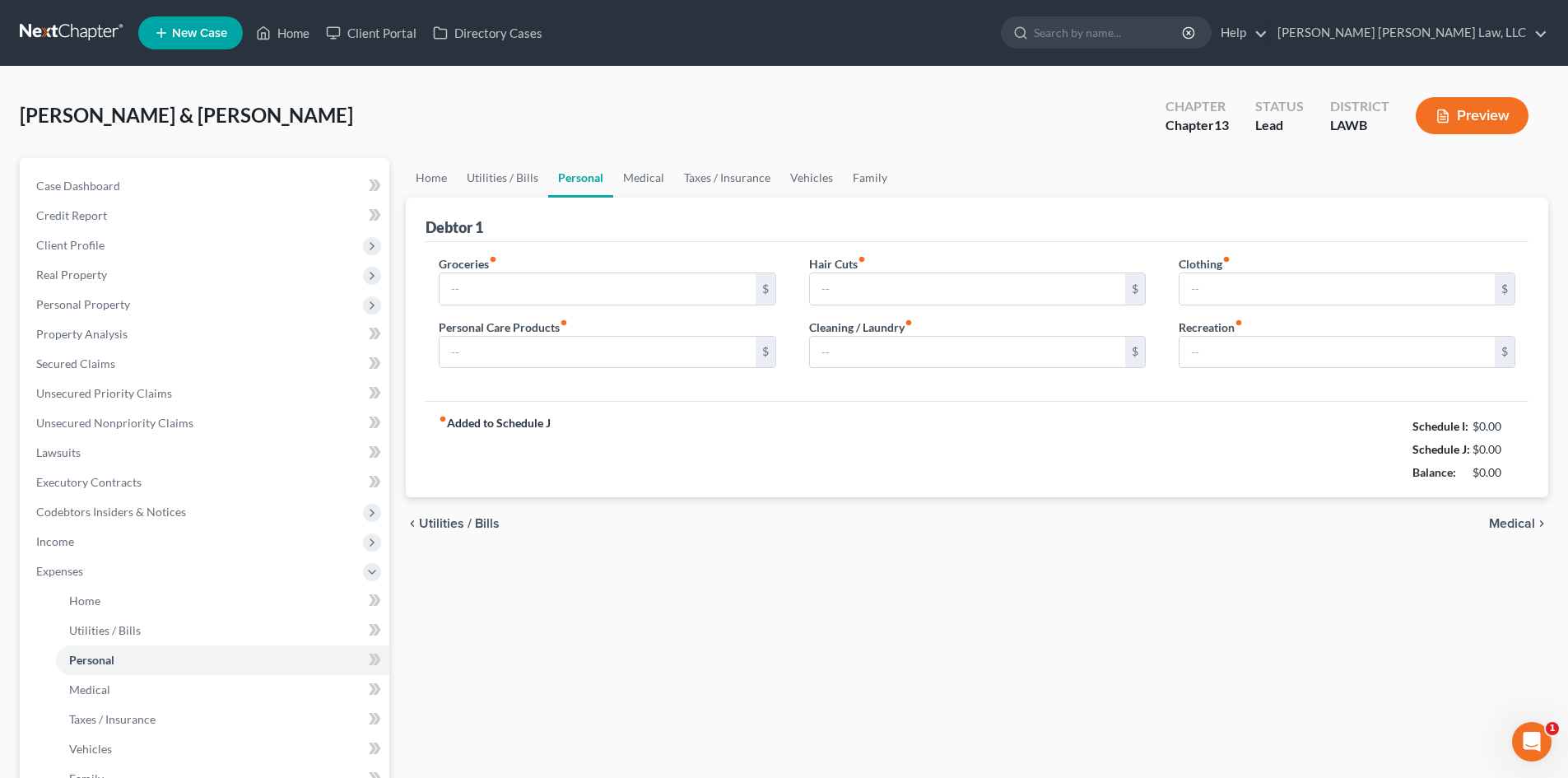
type input "536.00"
type input "0.00"
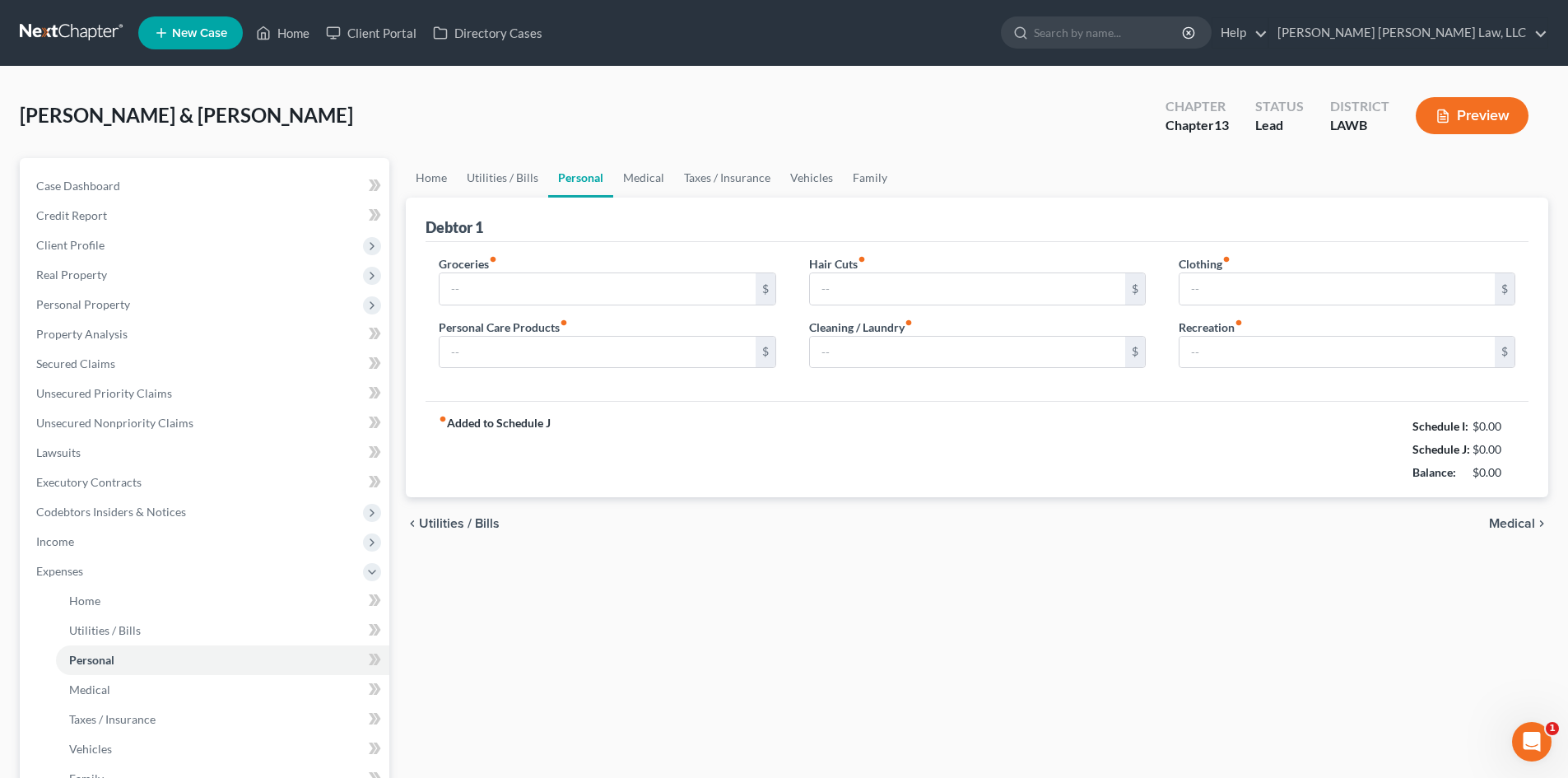
type input "50.00"
click at [1251, 291] on input "0.00" at bounding box center [1336, 289] width 315 height 32
type input "100.00"
click at [862, 185] on link "Family" at bounding box center [870, 177] width 55 height 40
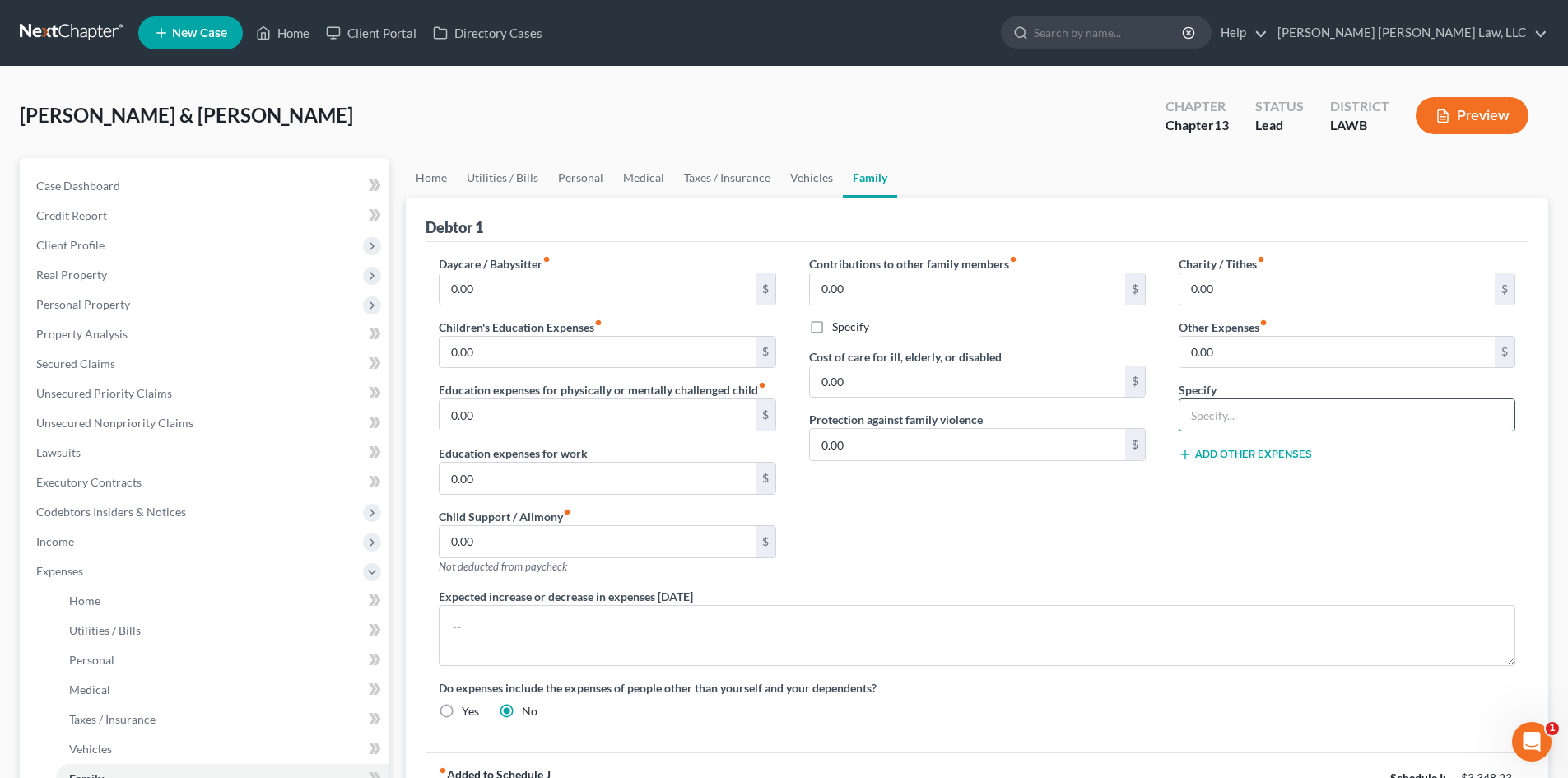
drag, startPoint x: 1296, startPoint y: 410, endPoint x: 1299, endPoint y: 431, distance: 21.2
click at [1296, 410] on input "text" at bounding box center [1346, 415] width 335 height 32
type input "misc; emergency fund, plan funding"
click at [1294, 360] on input "0.00" at bounding box center [1336, 353] width 315 height 32
type input "221.00"
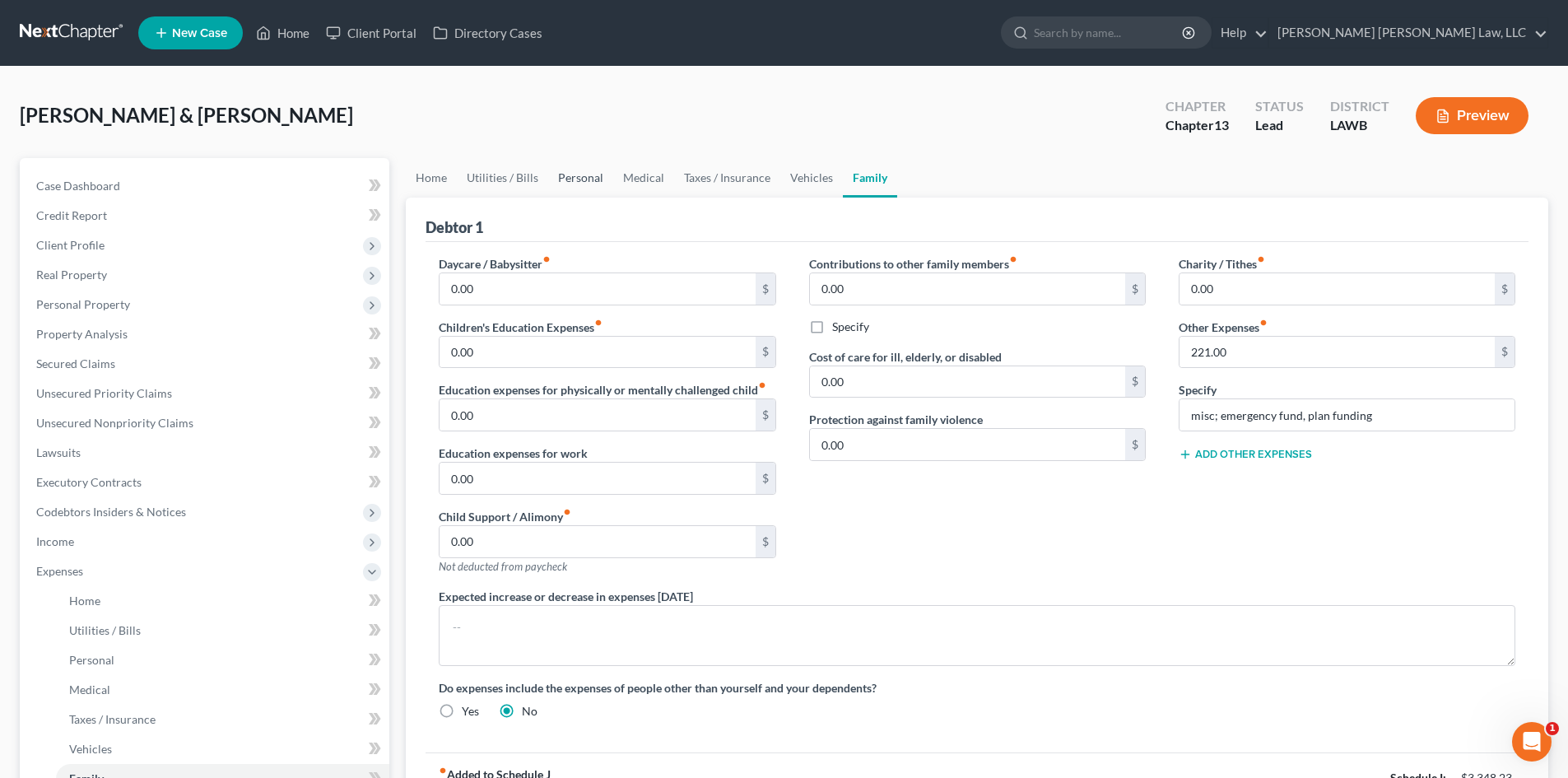
click at [567, 177] on link "Personal" at bounding box center [580, 177] width 65 height 40
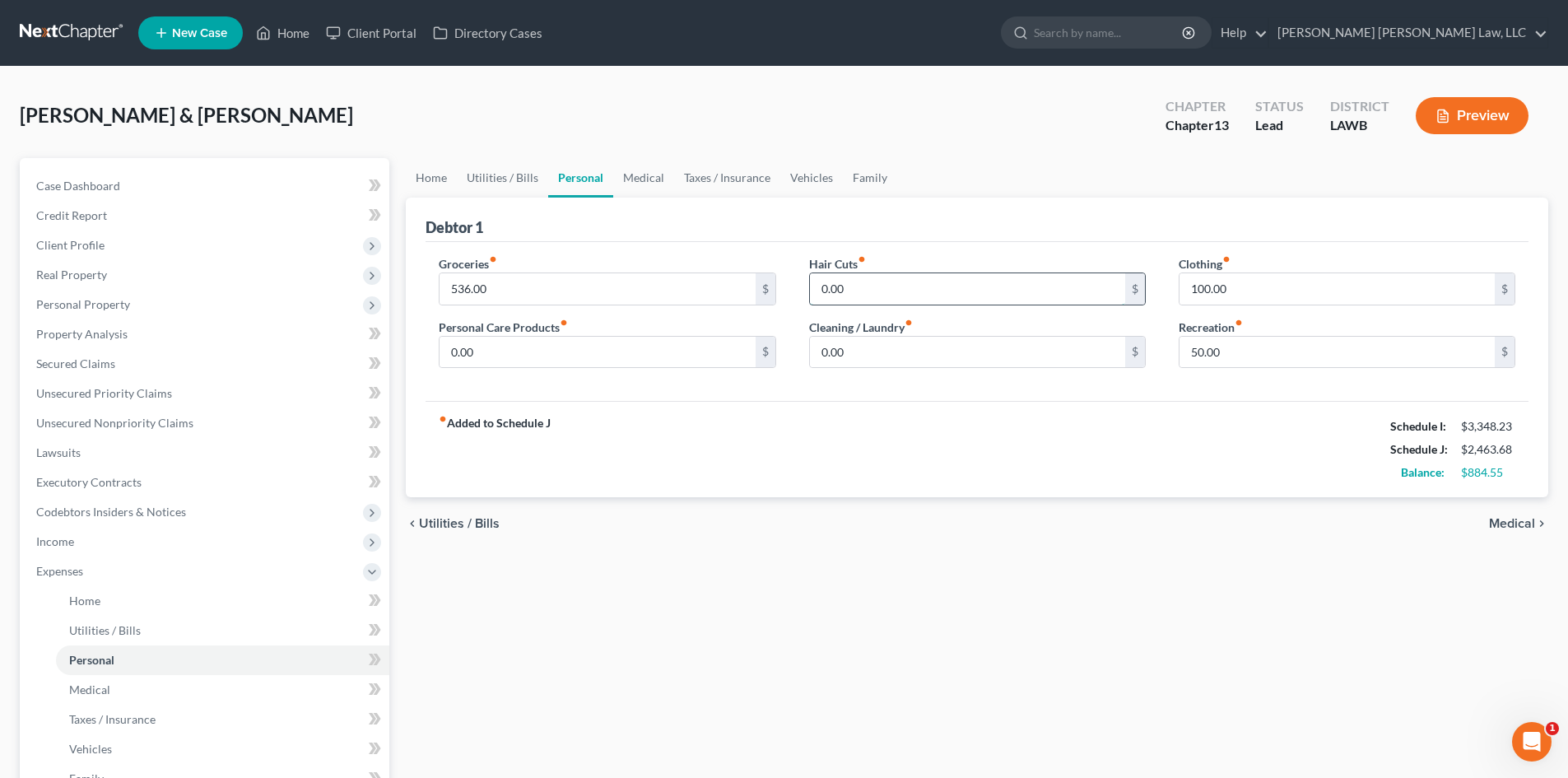
click at [865, 281] on input "0.00" at bounding box center [966, 289] width 315 height 32
type input "40.00"
click at [556, 286] on input "536.00" at bounding box center [596, 289] width 315 height 32
type input "600.00"
click at [888, 357] on input "0.00" at bounding box center [966, 353] width 315 height 32
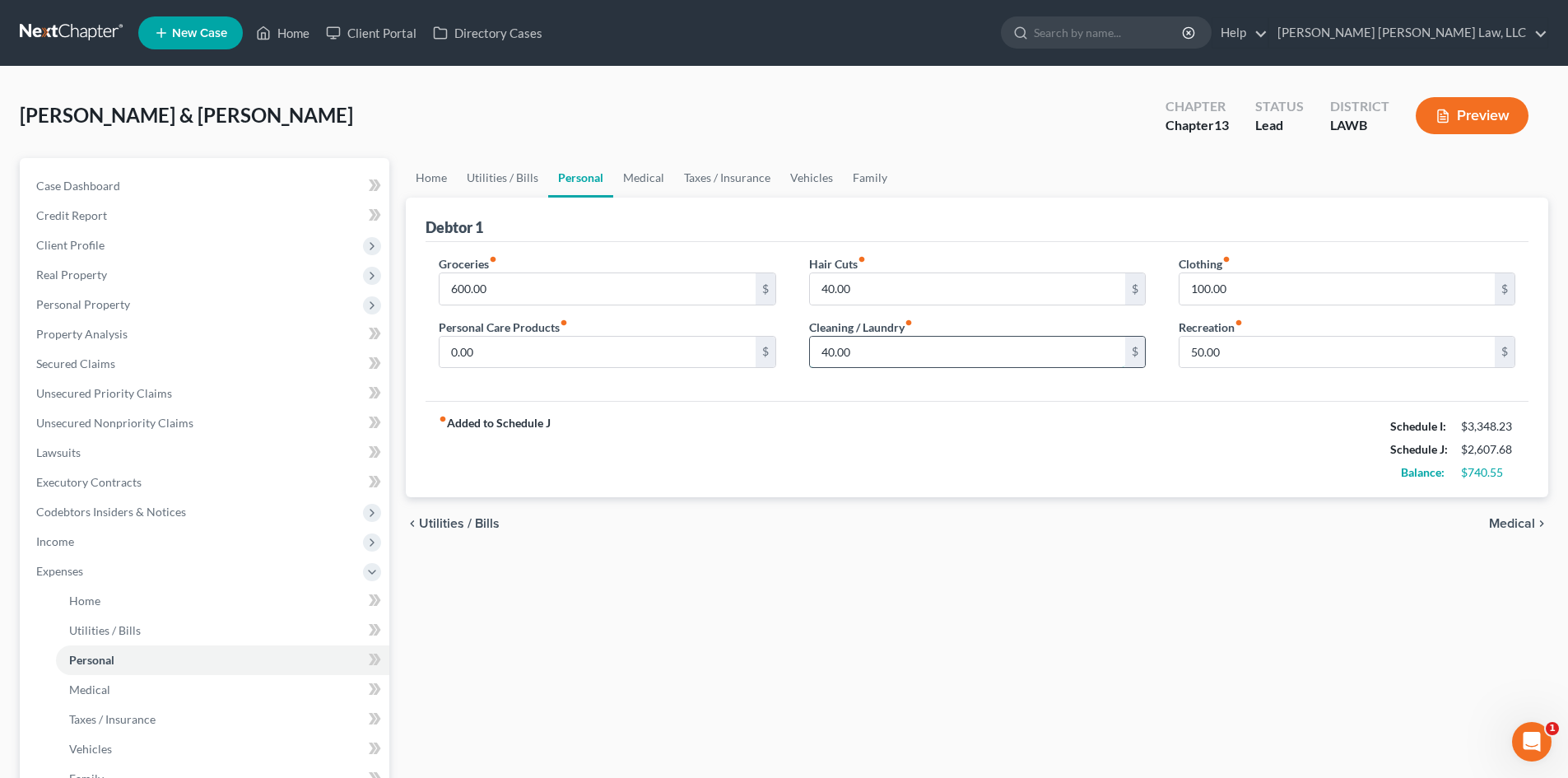
click at [847, 356] on input "40.00" at bounding box center [966, 353] width 315 height 32
type input "20.00"
click at [851, 287] on input "40.00" at bounding box center [966, 289] width 315 height 32
type input "36.00"
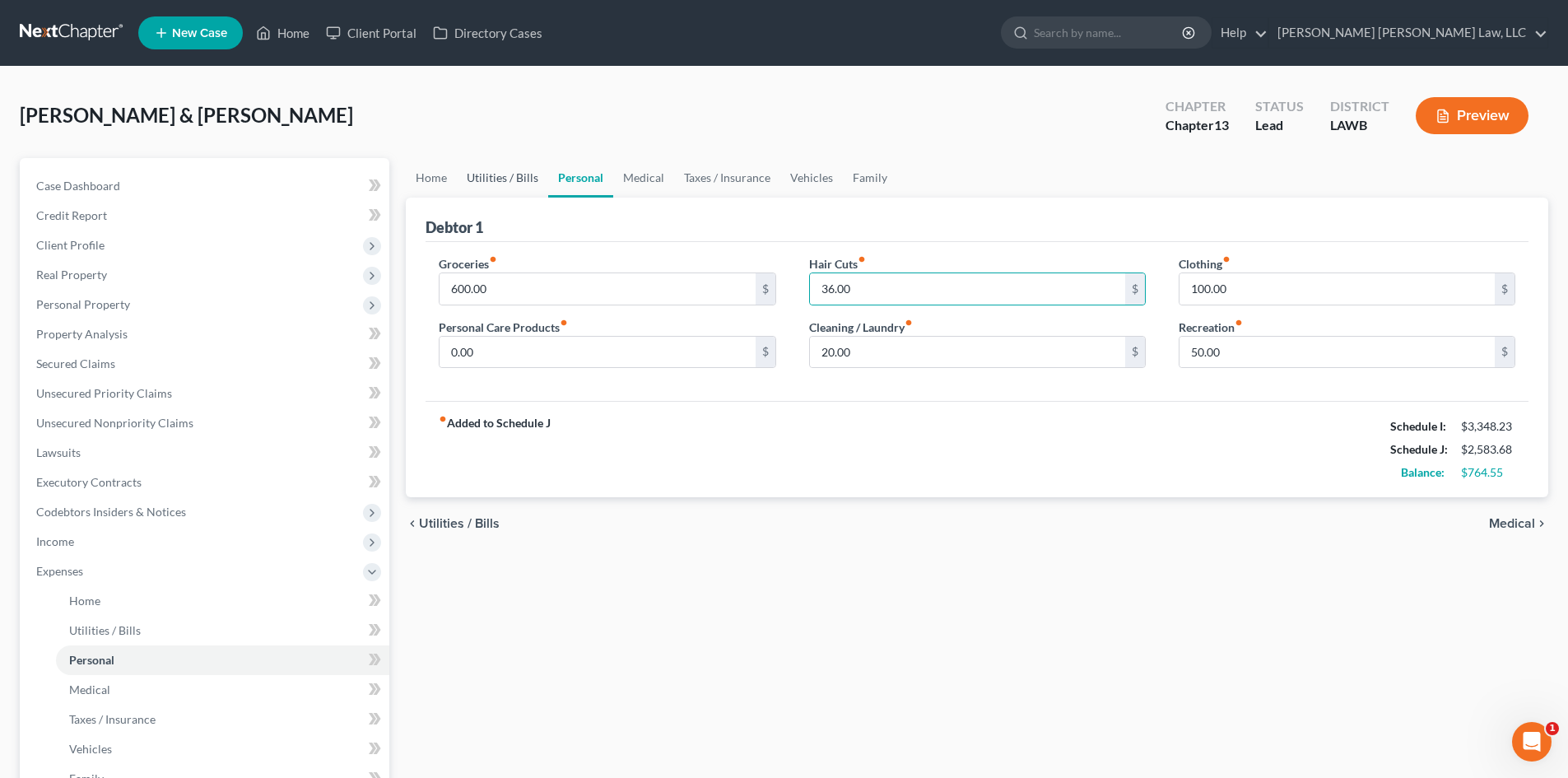
drag, startPoint x: 516, startPoint y: 177, endPoint x: 510, endPoint y: 188, distance: 12.5
click at [516, 177] on link "Utilities / Bills" at bounding box center [502, 177] width 91 height 40
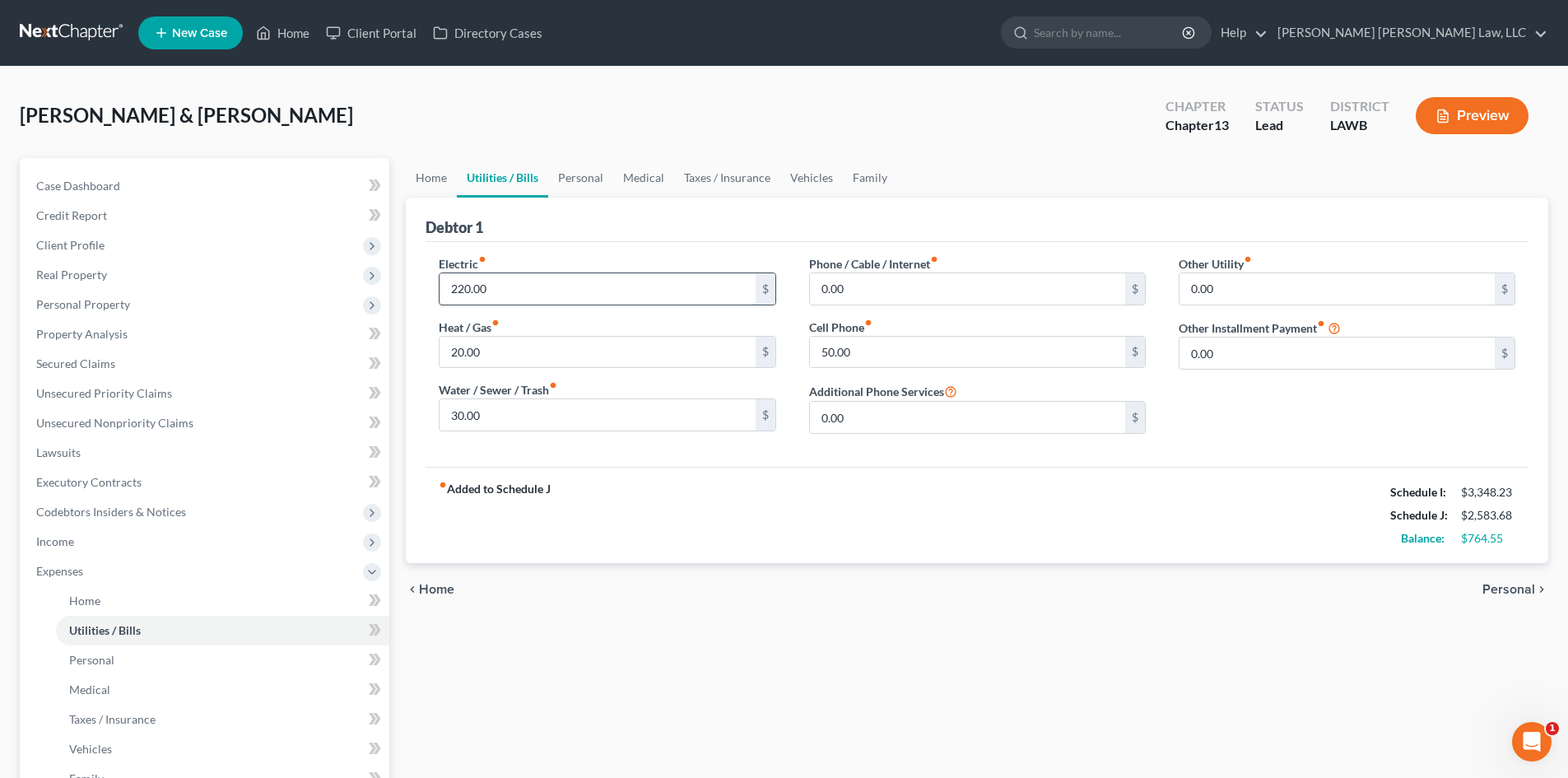
click at [549, 291] on input "220.00" at bounding box center [596, 289] width 315 height 32
click at [526, 289] on input "220.00" at bounding box center [596, 289] width 315 height 32
click at [646, 291] on input "220.00" at bounding box center [596, 289] width 315 height 32
click at [564, 365] on input "20.00" at bounding box center [596, 353] width 315 height 32
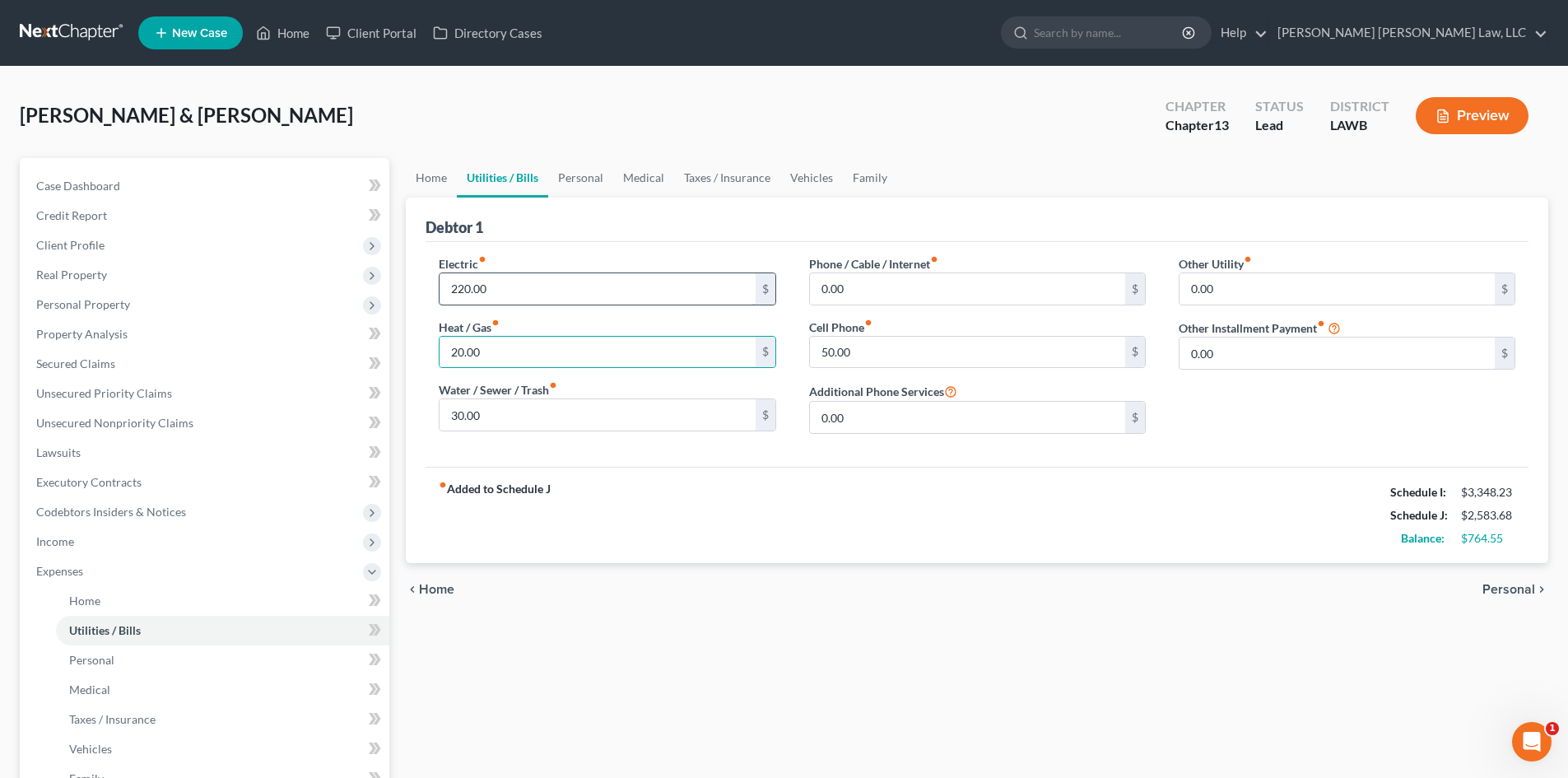
click at [560, 292] on input "220.00" at bounding box center [596, 289] width 315 height 32
type input "220.55"
click at [685, 509] on div "fiber_manual_record Added to Schedule J Schedule I: $3,348.23 Schedule J: $2,58…" at bounding box center [977, 515] width 1103 height 97
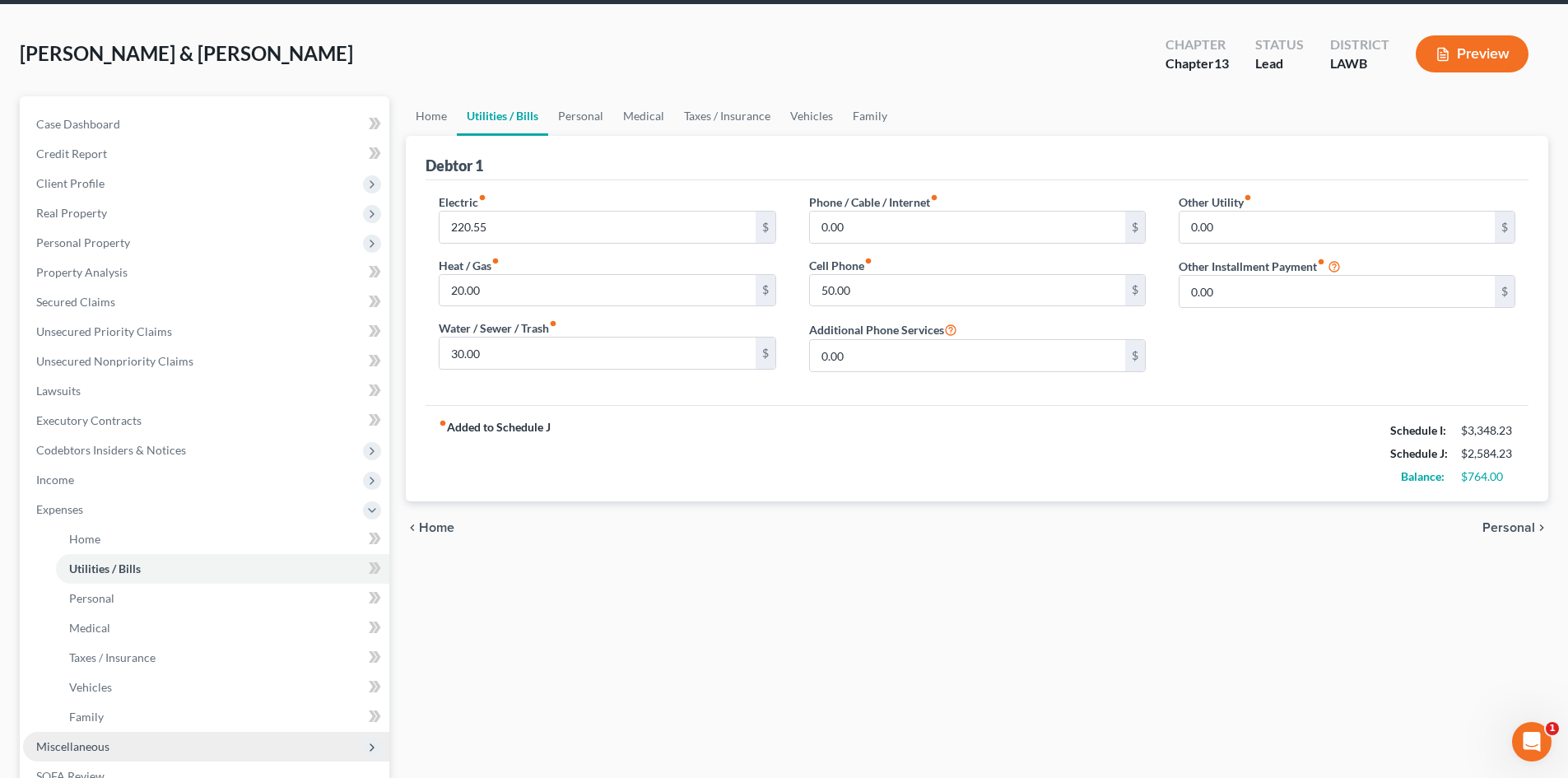
scroll to position [247, 0]
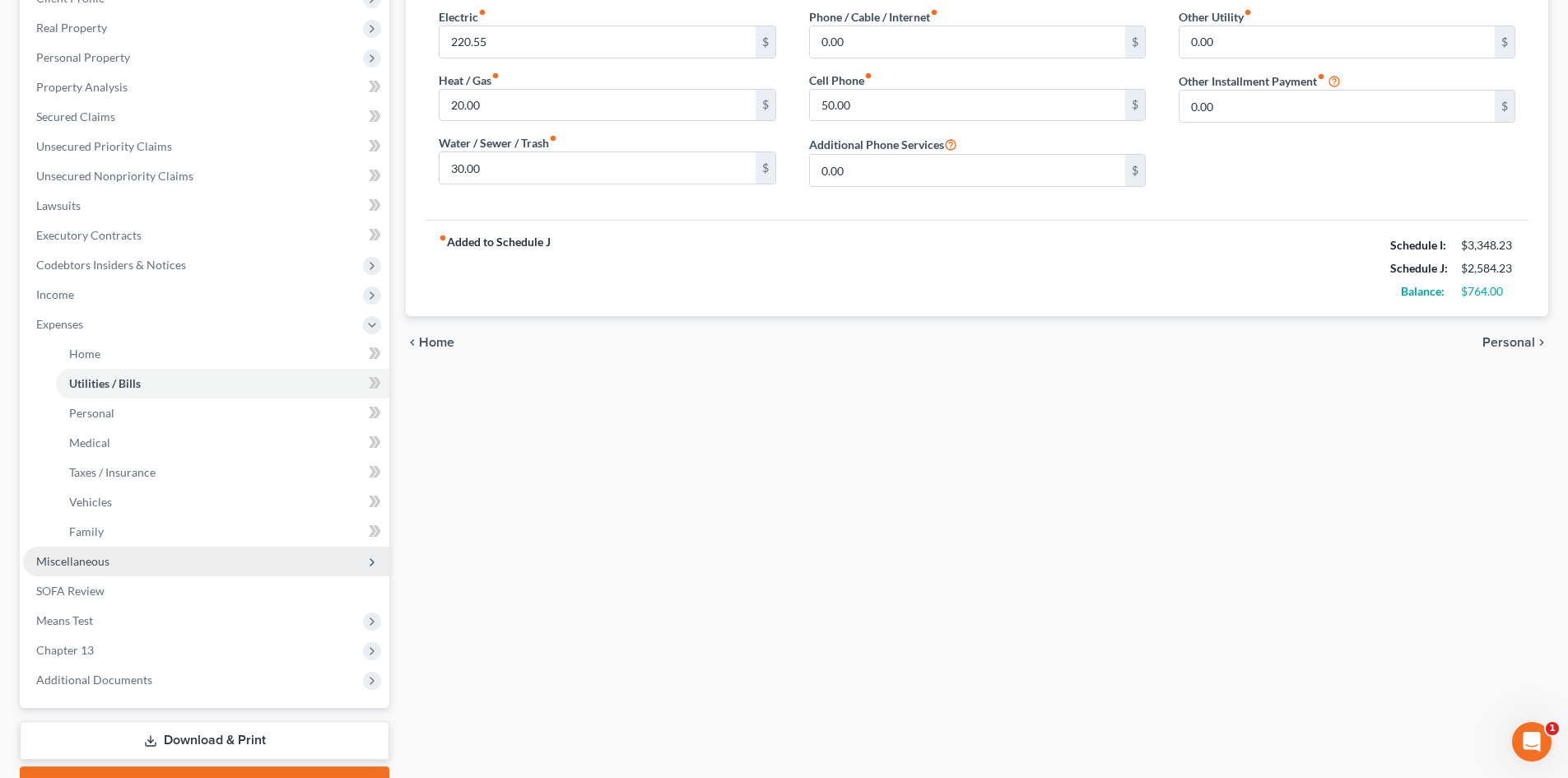
drag, startPoint x: 111, startPoint y: 562, endPoint x: 136, endPoint y: 553, distance: 26.6
click at [111, 562] on span "Miscellaneous" at bounding box center [206, 562] width 366 height 30
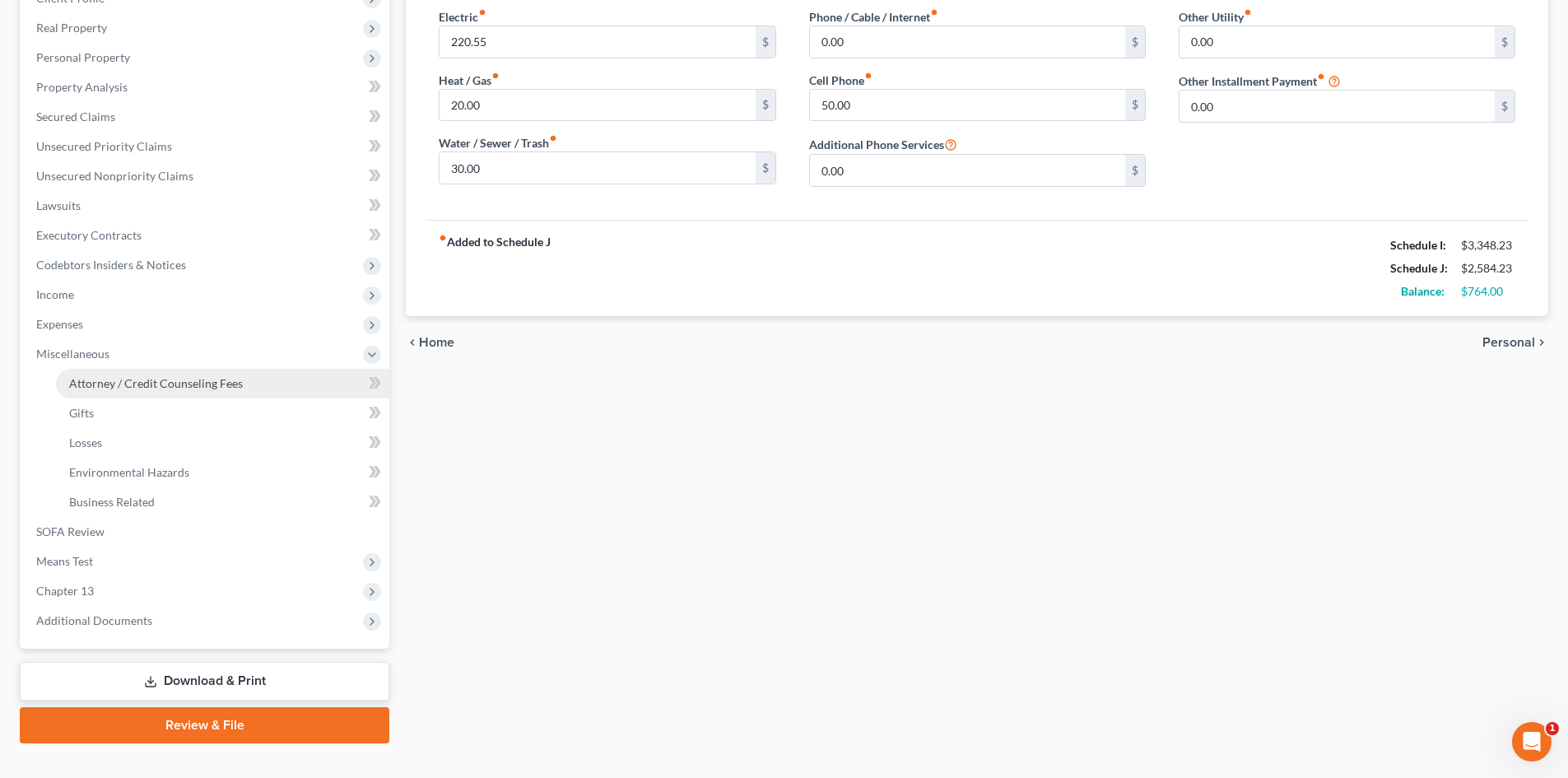
click at [174, 386] on span "Attorney / Credit Counseling Fees" at bounding box center [155, 383] width 174 height 14
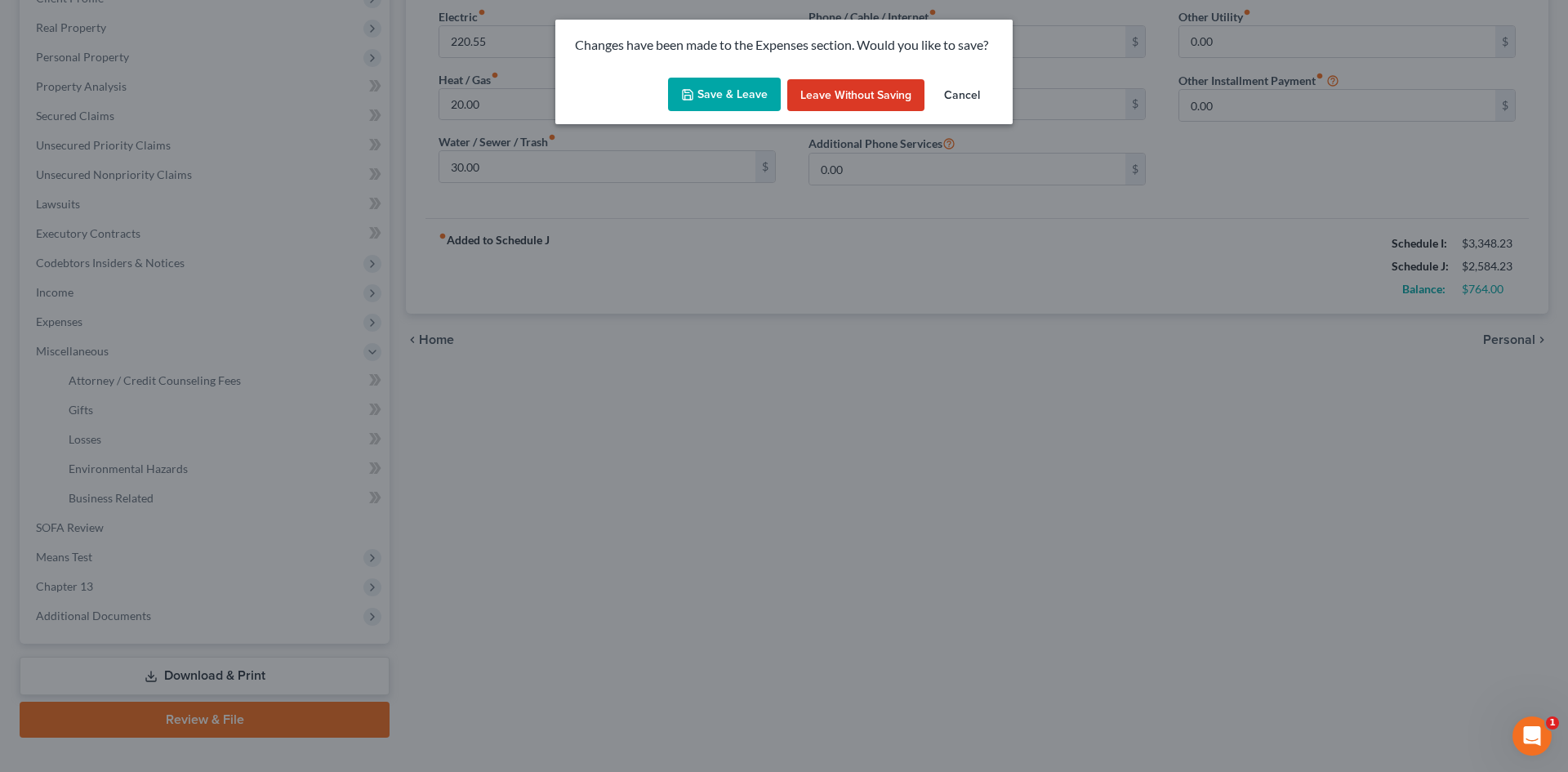
click at [707, 90] on button "Save & Leave" at bounding box center [724, 94] width 112 height 34
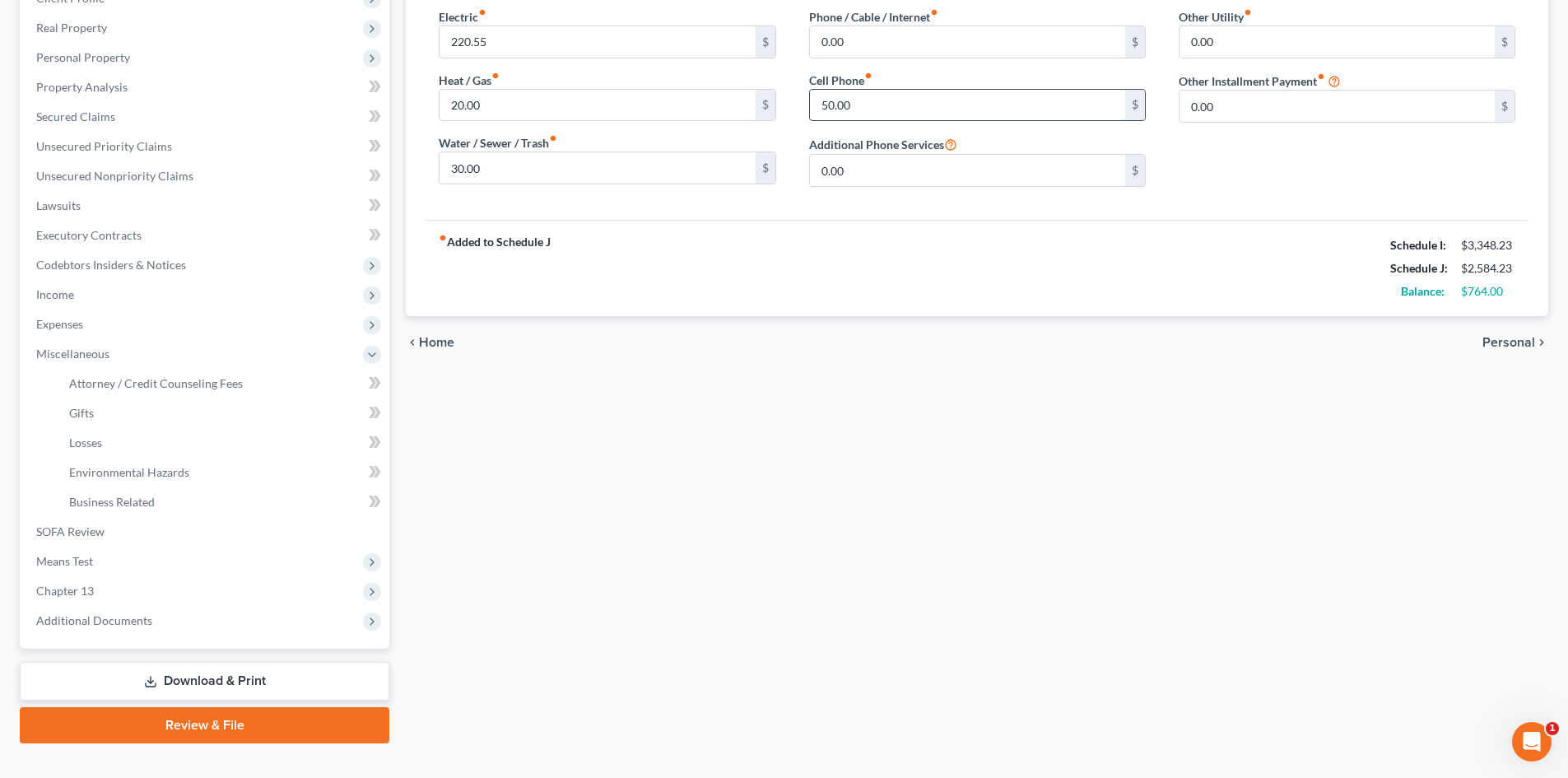
select select "1"
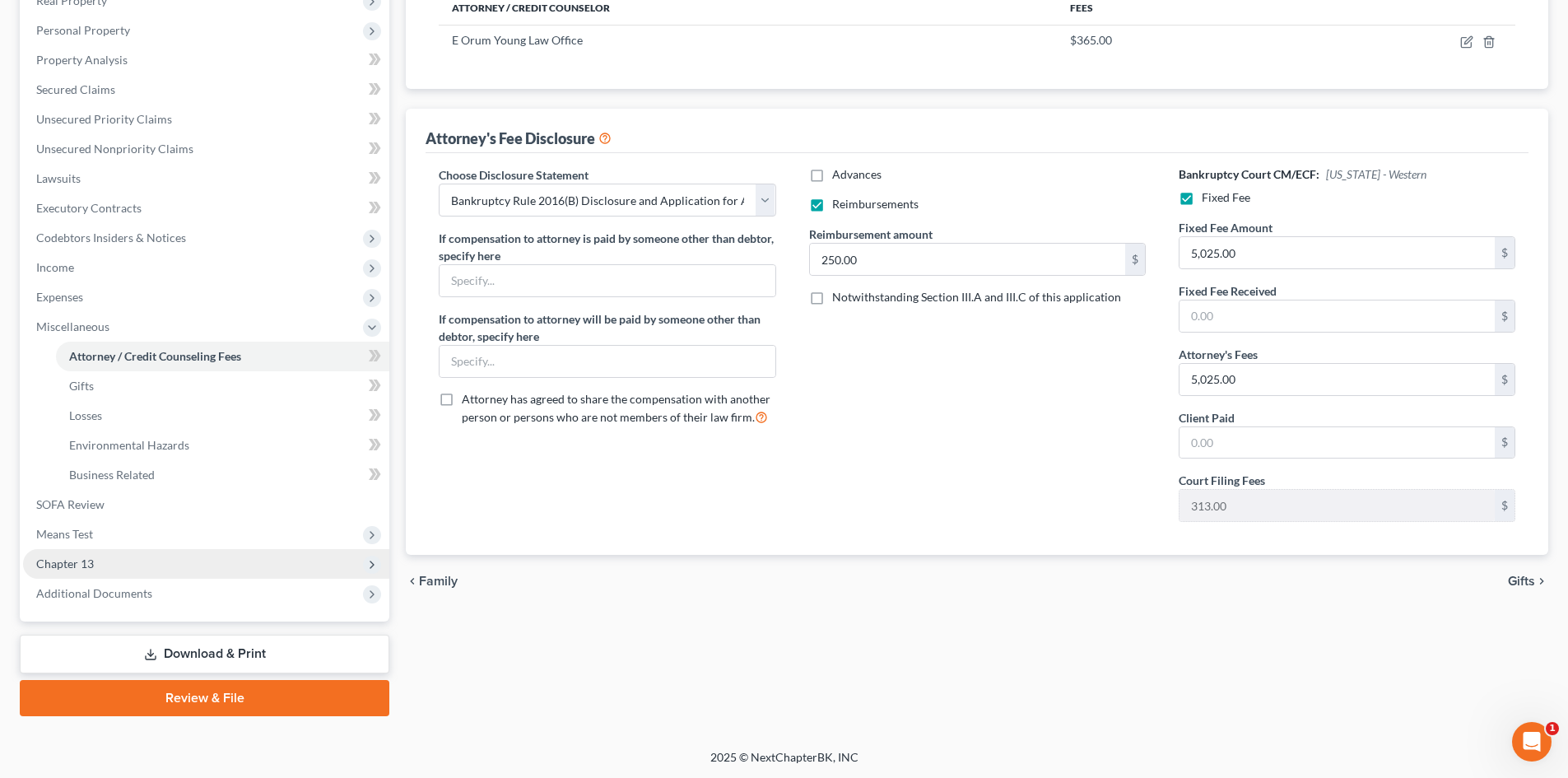
scroll to position [275, 0]
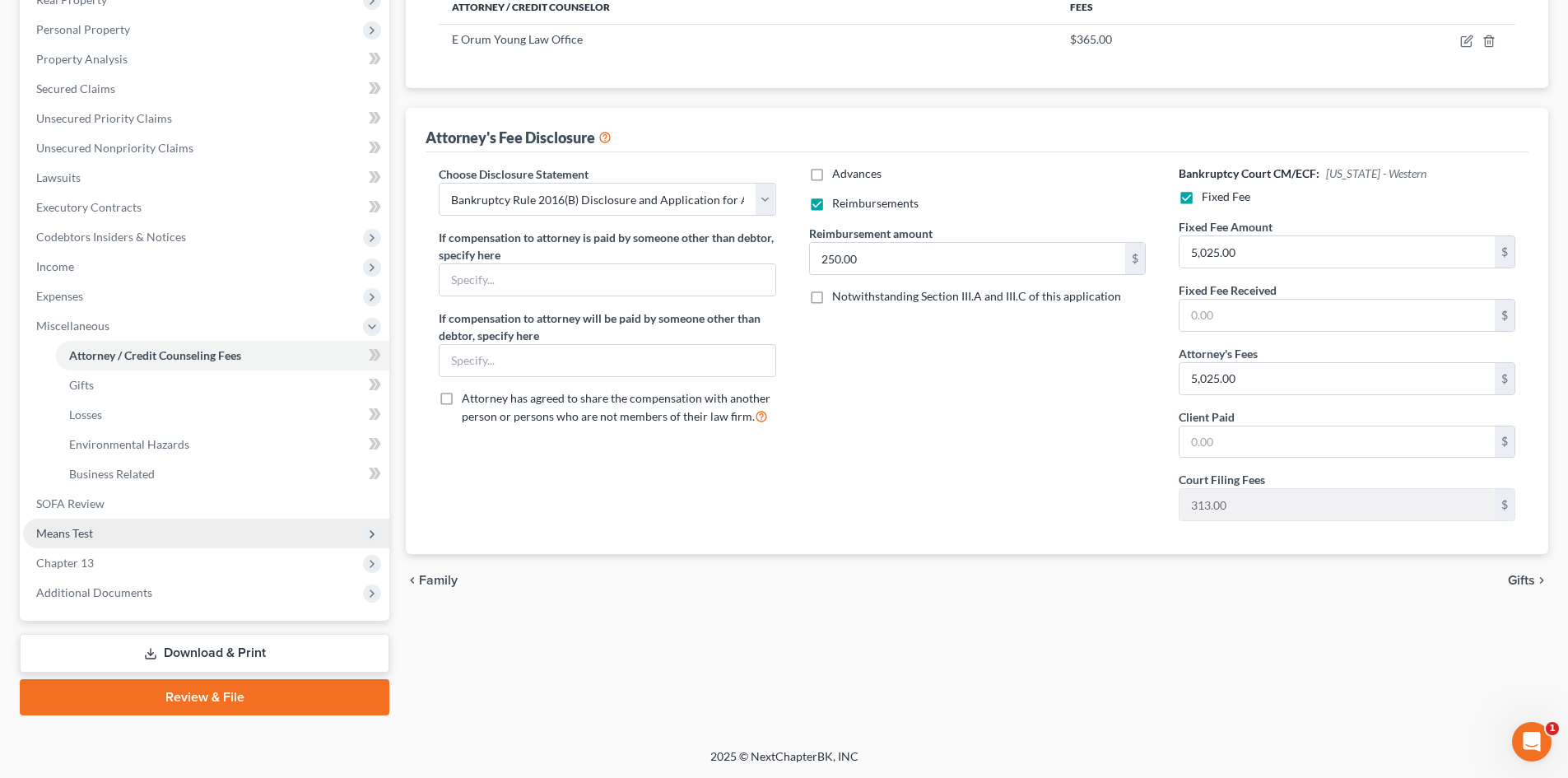
click at [182, 527] on span "Means Test" at bounding box center [206, 533] width 366 height 30
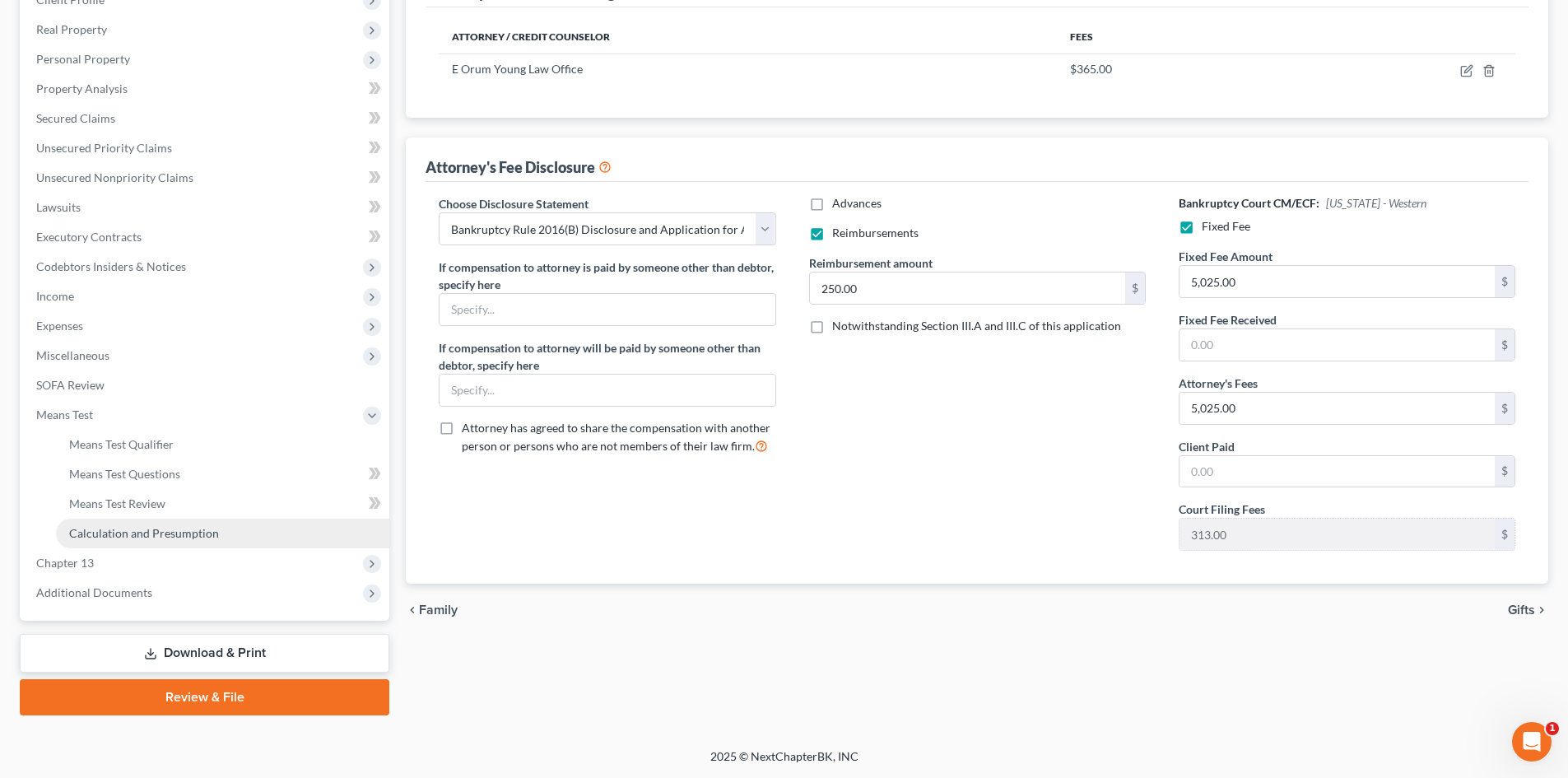
scroll to position [245, 0]
click at [206, 442] on link "Means Test Qualifier" at bounding box center [222, 445] width 333 height 30
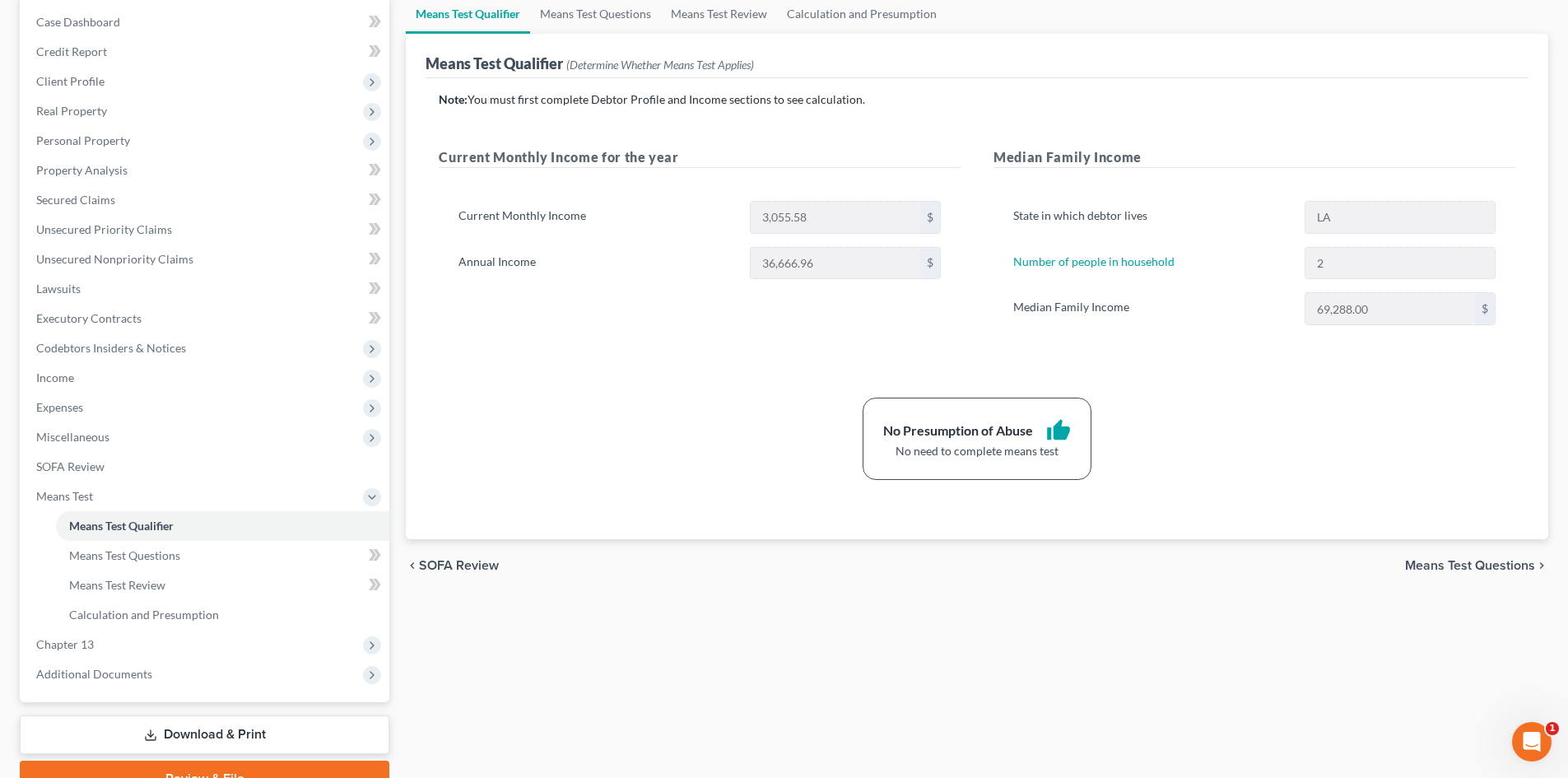
scroll to position [164, 0]
drag, startPoint x: 164, startPoint y: 646, endPoint x: 189, endPoint y: 634, distance: 27.7
click at [164, 646] on span "Chapter 13" at bounding box center [206, 643] width 366 height 30
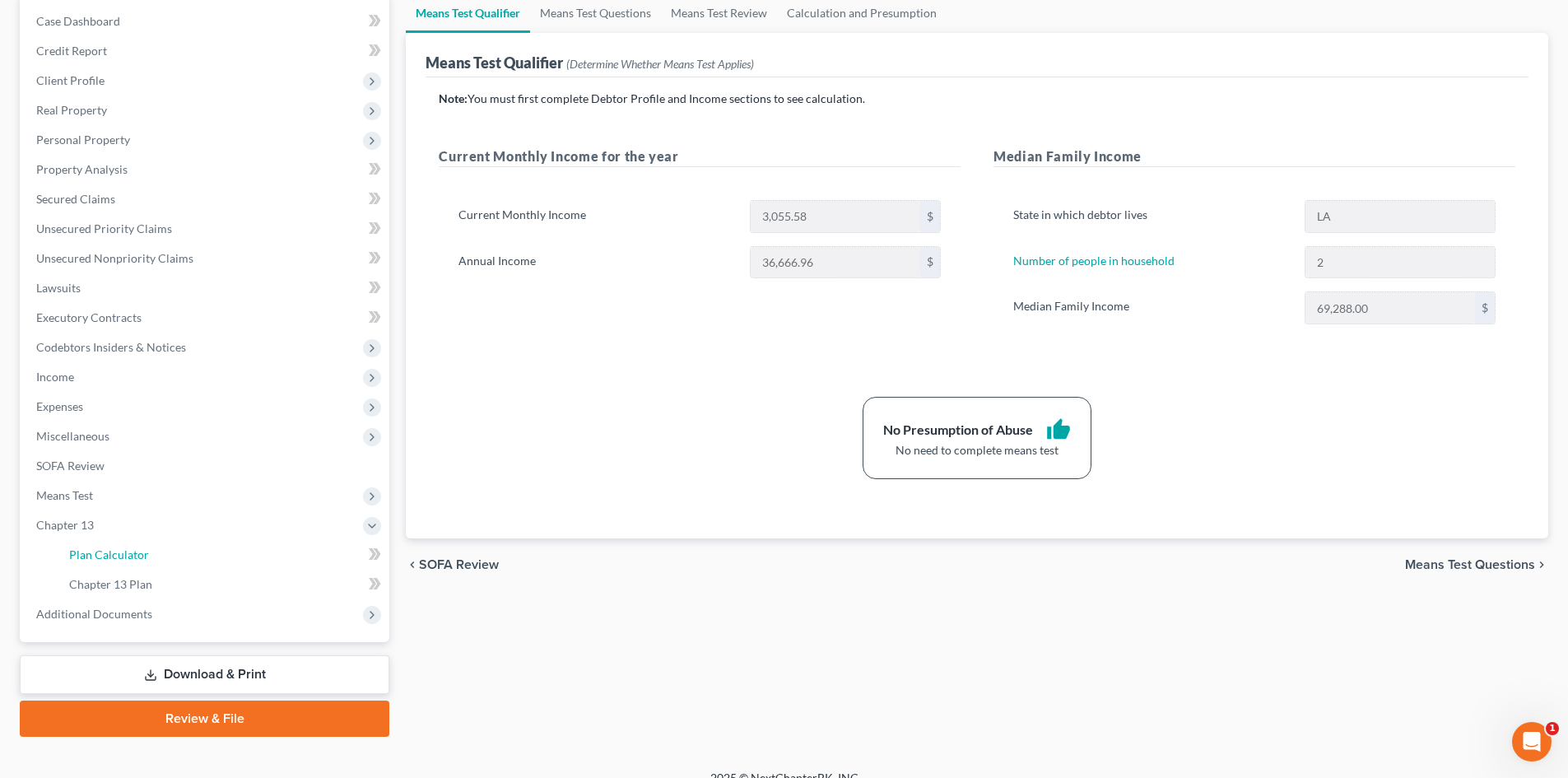
drag, startPoint x: 211, startPoint y: 561, endPoint x: 583, endPoint y: 518, distance: 374.5
click at [211, 560] on link "Plan Calculator" at bounding box center [222, 554] width 333 height 30
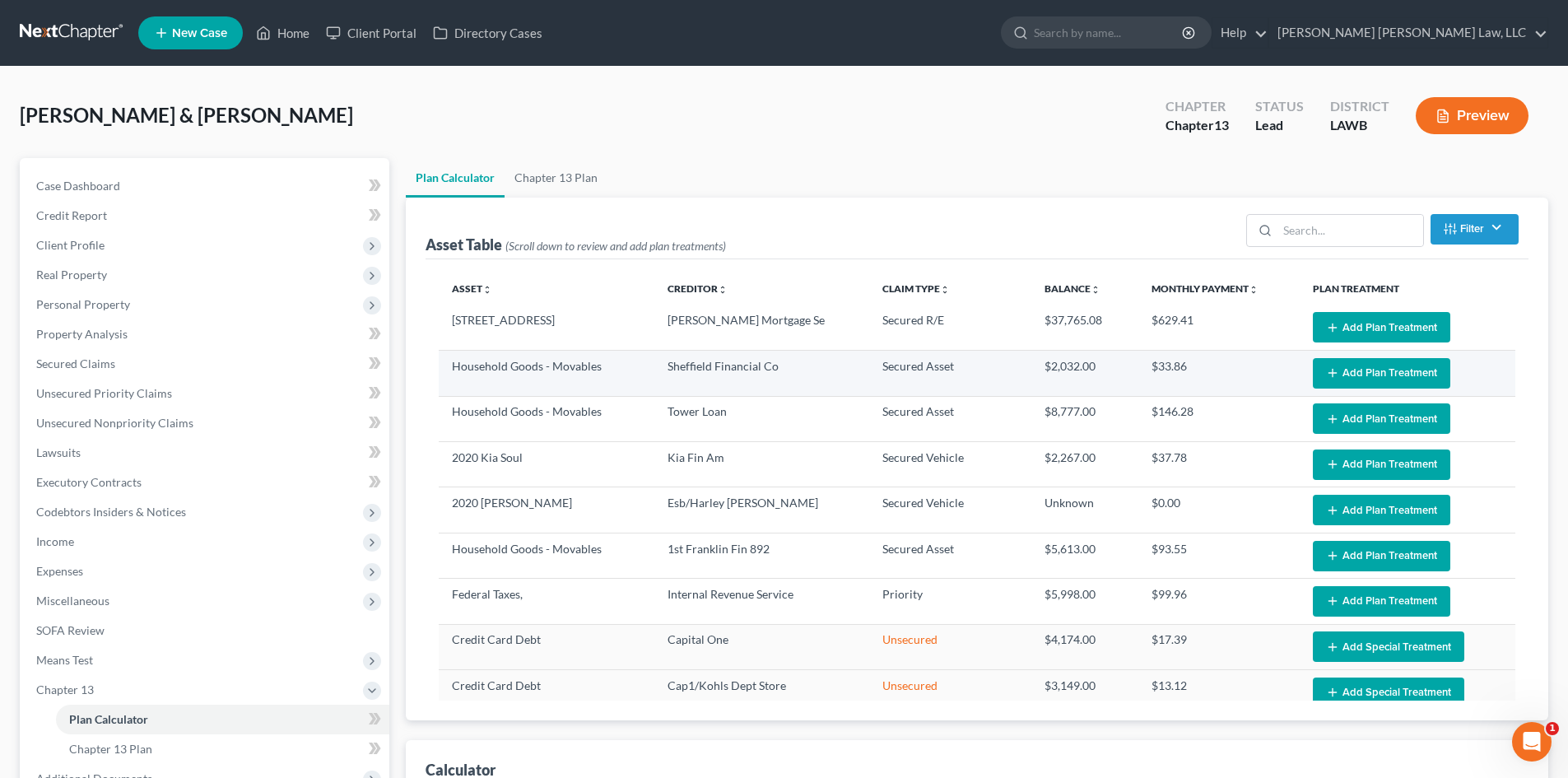
select select "59"
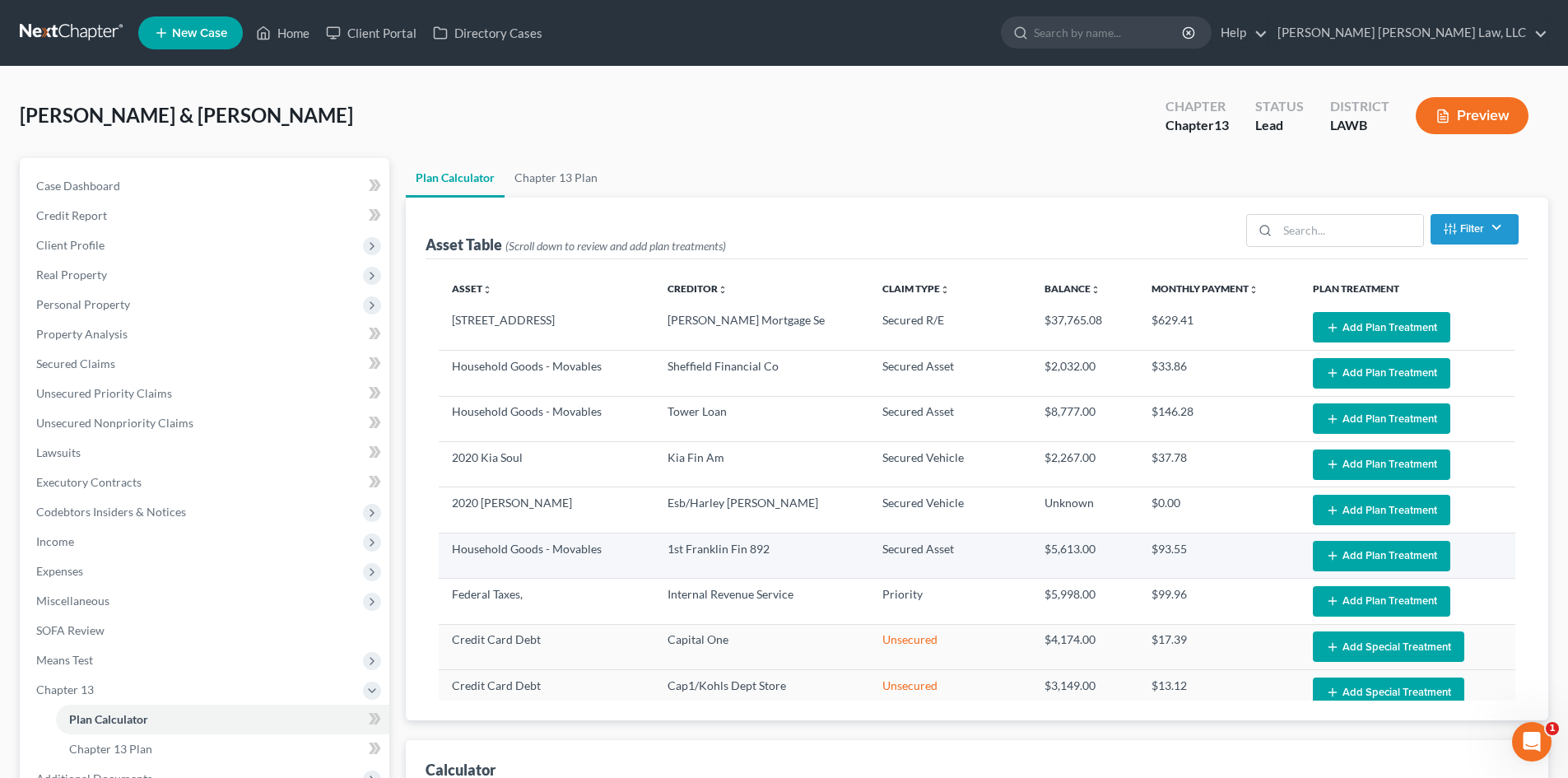
click at [1396, 560] on button "Add Plan Treatment" at bounding box center [1381, 555] width 137 height 31
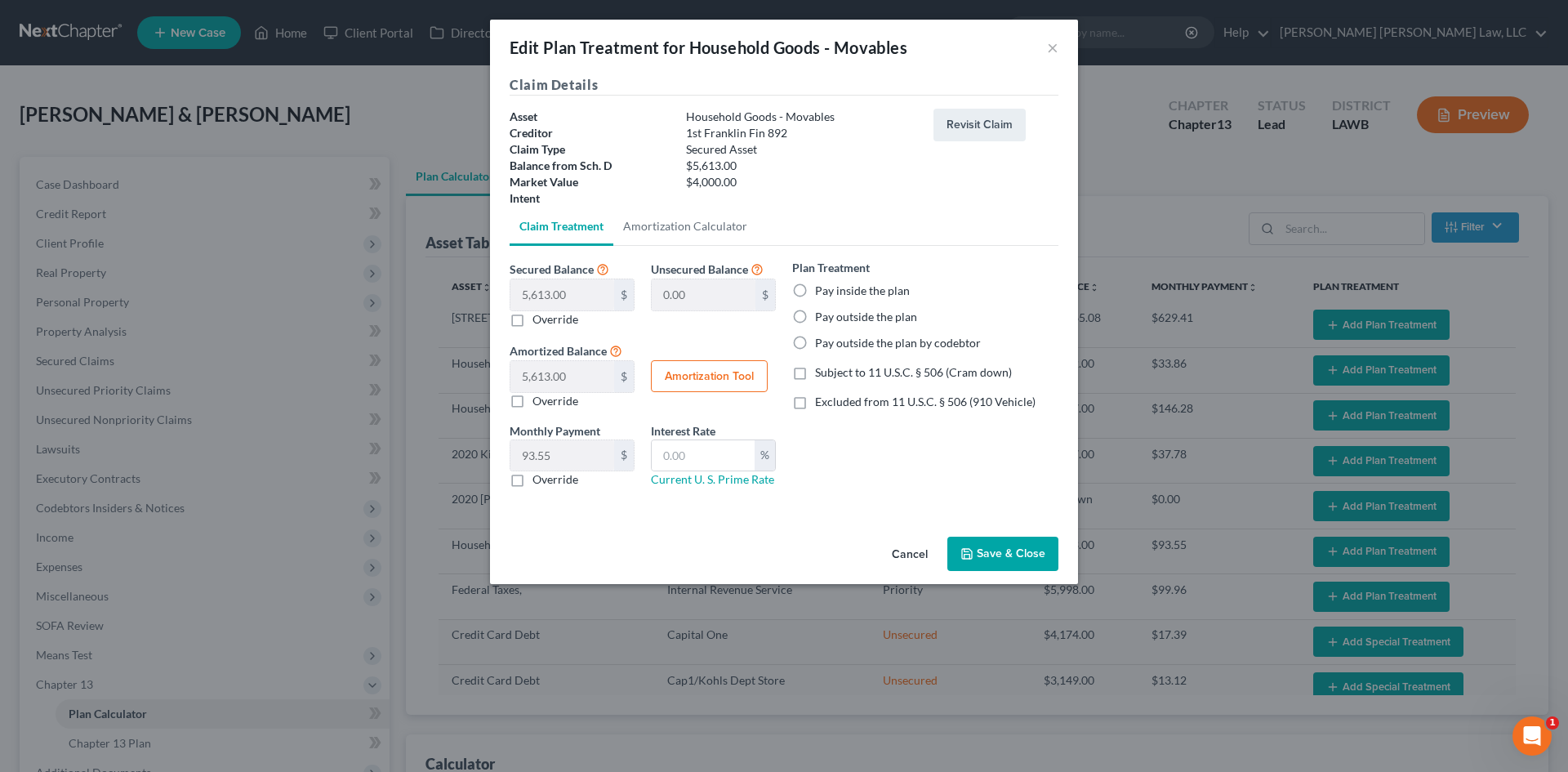
drag, startPoint x: 886, startPoint y: 286, endPoint x: 906, endPoint y: 367, distance: 83.4
click at [886, 286] on label "Pay inside the plan" at bounding box center [862, 291] width 95 height 17
click at [832, 286] on input "Pay inside the plan" at bounding box center [827, 288] width 11 height 11
radio input "true"
click at [906, 367] on span "Subject to 11 U.S.C. § 506 (Cram down)" at bounding box center [914, 371] width 197 height 14
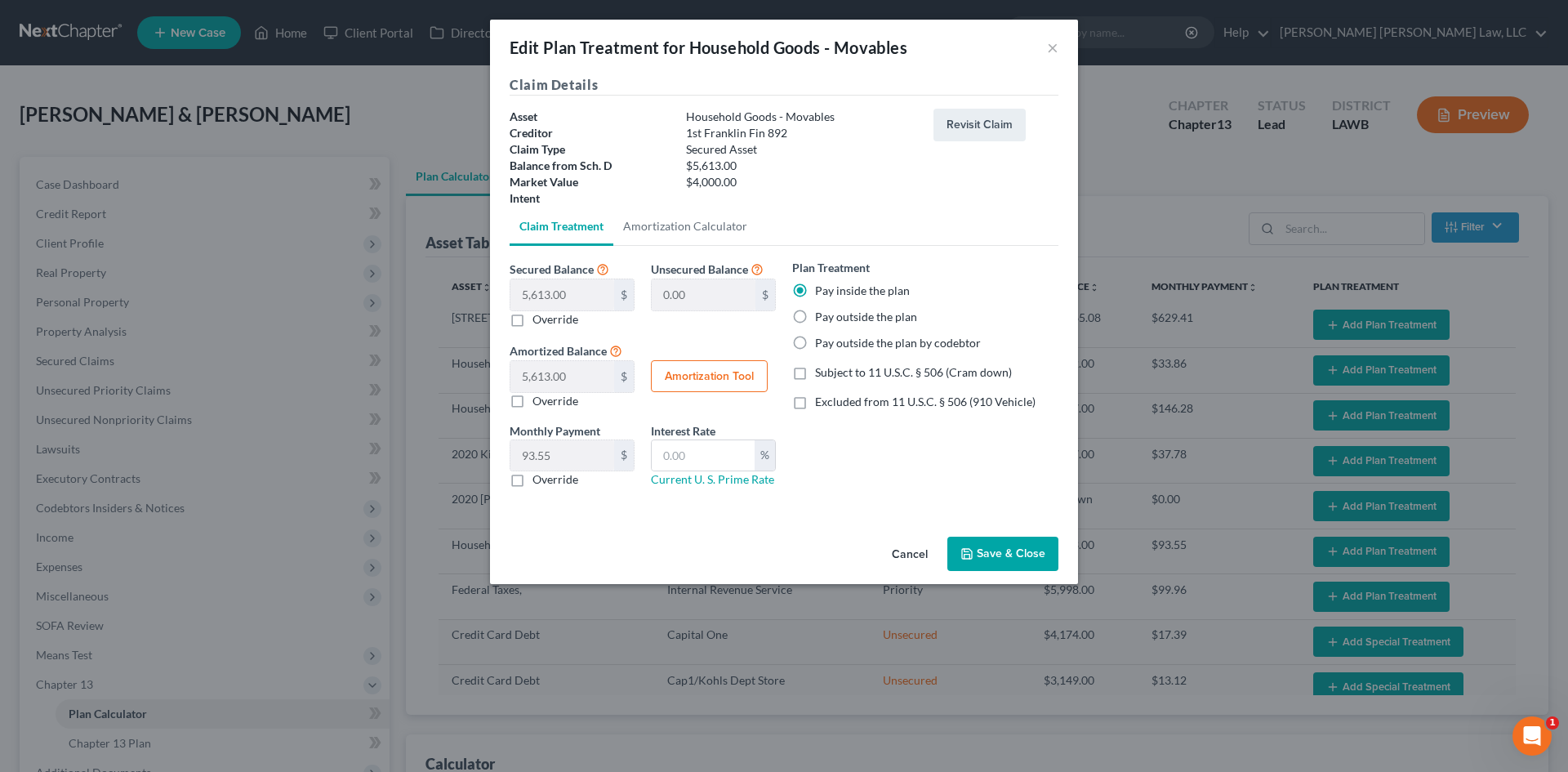
click at [832, 367] on input "Subject to 11 U.S.C. § 506 (Cram down)" at bounding box center [827, 369] width 11 height 11
checkbox input "true"
drag, startPoint x: 739, startPoint y: 453, endPoint x: 727, endPoint y: 471, distance: 21.6
click at [739, 453] on input "text" at bounding box center [703, 456] width 103 height 31
type input "7.5"
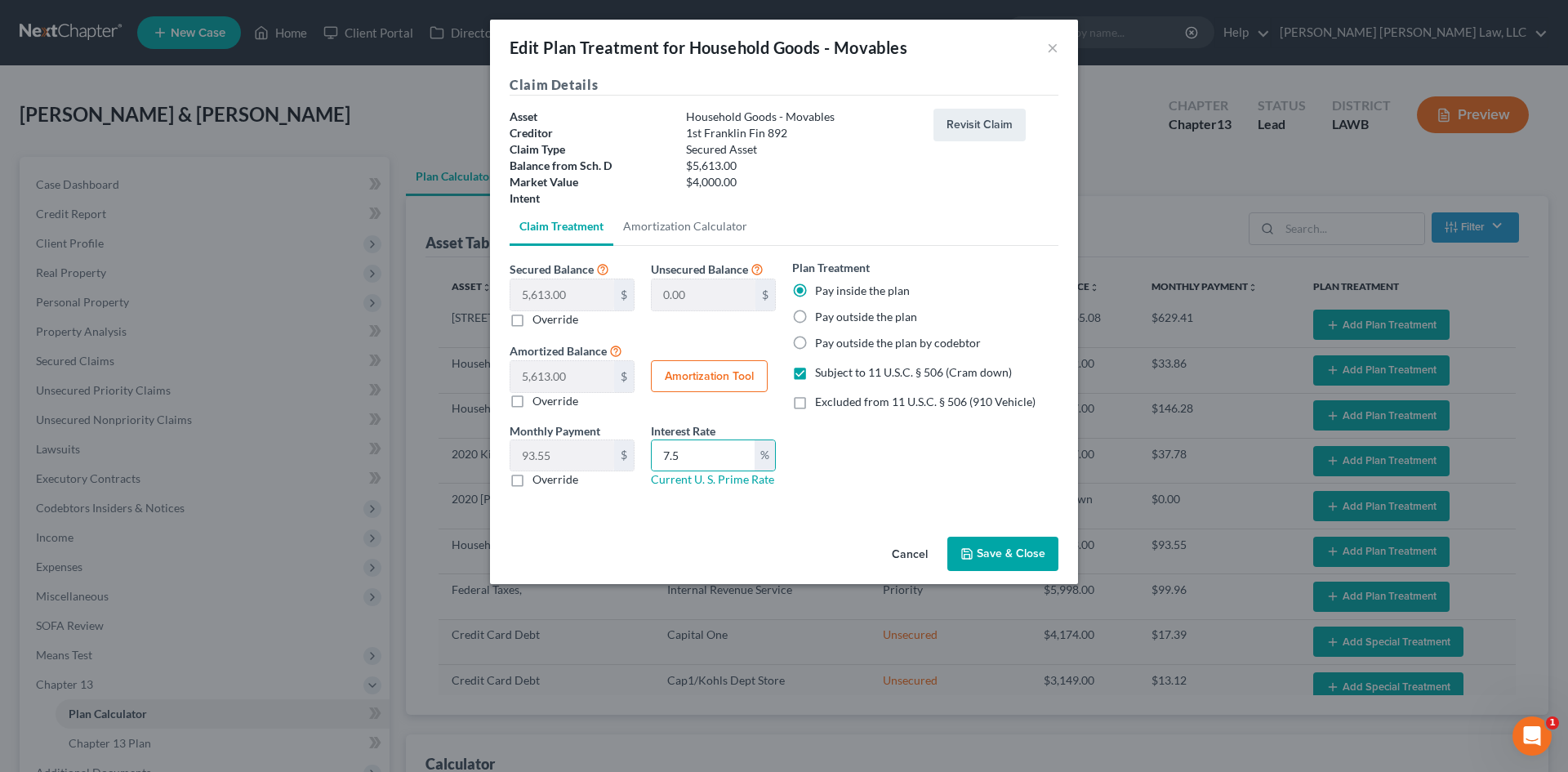
click at [568, 483] on label "Override" at bounding box center [556, 479] width 46 height 17
click at [550, 482] on input "Override" at bounding box center [544, 476] width 11 height 11
checkbox input "true"
click at [572, 448] on input "text" at bounding box center [562, 456] width 104 height 31
type input "80.15"
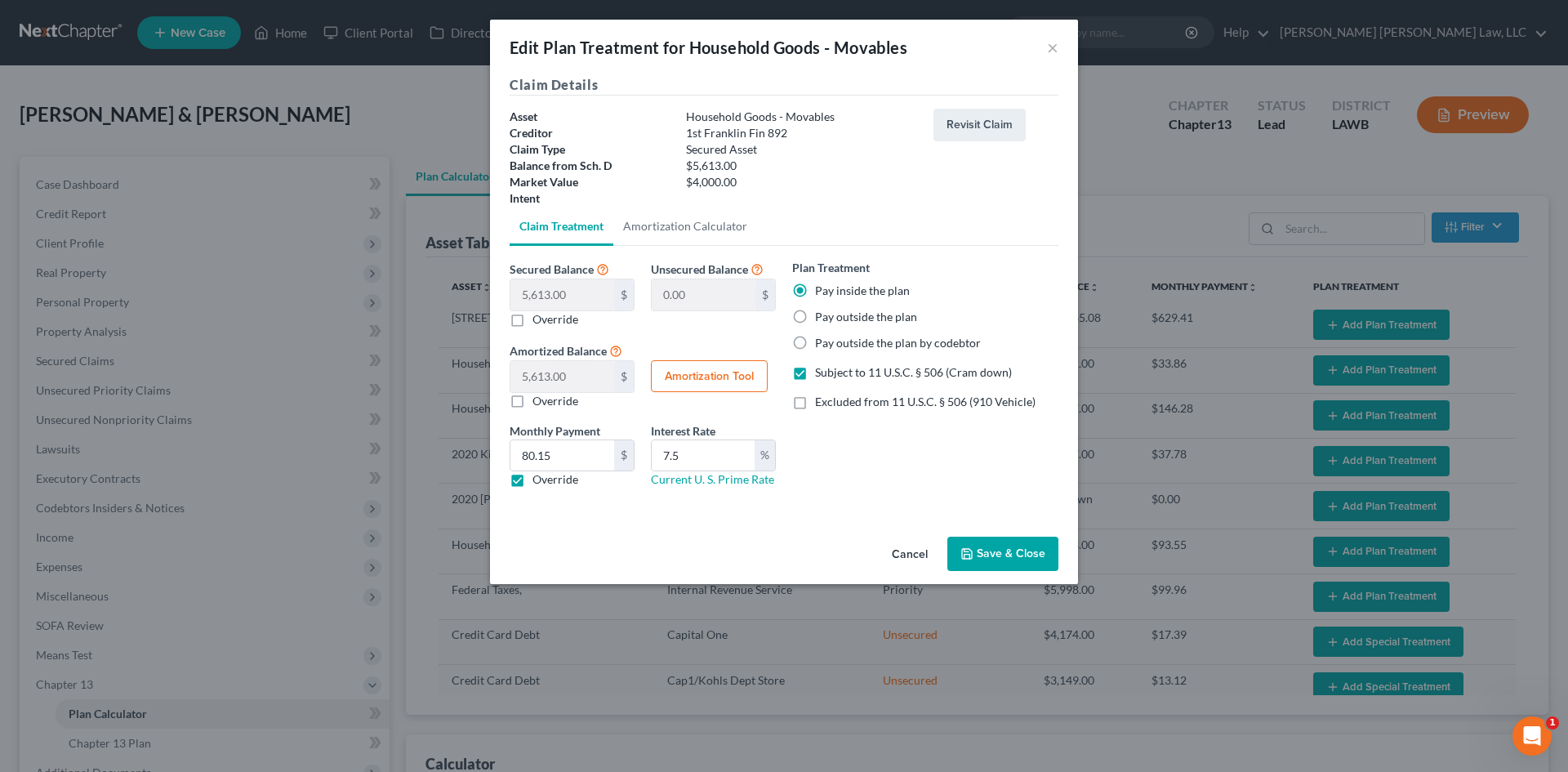
click at [1029, 557] on button "Save & Close" at bounding box center [1002, 553] width 111 height 34
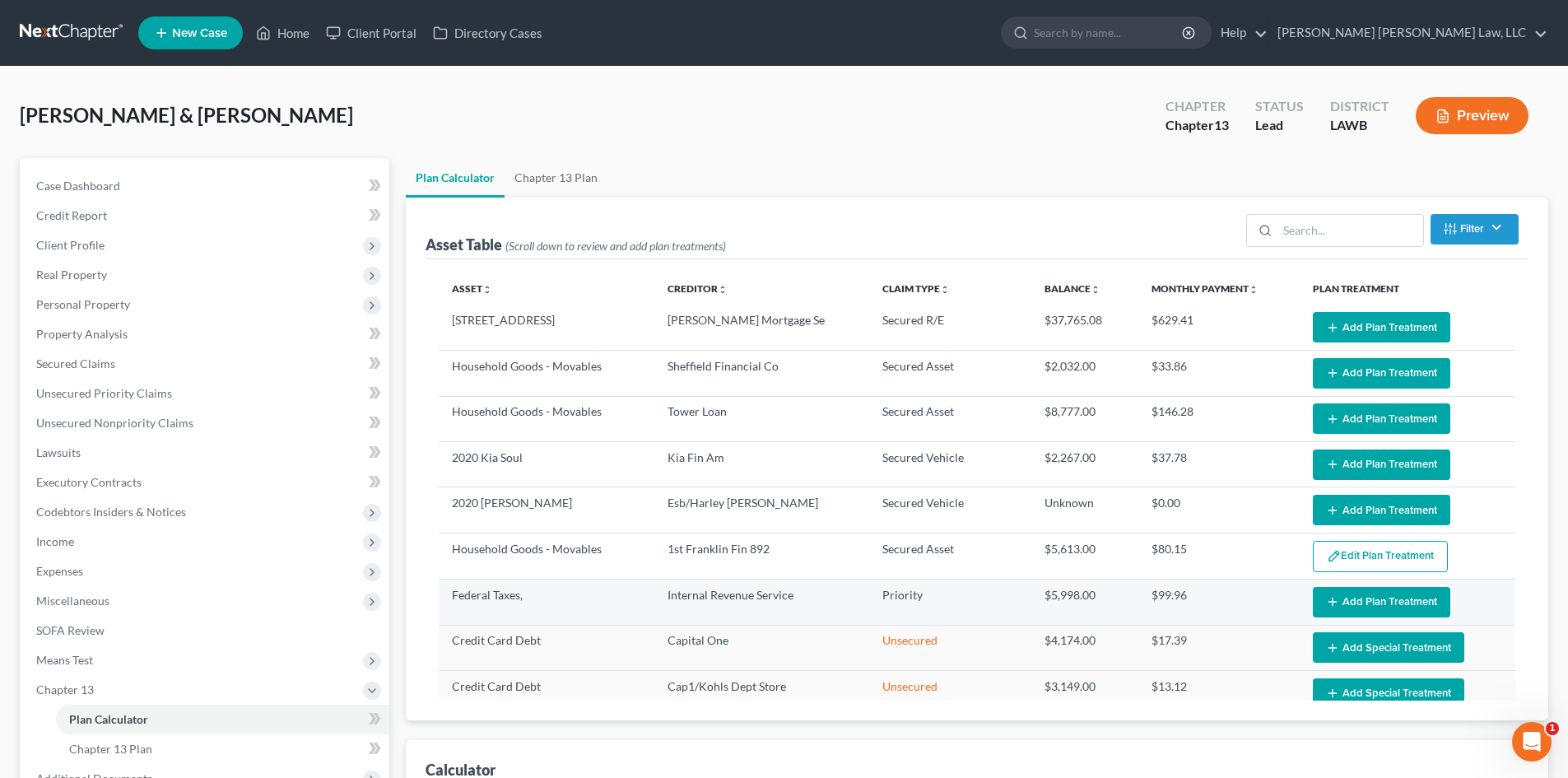
select select "59"
click at [1362, 610] on button "Add Plan Treatment" at bounding box center [1381, 602] width 137 height 31
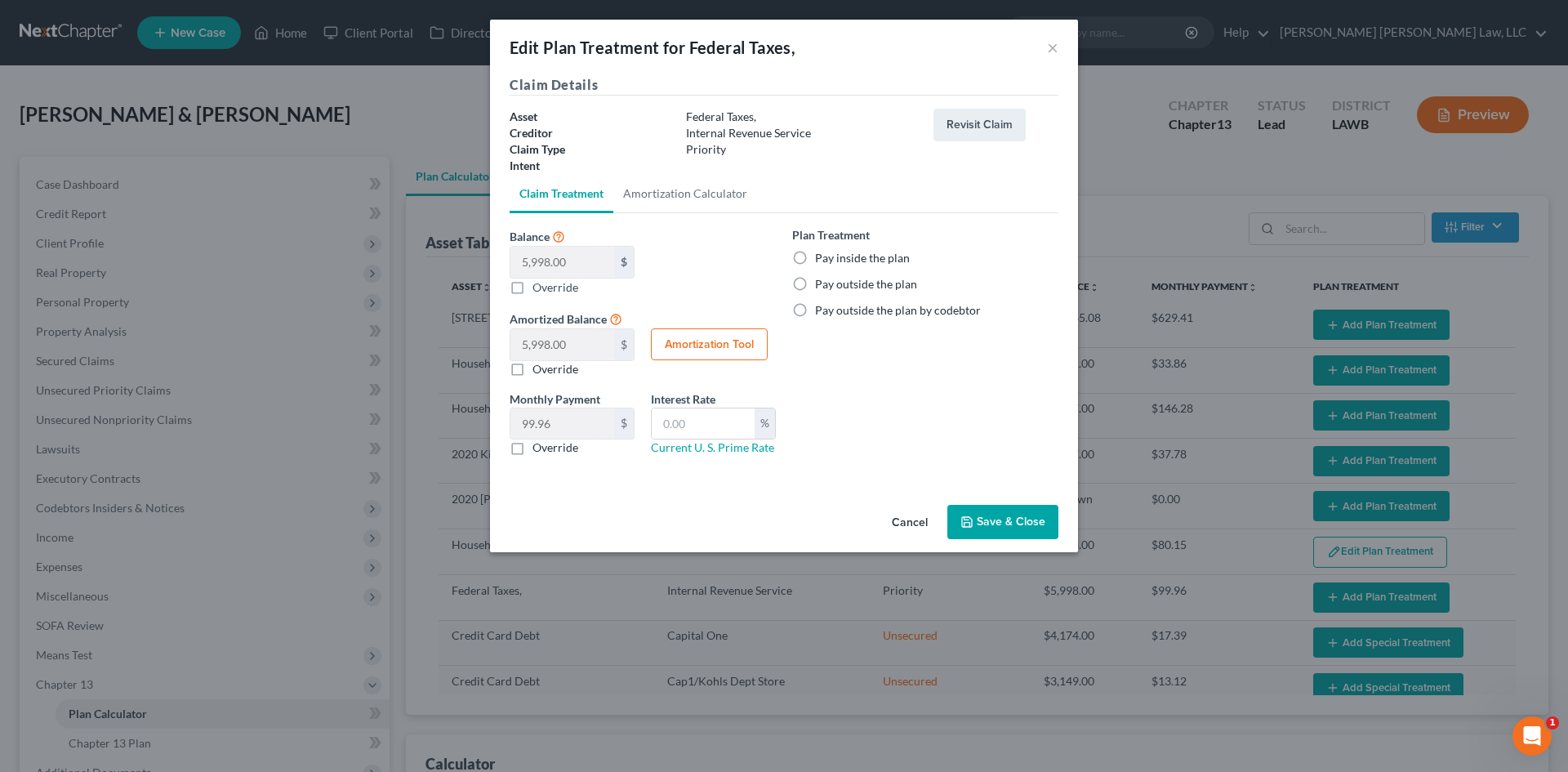
click at [895, 256] on label "Pay inside the plan" at bounding box center [862, 258] width 95 height 17
click at [832, 256] on input "Pay inside the plan" at bounding box center [827, 255] width 11 height 11
radio input "true"
click at [1024, 501] on div "Cancel Save & Close" at bounding box center [784, 525] width 588 height 54
click at [1028, 521] on button "Save & Close" at bounding box center [1002, 521] width 111 height 34
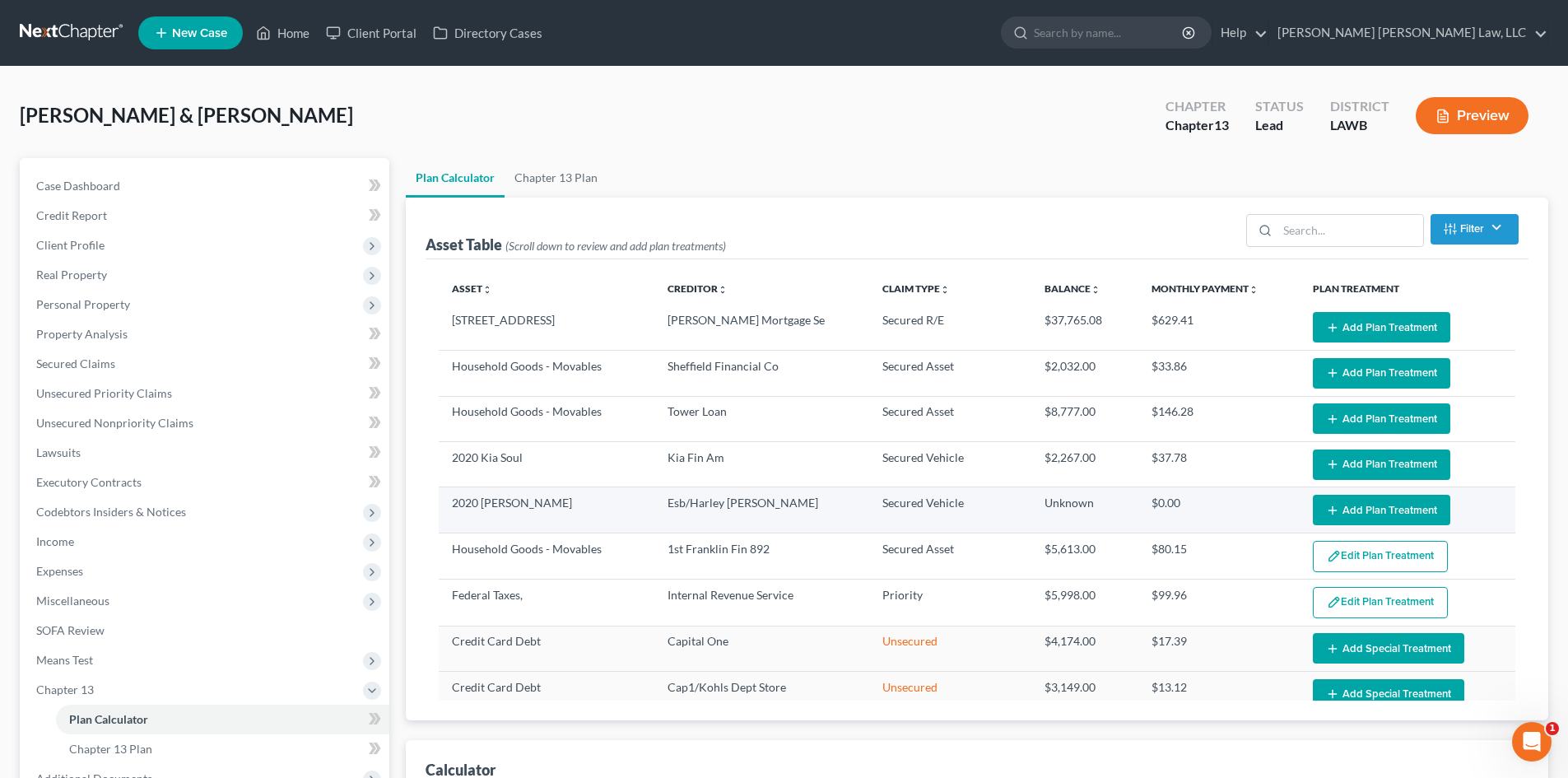
click at [1353, 500] on button "Add Plan Treatment" at bounding box center [1381, 510] width 137 height 31
select select "59"
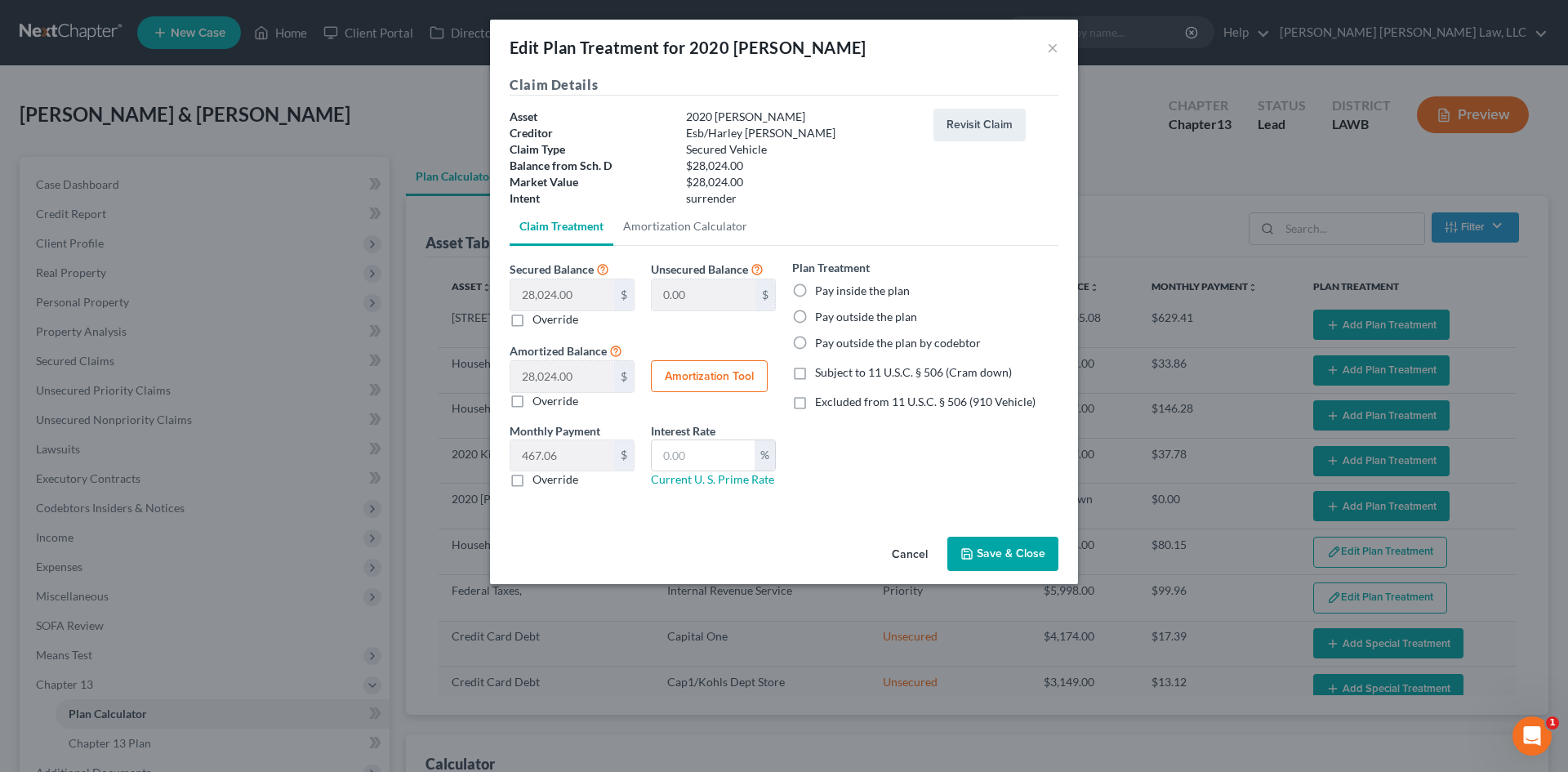
click at [1017, 547] on button "Save & Close" at bounding box center [1002, 553] width 111 height 34
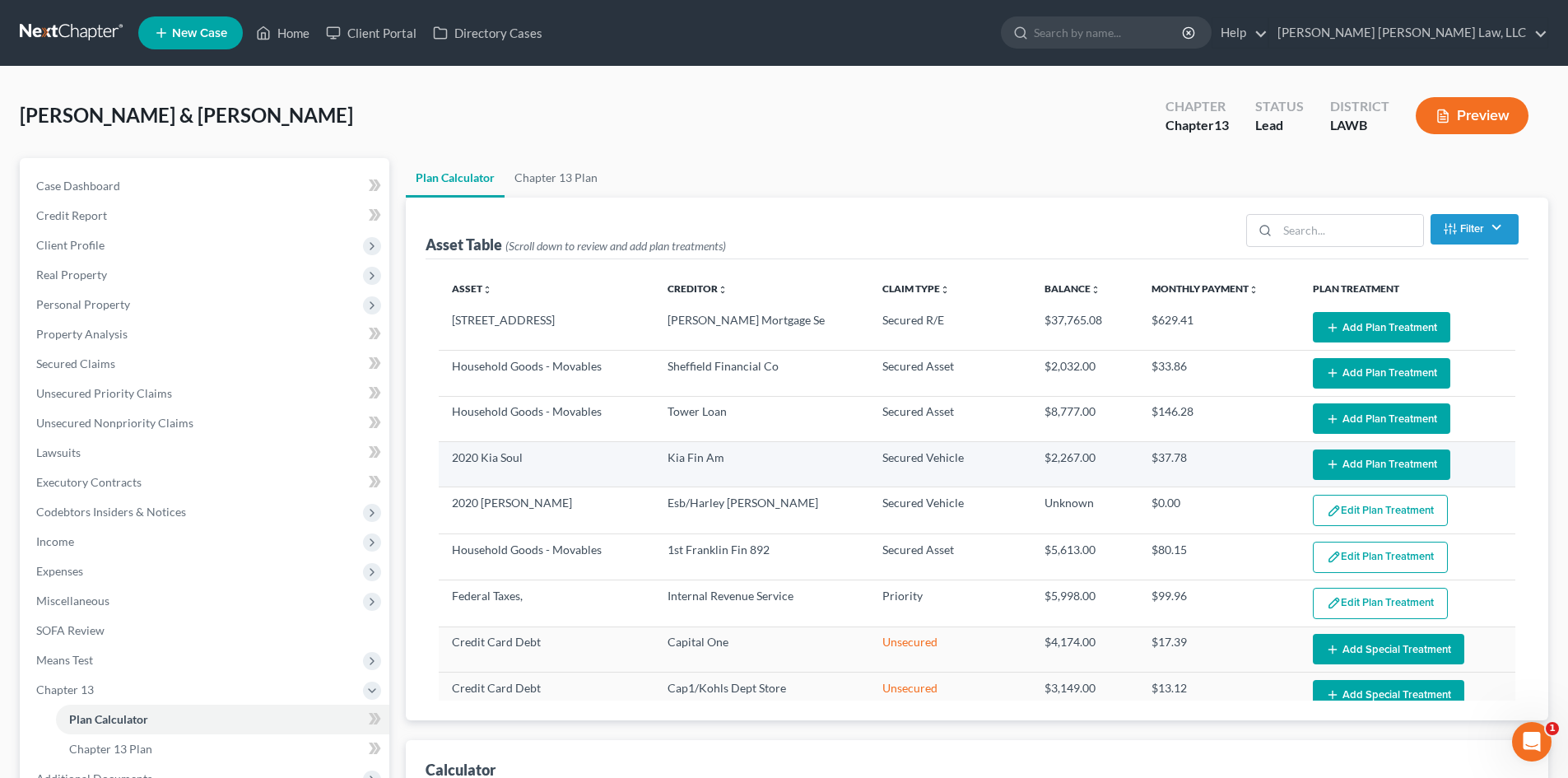
select select "59"
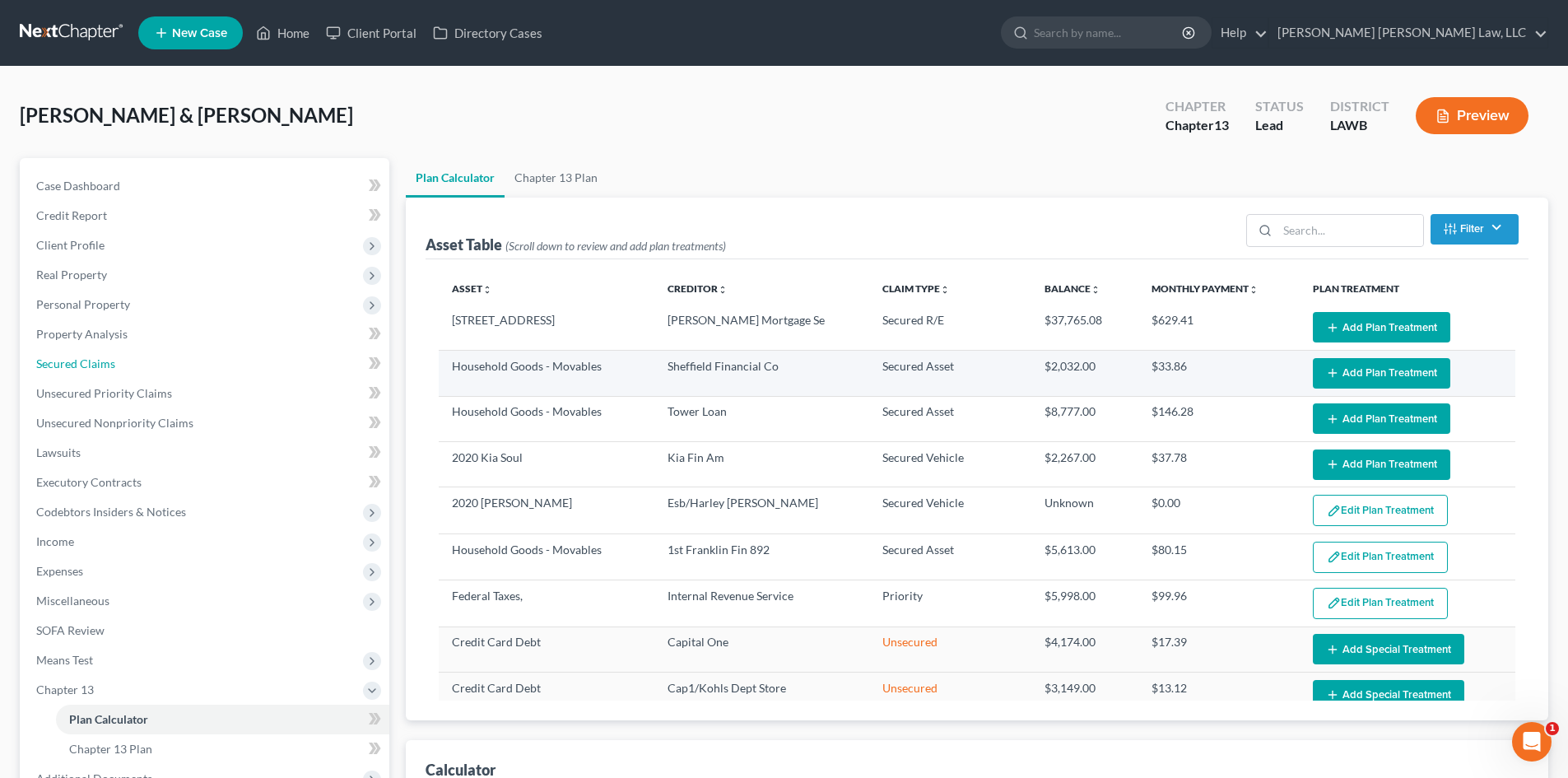
drag, startPoint x: 104, startPoint y: 368, endPoint x: 597, endPoint y: 370, distance: 493.0
click at [104, 368] on span "Secured Claims" at bounding box center [75, 363] width 79 height 14
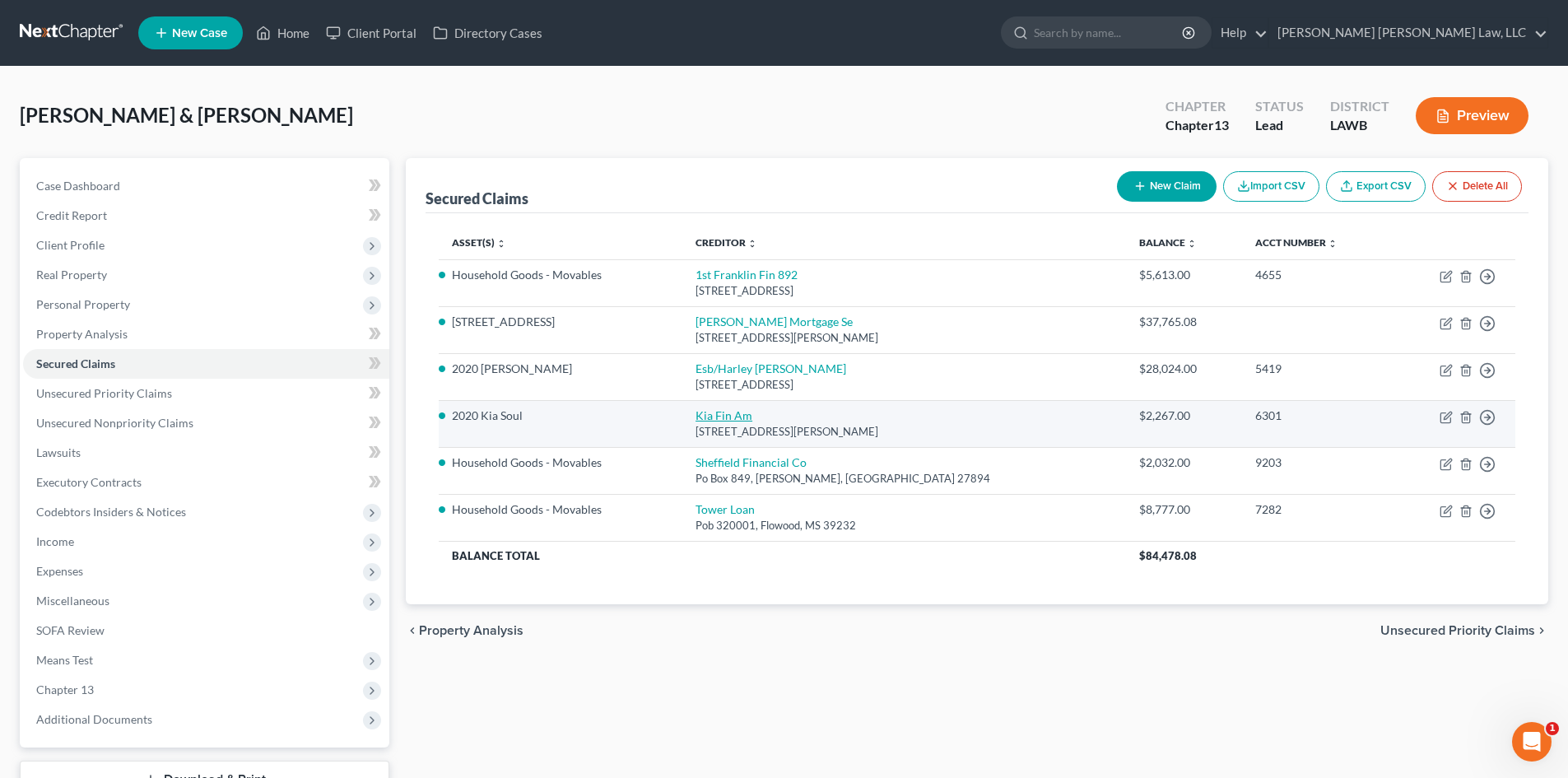
click at [751, 417] on link "Kia Fin Am" at bounding box center [723, 415] width 57 height 14
select select "4"
select select "2"
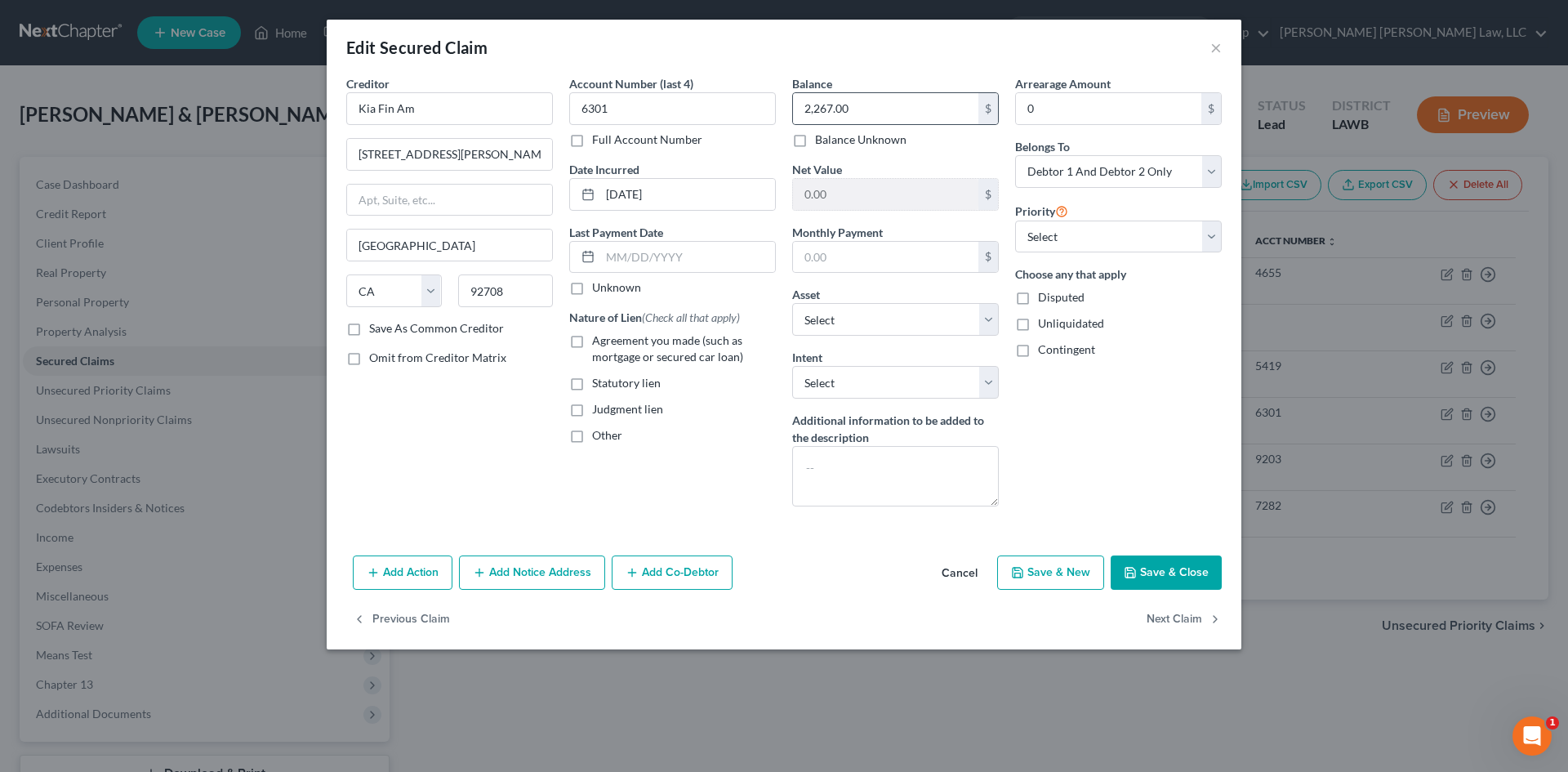
click at [917, 92] on div "2,267.00 $" at bounding box center [895, 108] width 206 height 32
click at [915, 111] on input "2,267.00" at bounding box center [885, 109] width 185 height 31
type input "0.00"
click at [1149, 572] on button "Save & Close" at bounding box center [1166, 572] width 111 height 34
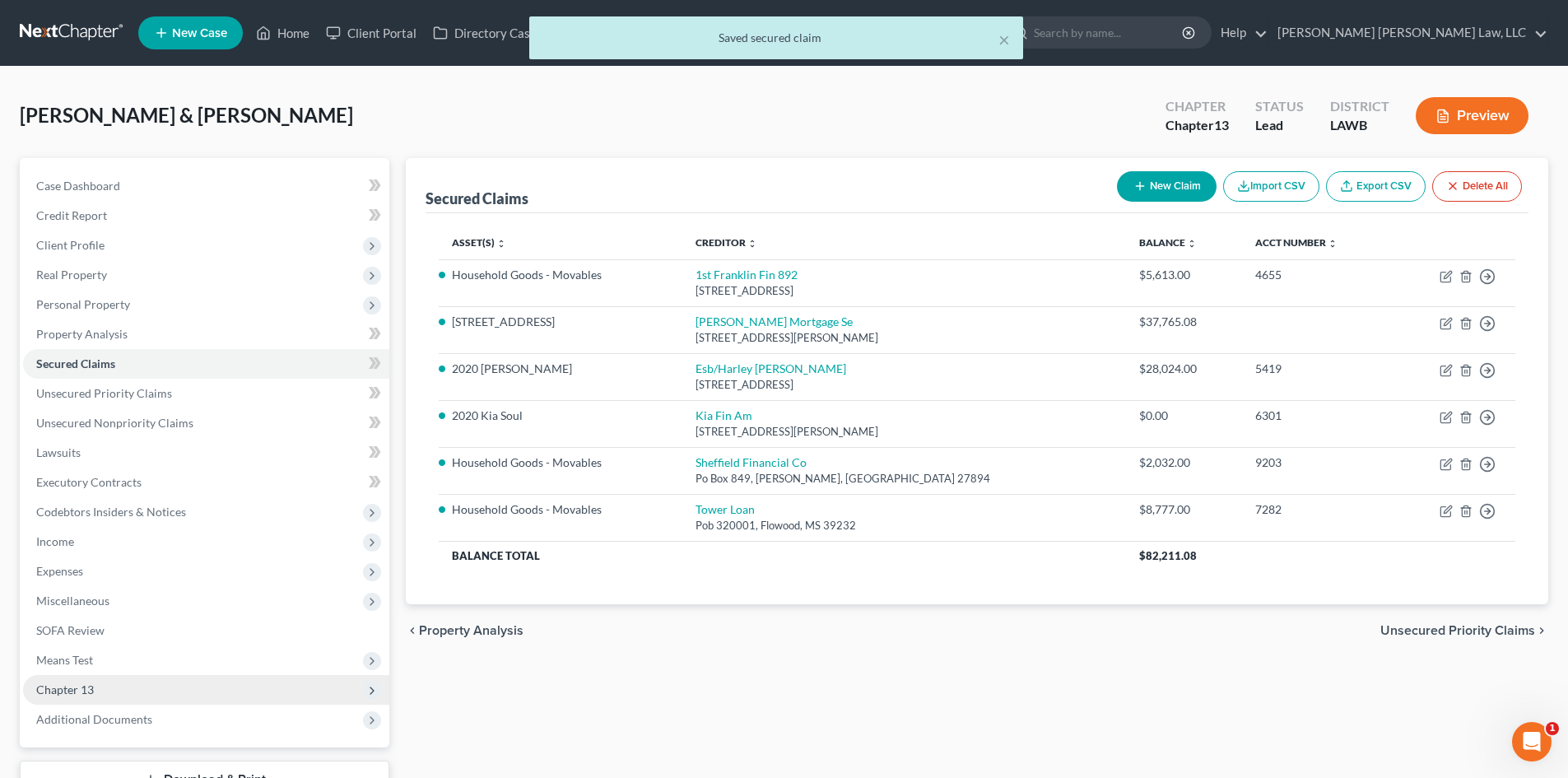
click at [136, 687] on span "Chapter 13" at bounding box center [206, 690] width 366 height 30
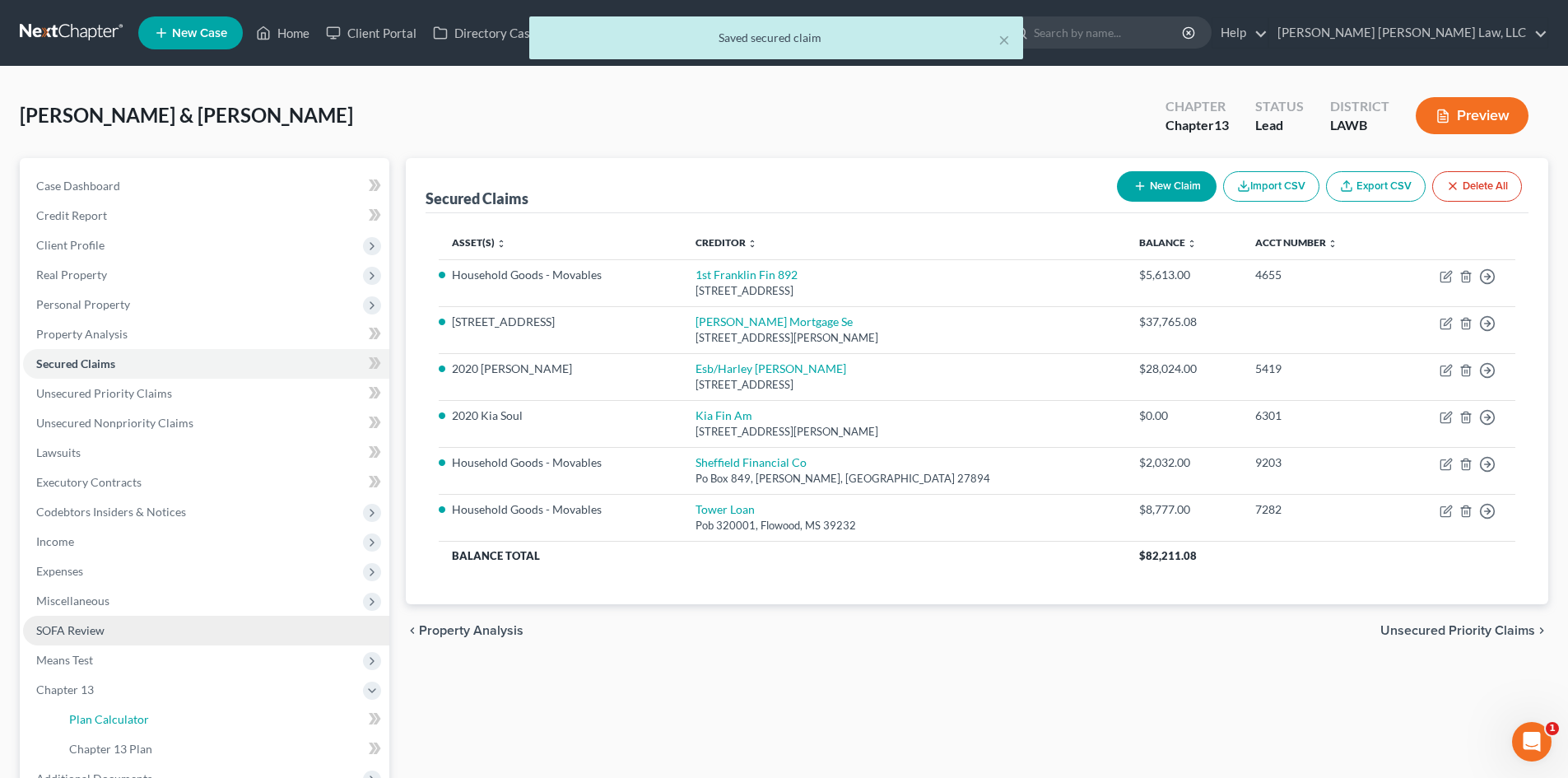
drag, startPoint x: 125, startPoint y: 723, endPoint x: 349, endPoint y: 642, distance: 238.2
click at [125, 722] on span "Plan Calculator" at bounding box center [109, 719] width 80 height 14
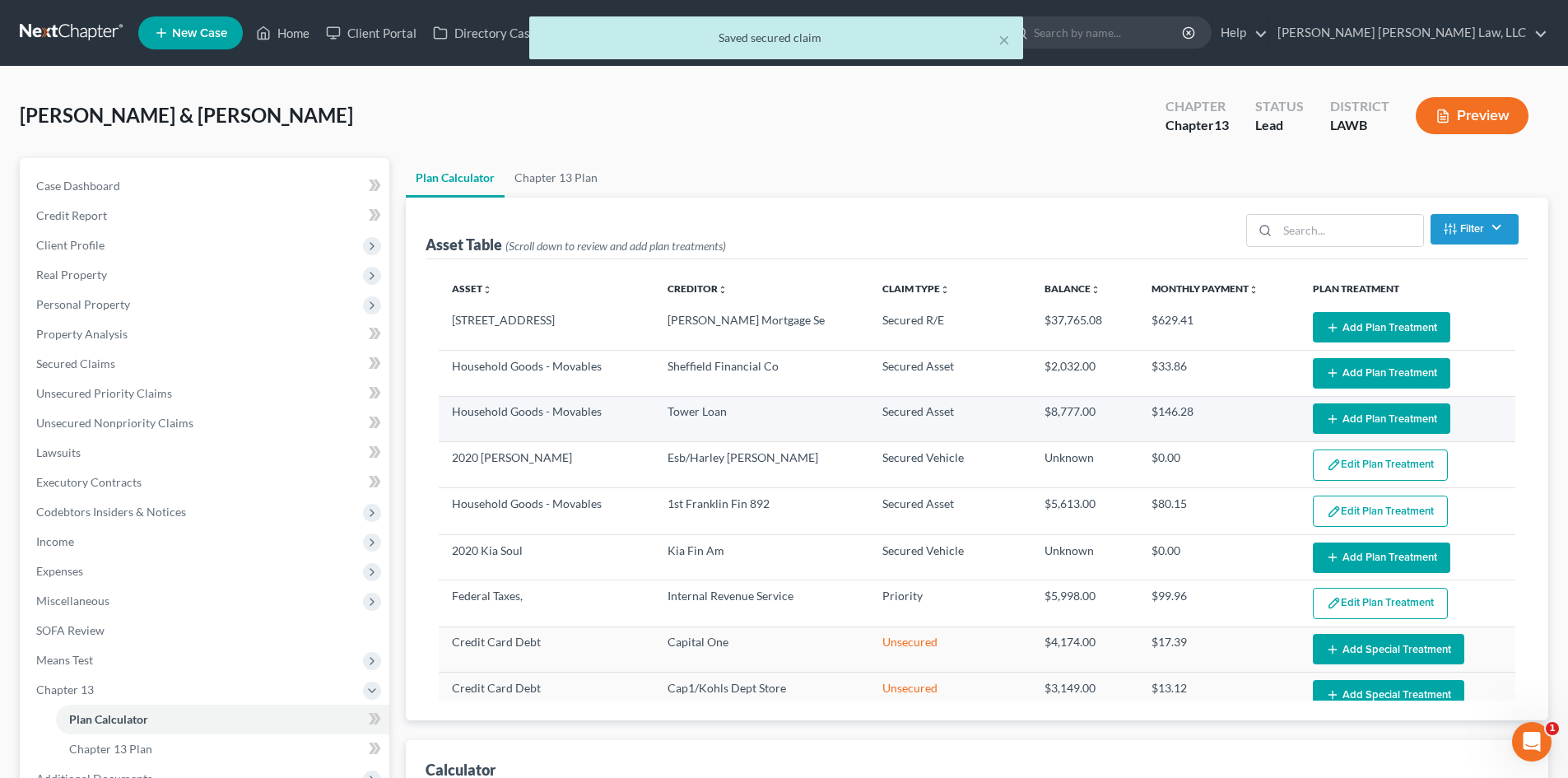
select select "59"
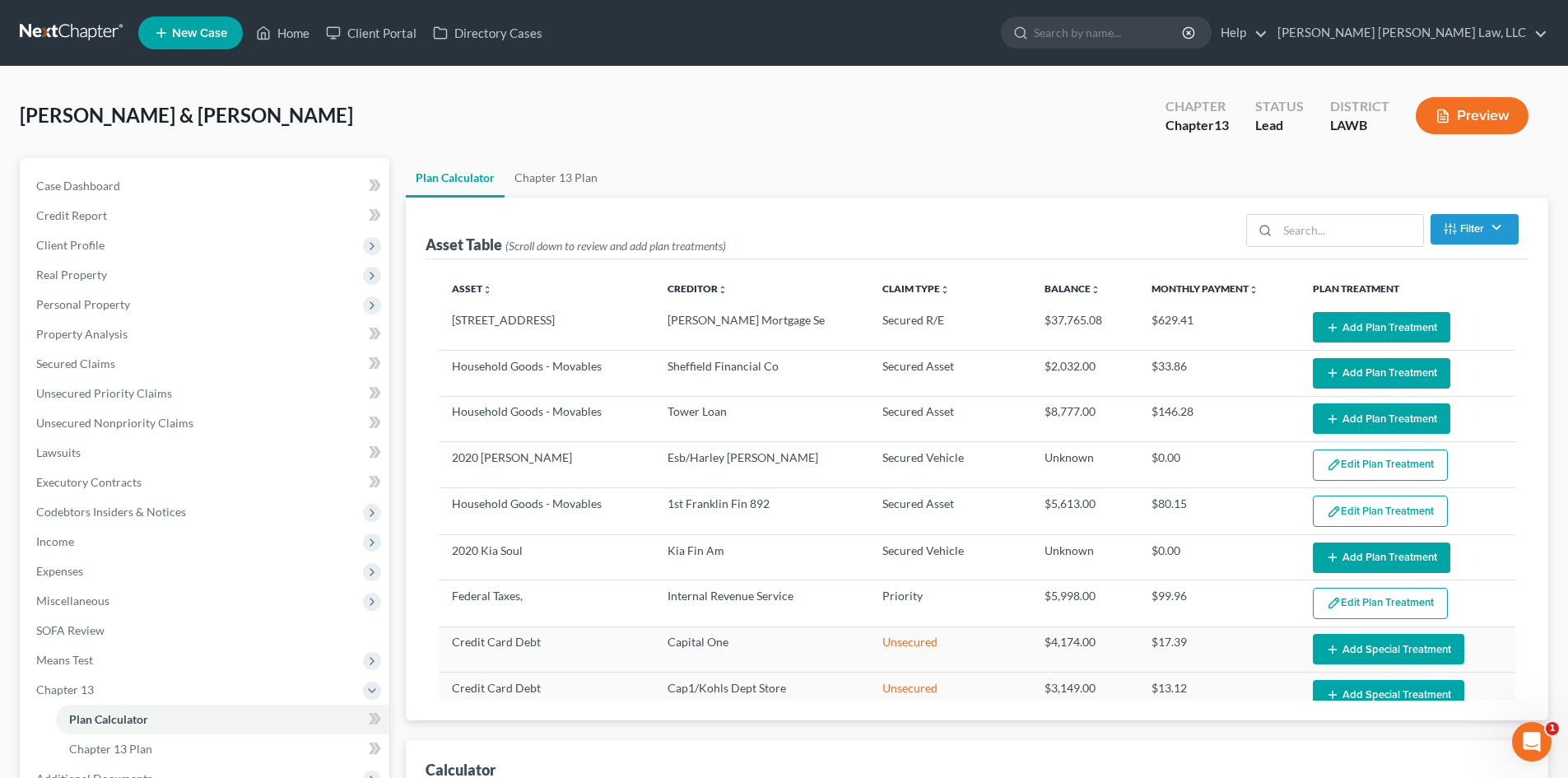
click at [1335, 411] on button "Add Plan Treatment" at bounding box center [1381, 418] width 137 height 31
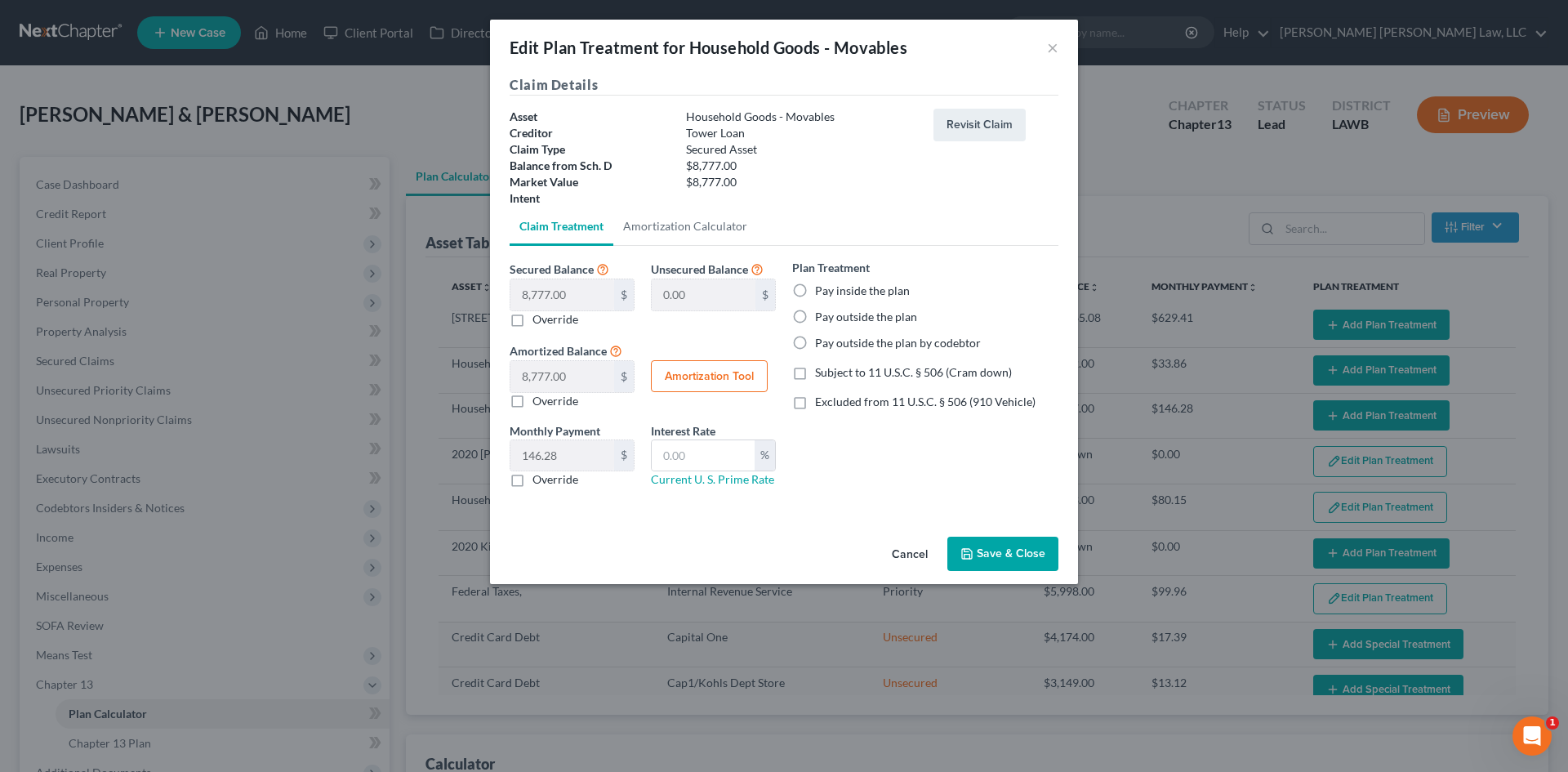
click at [848, 284] on label "Pay inside the plan" at bounding box center [862, 291] width 95 height 17
click at [832, 284] on input "Pay inside the plan" at bounding box center [827, 288] width 11 height 11
radio input "true"
click at [872, 377] on span "Subject to 11 U.S.C. § 506 (Cram down)" at bounding box center [914, 371] width 197 height 14
click at [832, 375] on input "Subject to 11 U.S.C. § 506 (Cram down)" at bounding box center [827, 369] width 11 height 11
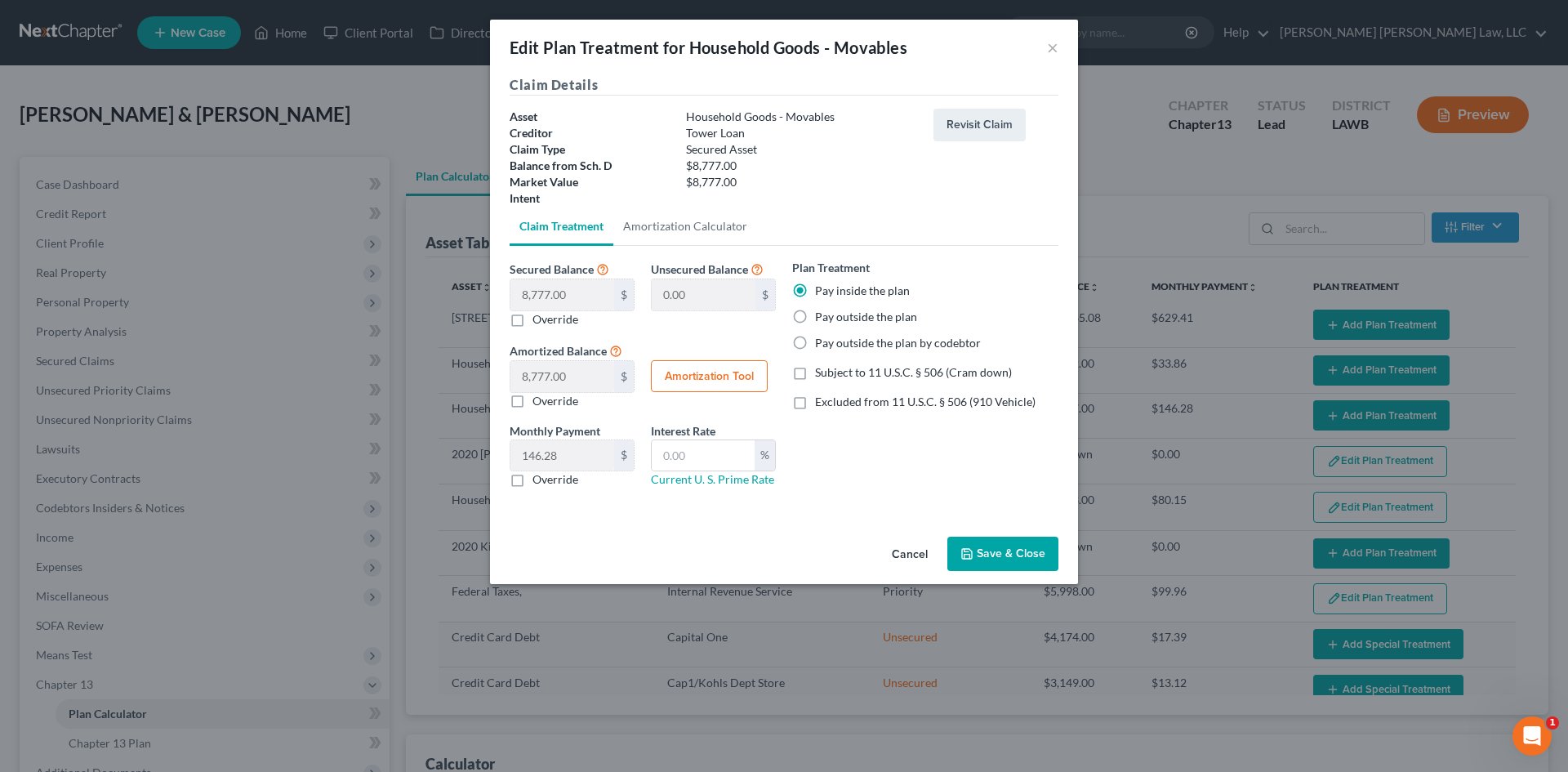
checkbox input "true"
click at [700, 455] on input "text" at bounding box center [703, 456] width 103 height 31
type input "7.5"
drag, startPoint x: 569, startPoint y: 483, endPoint x: 577, endPoint y: 460, distance: 24.4
click at [568, 483] on label "Override" at bounding box center [556, 479] width 46 height 17
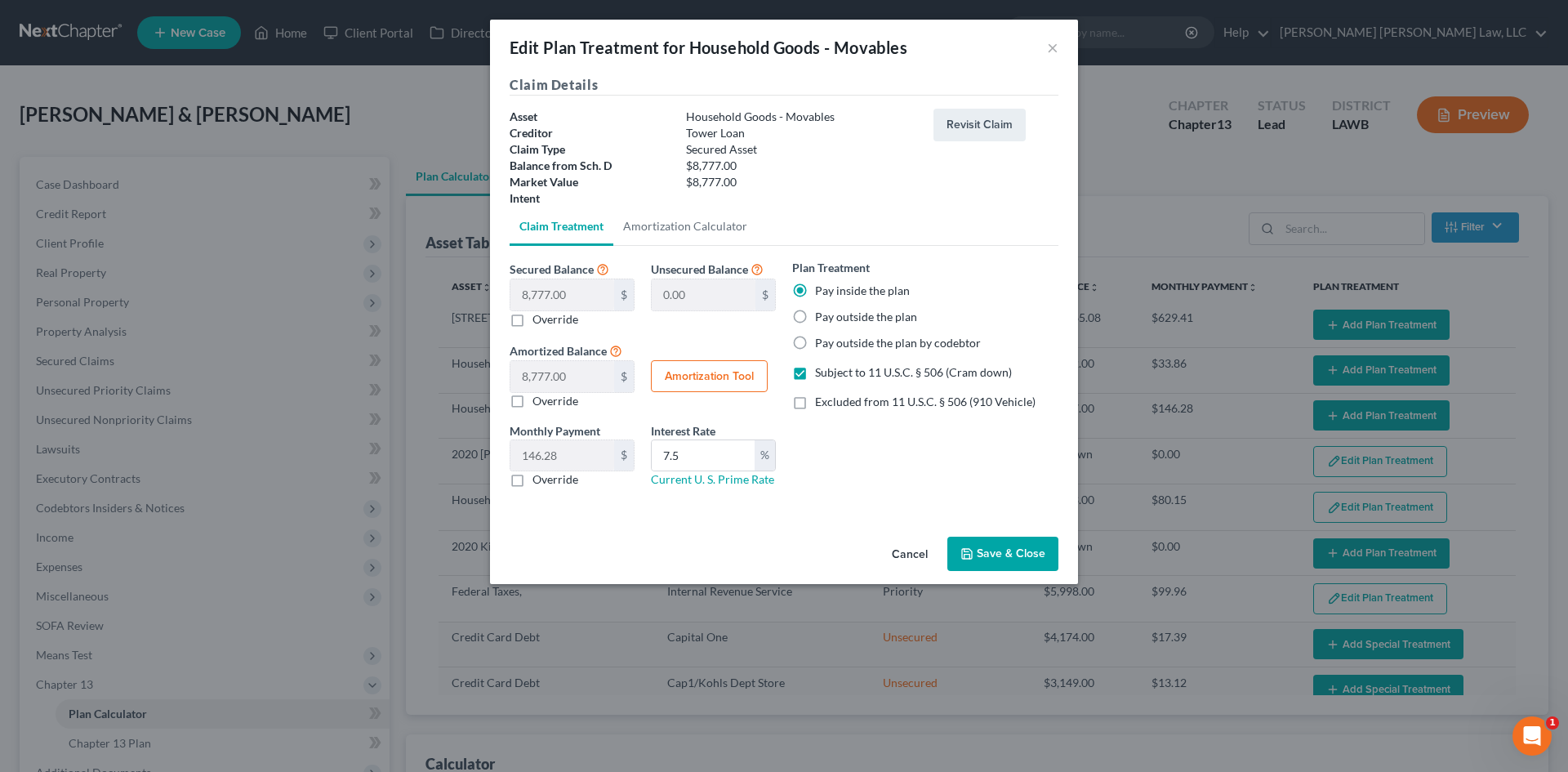
click at [568, 471] on label "Override" at bounding box center [556, 479] width 46 height 17
click at [550, 471] on input "Override" at bounding box center [544, 476] width 11 height 11
checkbox input "true"
click at [580, 452] on input "text" at bounding box center [562, 456] width 104 height 31
type input "175.87"
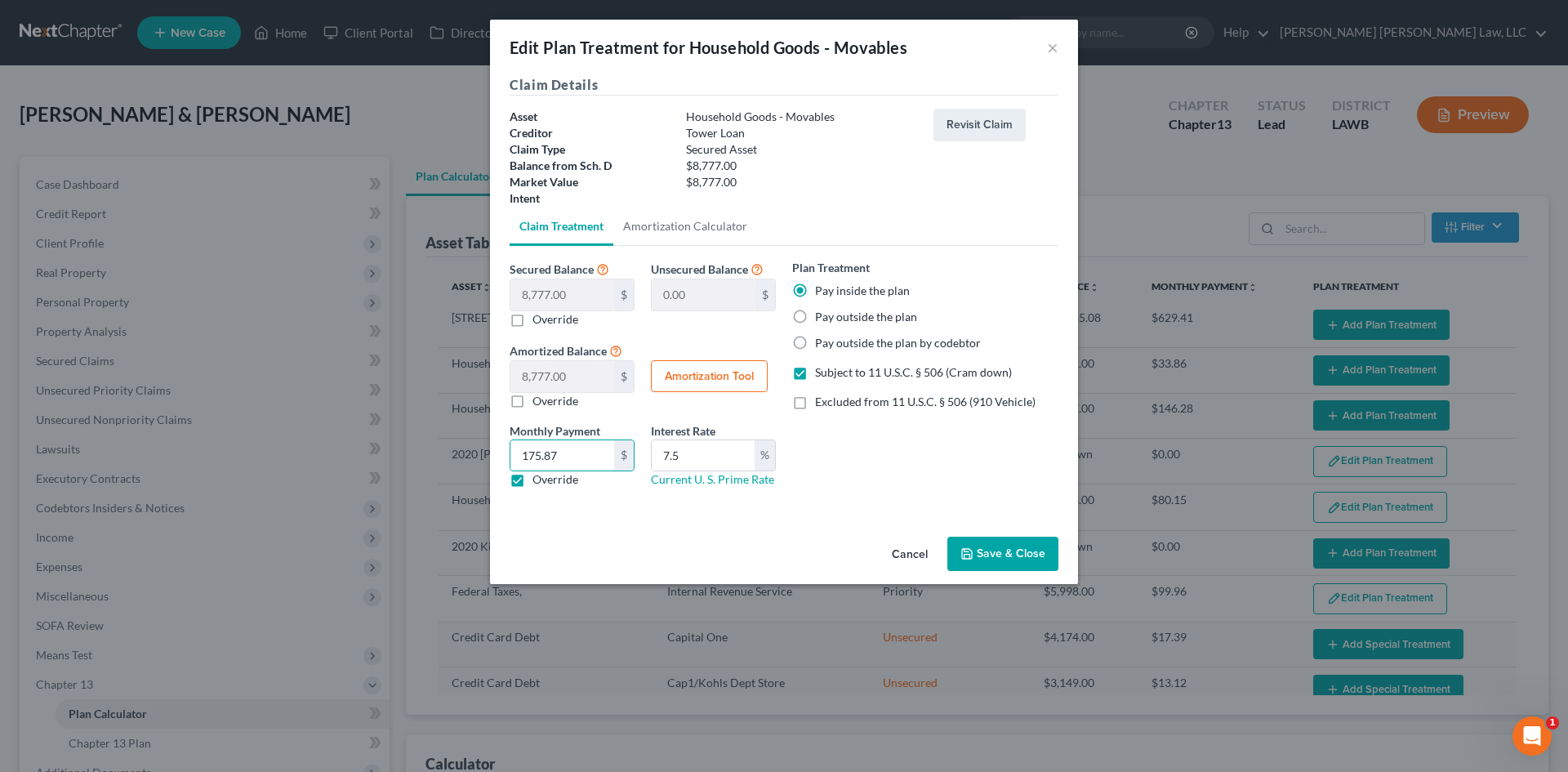
click at [1017, 553] on button "Save & Close" at bounding box center [1002, 553] width 111 height 34
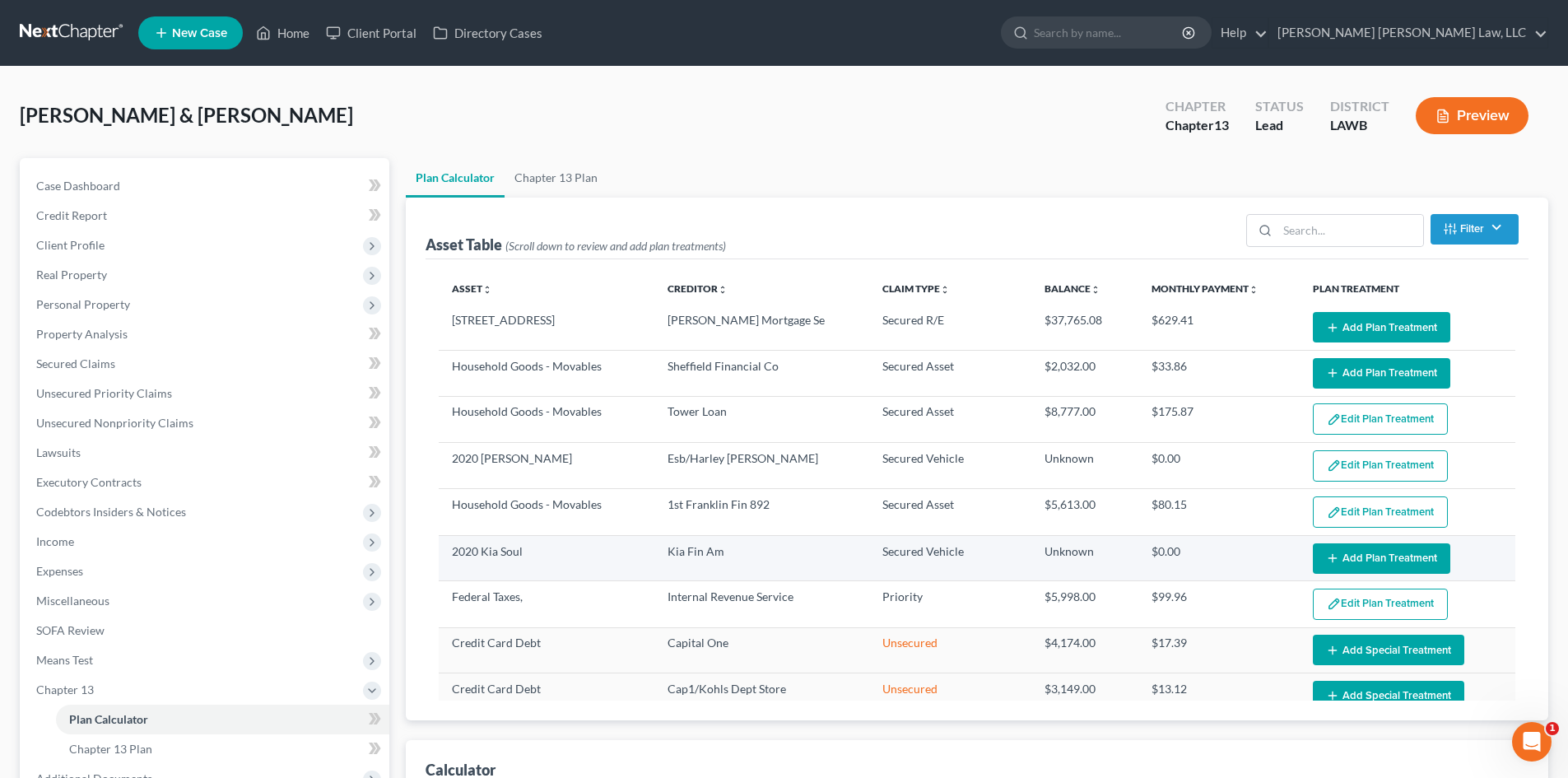
select select "59"
click at [1376, 562] on button "Add Plan Treatment" at bounding box center [1381, 558] width 137 height 31
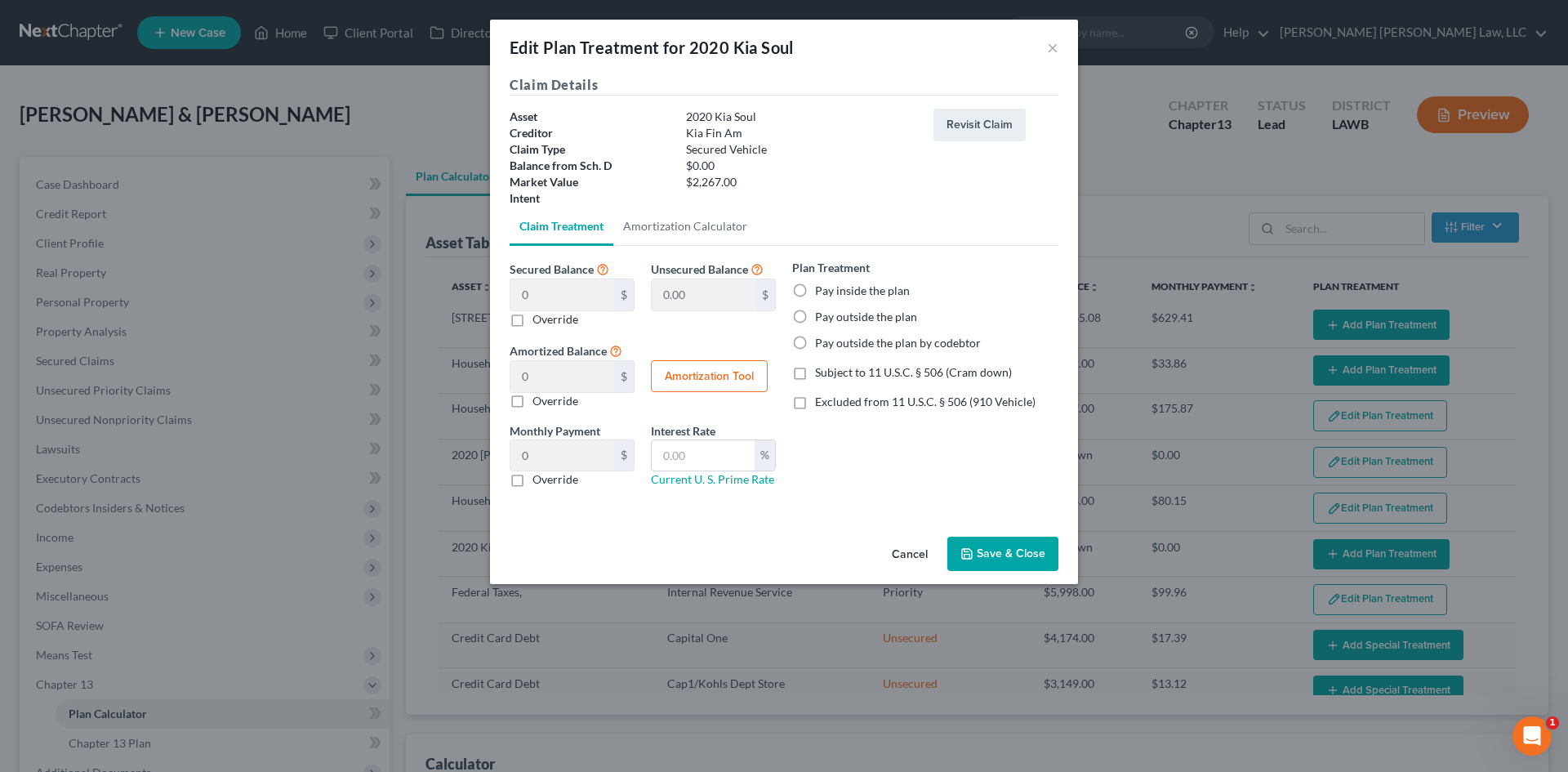
click at [907, 547] on button "Cancel" at bounding box center [909, 554] width 62 height 32
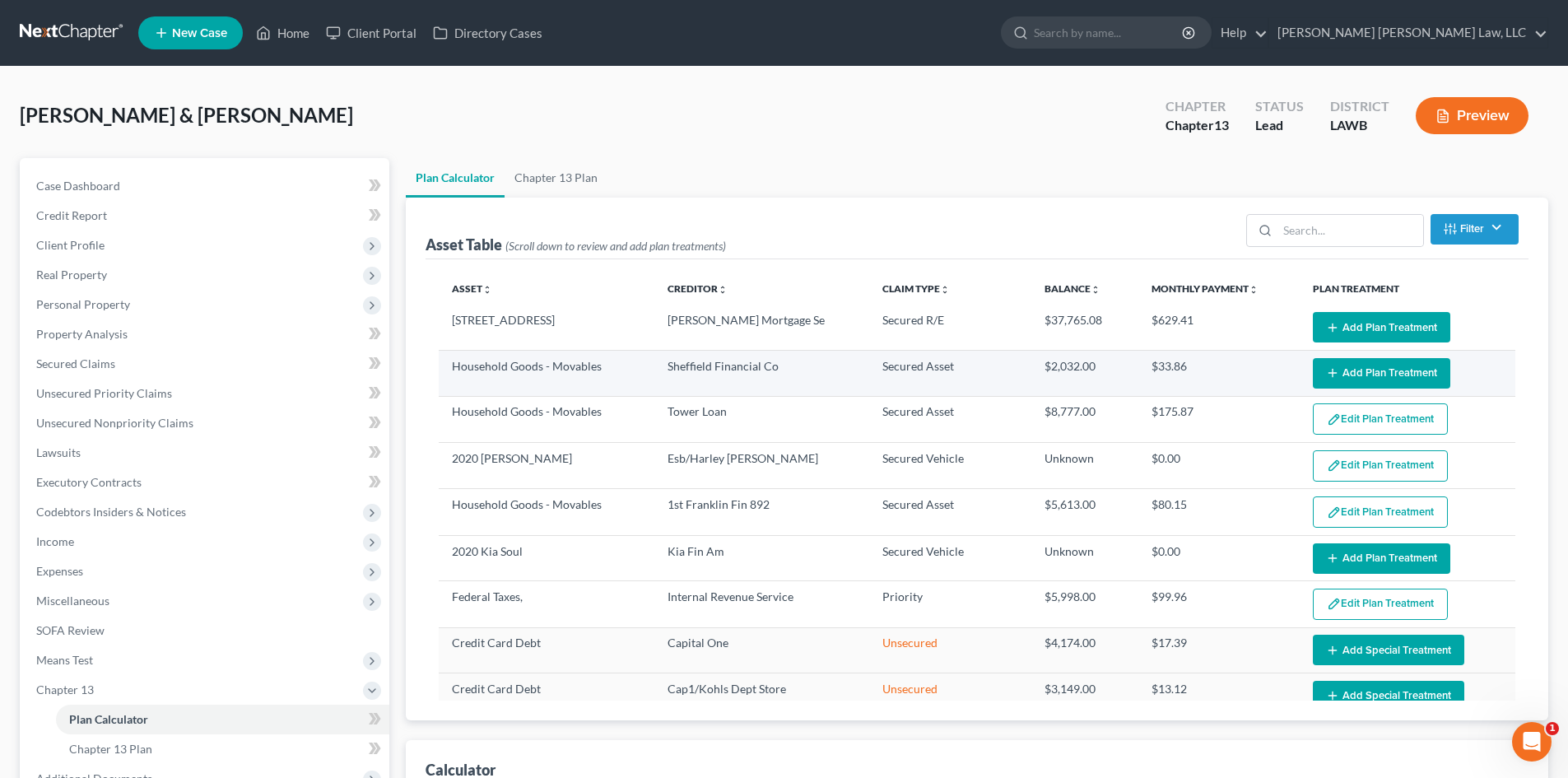
click at [1394, 373] on button "Add Plan Treatment" at bounding box center [1381, 373] width 137 height 31
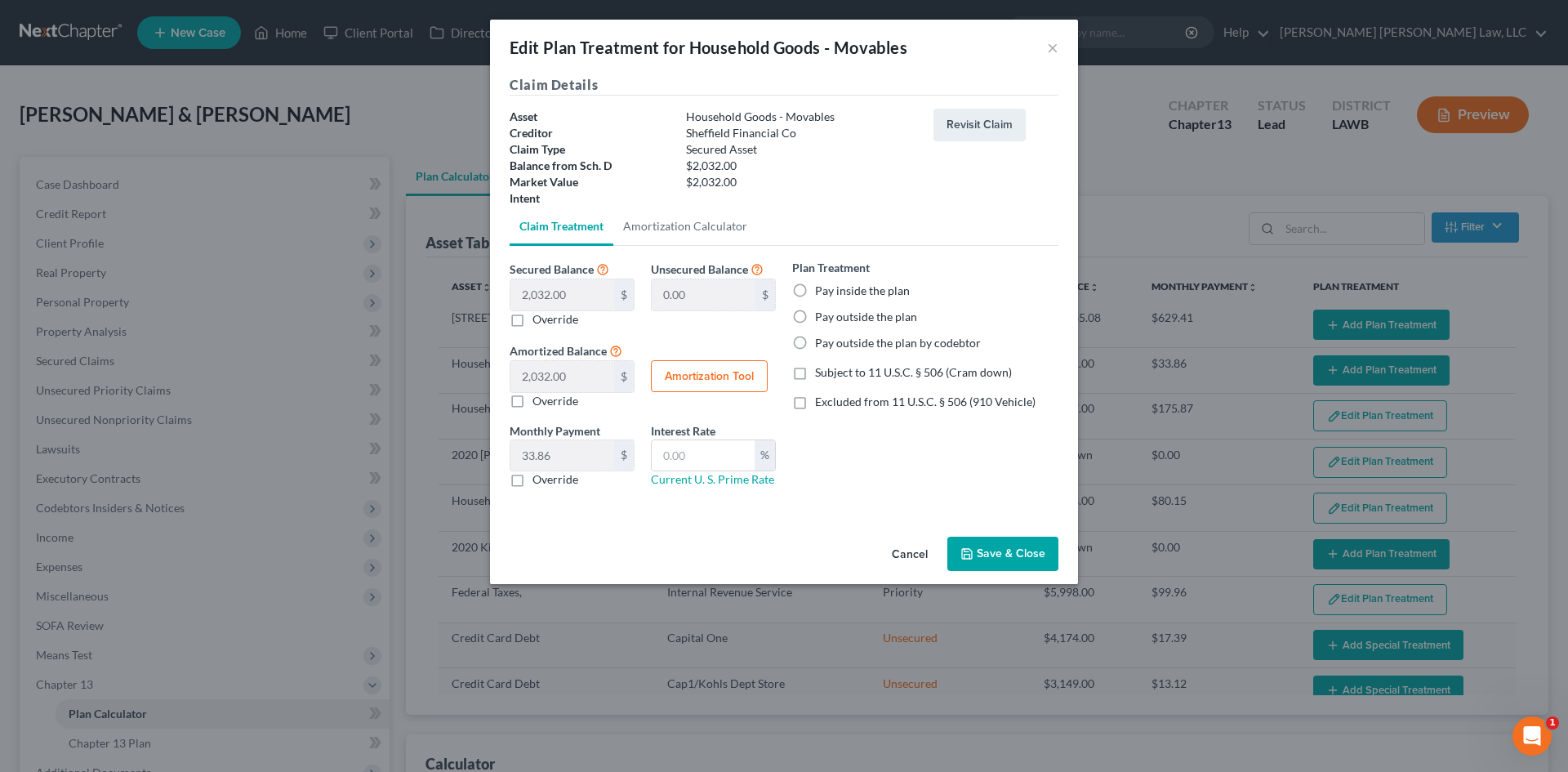
click at [845, 291] on label "Pay inside the plan" at bounding box center [862, 291] width 95 height 17
click at [832, 291] on input "Pay inside the plan" at bounding box center [827, 288] width 11 height 11
radio input "true"
click at [815, 376] on label "Subject to 11 U.S.C. § 506 (Cram down)" at bounding box center [914, 372] width 197 height 17
click at [822, 375] on input "Subject to 11 U.S.C. § 506 (Cram down)" at bounding box center [827, 369] width 11 height 11
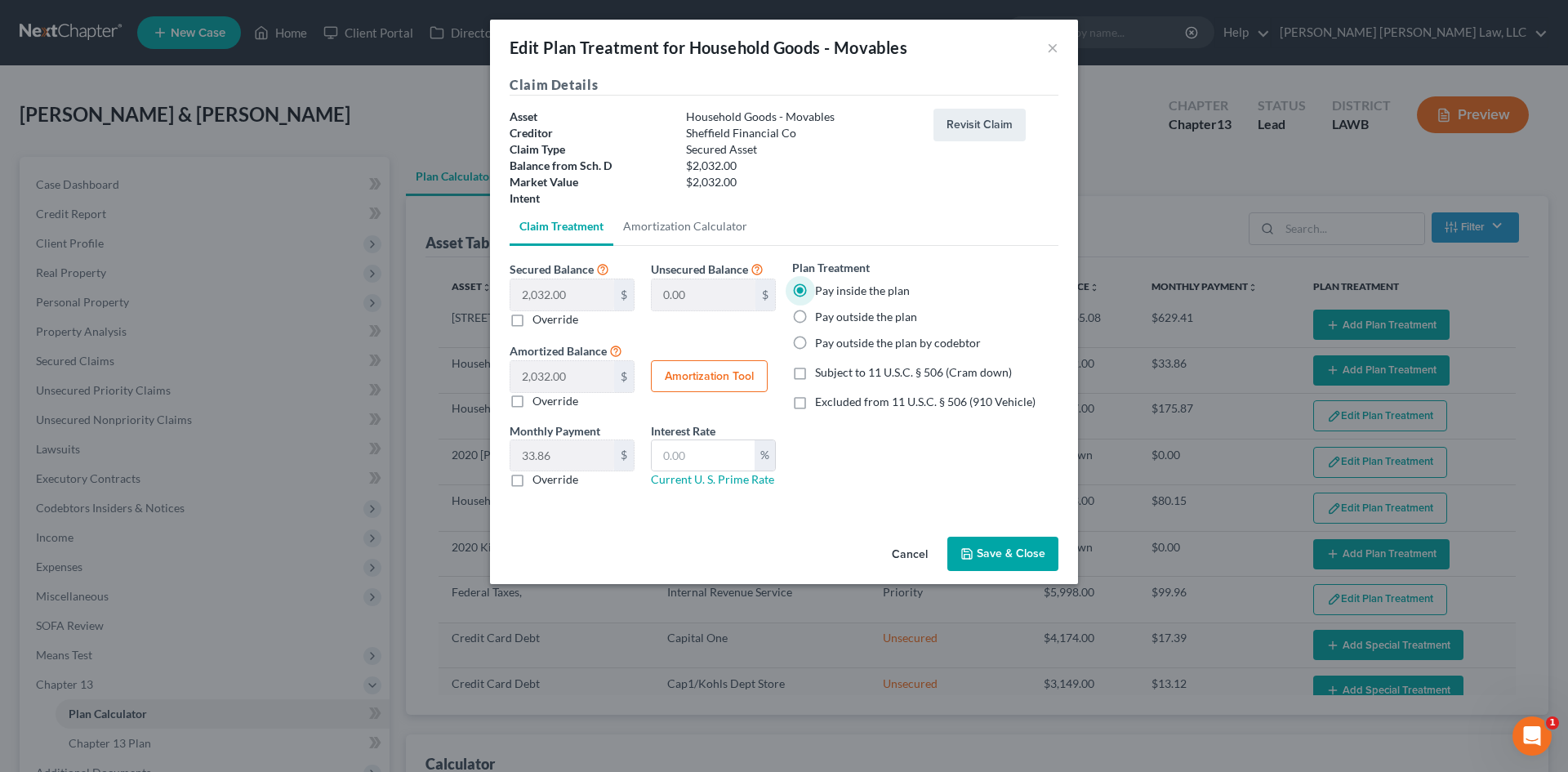
checkbox input "true"
drag, startPoint x: 721, startPoint y: 451, endPoint x: 724, endPoint y: 469, distance: 18.2
click at [721, 451] on input "text" at bounding box center [703, 456] width 103 height 31
type input "7.5"
click at [562, 478] on label "Override" at bounding box center [556, 479] width 46 height 17
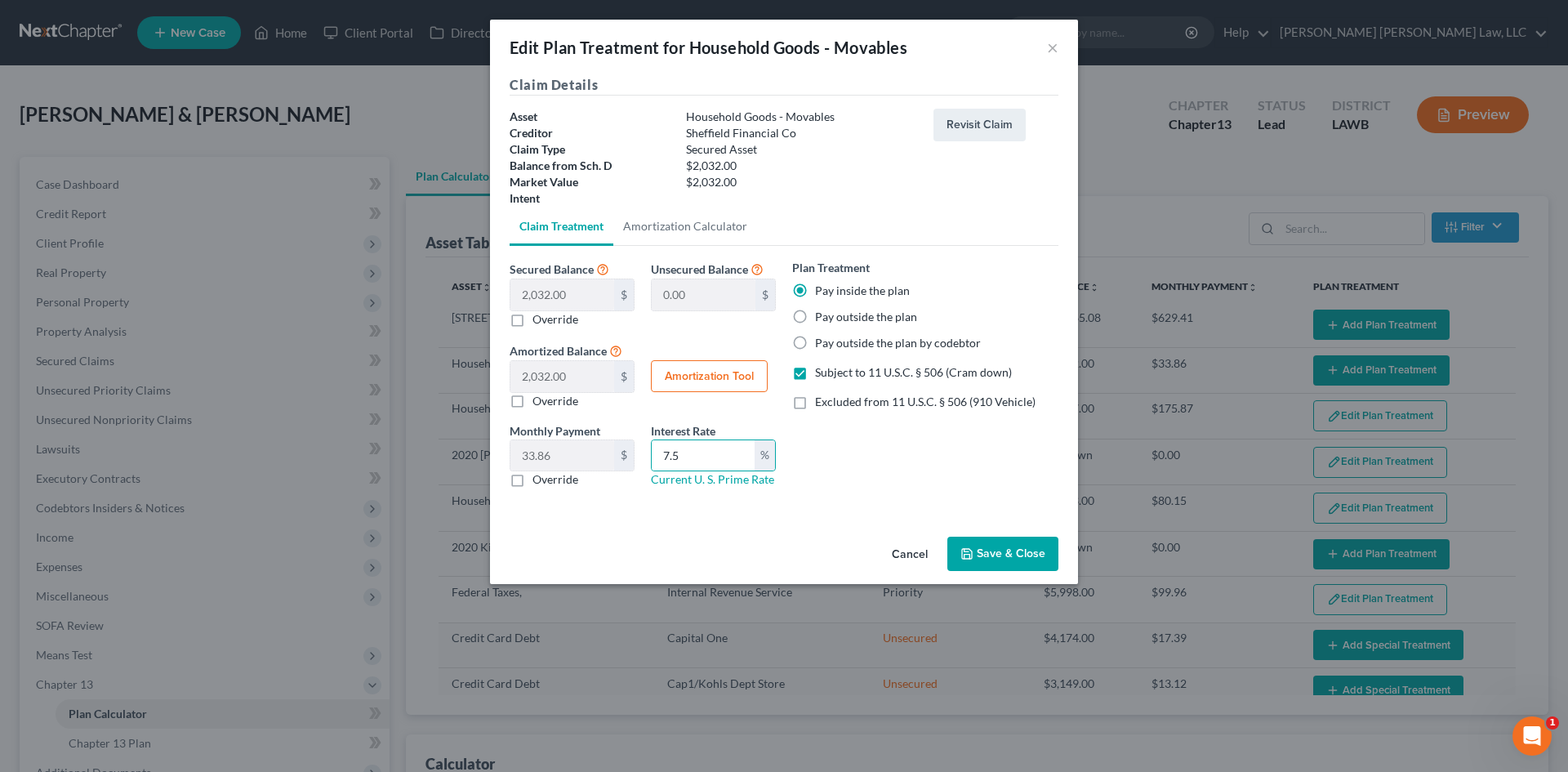
click at [550, 478] on input "Override" at bounding box center [544, 476] width 11 height 11
checkbox input "true"
click at [575, 450] on input "text" at bounding box center [562, 456] width 104 height 31
type input "40.72"
click at [1023, 535] on div "Cancel Save & Close" at bounding box center [784, 556] width 588 height 54
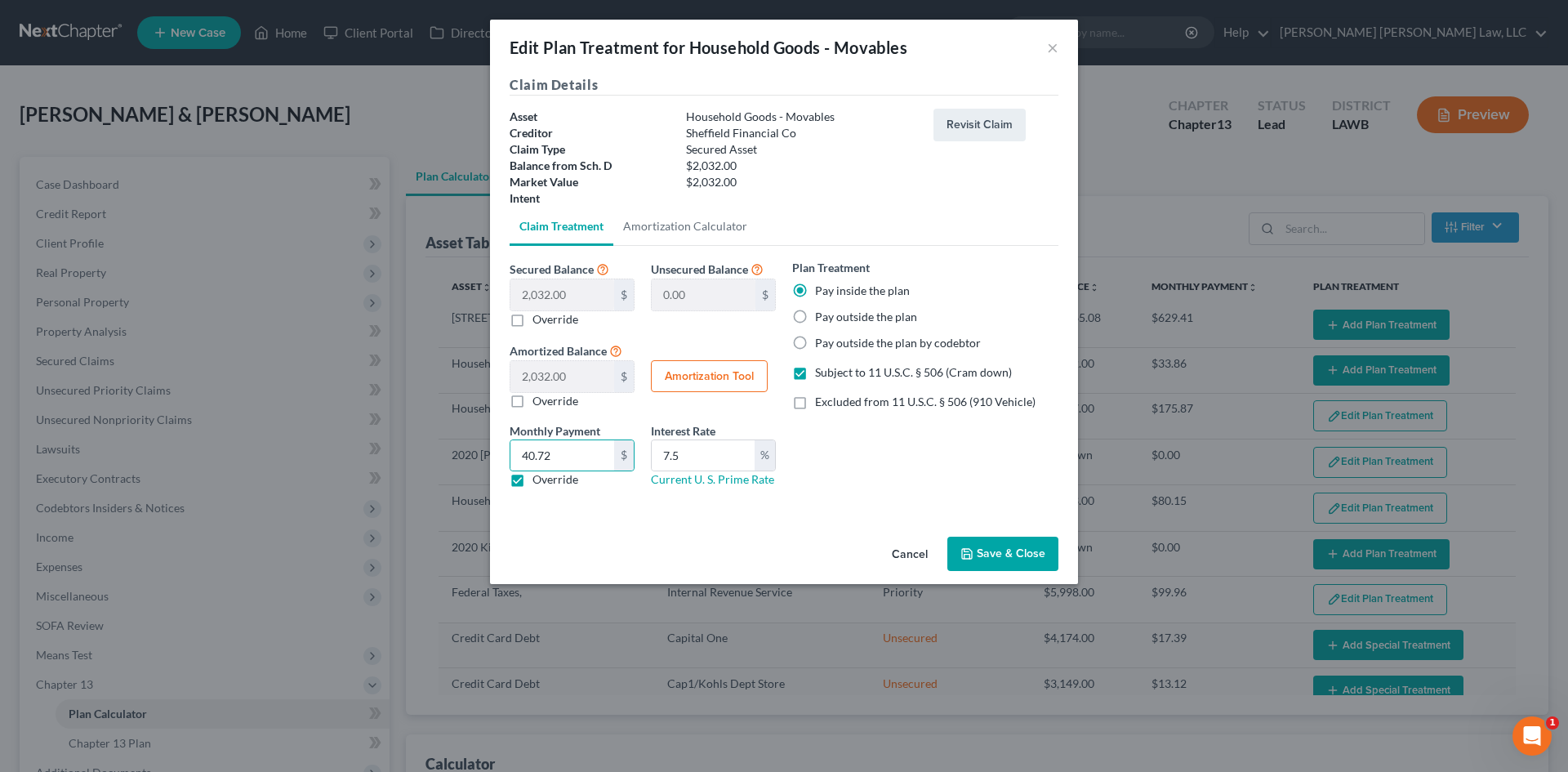
click at [1021, 553] on button "Save & Close" at bounding box center [1002, 553] width 111 height 34
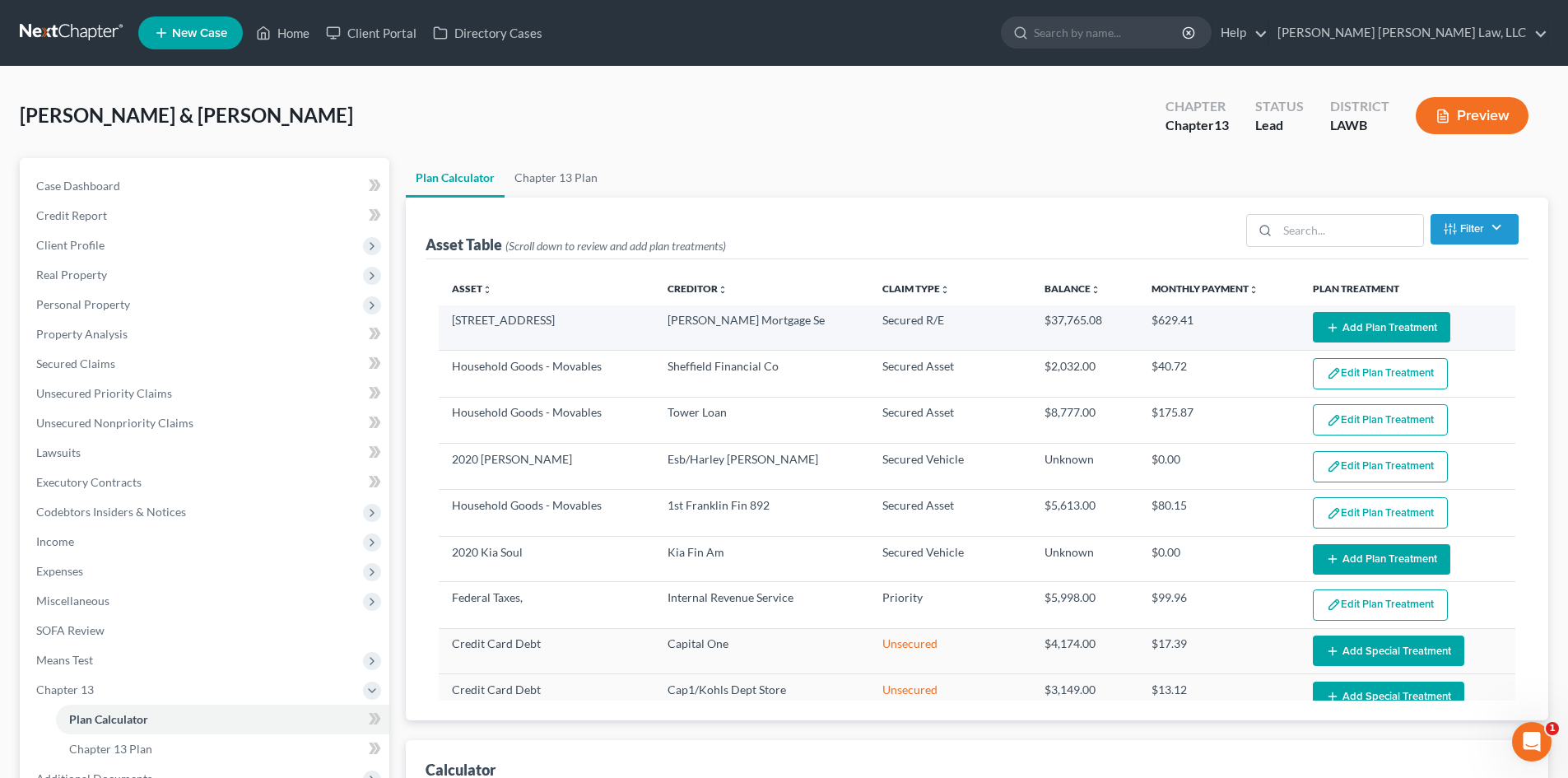
select select "59"
click at [1376, 322] on button "Add Plan Treatment" at bounding box center [1381, 327] width 137 height 31
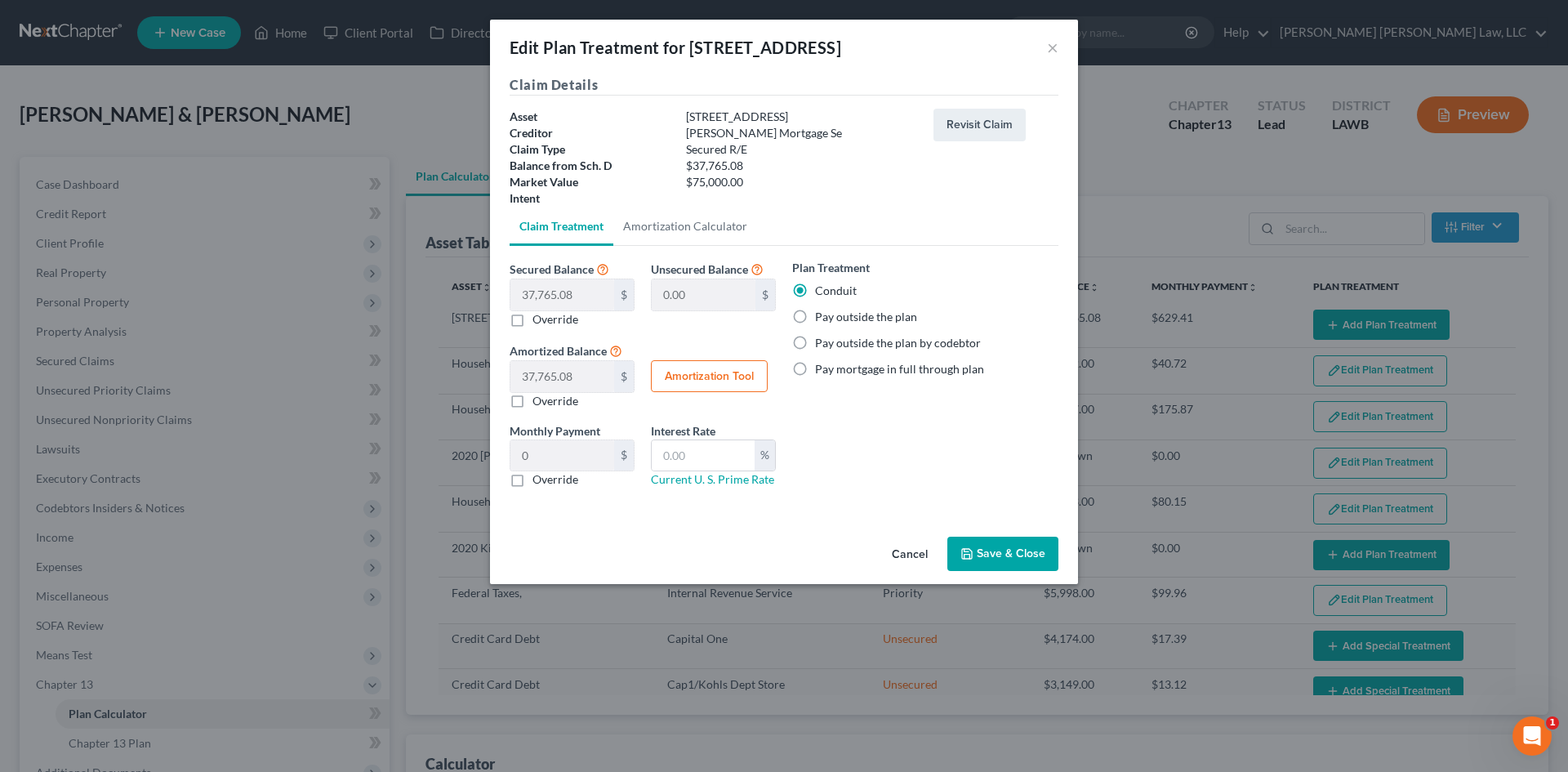
click at [997, 551] on button "Save & Close" at bounding box center [1002, 553] width 111 height 34
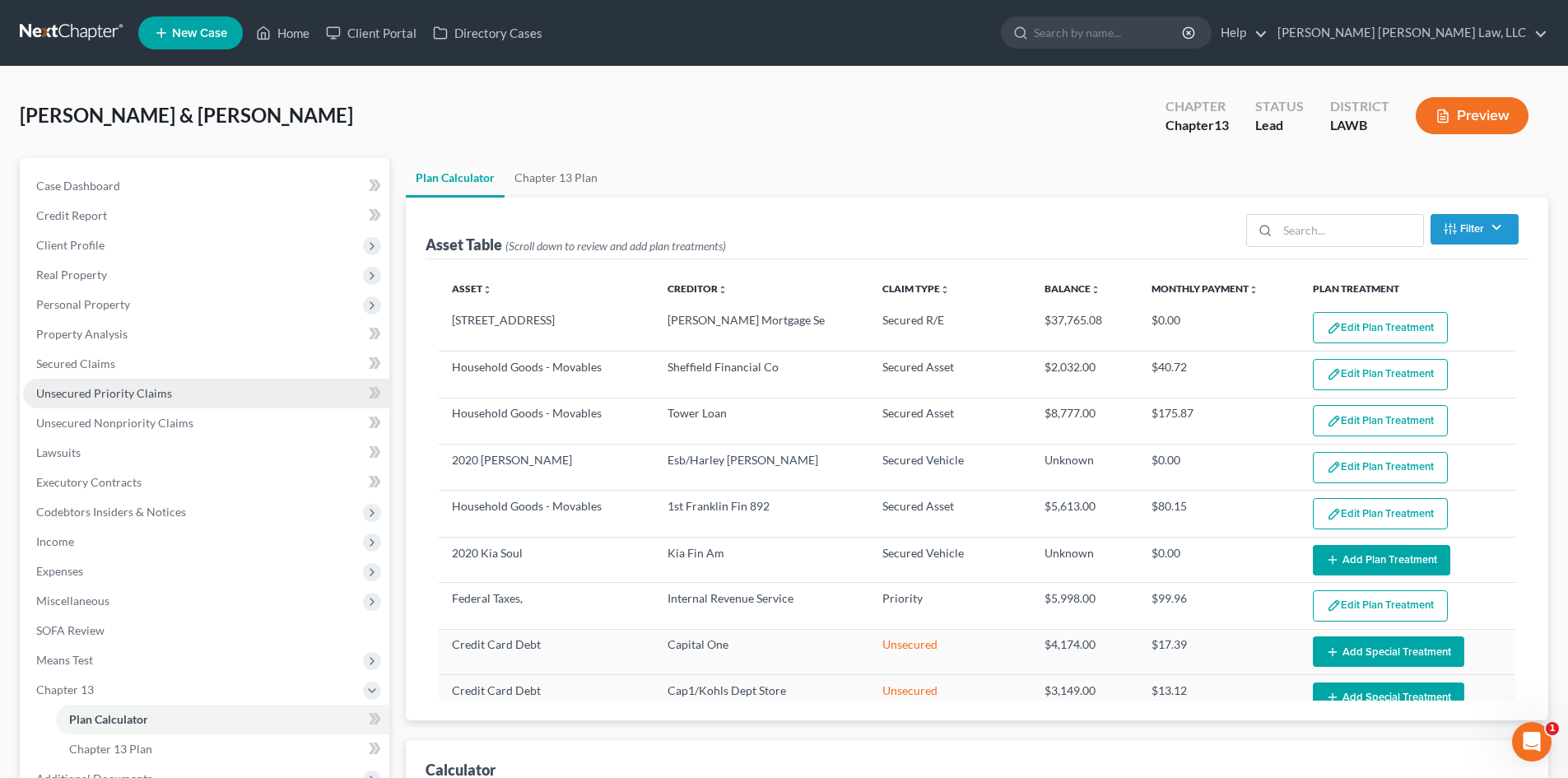
select select "59"
click at [141, 367] on link "Secured Claims" at bounding box center [206, 364] width 366 height 30
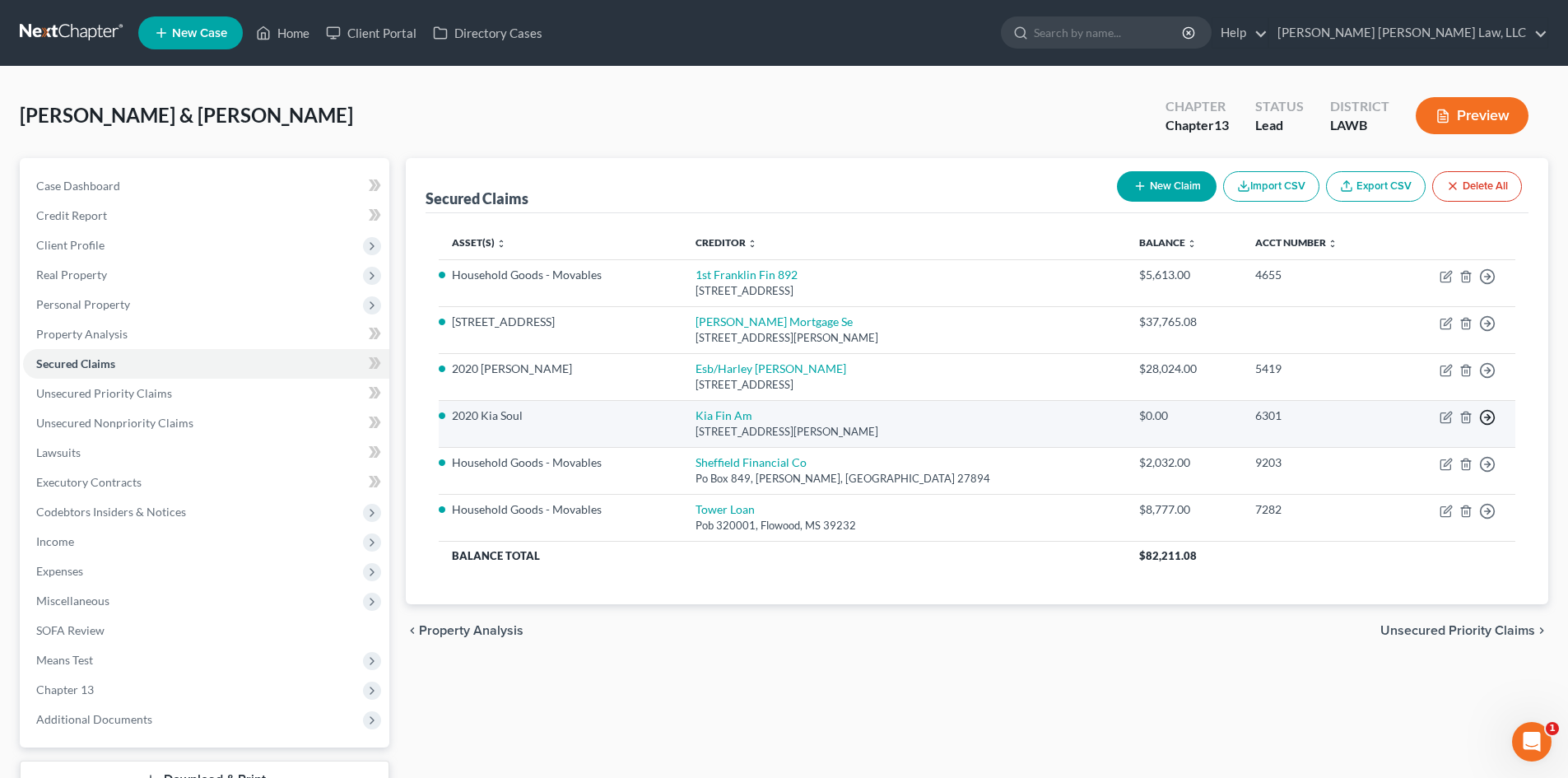
click at [1486, 418] on icon "button" at bounding box center [1487, 418] width 17 height 17
click at [1401, 454] on link "Move to F" at bounding box center [1412, 457] width 137 height 28
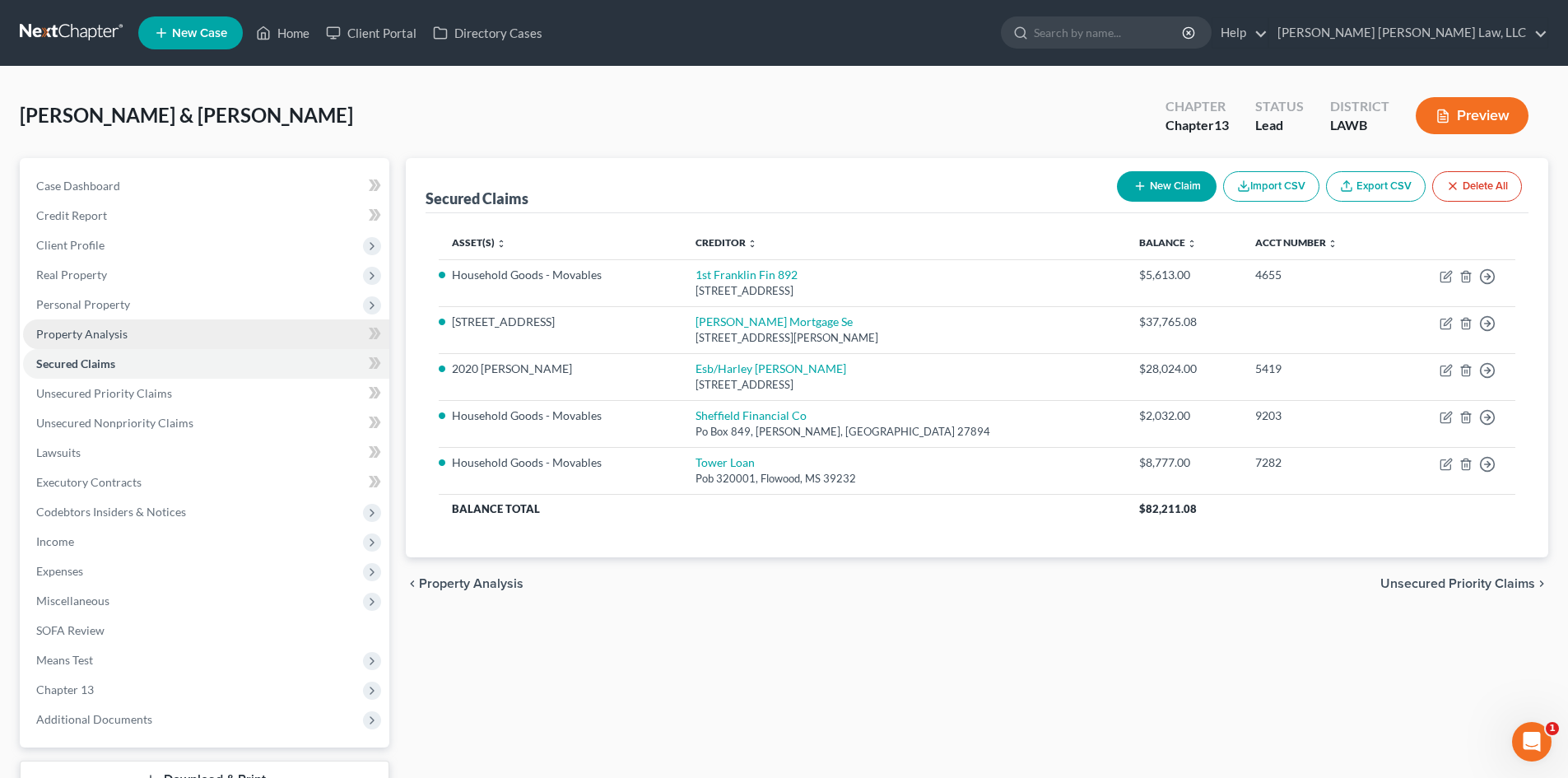
click at [134, 326] on link "Property Analysis" at bounding box center [206, 334] width 366 height 30
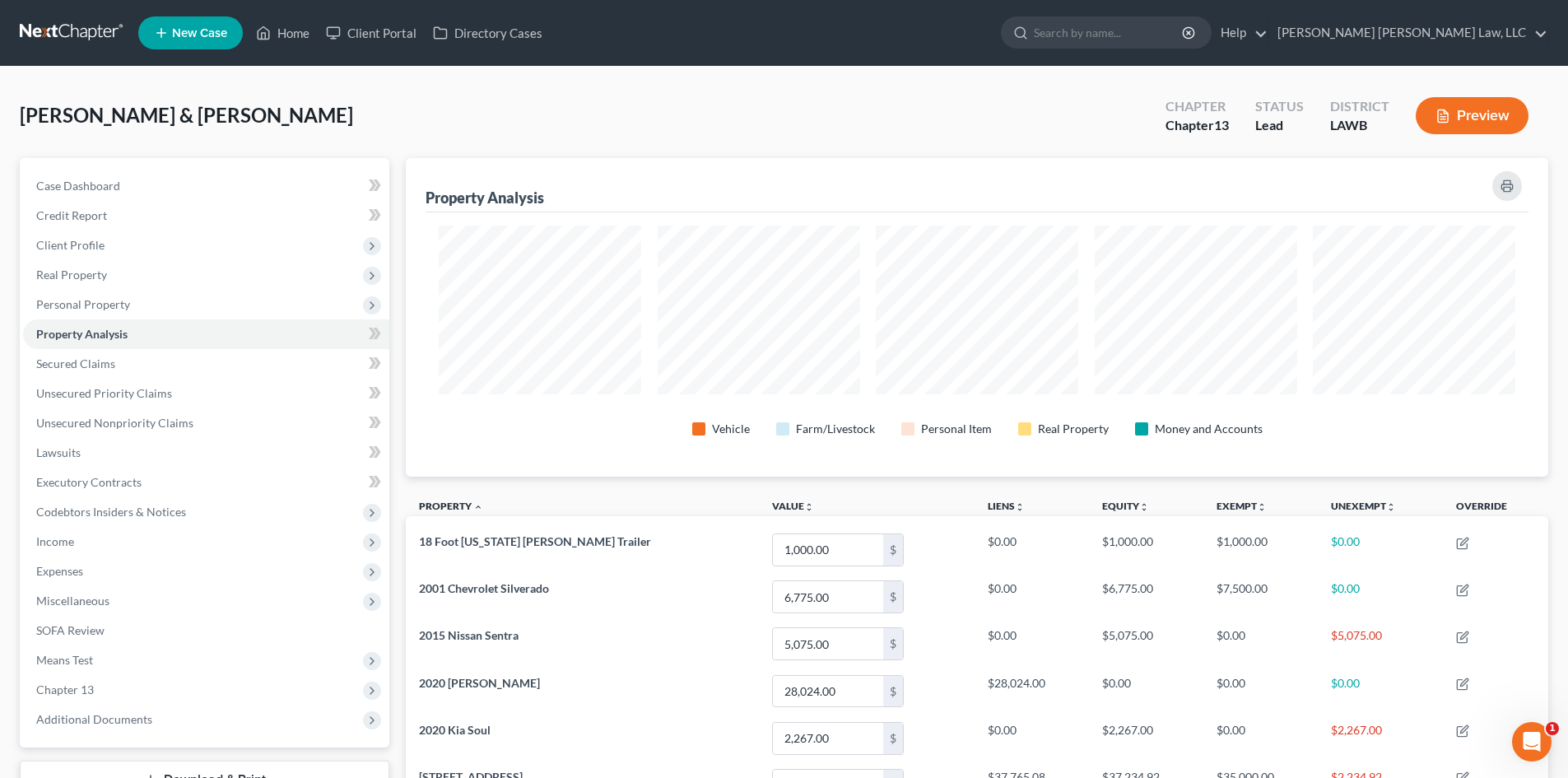
scroll to position [318, 1142]
click at [149, 304] on span "Personal Property" at bounding box center [206, 305] width 366 height 30
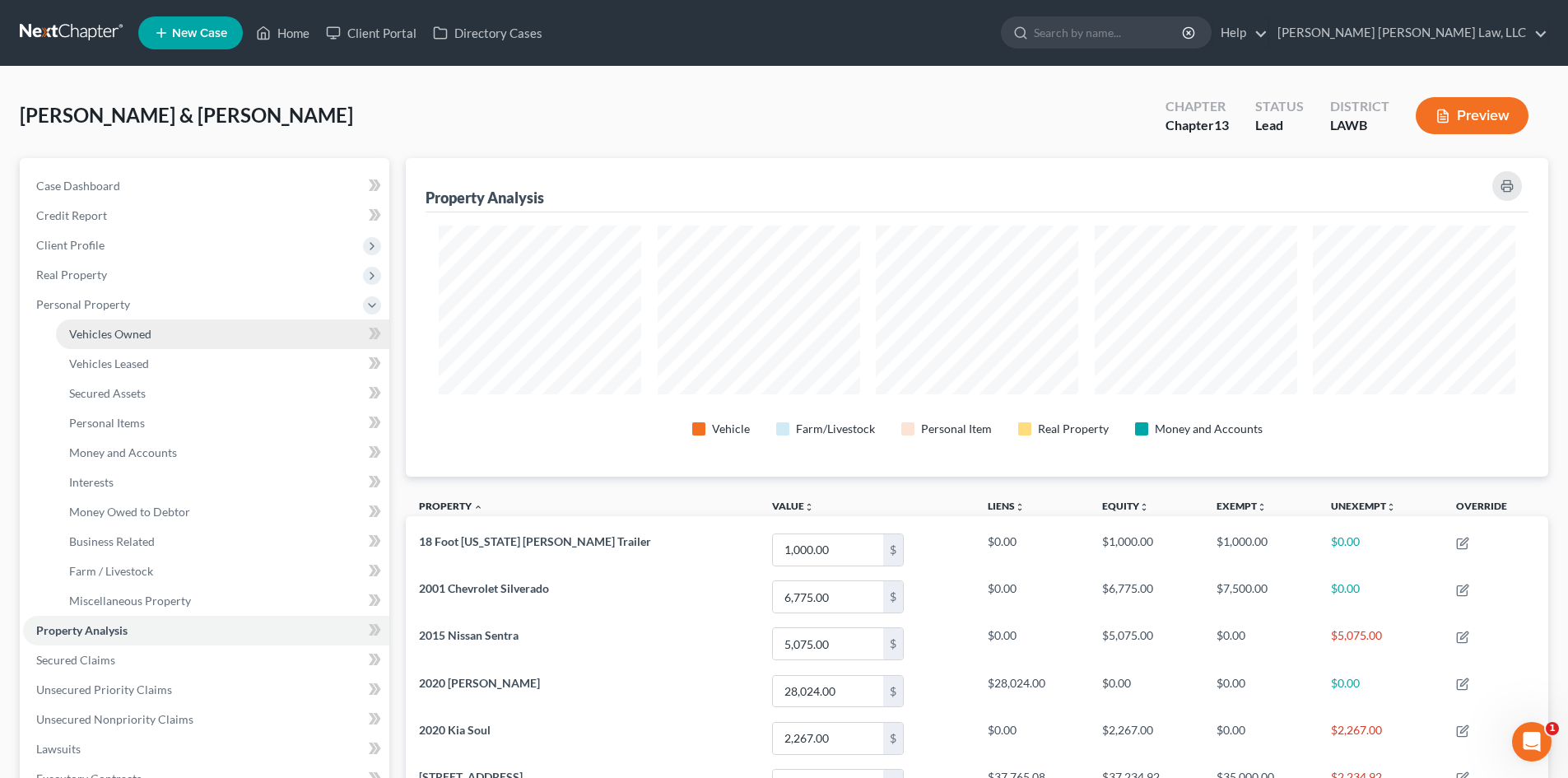
click at [142, 340] on span "Vehicles Owned" at bounding box center [110, 333] width 83 height 14
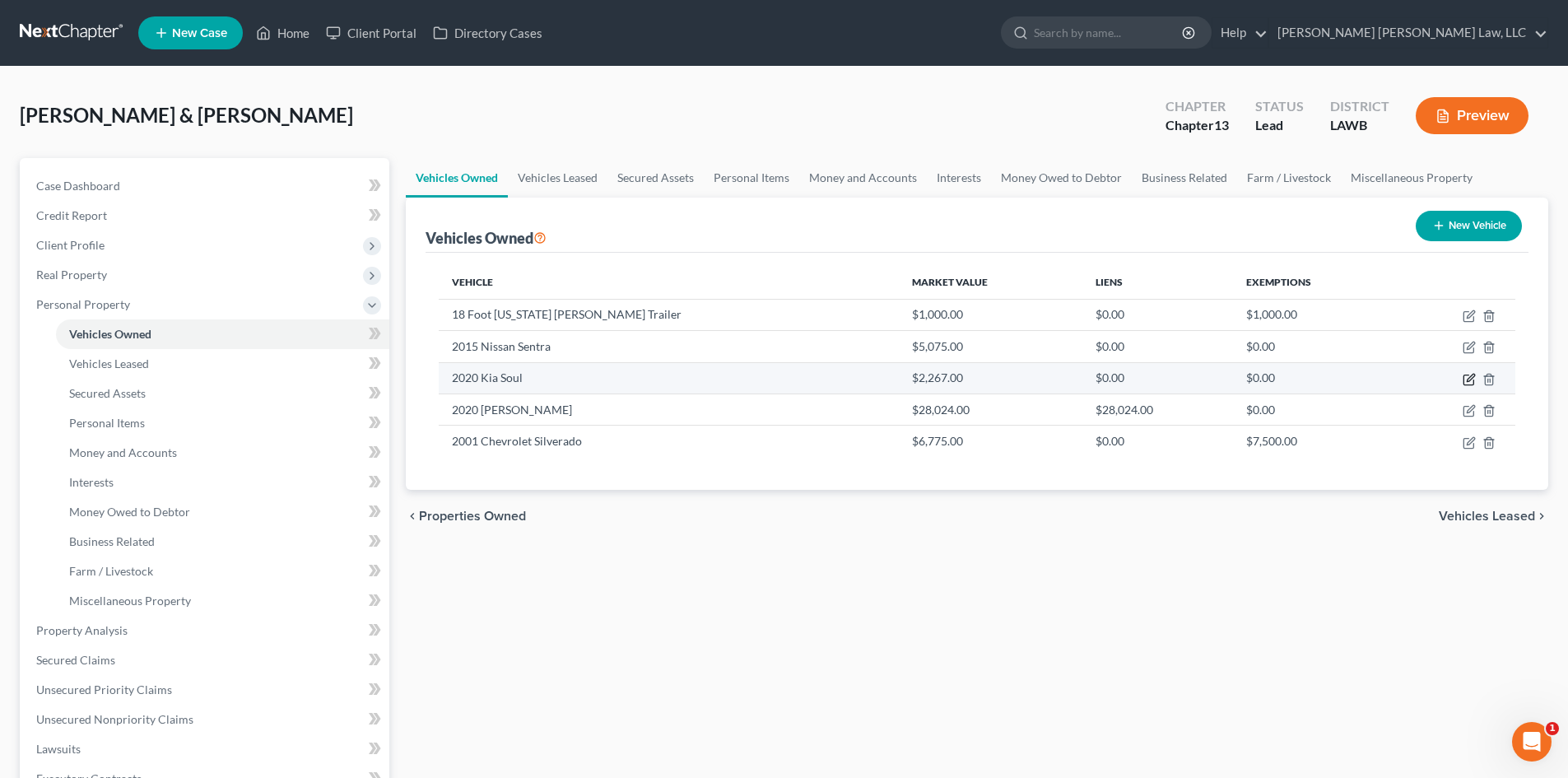
click at [1469, 381] on icon "button" at bounding box center [1471, 377] width 7 height 7
select select "0"
select select "6"
select select "2"
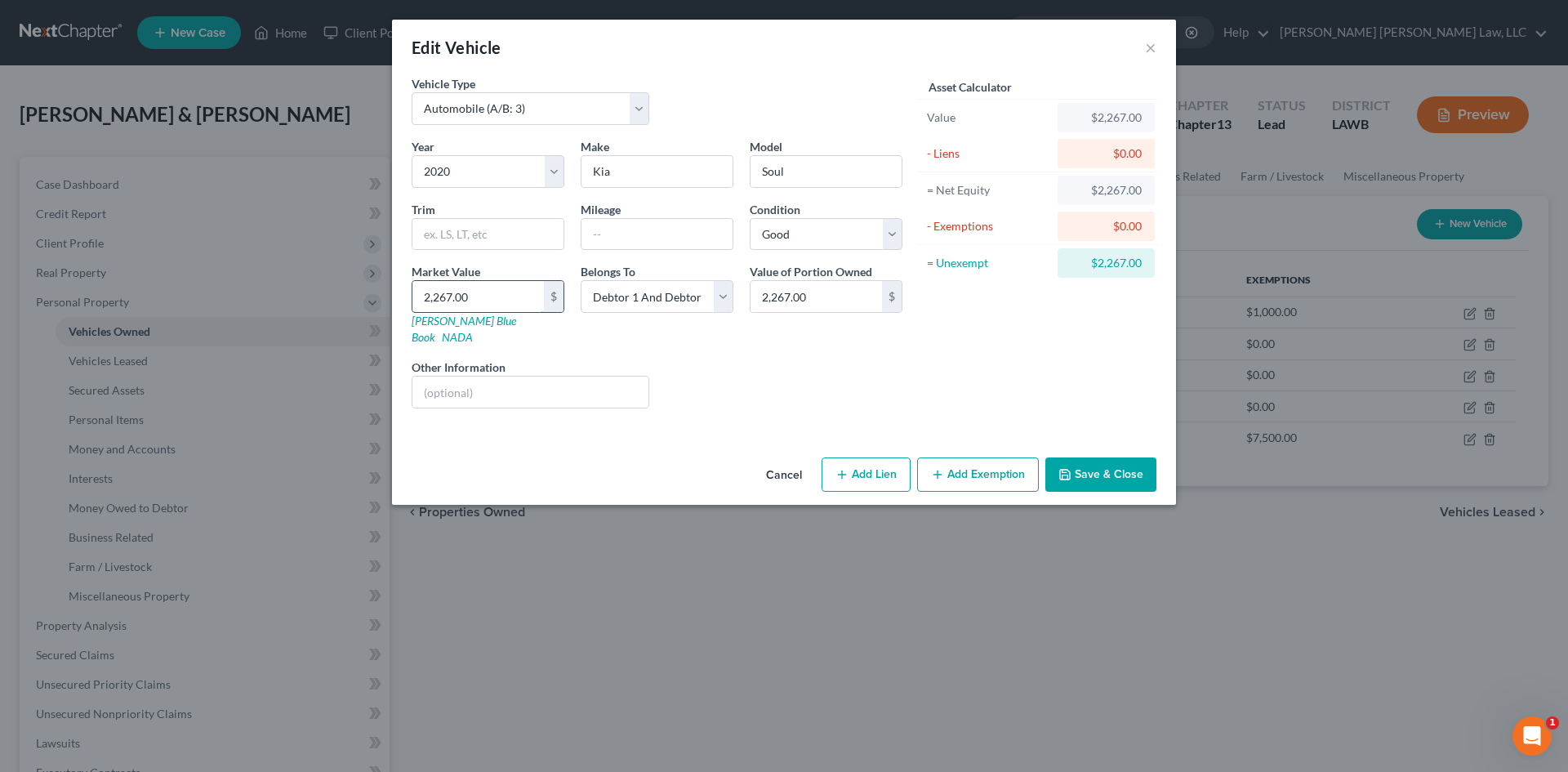
click at [484, 295] on input "2,267.00" at bounding box center [478, 297] width 132 height 31
type input "1"
type input "1.00"
type input "17"
type input "17.00"
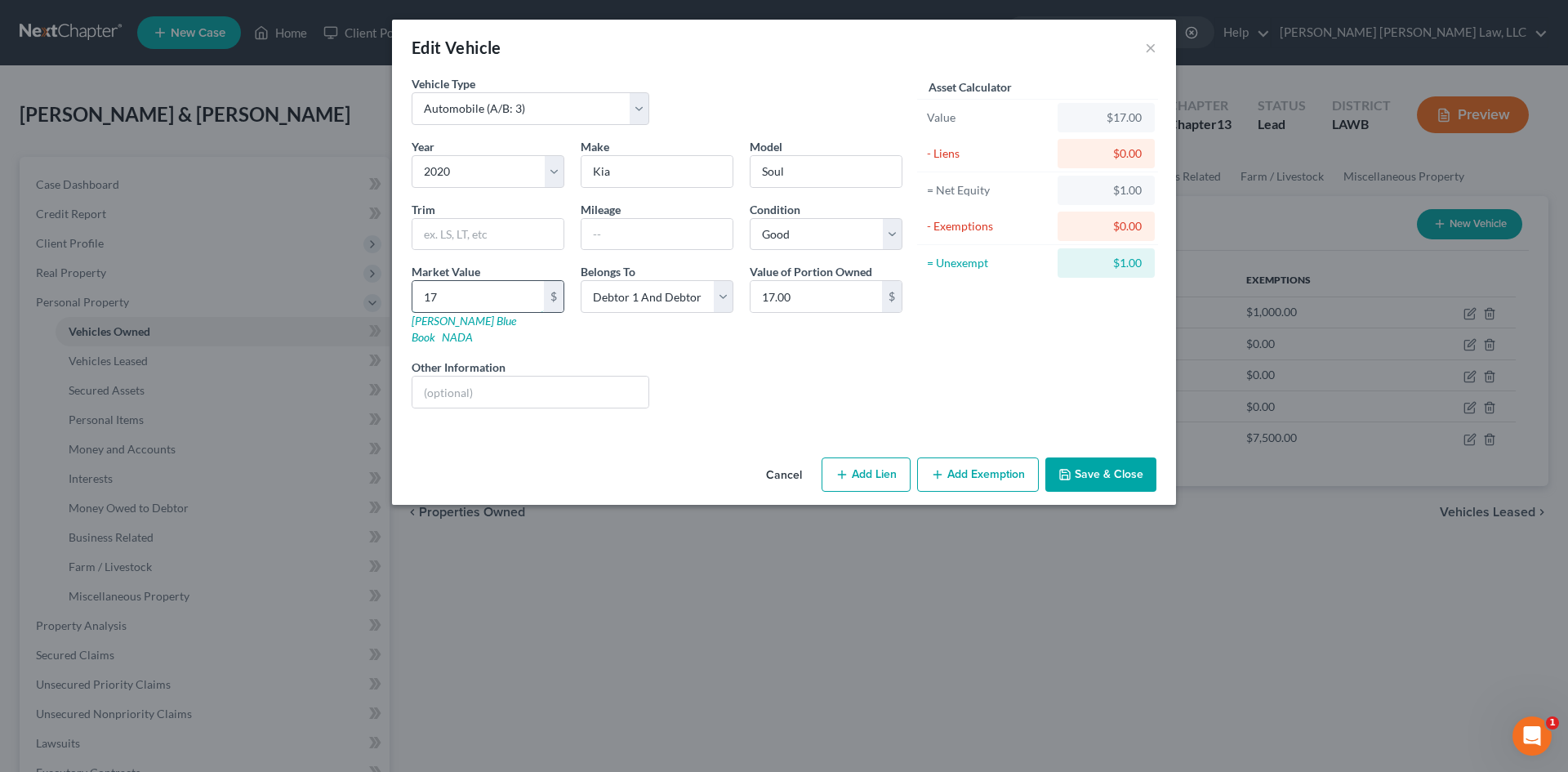
type input "175"
type input "175.00"
type input "1756"
type input "1,756.00"
type input "1,7562"
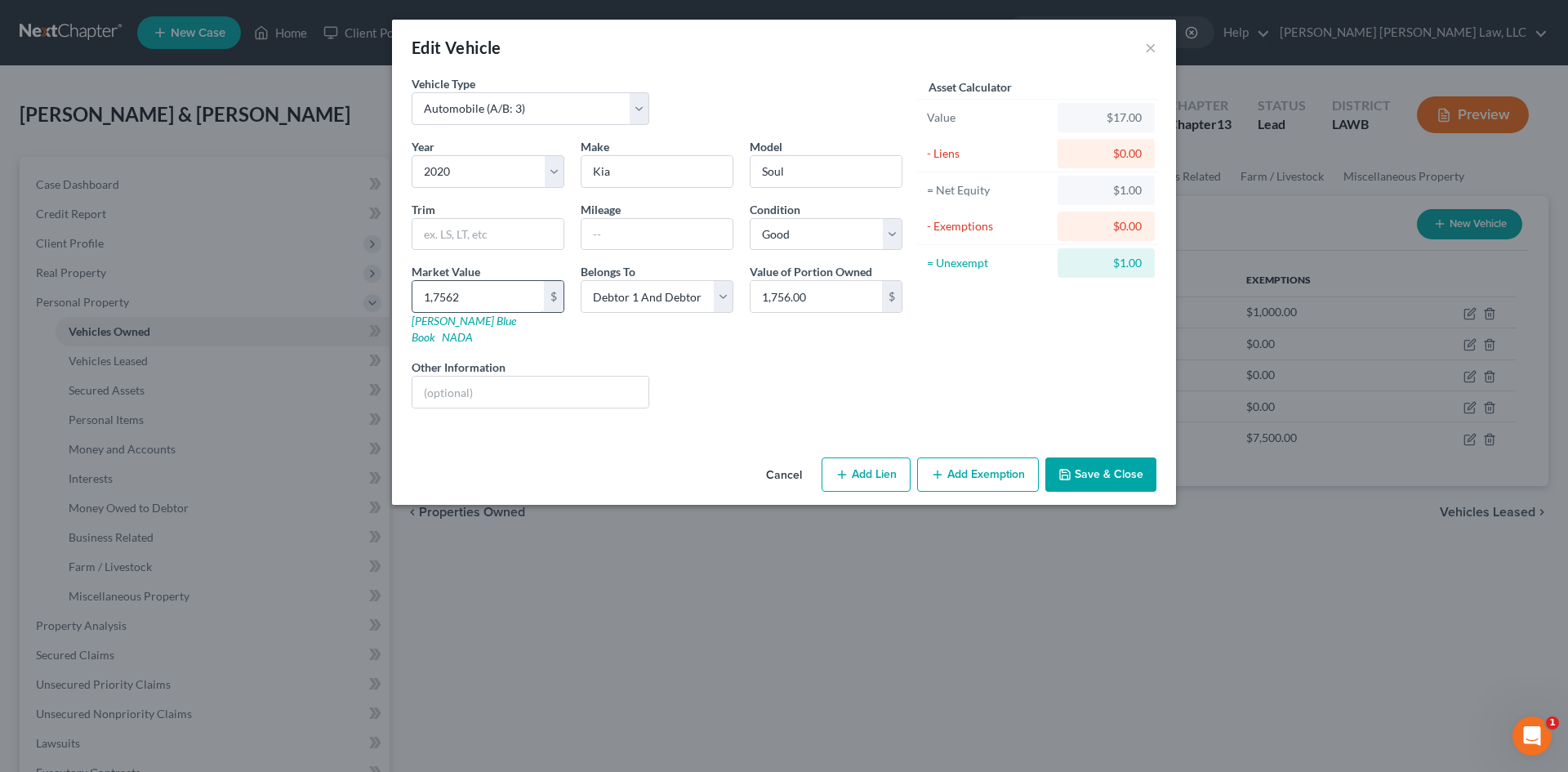
type input "17,562.00"
click at [681, 228] on input "text" at bounding box center [657, 235] width 151 height 31
click at [609, 234] on input "55174" at bounding box center [657, 235] width 151 height 31
type input "55,174"
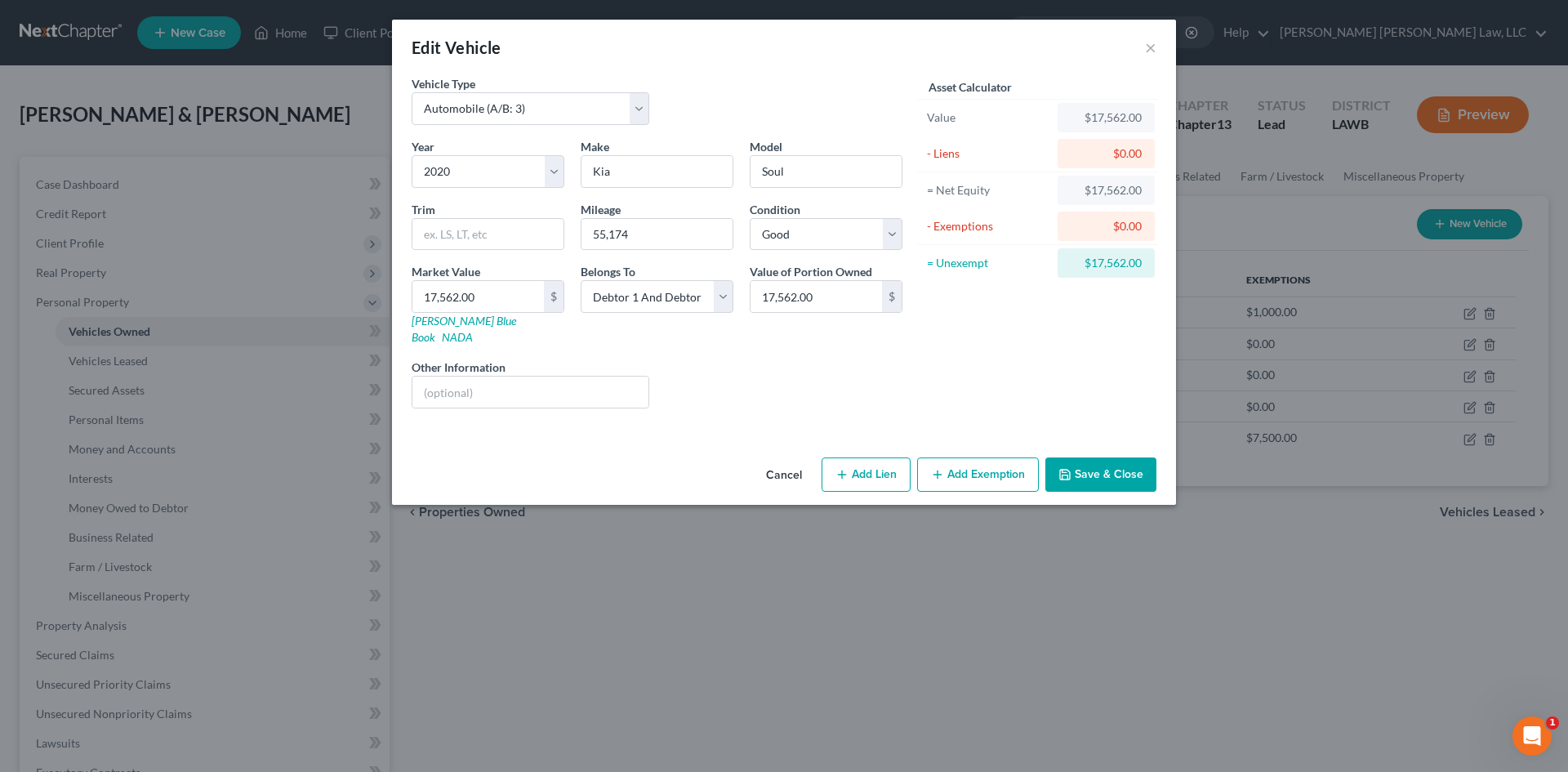
click at [1140, 459] on button "Save & Close" at bounding box center [1101, 474] width 111 height 34
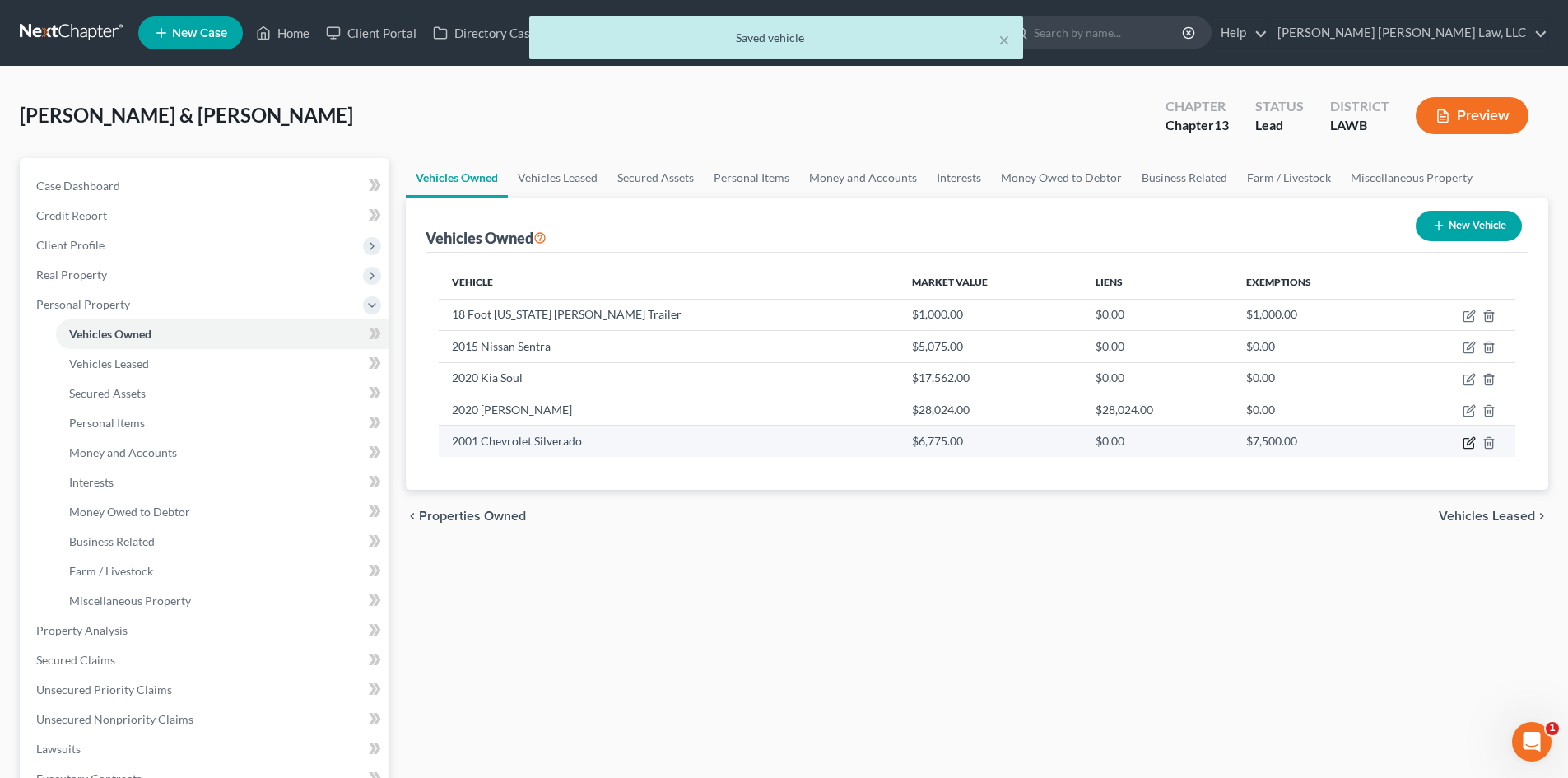
click at [1472, 443] on icon "button" at bounding box center [1469, 443] width 13 height 13
select select "0"
select select "25"
select select "2"
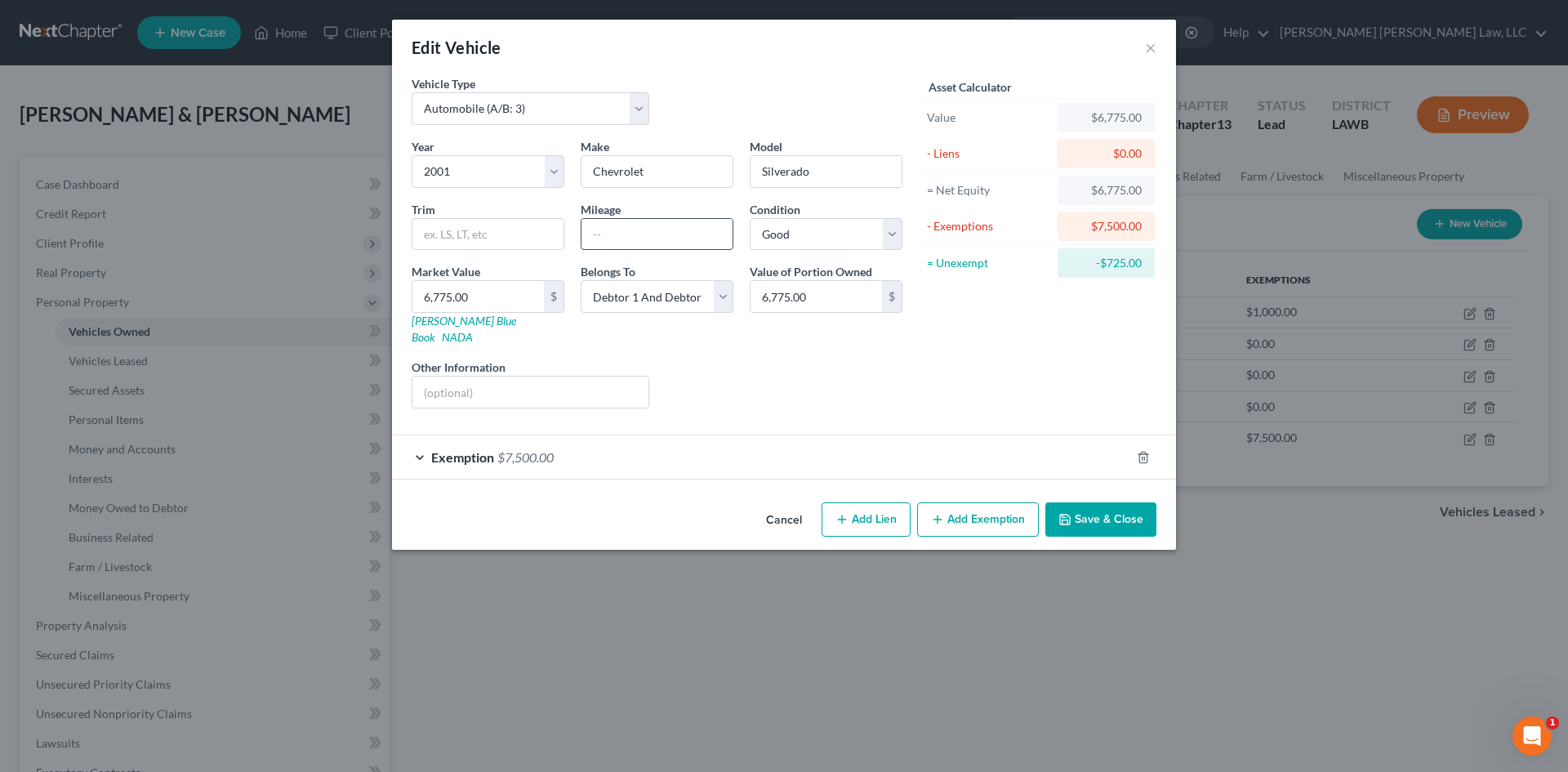
click at [683, 241] on input "text" at bounding box center [657, 235] width 151 height 31
type input "236,158"
click at [980, 271] on div "= Unexempt" at bounding box center [989, 263] width 136 height 29
click at [1117, 502] on button "Save & Close" at bounding box center [1101, 519] width 111 height 34
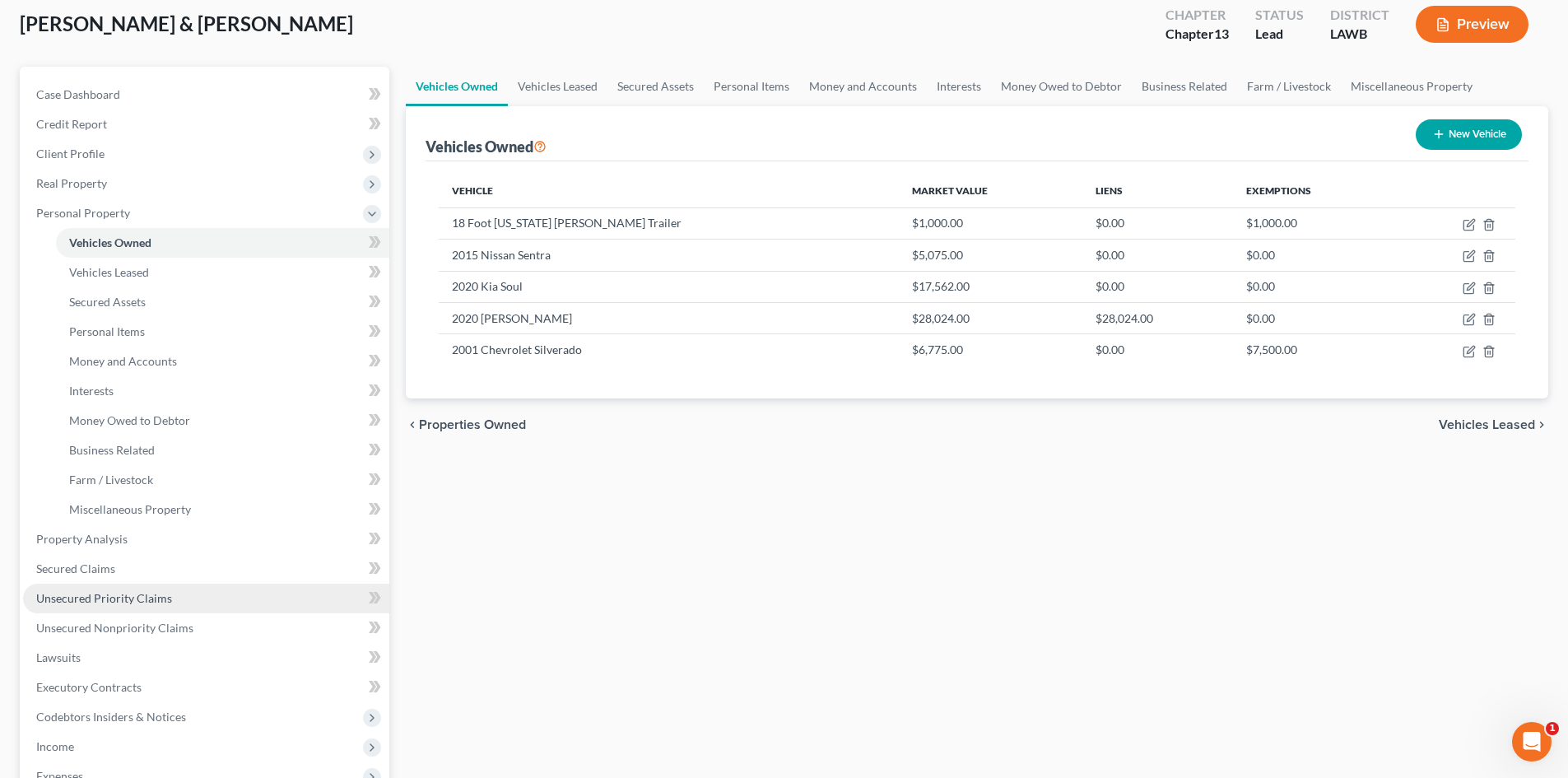
scroll to position [247, 0]
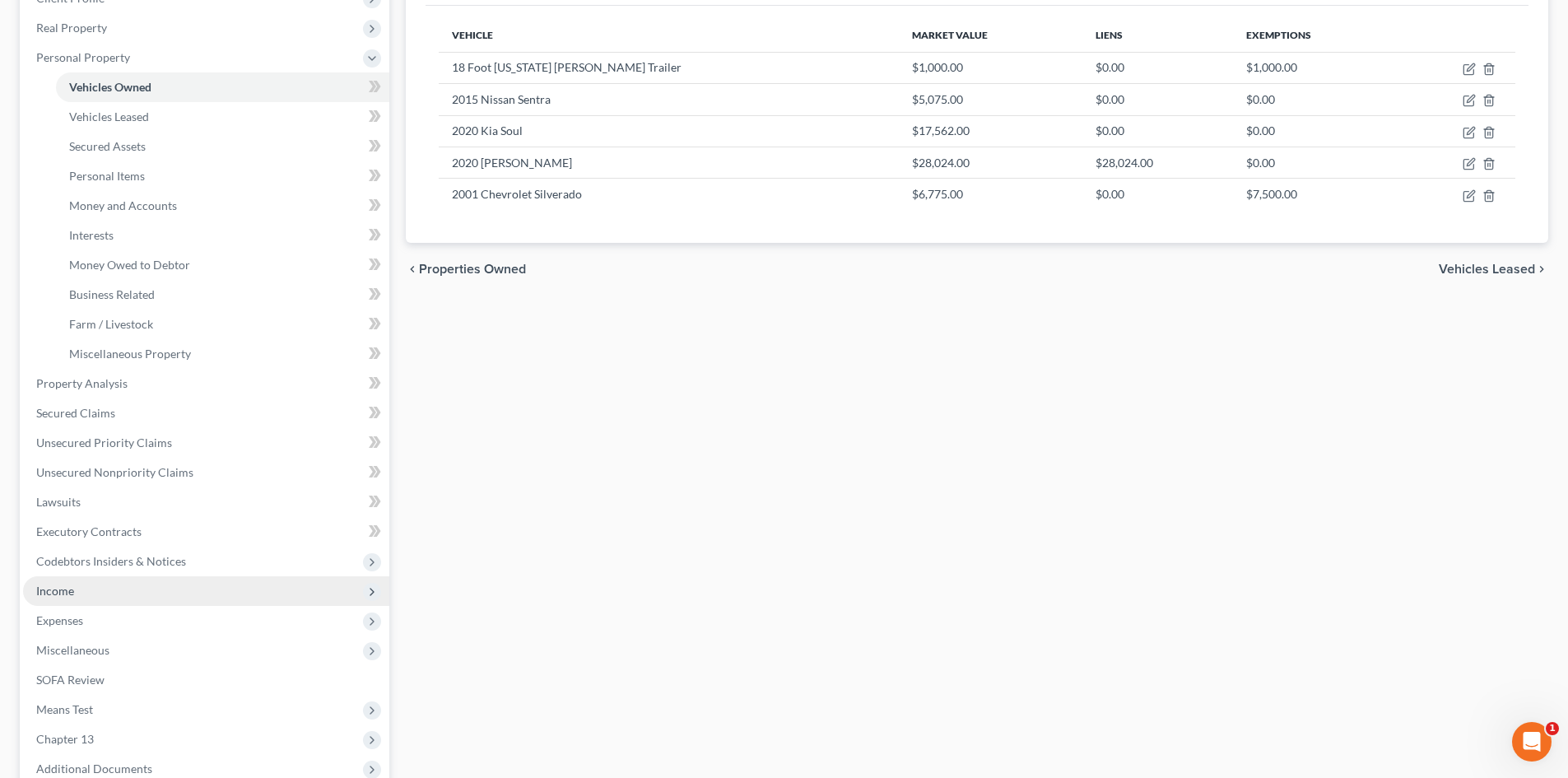
click at [106, 592] on span "Income" at bounding box center [206, 590] width 366 height 30
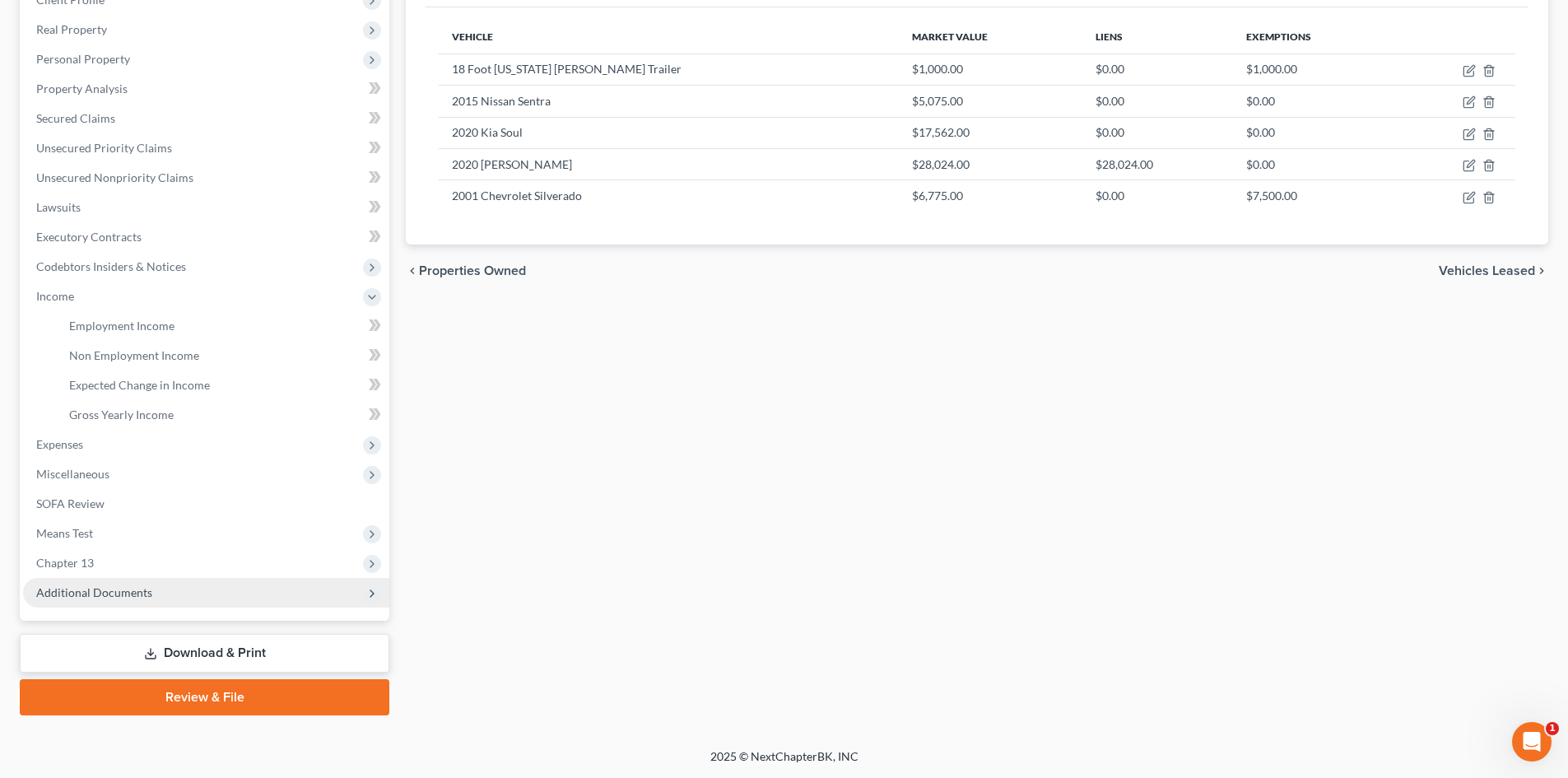
scroll to position [245, 0]
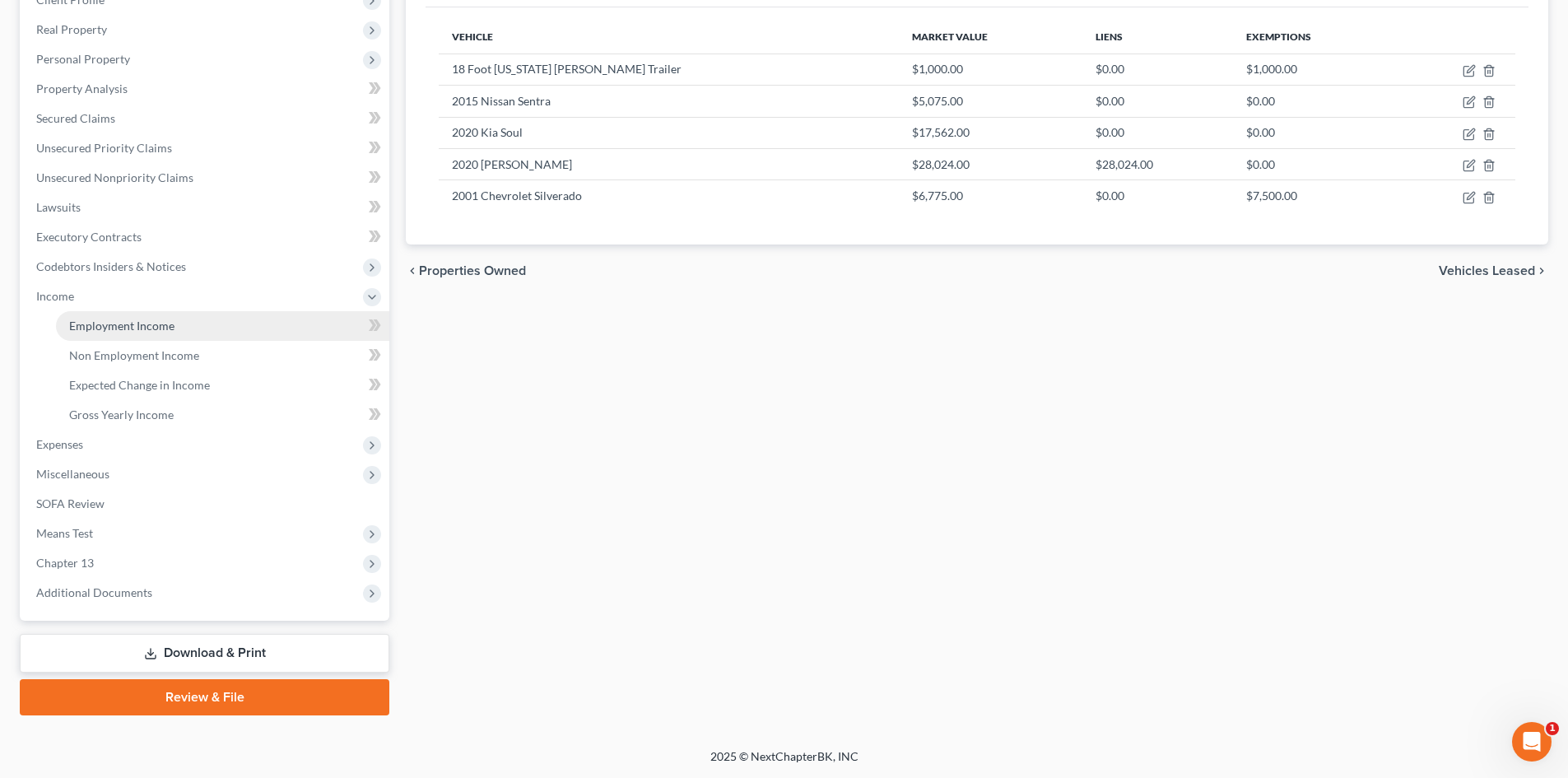
click at [166, 321] on span "Employment Income" at bounding box center [121, 325] width 105 height 14
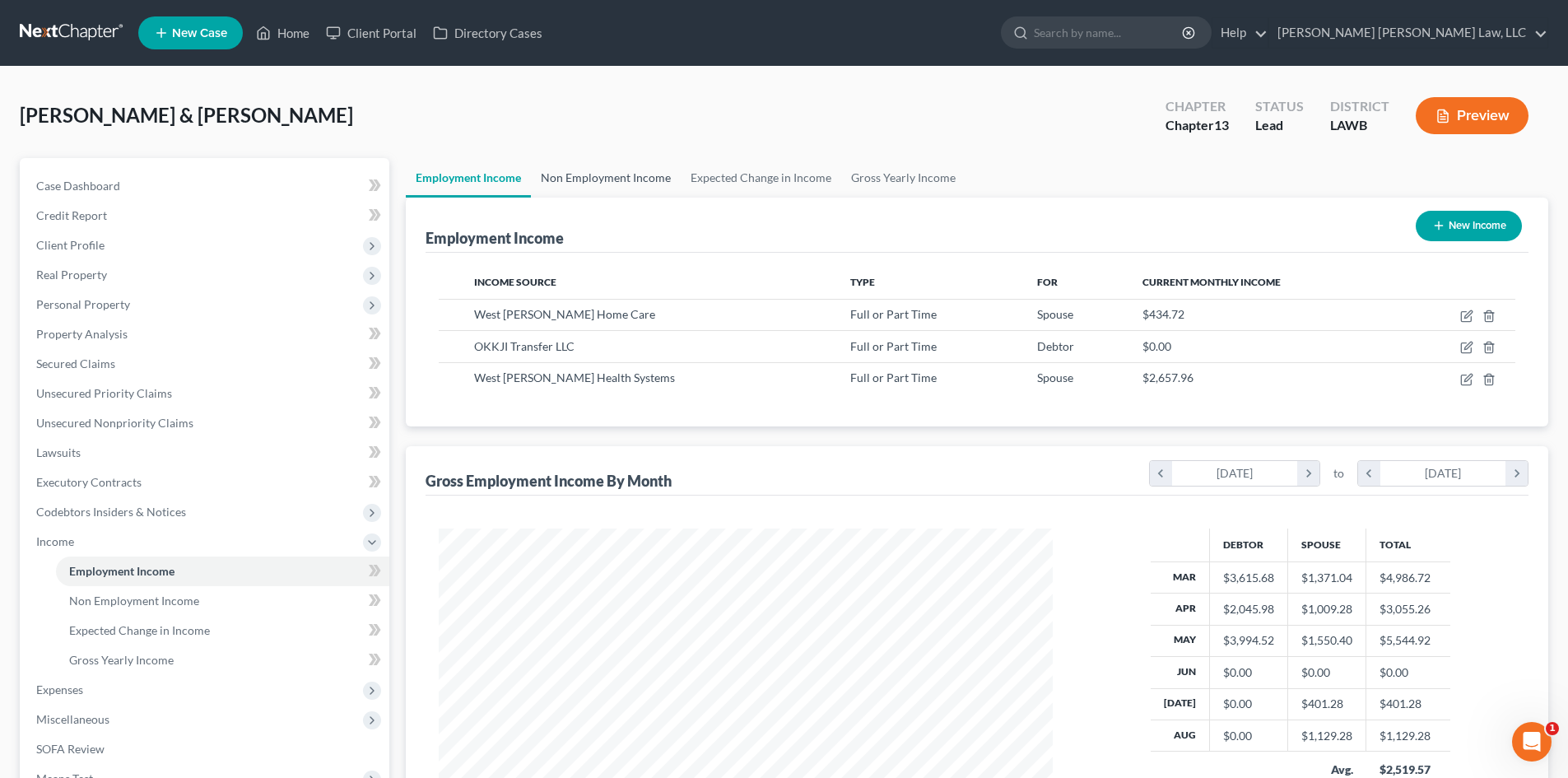
scroll to position [307, 647]
click at [577, 185] on link "Non Employment Income" at bounding box center [605, 177] width 149 height 40
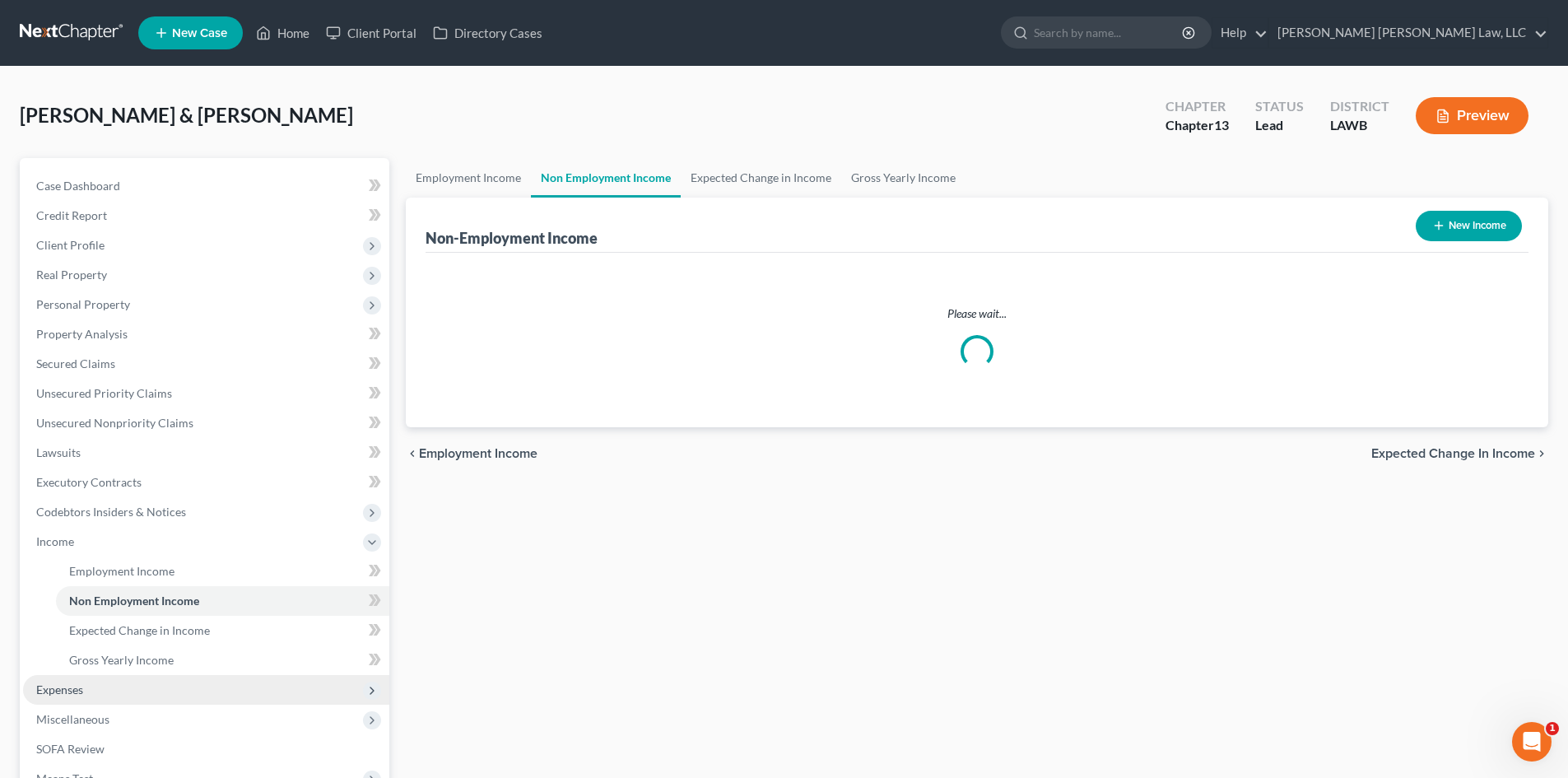
click at [123, 700] on span "Expenses" at bounding box center [206, 690] width 366 height 30
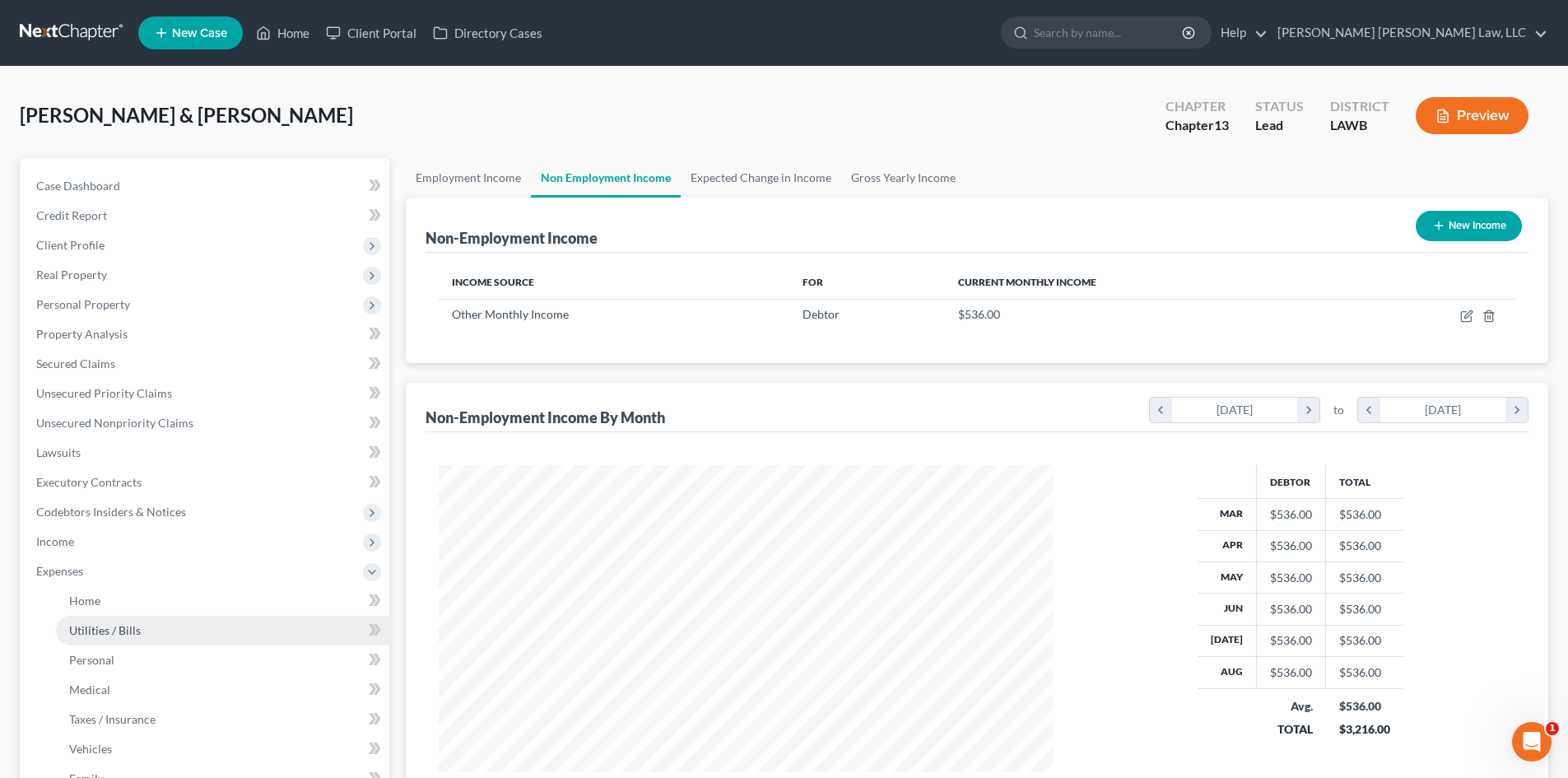
scroll to position [307, 647]
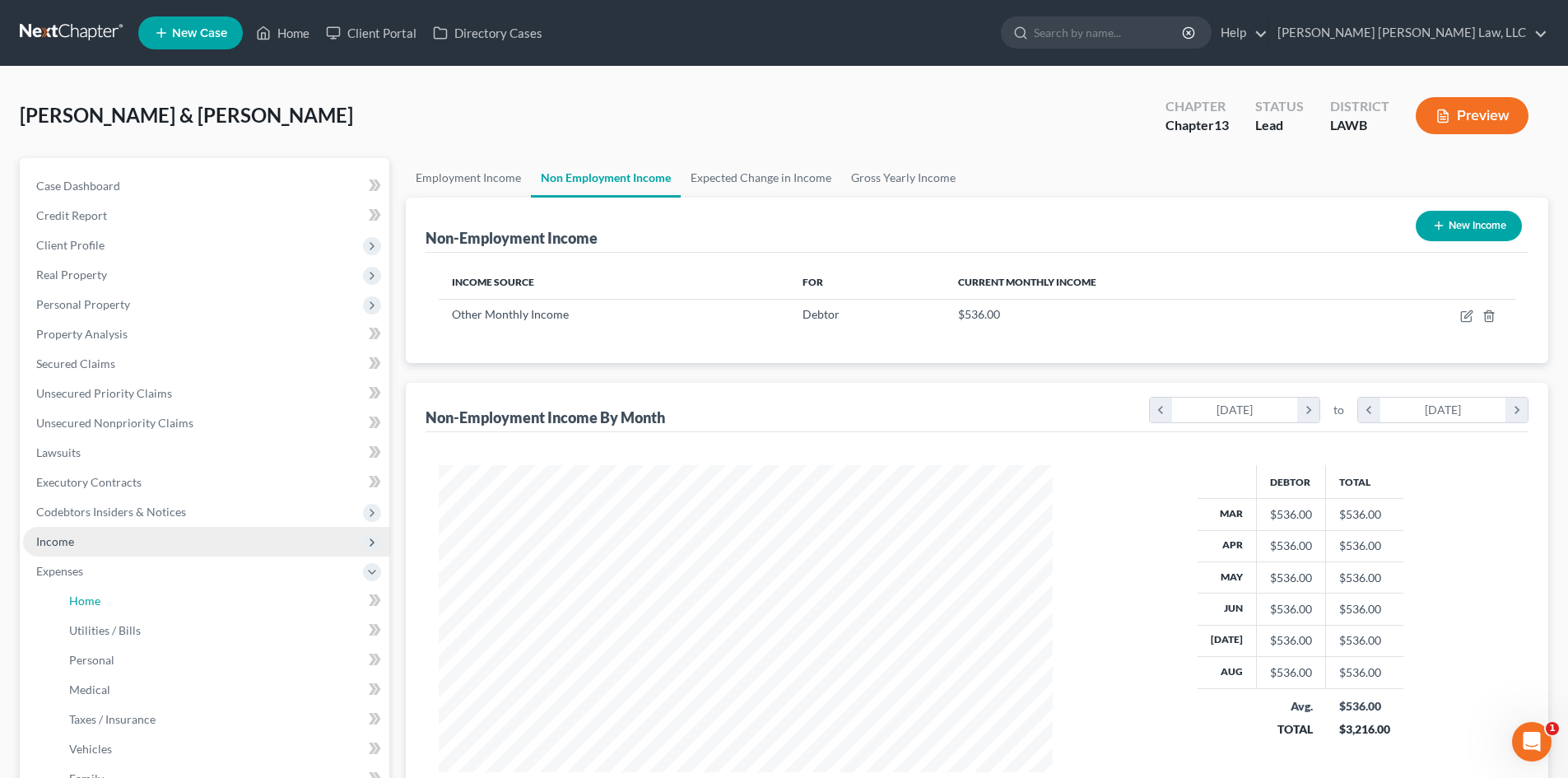
drag, startPoint x: 162, startPoint y: 605, endPoint x: 372, endPoint y: 551, distance: 216.8
click at [163, 605] on link "Home" at bounding box center [222, 601] width 333 height 30
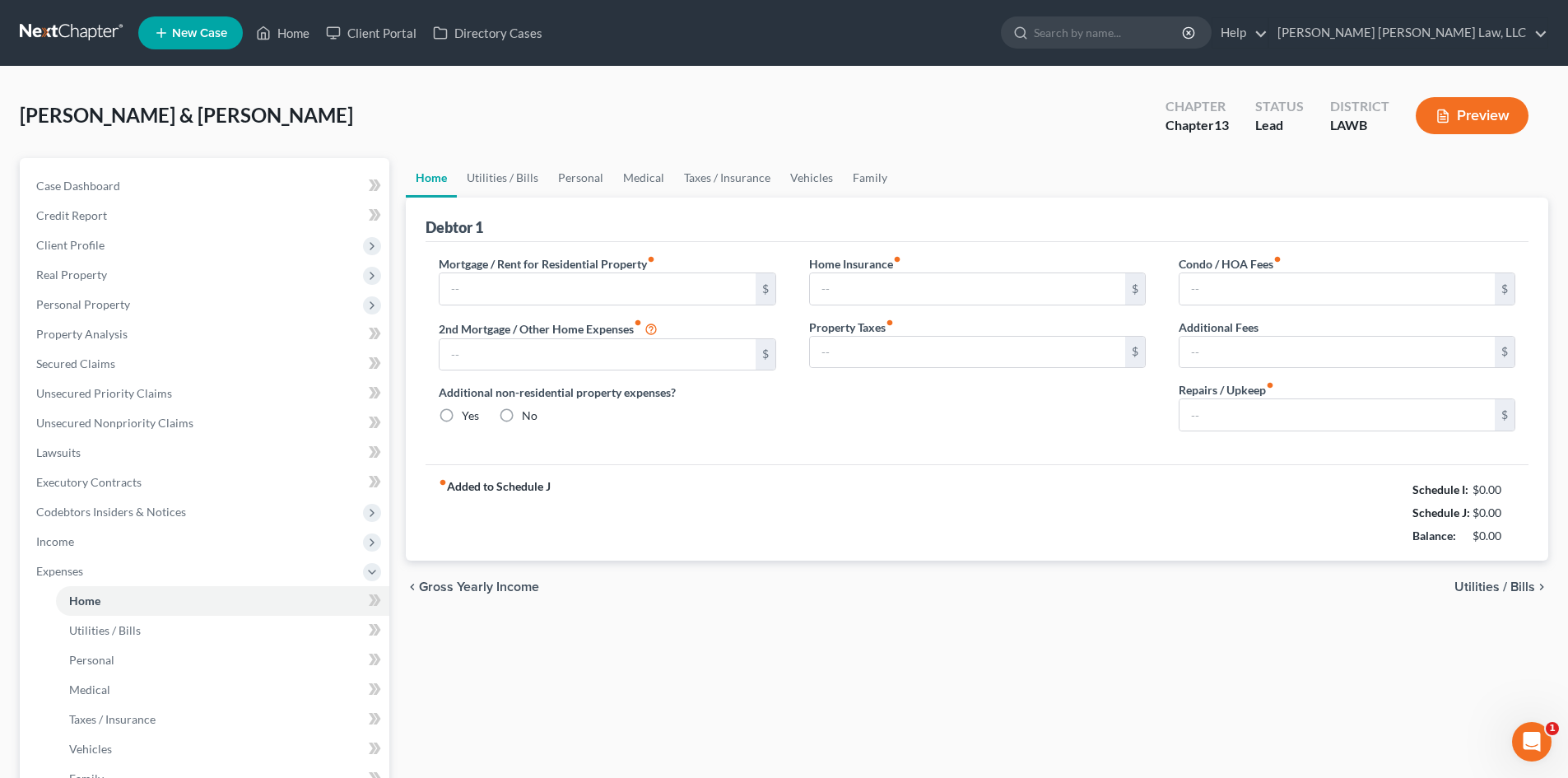
type input "828.56"
type input "0.00"
radio input "true"
type input "0.00"
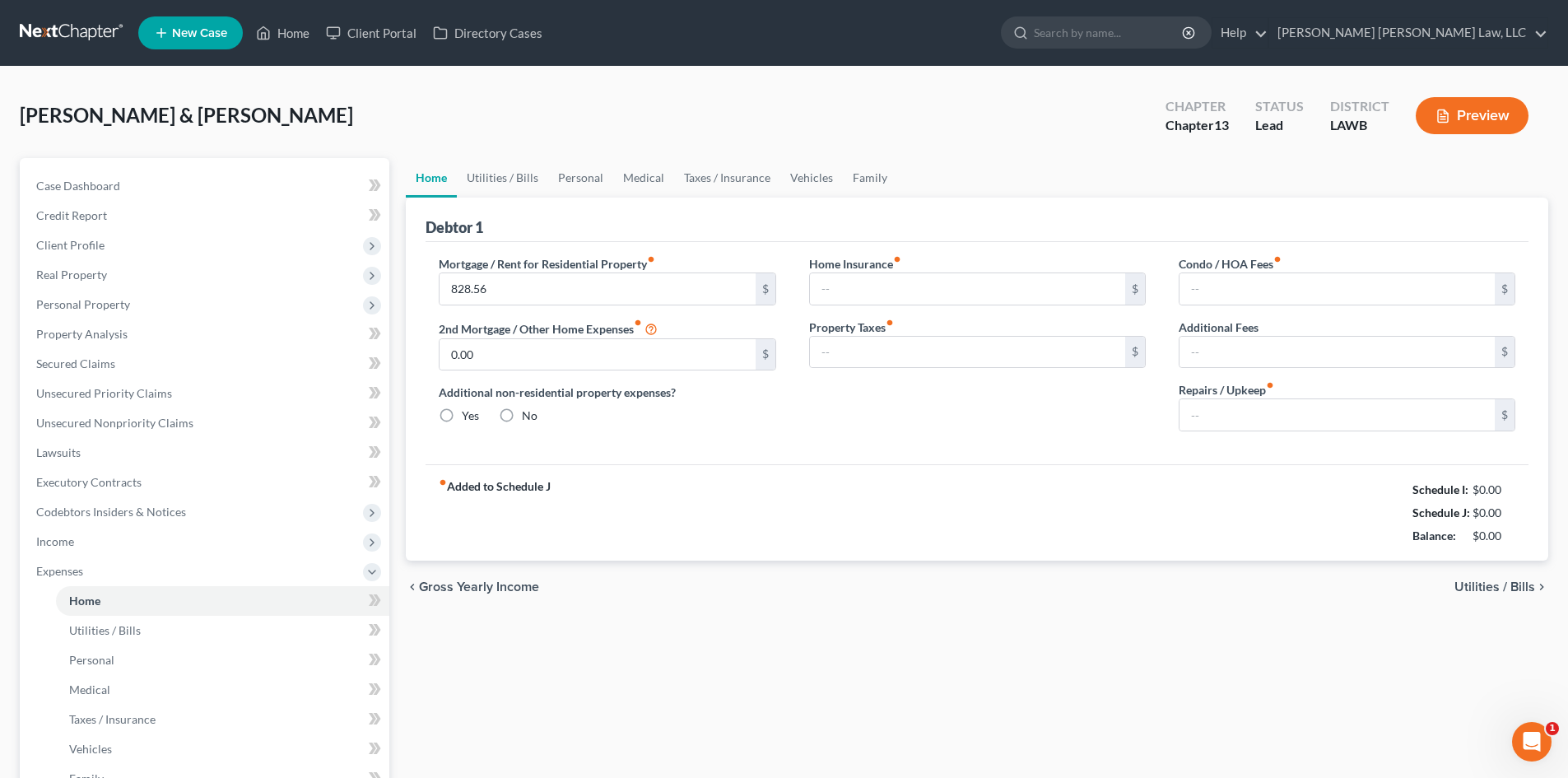
type input "0.00"
click at [553, 175] on link "Personal" at bounding box center [580, 177] width 65 height 40
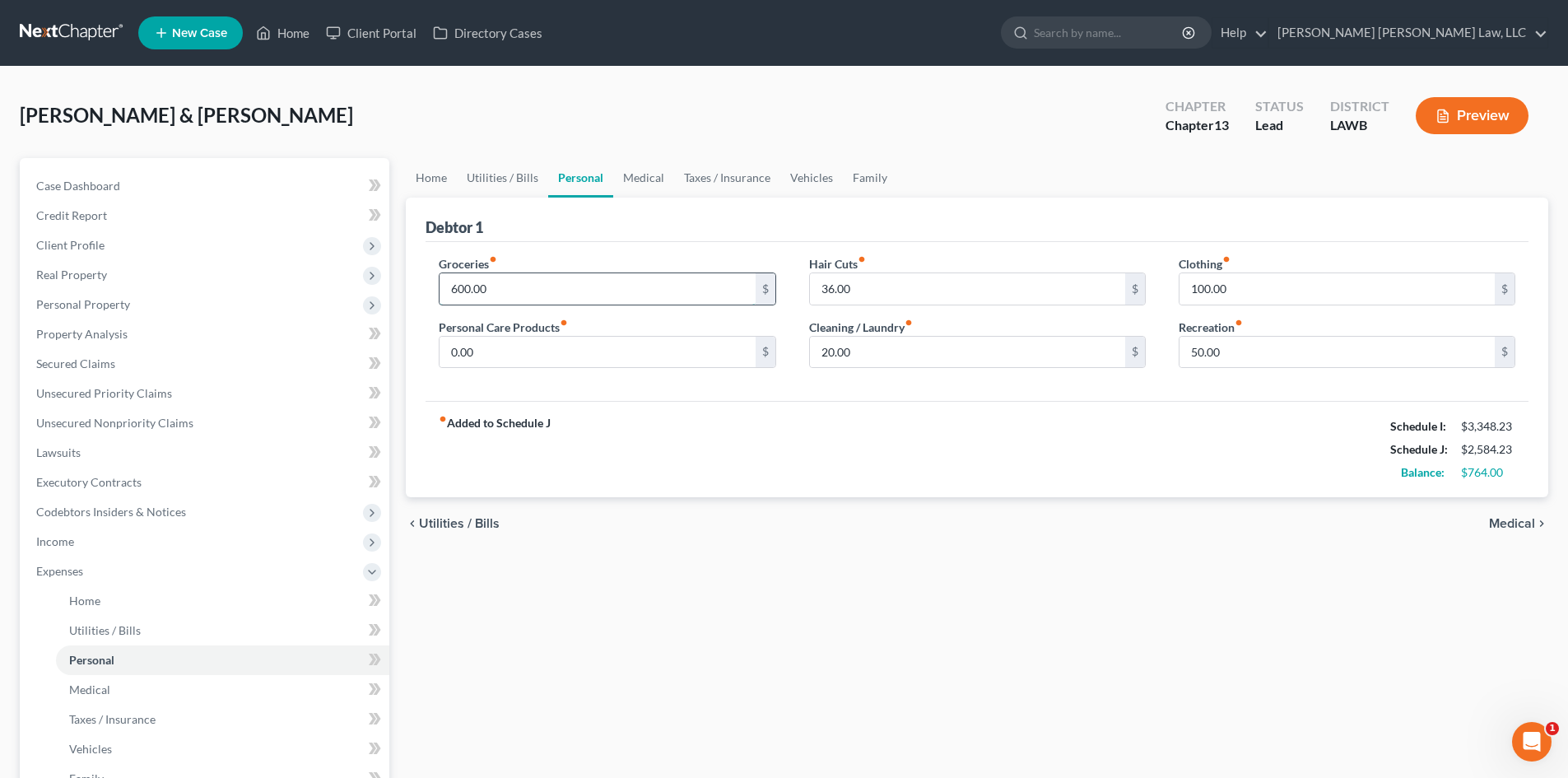
click at [499, 292] on input "600.00" at bounding box center [596, 289] width 315 height 32
type input "536.00"
click at [912, 294] on input "36.00" at bounding box center [966, 289] width 315 height 32
type input "0.00"
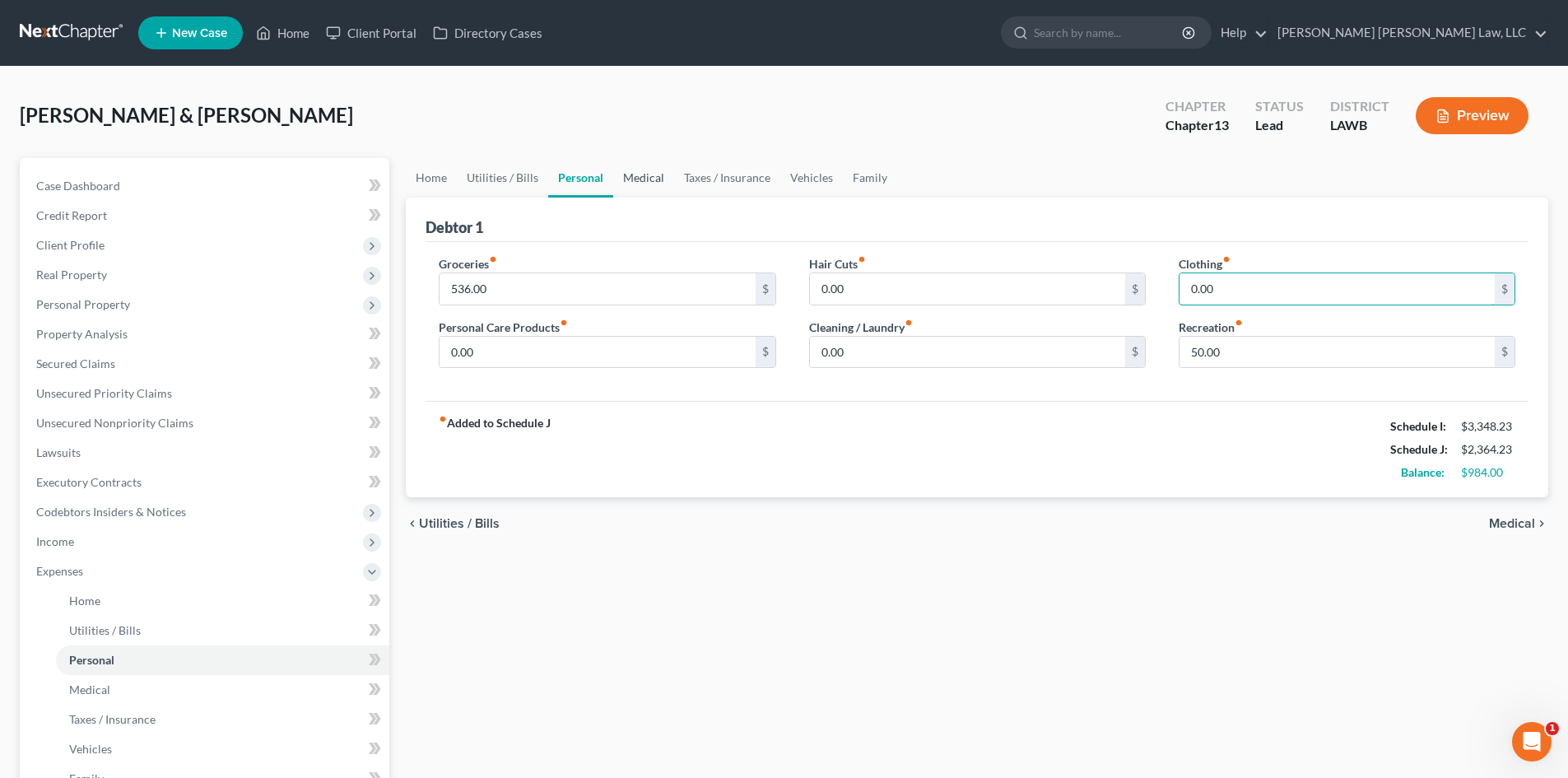
type input "0.00"
click at [647, 178] on link "Medical" at bounding box center [643, 177] width 61 height 40
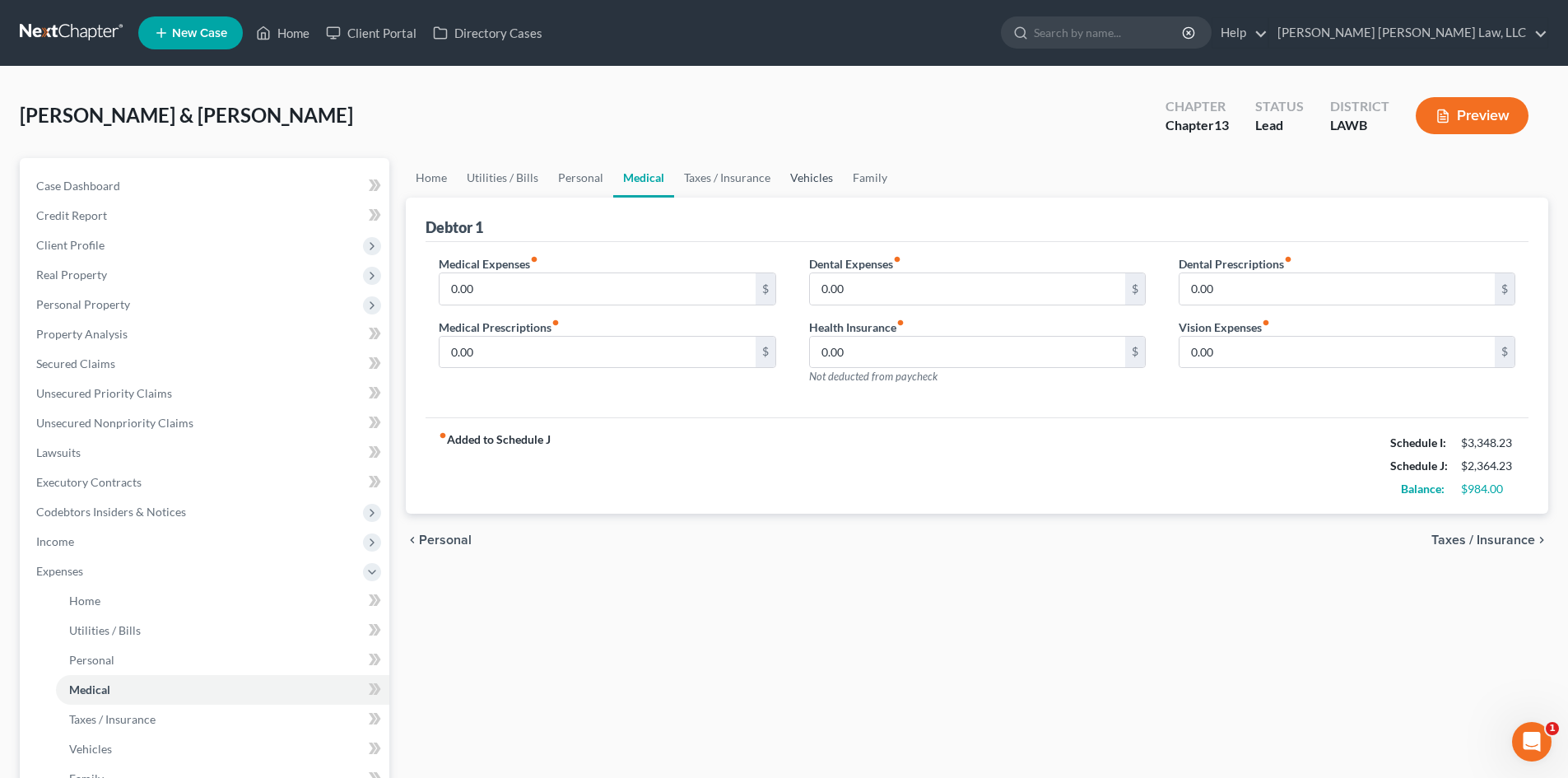
drag, startPoint x: 820, startPoint y: 162, endPoint x: 784, endPoint y: 326, distance: 167.9
click at [821, 162] on link "Vehicles" at bounding box center [810, 177] width 62 height 40
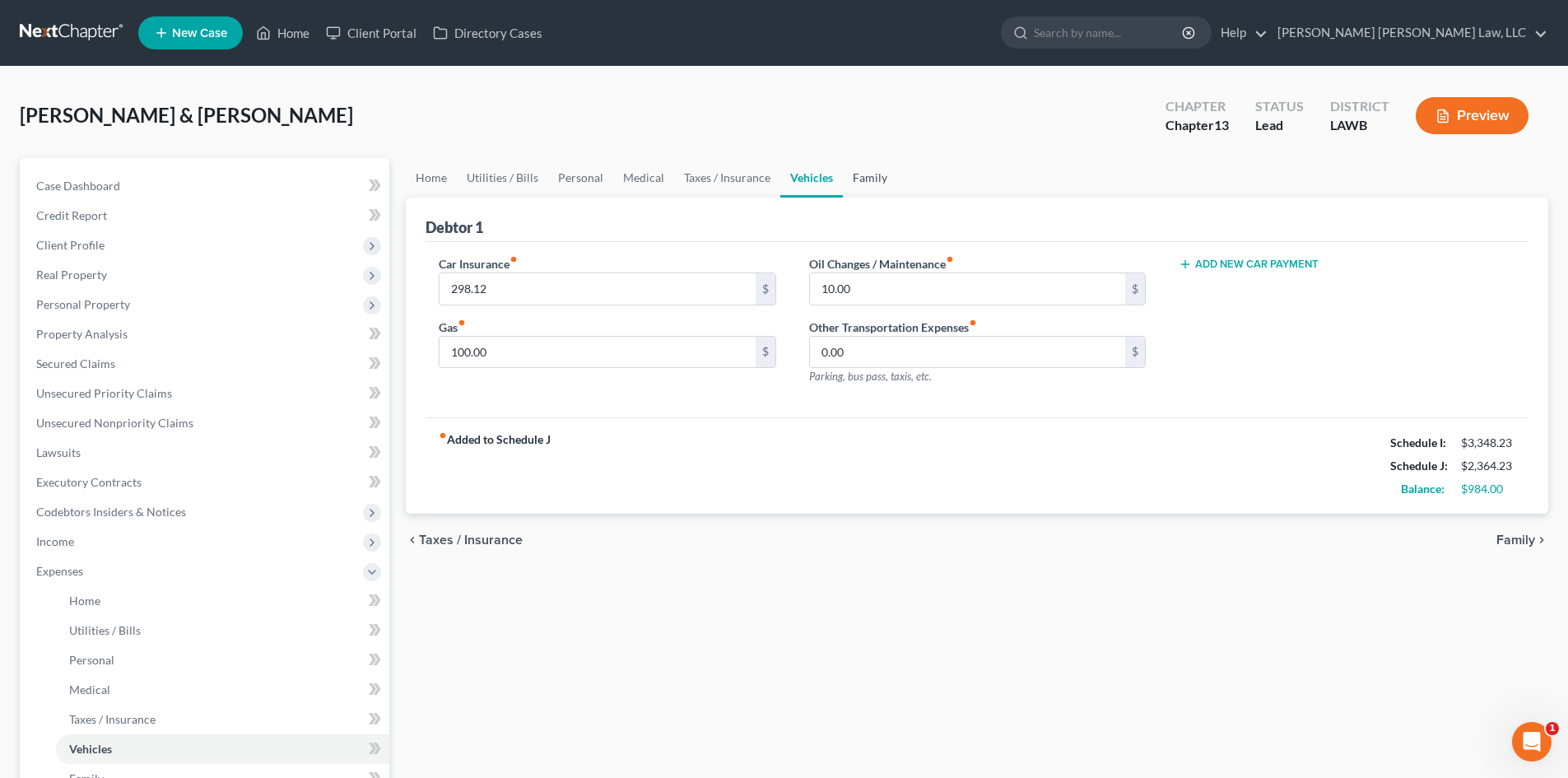
click at [879, 163] on link "Family" at bounding box center [870, 177] width 55 height 40
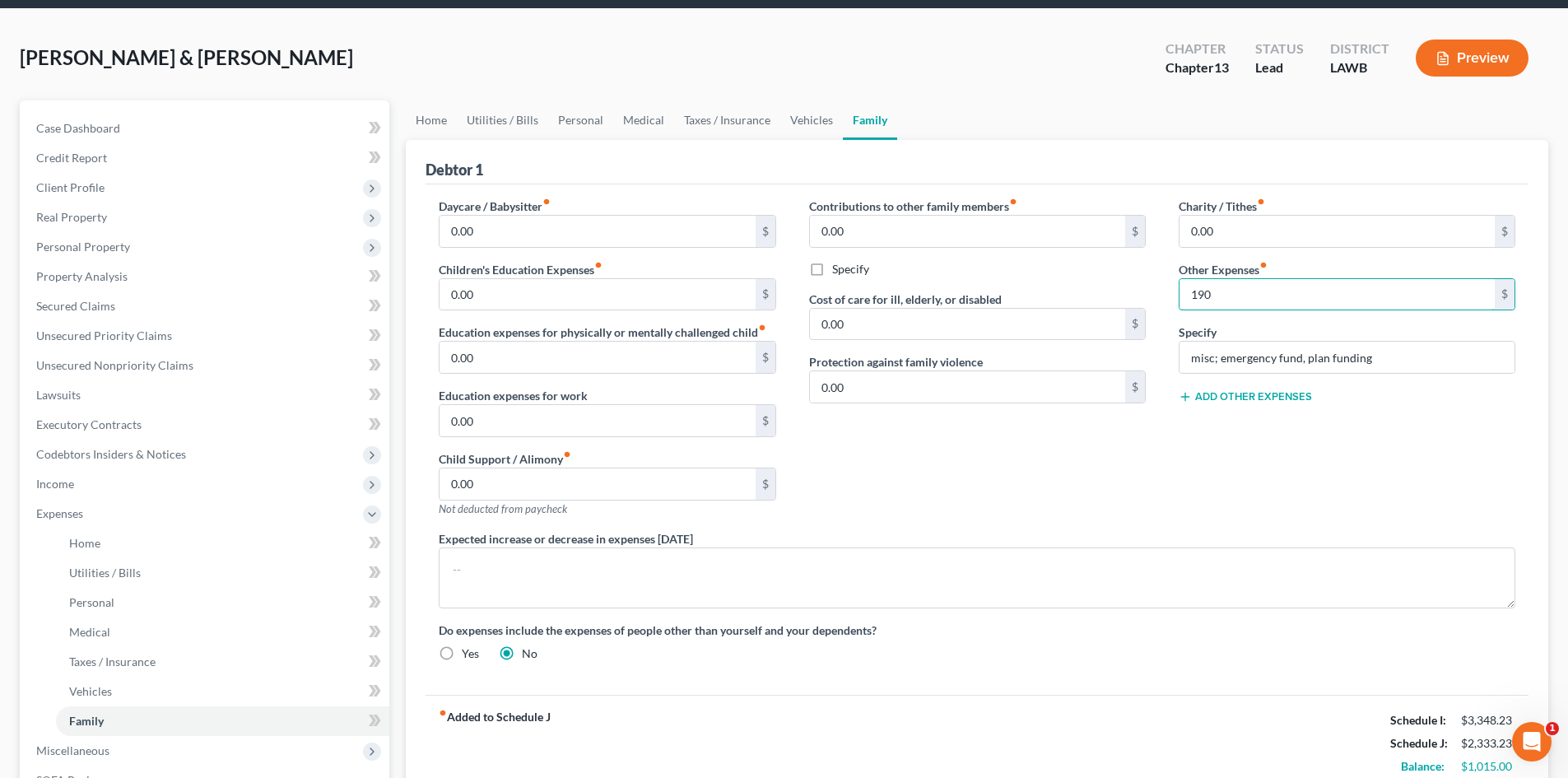
scroll to position [164, 0]
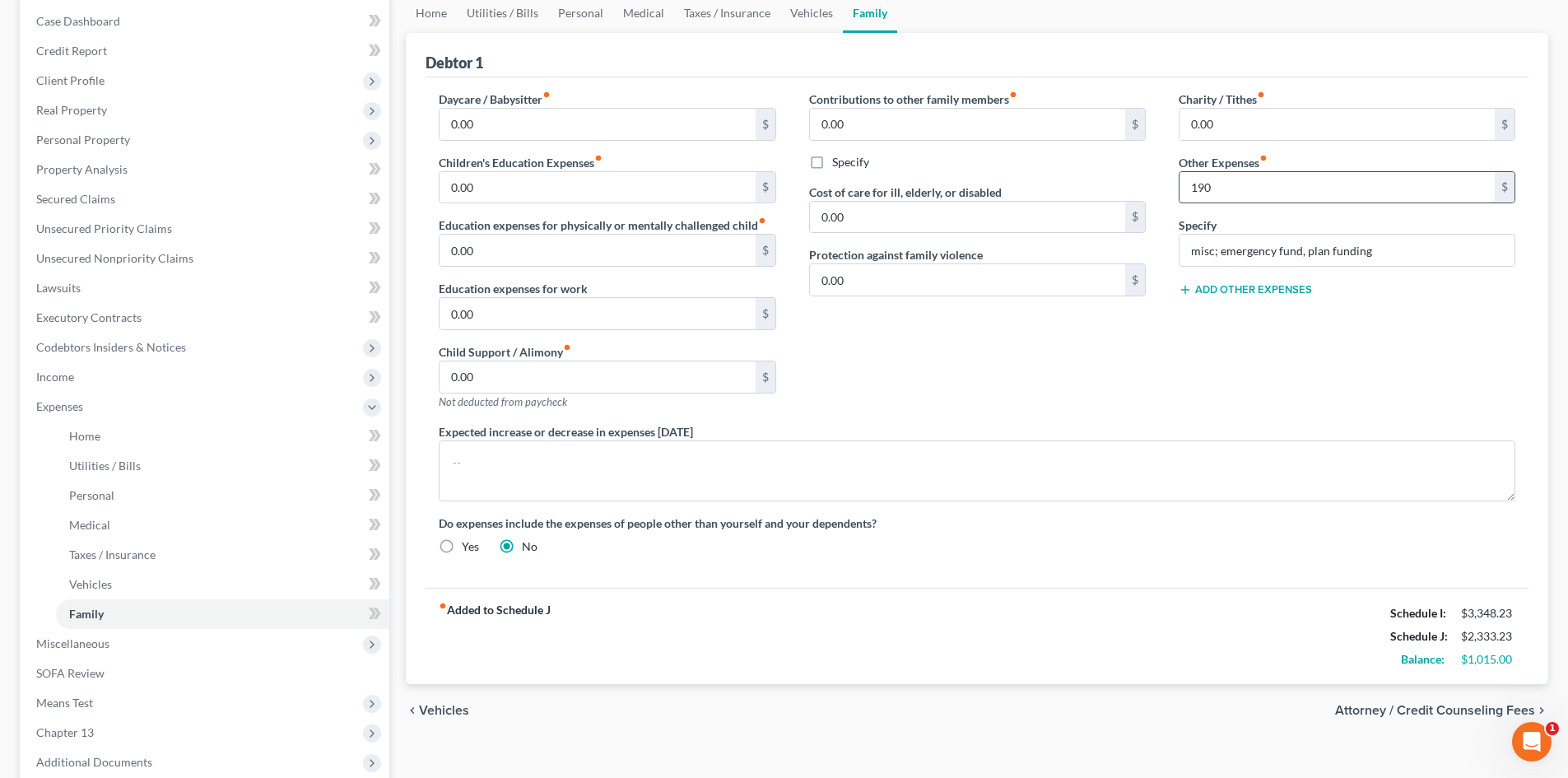
click at [1251, 191] on input "190" at bounding box center [1336, 188] width 315 height 32
type input "155.00"
click at [1112, 390] on div "Contributions to other family members fiber_manual_record 0.00 $ Specify Cost o…" at bounding box center [978, 257] width 369 height 332
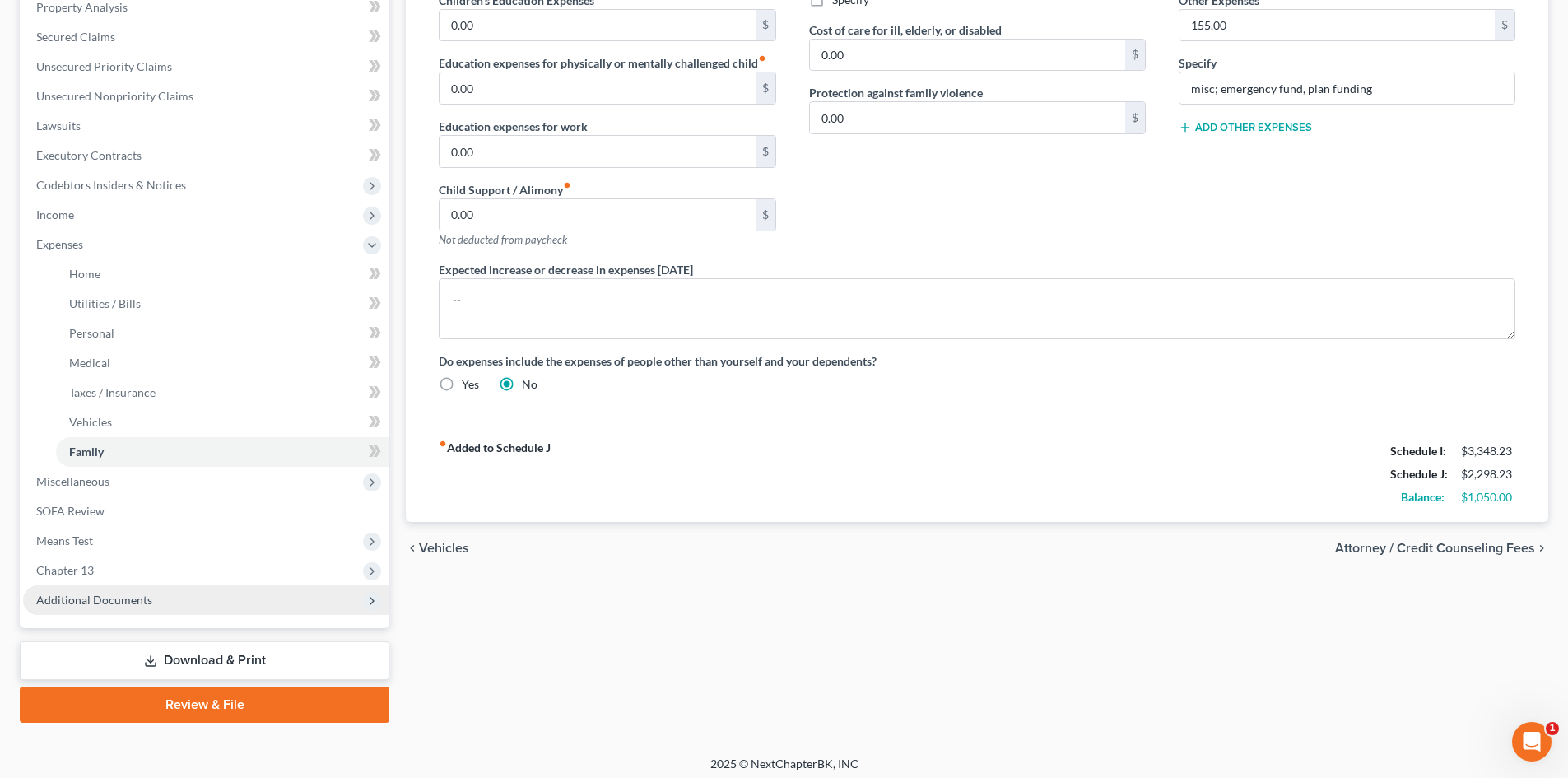
scroll to position [334, 0]
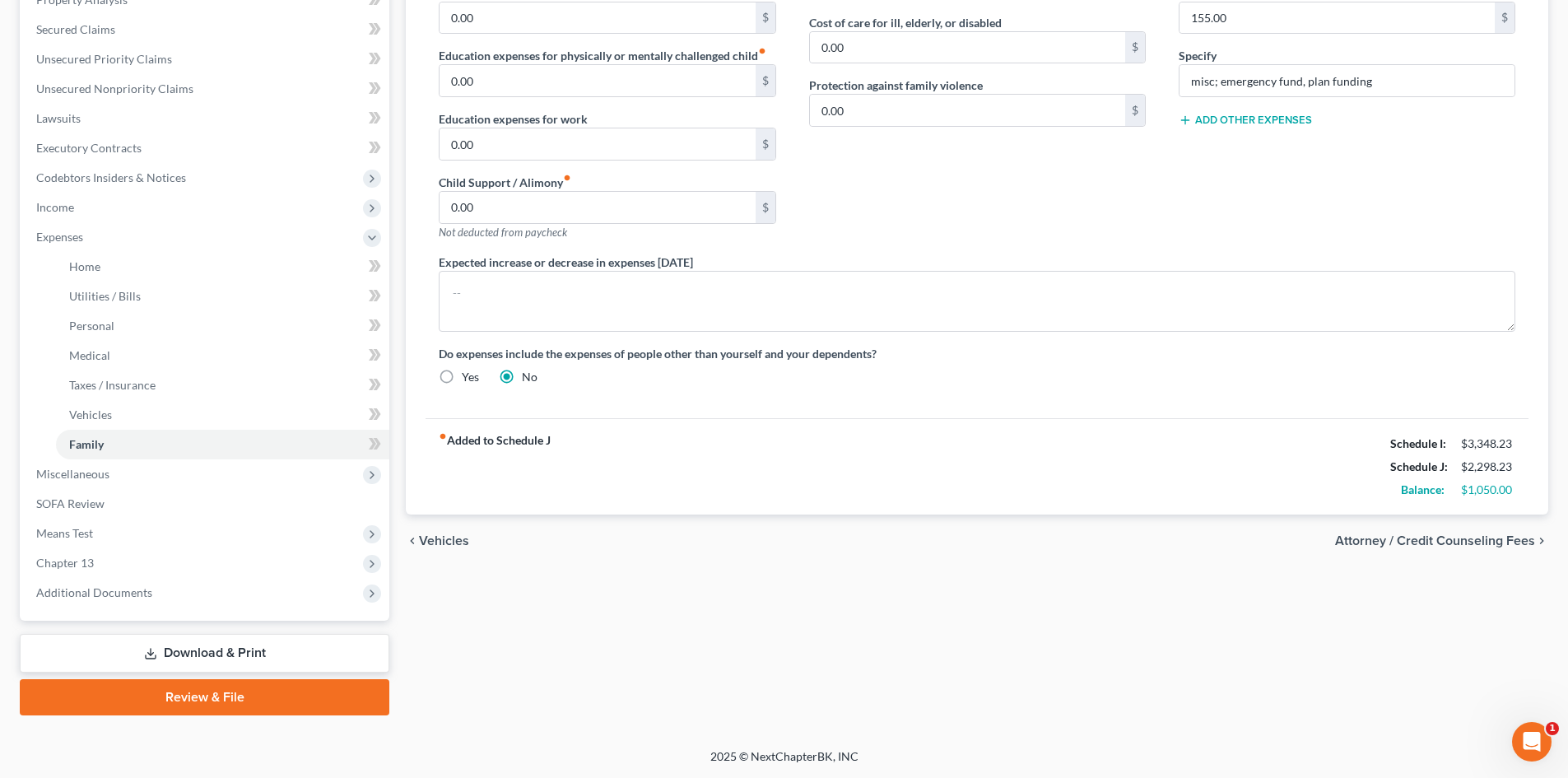
drag, startPoint x: 171, startPoint y: 555, endPoint x: 405, endPoint y: 544, distance: 234.3
click at [171, 555] on span "Chapter 13" at bounding box center [206, 563] width 366 height 30
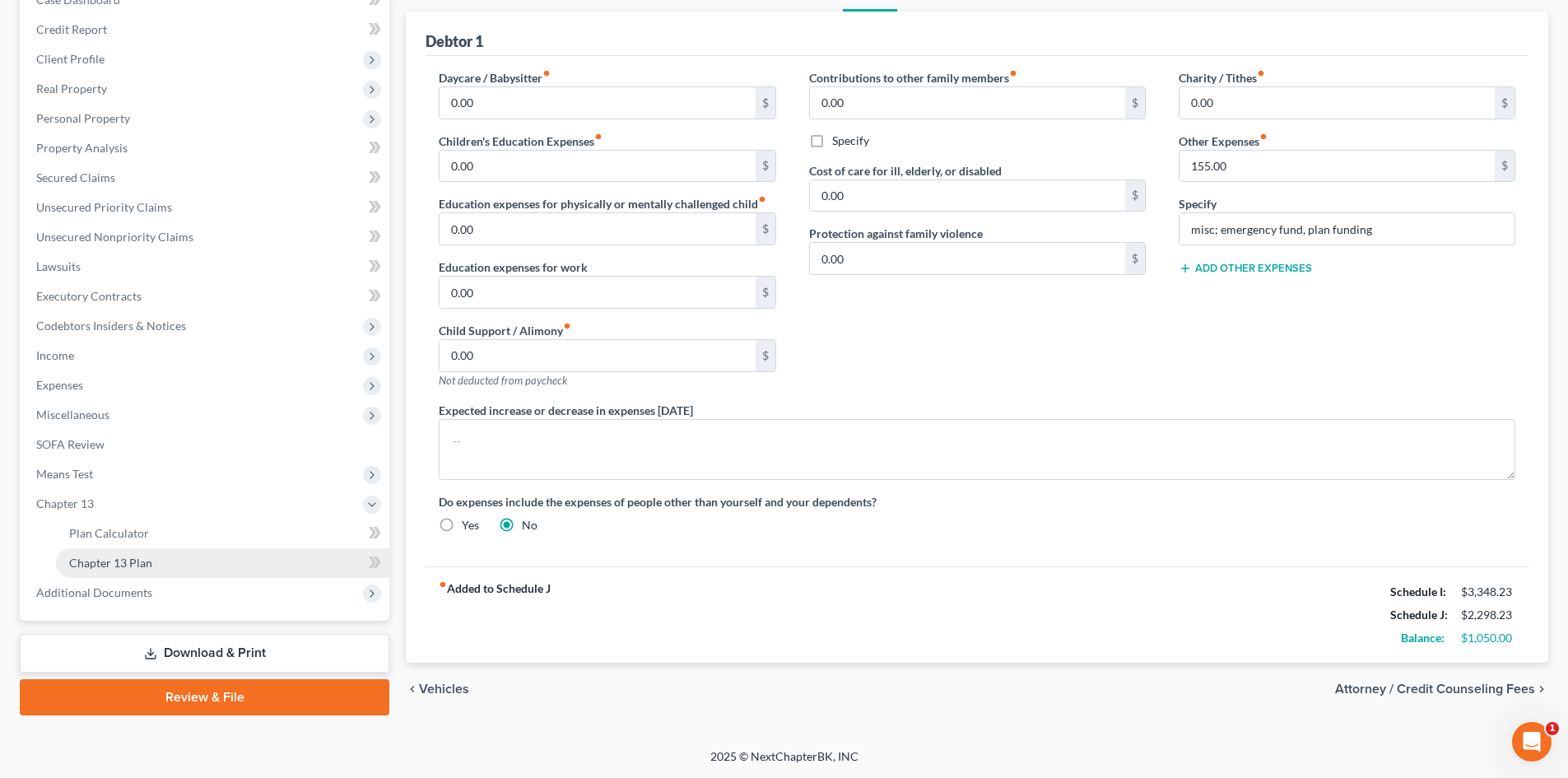
scroll to position [186, 0]
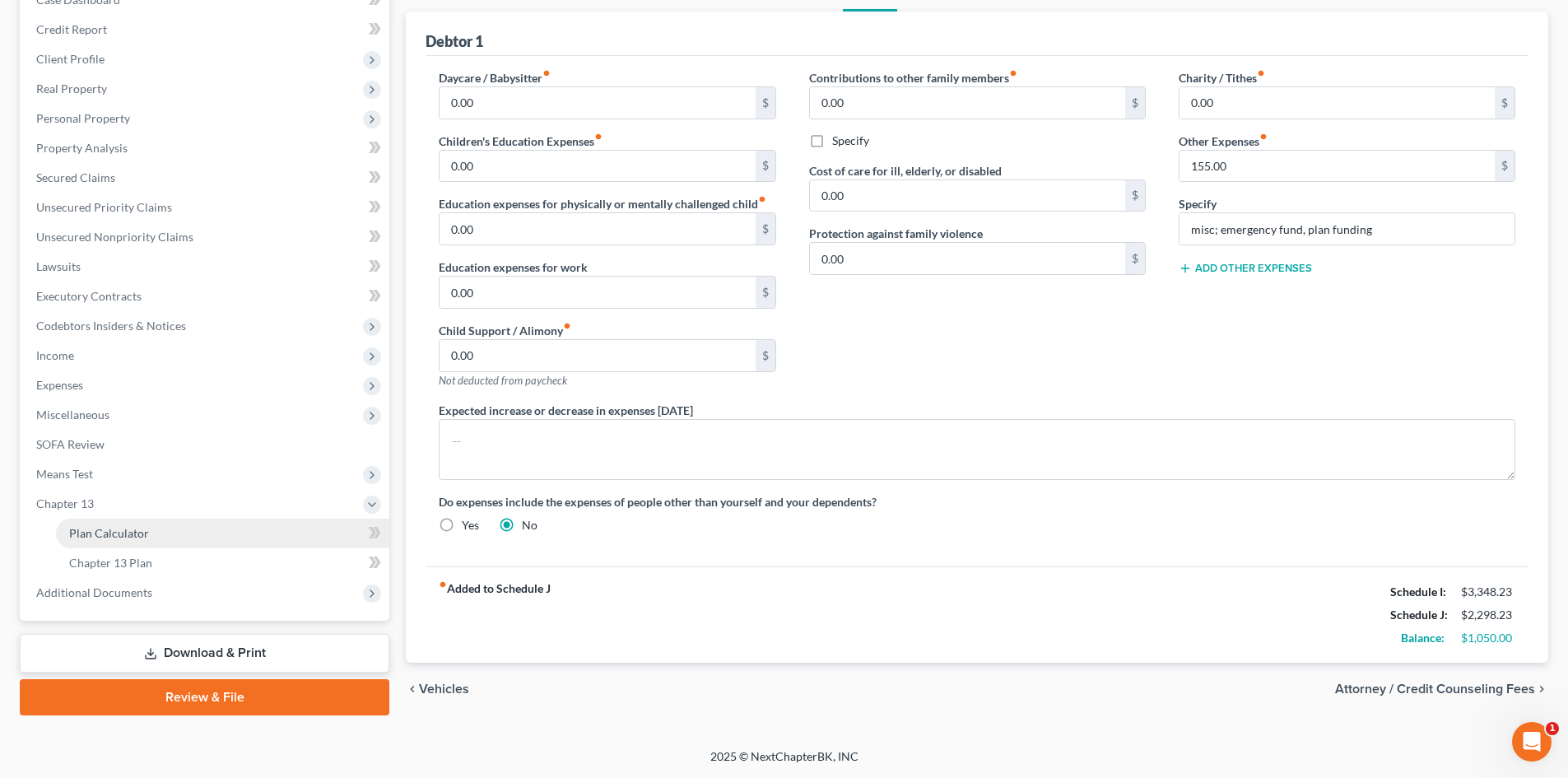
click at [171, 522] on link "Plan Calculator" at bounding box center [222, 533] width 333 height 30
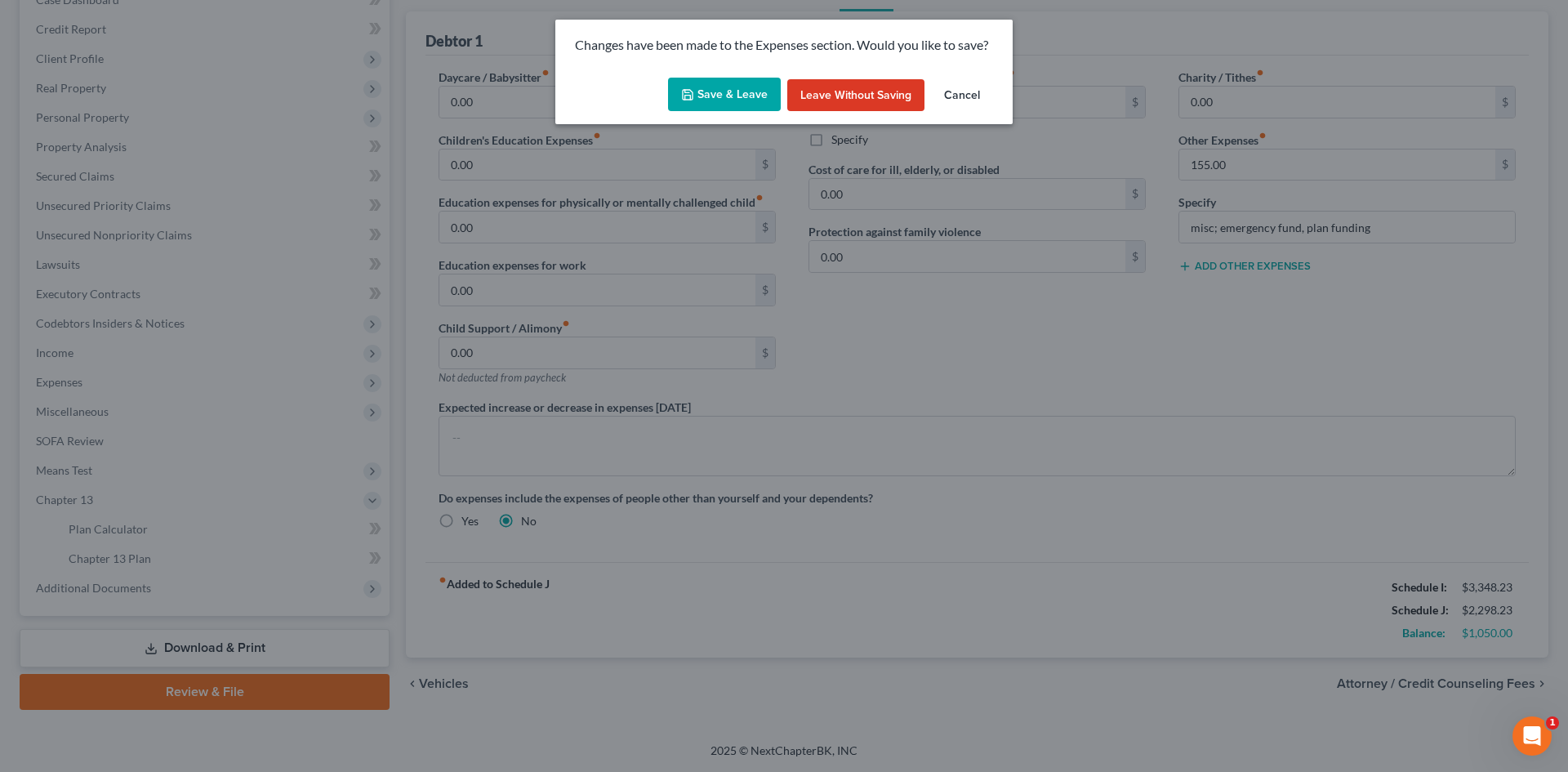
click at [728, 97] on button "Save & Leave" at bounding box center [724, 94] width 112 height 34
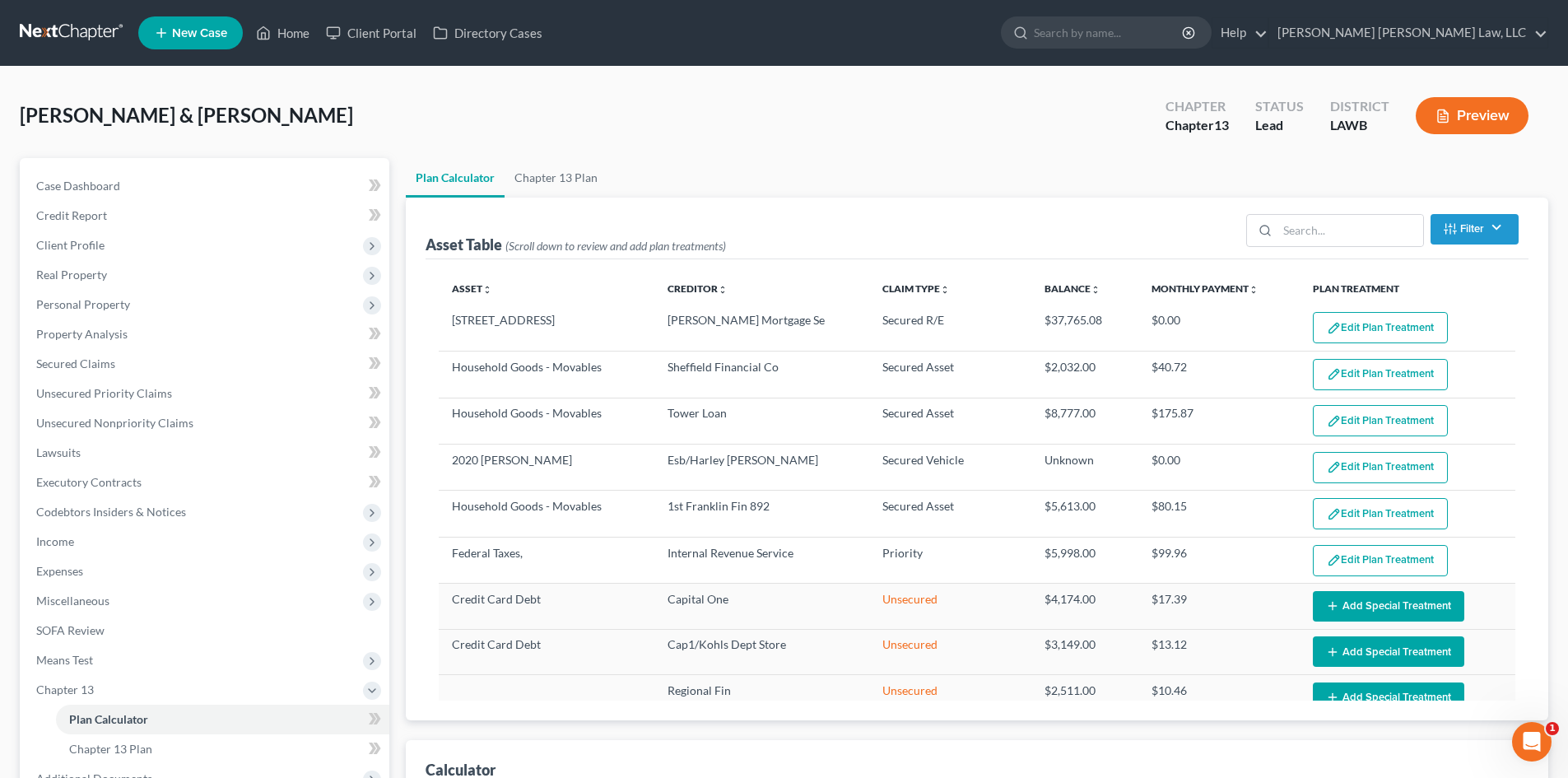
select select "59"
click at [575, 189] on link "Chapter 13 Plan" at bounding box center [555, 177] width 103 height 40
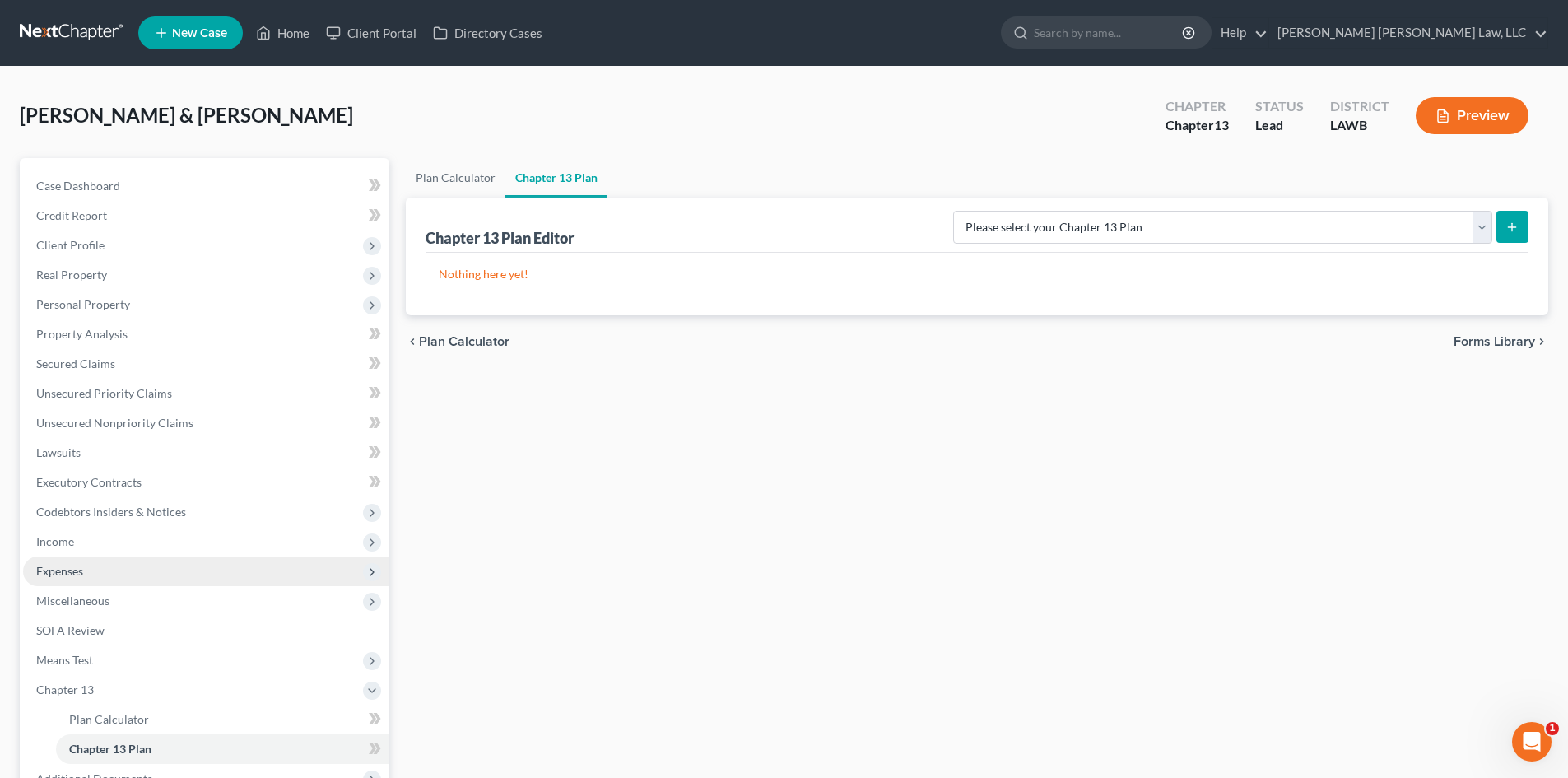
click at [102, 563] on span "Expenses" at bounding box center [206, 571] width 366 height 30
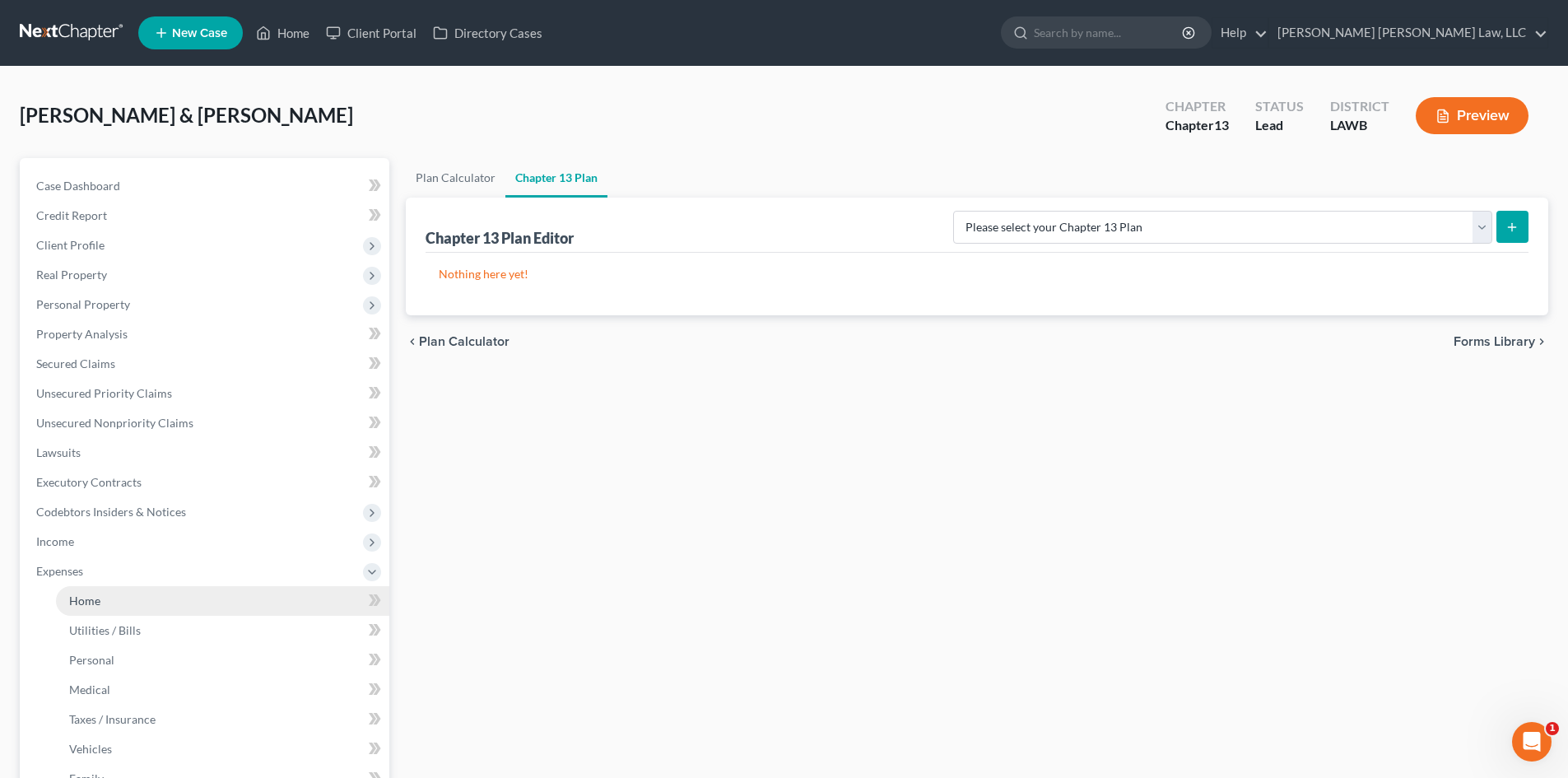
click at [161, 598] on link "Home" at bounding box center [222, 601] width 333 height 30
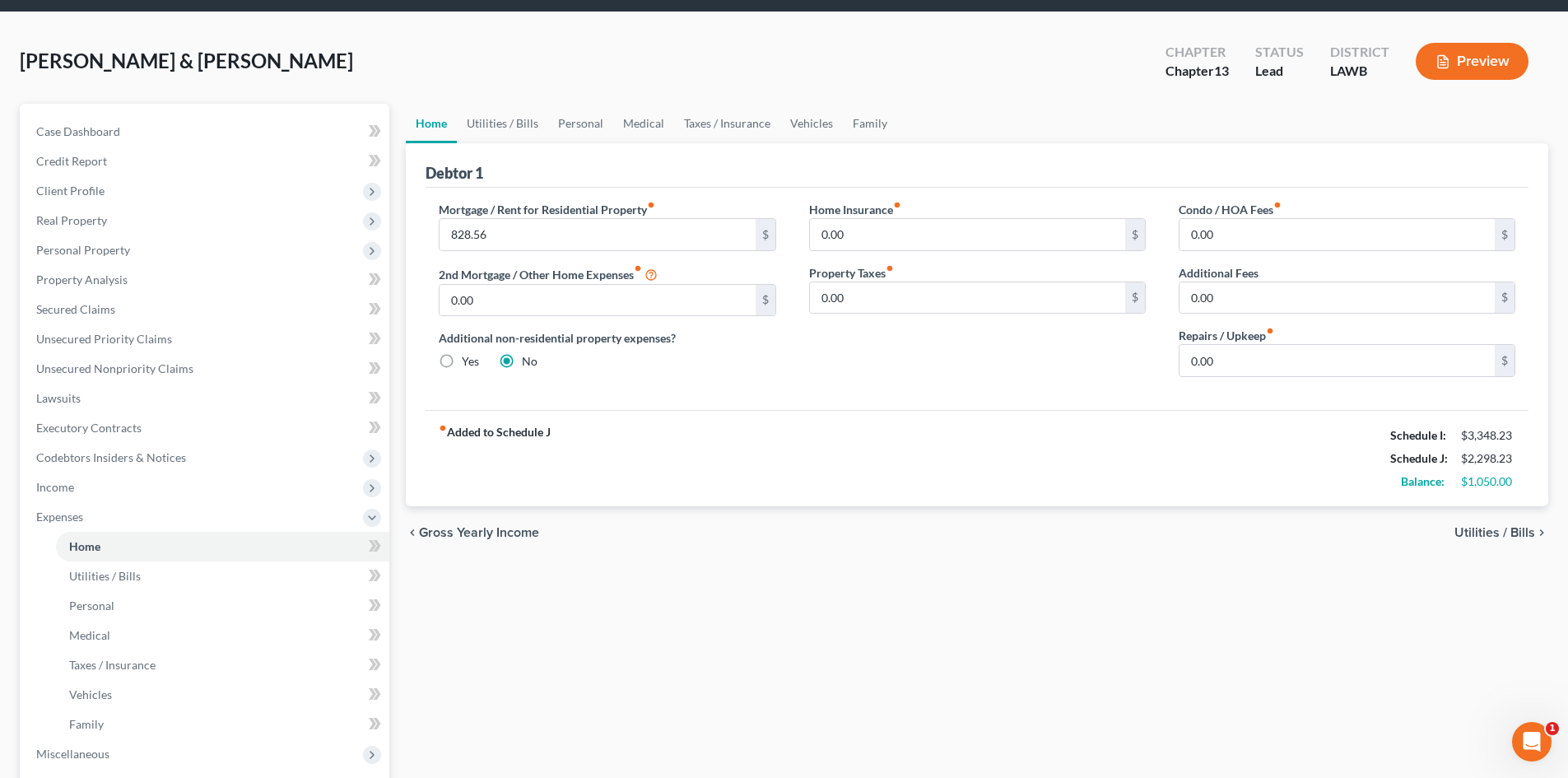
scroll to position [164, 0]
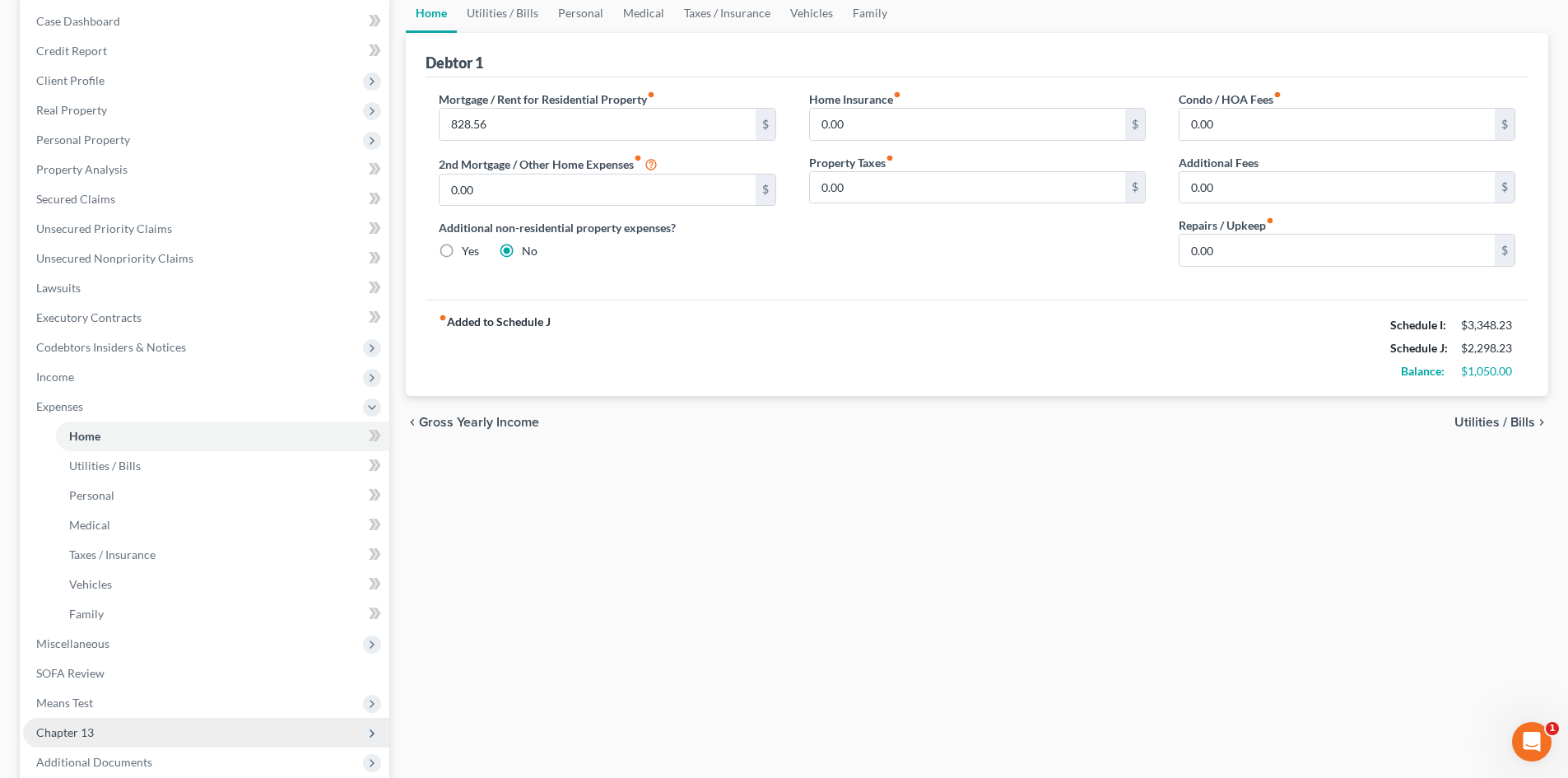
drag, startPoint x: 111, startPoint y: 739, endPoint x: 126, endPoint y: 729, distance: 18.0
click at [113, 739] on span "Chapter 13" at bounding box center [206, 733] width 366 height 30
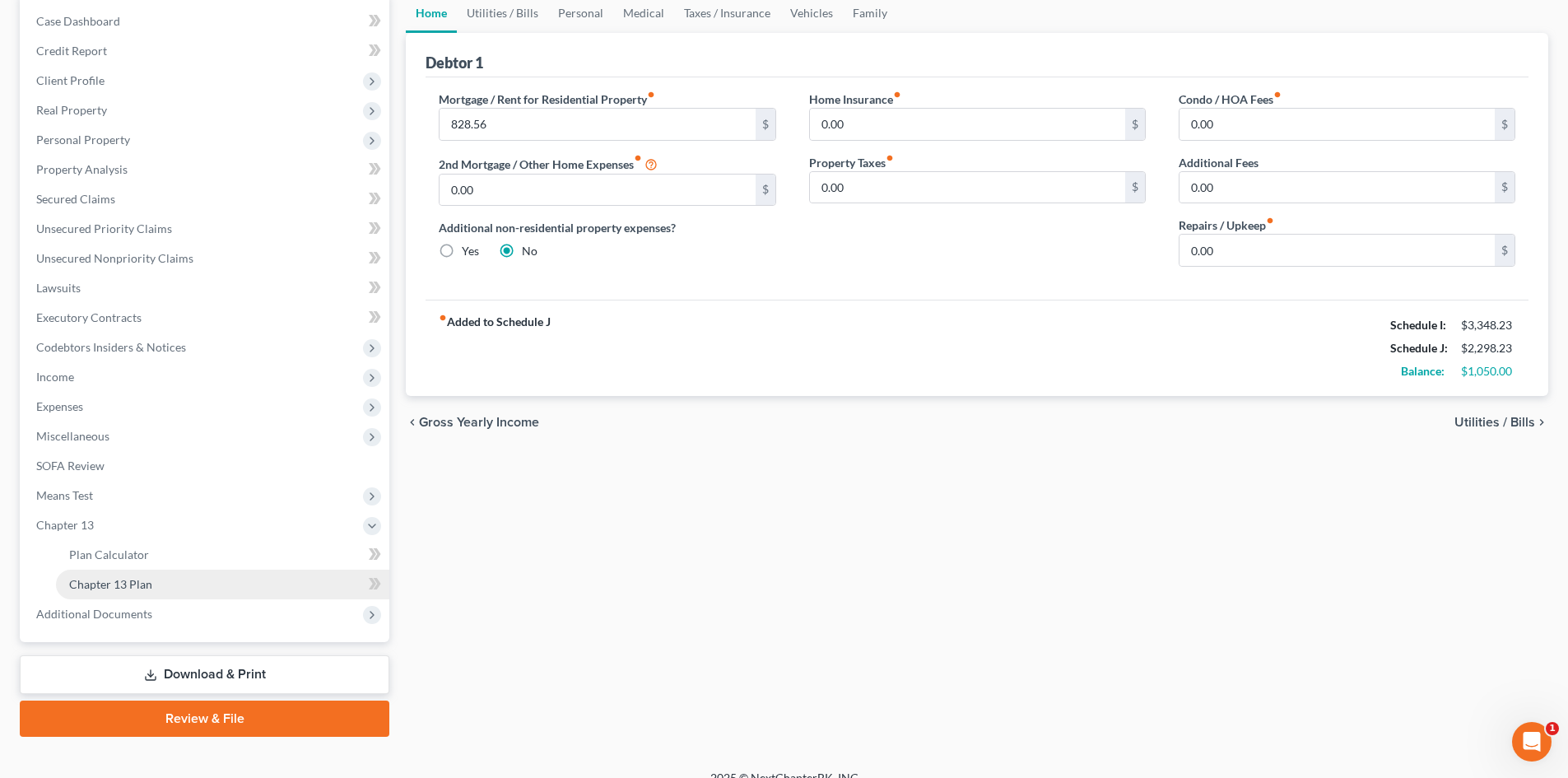
click at [188, 578] on link "Chapter 13 Plan" at bounding box center [222, 584] width 333 height 30
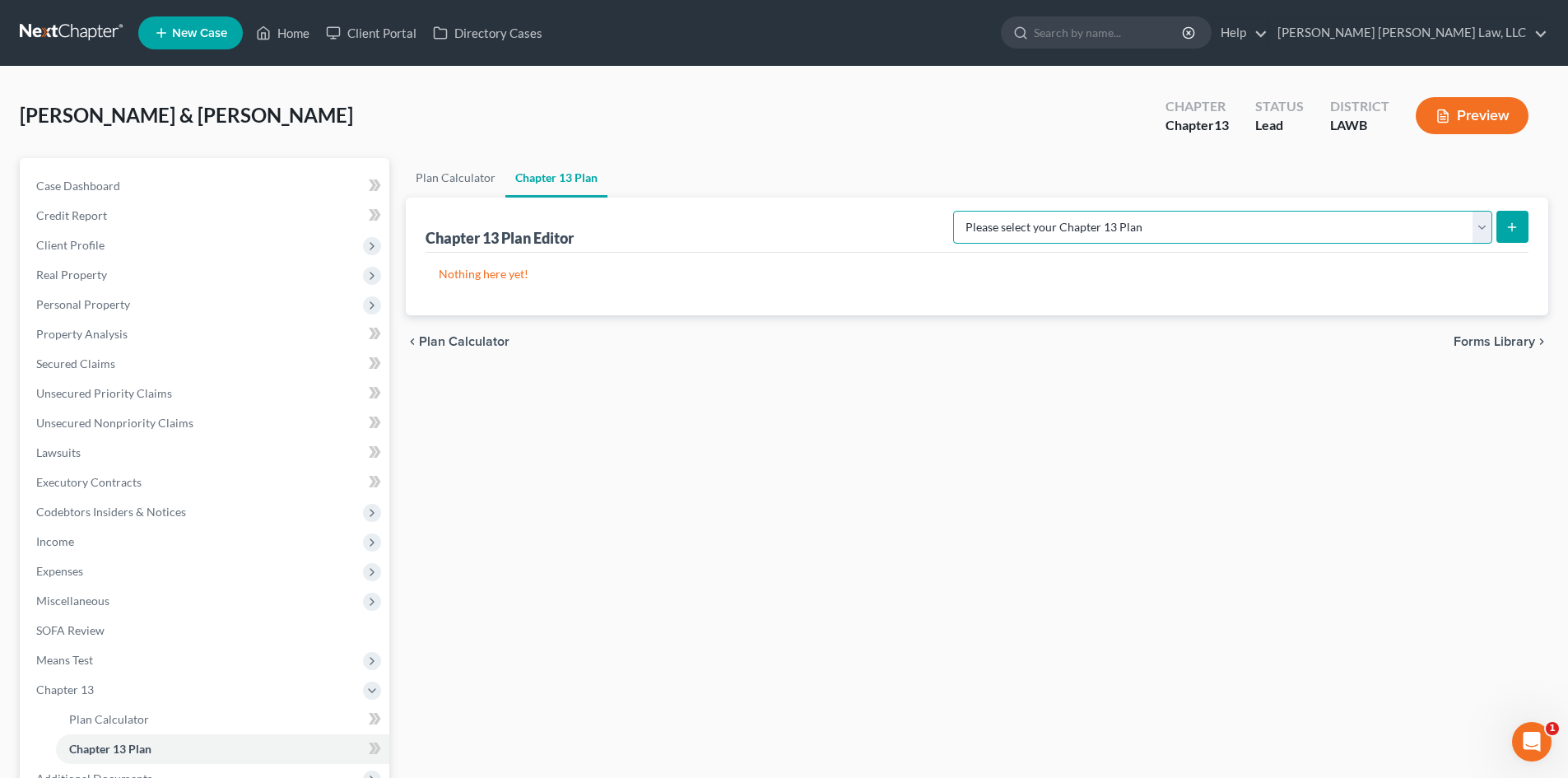
click at [1337, 221] on select "Please select your Chapter 13 Plan [PERSON_NAME] Custom Plan (Revised [DATE]) […" at bounding box center [1222, 227] width 539 height 32
click at [1126, 211] on select "Please select your Chapter 13 Plan [PERSON_NAME] Custom Plan (Revised [DATE]) […" at bounding box center [1222, 227] width 539 height 32
click at [1500, 222] on button "submit" at bounding box center [1511, 227] width 32 height 32
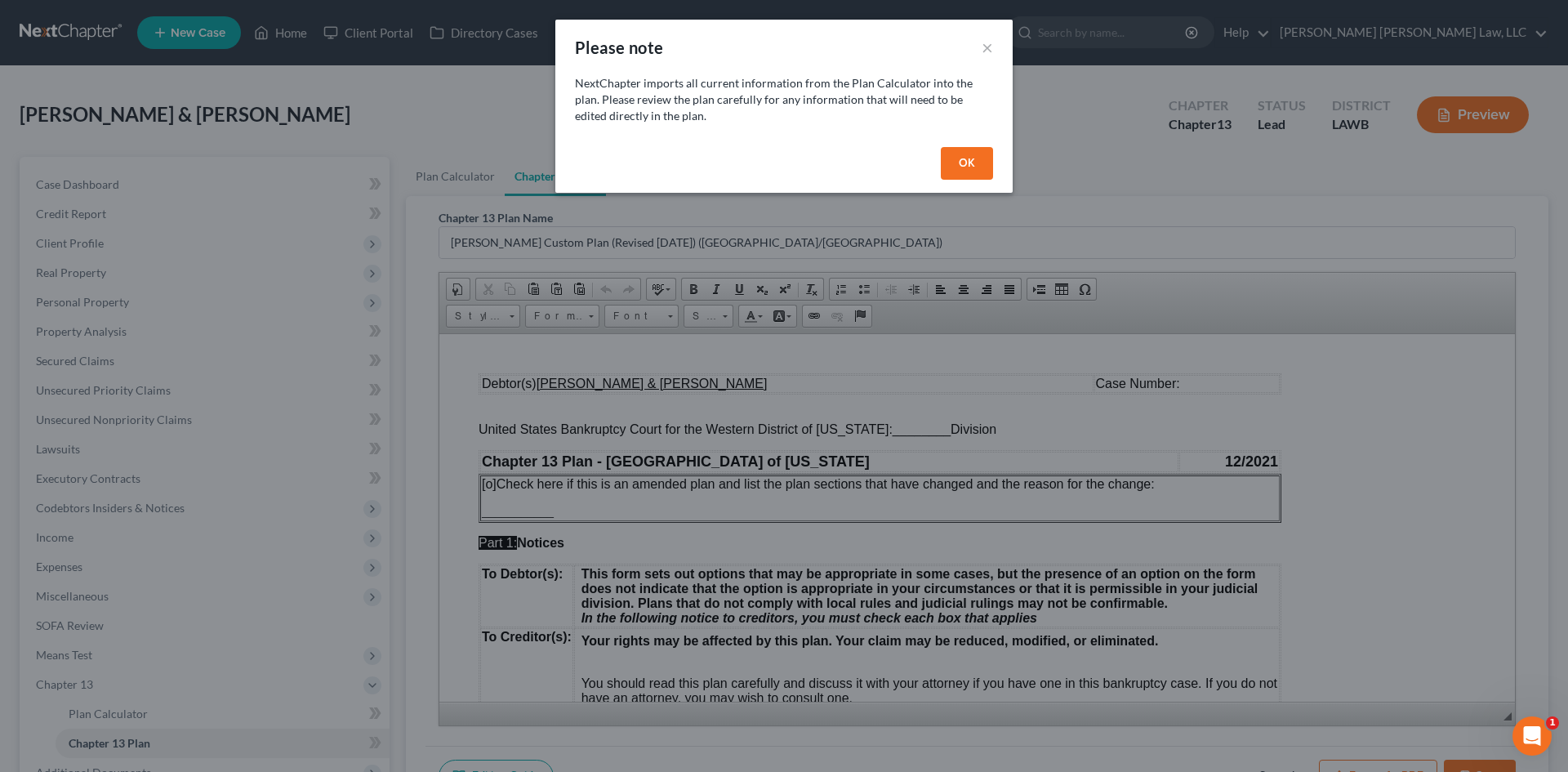
click at [980, 166] on button "OK" at bounding box center [966, 163] width 53 height 32
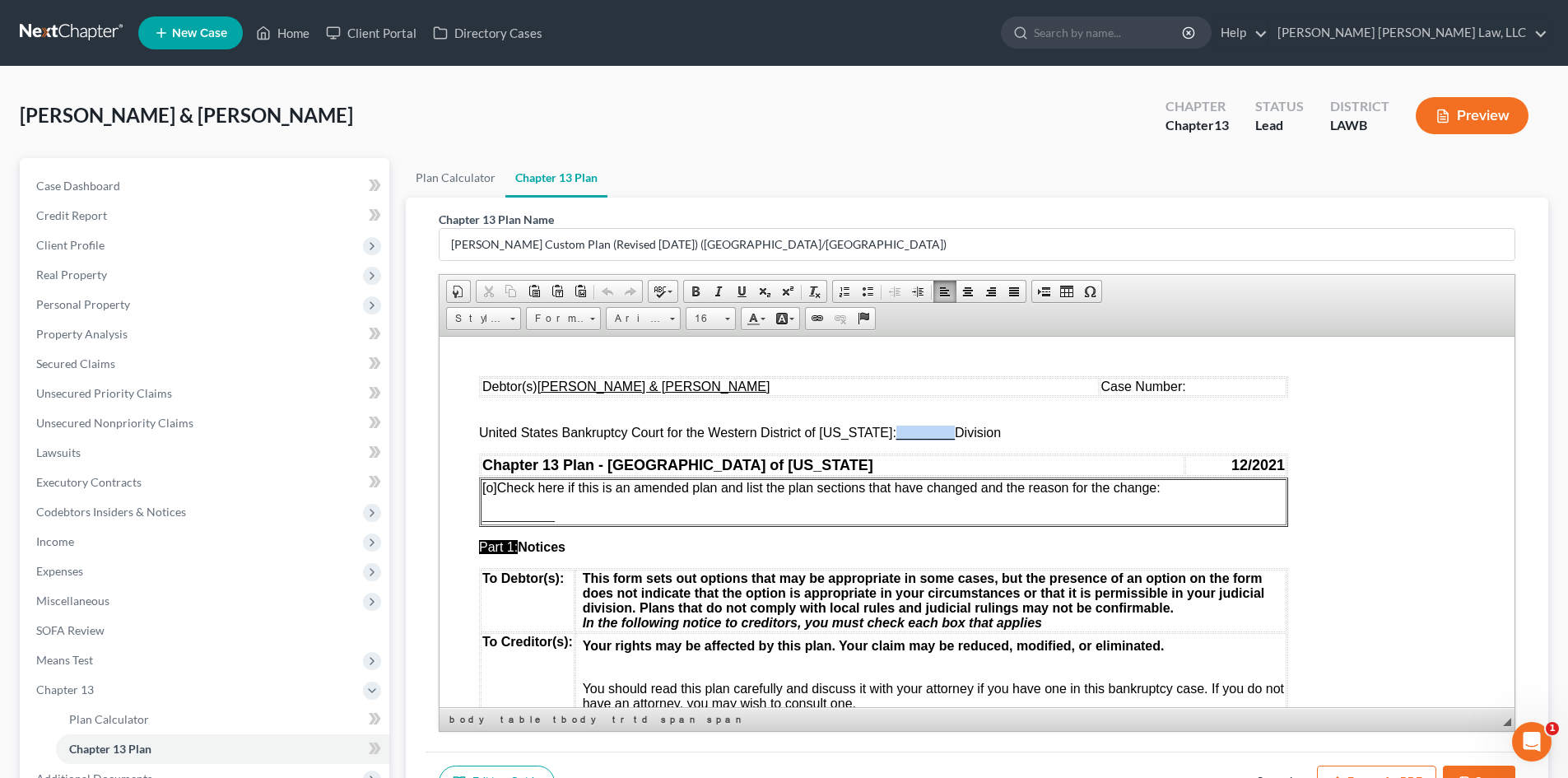
drag, startPoint x: 881, startPoint y: 434, endPoint x: 939, endPoint y: 434, distance: 58.0
click at [939, 434] on span "________" at bounding box center [925, 431] width 58 height 14
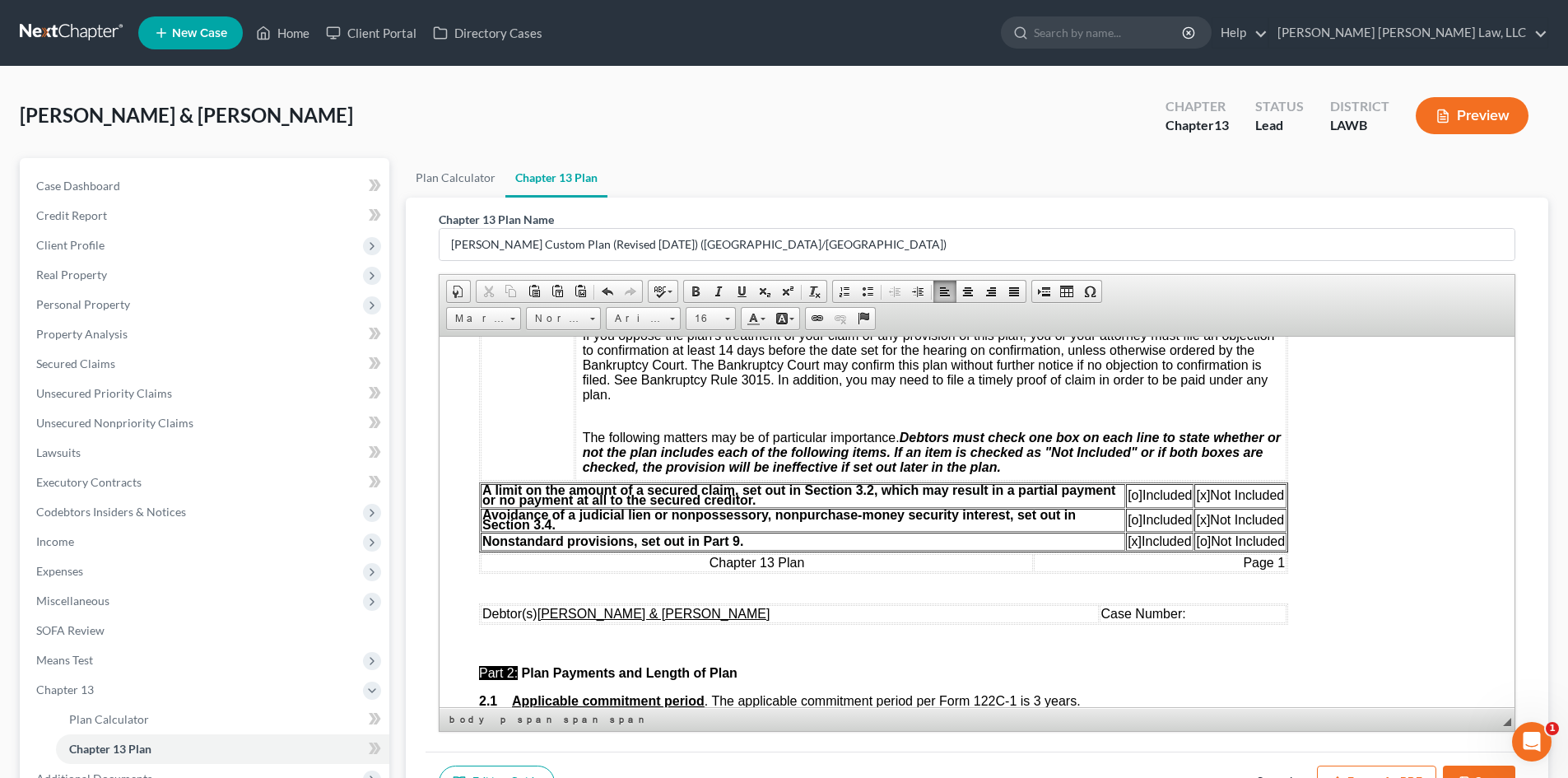
scroll to position [411, 0]
click at [1128, 489] on span "[o]" at bounding box center [1134, 493] width 15 height 14
click at [1205, 497] on span "[x]" at bounding box center [1202, 493] width 14 height 14
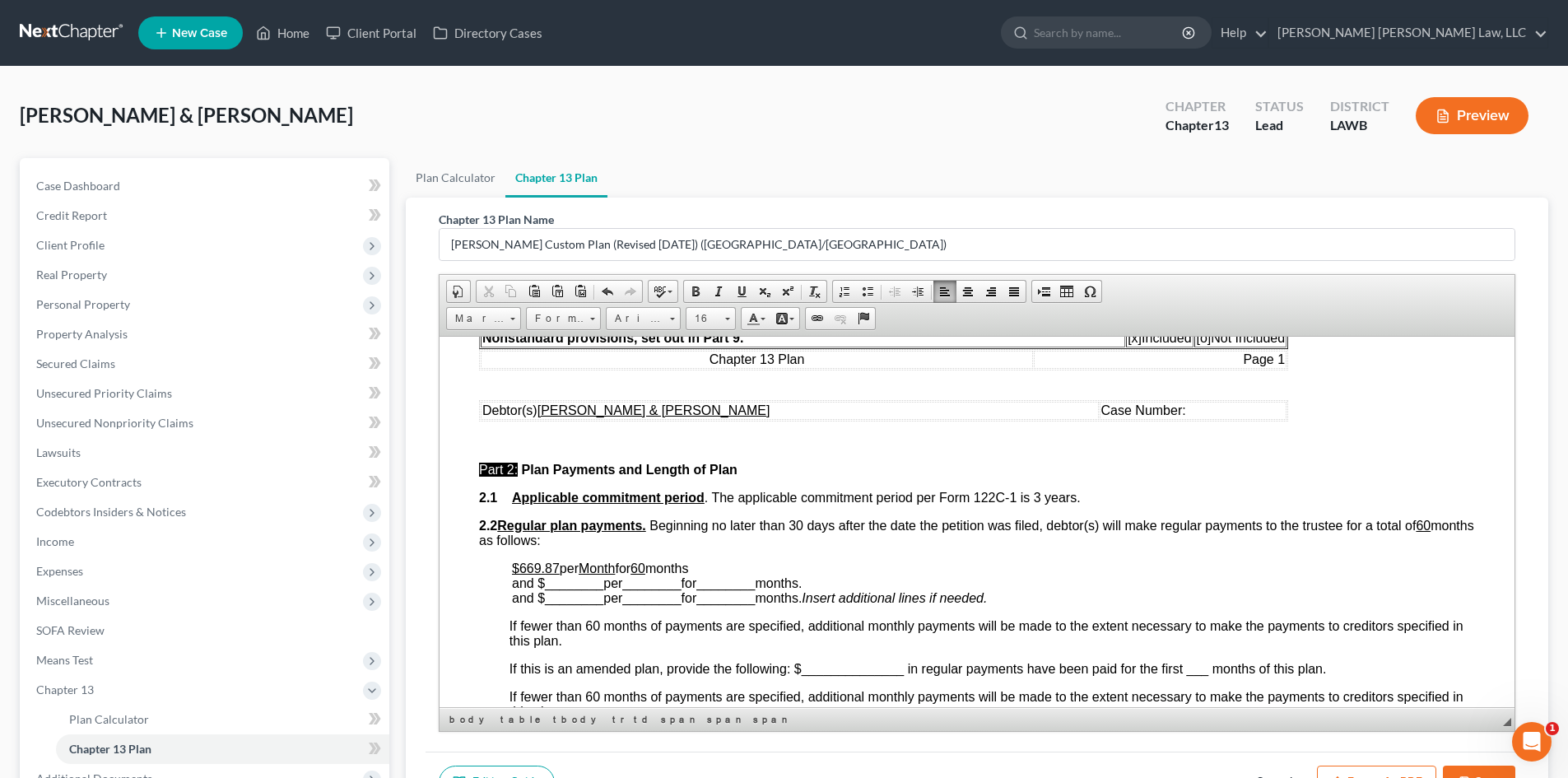
scroll to position [658, 0]
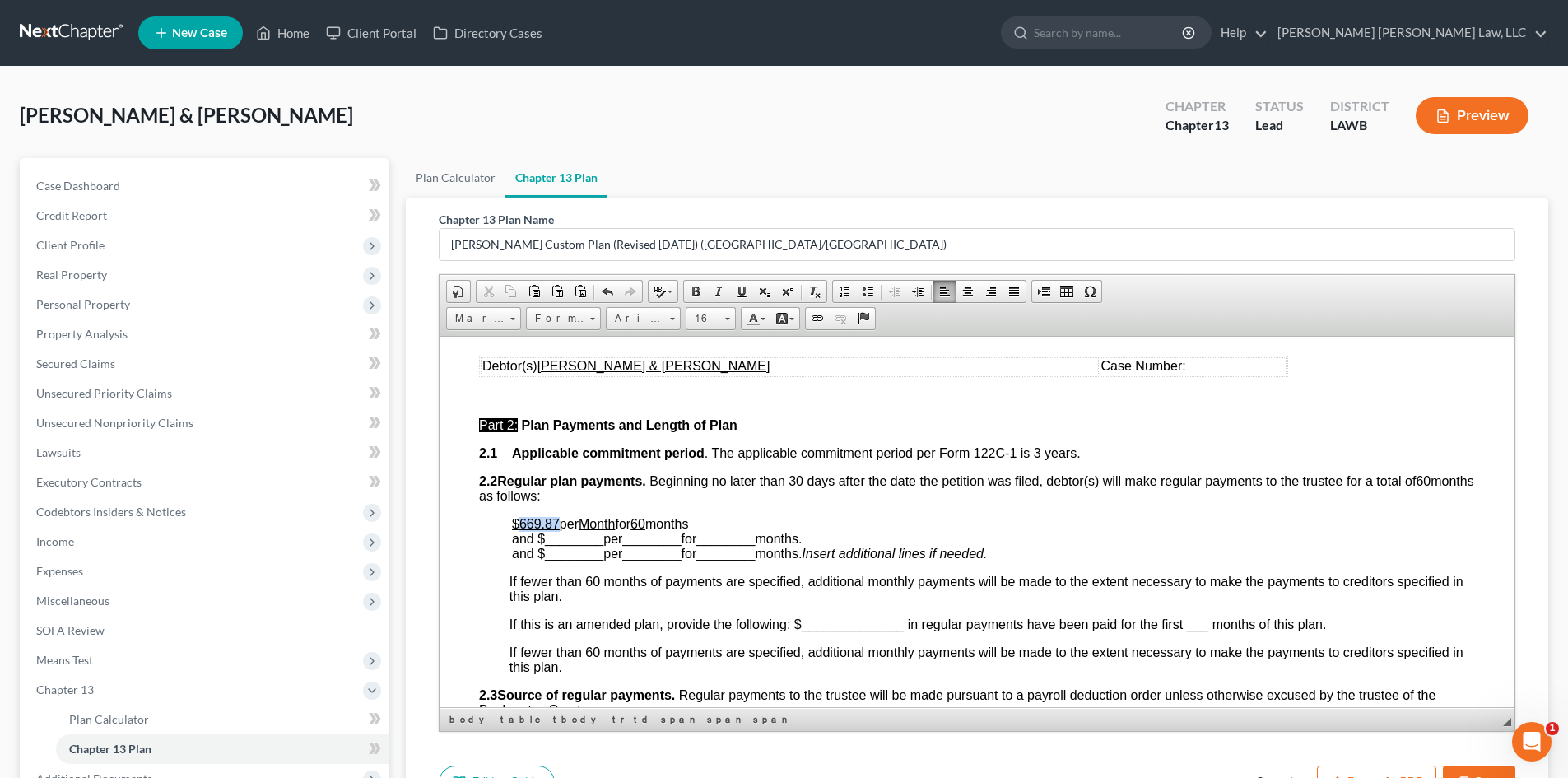
drag, startPoint x: 560, startPoint y: 522, endPoint x: 521, endPoint y: 523, distance: 39.0
click at [521, 523] on p "$669.87 per Month for 60 months and $ ________ per ________ for ________ months…" at bounding box center [992, 538] width 963 height 45
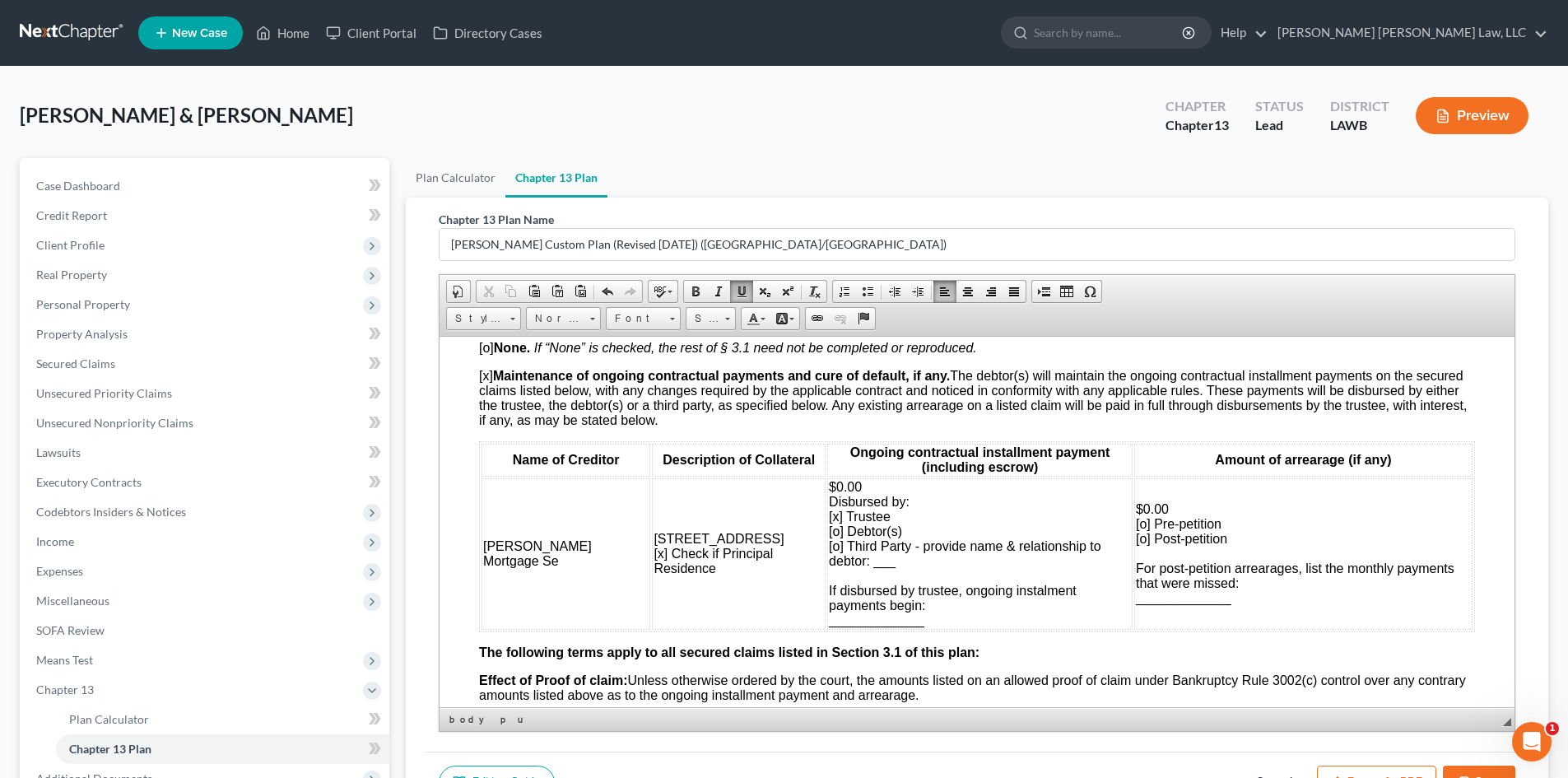
scroll to position [1563, 0]
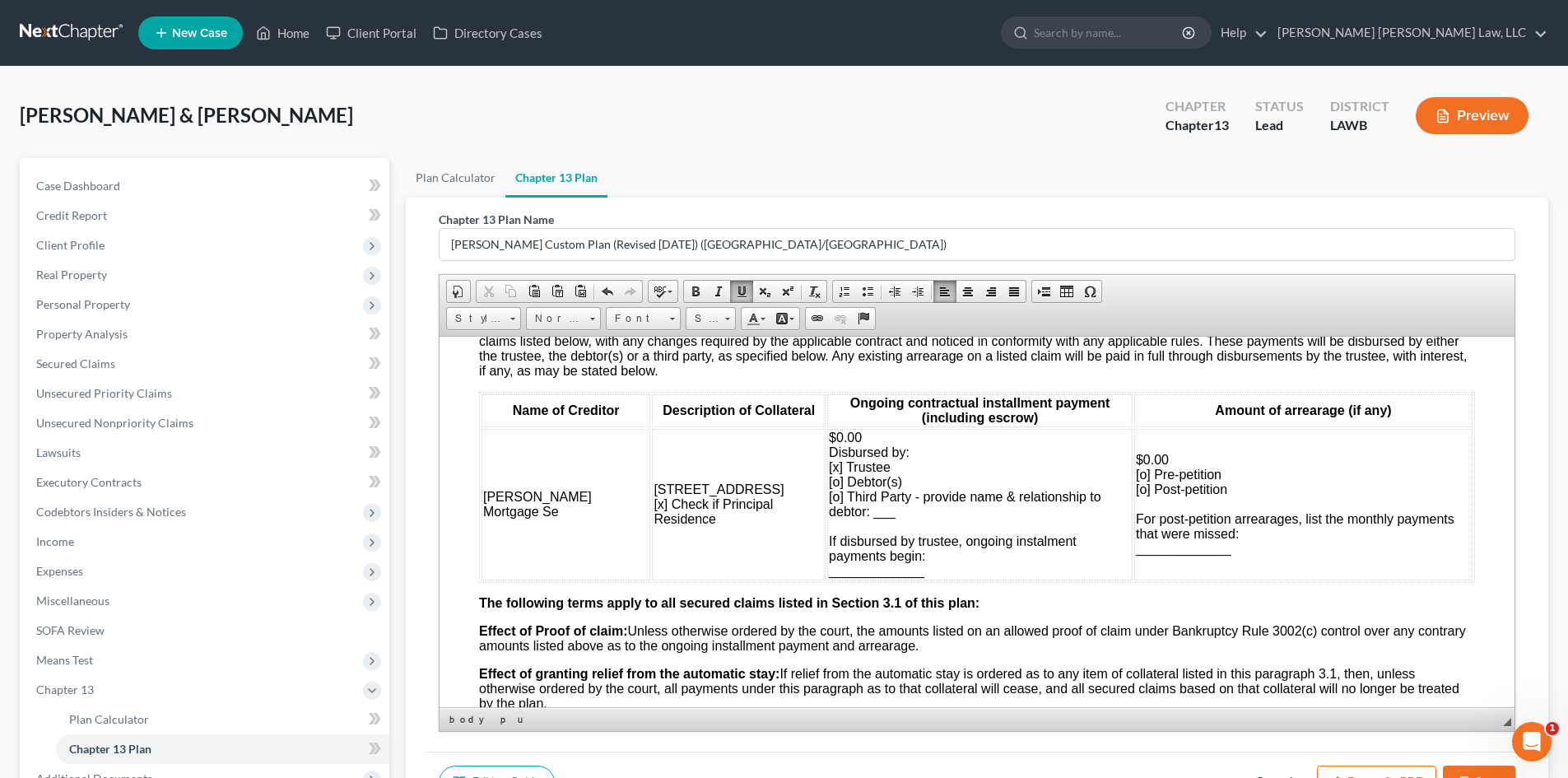
click at [829, 468] on span "$0.00 Disbursed by: [x] Trustee [o] Debtor(s) [o] Third Party - provide name & …" at bounding box center [965, 503] width 272 height 148
drag, startPoint x: 822, startPoint y: 438, endPoint x: 786, endPoint y: 441, distance: 36.1
click at [827, 441] on td "$0.00 Disbursed by: [o] Trustee [x] Debtor(s) [o] Third Party - provide name & …" at bounding box center [979, 503] width 305 height 151
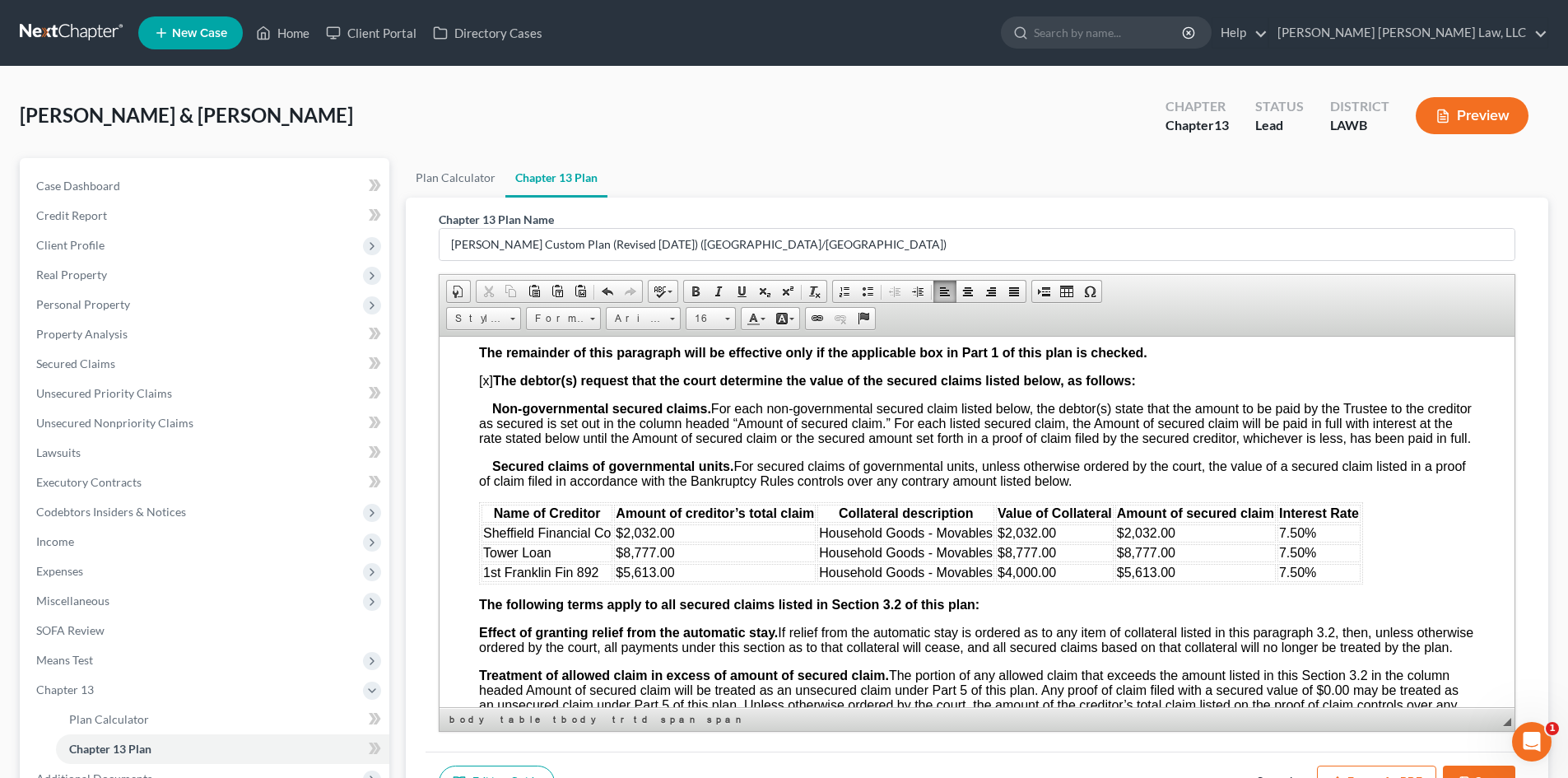
scroll to position [2140, 0]
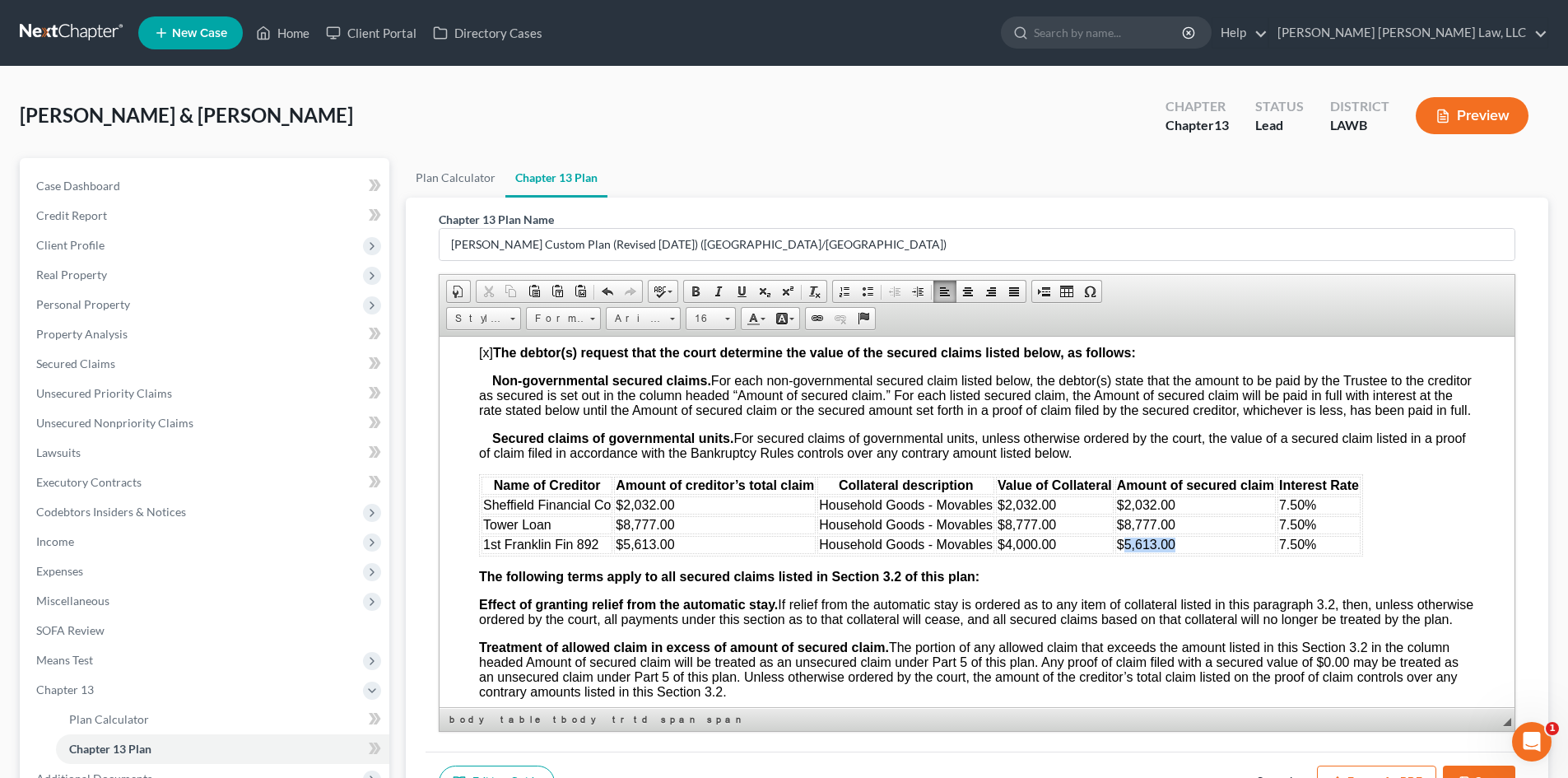
drag, startPoint x: 1185, startPoint y: 562, endPoint x: 1123, endPoint y: 554, distance: 62.5
click at [1123, 553] on td "$5,613.00" at bounding box center [1195, 544] width 161 height 19
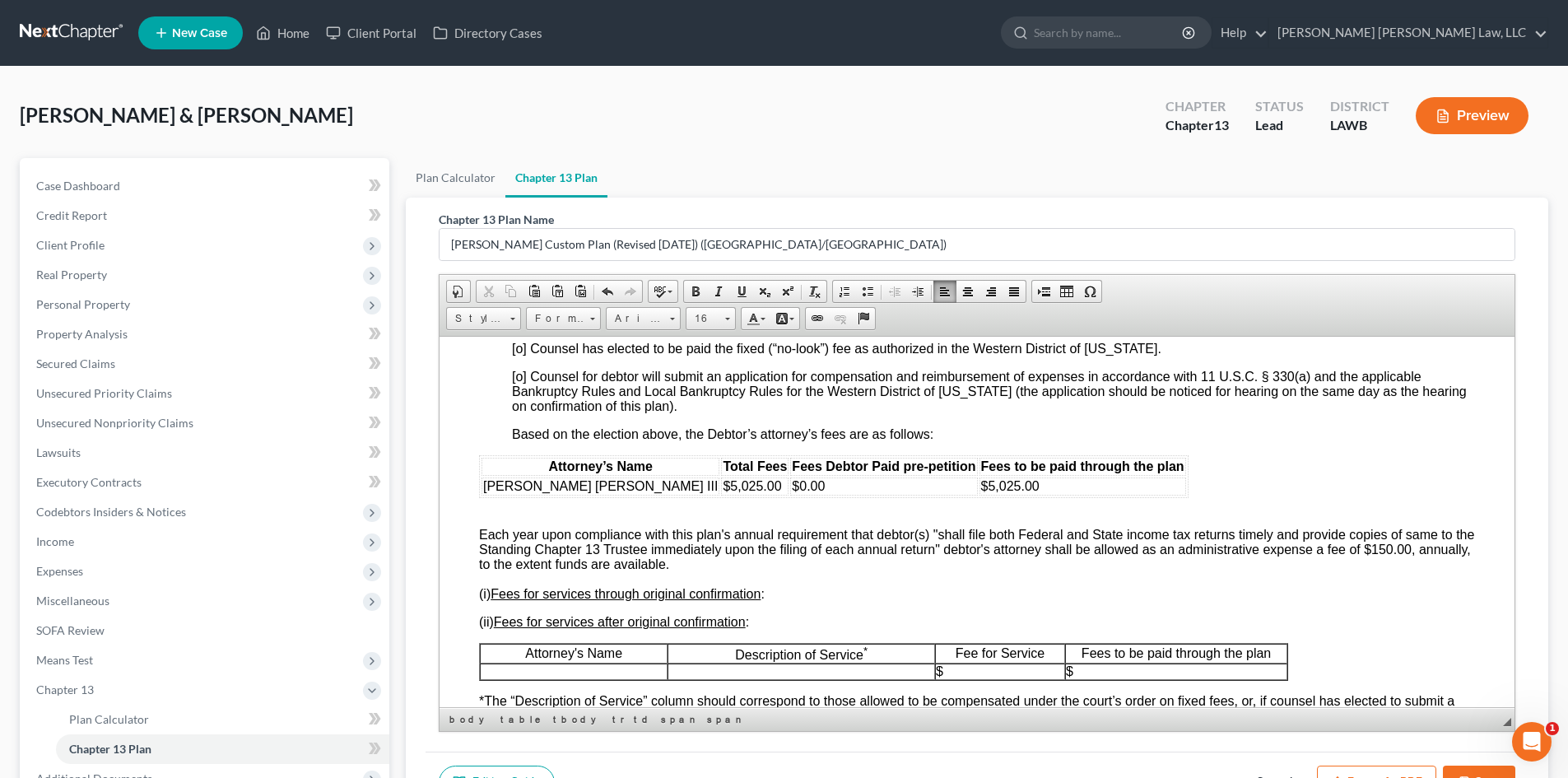
scroll to position [3374, 0]
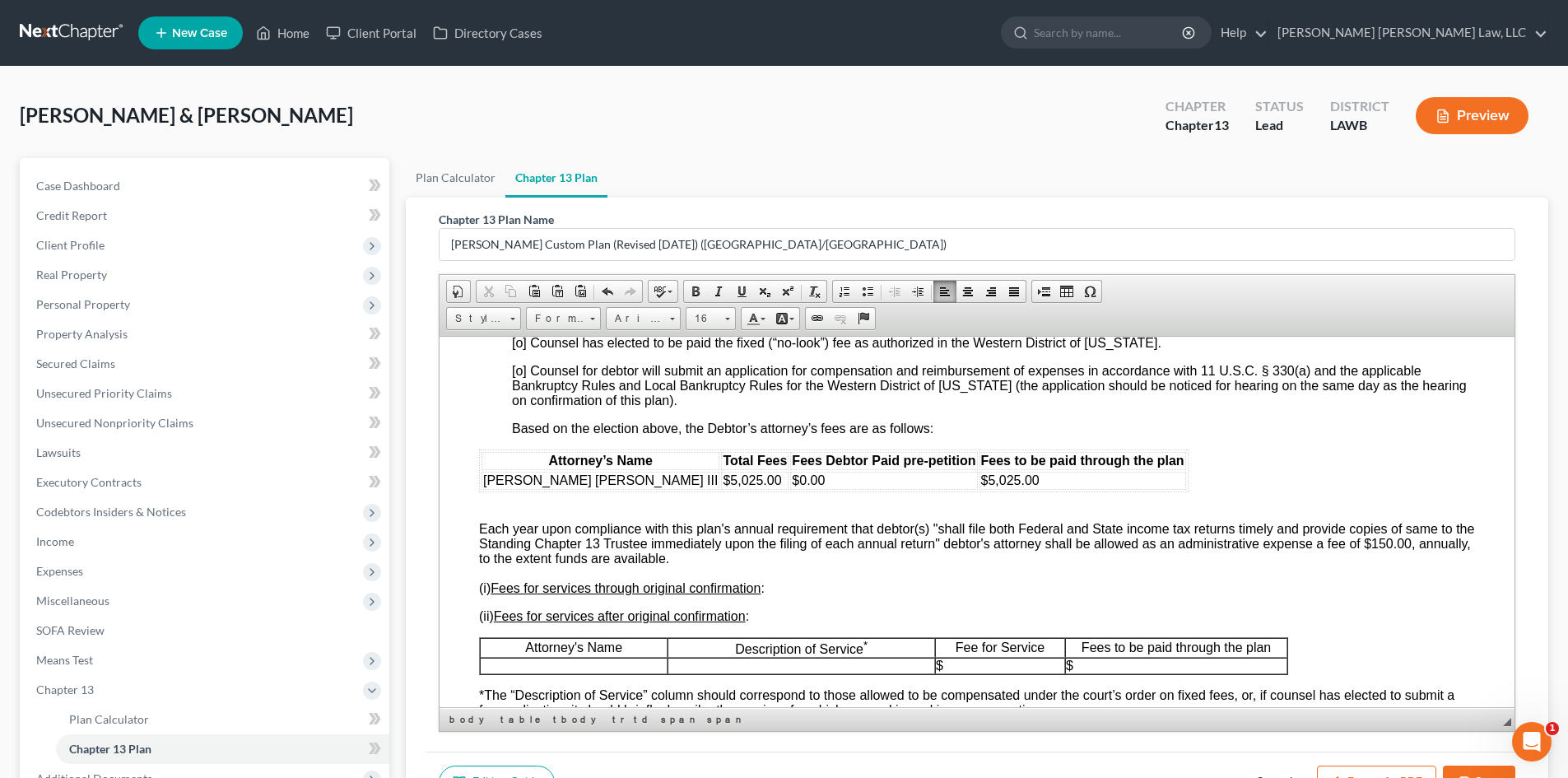
click at [521, 349] on span "[o] Counsel has elected to be paid the fixed (“no-look”) fee as authorized in t…" at bounding box center [836, 342] width 649 height 14
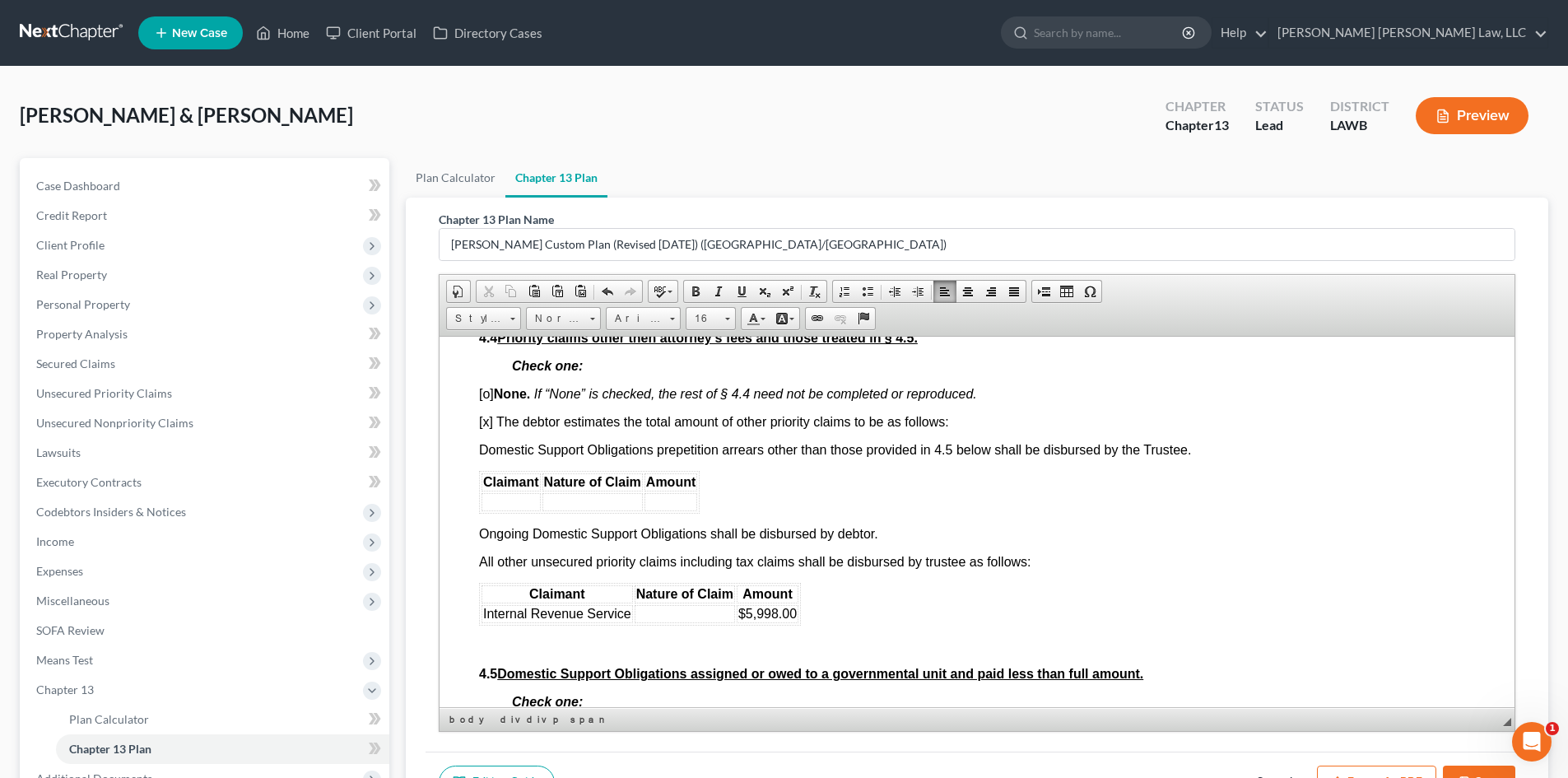
scroll to position [3868, 0]
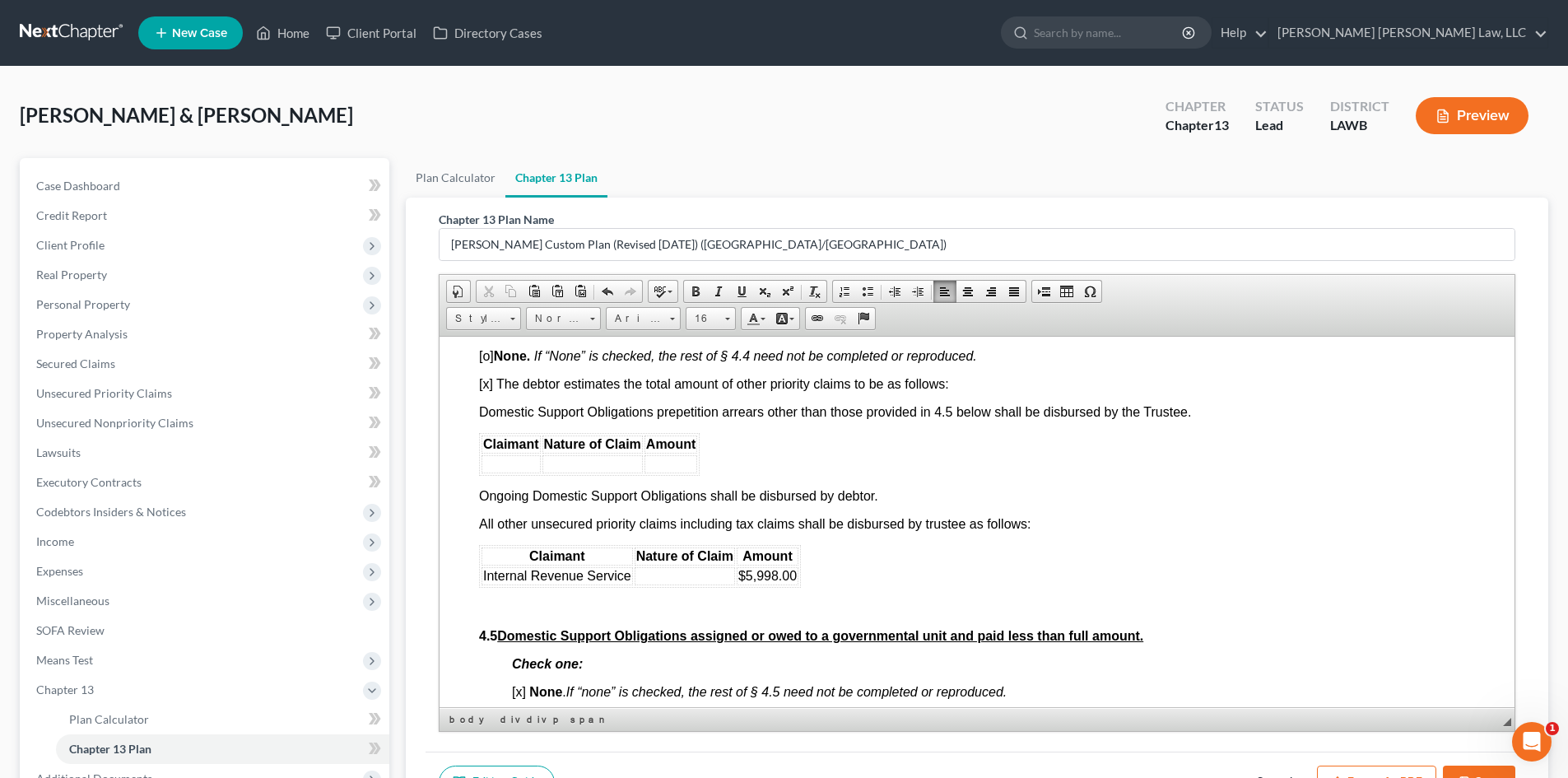
click at [673, 584] on td at bounding box center [684, 576] width 100 height 19
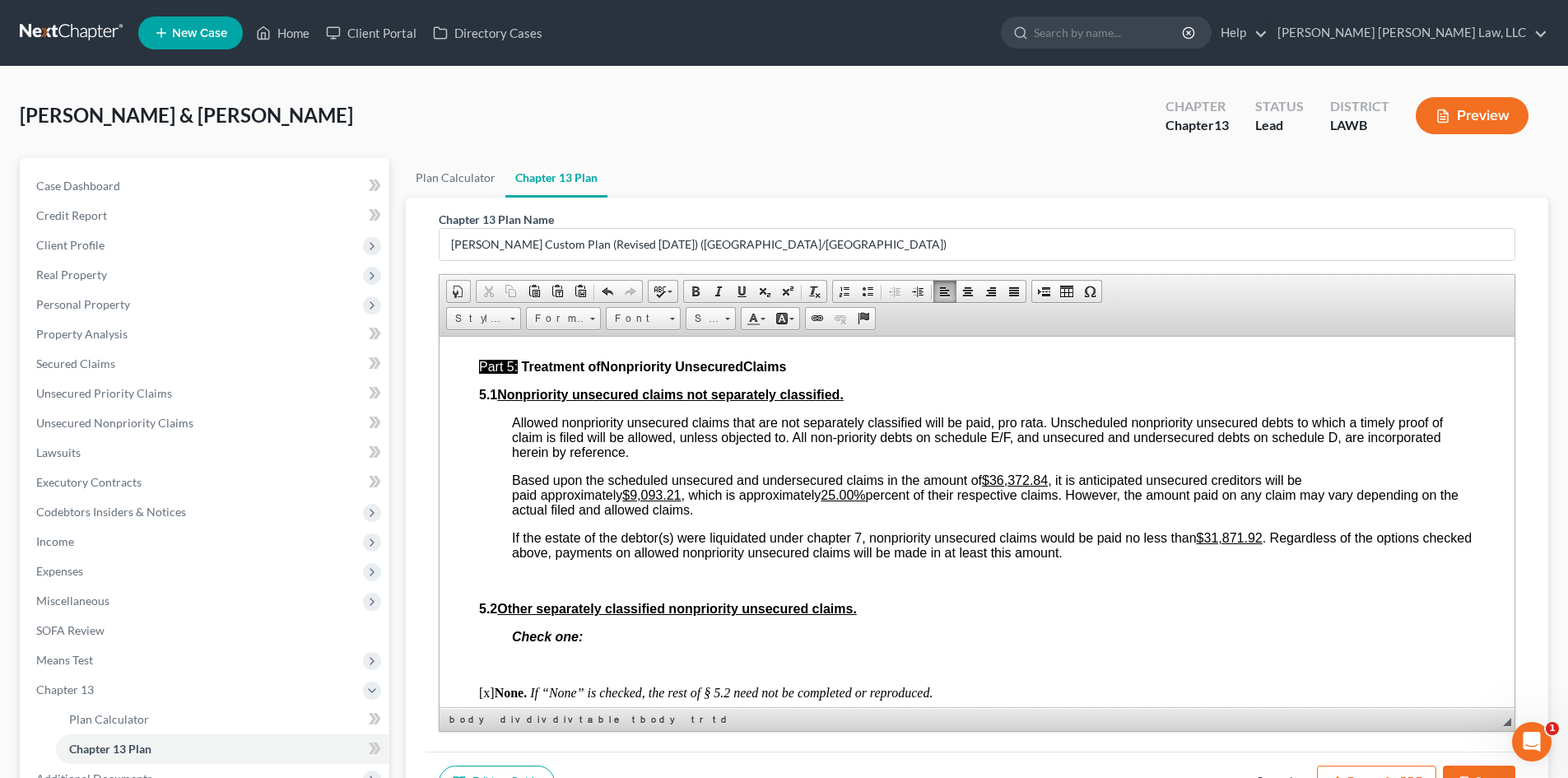
scroll to position [4609, 0]
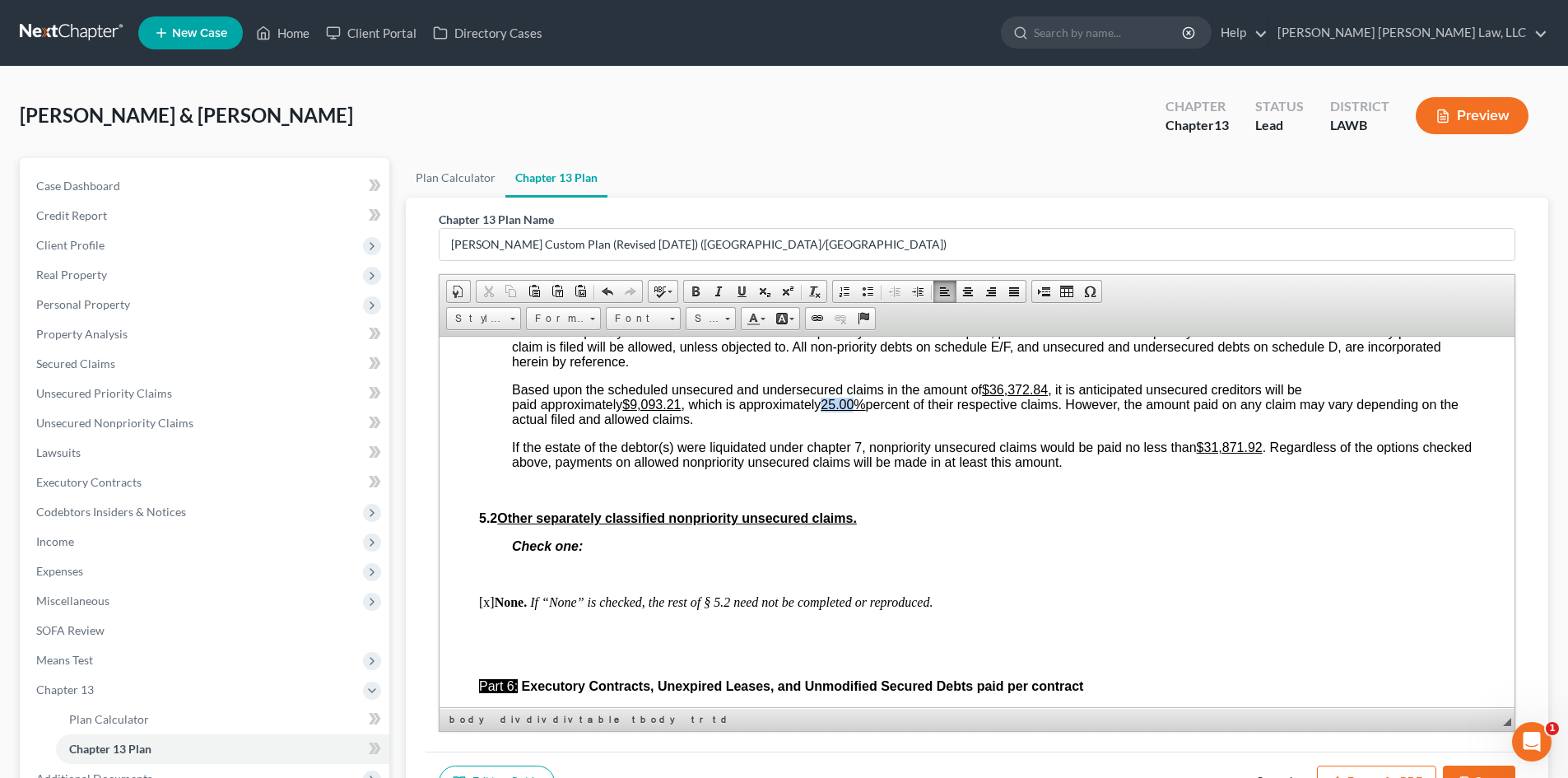
drag, startPoint x: 862, startPoint y: 431, endPoint x: 834, endPoint y: 437, distance: 28.6
click at [834, 410] on u "25.00%" at bounding box center [843, 403] width 45 height 14
drag, startPoint x: 680, startPoint y: 432, endPoint x: 640, endPoint y: 430, distance: 40.0
click at [640, 410] on u "$9,093.21" at bounding box center [651, 403] width 58 height 14
click at [649, 410] on u "$9,093.21" at bounding box center [651, 403] width 58 height 14
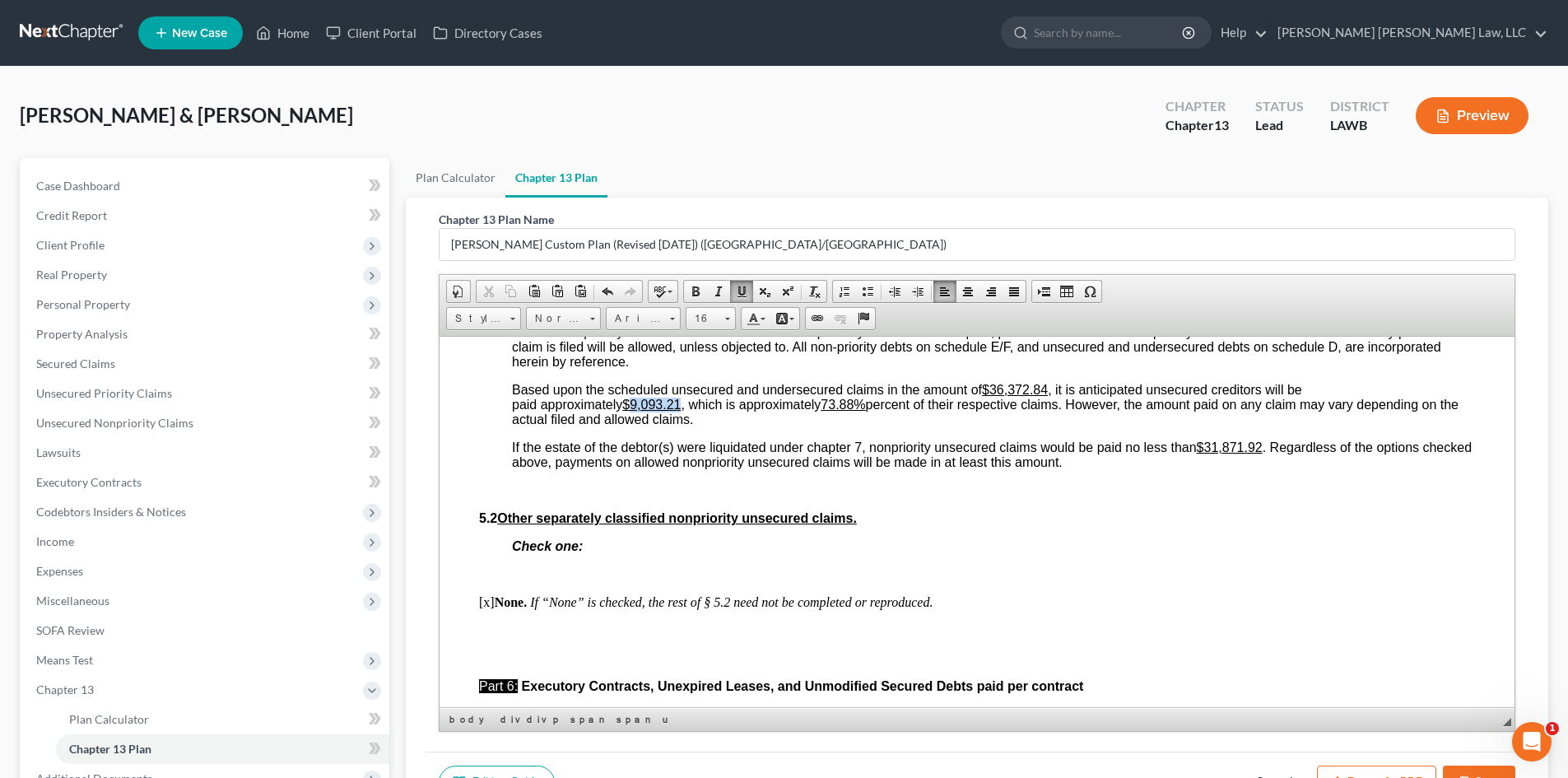
drag, startPoint x: 681, startPoint y: 433, endPoint x: 634, endPoint y: 432, distance: 47.0
click at [634, 410] on u "$9,093.21" at bounding box center [651, 403] width 58 height 14
drag, startPoint x: 1206, startPoint y: 477, endPoint x: 1263, endPoint y: 477, distance: 57.0
click at [1263, 453] on u "$31,871.92" at bounding box center [1229, 446] width 66 height 14
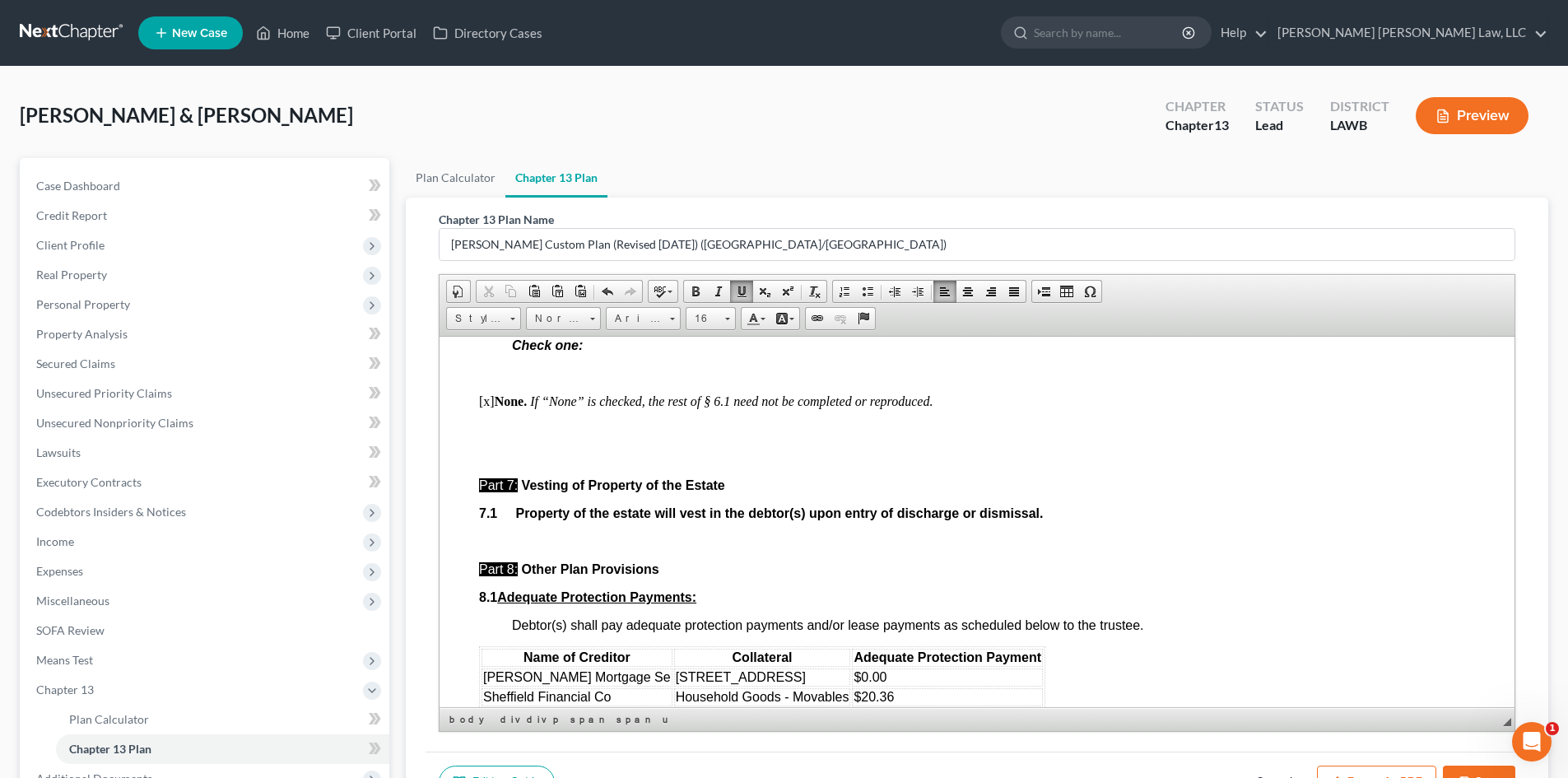
scroll to position [5102, 0]
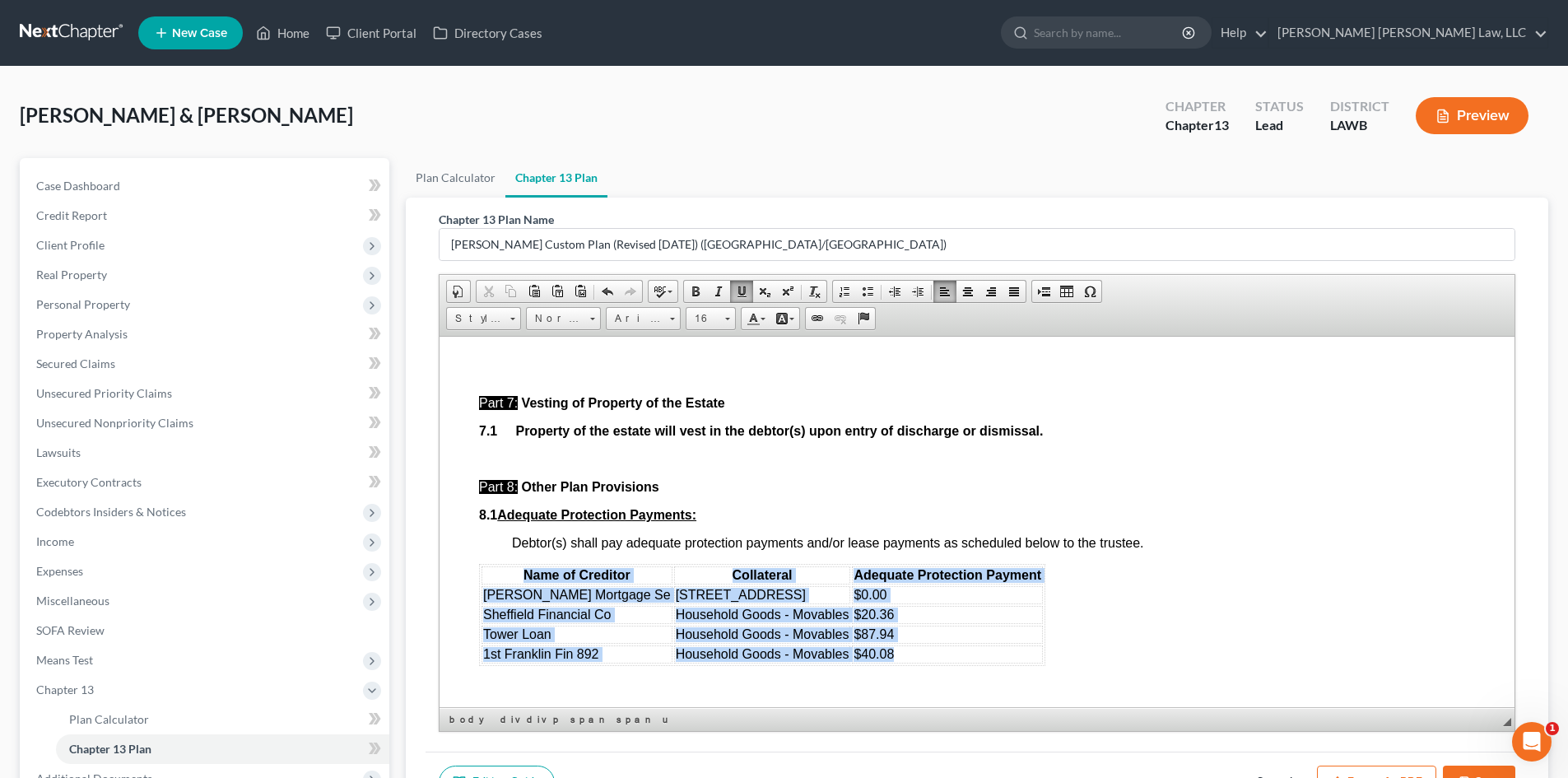
drag, startPoint x: 489, startPoint y: 605, endPoint x: 856, endPoint y: 677, distance: 374.0
click at [856, 665] on table "Name of Creditor Collateral Adequate Protection Payment [PERSON_NAME] Mortgage …" at bounding box center [762, 614] width 566 height 102
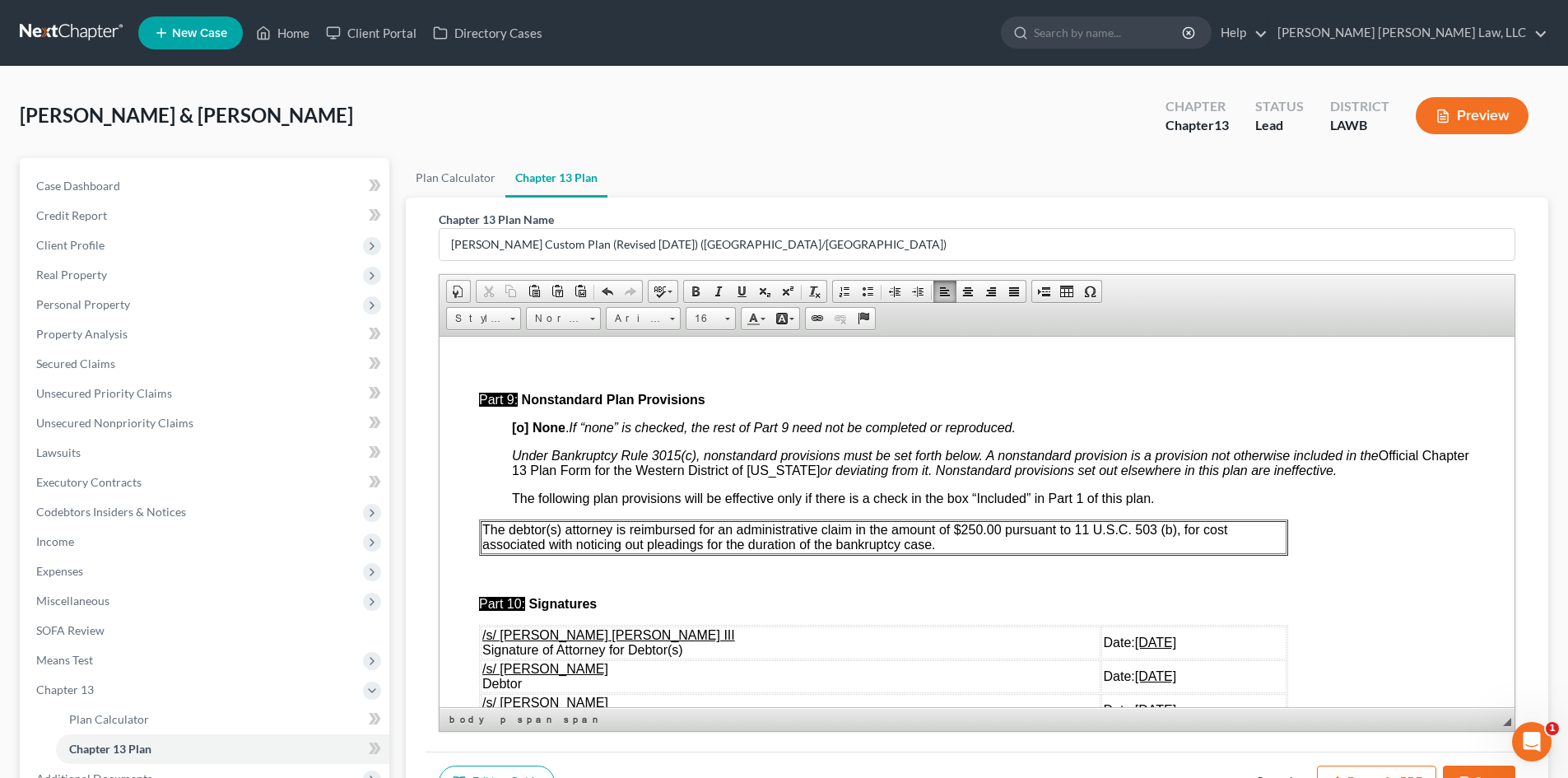
scroll to position [5514, 0]
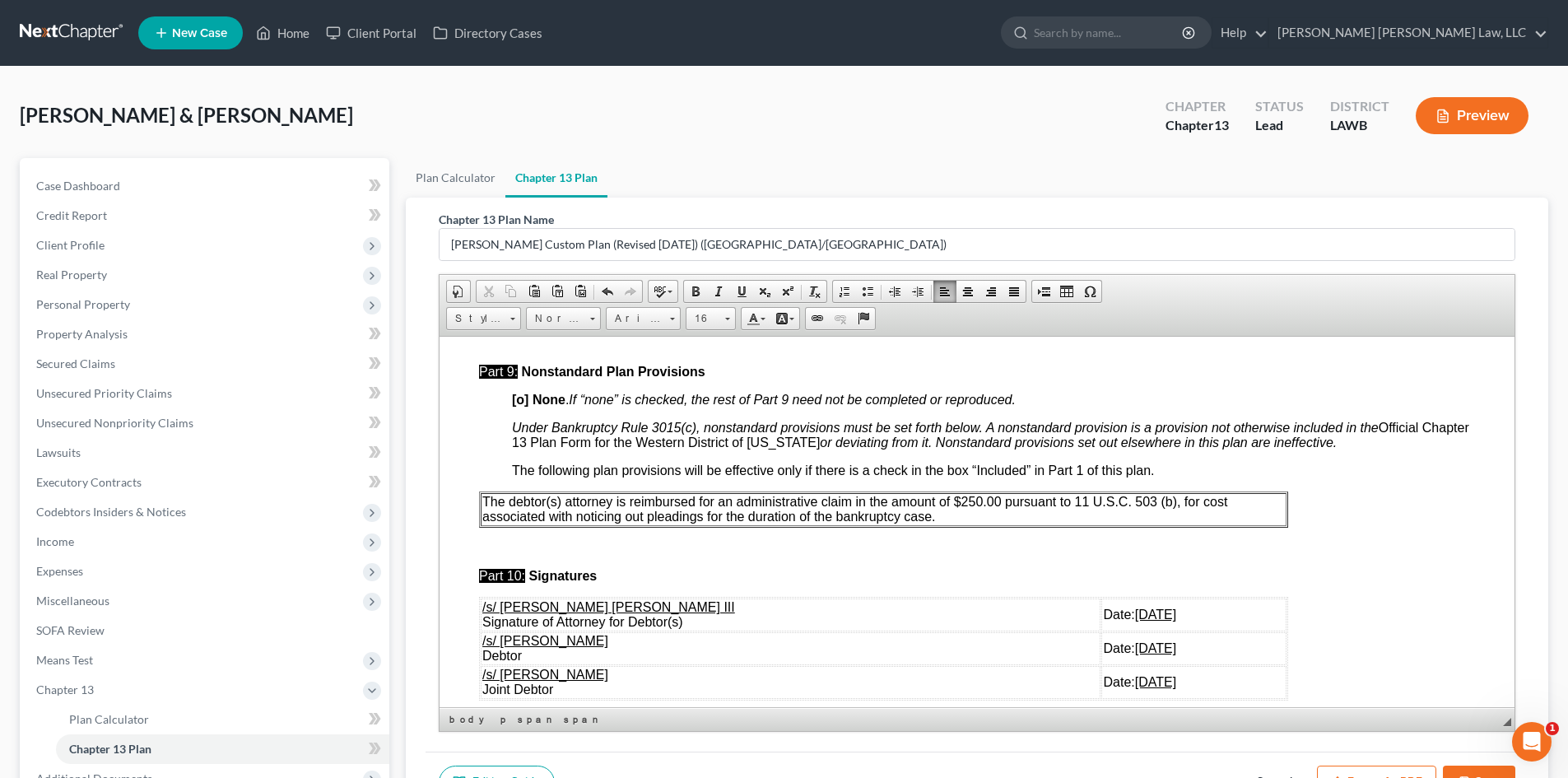
click at [990, 524] on p "The debtor(s) attorney is reimbursed for an administrative claim in the amount …" at bounding box center [883, 509] width 802 height 30
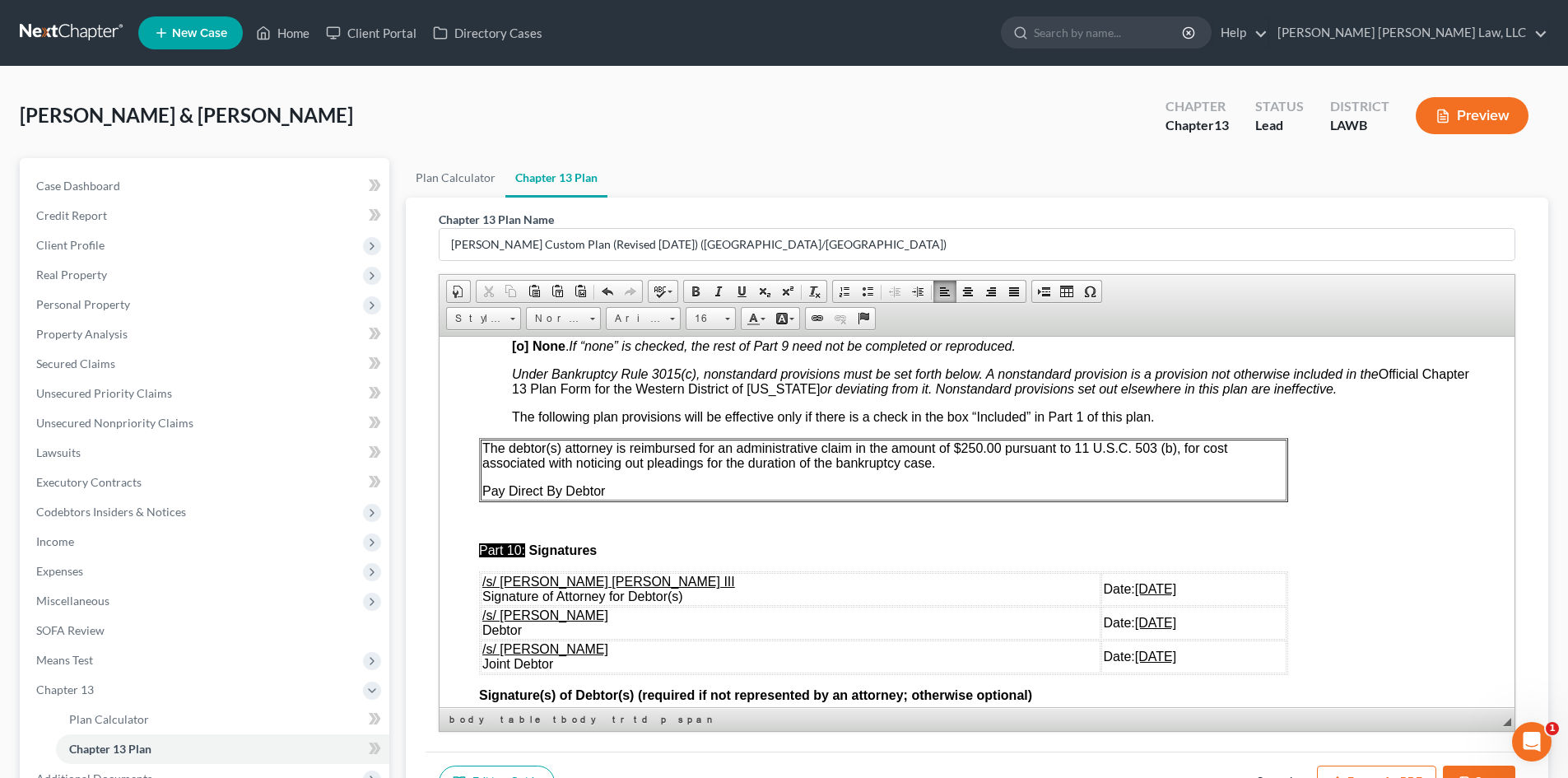
scroll to position [5596, 0]
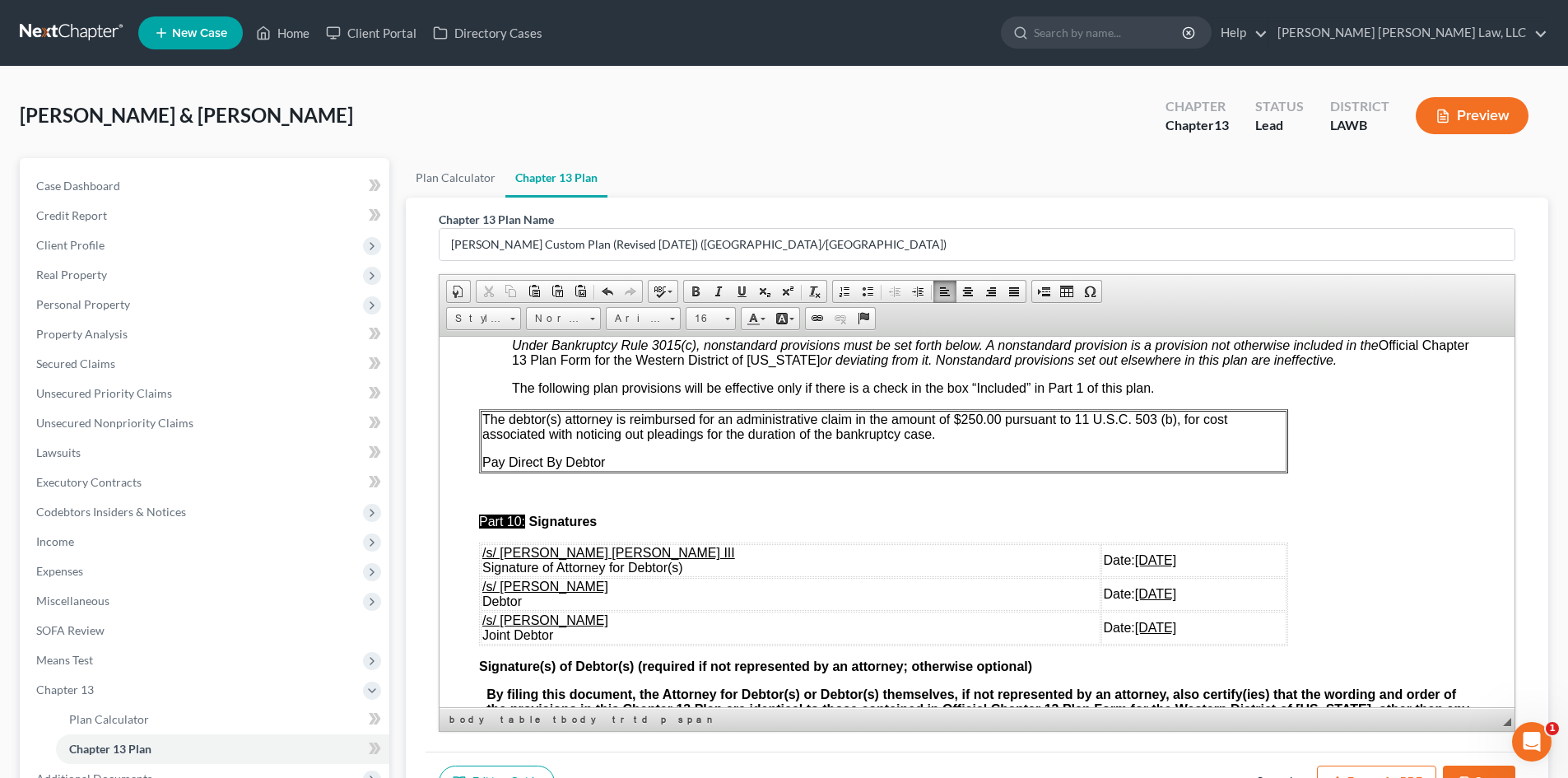
drag, startPoint x: 1124, startPoint y: 668, endPoint x: 547, endPoint y: 618, distance: 579.2
click at [547, 618] on tbody "/s/ [PERSON_NAME] [PERSON_NAME] III Signature of Attorney for [PERSON_NAME](s) …" at bounding box center [884, 593] width 806 height 100
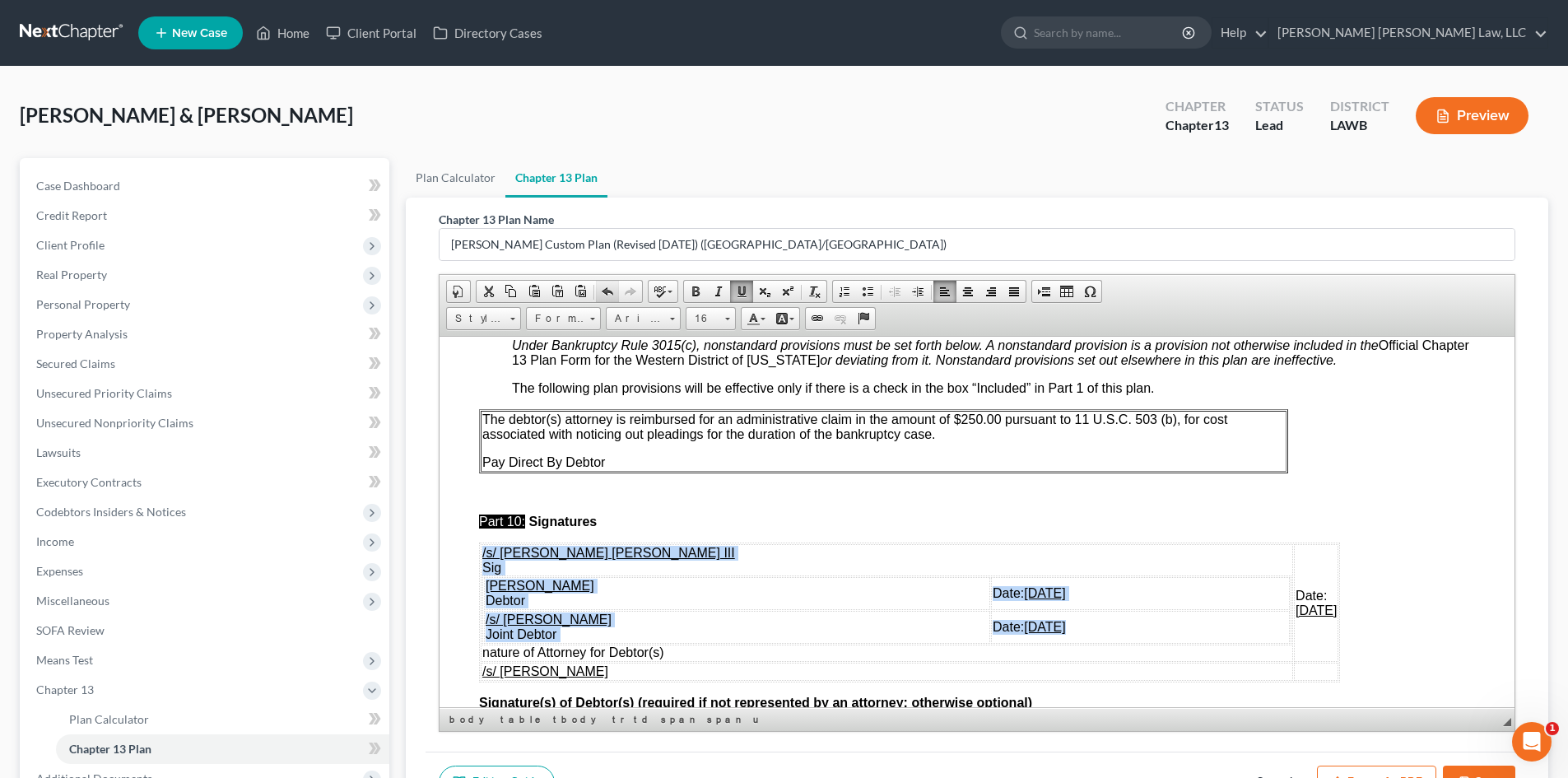
click at [600, 298] on link "Undo" at bounding box center [607, 291] width 23 height 21
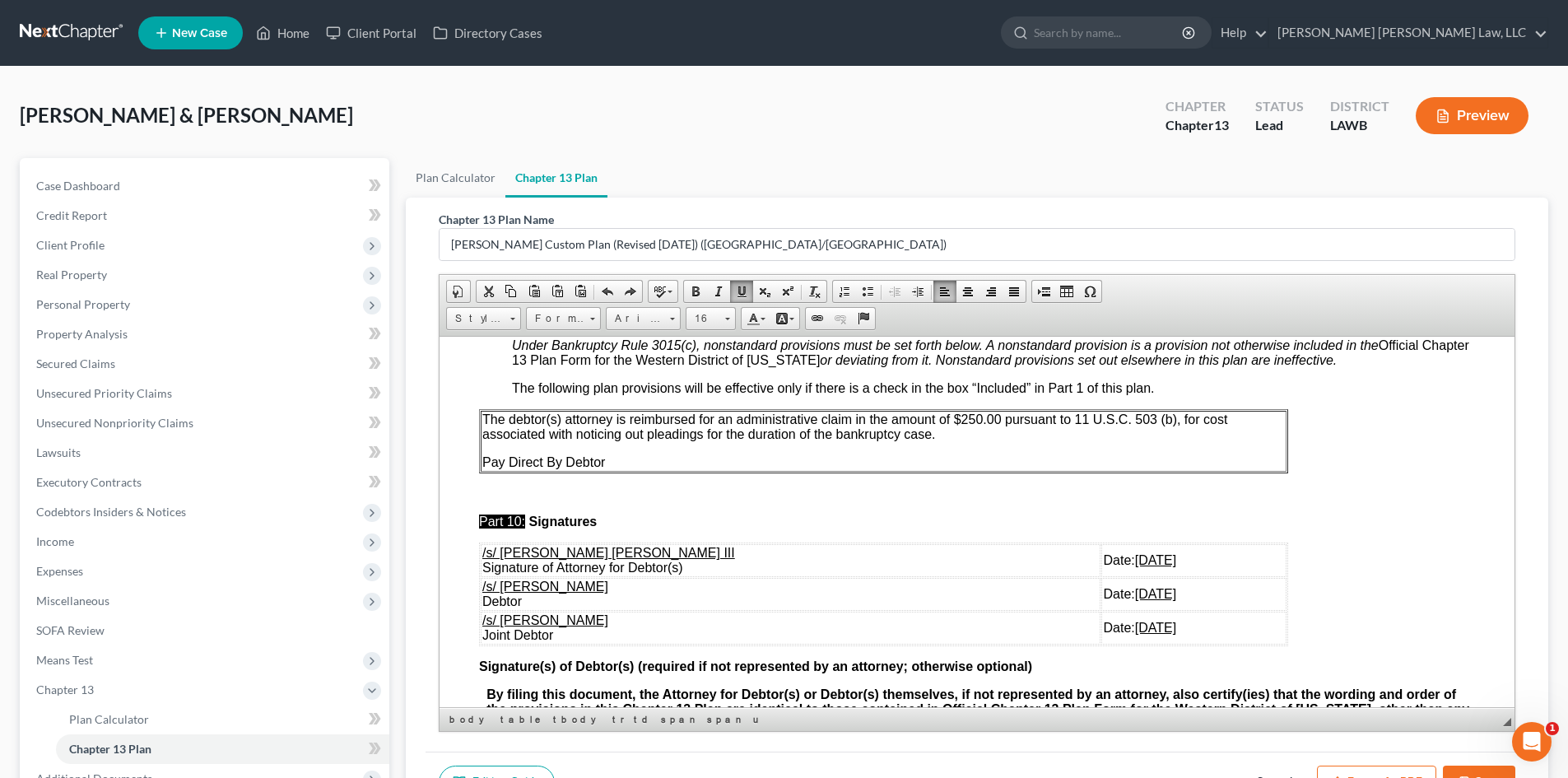
click at [487, 592] on u "/s/ [PERSON_NAME]" at bounding box center [545, 585] width 126 height 14
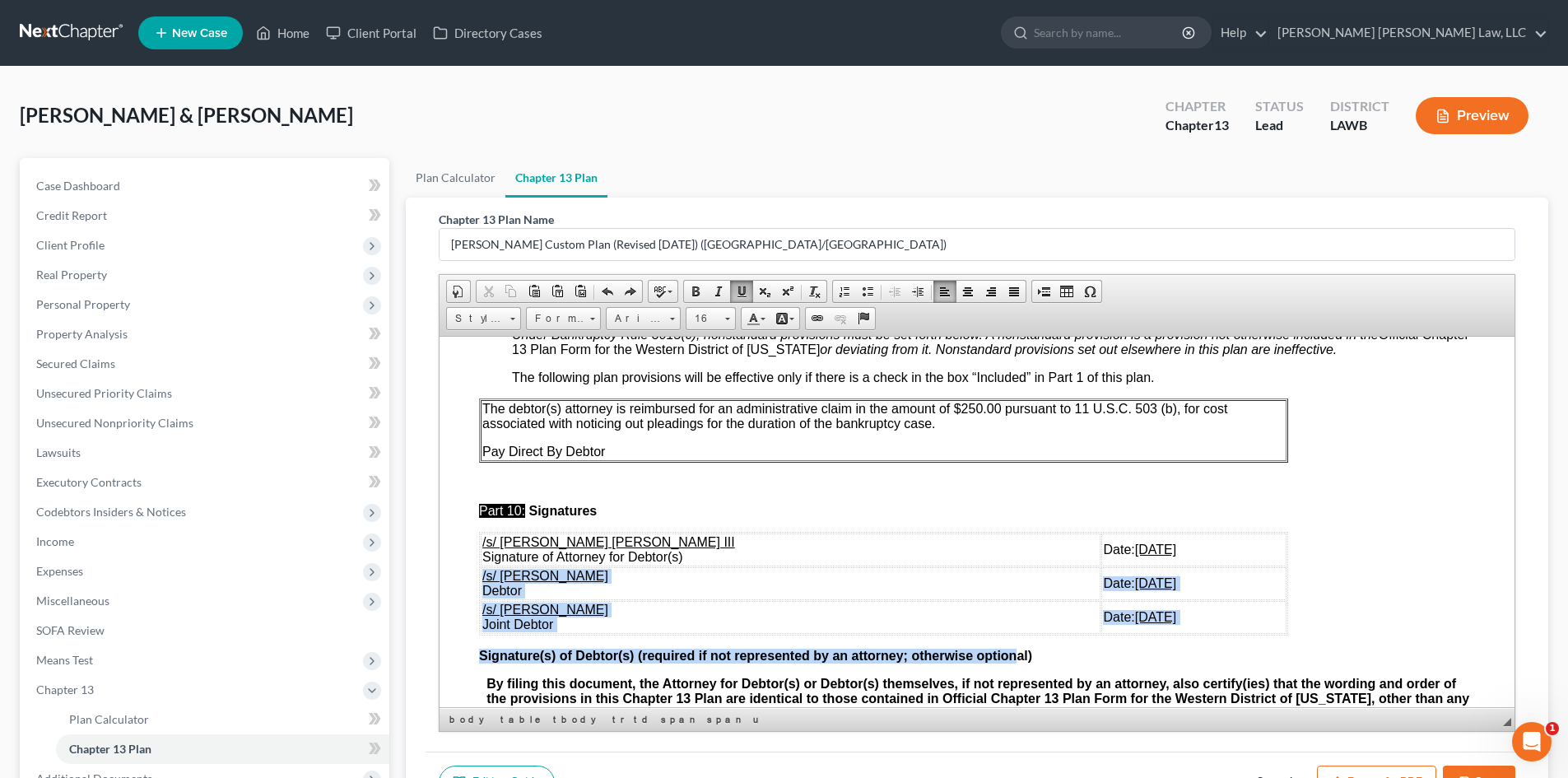
scroll to position [5611, 0]
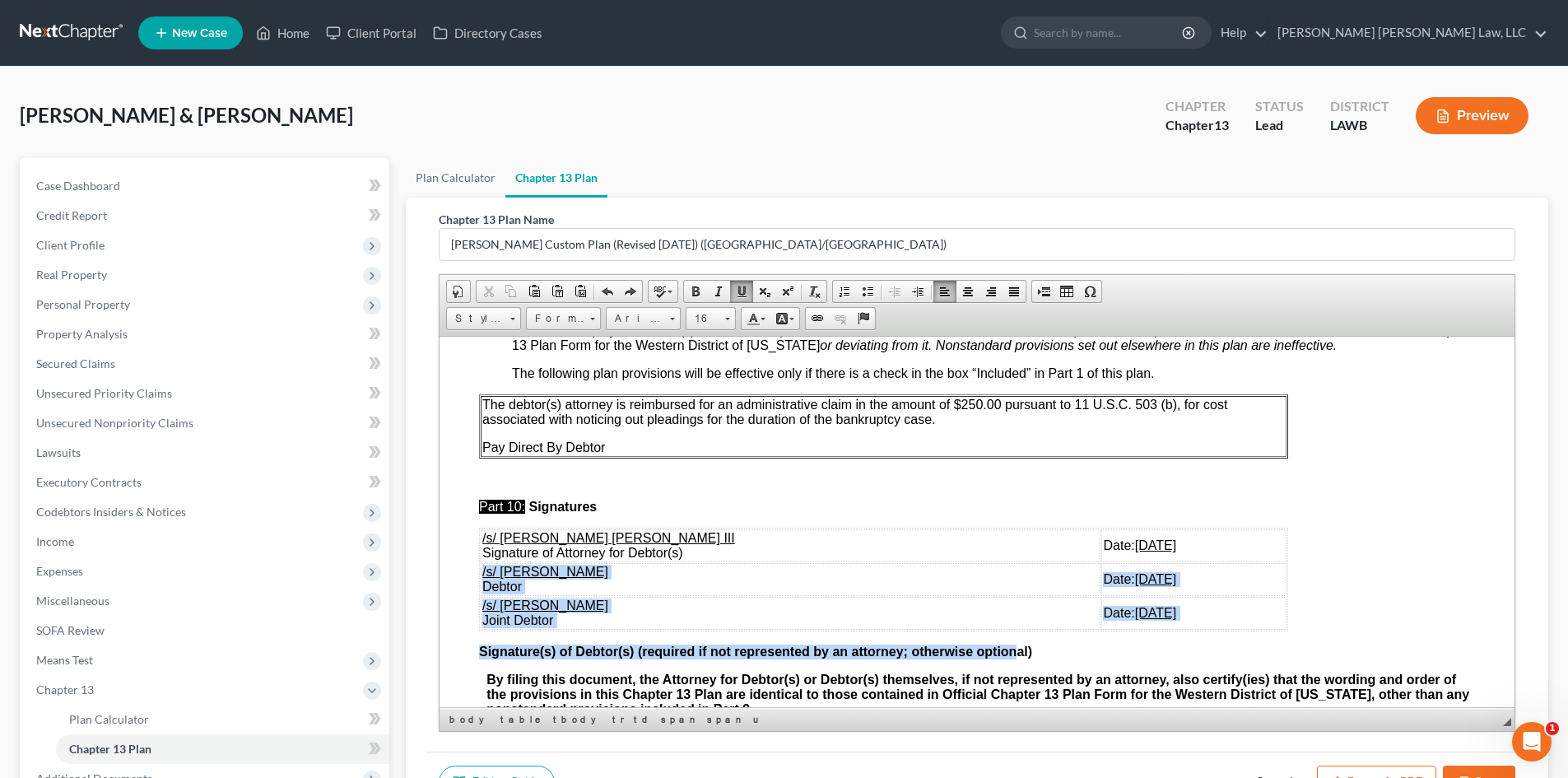
drag, startPoint x: 482, startPoint y: 617, endPoint x: 1131, endPoint y: 646, distance: 649.6
click at [1131, 629] on tbody "/s/ [PERSON_NAME] [PERSON_NAME] III Signature of Attorney for [PERSON_NAME](s) …" at bounding box center [884, 578] width 806 height 100
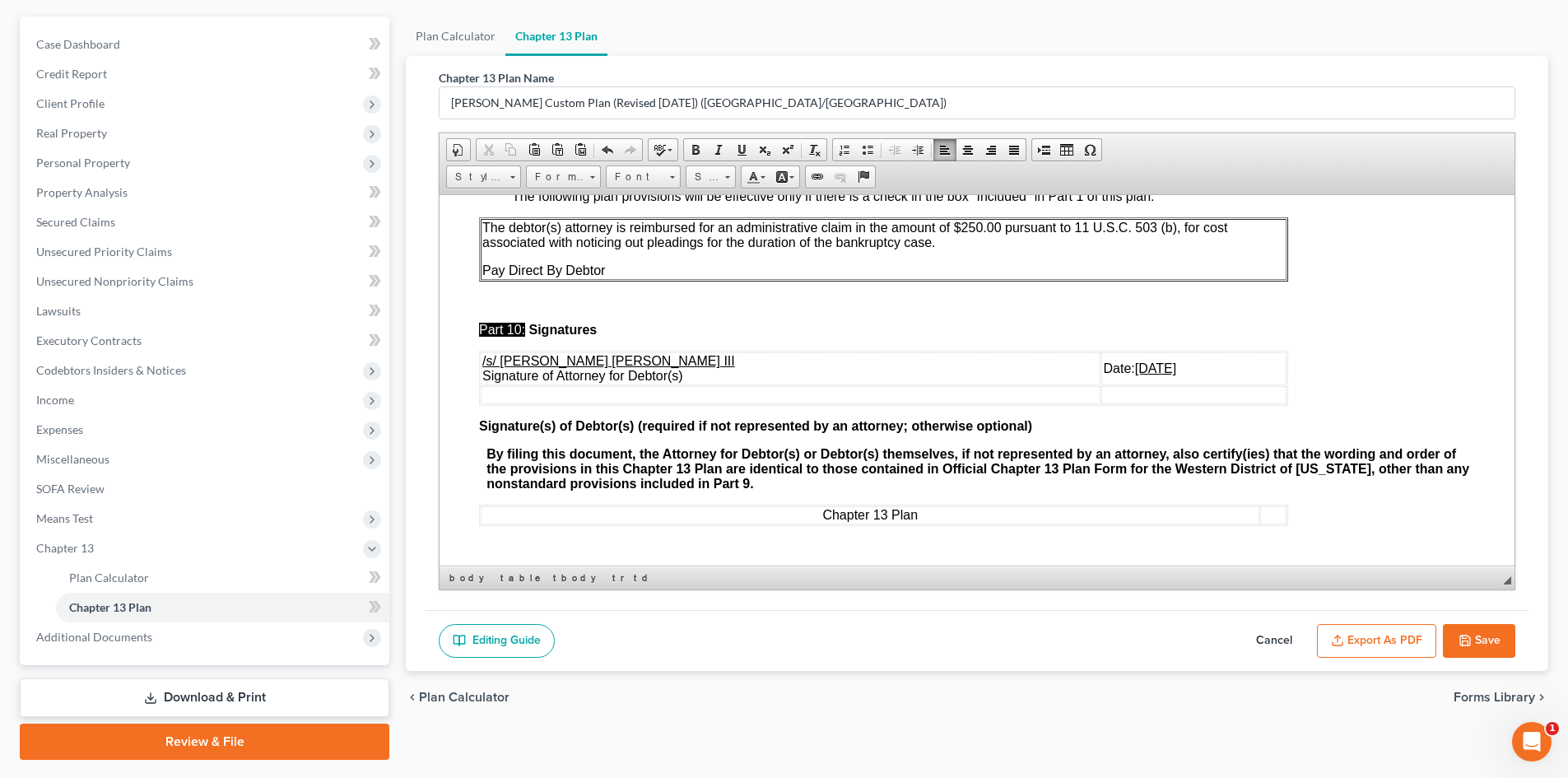
scroll to position [164, 0]
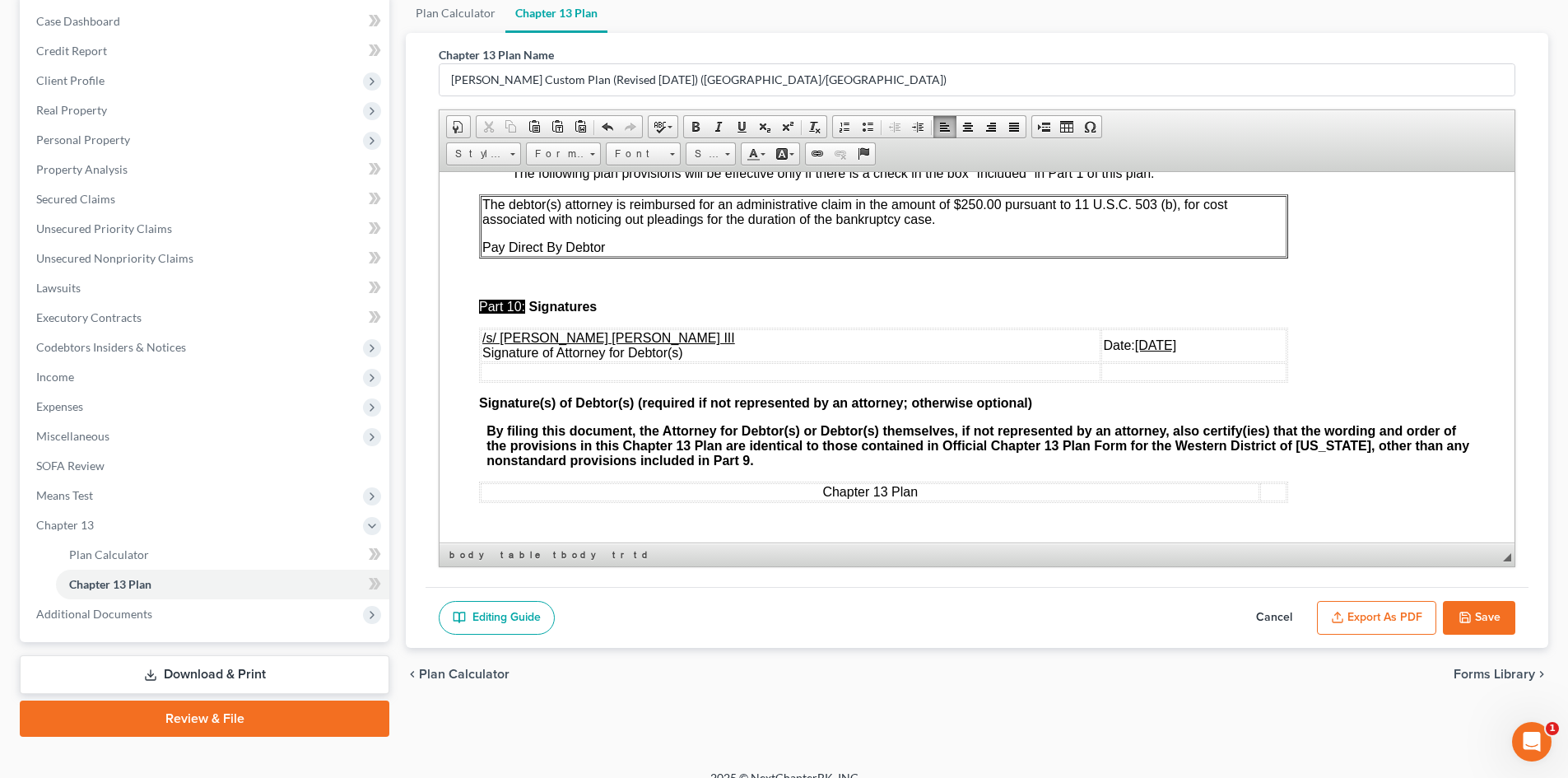
click at [1502, 616] on button "Save" at bounding box center [1479, 617] width 72 height 34
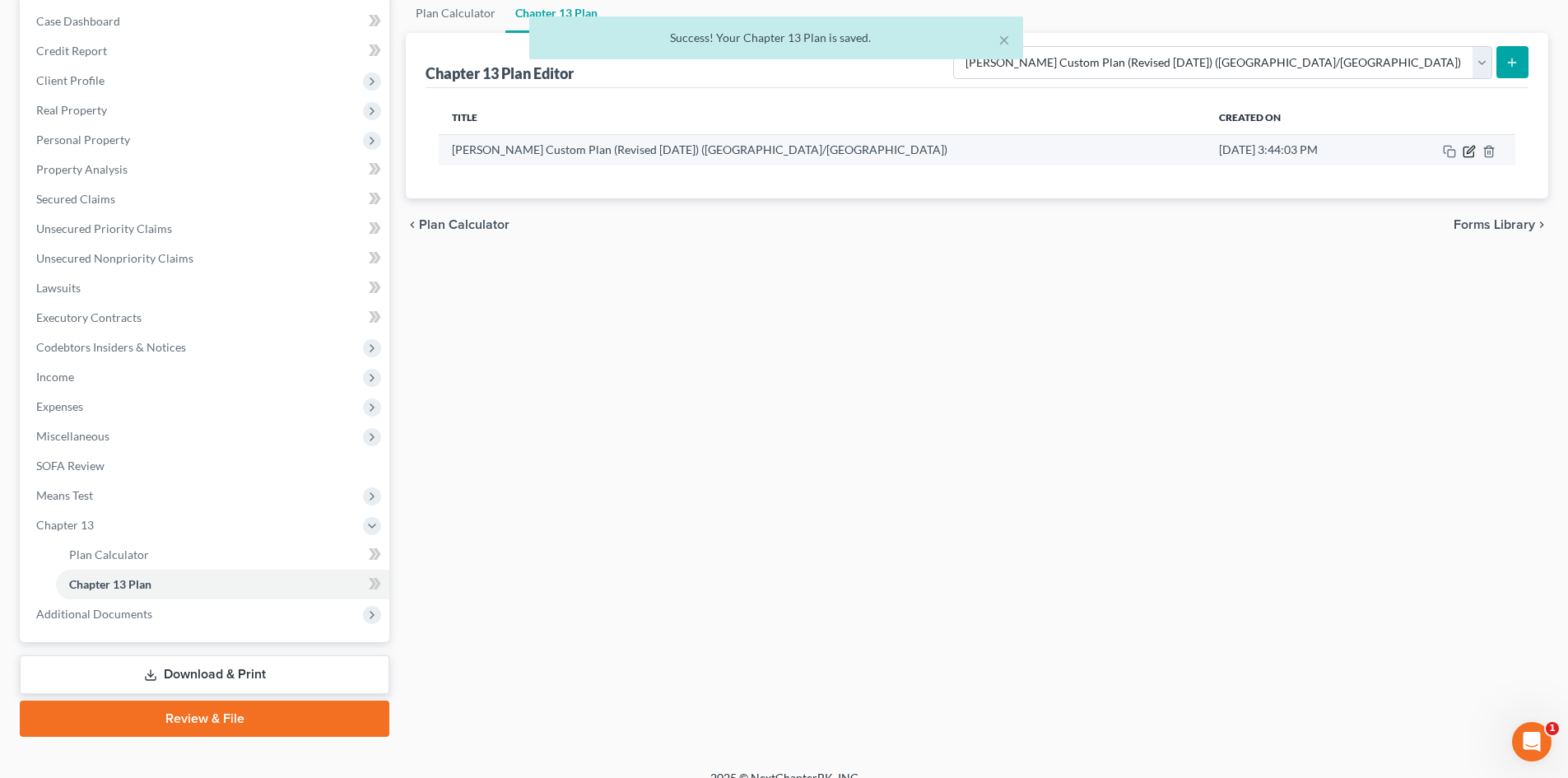
click at [1471, 154] on icon "button" at bounding box center [1469, 151] width 13 height 13
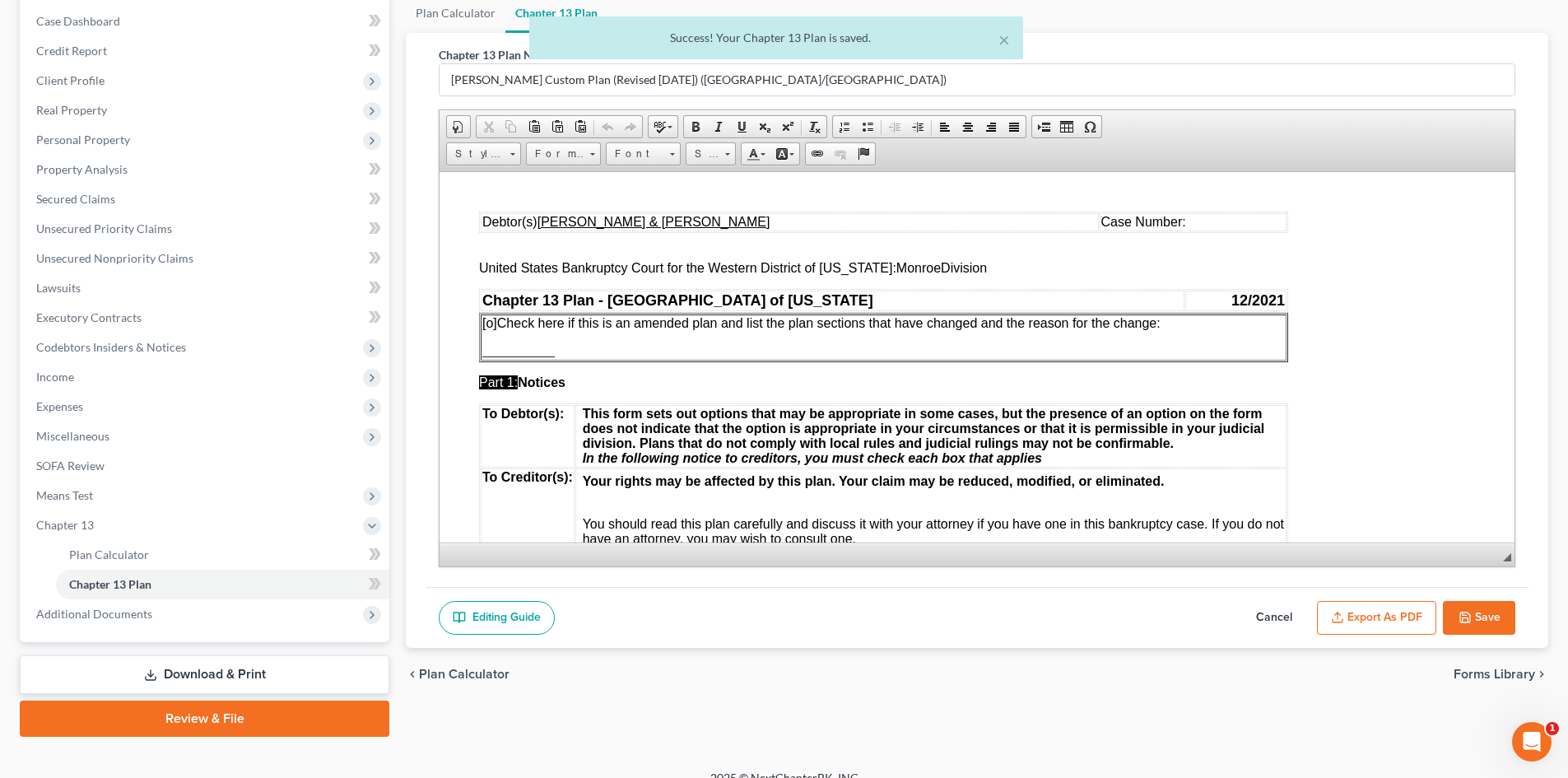
scroll to position [0, 0]
click at [1358, 623] on button "Export as PDF" at bounding box center [1376, 617] width 120 height 34
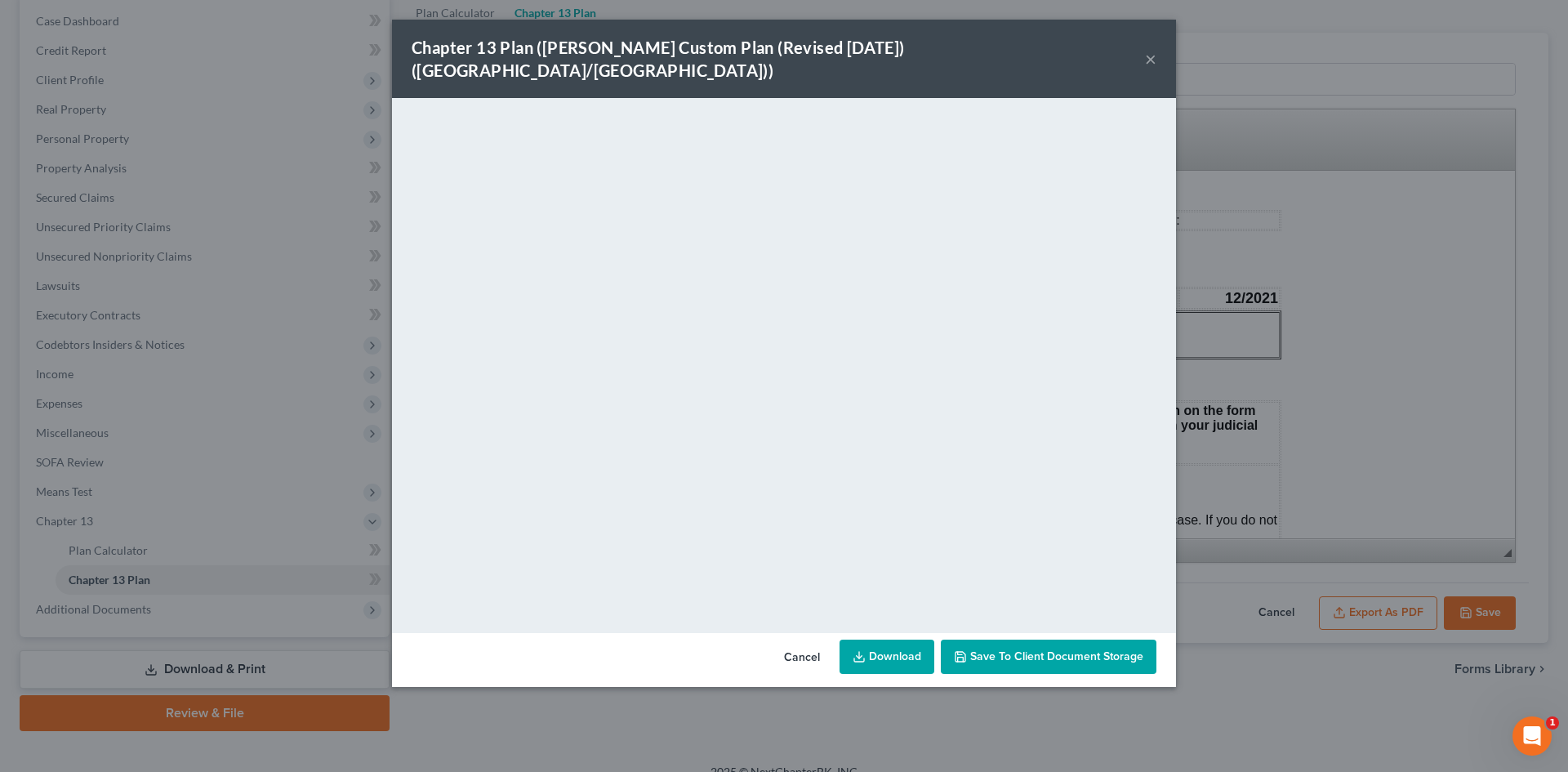
click at [854, 650] on icon at bounding box center [859, 657] width 13 height 13
click at [1283, 223] on div "Chapter 13 Plan ([PERSON_NAME] Custom Plan (Revised [DATE]) ([GEOGRAPHIC_DATA]/…" at bounding box center [784, 386] width 1568 height 772
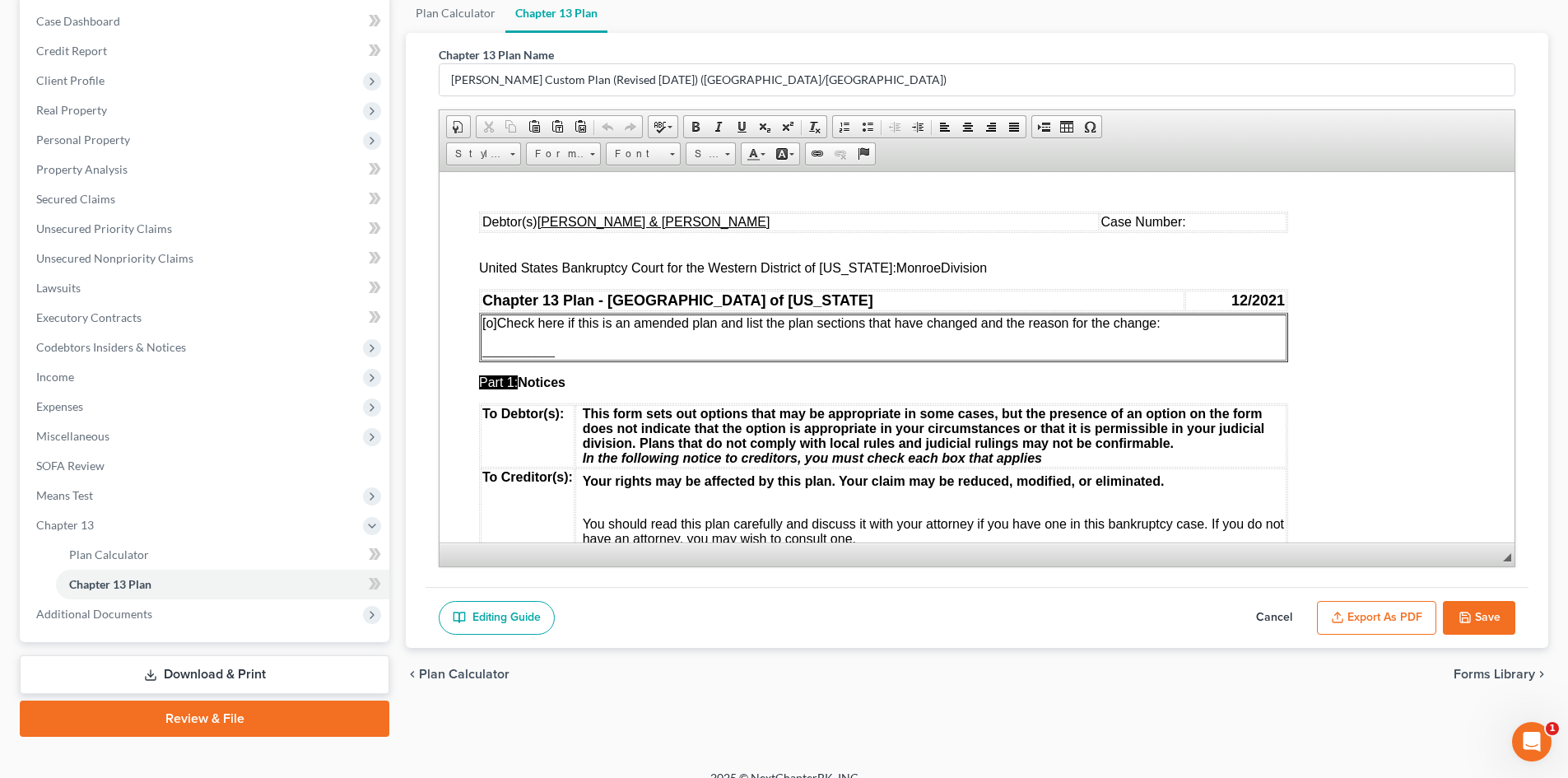
click at [1498, 613] on button "Save" at bounding box center [1479, 617] width 72 height 34
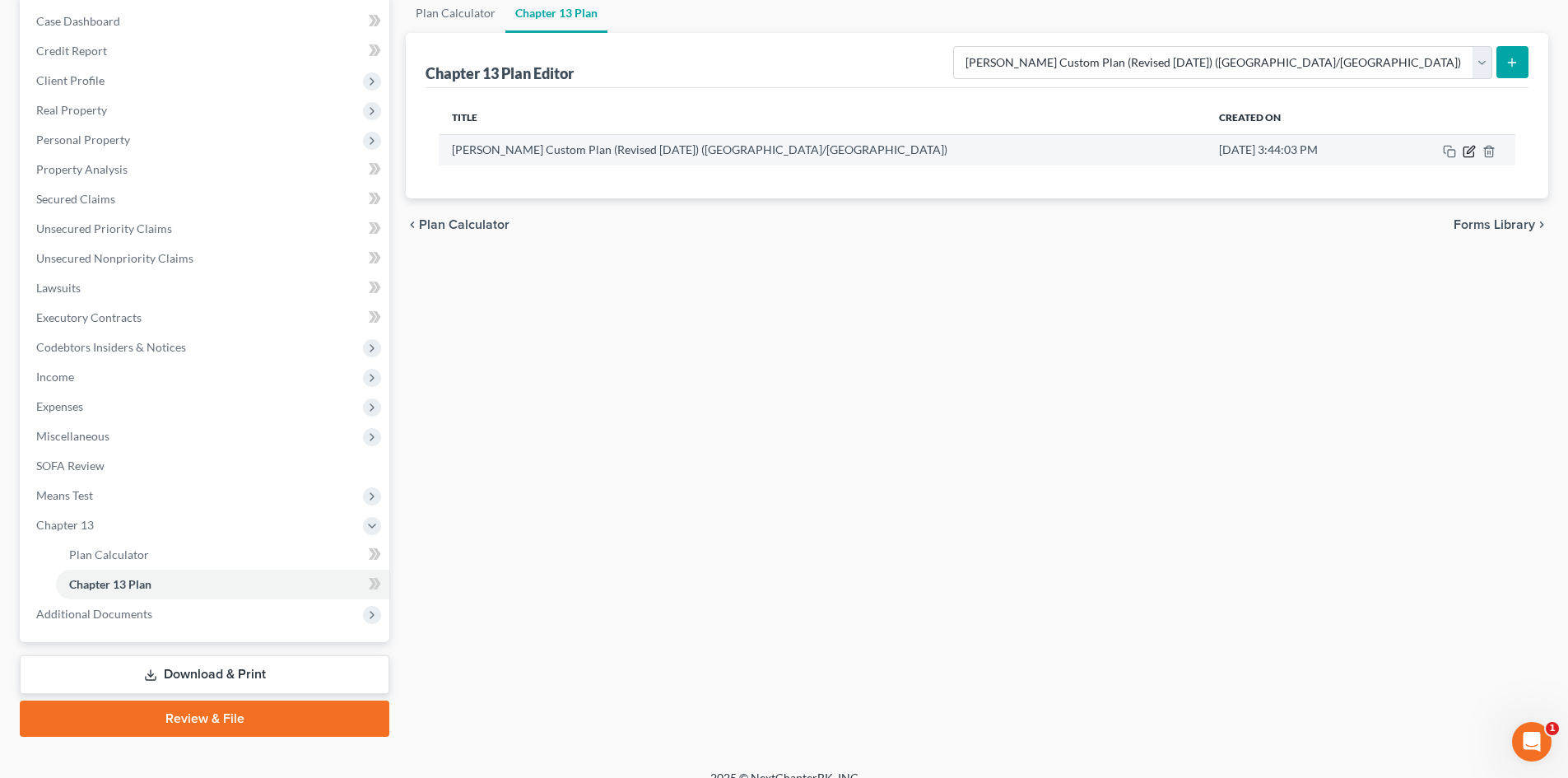
click at [1469, 155] on icon "button" at bounding box center [1469, 151] width 13 height 13
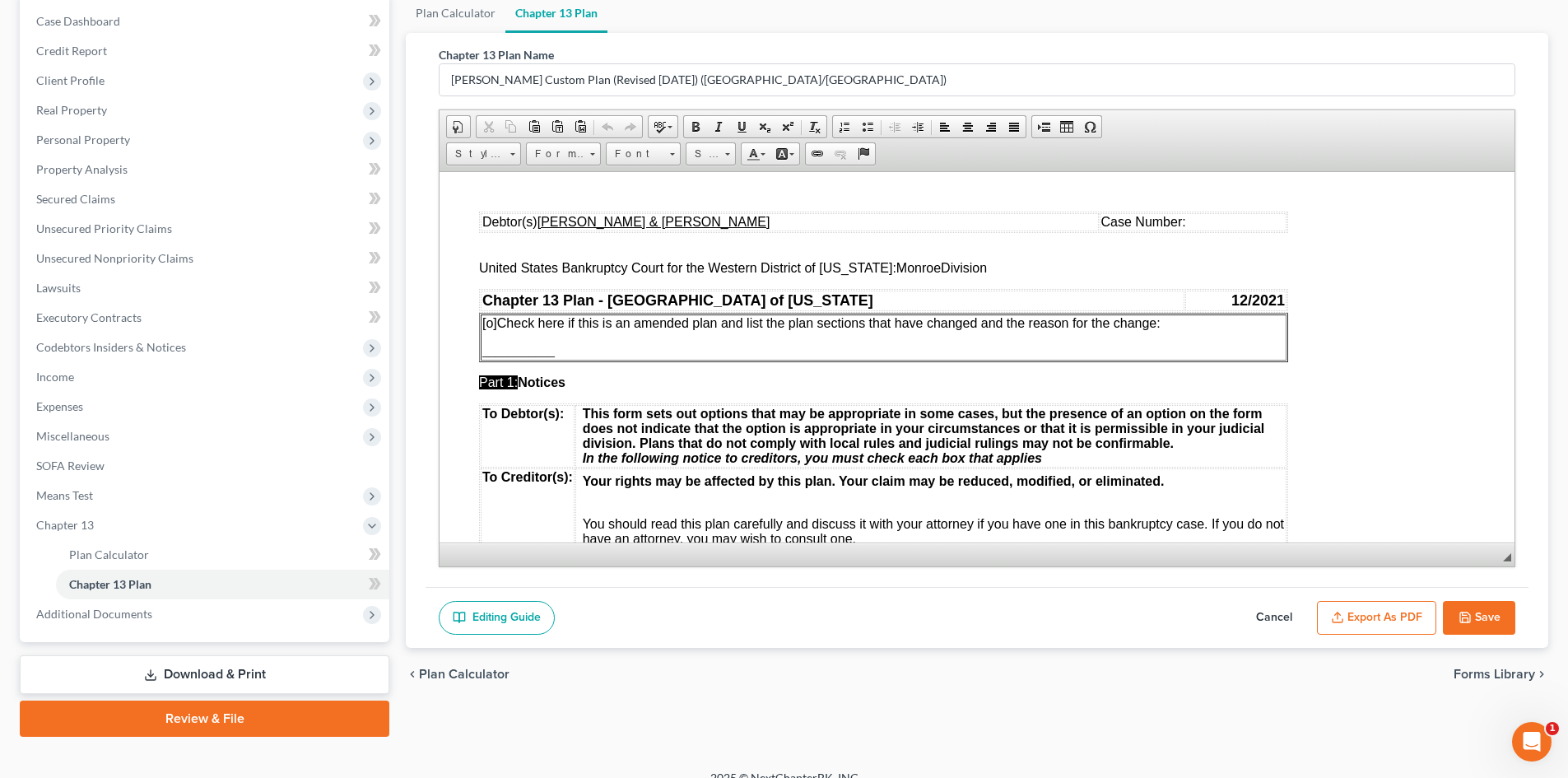
click at [1364, 610] on button "Export as PDF" at bounding box center [1376, 617] width 120 height 34
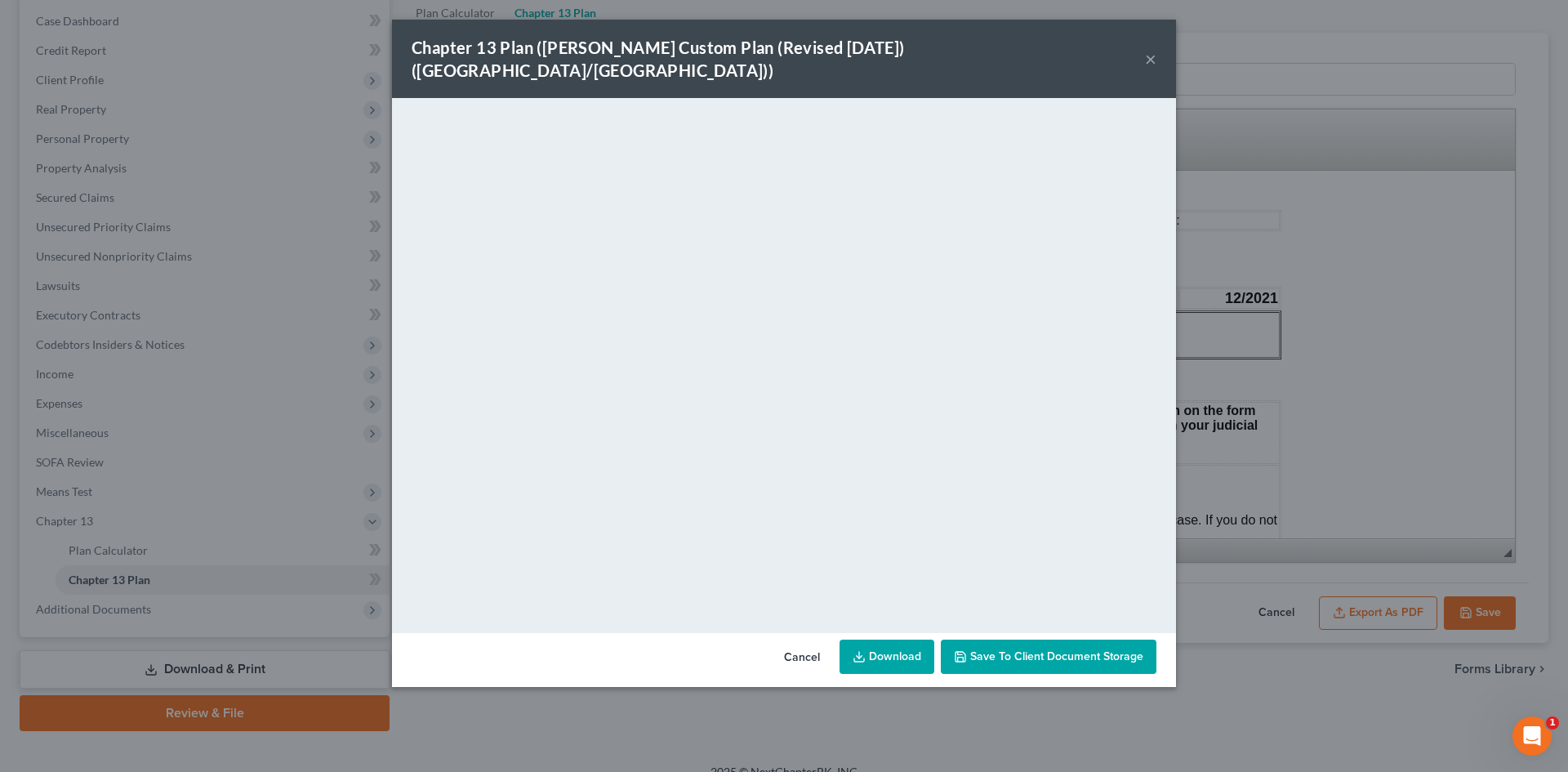
click at [926, 645] on link "Download" at bounding box center [886, 656] width 95 height 34
click at [1410, 234] on div "Chapter 13 Plan ([PERSON_NAME] Custom Plan (Revised [DATE]) ([GEOGRAPHIC_DATA]/…" at bounding box center [784, 386] width 1568 height 772
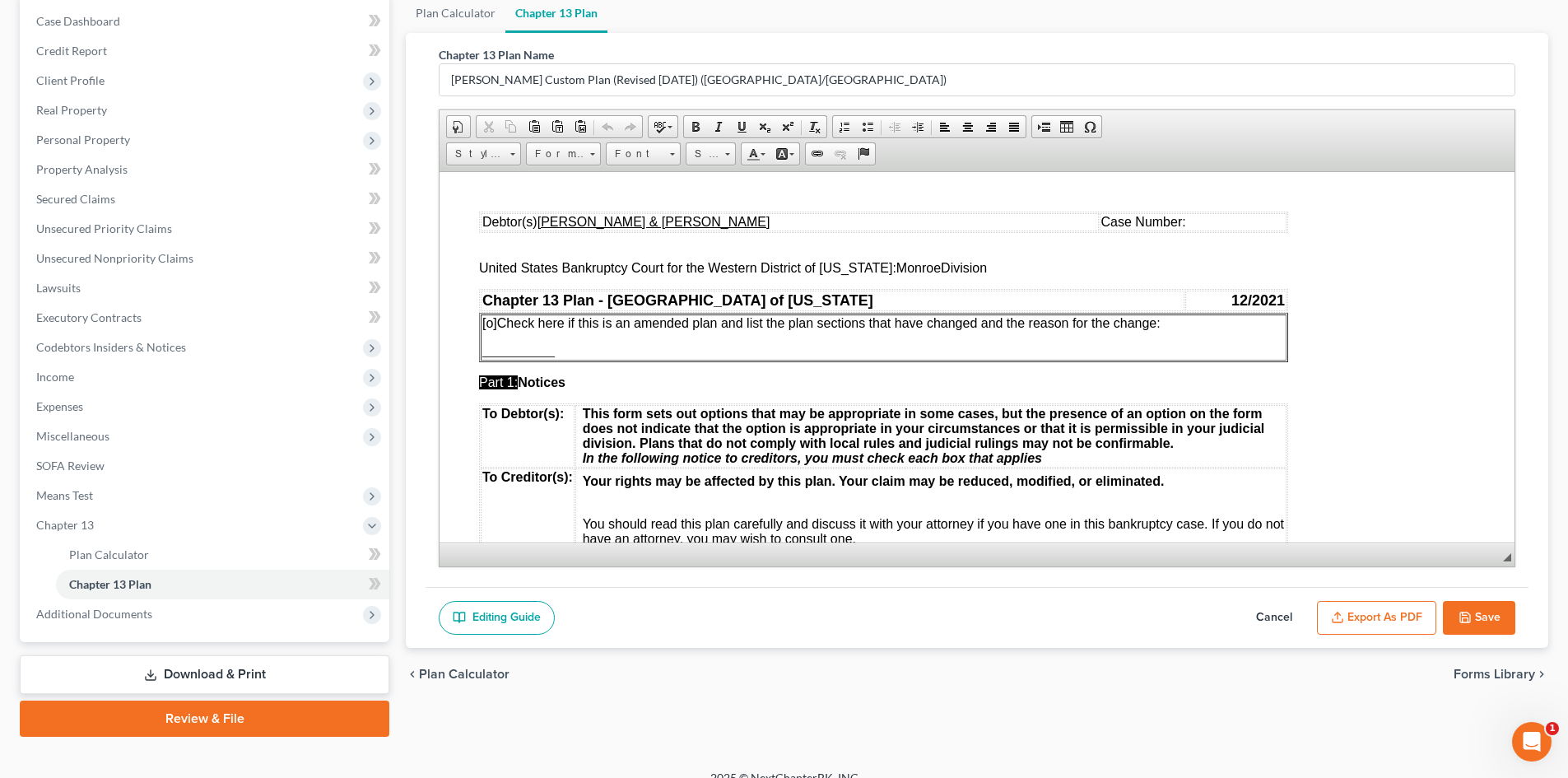
click at [1482, 619] on button "Save" at bounding box center [1479, 617] width 72 height 34
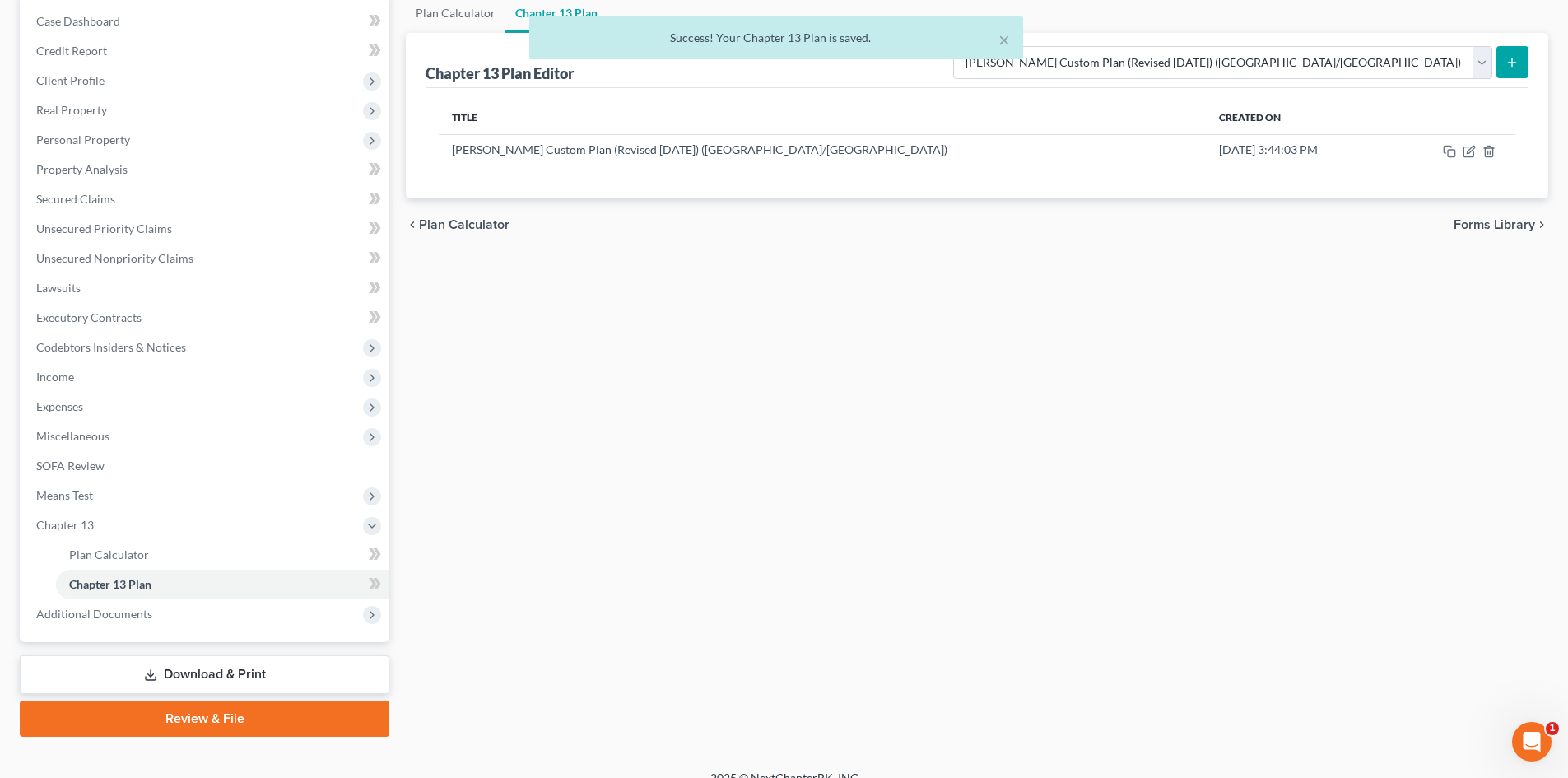
drag, startPoint x: 257, startPoint y: 683, endPoint x: 481, endPoint y: 571, distance: 250.4
click at [257, 683] on link "Download & Print" at bounding box center [204, 675] width 369 height 39
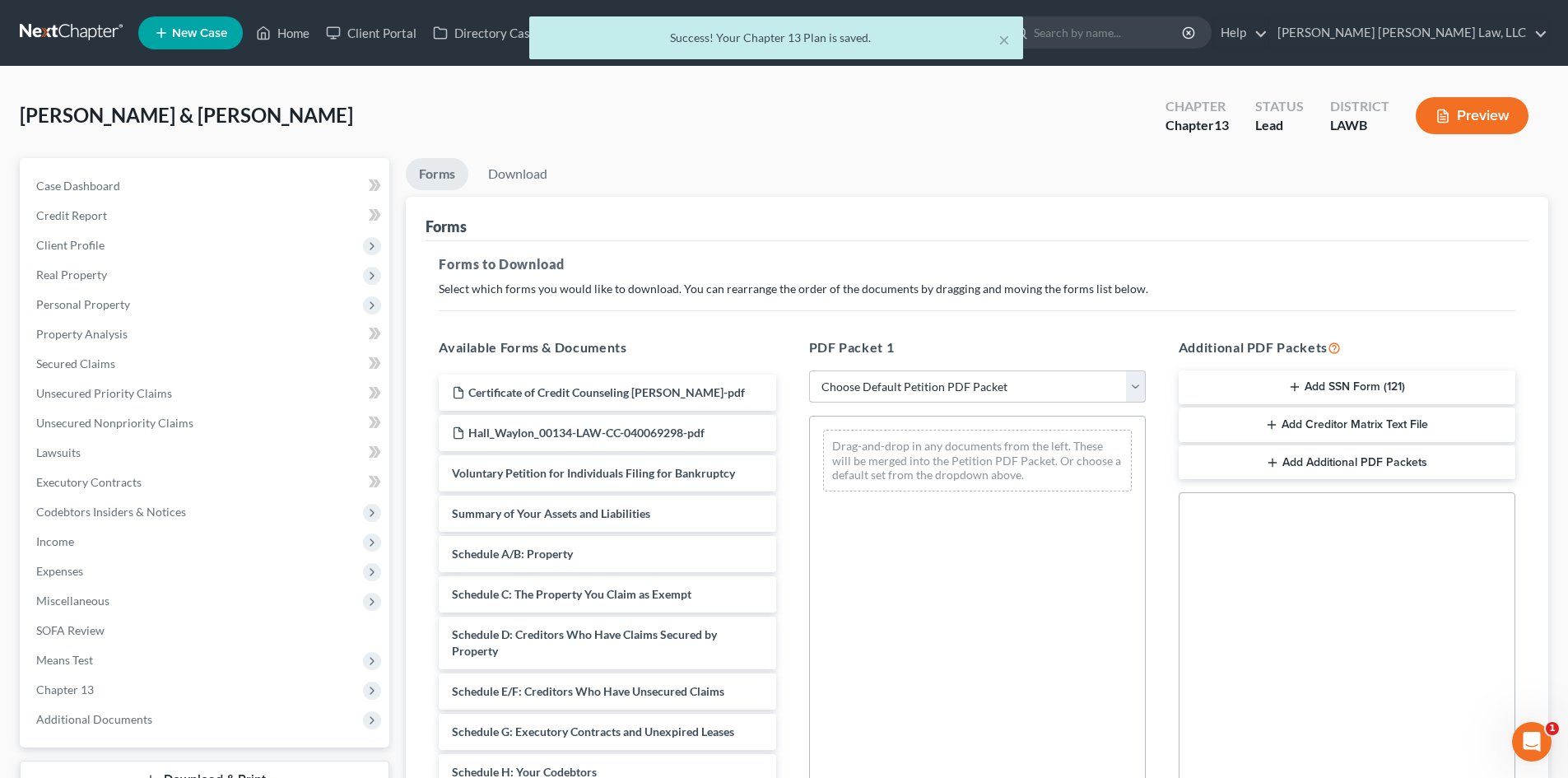
drag, startPoint x: 906, startPoint y: 391, endPoint x: 908, endPoint y: 401, distance: 10.2
click at [907, 391] on select "Choose Default Petition PDF Packet Complete Bankruptcy Petition (all forms and …" at bounding box center [977, 386] width 337 height 32
click at [809, 370] on select "Choose Default Petition PDF Packet Complete Bankruptcy Petition (all forms and …" at bounding box center [977, 386] width 337 height 32
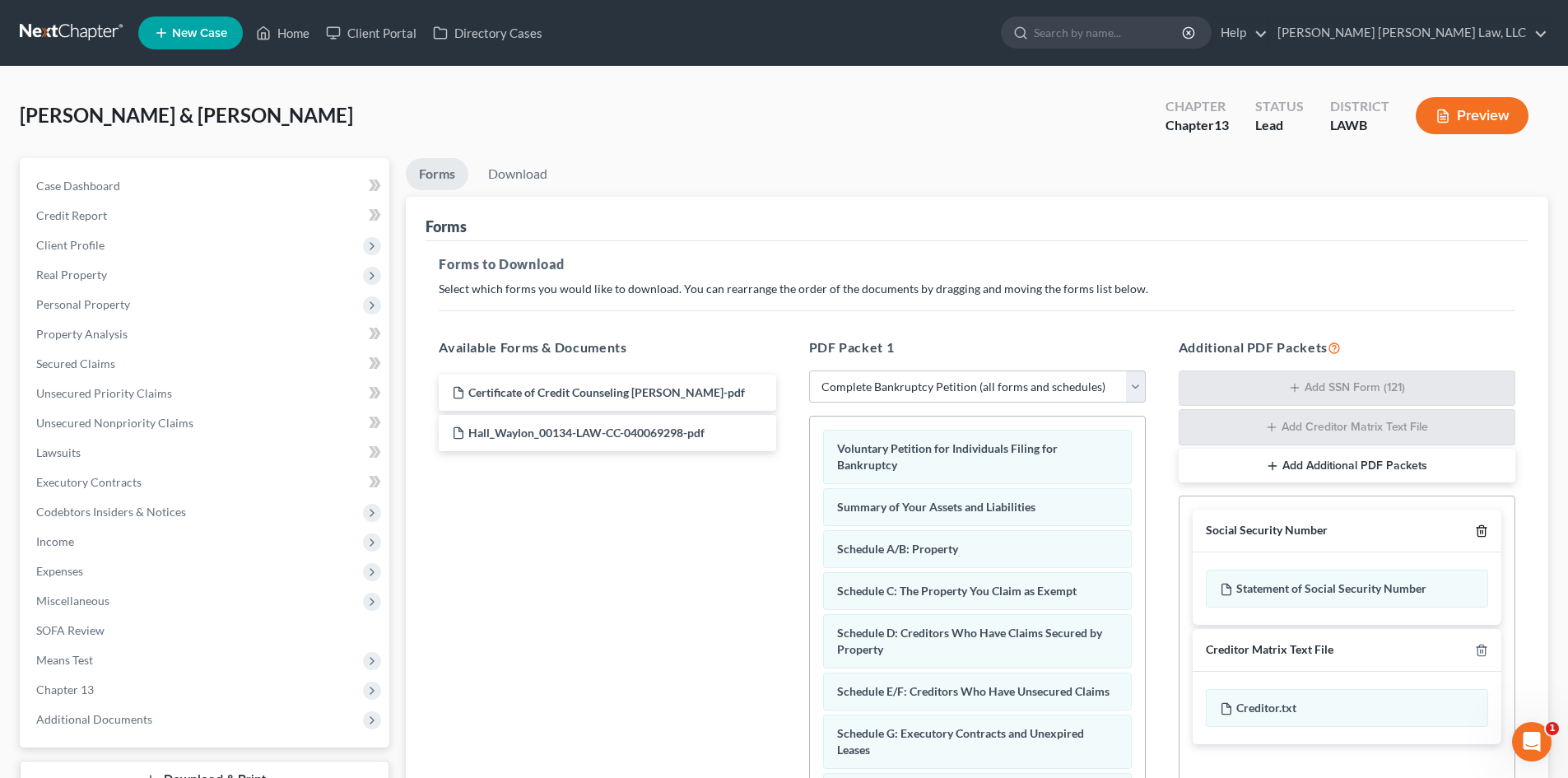
click at [1484, 529] on icon "button" at bounding box center [1481, 531] width 13 height 13
click at [1484, 643] on icon "button" at bounding box center [1481, 650] width 13 height 13
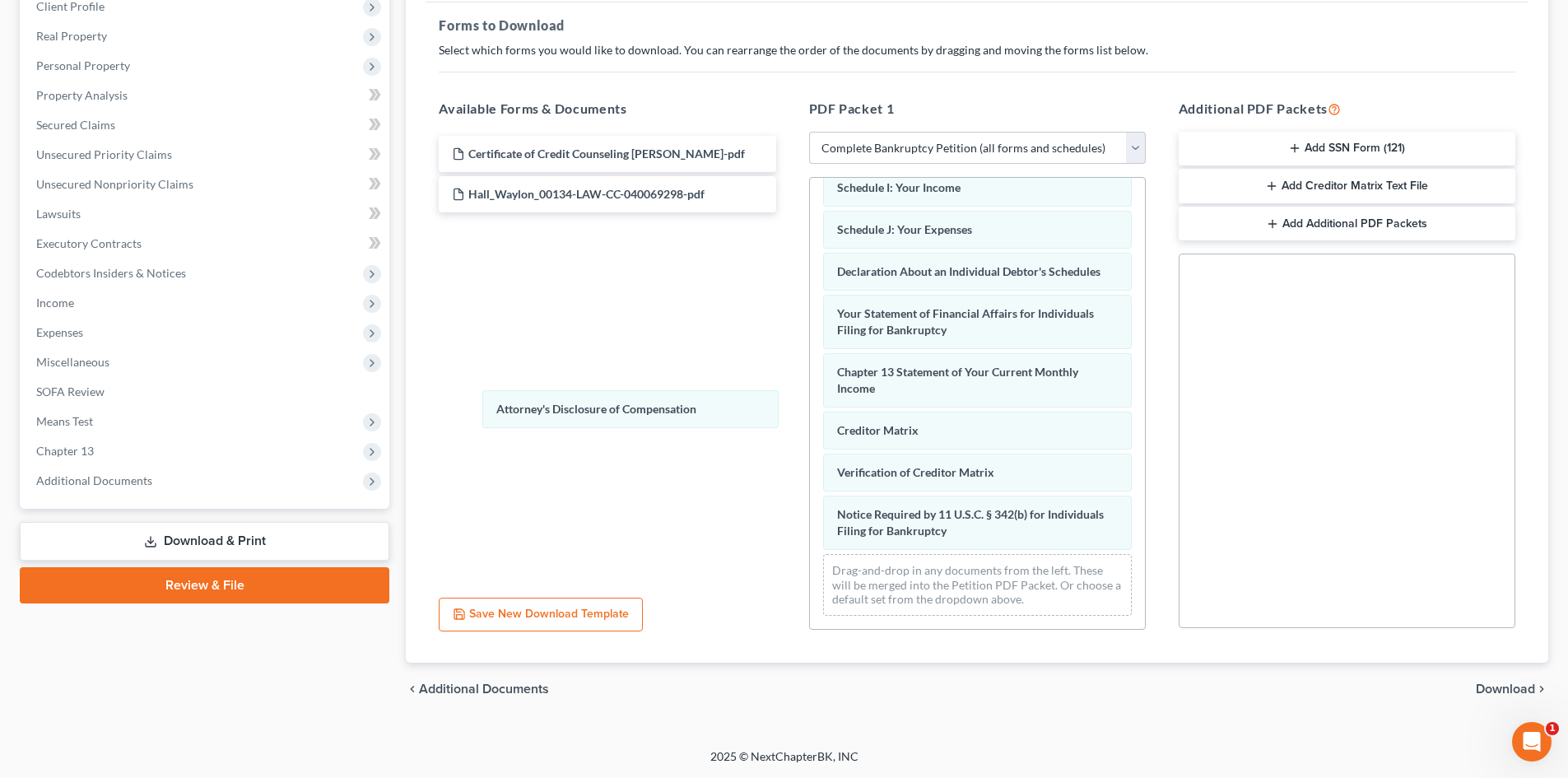
scroll to position [424, 0]
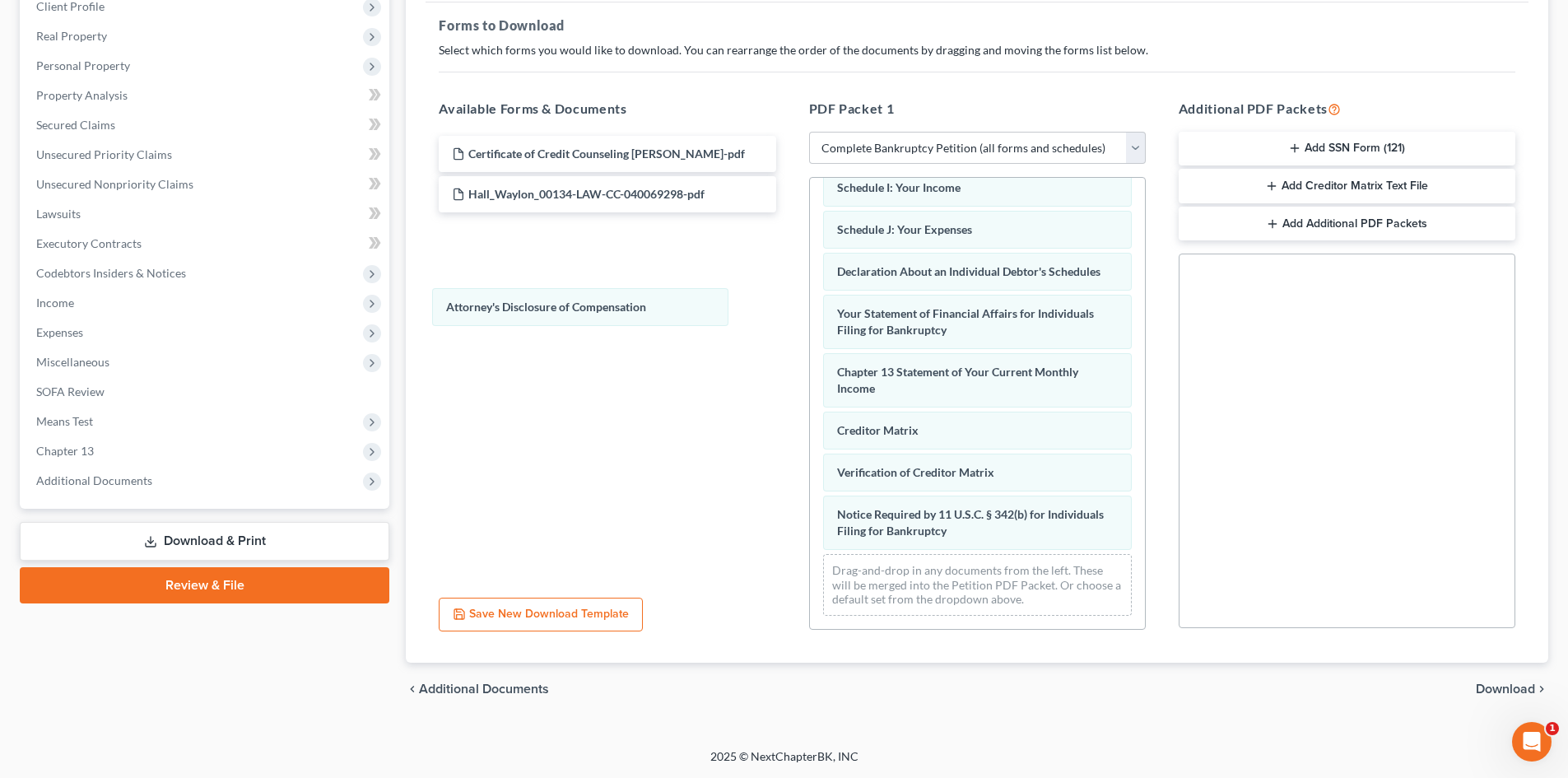
drag, startPoint x: 1039, startPoint y: 532, endPoint x: 1354, endPoint y: 583, distance: 319.1
click at [810, 301] on div "Attorney's Disclosure of Compensation Voluntary Petition for Individuals Filing…" at bounding box center [977, 200] width 335 height 859
click at [1512, 689] on span "Download" at bounding box center [1505, 689] width 59 height 13
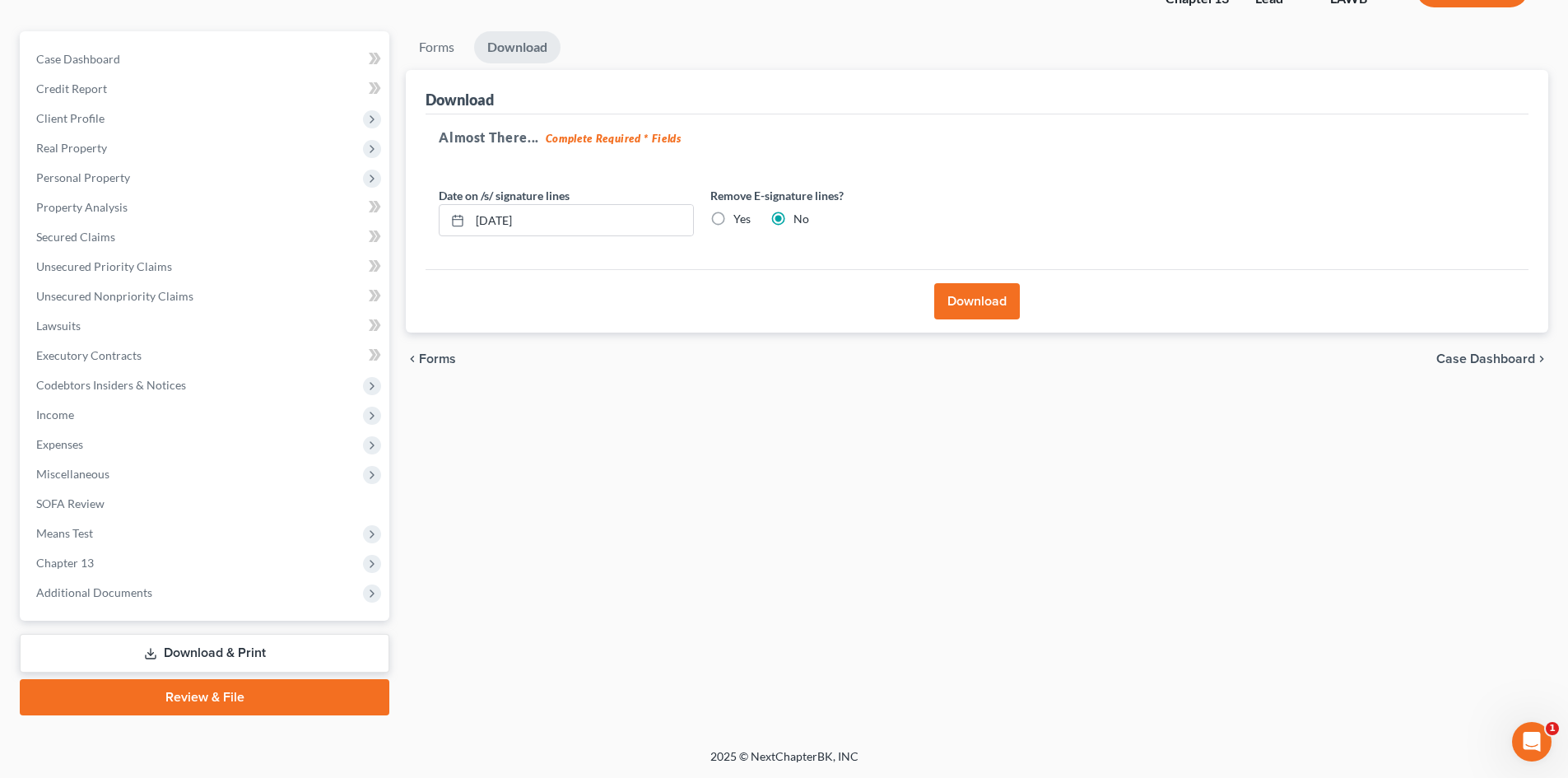
scroll to position [127, 0]
click at [1003, 302] on button "Download" at bounding box center [977, 301] width 85 height 36
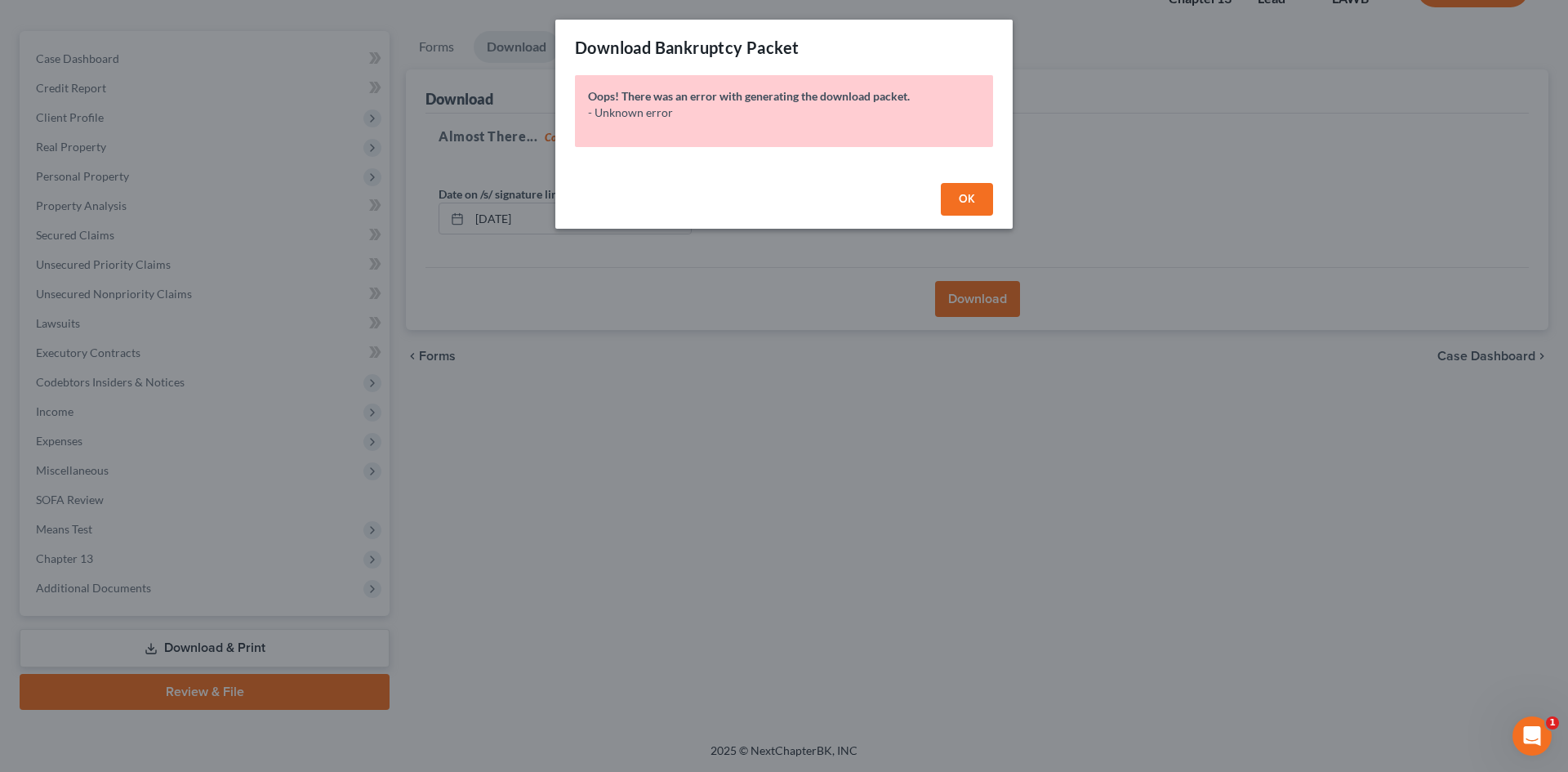
click at [950, 199] on button "OK" at bounding box center [966, 199] width 53 height 32
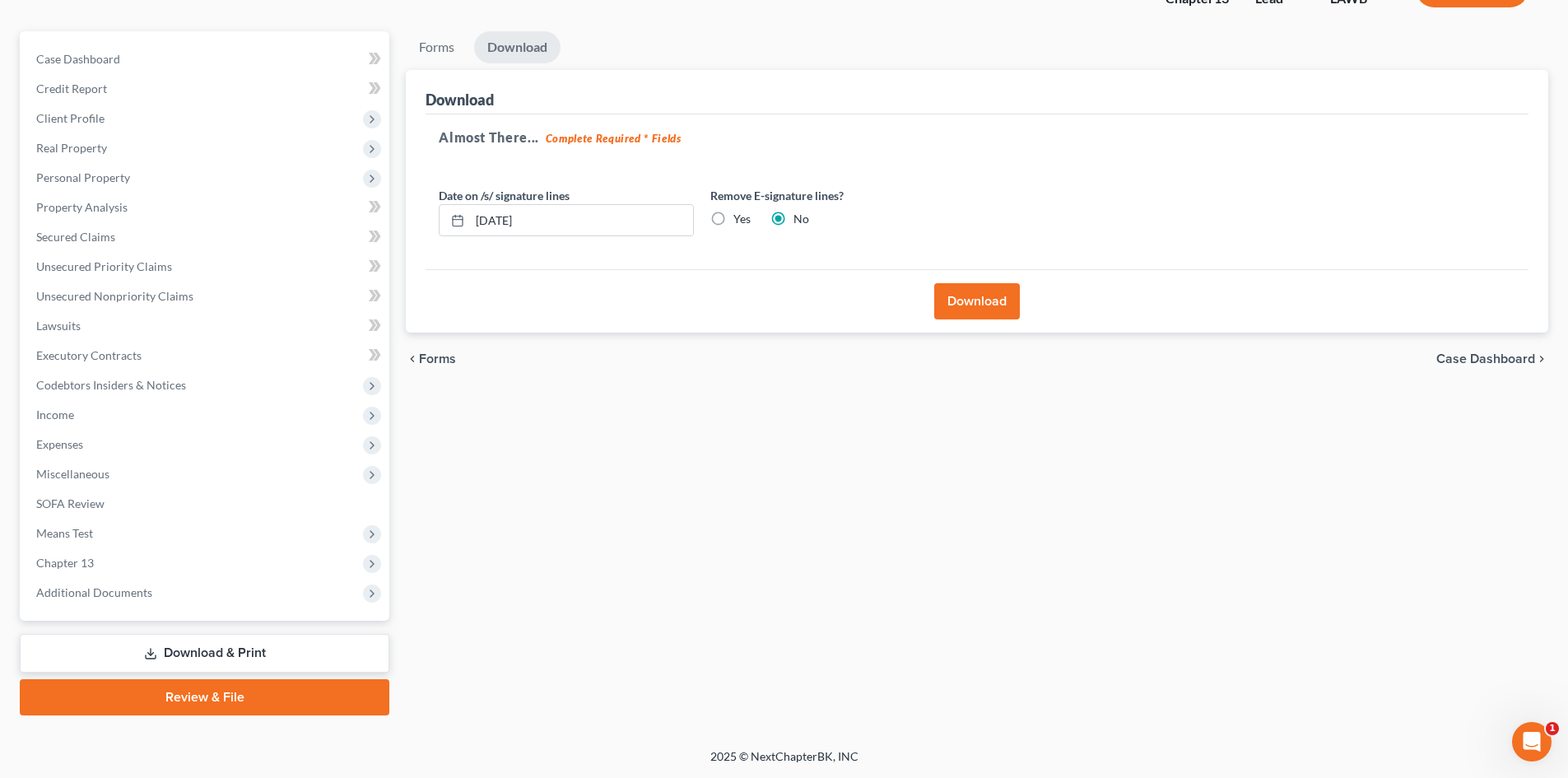
click at [940, 291] on button "Download" at bounding box center [977, 301] width 85 height 36
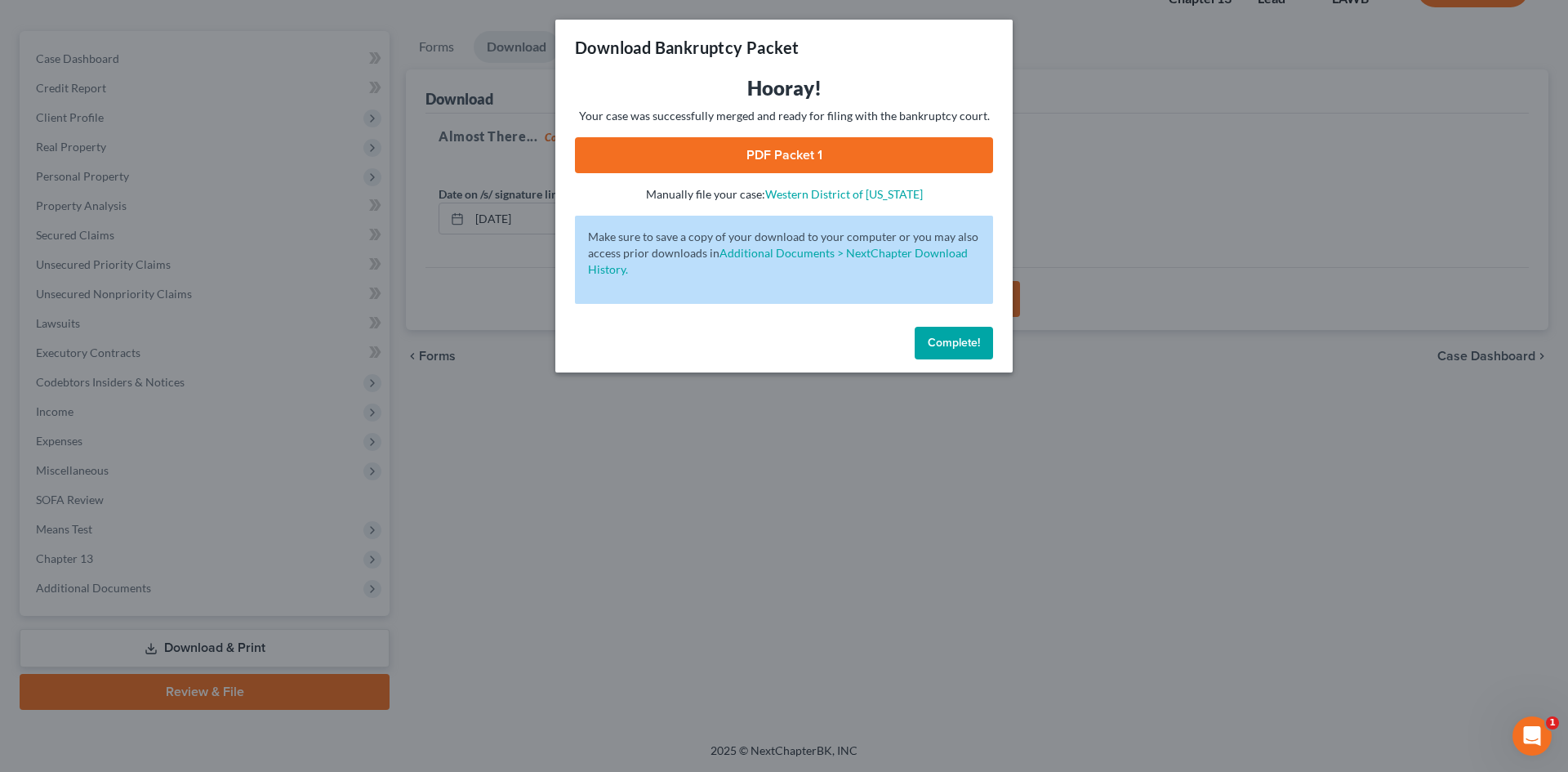
drag, startPoint x: 928, startPoint y: 137, endPoint x: 1117, endPoint y: 81, distance: 197.1
click at [928, 137] on link "PDF Packet 1" at bounding box center [784, 155] width 418 height 36
click at [953, 348] on span "Complete!" at bounding box center [954, 342] width 53 height 14
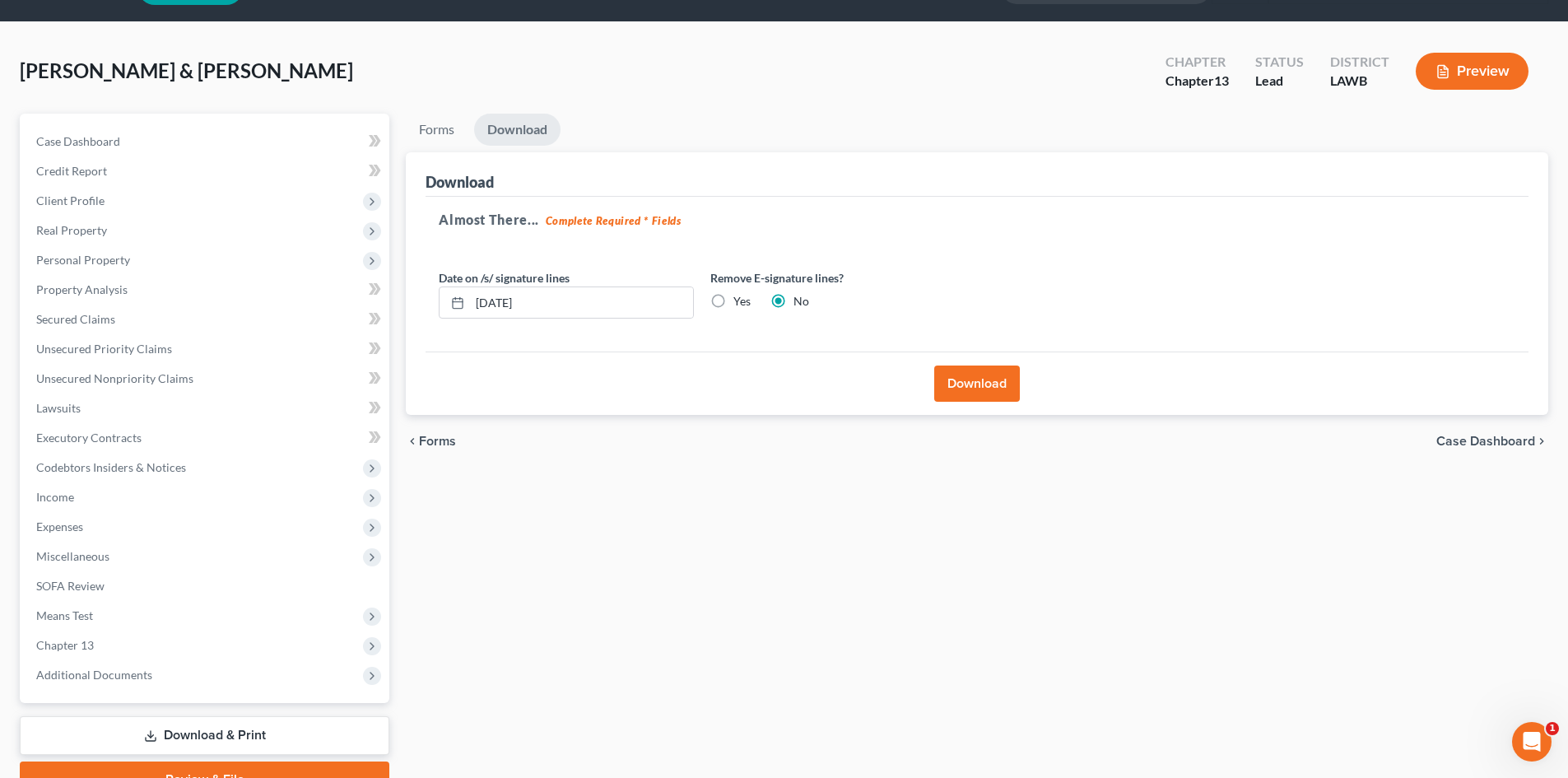
scroll to position [0, 0]
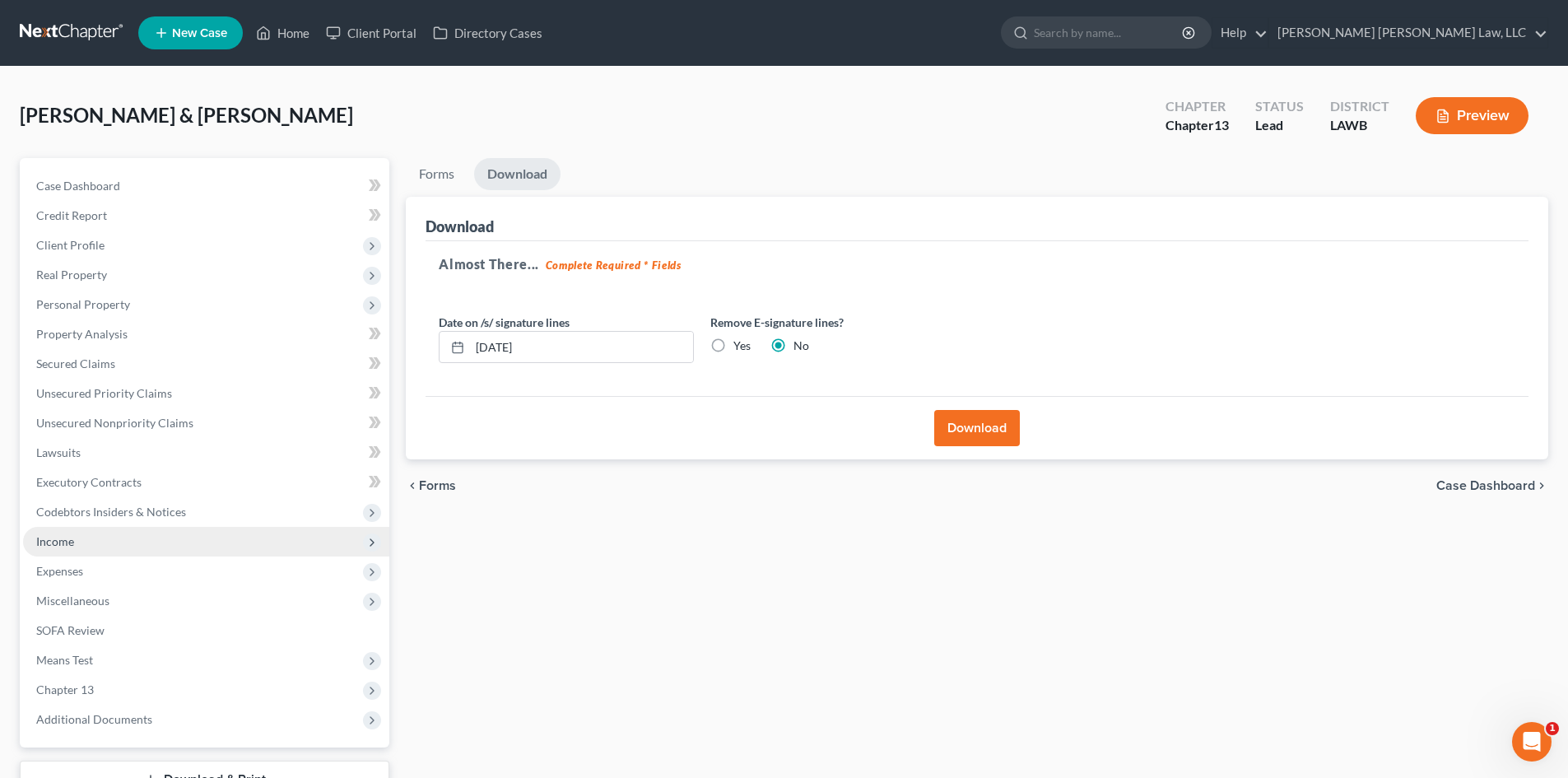
click at [78, 540] on span "Income" at bounding box center [206, 541] width 366 height 30
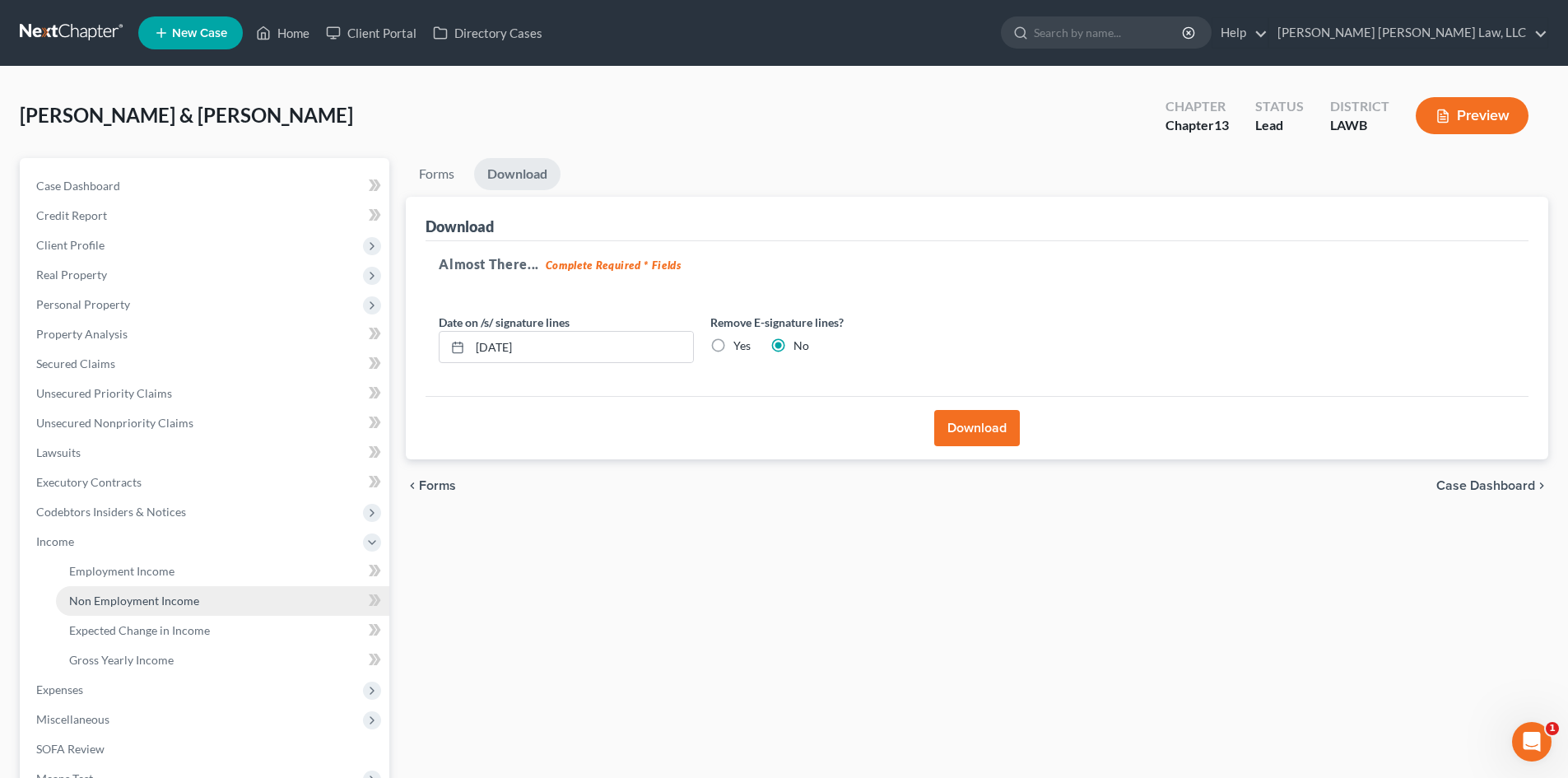
click at [214, 587] on link "Non Employment Income" at bounding box center [222, 601] width 333 height 30
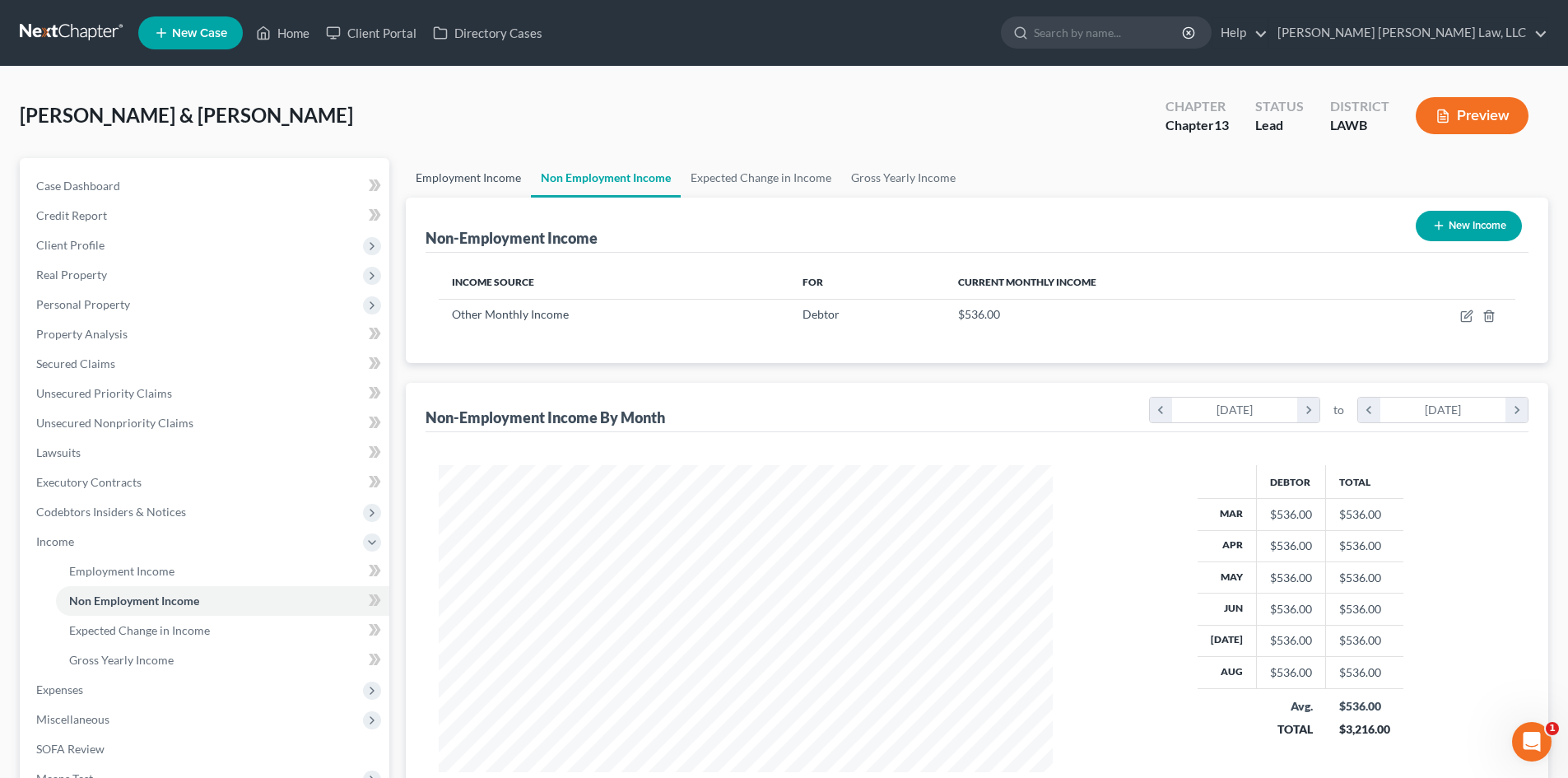
scroll to position [307, 647]
click at [499, 175] on link "Employment Income" at bounding box center [468, 177] width 125 height 40
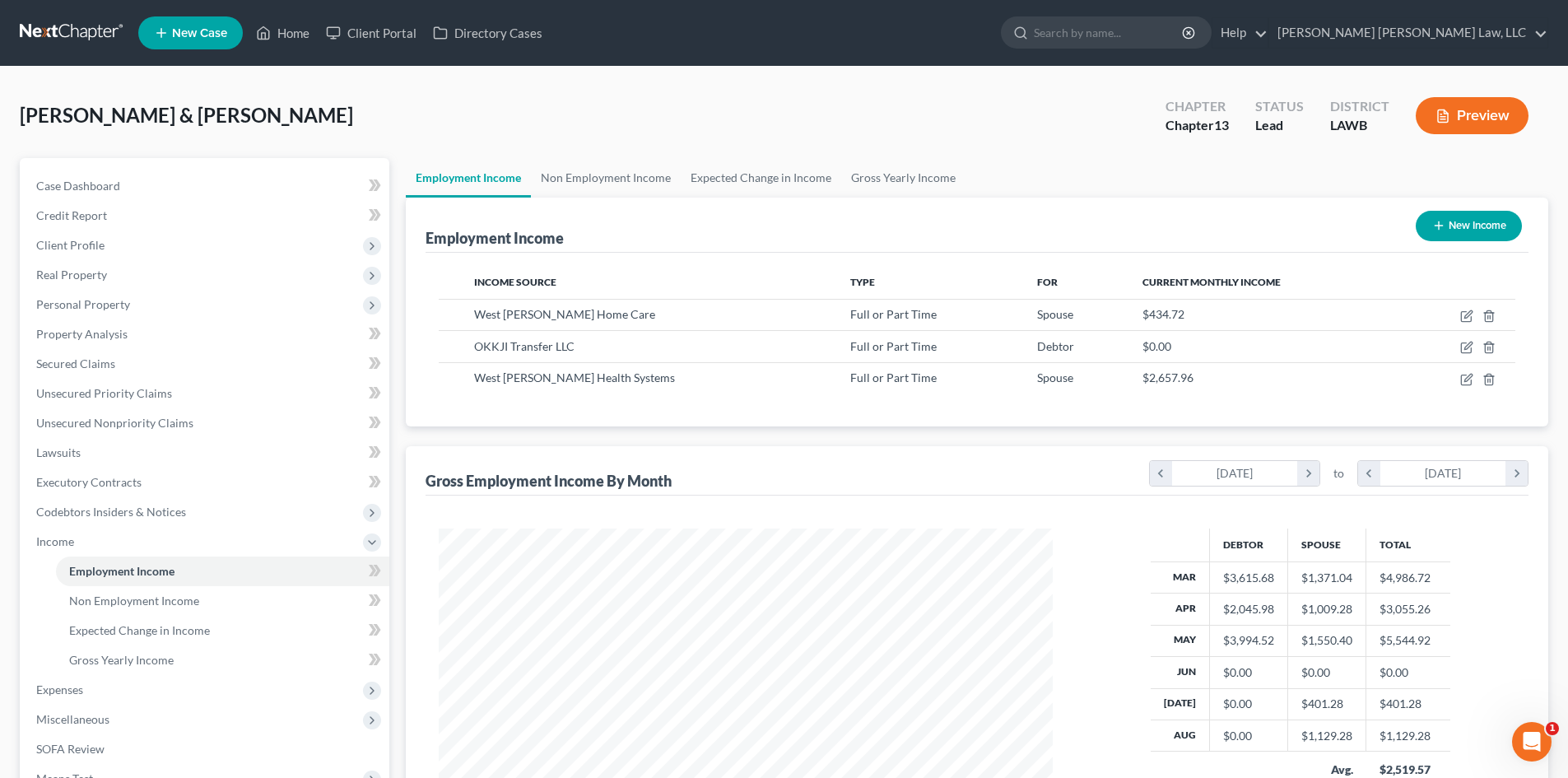
scroll to position [307, 647]
click at [261, 22] on link "Home" at bounding box center [282, 33] width 70 height 30
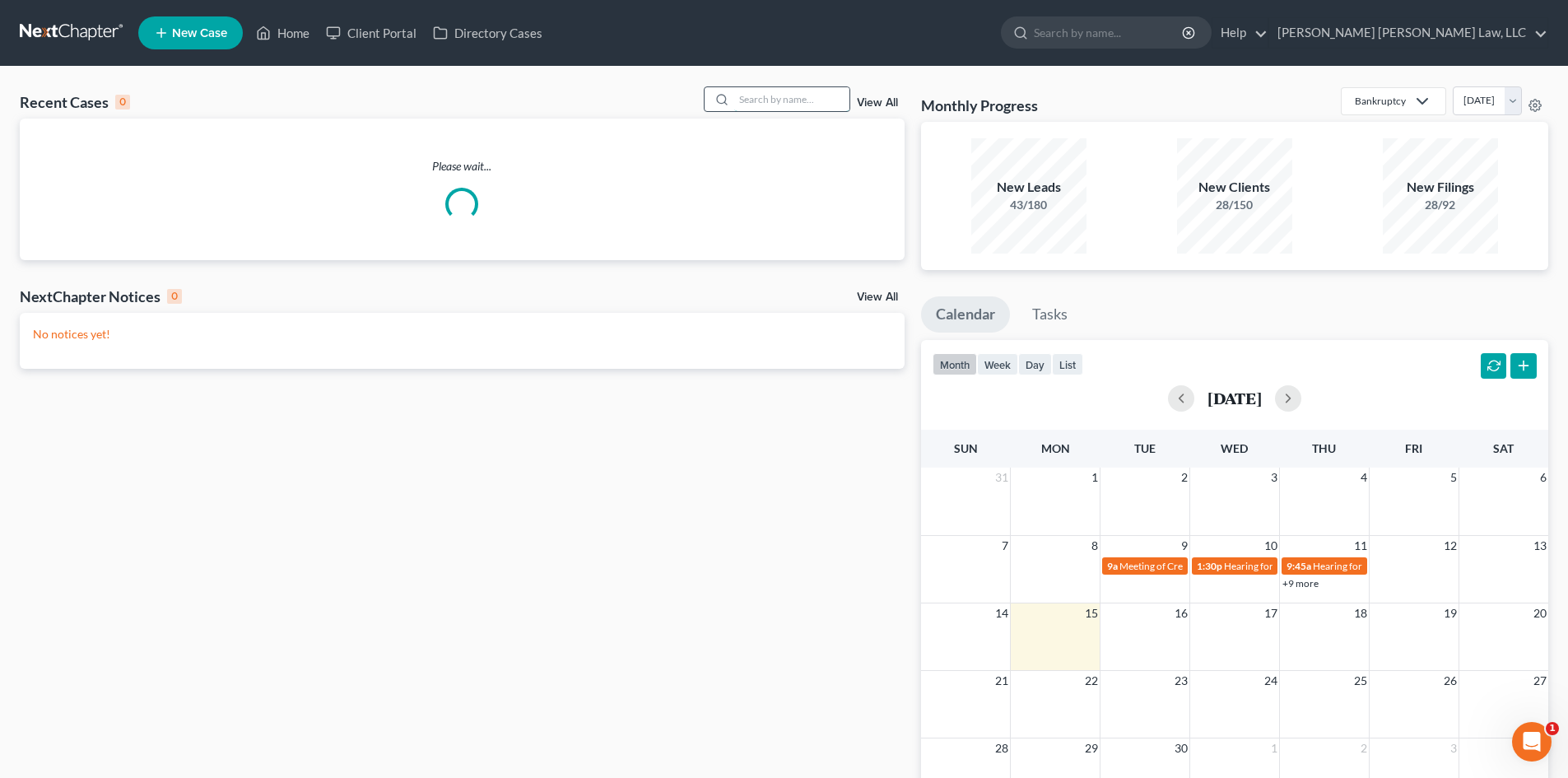
click at [824, 96] on input "search" at bounding box center [792, 99] width 115 height 24
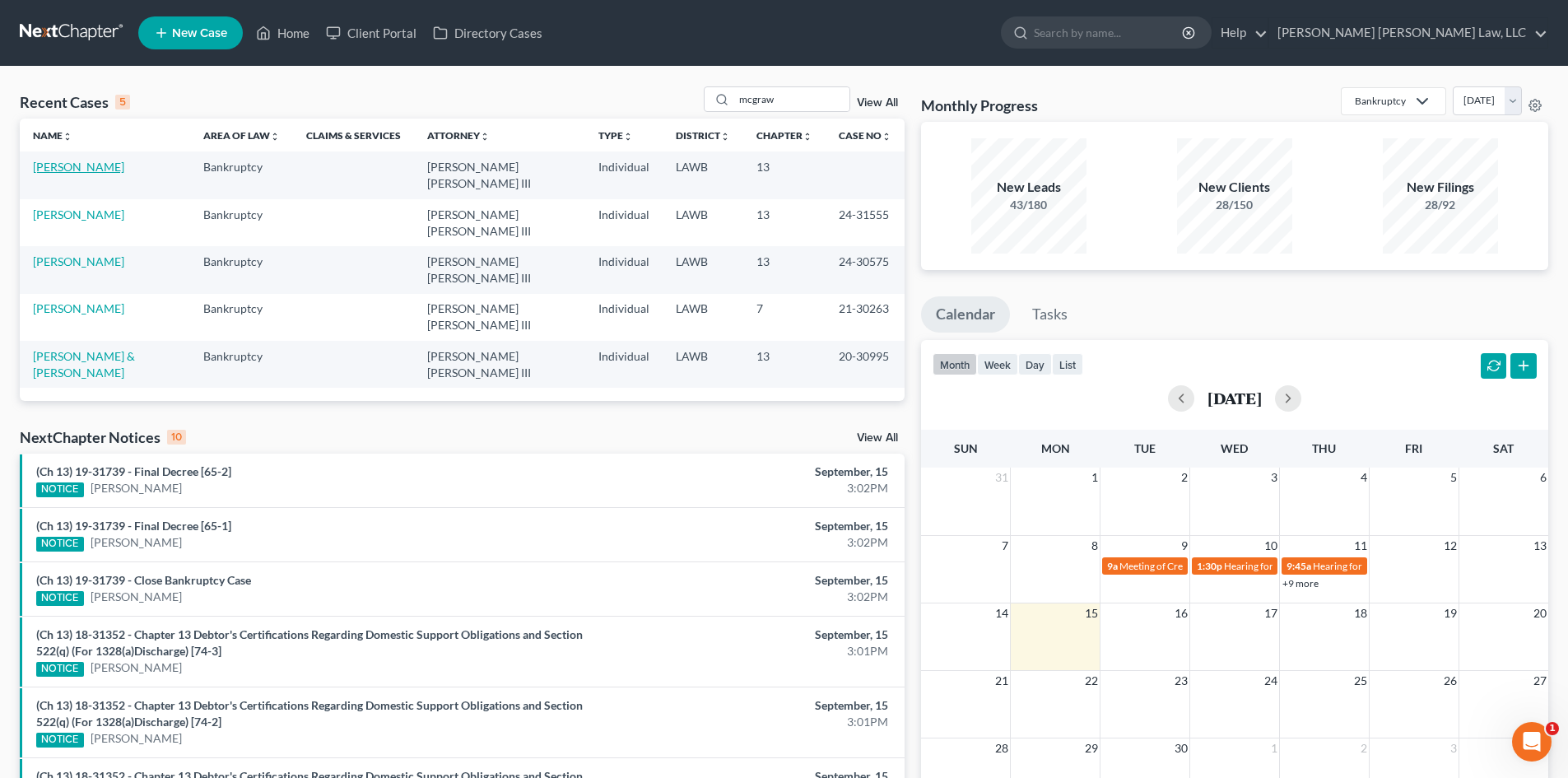
click at [86, 162] on link "[PERSON_NAME]" at bounding box center [78, 166] width 91 height 14
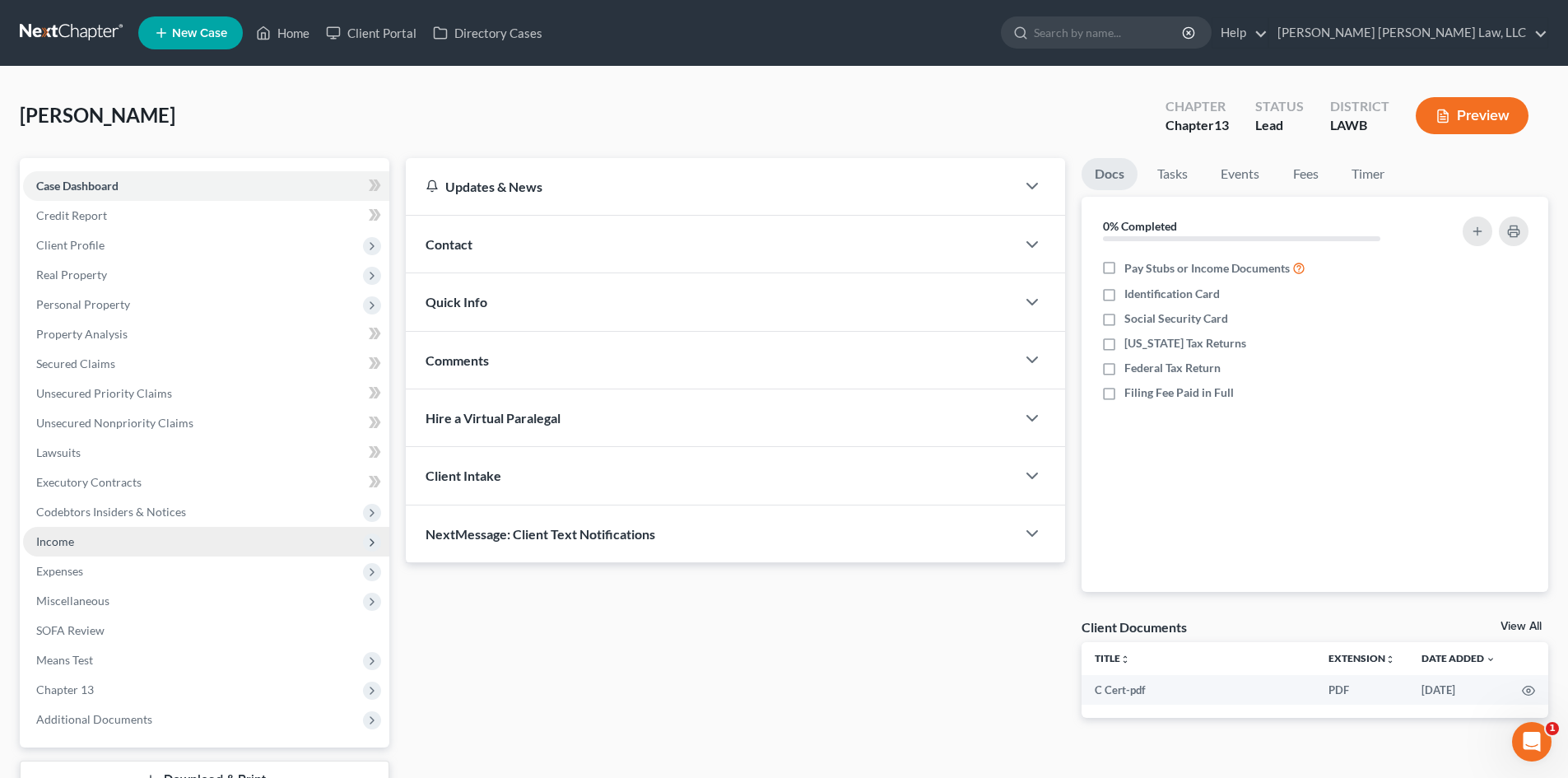
drag, startPoint x: 116, startPoint y: 546, endPoint x: 108, endPoint y: 554, distance: 11.3
click at [117, 546] on span "Income" at bounding box center [206, 541] width 366 height 30
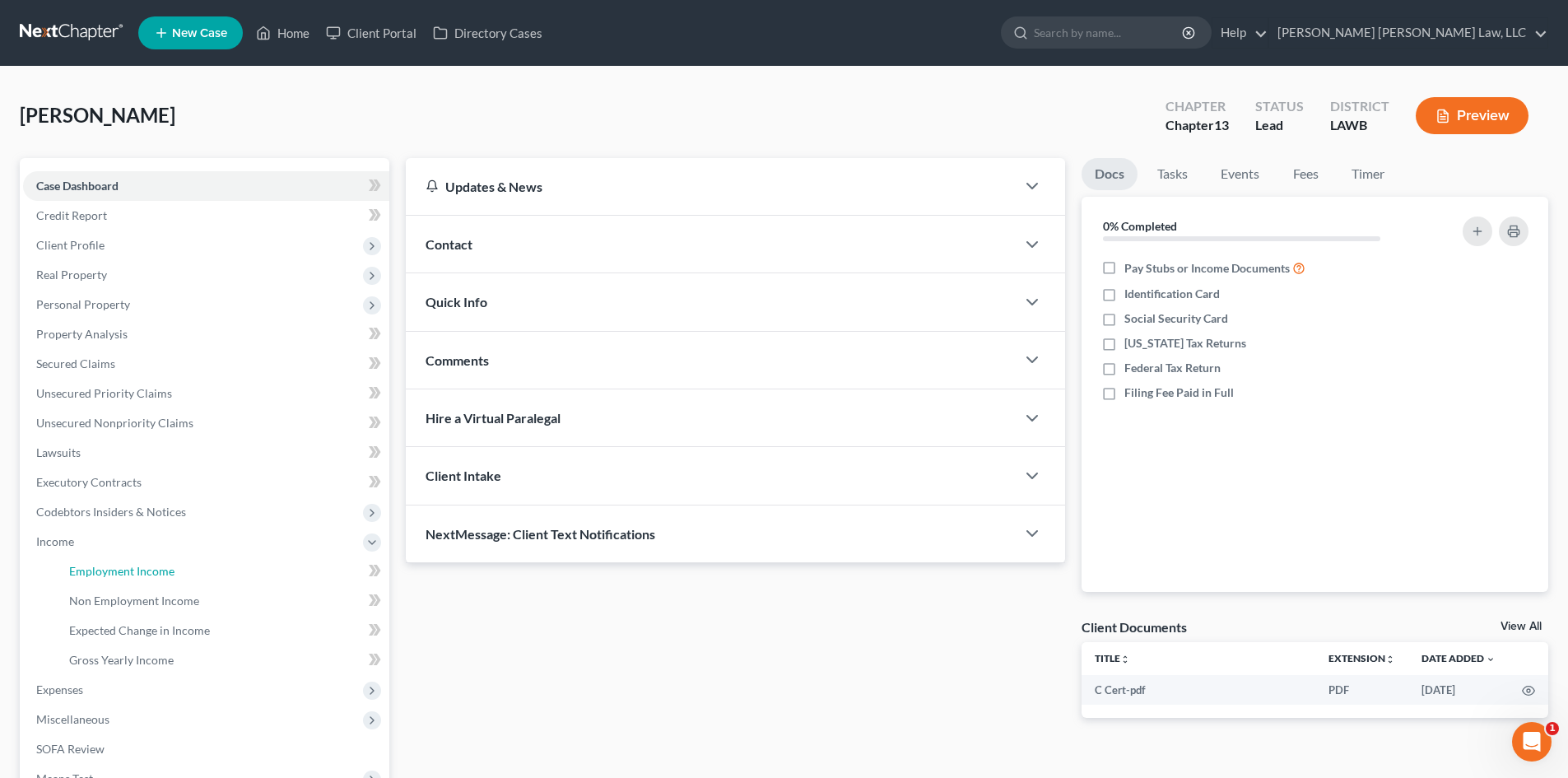
drag, startPoint x: 129, startPoint y: 565, endPoint x: 490, endPoint y: 271, distance: 465.6
click at [130, 566] on span "Employment Income" at bounding box center [121, 570] width 105 height 14
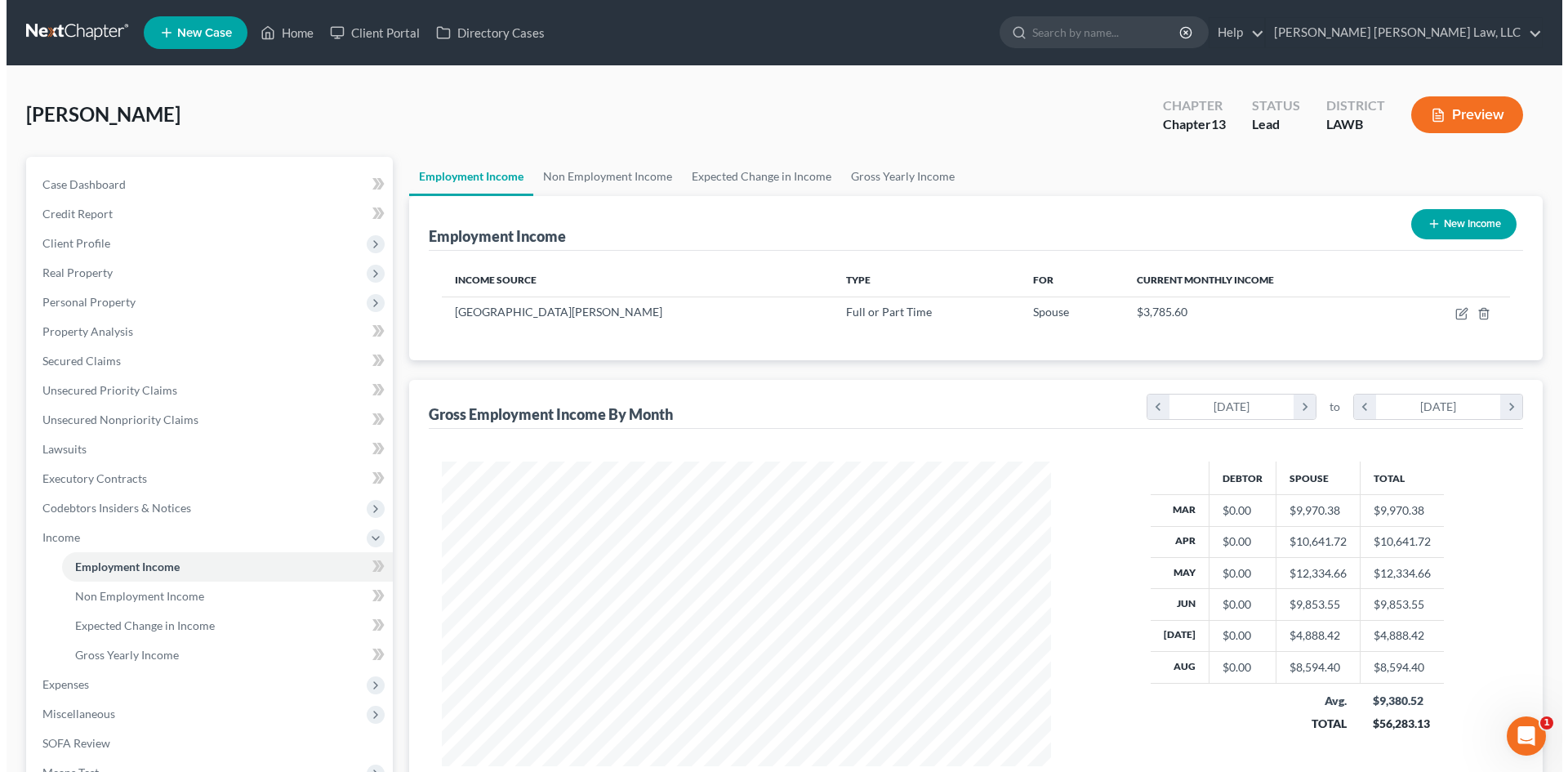
scroll to position [305, 642]
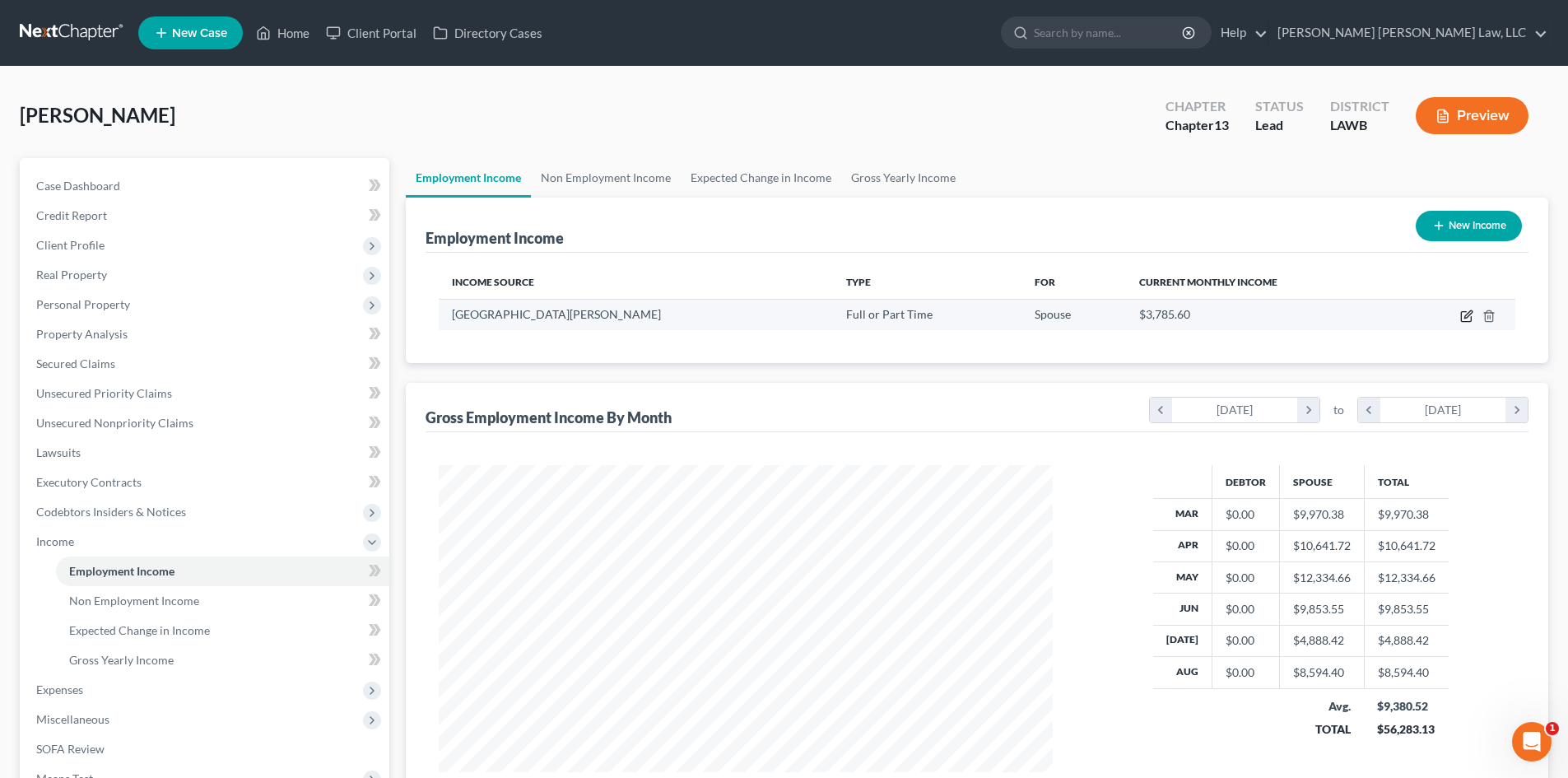
click at [1471, 317] on icon "button" at bounding box center [1465, 317] width 10 height 10
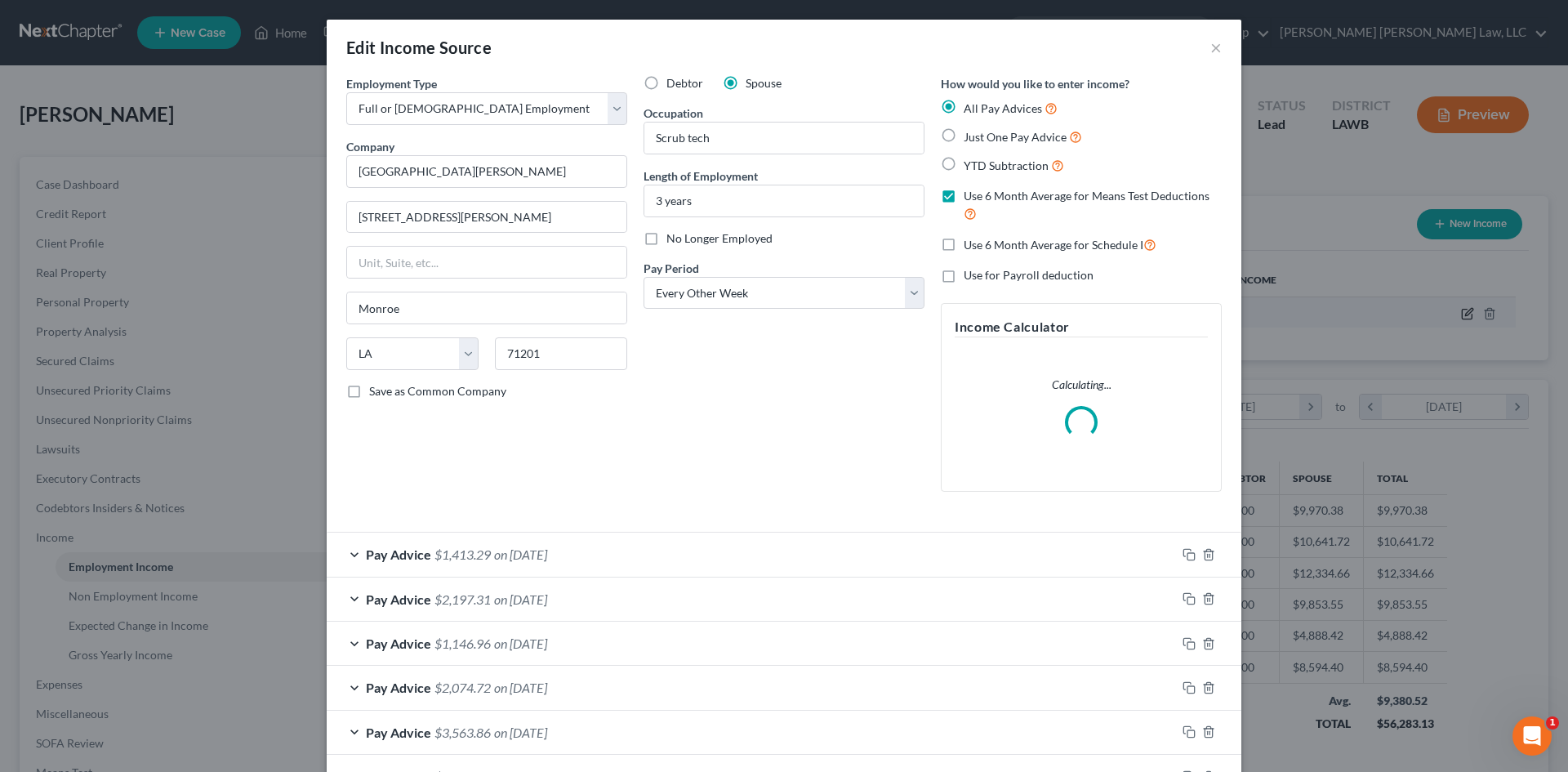
scroll to position [307, 648]
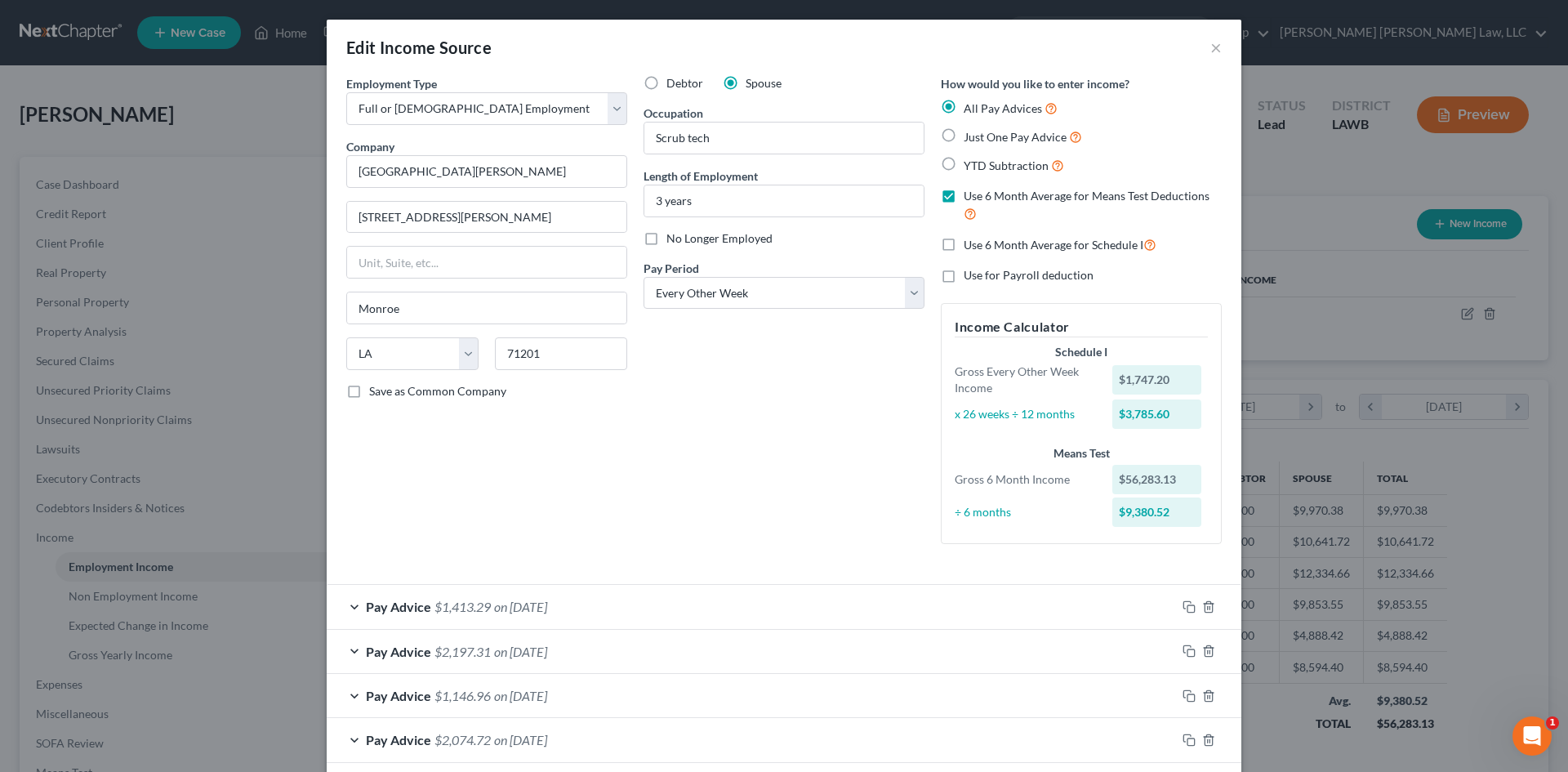
click at [964, 247] on label "Use 6 Month Average for Schedule I" at bounding box center [1059, 244] width 193 height 18
click at [970, 246] on input "Use 6 Month Average for Schedule I" at bounding box center [976, 240] width 11 height 11
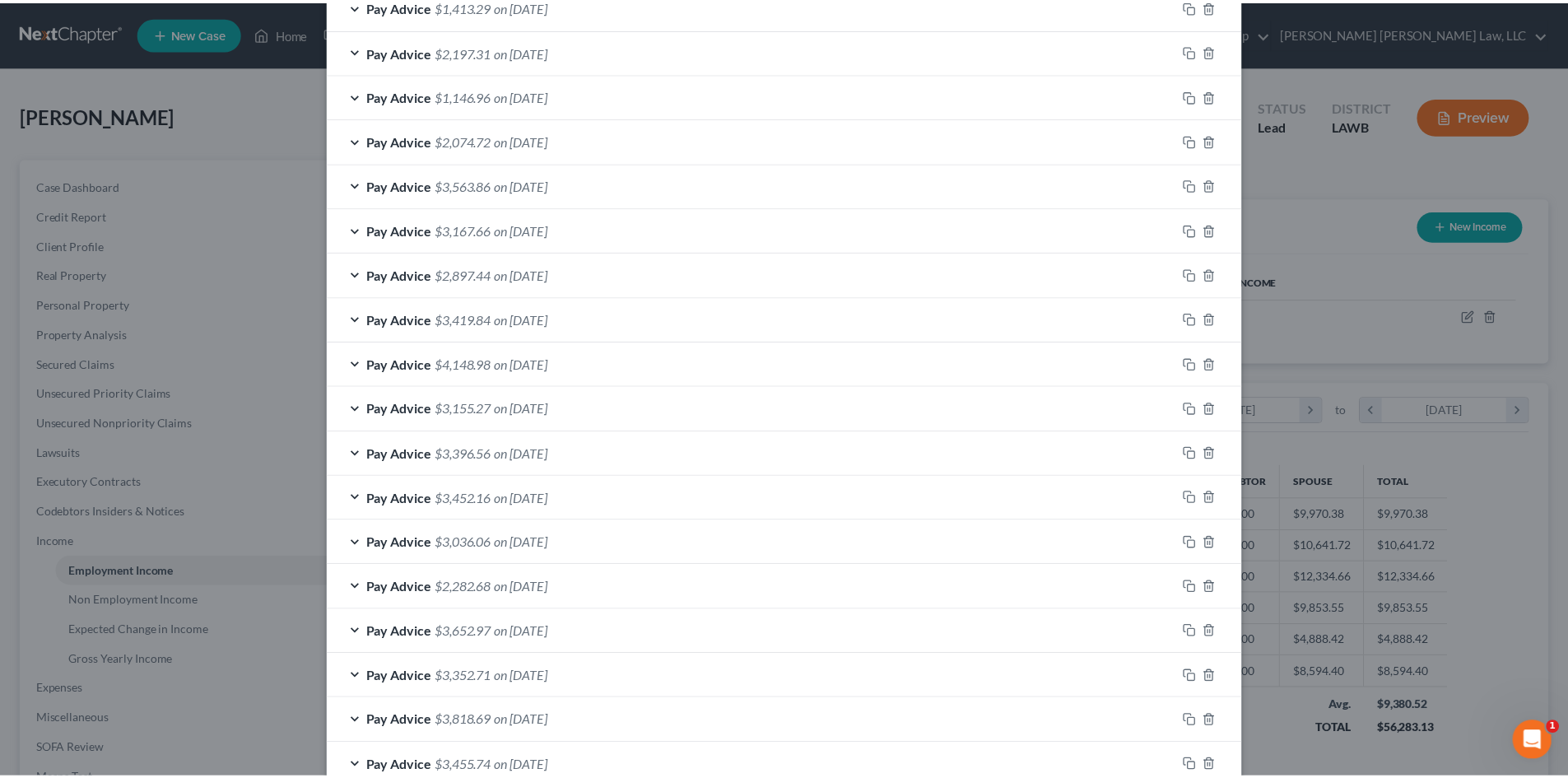
scroll to position [748, 0]
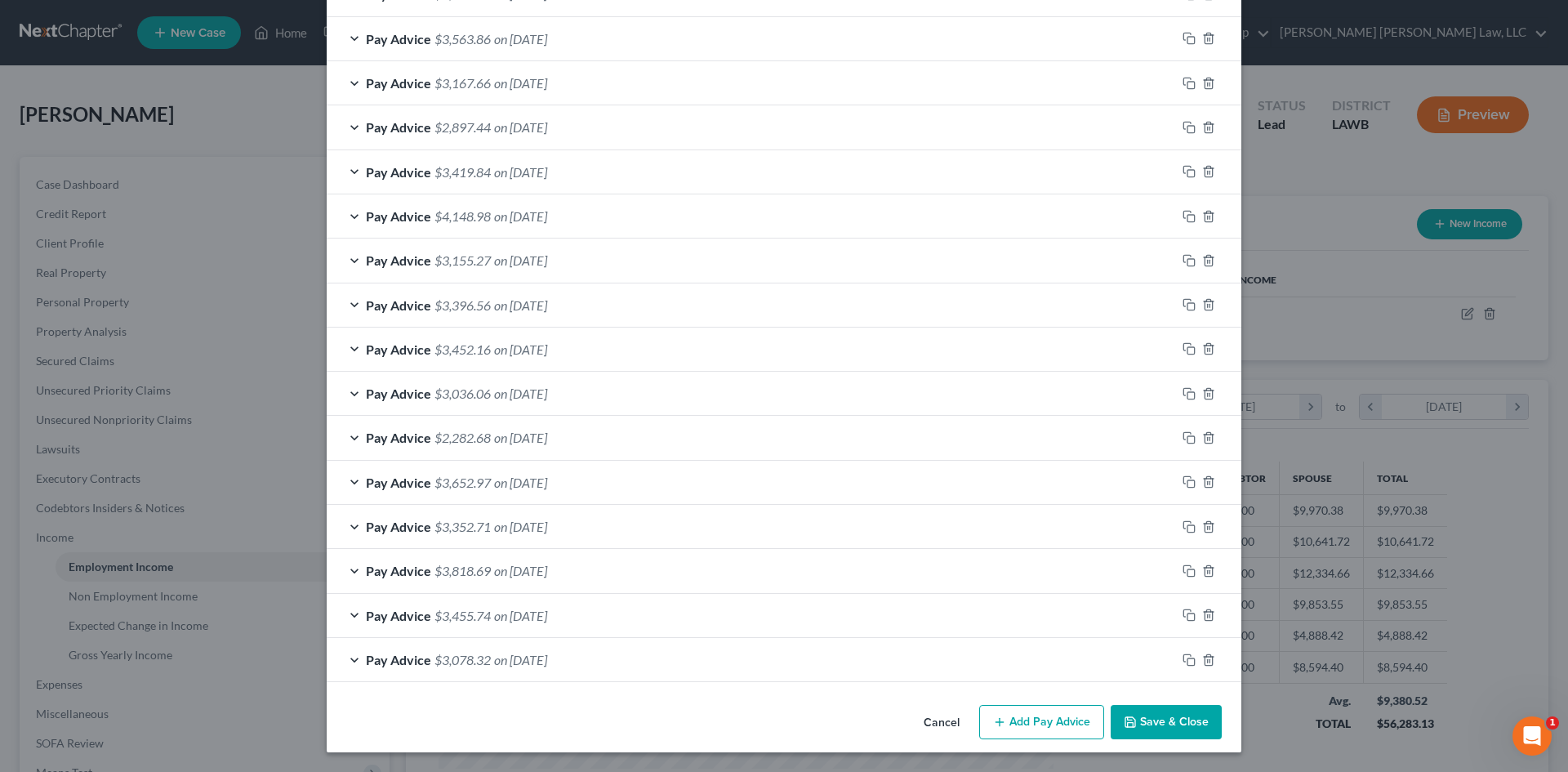
click at [1199, 709] on button "Save & Close" at bounding box center [1166, 721] width 111 height 34
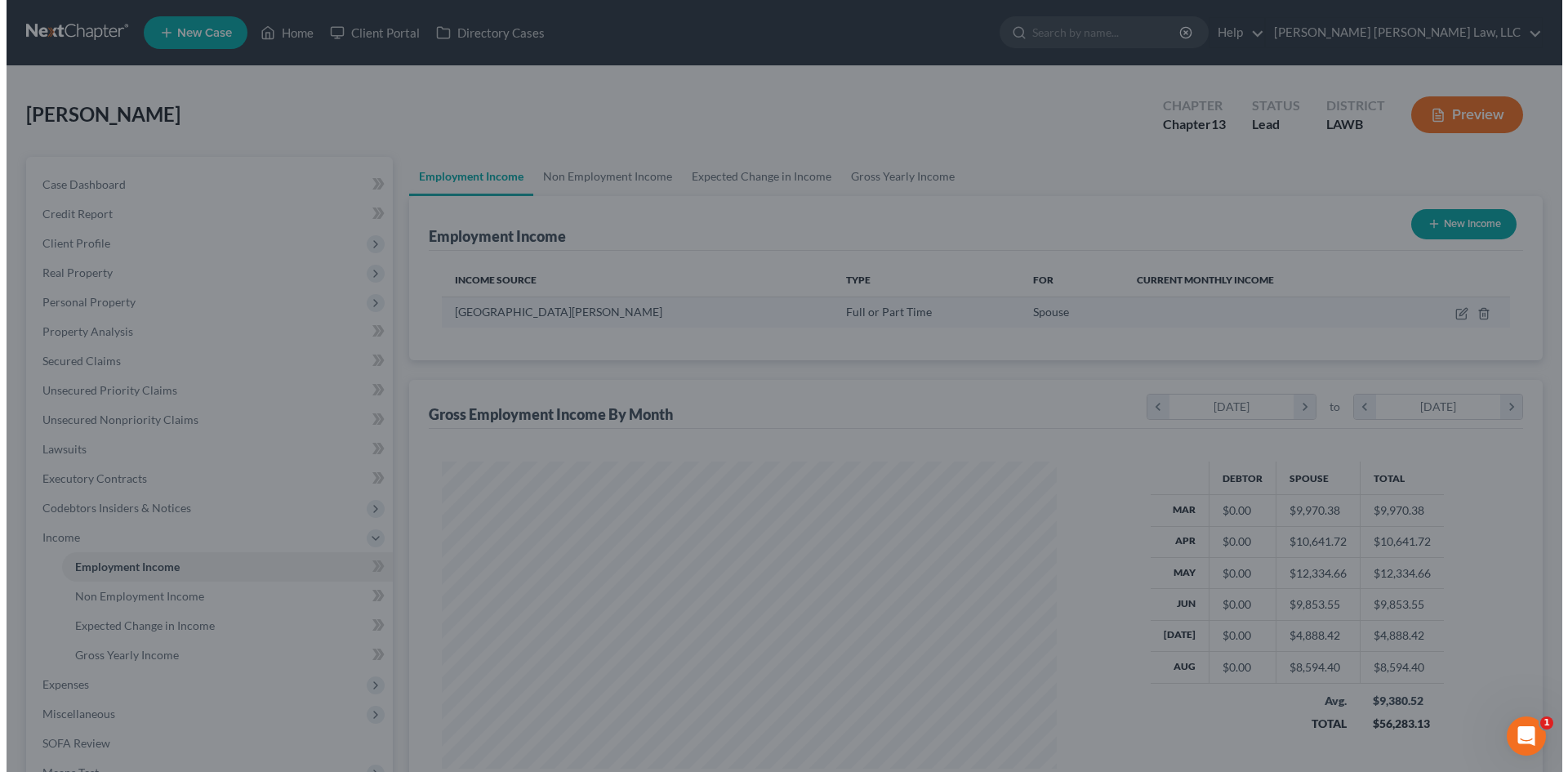
scroll to position [816295, 815983]
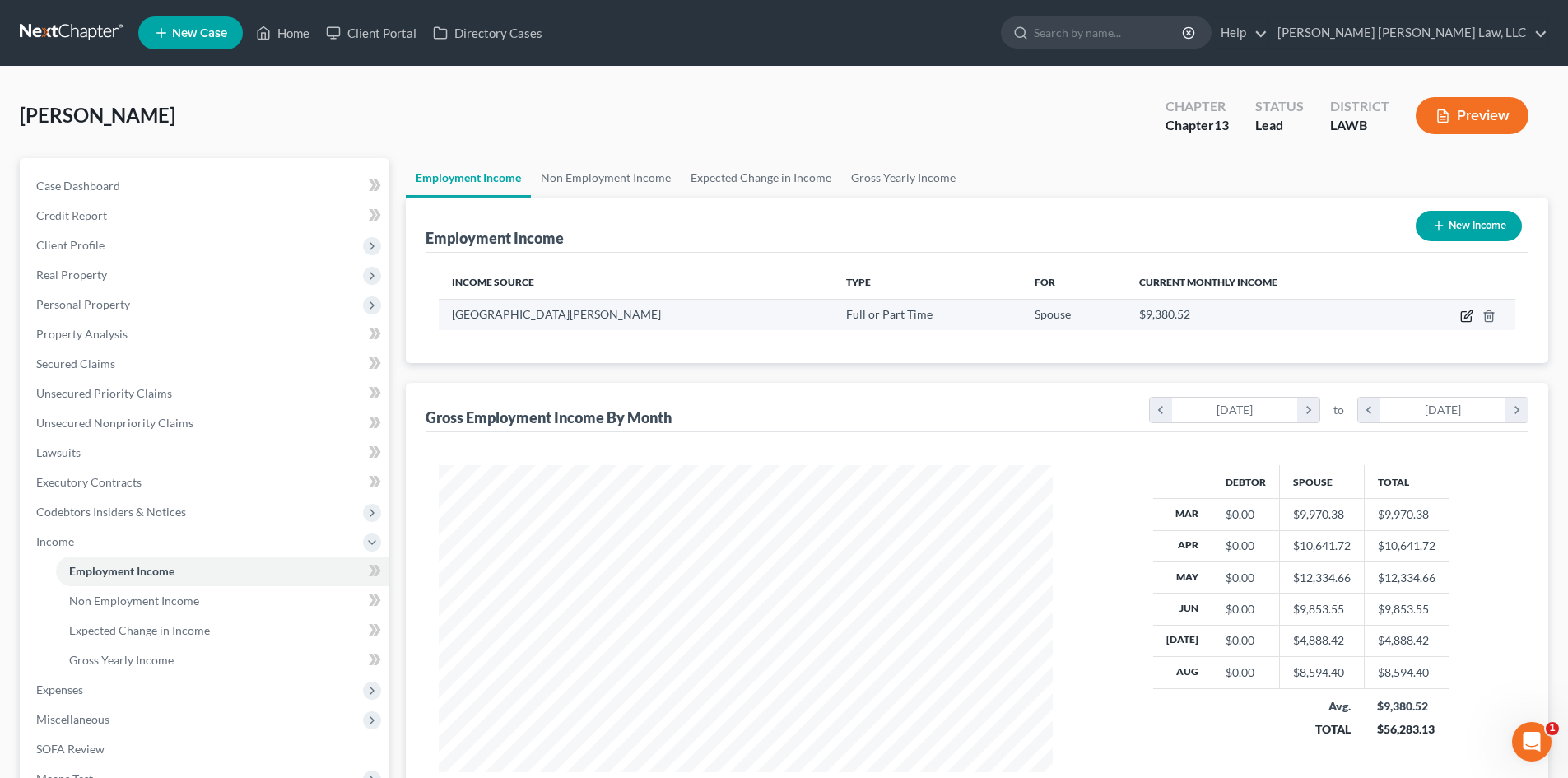
click at [1462, 313] on icon "button" at bounding box center [1466, 316] width 13 height 13
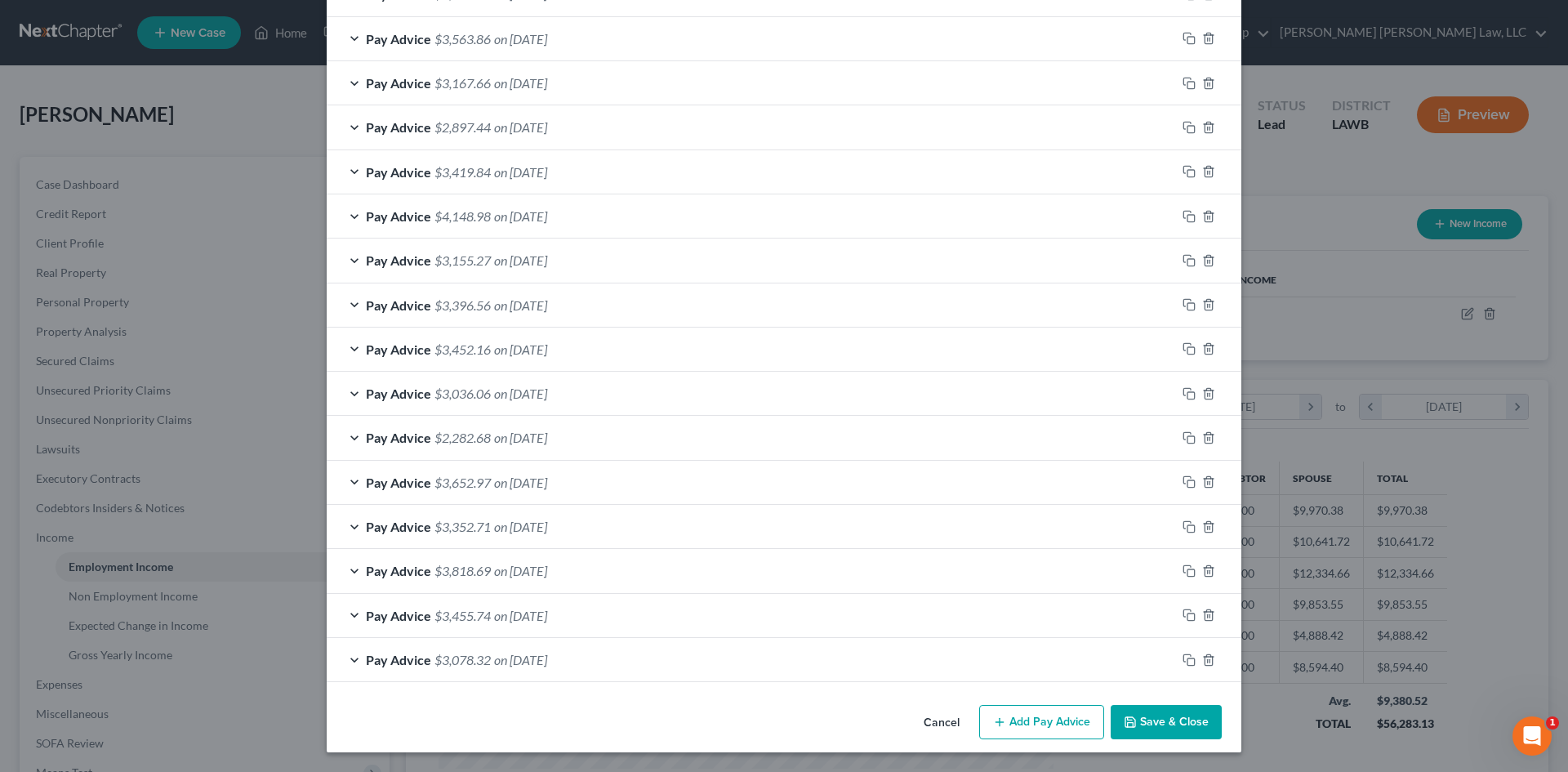
scroll to position [743, 0]
click at [1207, 660] on icon "button" at bounding box center [1209, 660] width 13 height 13
click at [1207, 660] on icon "button" at bounding box center [1209, 659] width 13 height 13
click at [1207, 660] on icon "button" at bounding box center [1209, 660] width 13 height 13
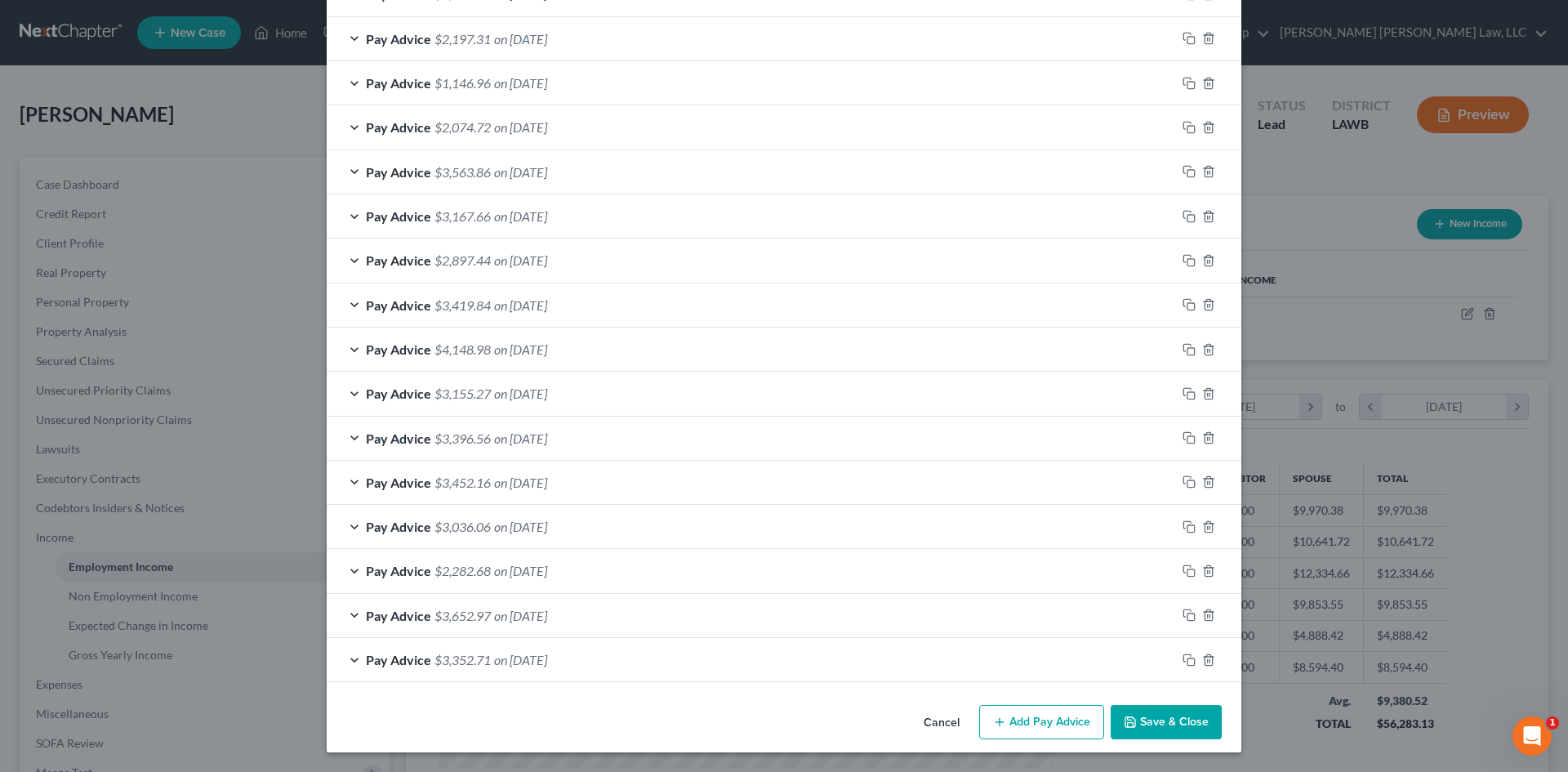
scroll to position [609, 0]
click at [1207, 660] on icon "button" at bounding box center [1209, 660] width 13 height 13
click at [1207, 622] on icon "button" at bounding box center [1209, 614] width 13 height 13
click at [1204, 661] on icon "button" at bounding box center [1208, 660] width 7 height 11
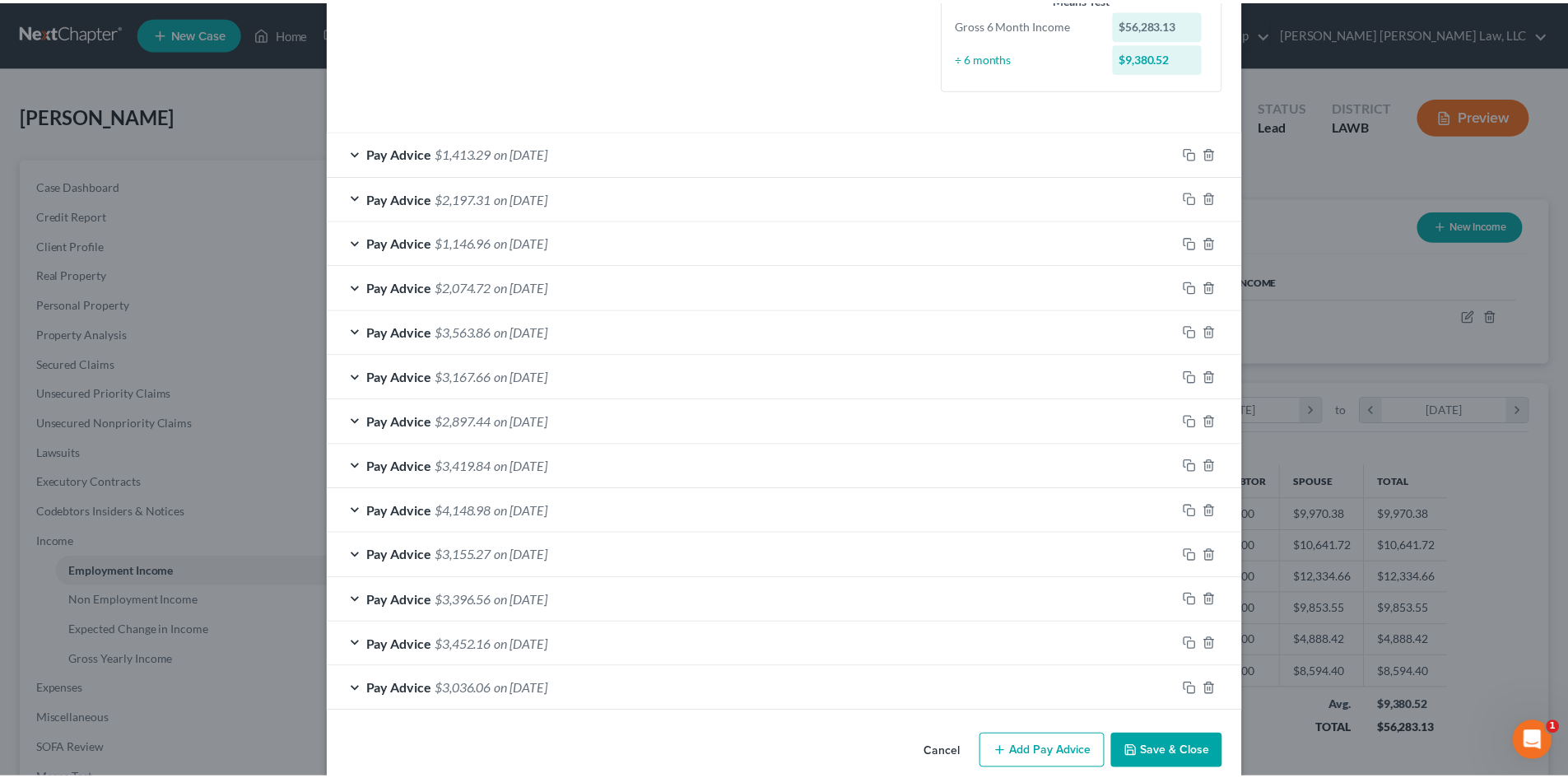
scroll to position [480, 0]
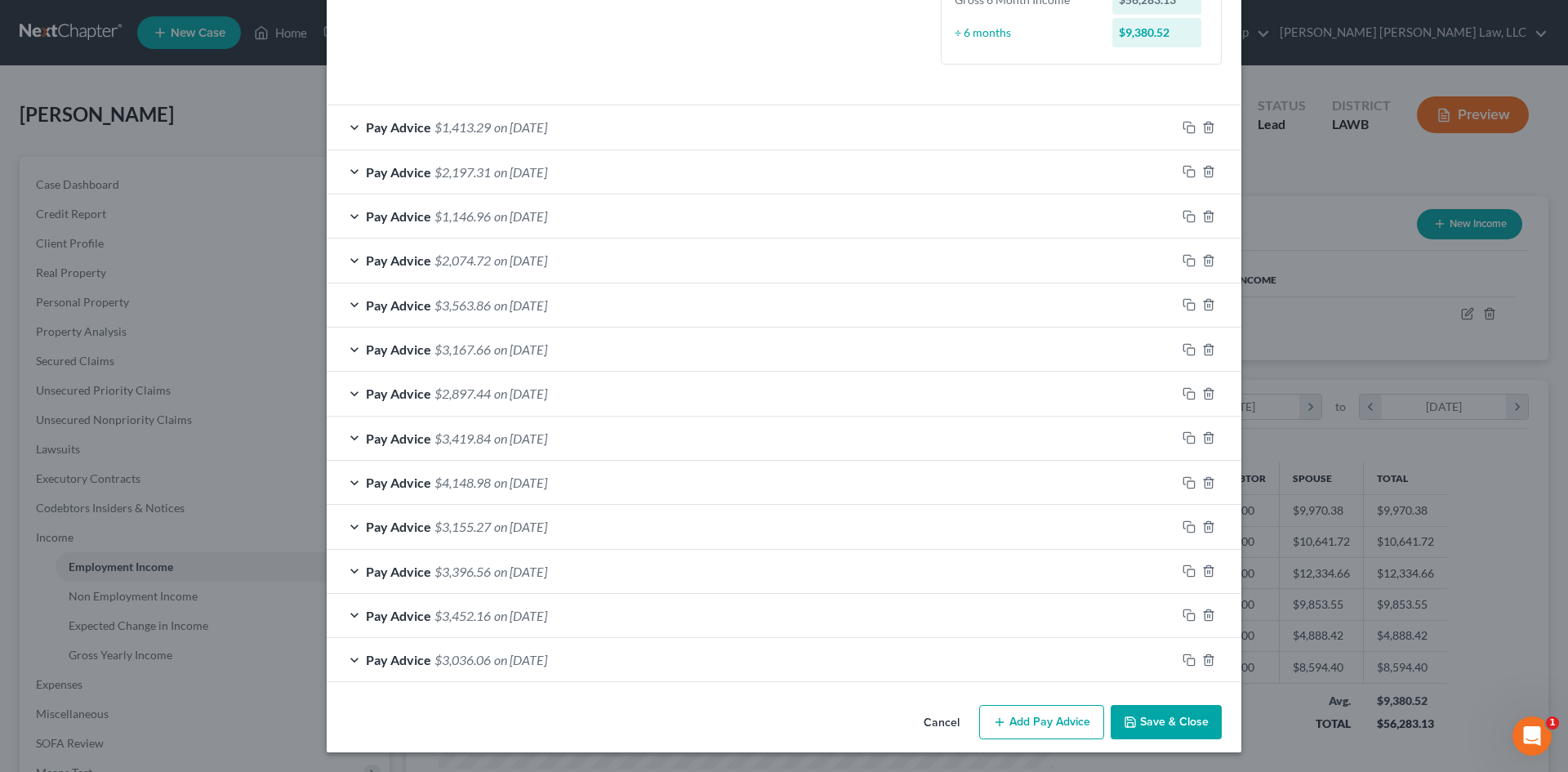
click at [1165, 719] on button "Save & Close" at bounding box center [1166, 721] width 111 height 34
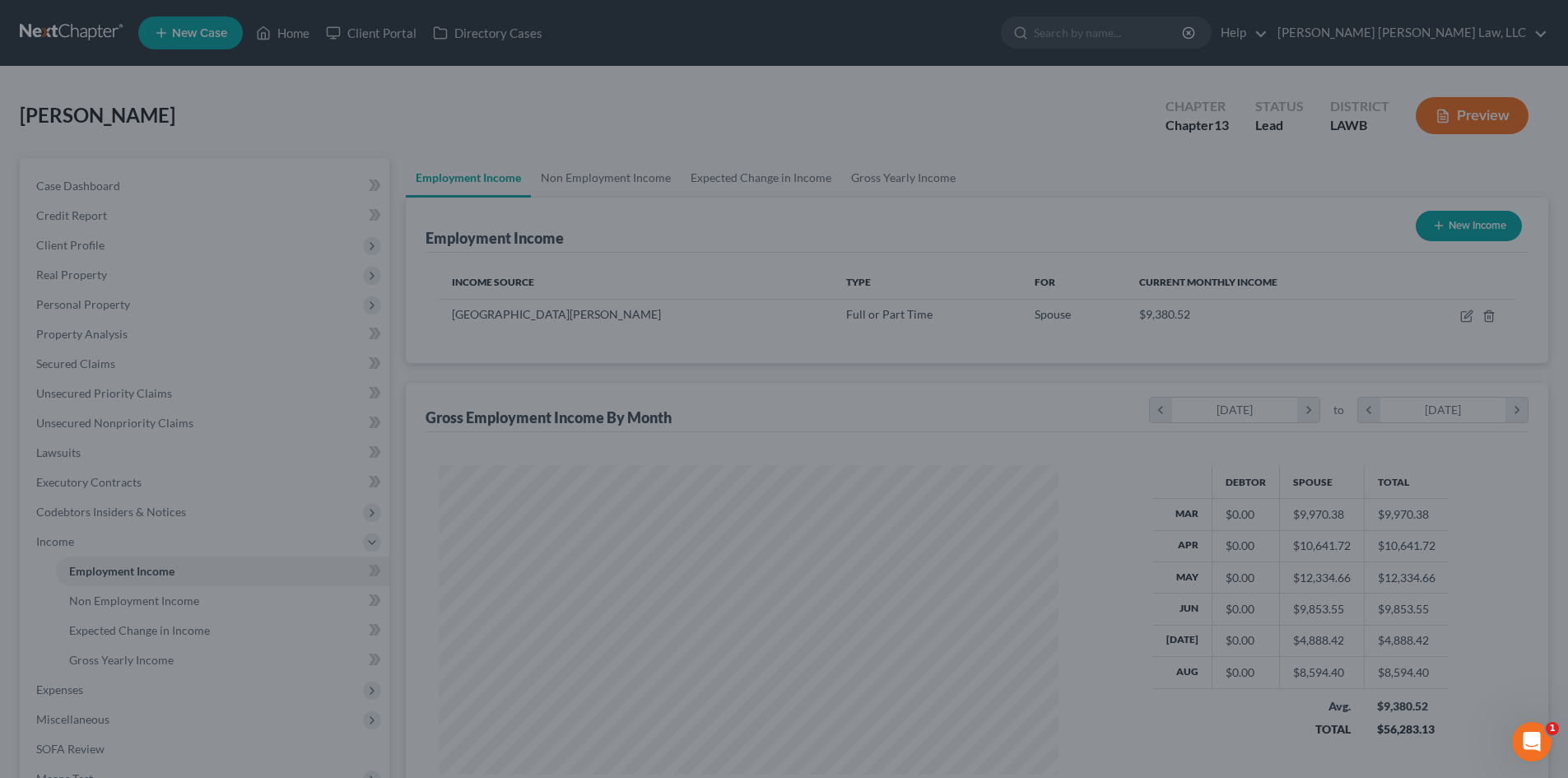
scroll to position [822639, 822263]
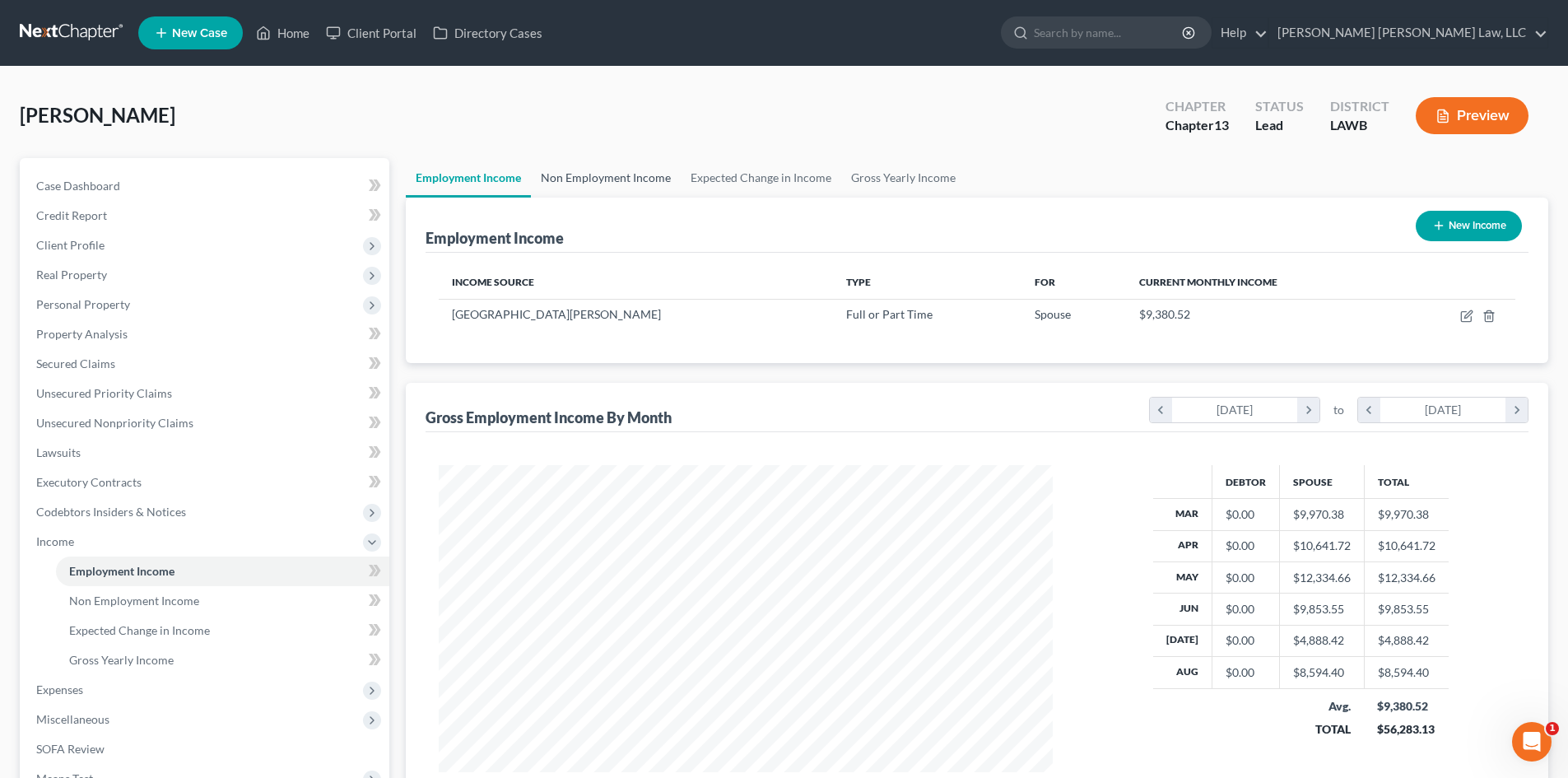
click at [611, 177] on link "Non Employment Income" at bounding box center [605, 177] width 149 height 40
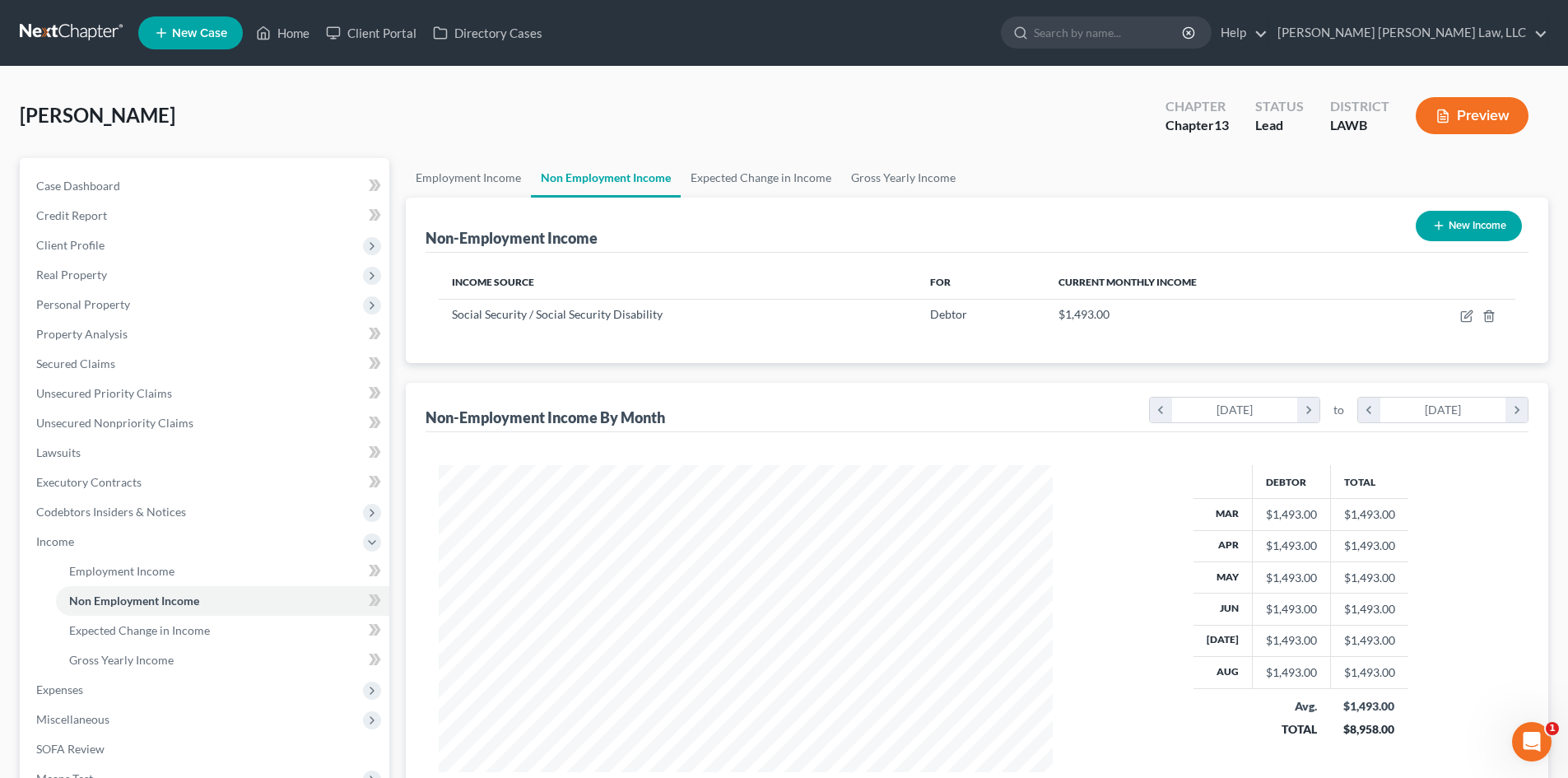
scroll to position [307, 647]
click at [478, 175] on link "Employment Income" at bounding box center [468, 177] width 125 height 40
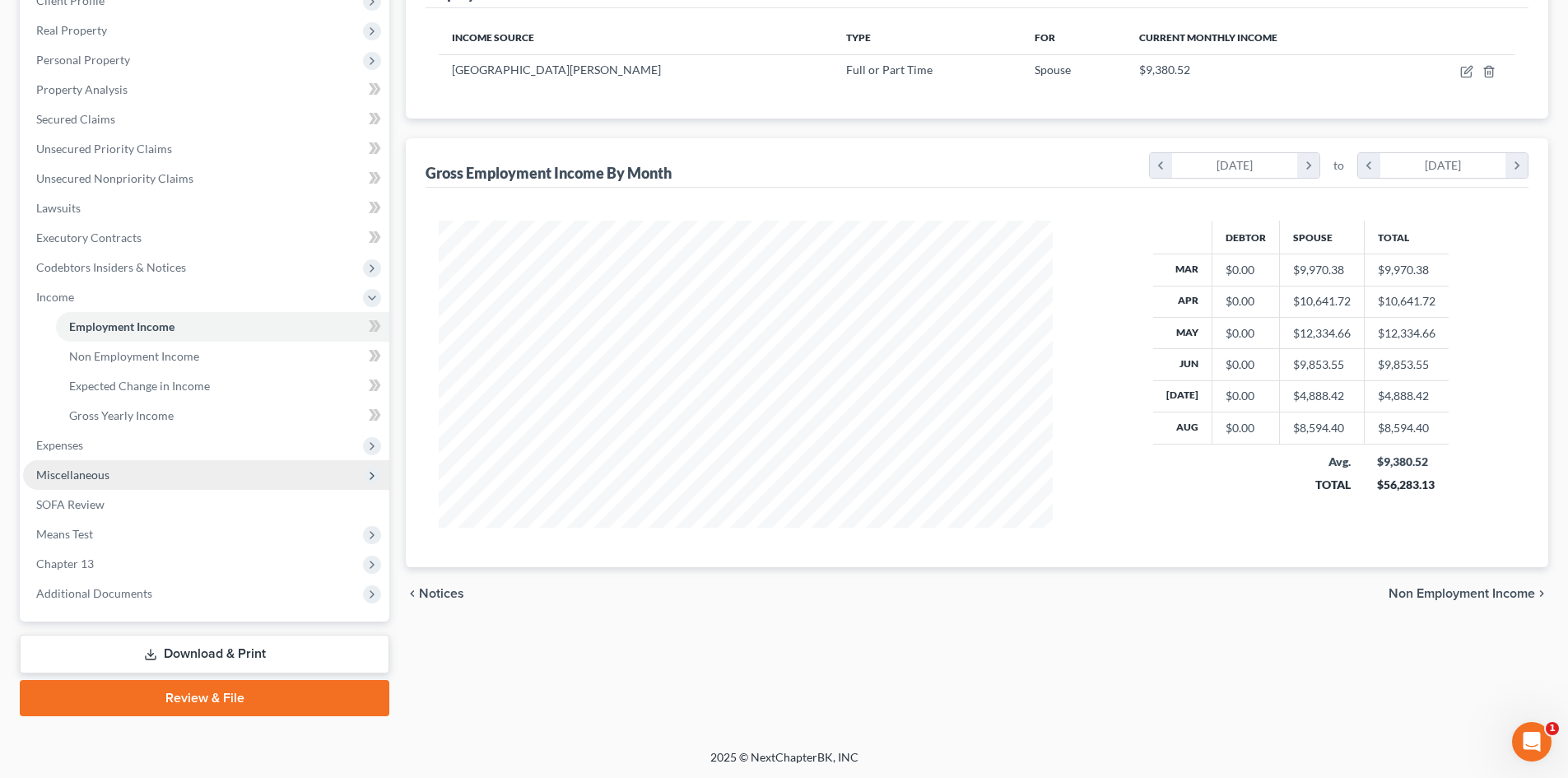
scroll to position [245, 0]
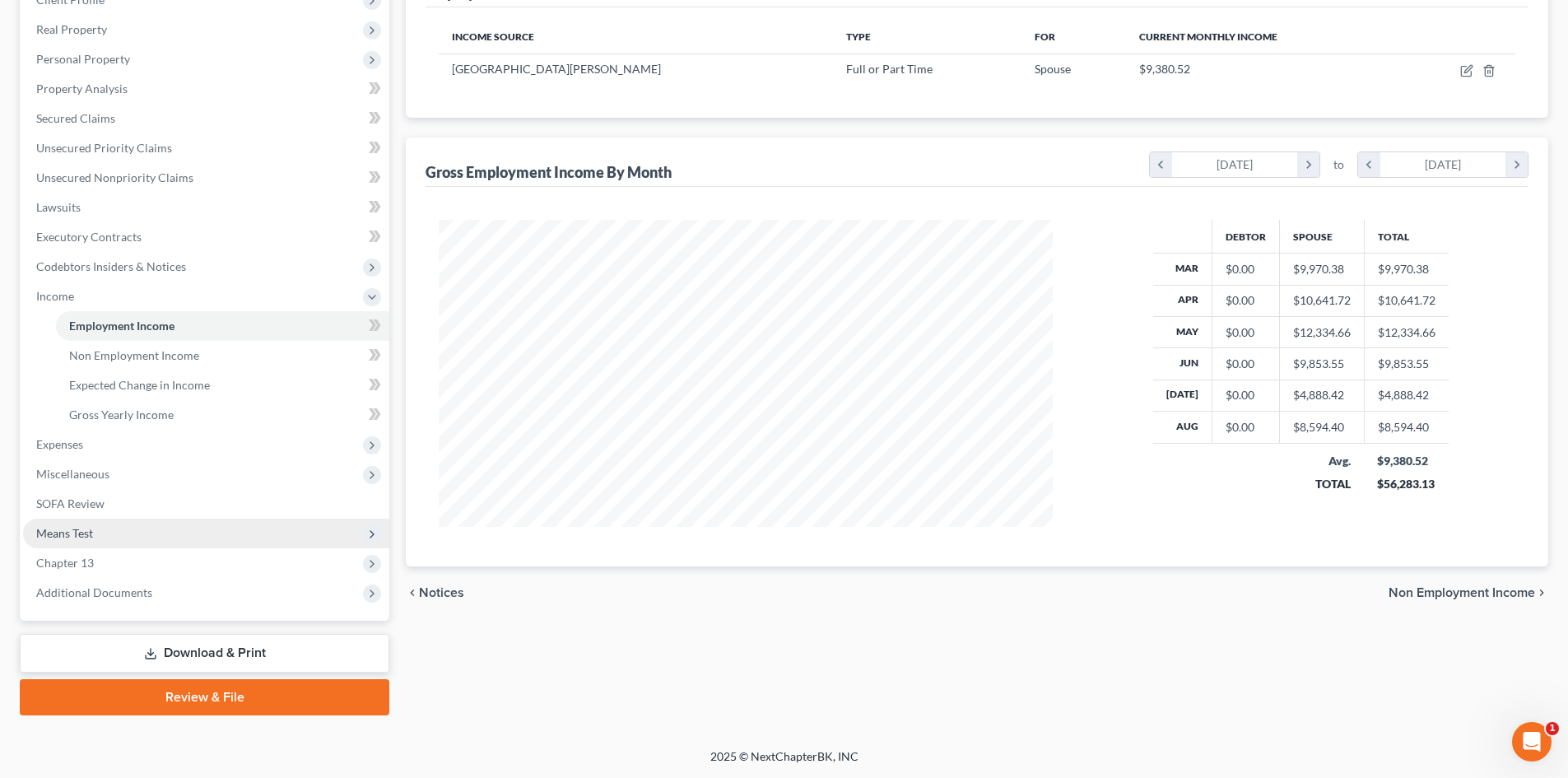
click at [91, 540] on span "Means Test" at bounding box center [206, 533] width 366 height 30
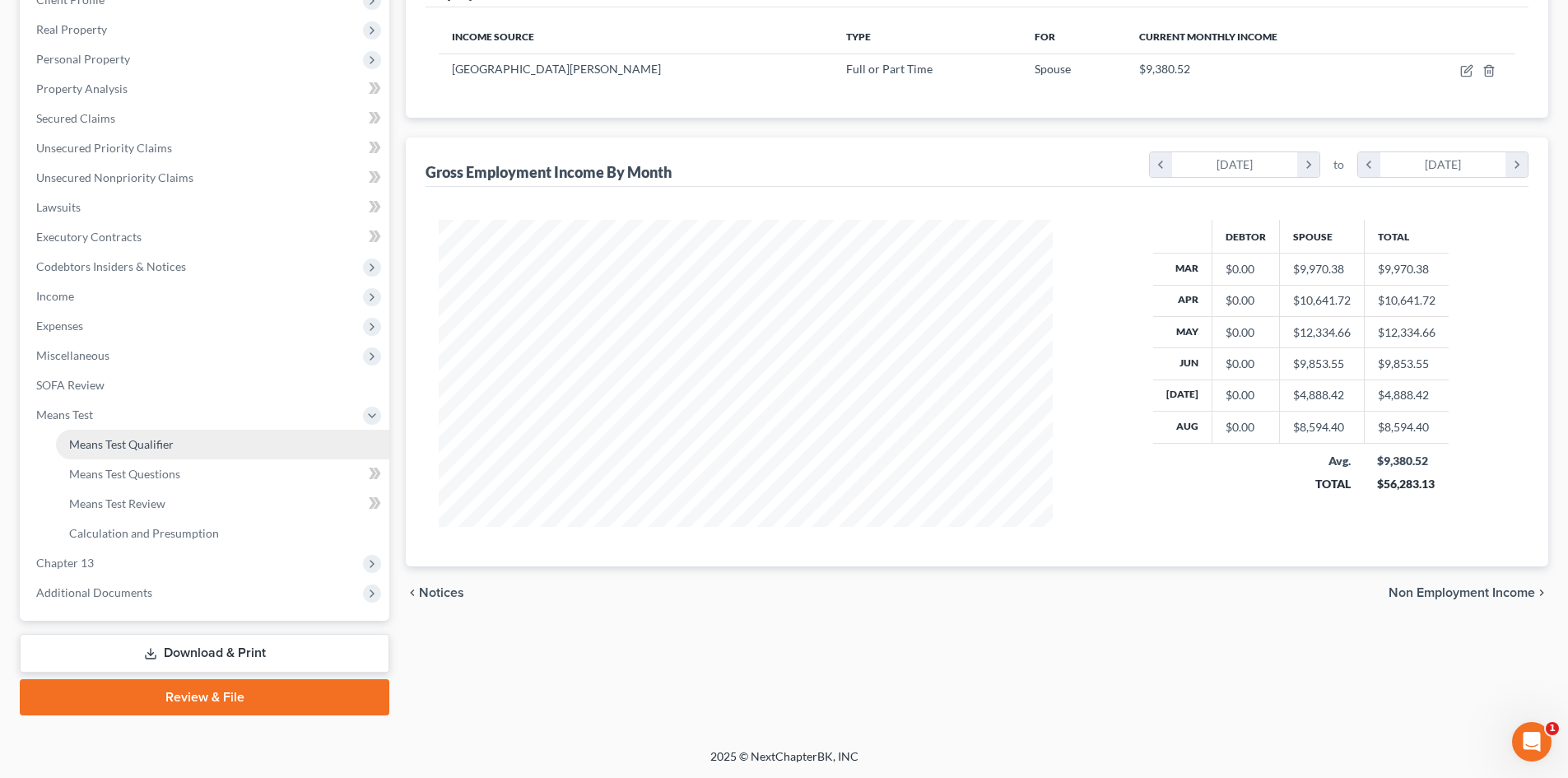
click at [163, 435] on link "Means Test Qualifier" at bounding box center [222, 445] width 333 height 30
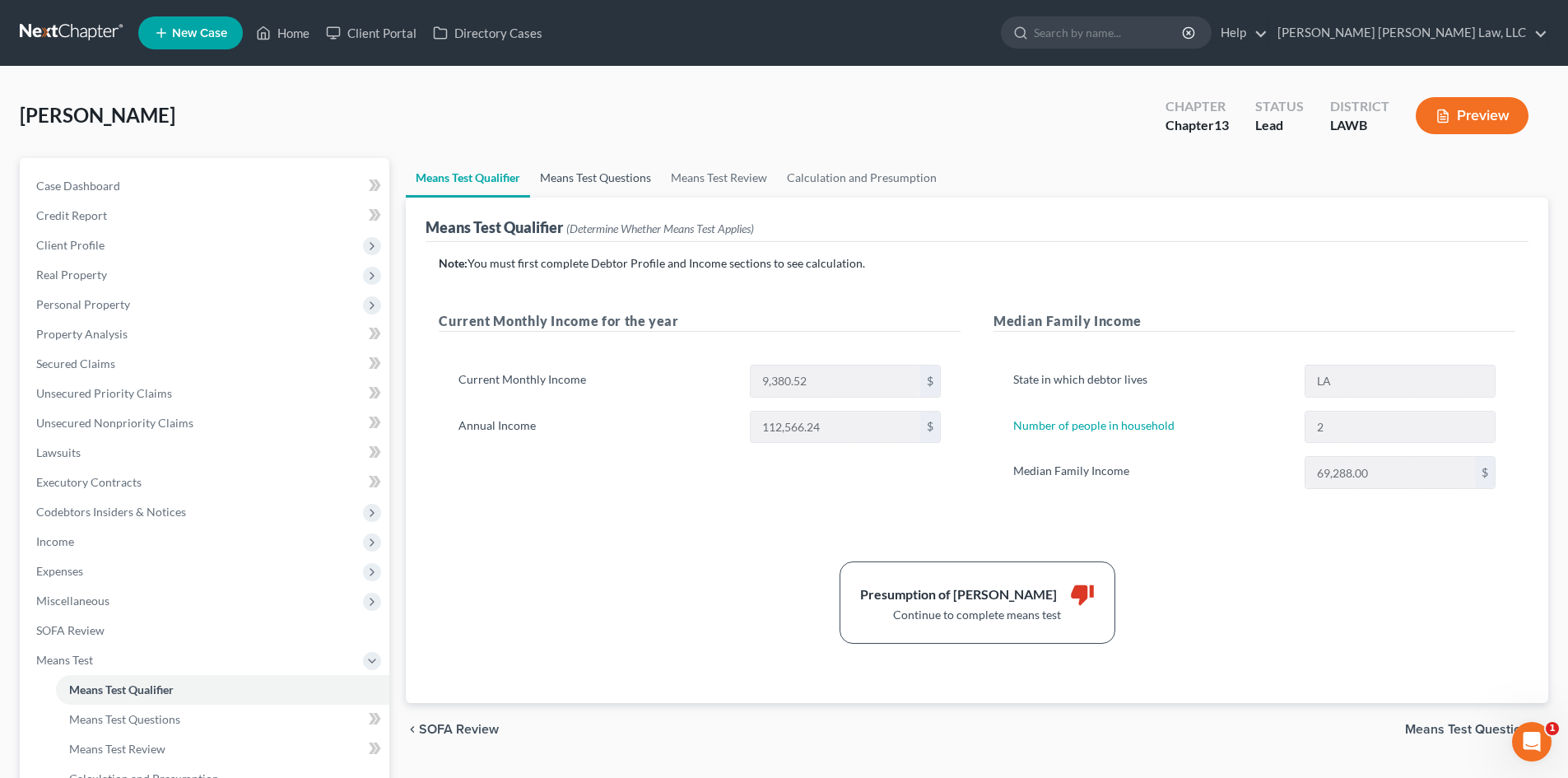
click at [590, 170] on link "Means Test Questions" at bounding box center [595, 177] width 131 height 40
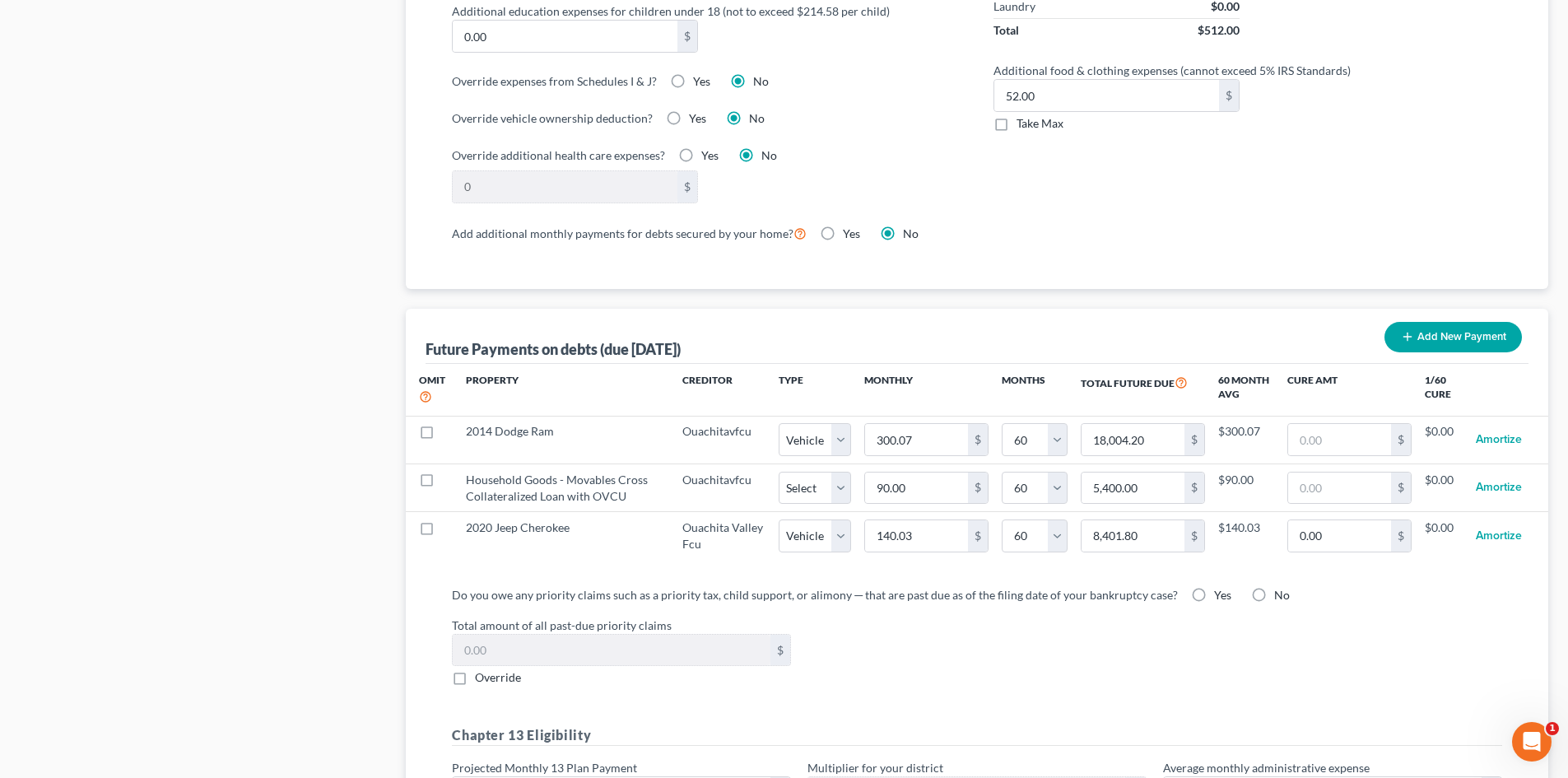
scroll to position [1316, 0]
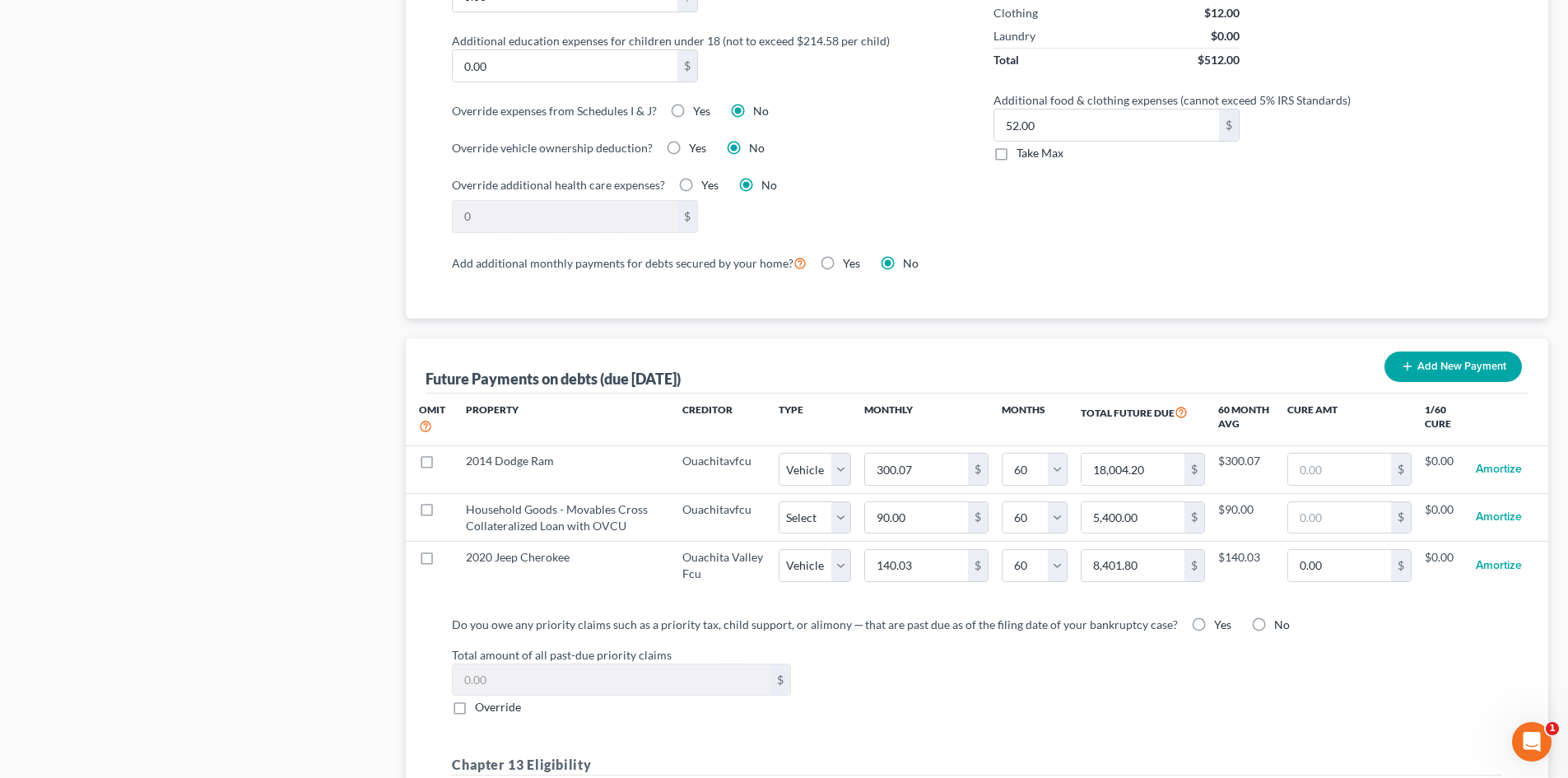
click at [1052, 146] on span "Take Max" at bounding box center [1040, 152] width 47 height 14
click at [1033, 145] on input "Take Max" at bounding box center [1029, 150] width 11 height 11
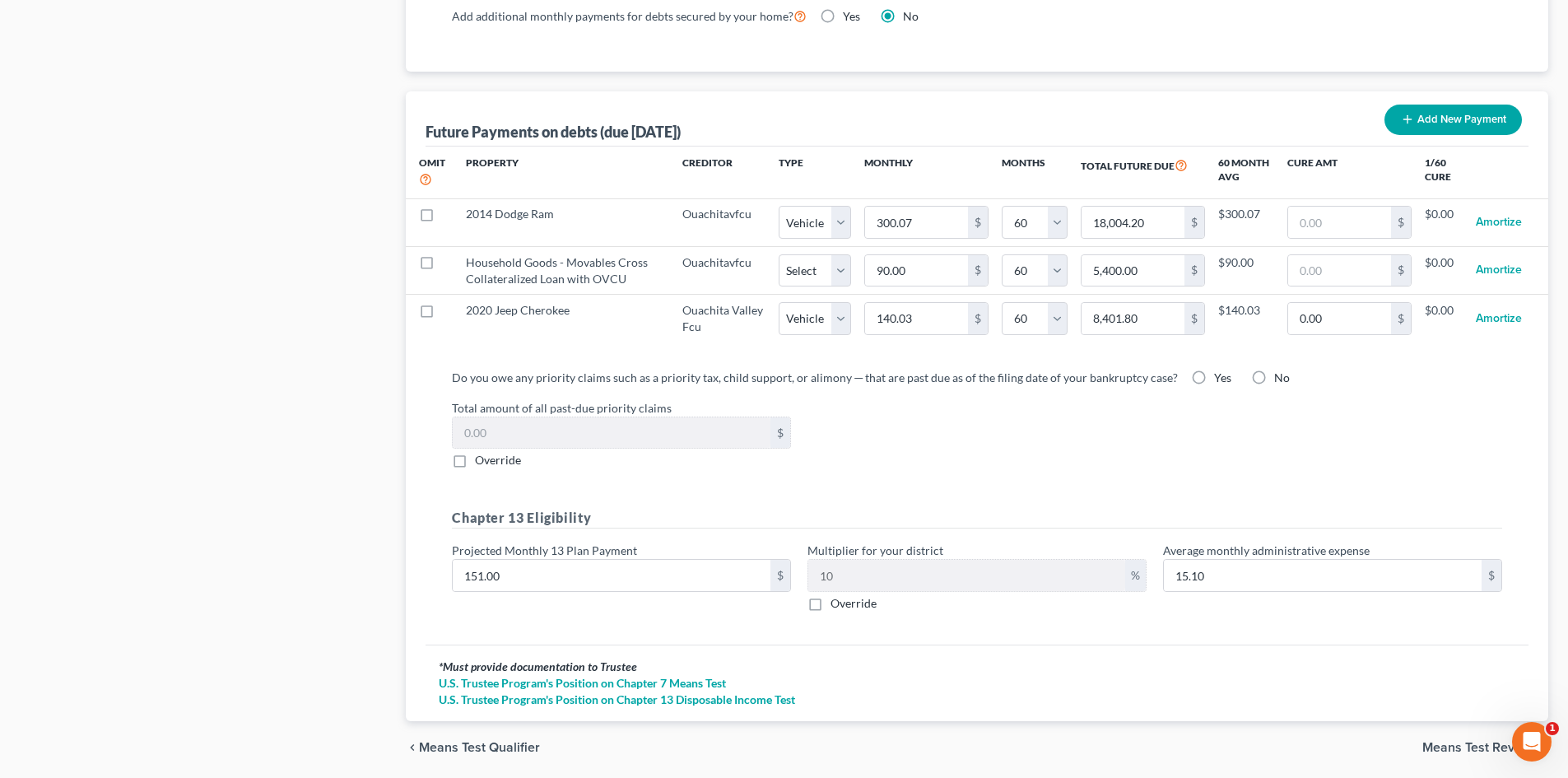
scroll to position [1605, 0]
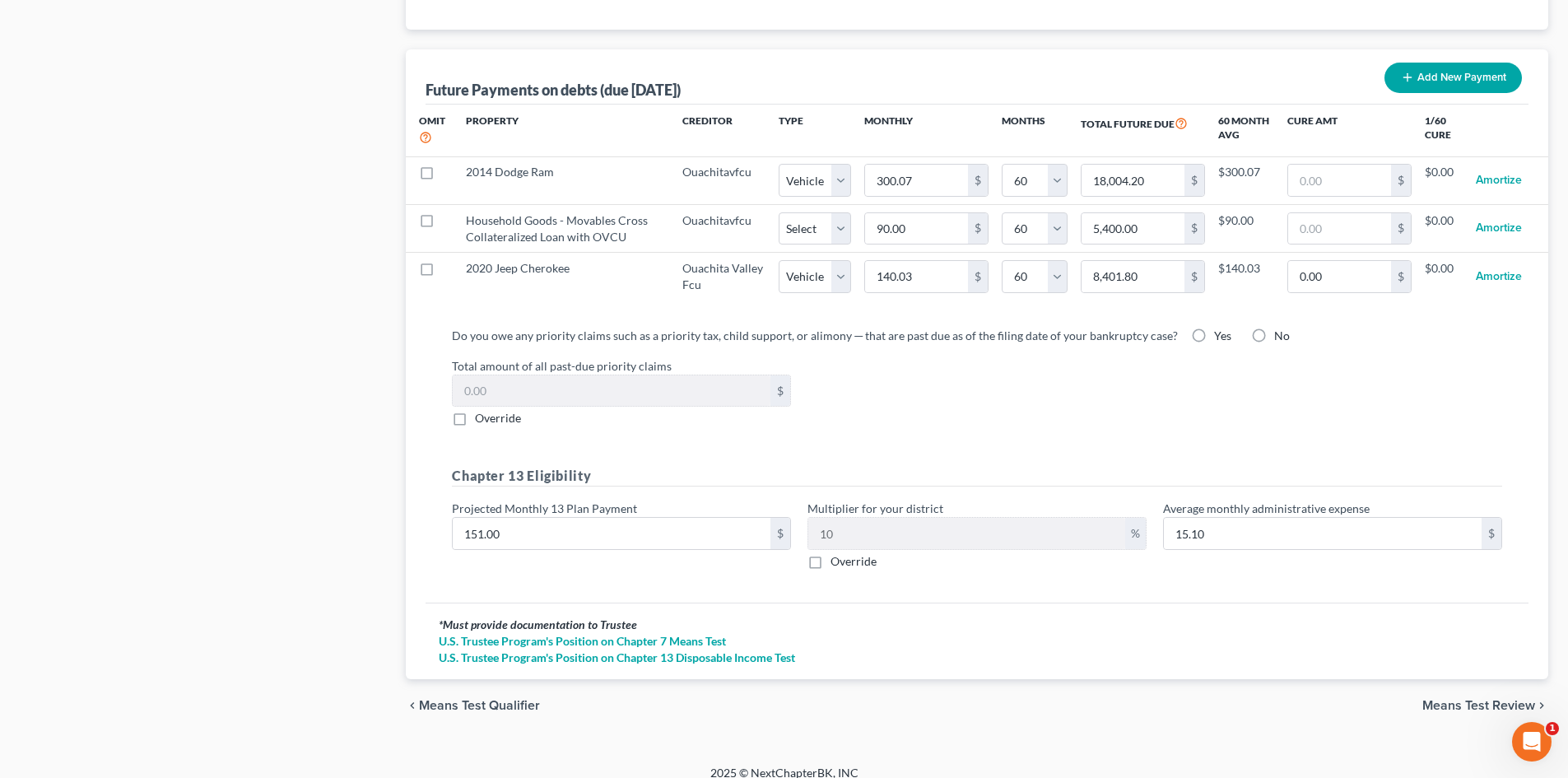
click at [1484, 699] on span "Means Test Review" at bounding box center [1478, 706] width 112 height 13
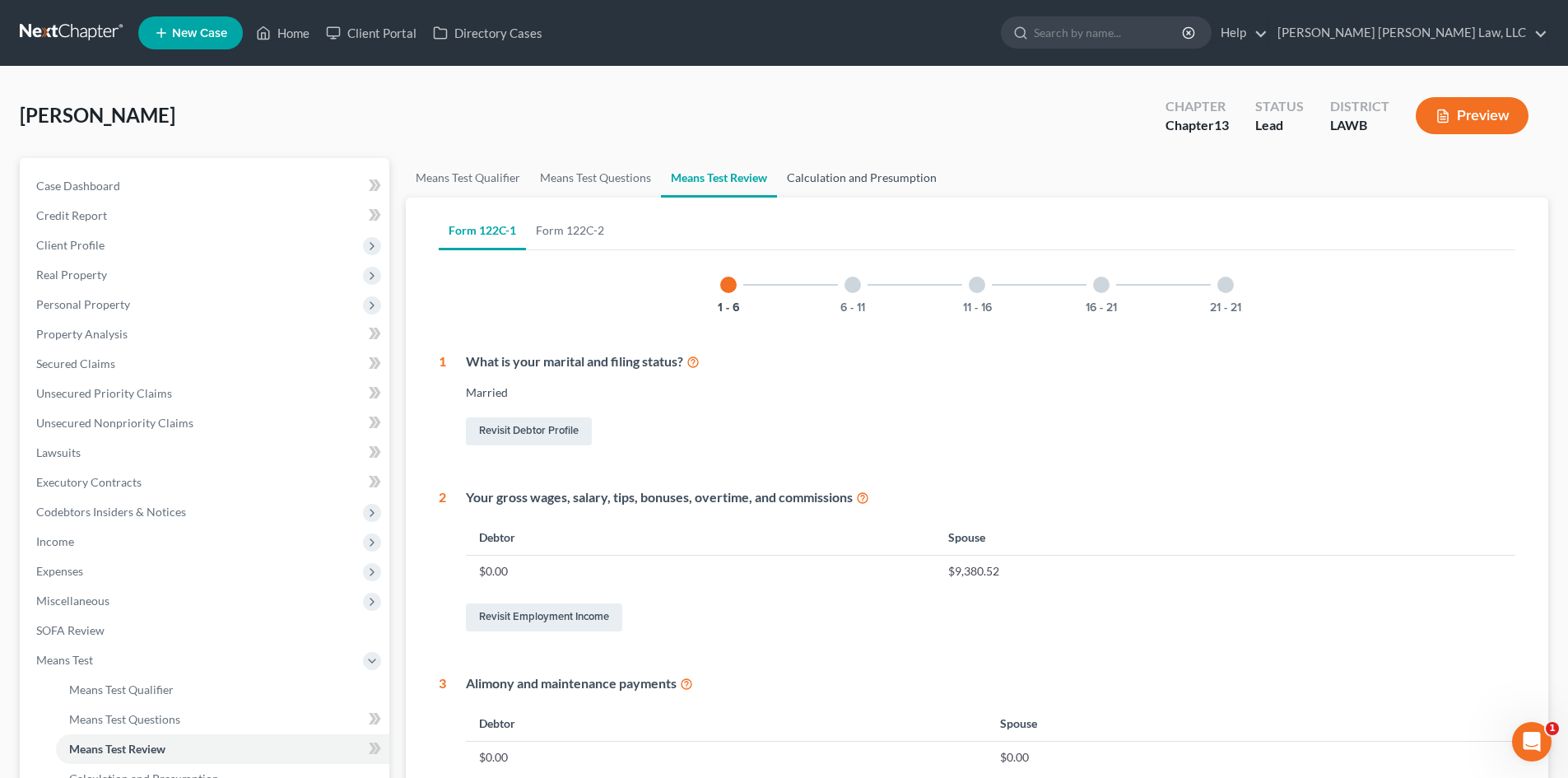
click at [873, 186] on link "Calculation and Presumption" at bounding box center [862, 177] width 170 height 40
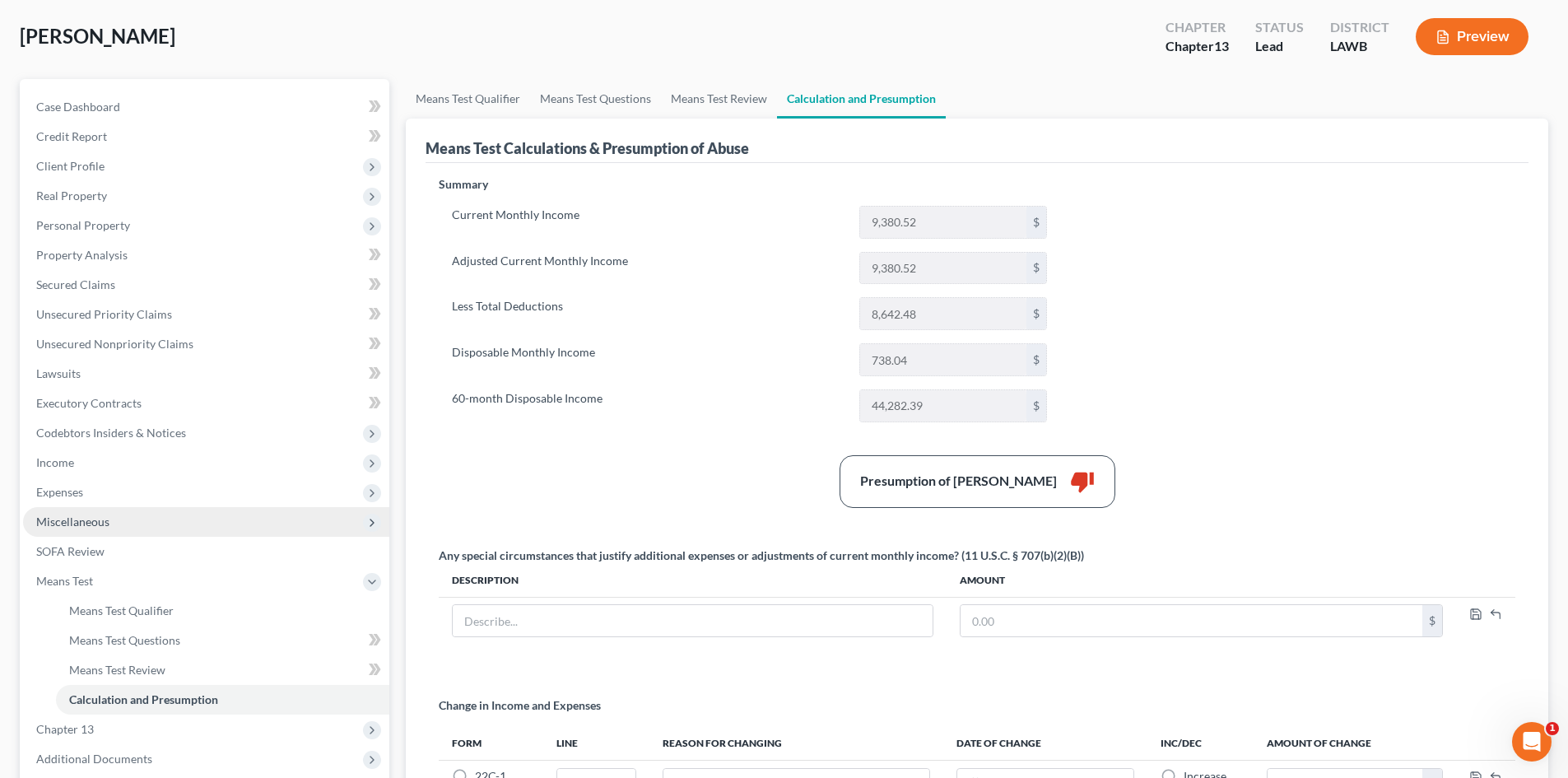
scroll to position [164, 0]
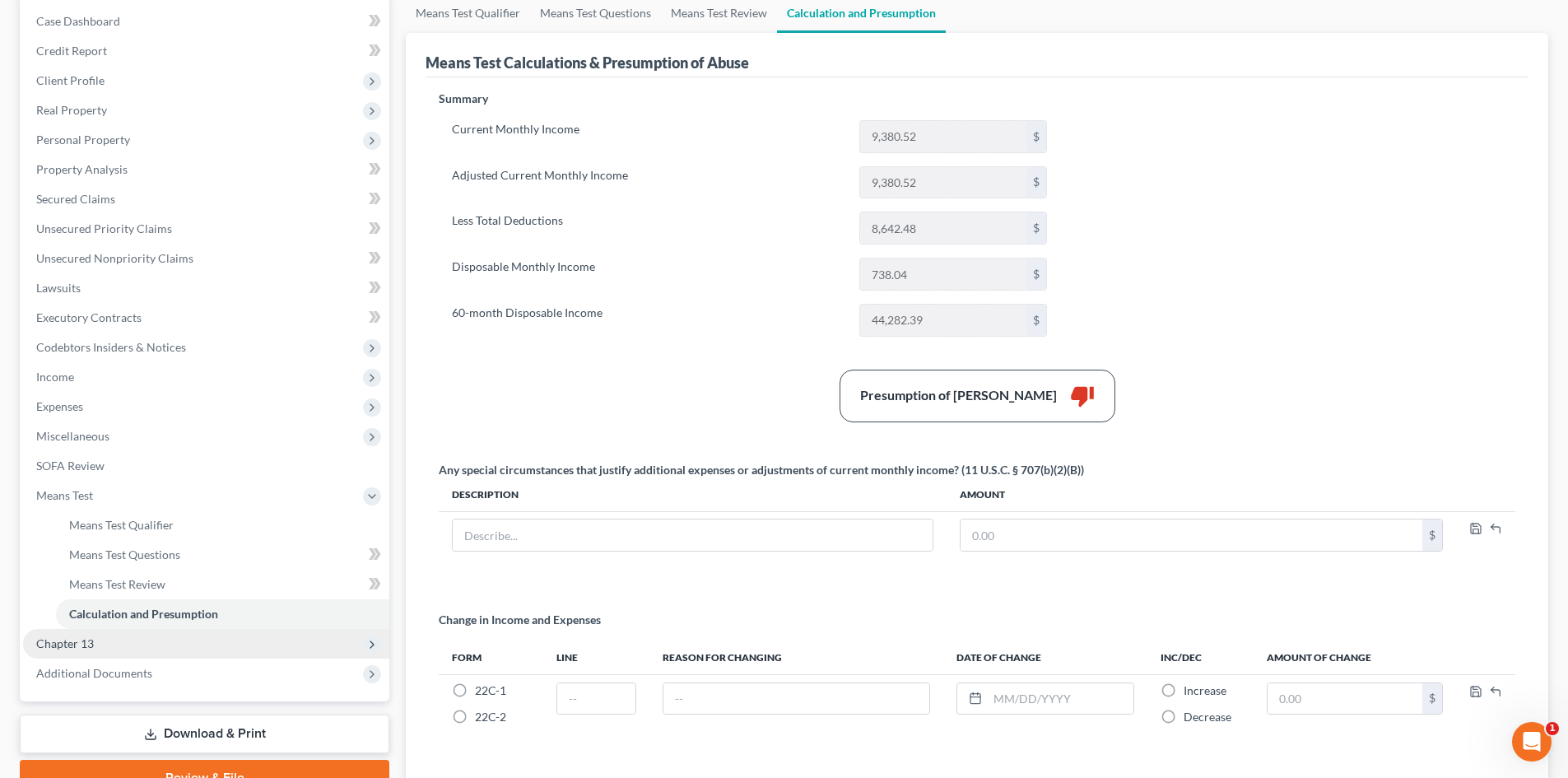
click at [154, 649] on span "Chapter 13" at bounding box center [206, 643] width 366 height 30
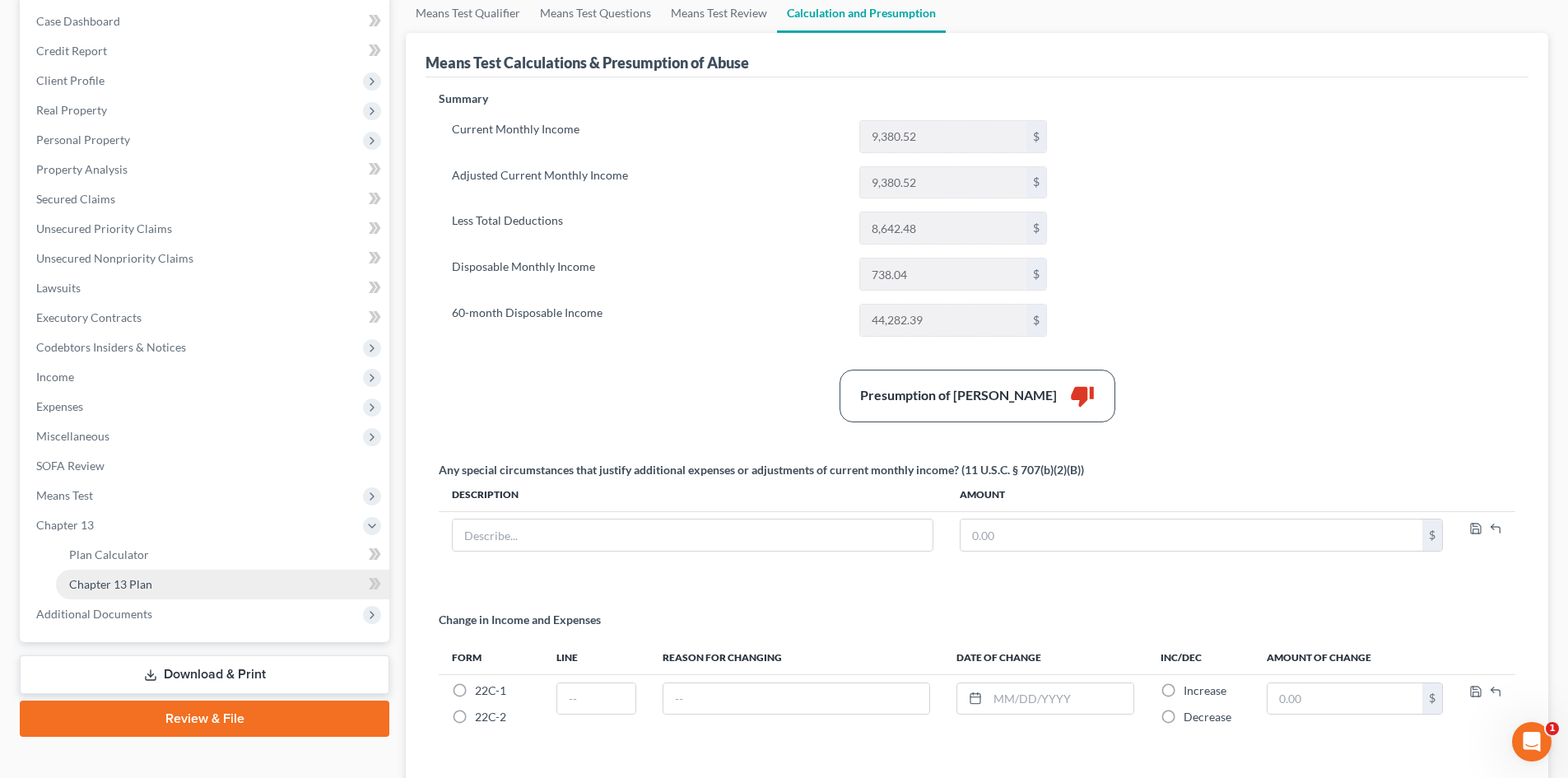
click at [177, 588] on link "Chapter 13 Plan" at bounding box center [222, 584] width 333 height 30
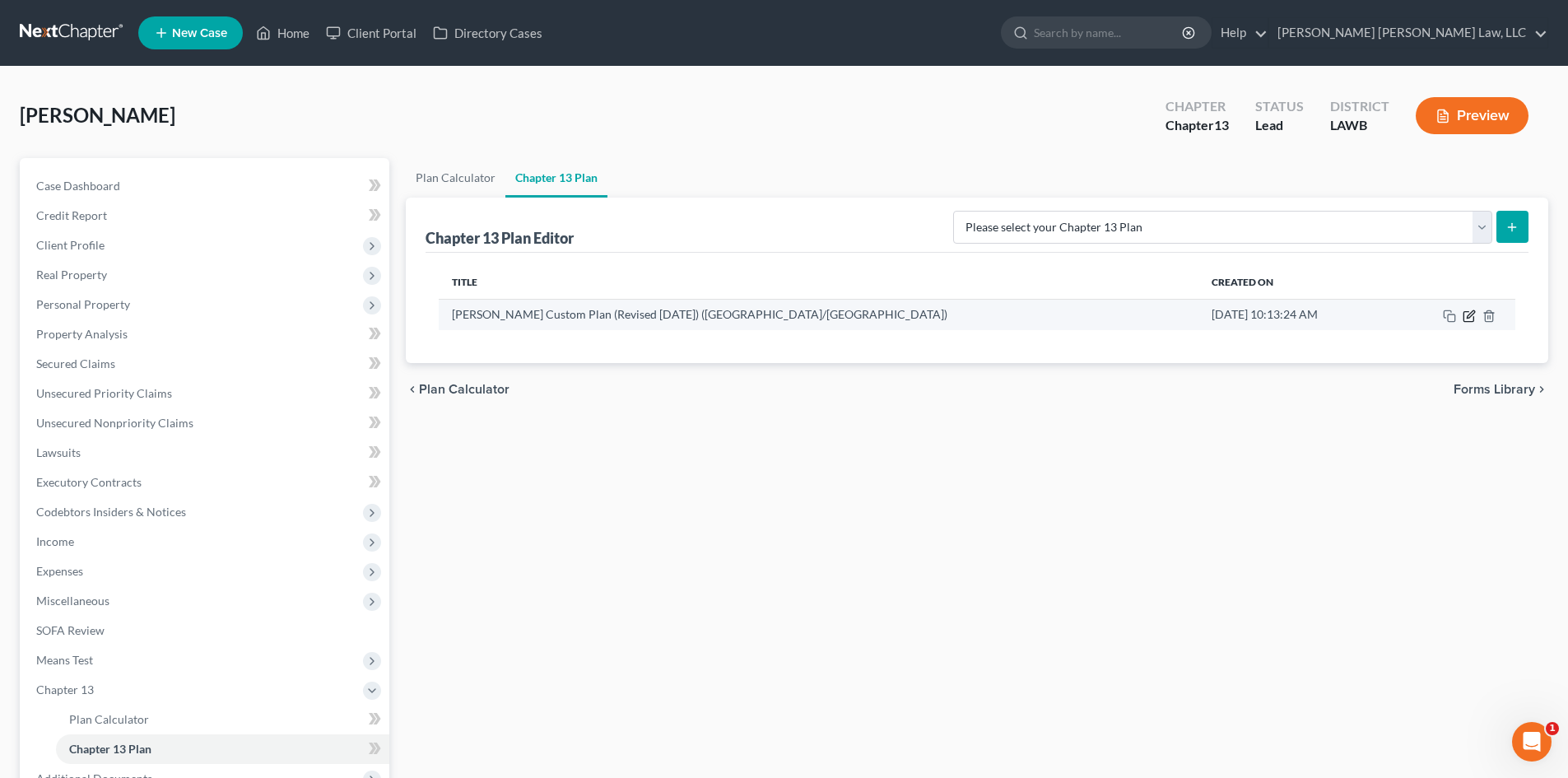
click at [1470, 321] on icon "button" at bounding box center [1468, 316] width 10 height 10
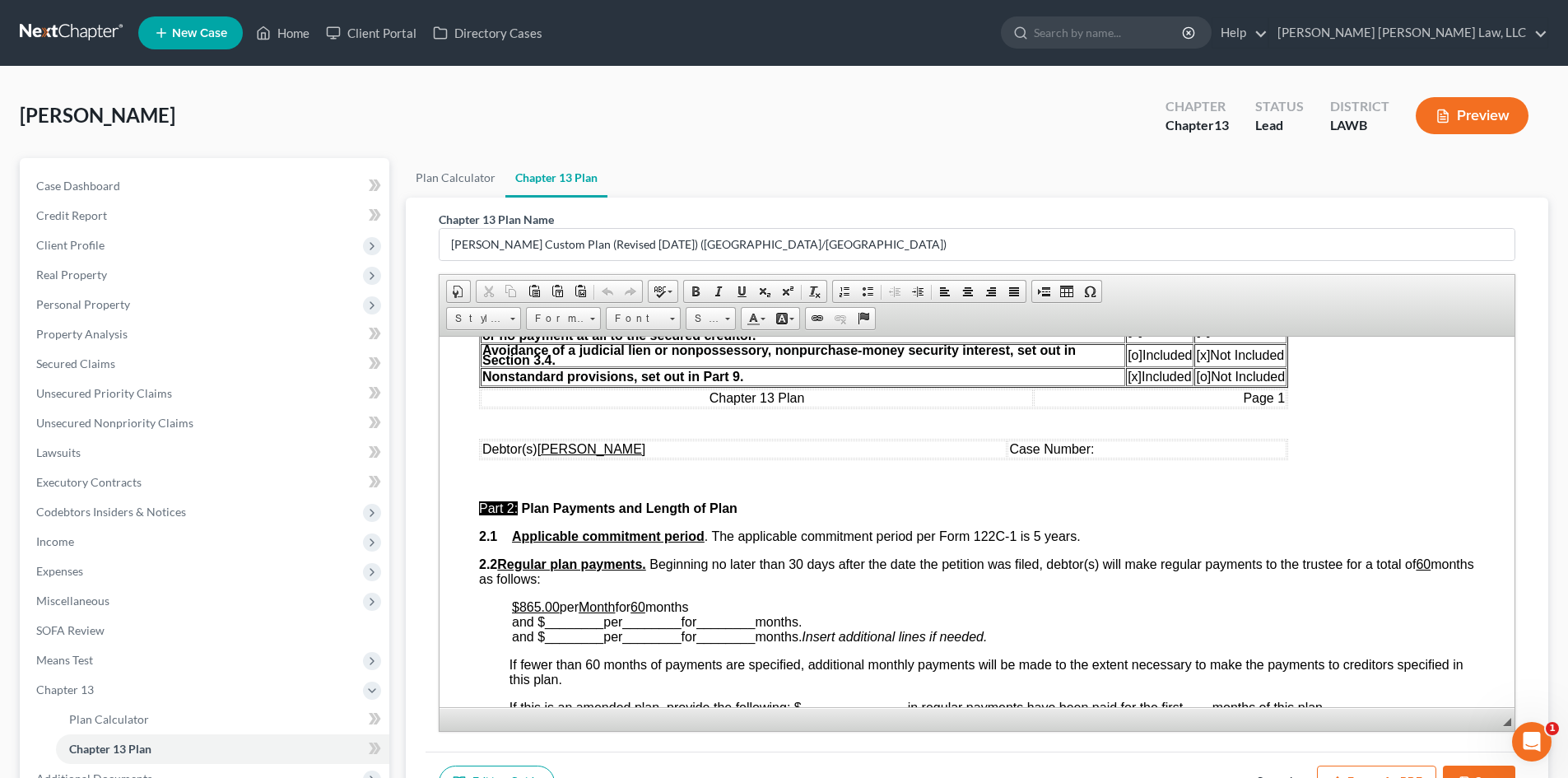
scroll to position [576, 0]
drag, startPoint x: 560, startPoint y: 609, endPoint x: 525, endPoint y: 604, distance: 35.4
click at [525, 604] on p "$865.00 per Month for 60 months and $ ________ per ________ for ________ months…" at bounding box center [992, 620] width 963 height 45
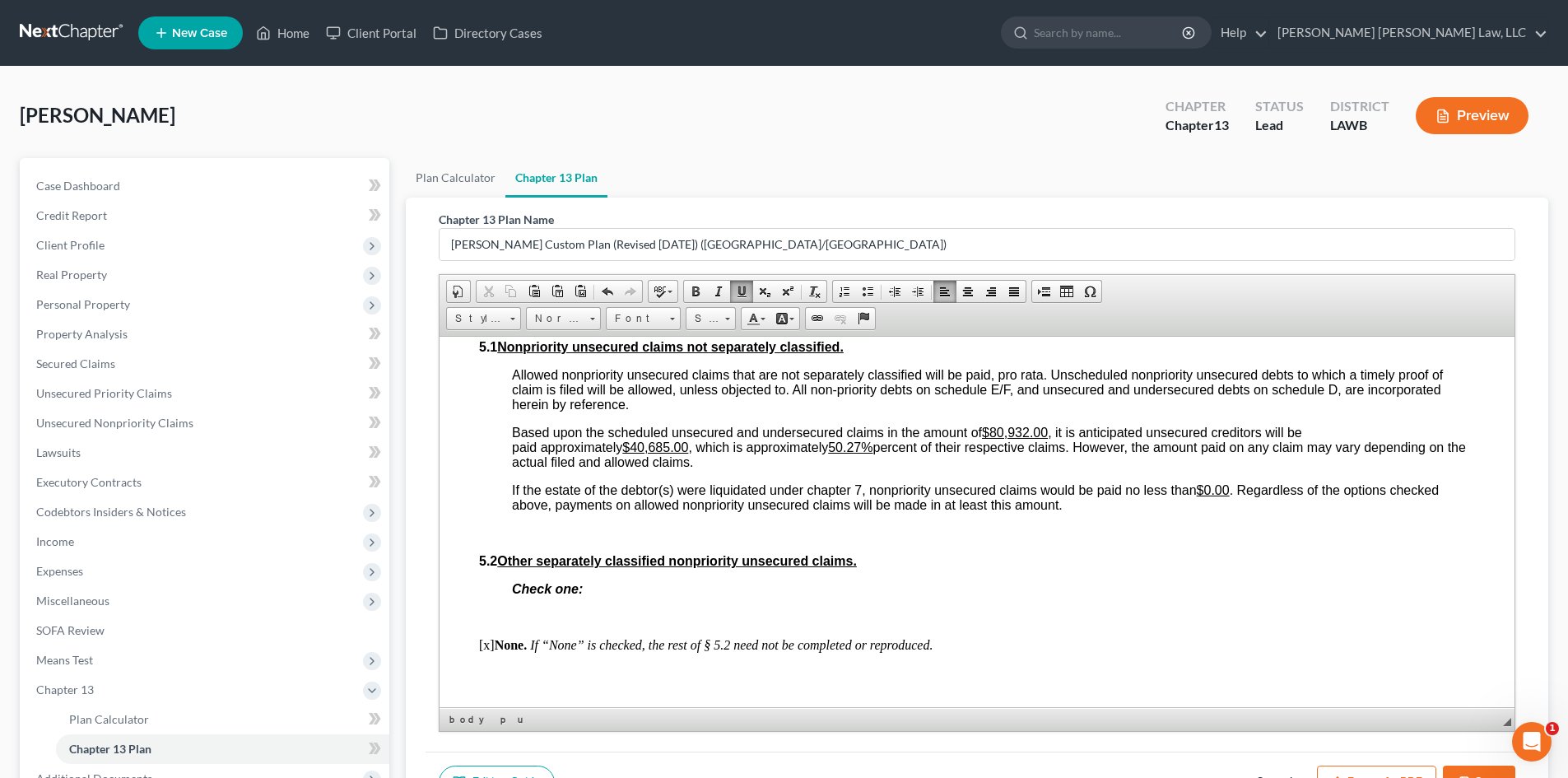
scroll to position [3539, 0]
drag, startPoint x: 874, startPoint y: 445, endPoint x: 840, endPoint y: 450, distance: 34.4
click at [840, 450] on u "50.27%" at bounding box center [850, 445] width 45 height 14
drag, startPoint x: 688, startPoint y: 447, endPoint x: 633, endPoint y: 451, distance: 55.1
click at [633, 451] on u "$40,685.00" at bounding box center [654, 445] width 66 height 14
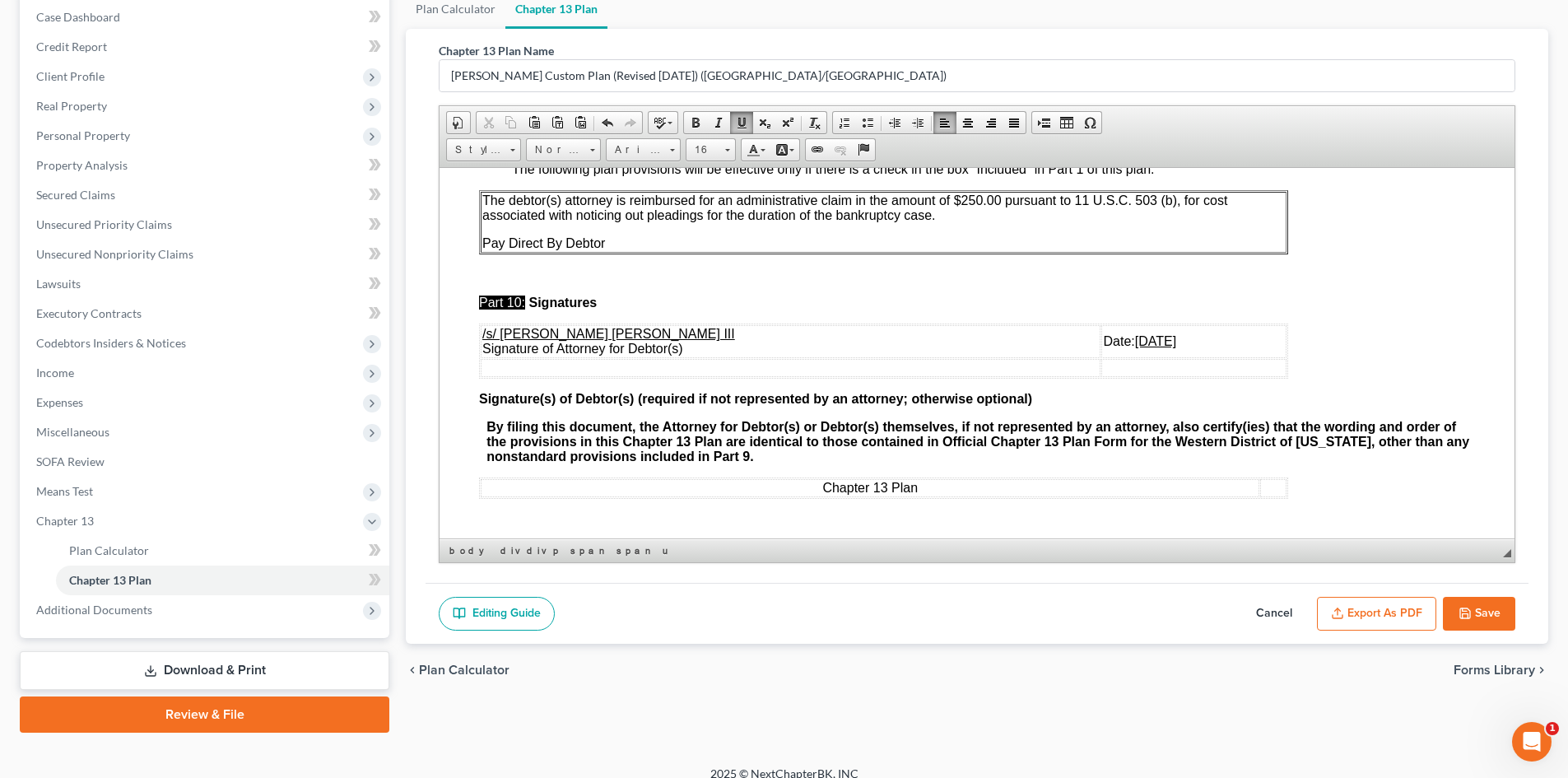
scroll to position [186, 0]
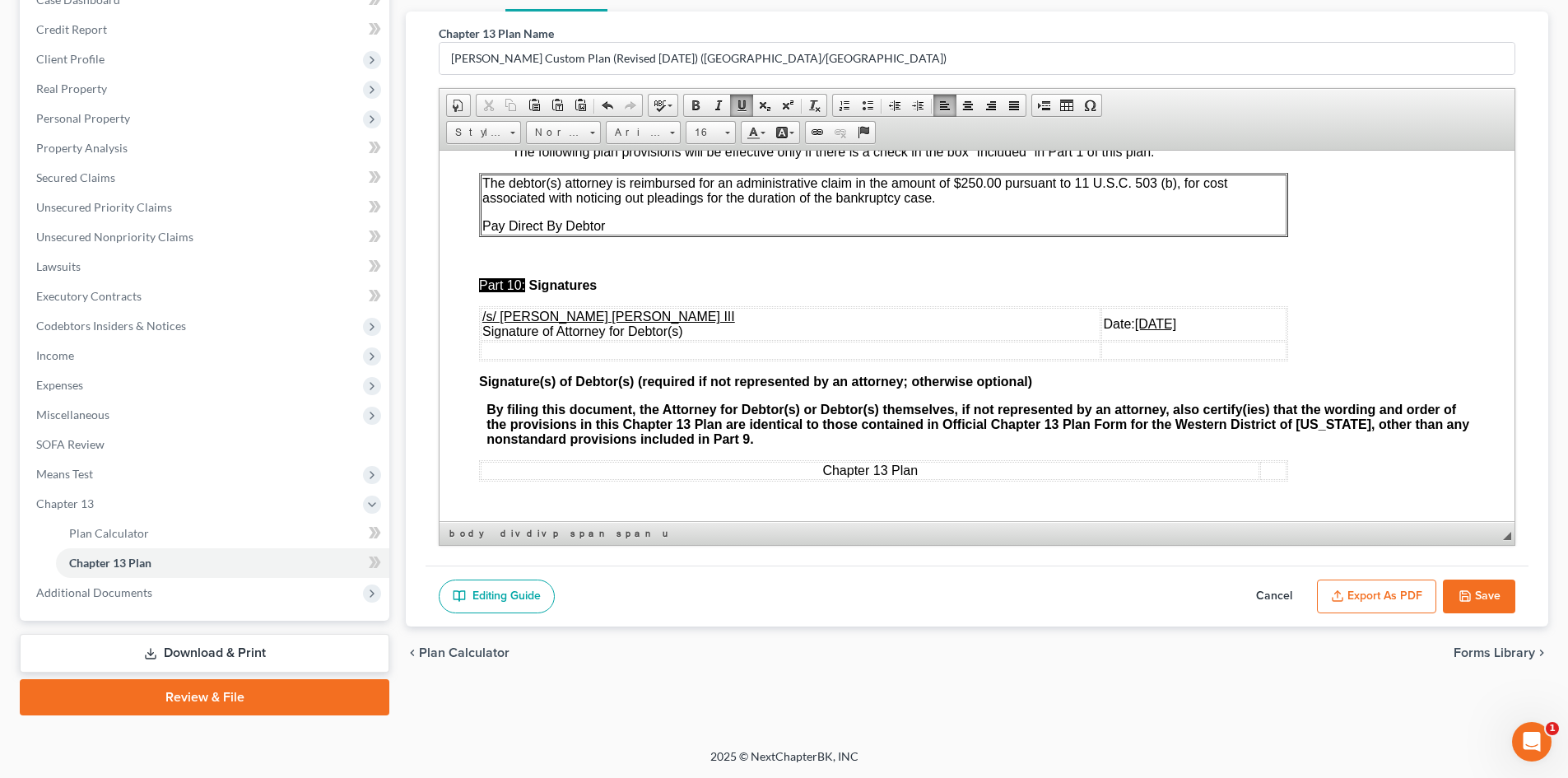
click at [1510, 598] on button "Save" at bounding box center [1479, 596] width 72 height 34
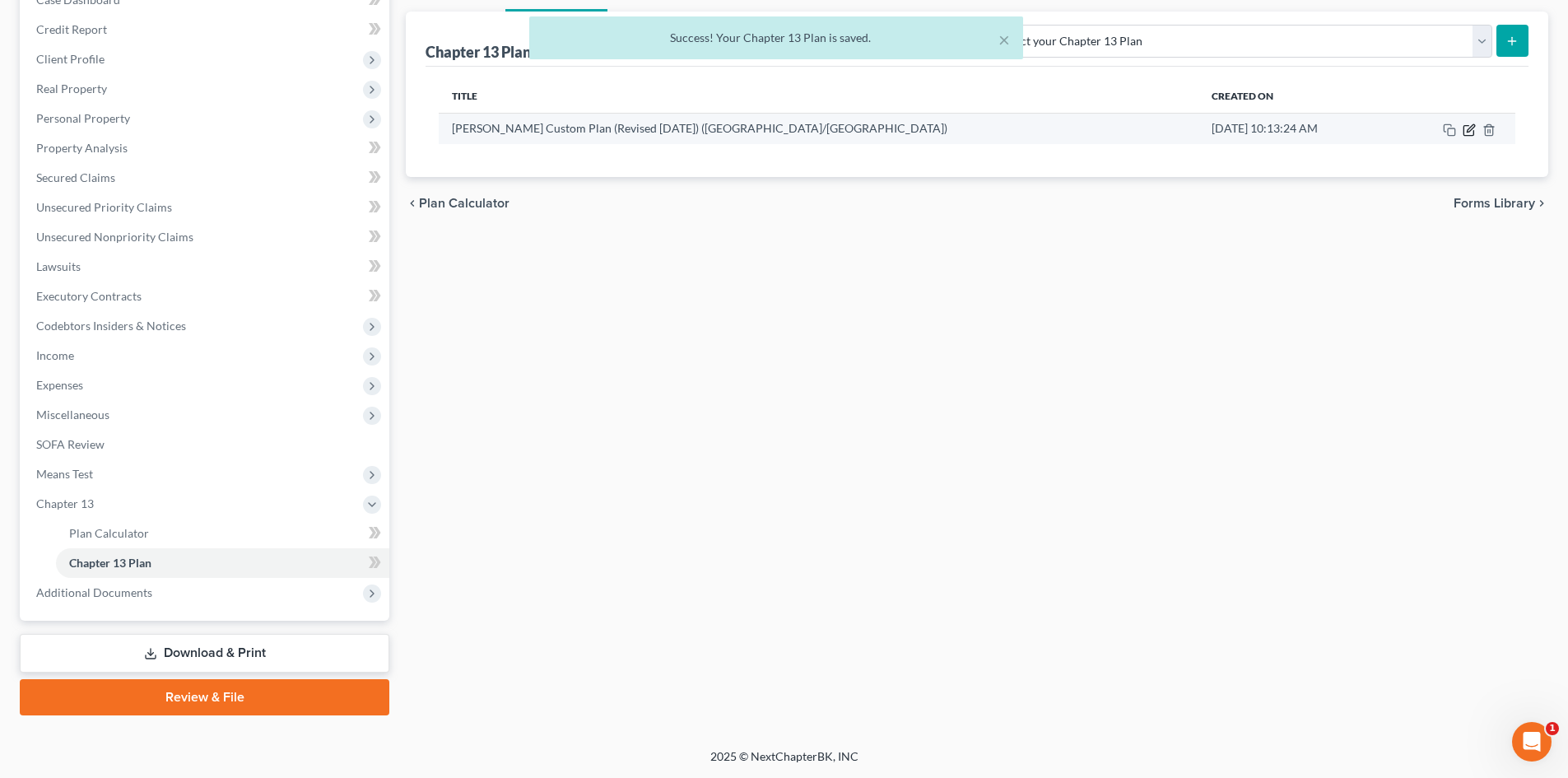
click at [1471, 128] on icon "button" at bounding box center [1471, 128] width 7 height 7
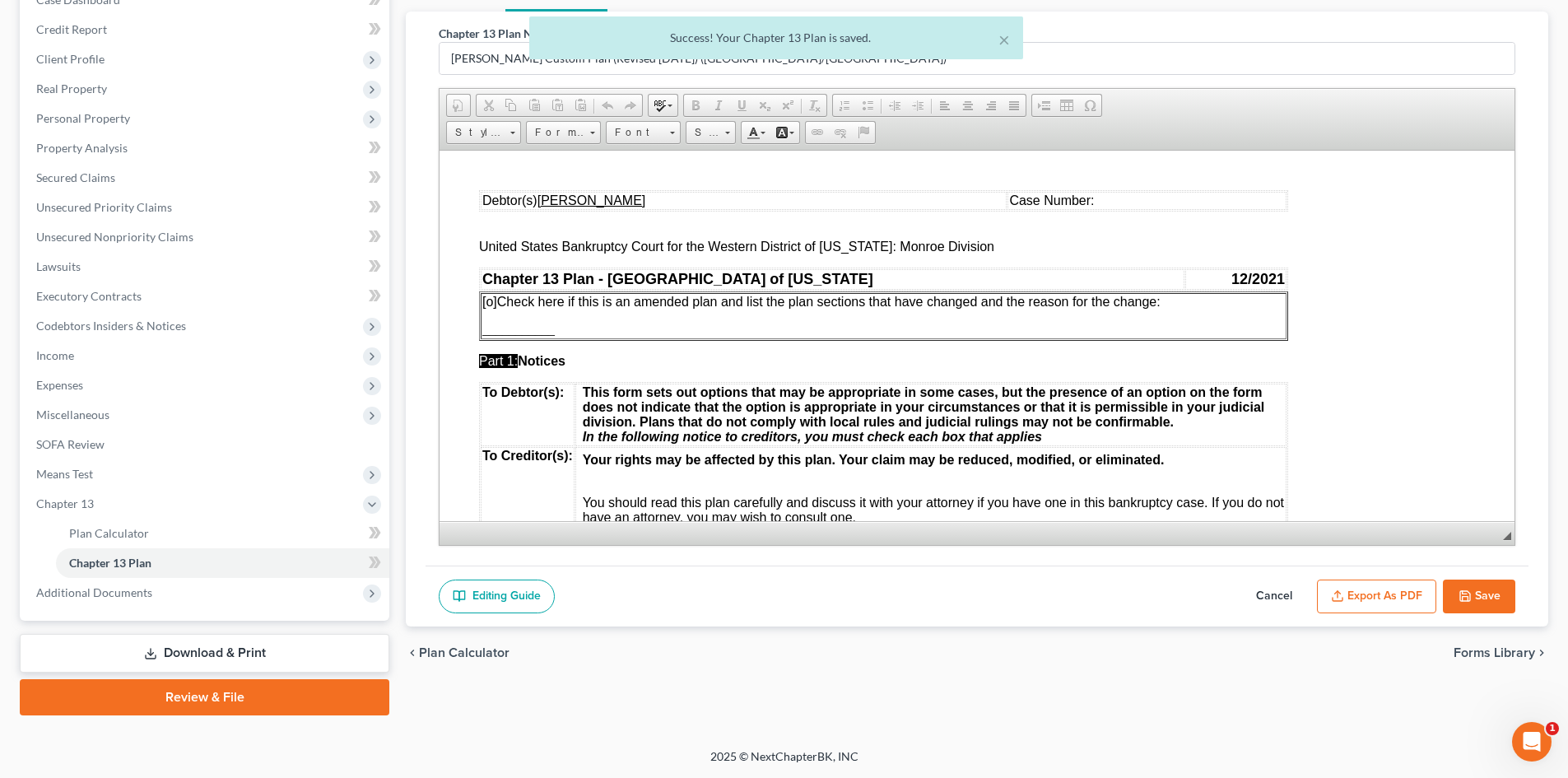
scroll to position [0, 0]
click at [1385, 582] on button "Export as PDF" at bounding box center [1376, 596] width 120 height 34
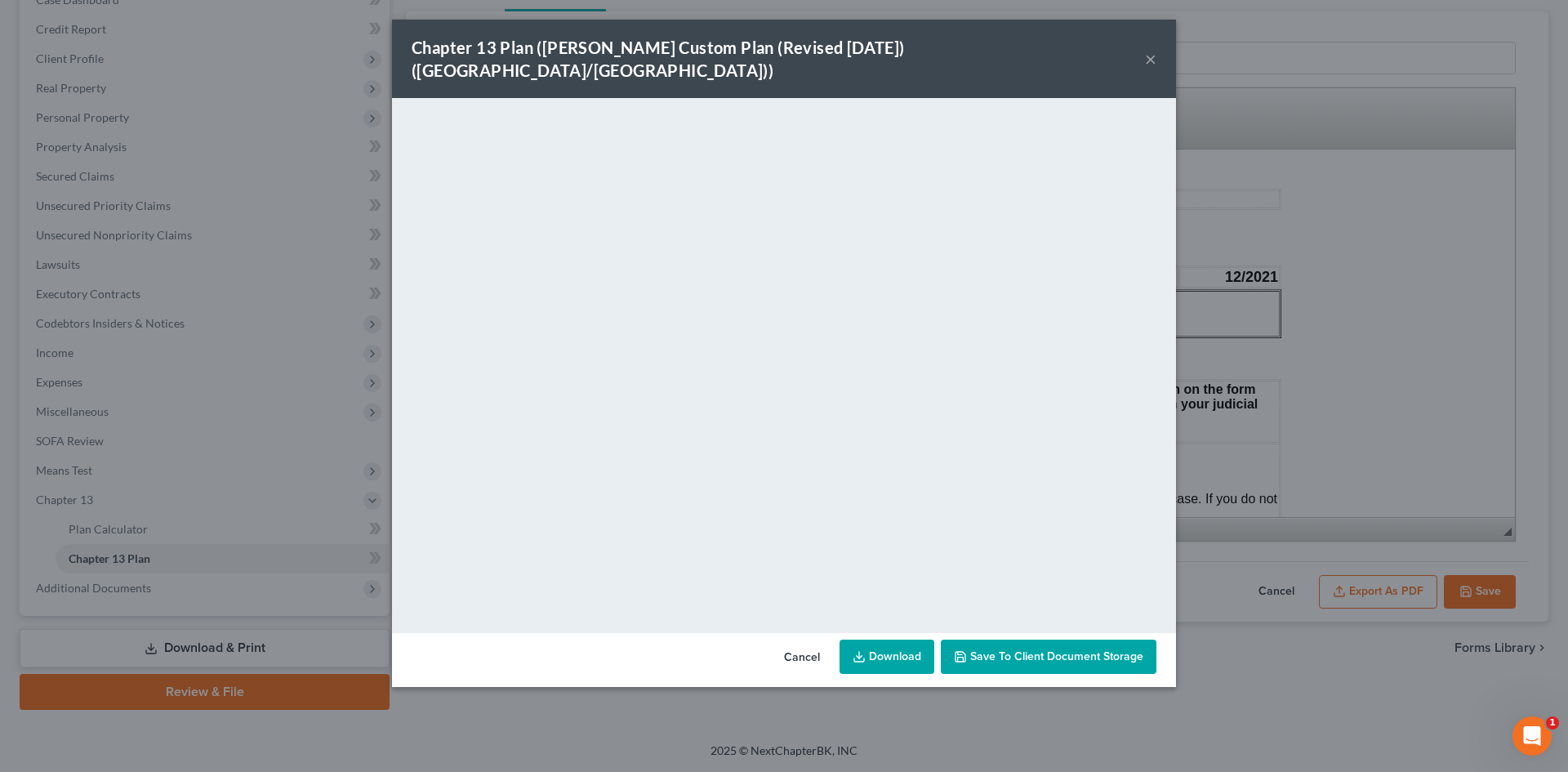
click at [873, 639] on link "Download" at bounding box center [886, 656] width 95 height 34
click at [1404, 243] on div "Chapter 13 Plan ([PERSON_NAME] Custom Plan (Revised [DATE]) ([GEOGRAPHIC_DATA]/…" at bounding box center [784, 386] width 1568 height 772
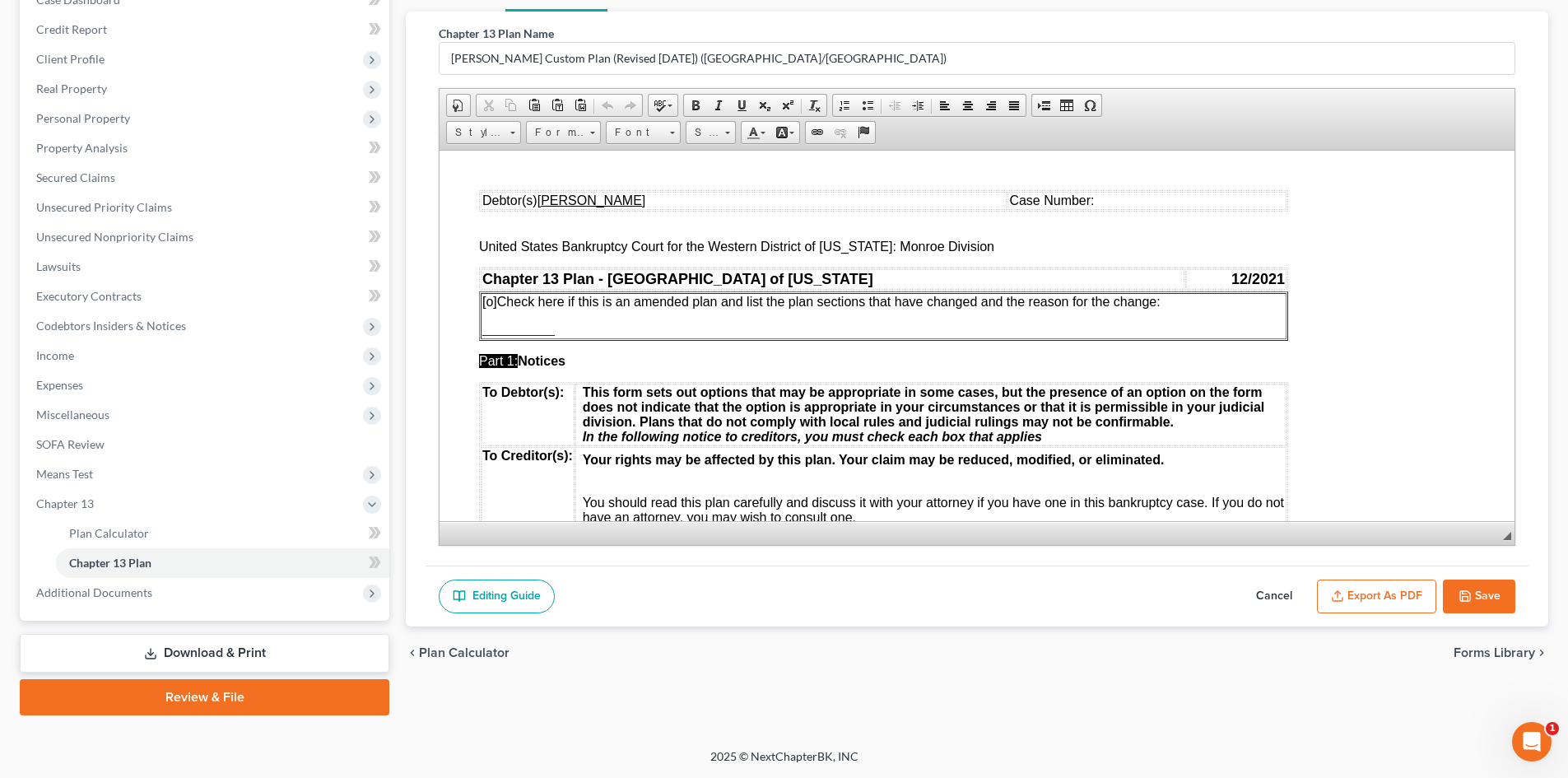
click at [1502, 603] on button "Save" at bounding box center [1479, 596] width 72 height 34
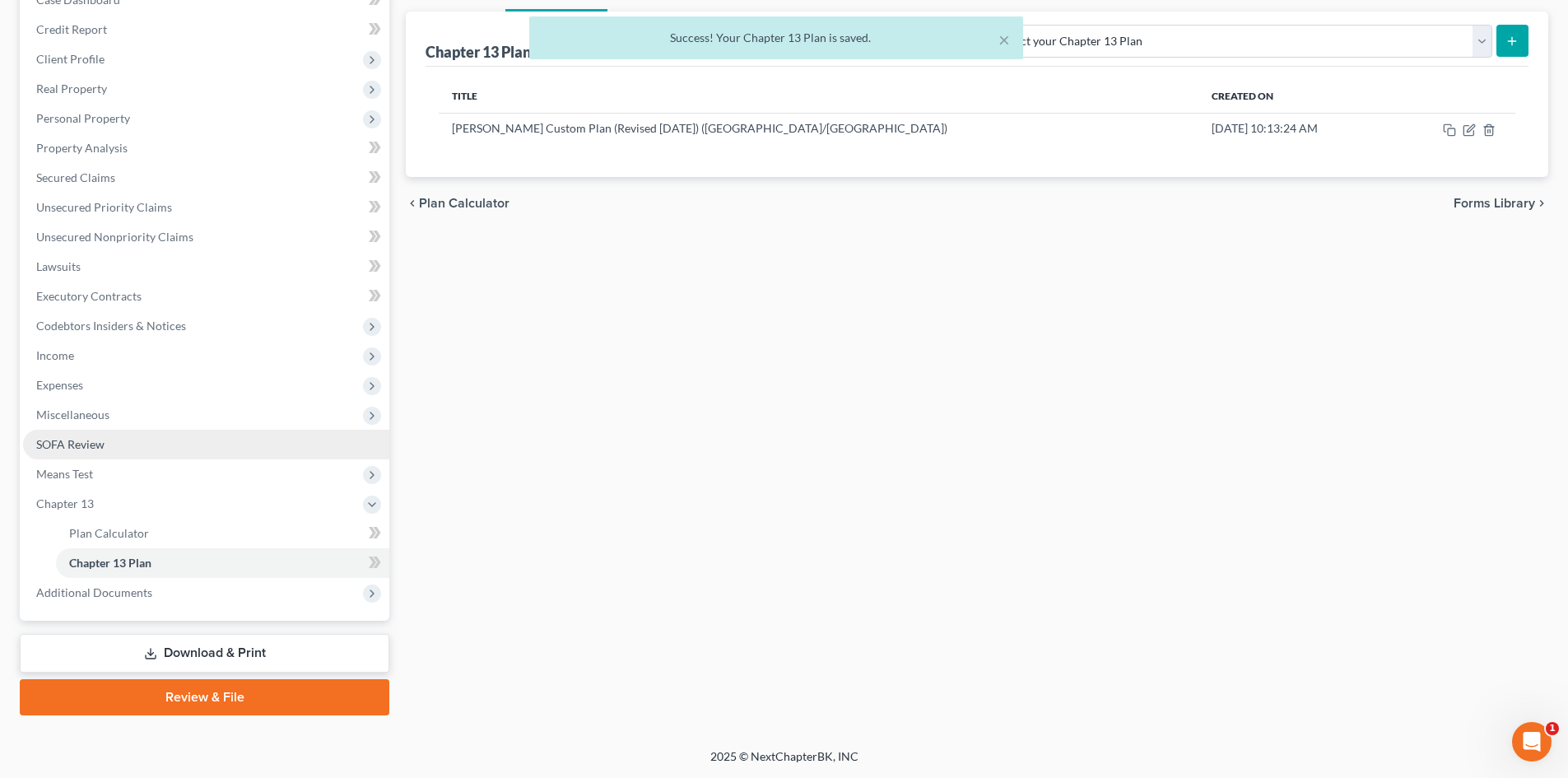
drag, startPoint x: 187, startPoint y: 642, endPoint x: 383, endPoint y: 432, distance: 287.3
click at [187, 642] on link "Download & Print" at bounding box center [204, 654] width 369 height 39
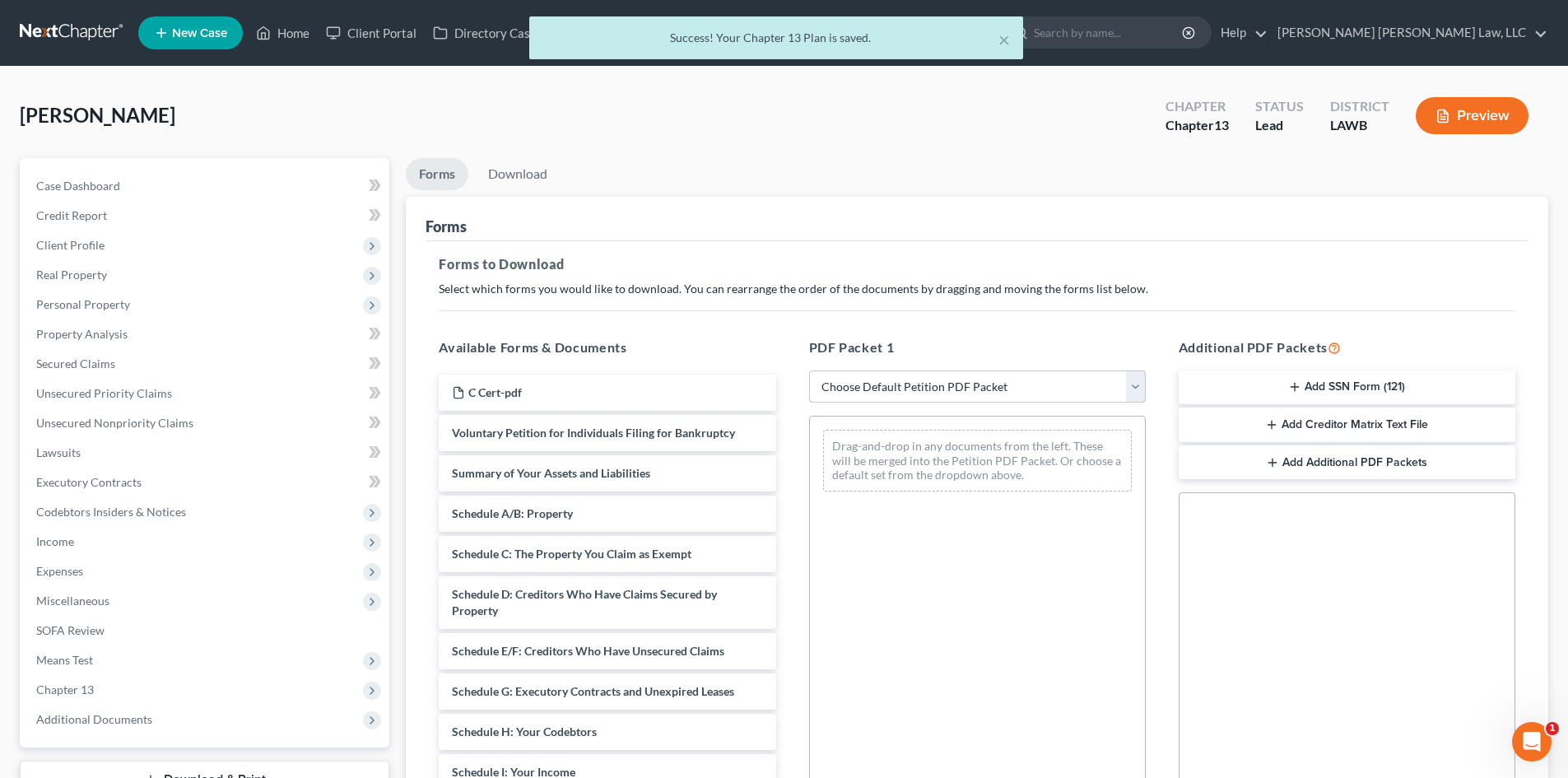
drag, startPoint x: 960, startPoint y: 377, endPoint x: 954, endPoint y: 402, distance: 25.7
click at [960, 377] on select "Choose Default Petition PDF Packet Complete Bankruptcy Petition (all forms and …" at bounding box center [977, 386] width 337 height 32
click at [809, 370] on select "Choose Default Petition PDF Packet Complete Bankruptcy Petition (all forms and …" at bounding box center [977, 386] width 337 height 32
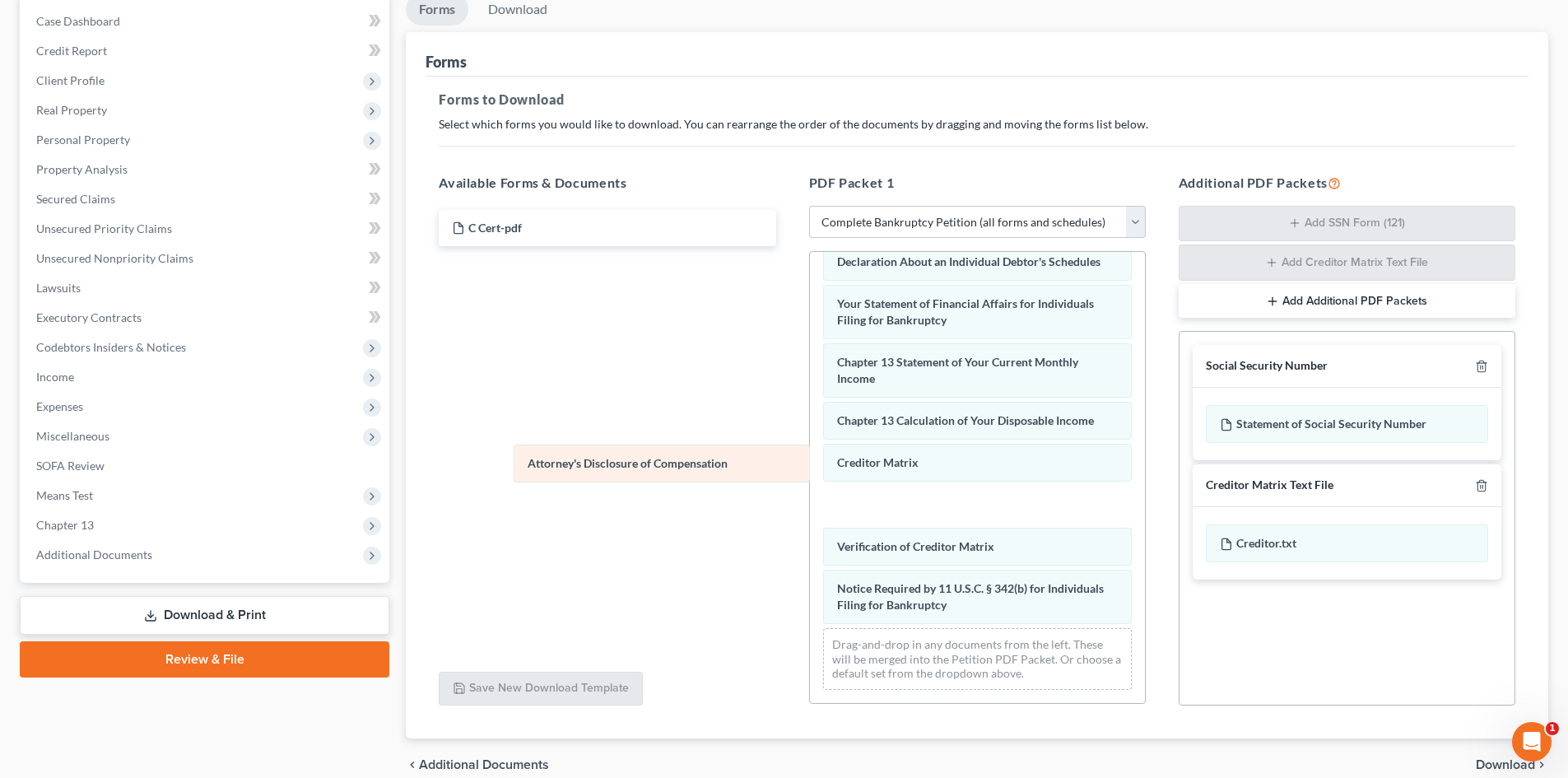
scroll to position [466, 0]
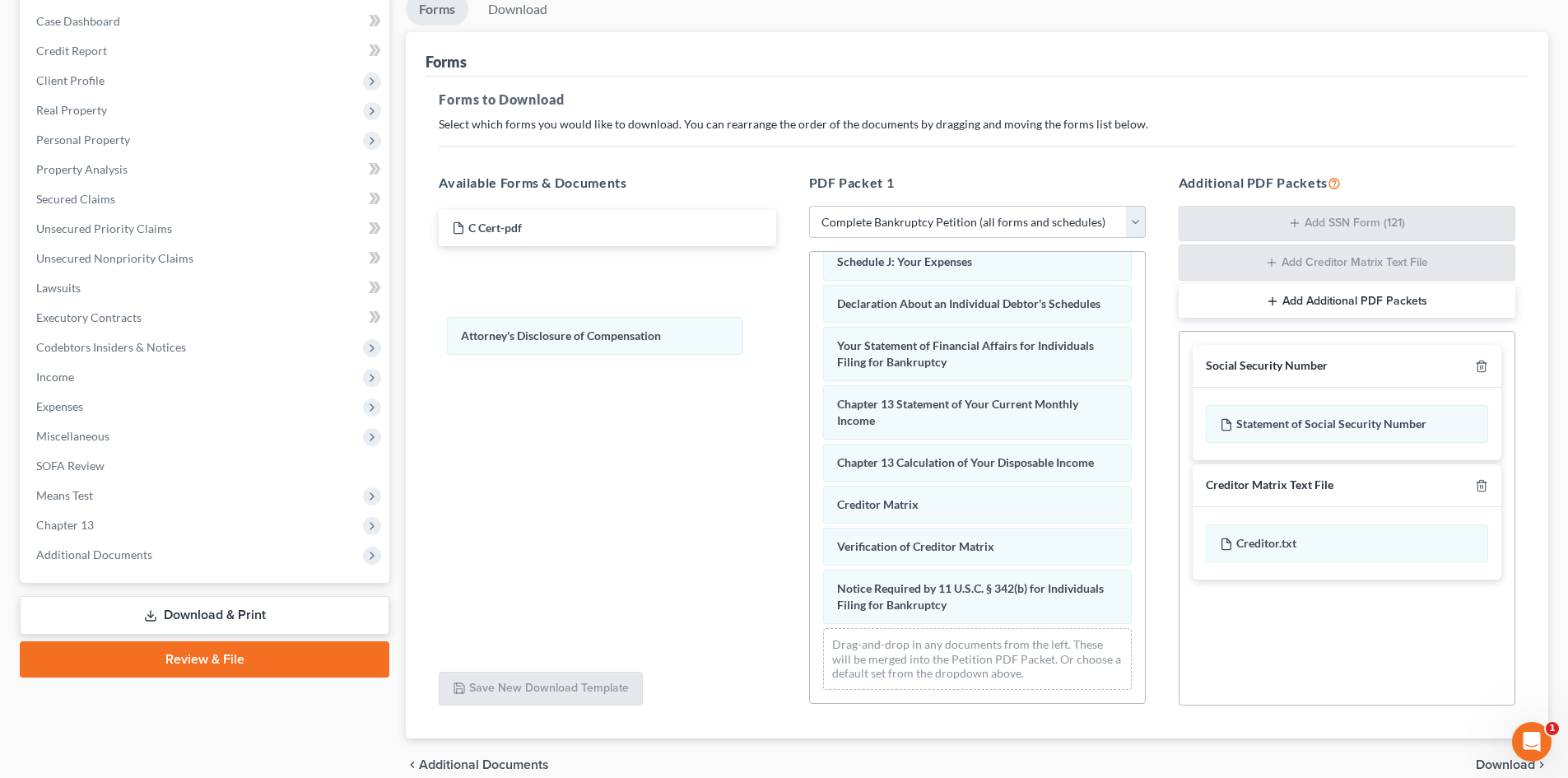
drag, startPoint x: 1047, startPoint y: 621, endPoint x: 1458, endPoint y: 355, distance: 489.6
click at [810, 330] on div "Attorney's Disclosure of Compensation Voluntary Petition for Individuals Filing…" at bounding box center [977, 253] width 335 height 901
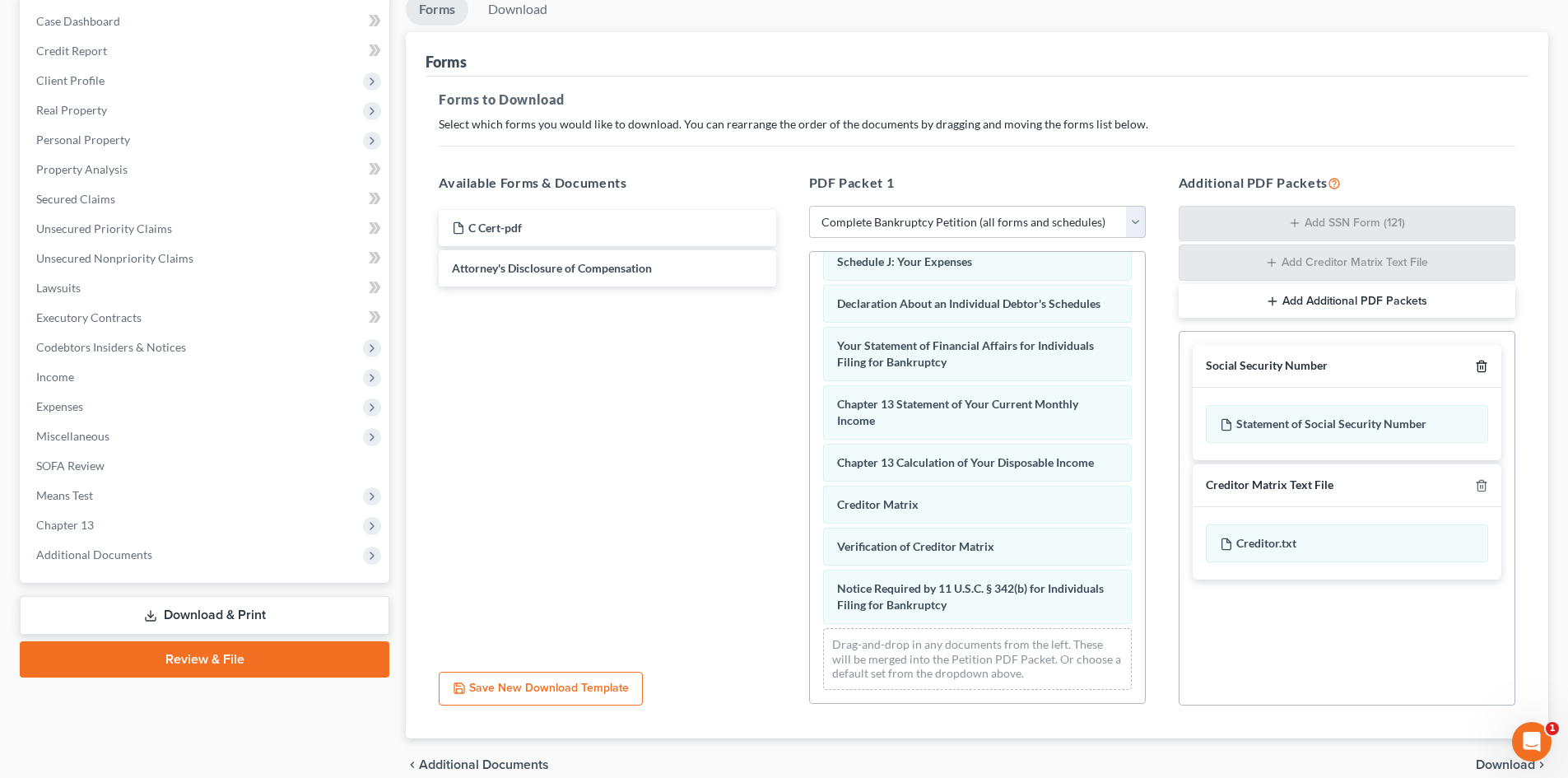
click at [1486, 369] on icon "button" at bounding box center [1481, 366] width 13 height 13
click at [1486, 479] on icon "button" at bounding box center [1481, 486] width 13 height 13
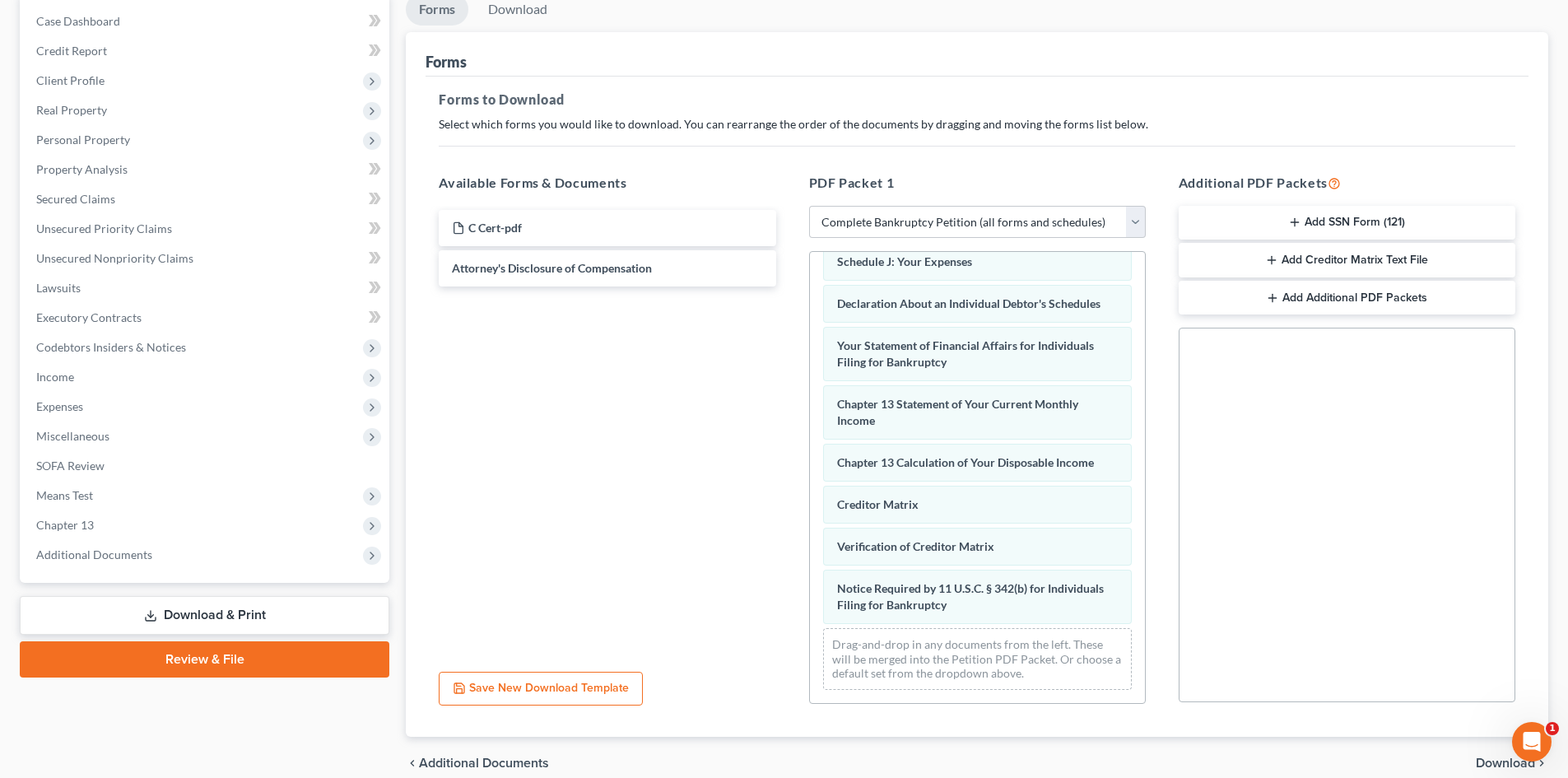
click at [1490, 762] on span "Download" at bounding box center [1505, 763] width 59 height 13
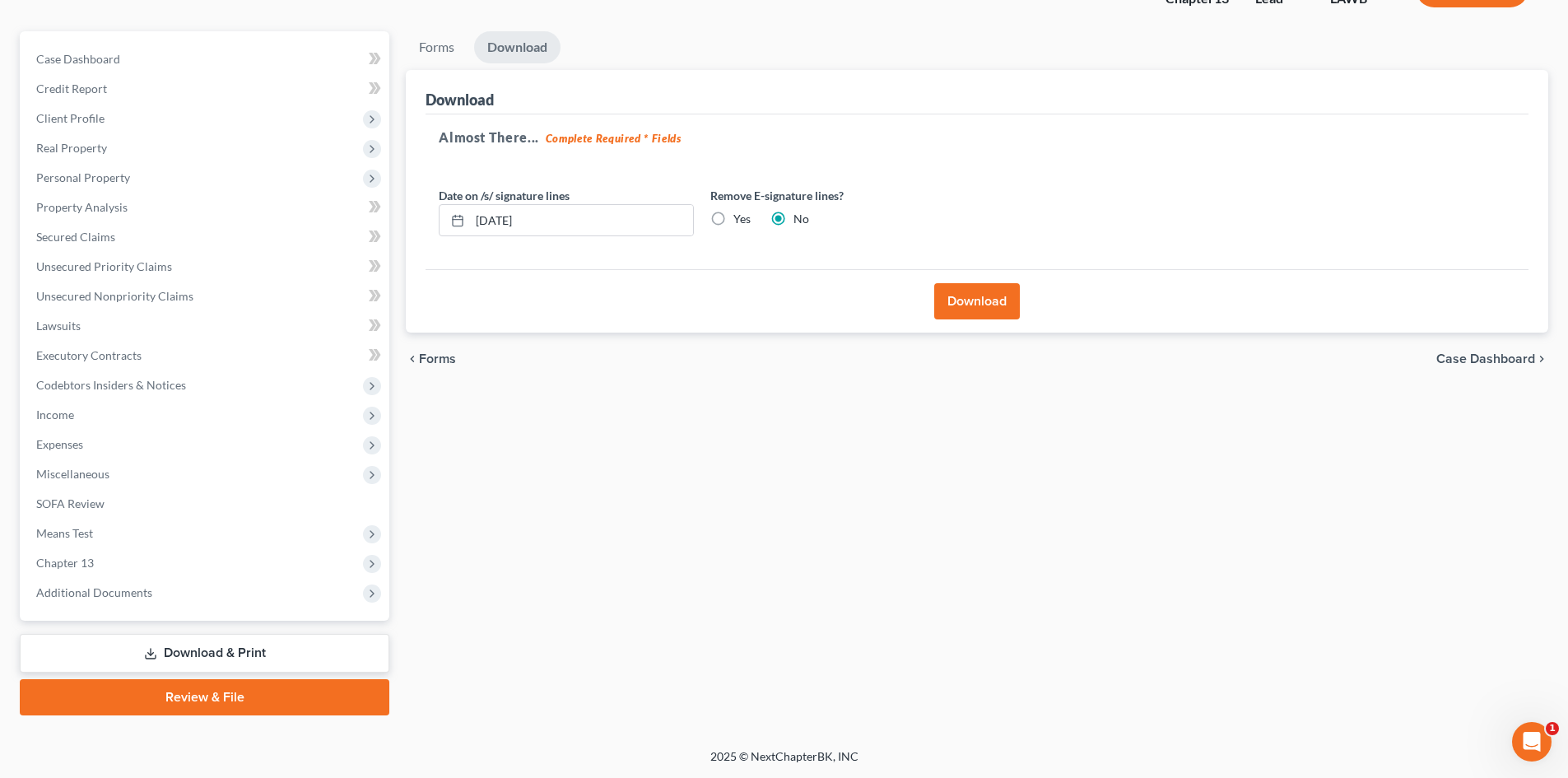
scroll to position [127, 0]
click at [991, 297] on button "Download" at bounding box center [977, 301] width 85 height 36
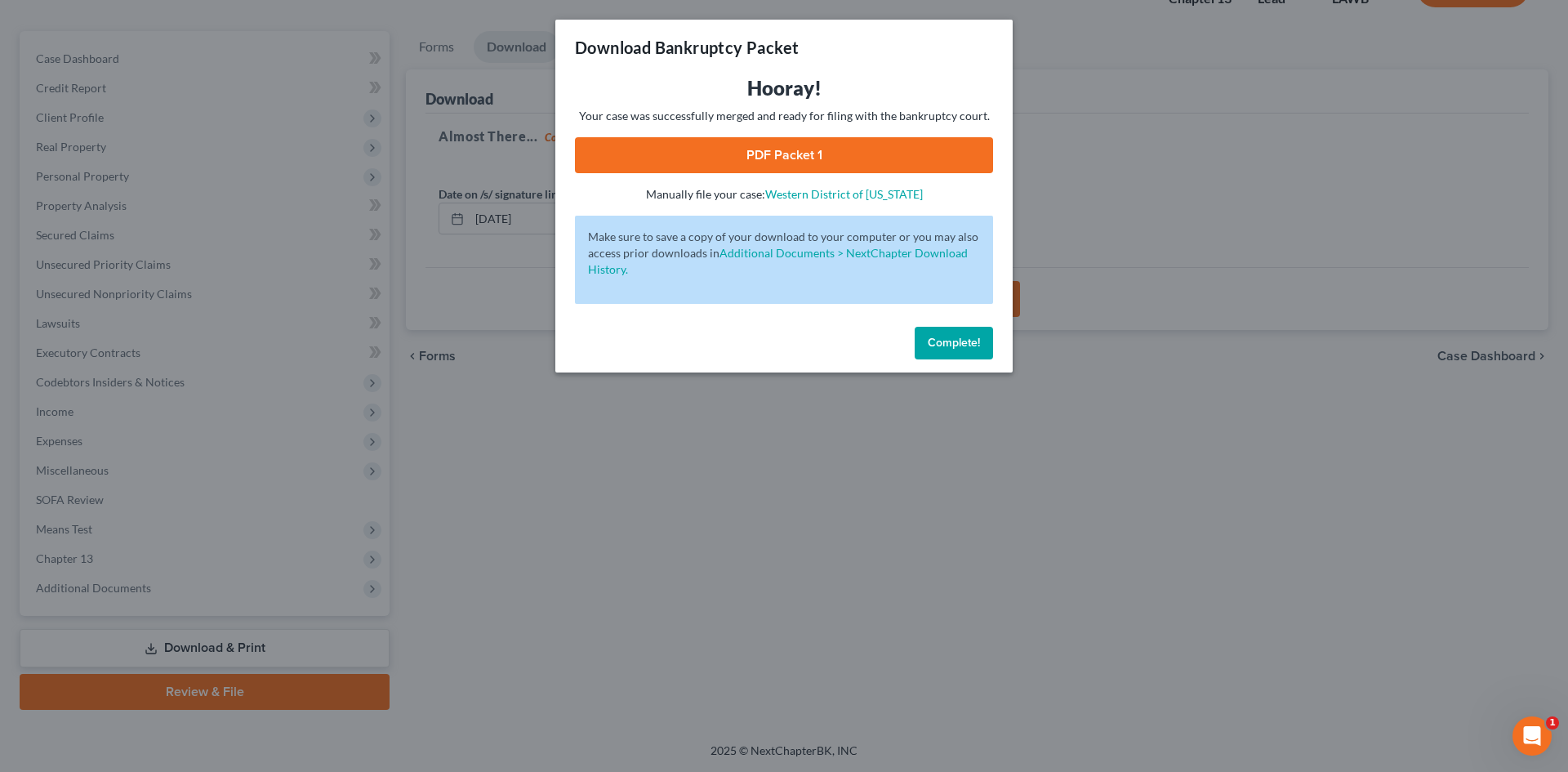
click at [847, 159] on link "PDF Packet 1" at bounding box center [784, 155] width 418 height 36
click at [955, 335] on span "Complete!" at bounding box center [954, 342] width 53 height 14
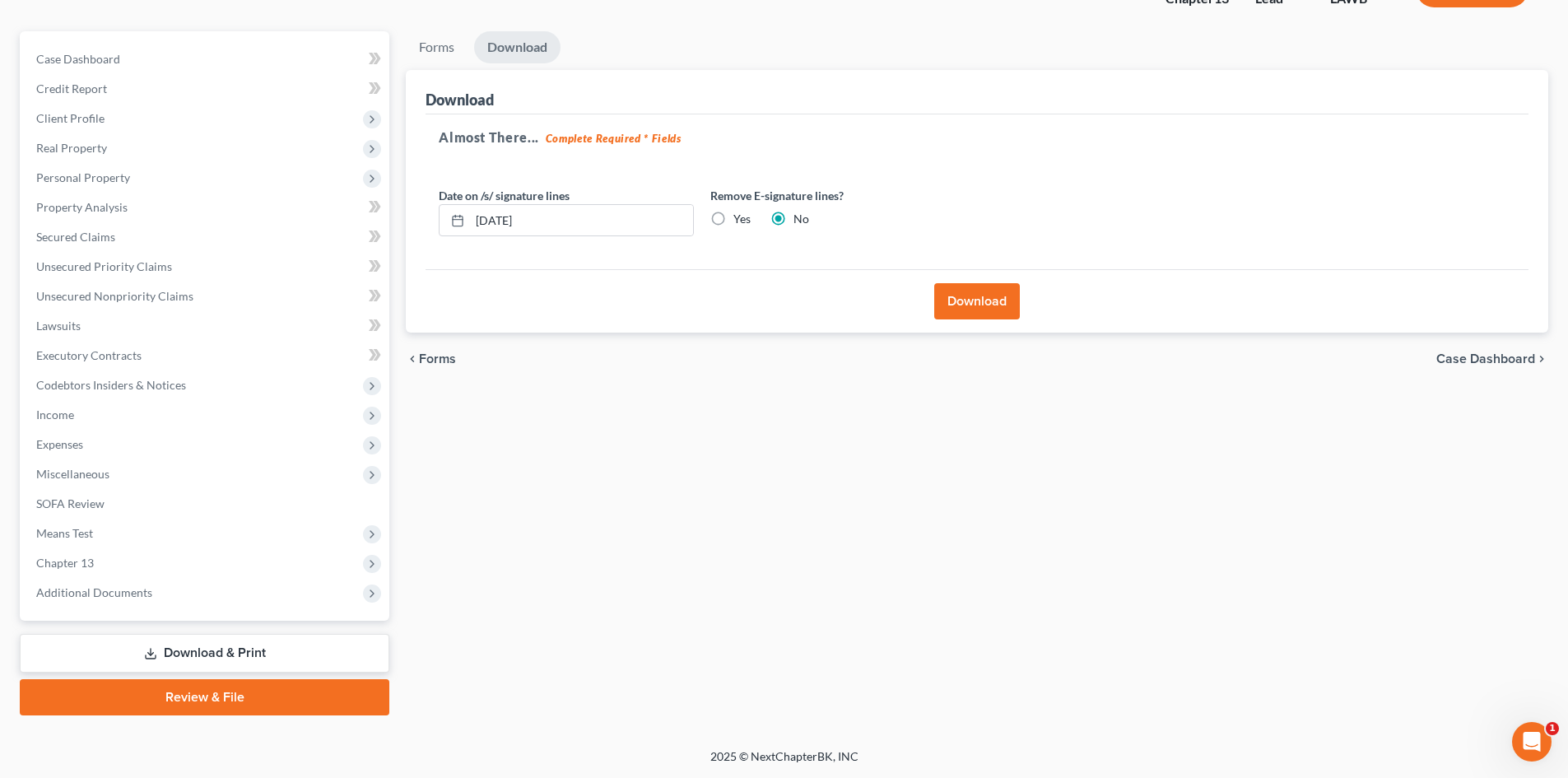
click at [900, 463] on div "Forms Download Forms Forms to Download Select which forms you would like to dow…" at bounding box center [977, 373] width 1159 height 684
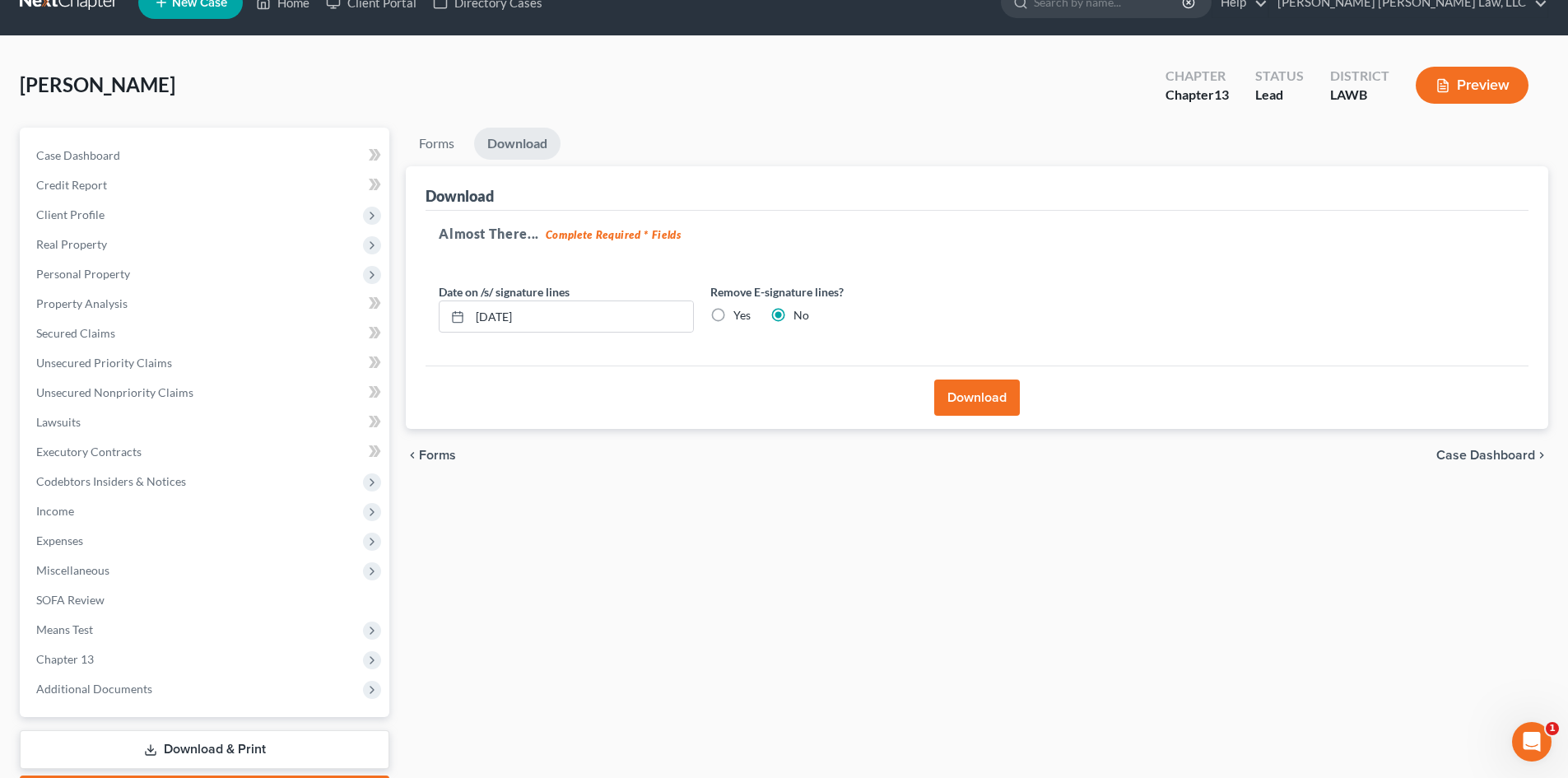
scroll to position [0, 0]
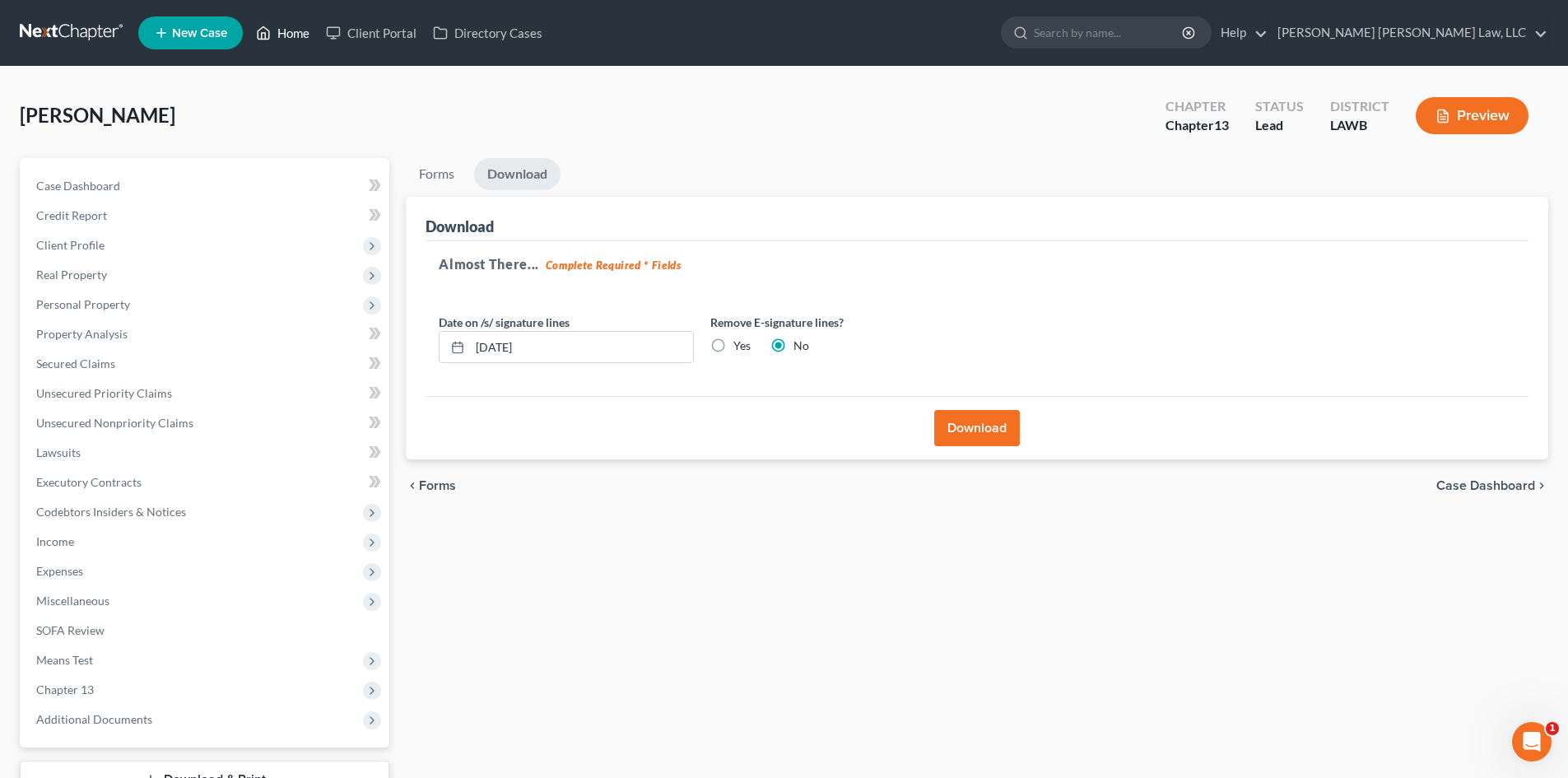
drag, startPoint x: 297, startPoint y: 21, endPoint x: 1574, endPoint y: 11, distance: 1277.0
click at [297, 21] on link "Home" at bounding box center [282, 33] width 70 height 30
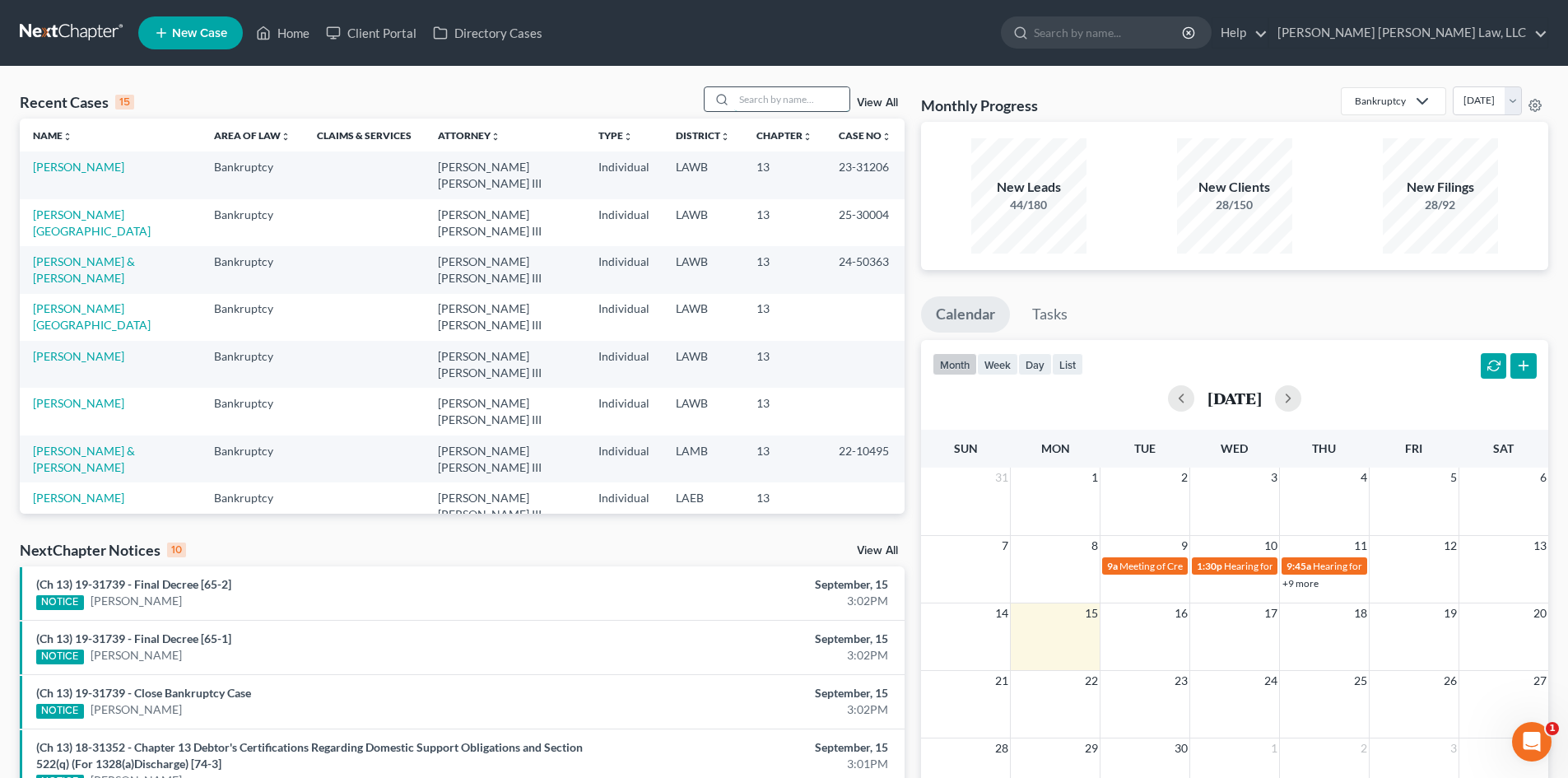
click at [767, 97] on input "search" at bounding box center [792, 99] width 115 height 24
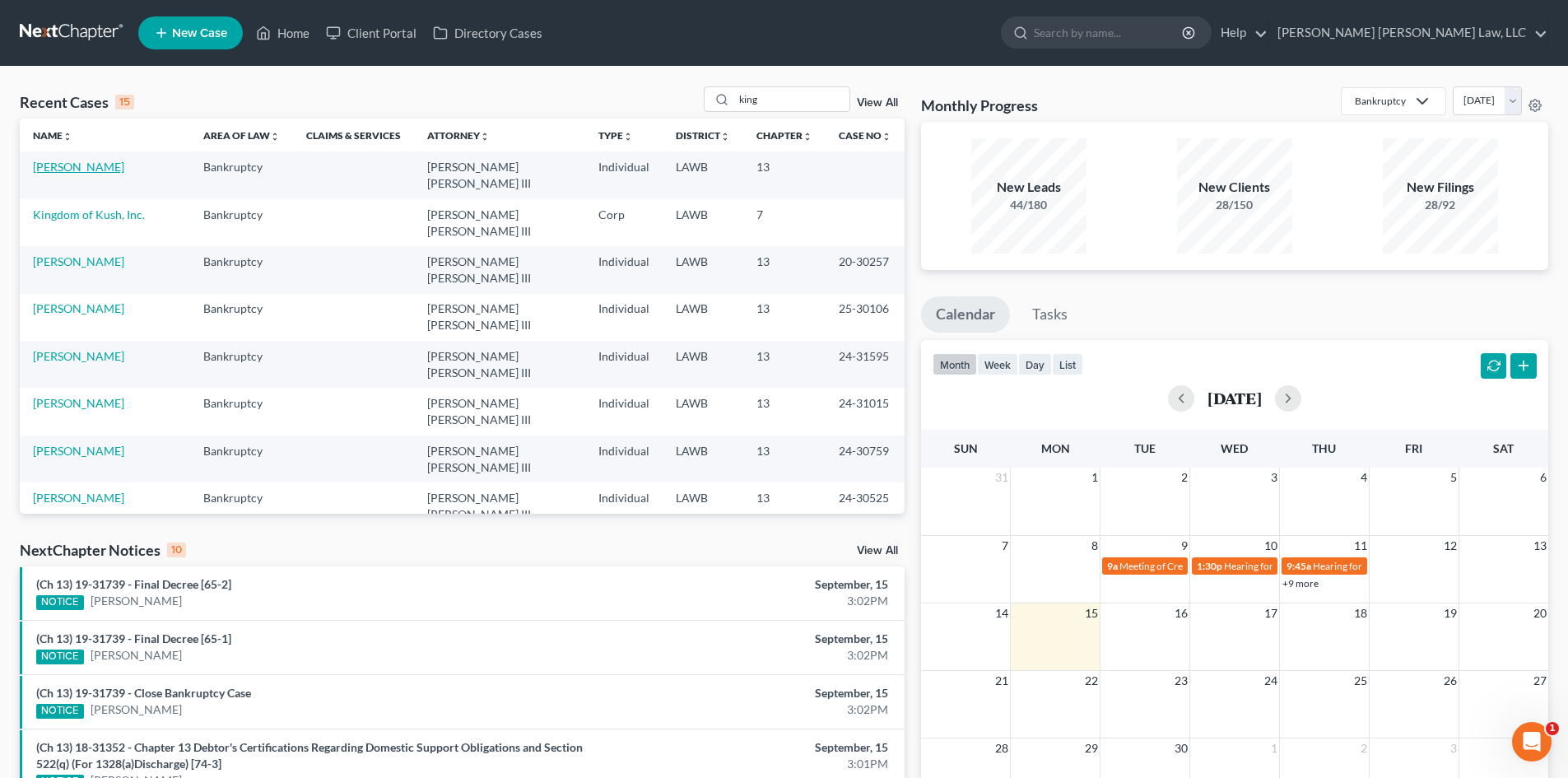
click at [64, 168] on link "[PERSON_NAME]" at bounding box center [78, 166] width 91 height 14
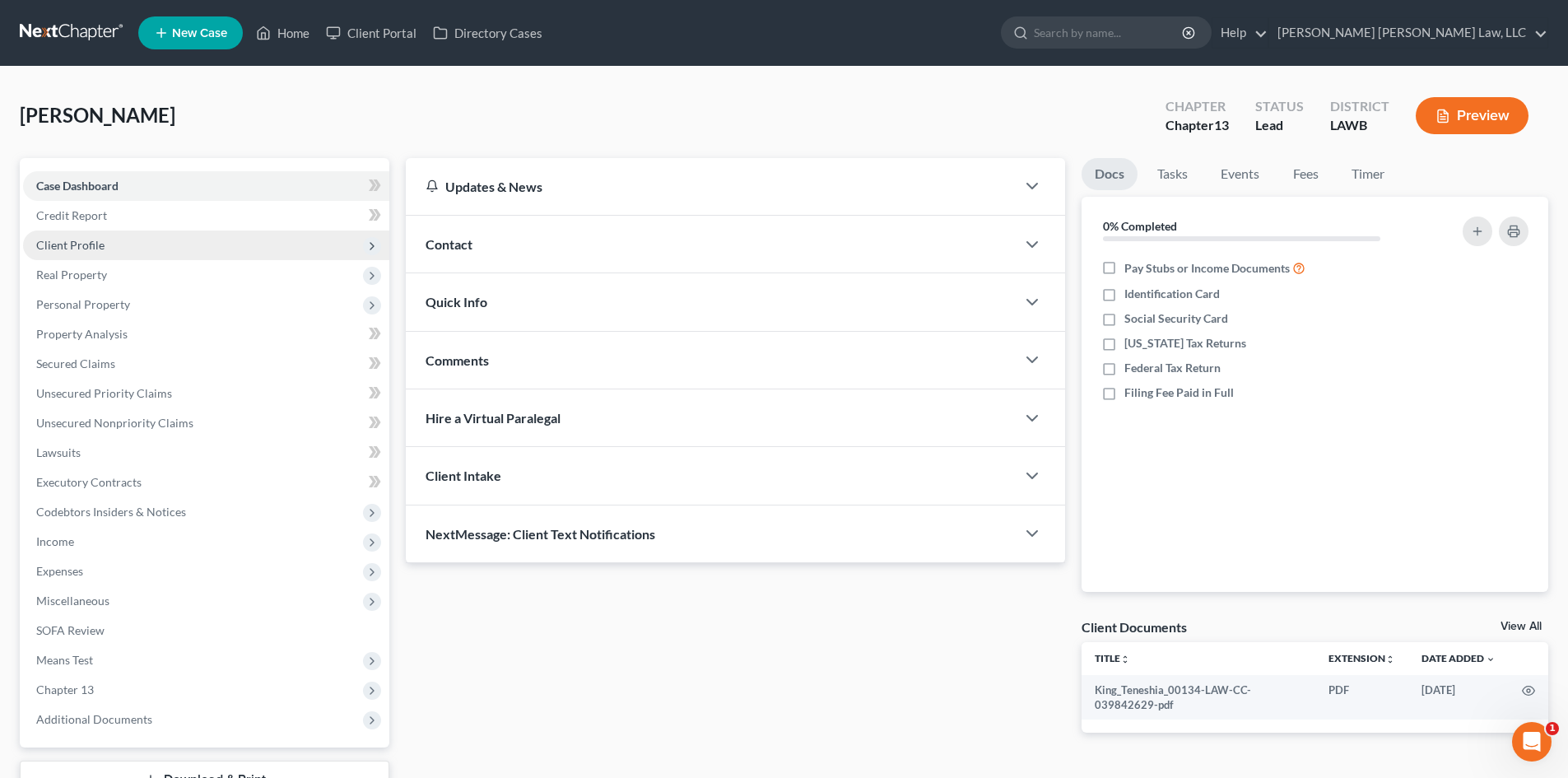
drag, startPoint x: 151, startPoint y: 248, endPoint x: 173, endPoint y: 255, distance: 23.1
click at [151, 248] on span "Client Profile" at bounding box center [206, 245] width 366 height 30
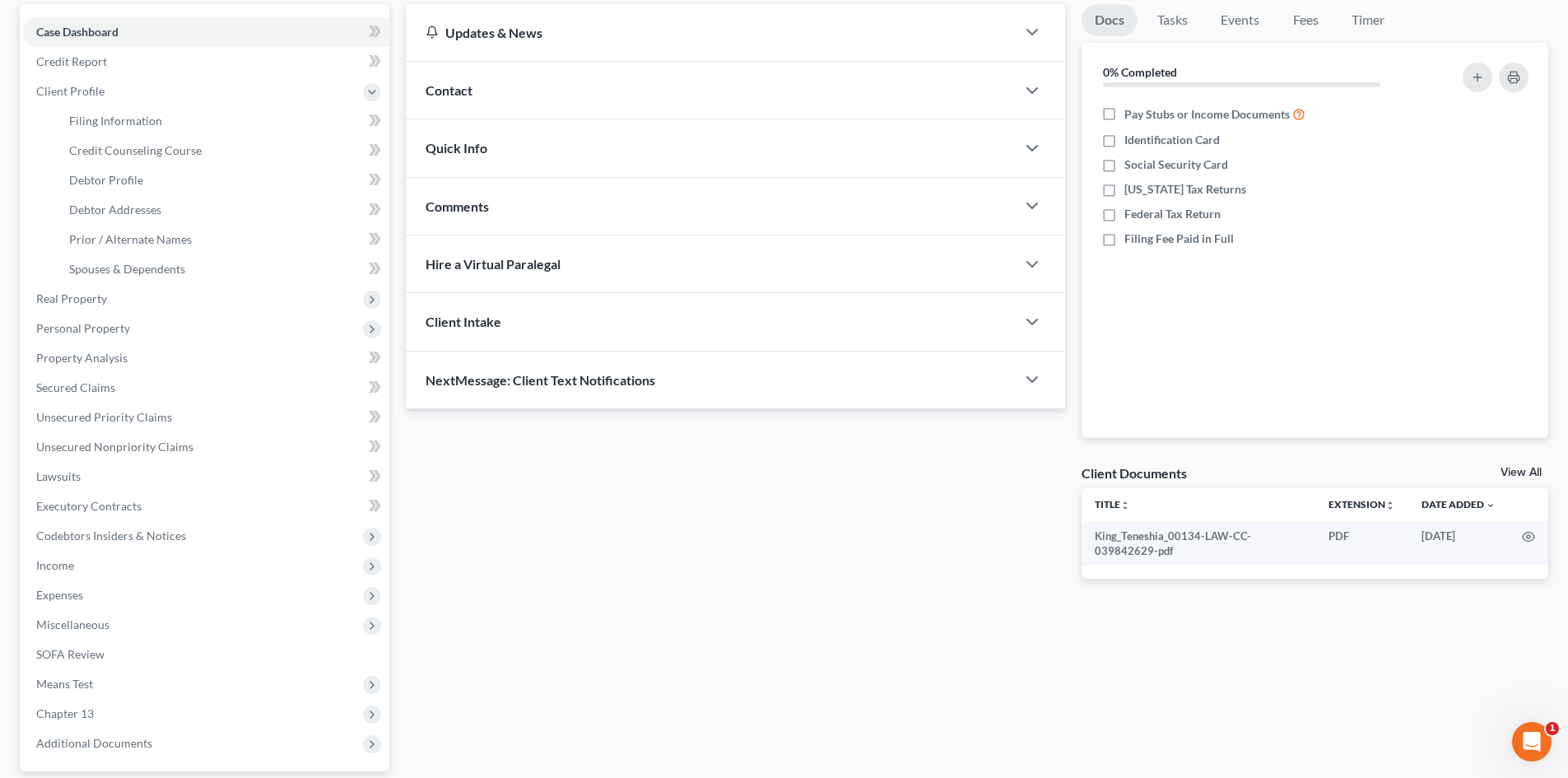
scroll to position [164, 0]
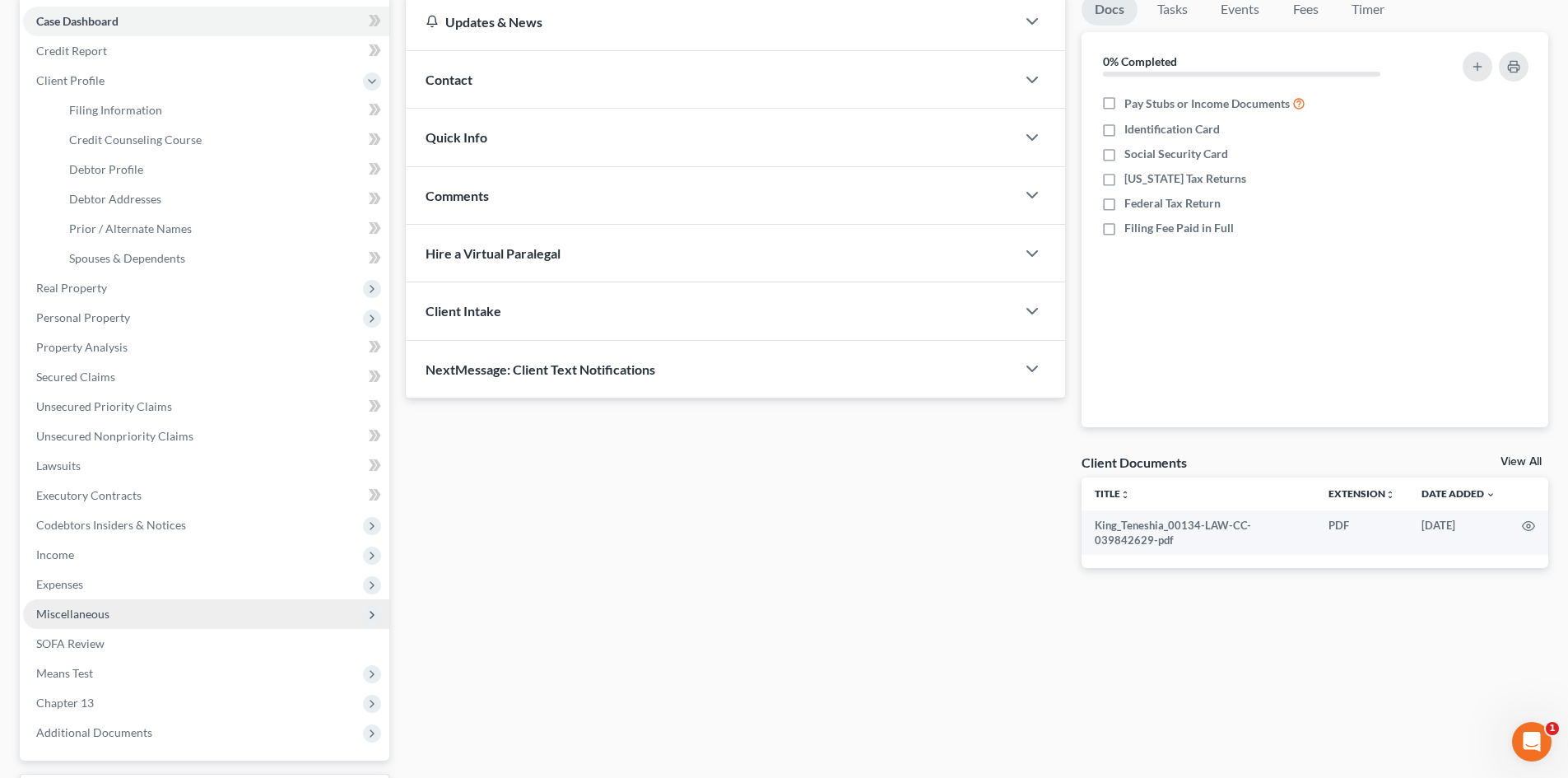
drag, startPoint x: 120, startPoint y: 576, endPoint x: 129, endPoint y: 619, distance: 43.9
click at [120, 576] on span "Expenses" at bounding box center [206, 584] width 366 height 30
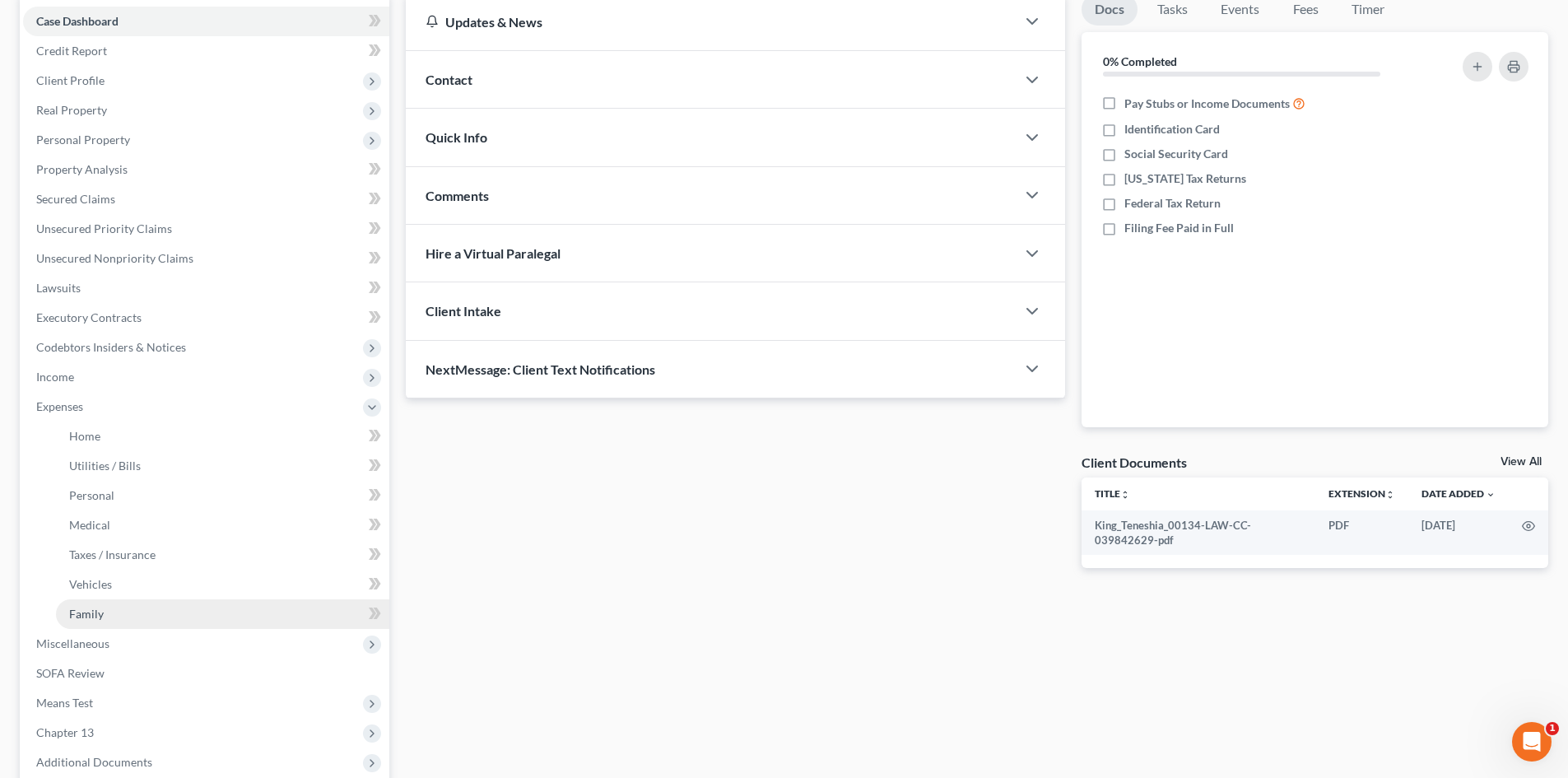
click at [117, 608] on link "Family" at bounding box center [222, 614] width 333 height 30
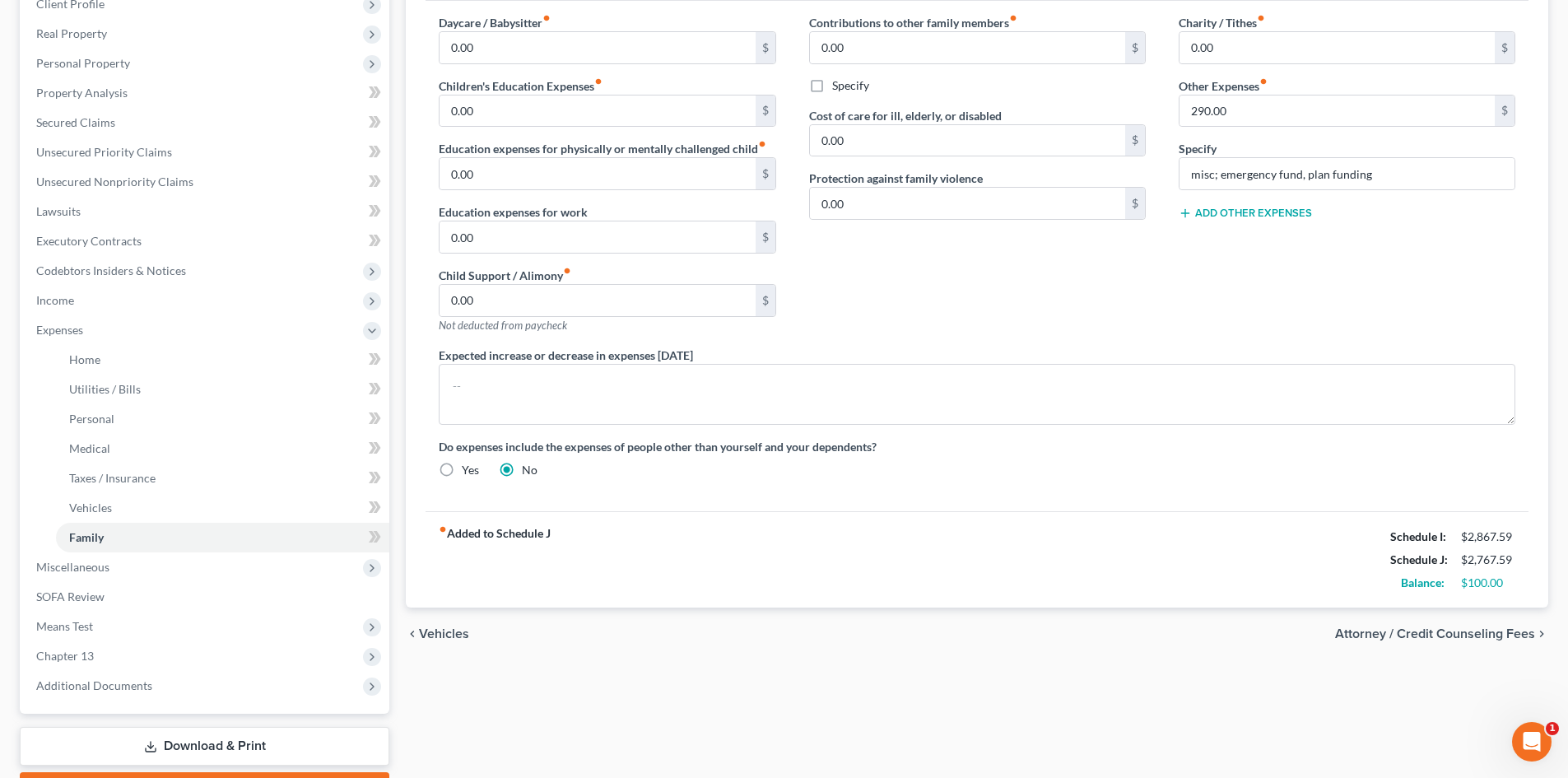
scroll to position [247, 0]
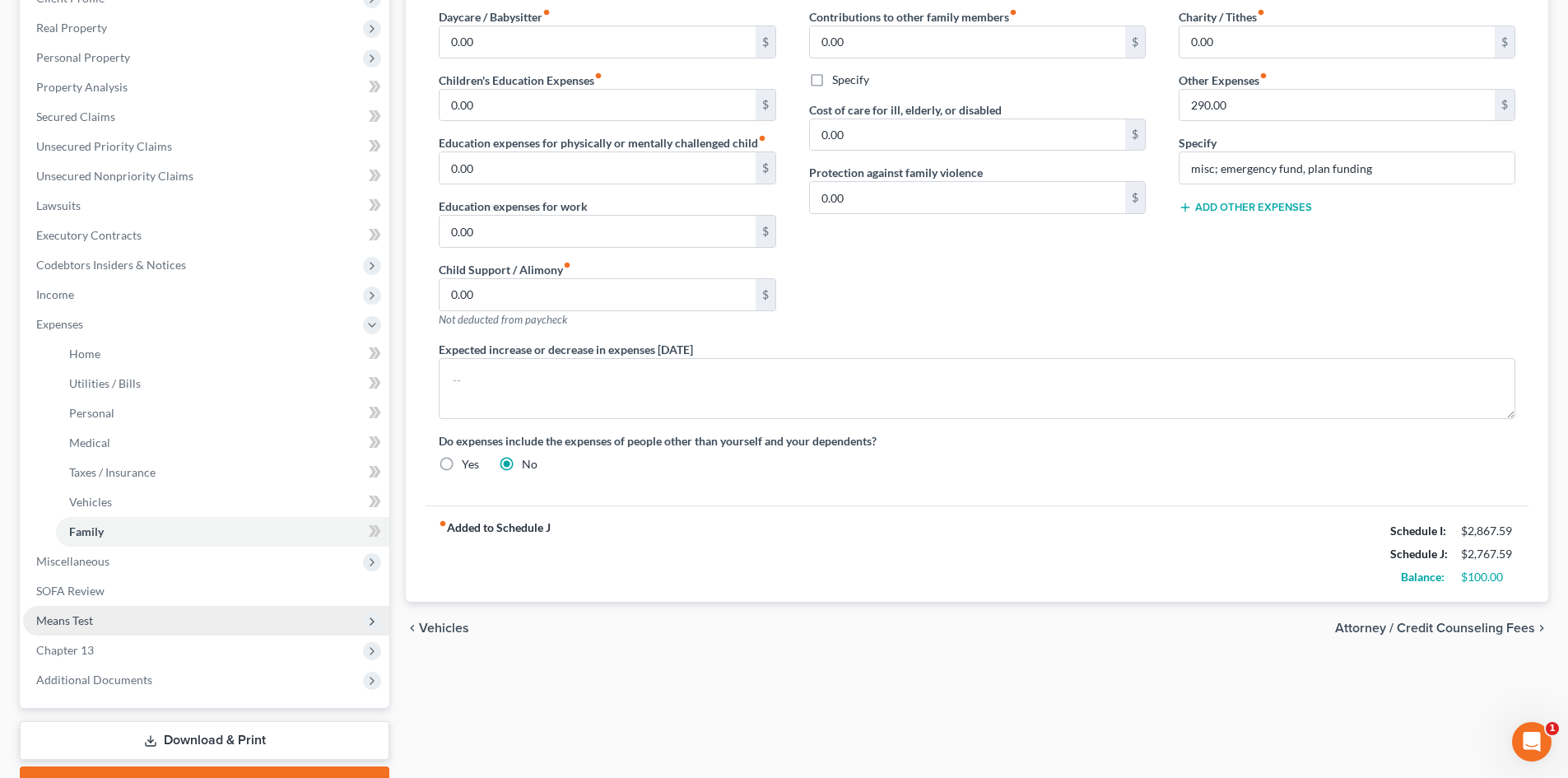
drag, startPoint x: 91, startPoint y: 646, endPoint x: 128, endPoint y: 632, distance: 39.6
click at [92, 646] on span "Chapter 13" at bounding box center [65, 649] width 58 height 14
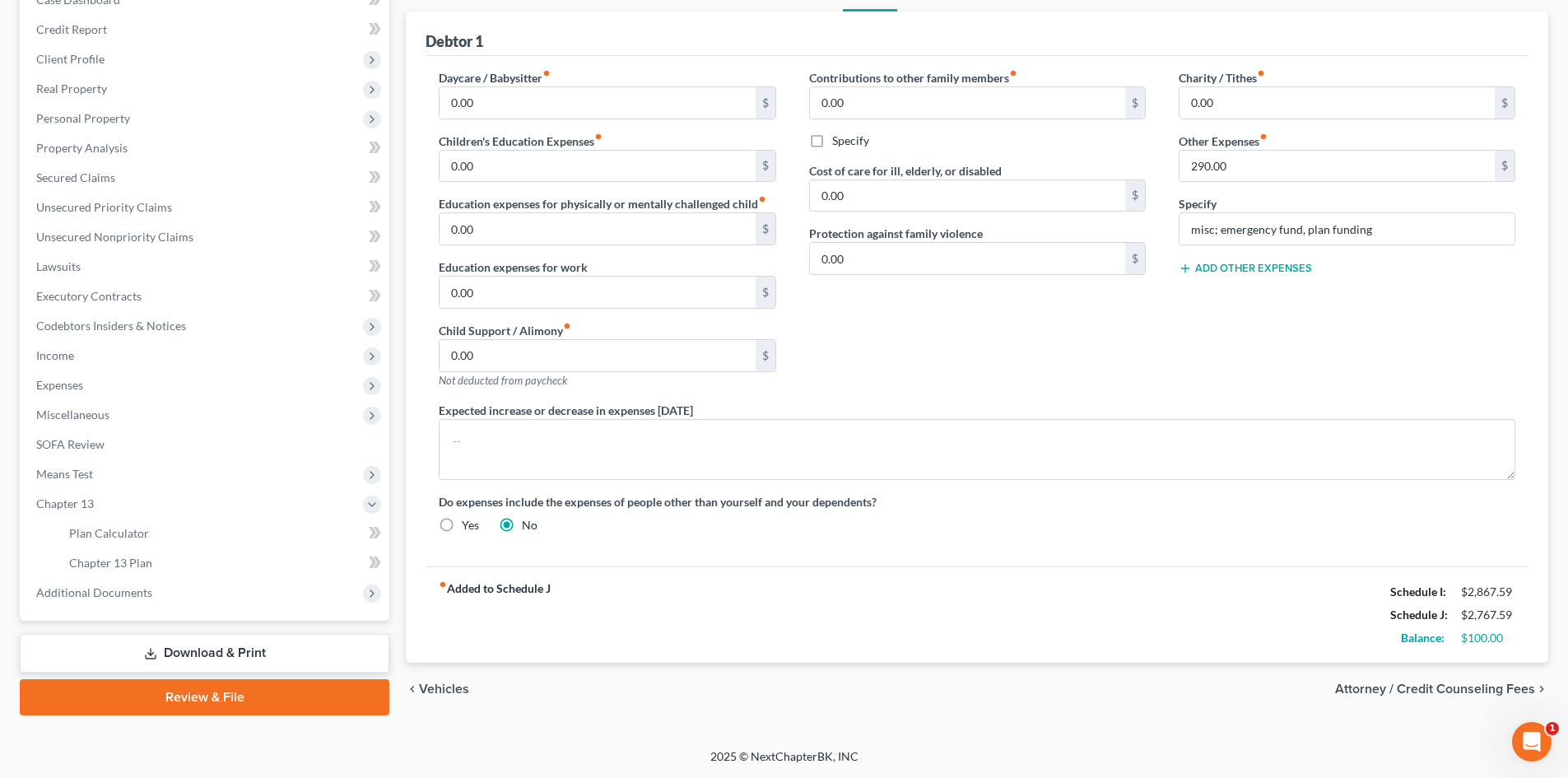
scroll to position [186, 0]
click at [155, 563] on link "Chapter 13 Plan" at bounding box center [222, 563] width 333 height 30
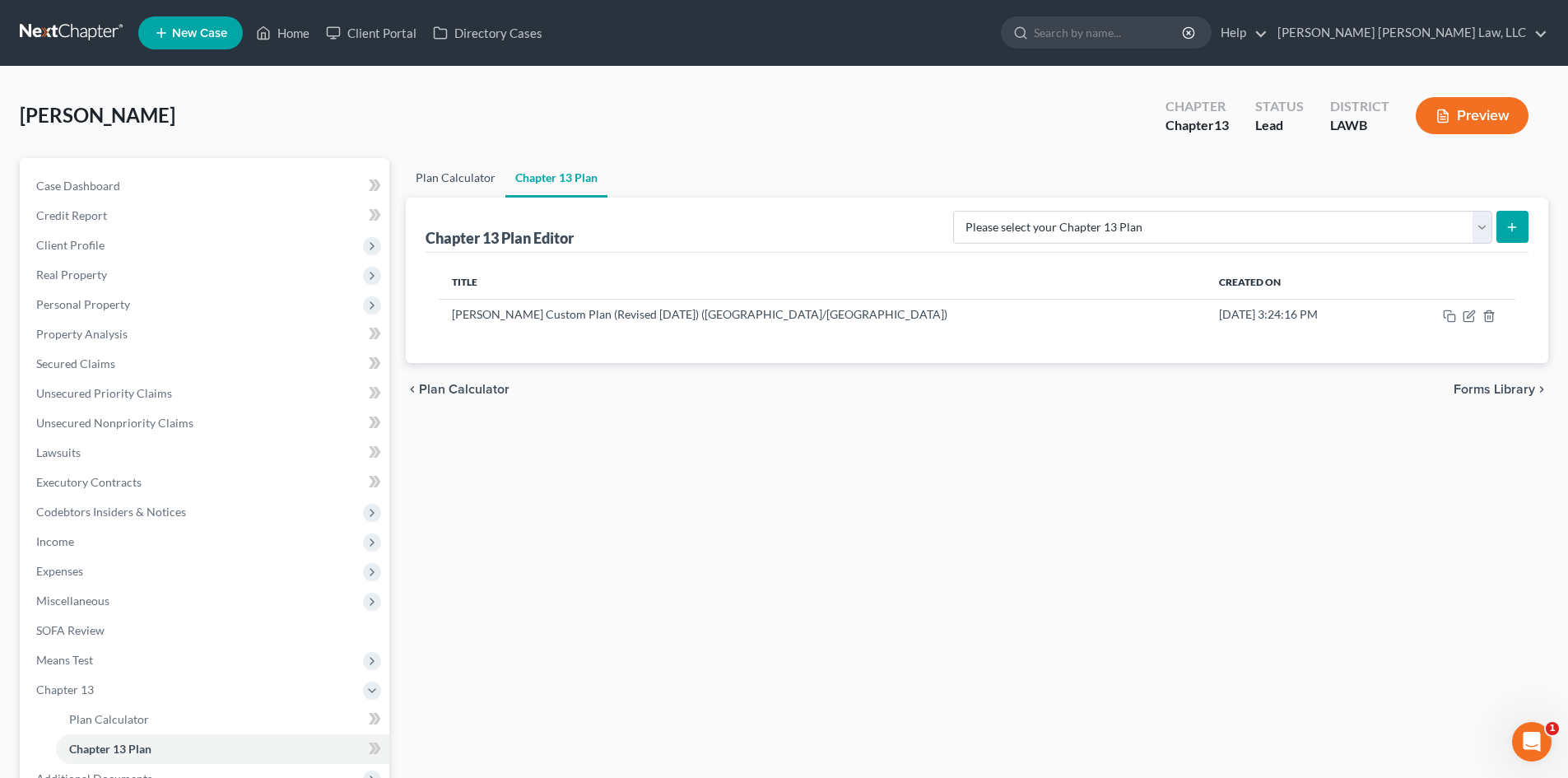
click at [460, 180] on link "Plan Calculator" at bounding box center [455, 177] width 99 height 40
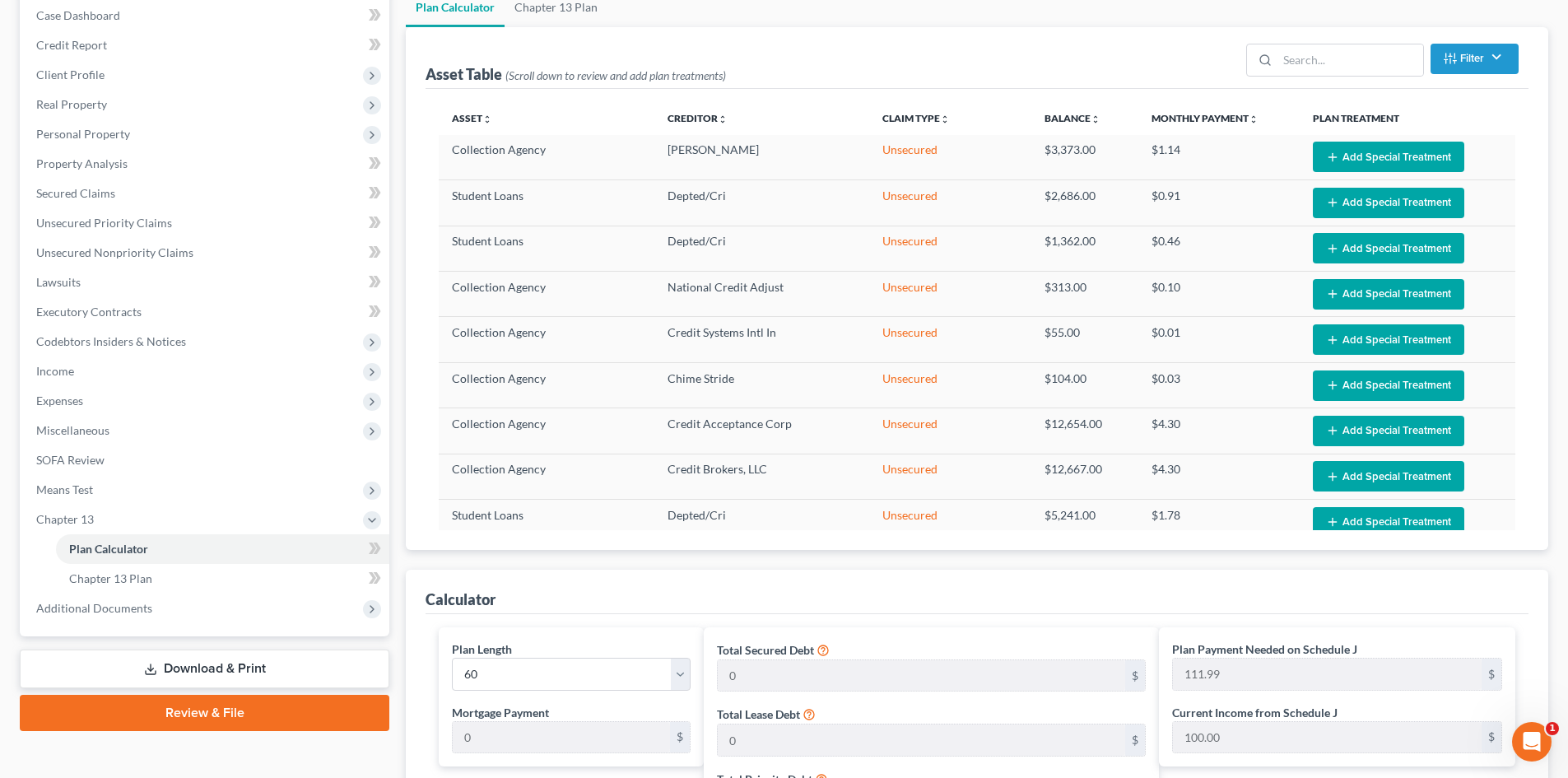
scroll to position [411, 0]
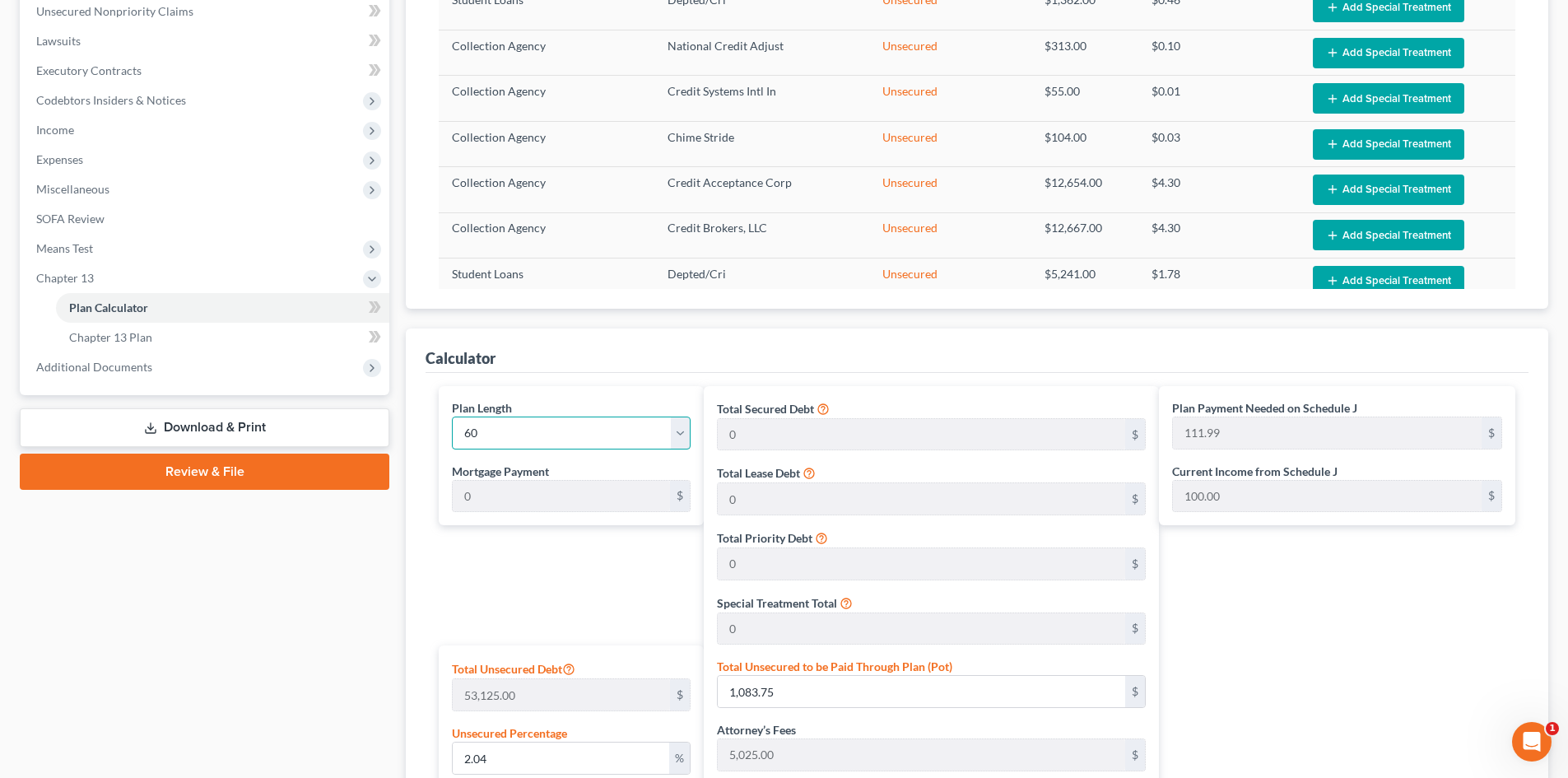
drag, startPoint x: 582, startPoint y: 436, endPoint x: 542, endPoint y: 418, distance: 43.9
click at [582, 436] on select "1 2 3 4 5 6 7 8 9 10 11 12 13 14 15 16 17 18 19 20 21 22 23 24 25 26 27 28 29 3…" at bounding box center [571, 433] width 239 height 32
click at [452, 417] on select "1 2 3 4 5 6 7 8 9 10 11 12 13 14 15 16 17 18 19 20 21 22 23 24 25 26 27 28 29 3…" at bounding box center [571, 433] width 239 height 32
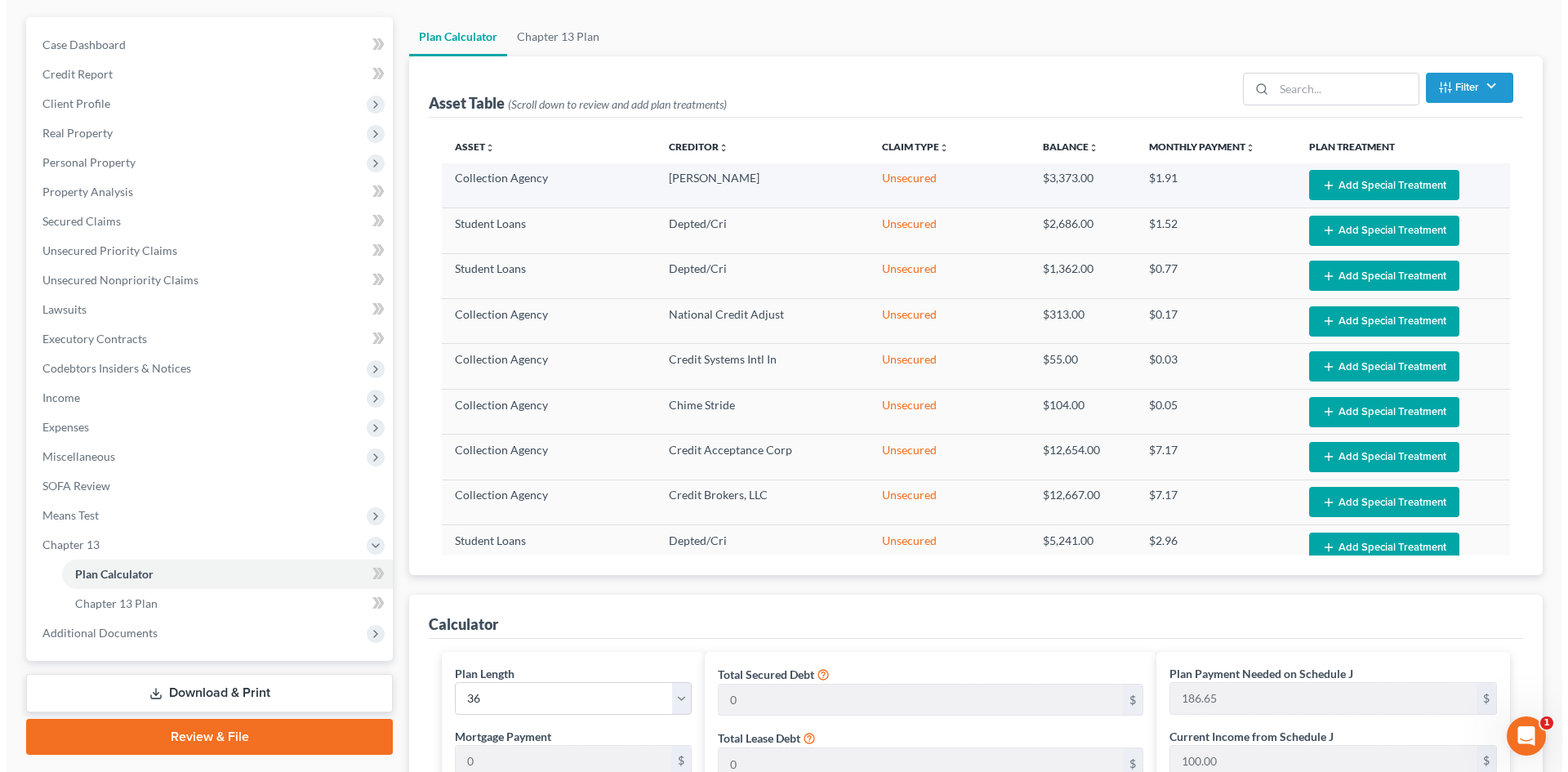
scroll to position [0, 0]
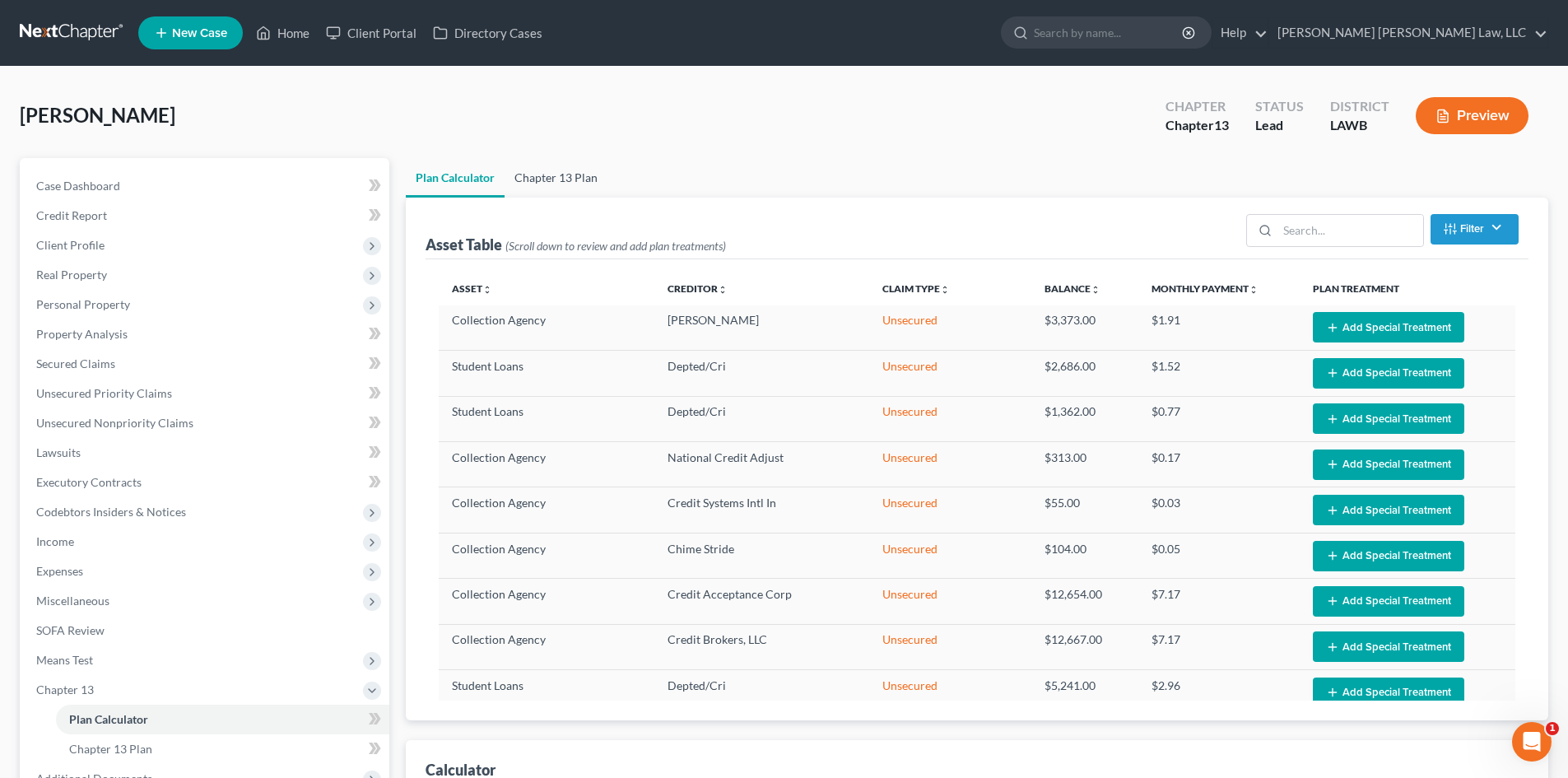
click at [570, 180] on link "Chapter 13 Plan" at bounding box center [555, 177] width 103 height 40
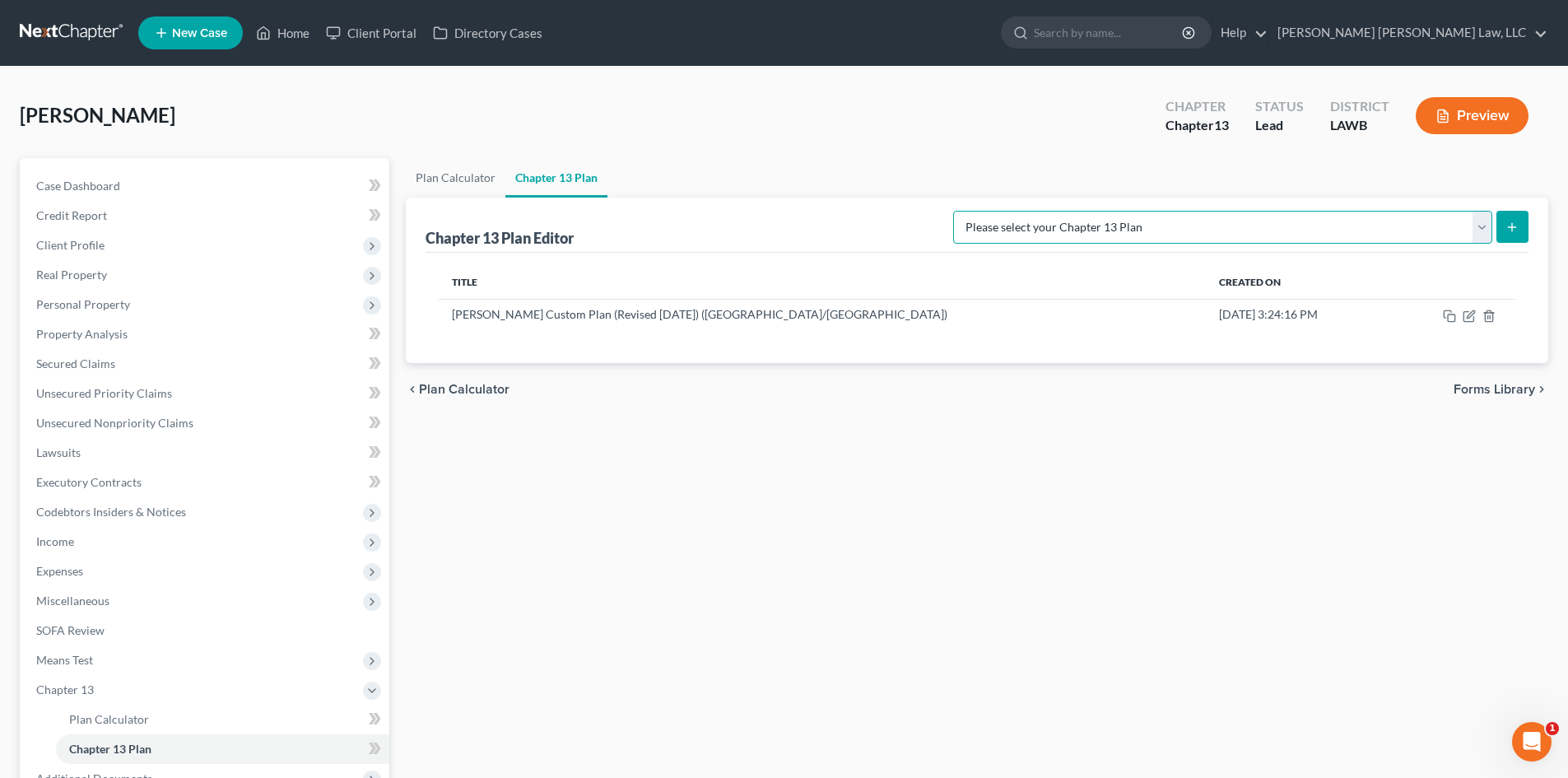
drag, startPoint x: 1398, startPoint y: 228, endPoint x: 1403, endPoint y: 242, distance: 14.9
click at [1399, 228] on select "Please select your Chapter 13 Plan [PERSON_NAME] Custom Plan (Revised [DATE]) […" at bounding box center [1222, 227] width 539 height 32
click at [1126, 211] on select "Please select your Chapter 13 Plan [PERSON_NAME] Custom Plan (Revised [DATE]) […" at bounding box center [1222, 227] width 539 height 32
click at [1515, 234] on button "submit" at bounding box center [1511, 227] width 32 height 32
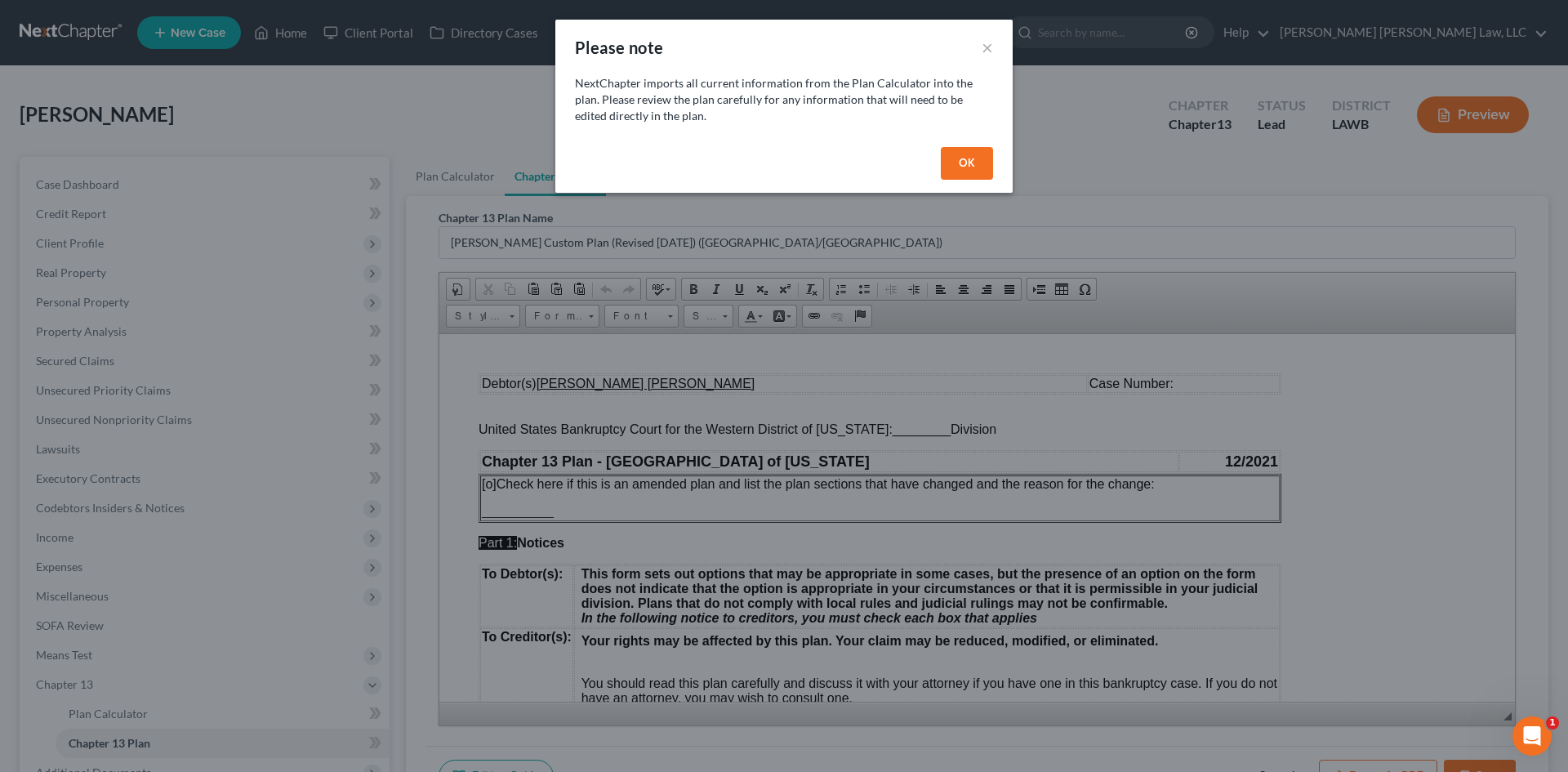
click at [974, 174] on button "OK" at bounding box center [966, 163] width 53 height 32
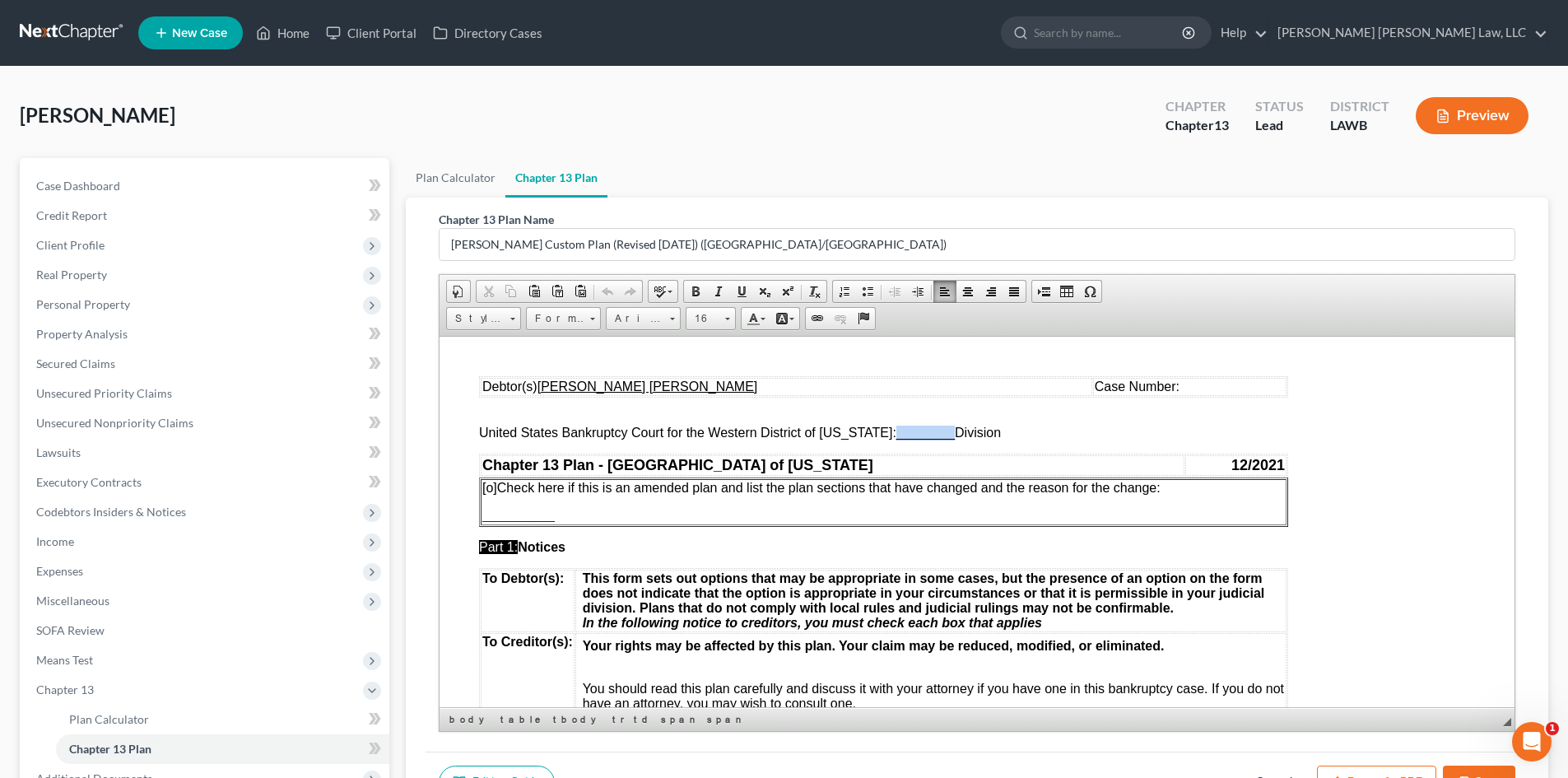
drag, startPoint x: 883, startPoint y: 430, endPoint x: 938, endPoint y: 427, distance: 55.1
click at [938, 427] on span "________" at bounding box center [925, 431] width 58 height 14
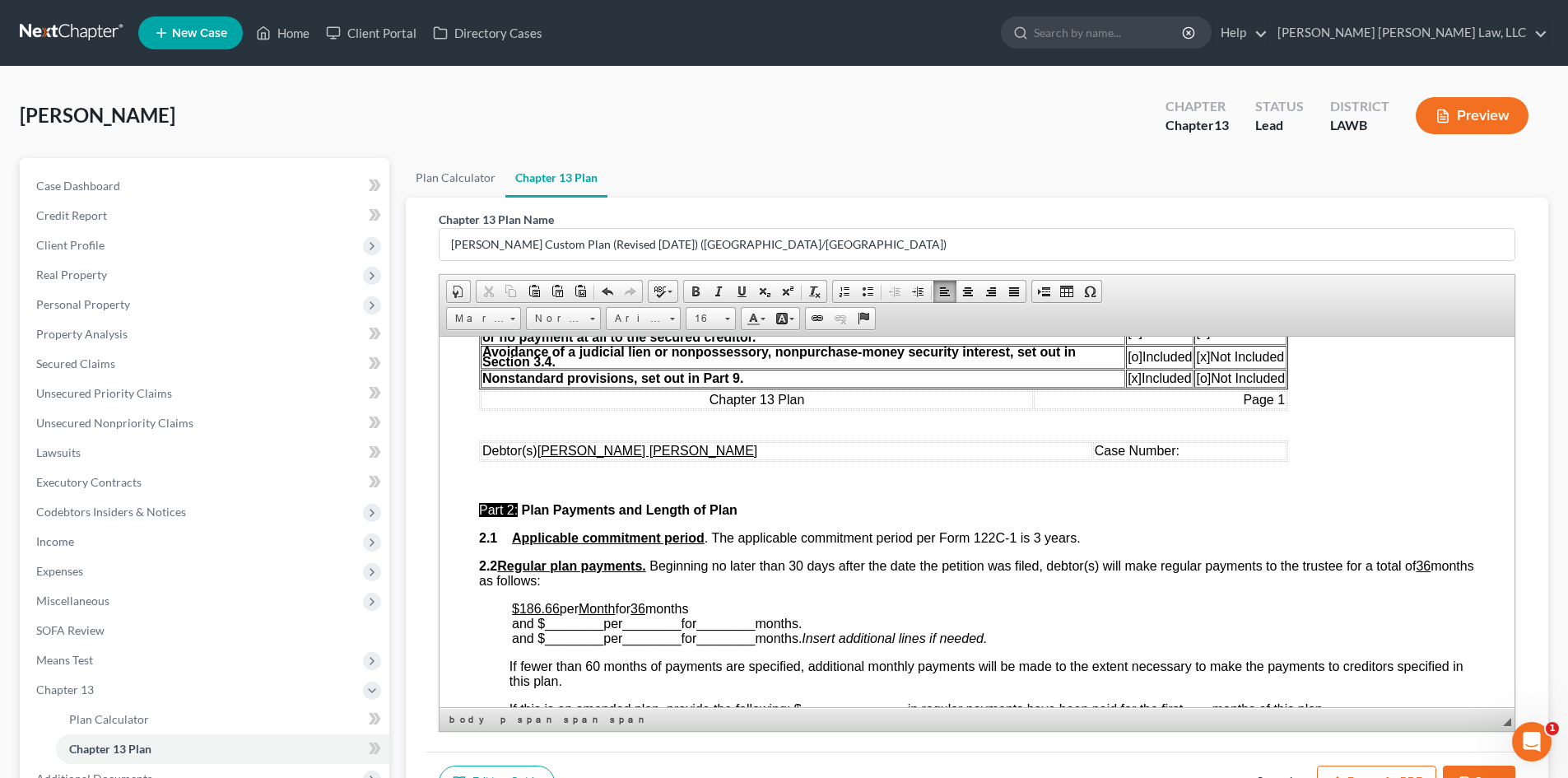
scroll to position [576, 0]
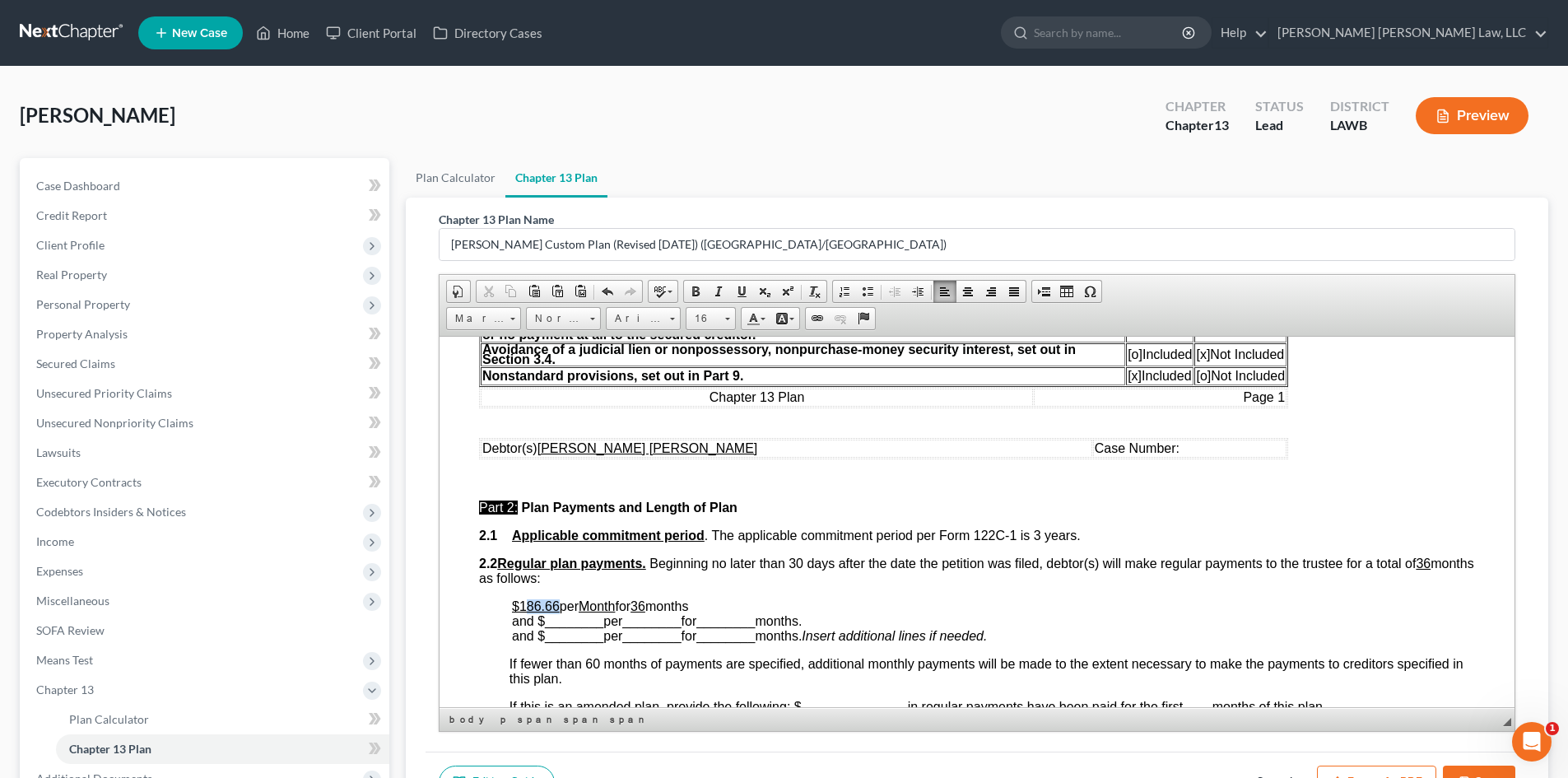
drag, startPoint x: 555, startPoint y: 603, endPoint x: 527, endPoint y: 602, distance: 28.0
click at [527, 602] on u "$186.66" at bounding box center [535, 604] width 47 height 14
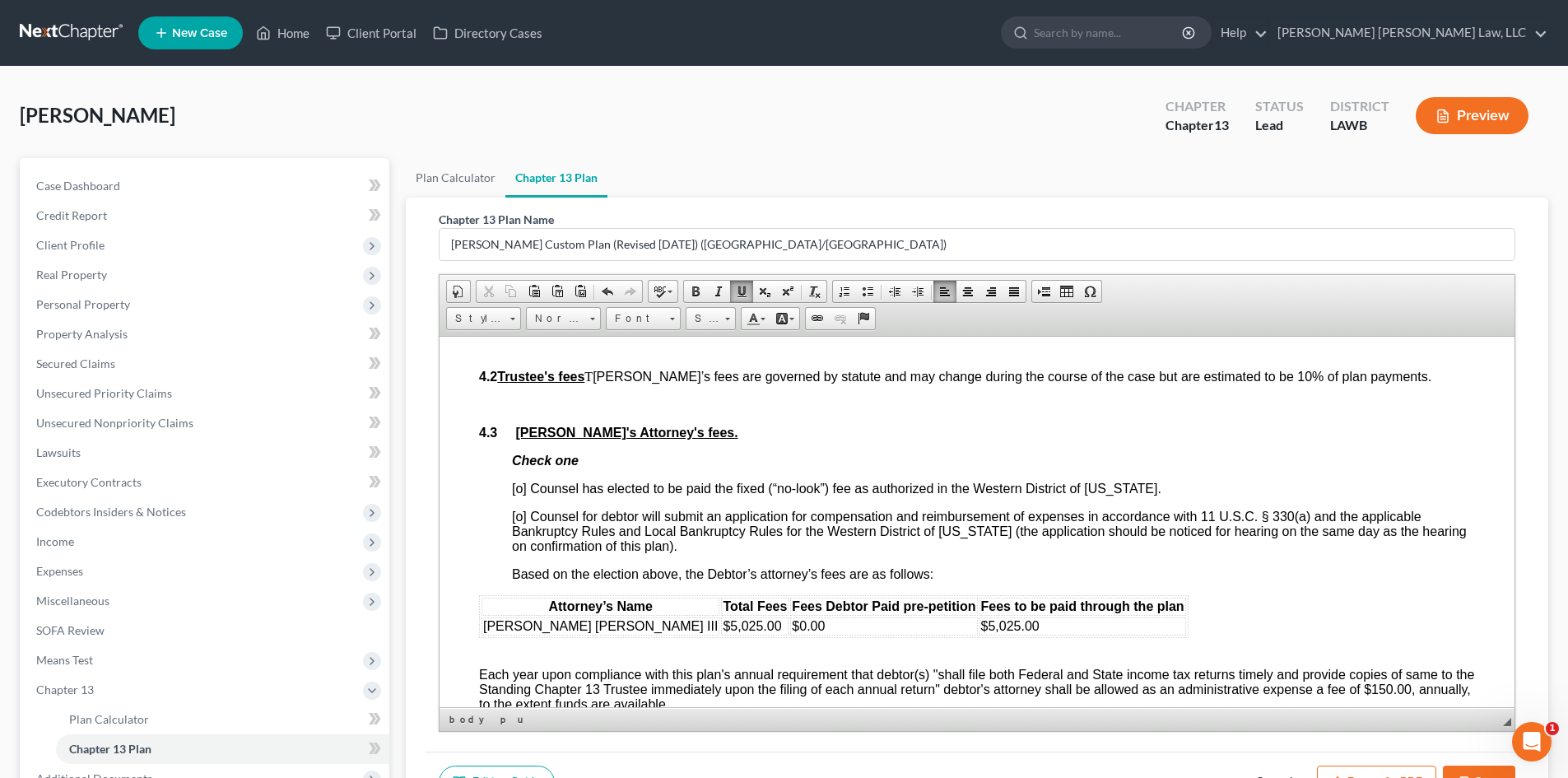
scroll to position [2387, 0]
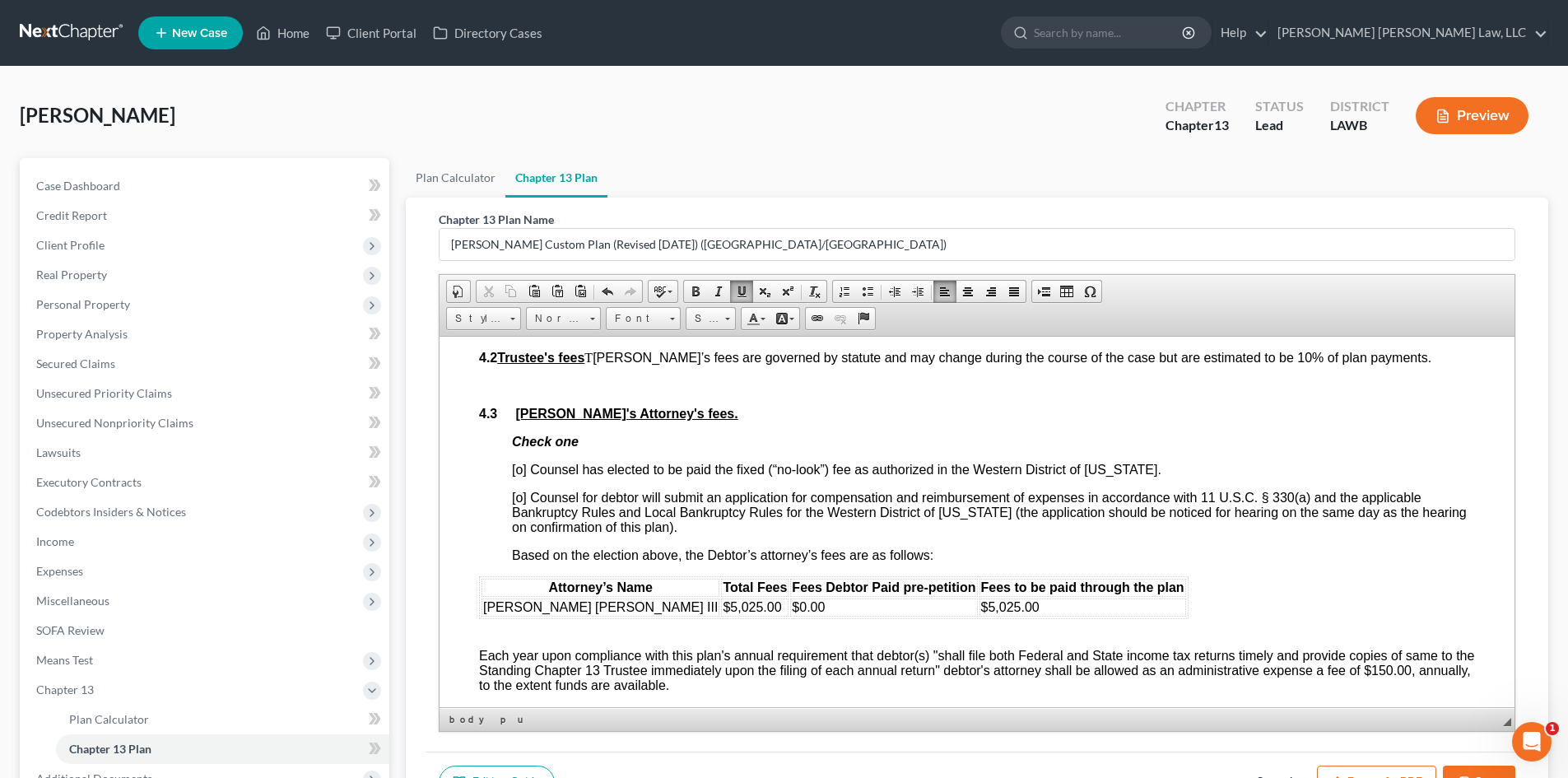
click at [523, 470] on span "[o] Counsel has elected to be paid the fixed (“no-look”) fee as authorized in t…" at bounding box center [836, 468] width 649 height 14
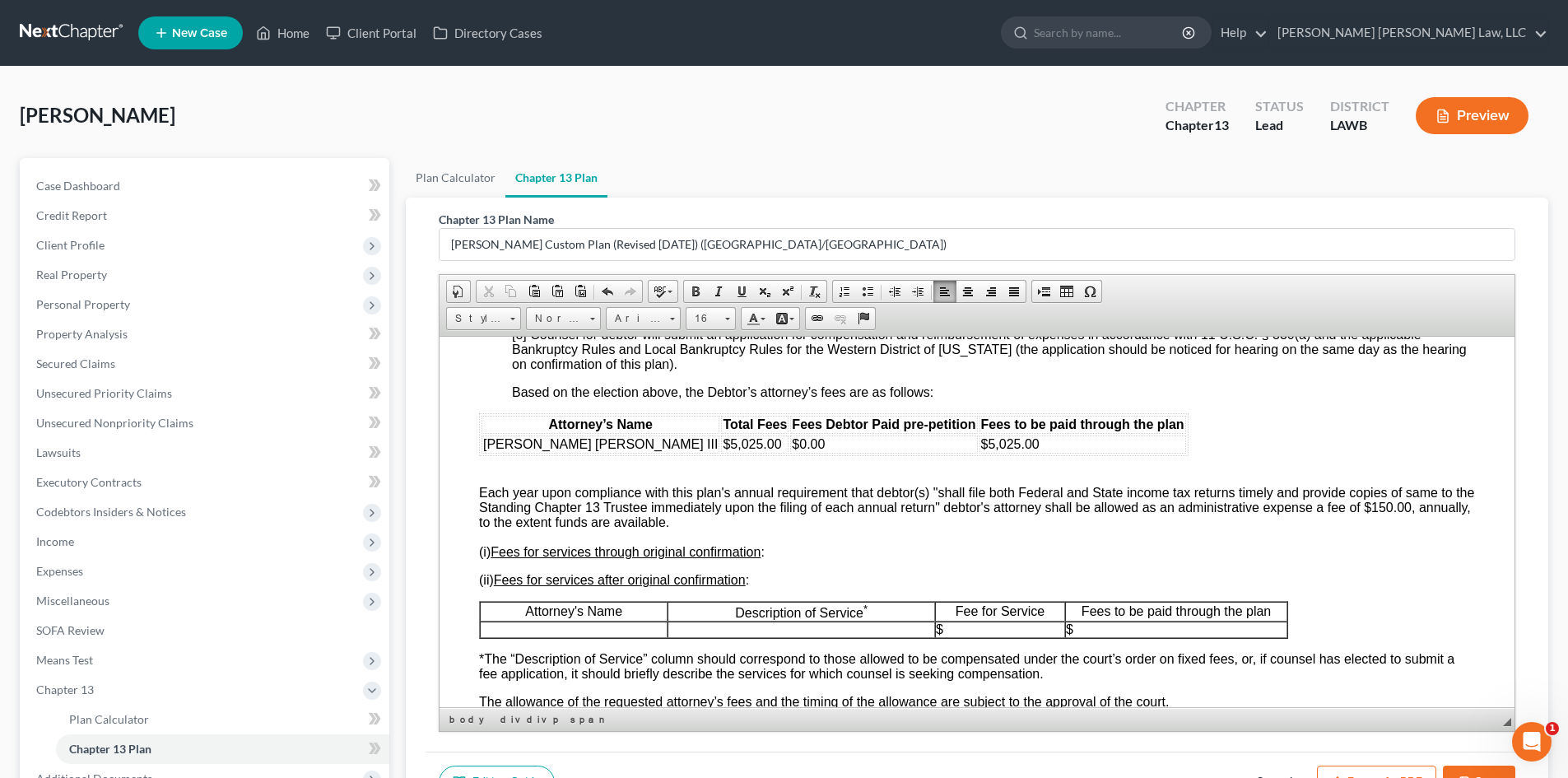
scroll to position [2551, 0]
drag, startPoint x: 927, startPoint y: 447, endPoint x: 860, endPoint y: 440, distance: 67.4
click at [979, 440] on td "$5,025.00" at bounding box center [1082, 442] width 206 height 19
drag, startPoint x: 648, startPoint y: 442, endPoint x: 601, endPoint y: 439, distance: 47.1
click at [722, 439] on span "$5,025.00" at bounding box center [751, 441] width 58 height 14
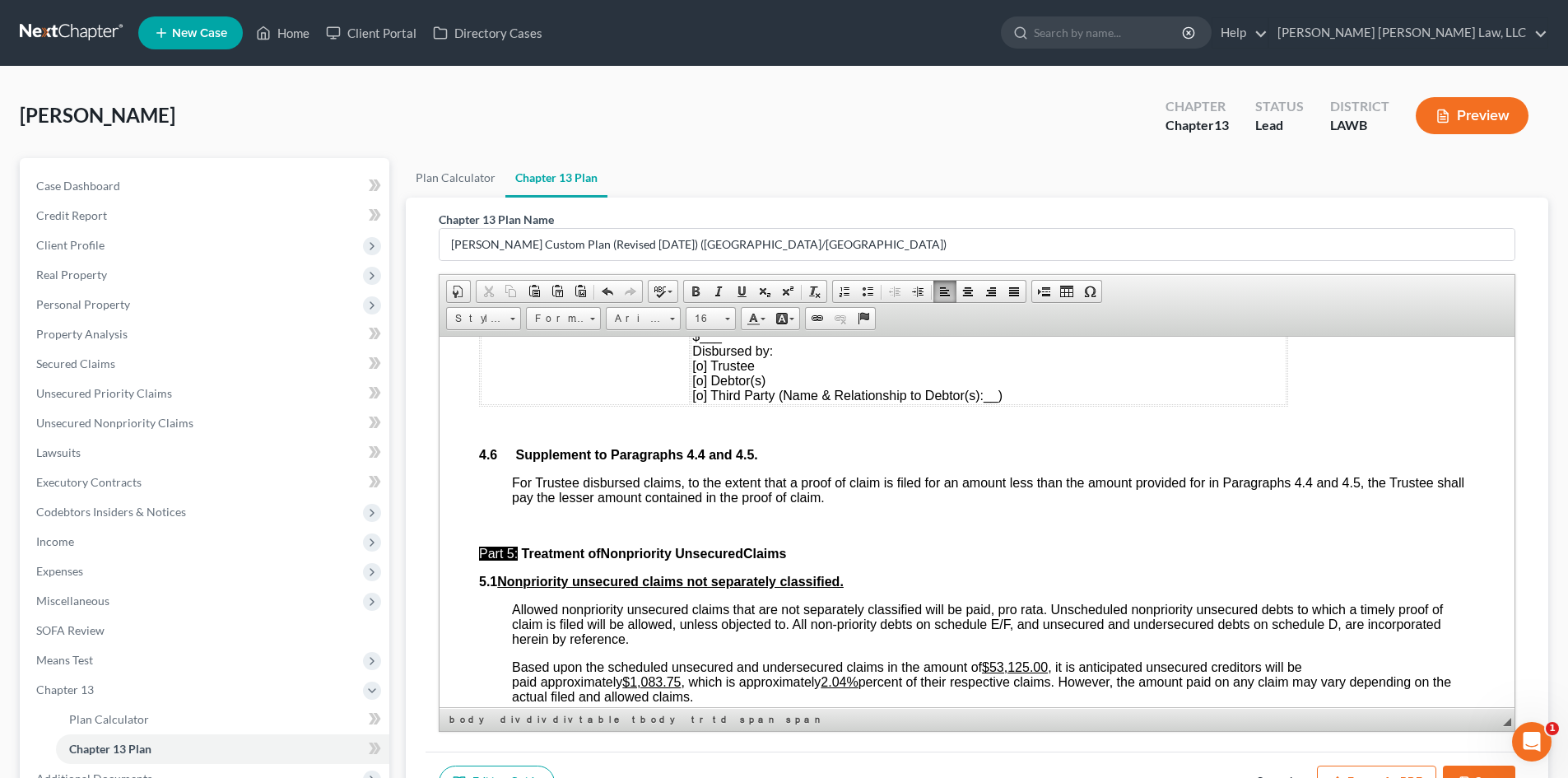
scroll to position [3374, 0]
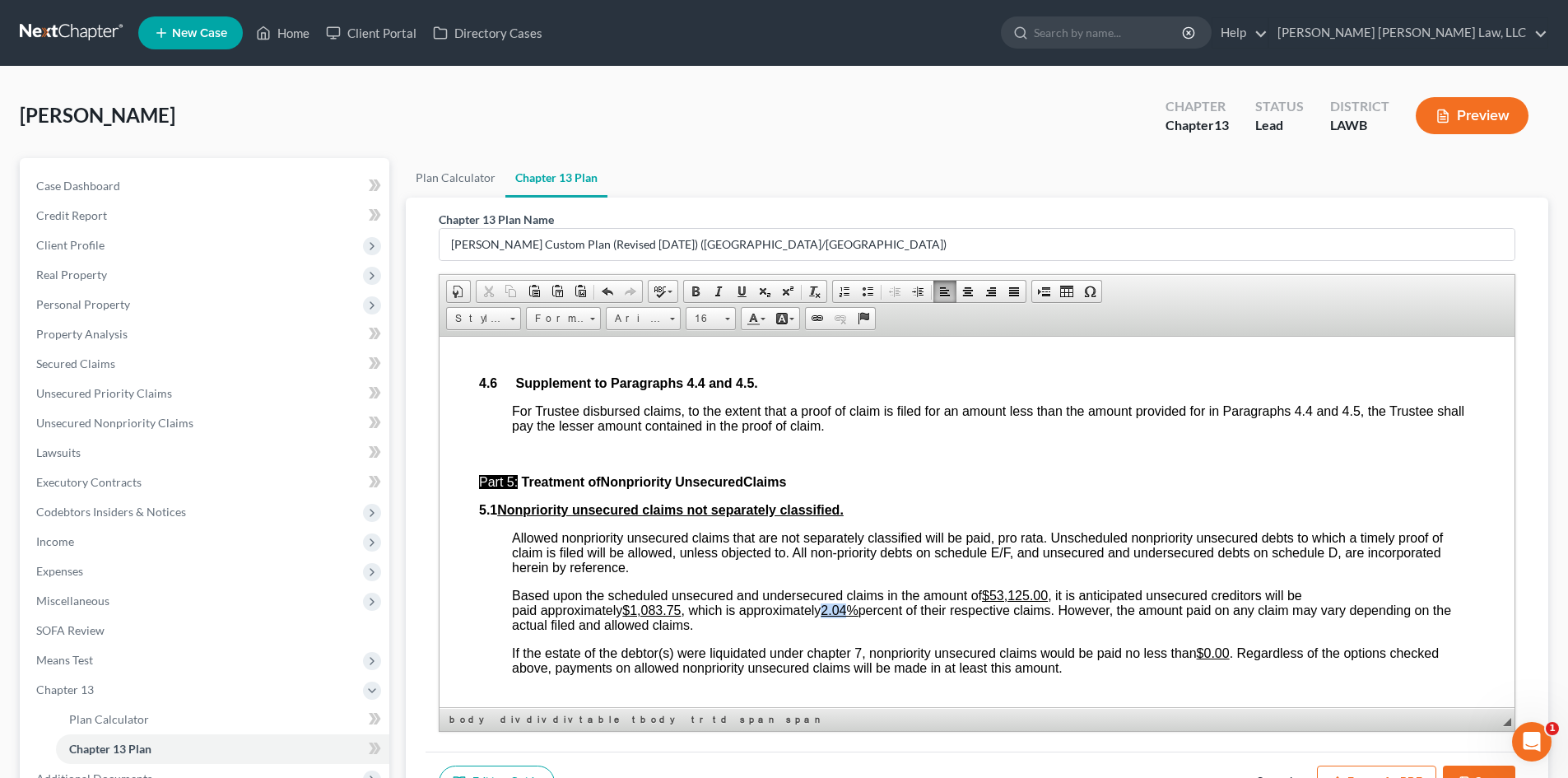
drag, startPoint x: 859, startPoint y: 605, endPoint x: 833, endPoint y: 609, distance: 26.3
click at [833, 609] on u "2.04%" at bounding box center [839, 609] width 37 height 14
drag, startPoint x: 681, startPoint y: 609, endPoint x: 636, endPoint y: 609, distance: 45.0
click at [636, 609] on u "$1,083.75" at bounding box center [651, 609] width 58 height 14
click at [696, 611] on span "Based upon the scheduled unsecured and undersecured claims in the amount of $53…" at bounding box center [980, 609] width 939 height 44
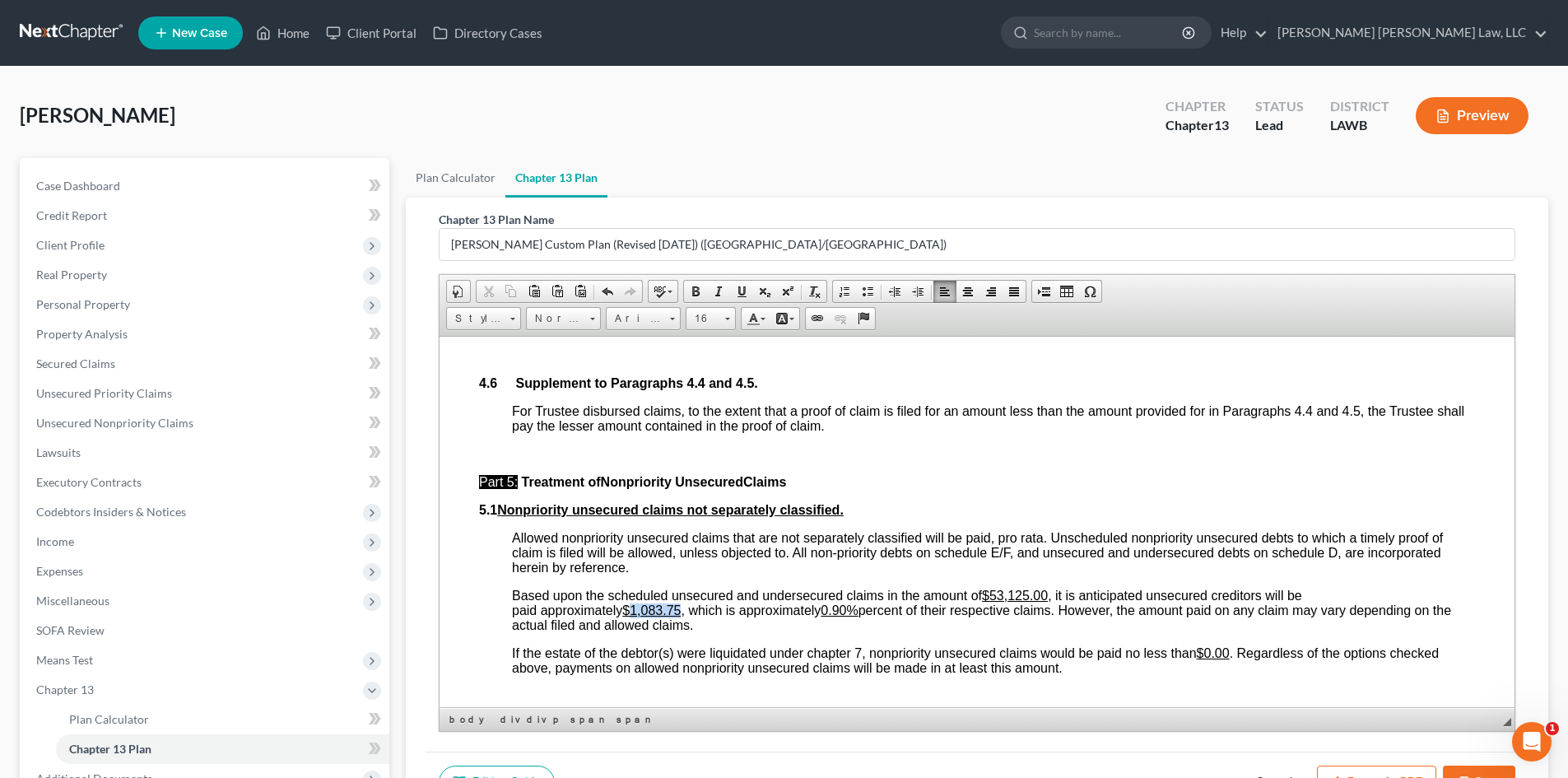
drag, startPoint x: 684, startPoint y: 609, endPoint x: 635, endPoint y: 612, distance: 49.1
click at [635, 612] on span "Based upon the scheduled unsecured and undersecured claims in the amount of $53…" at bounding box center [980, 609] width 939 height 44
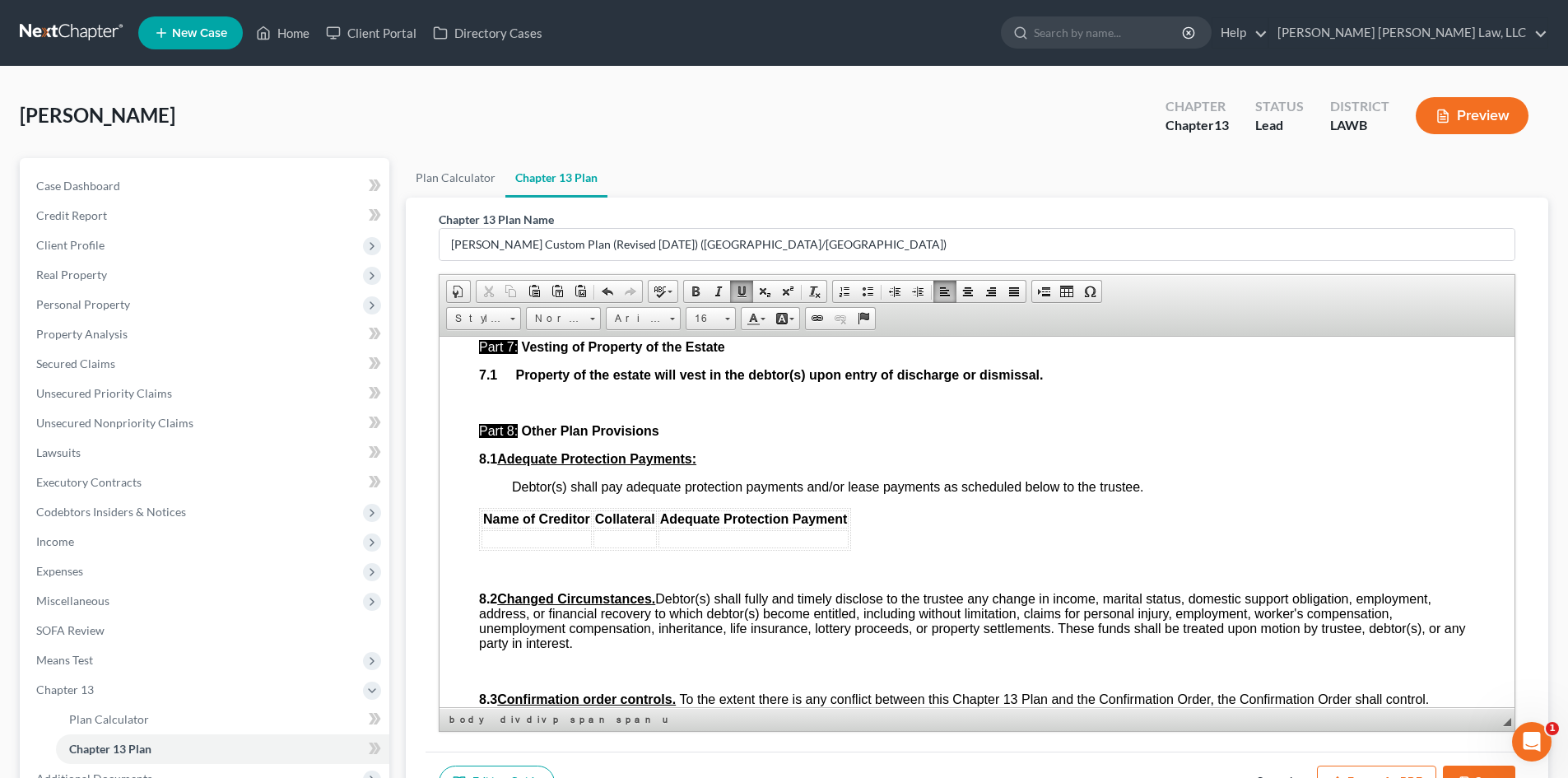
scroll to position [4197, 0]
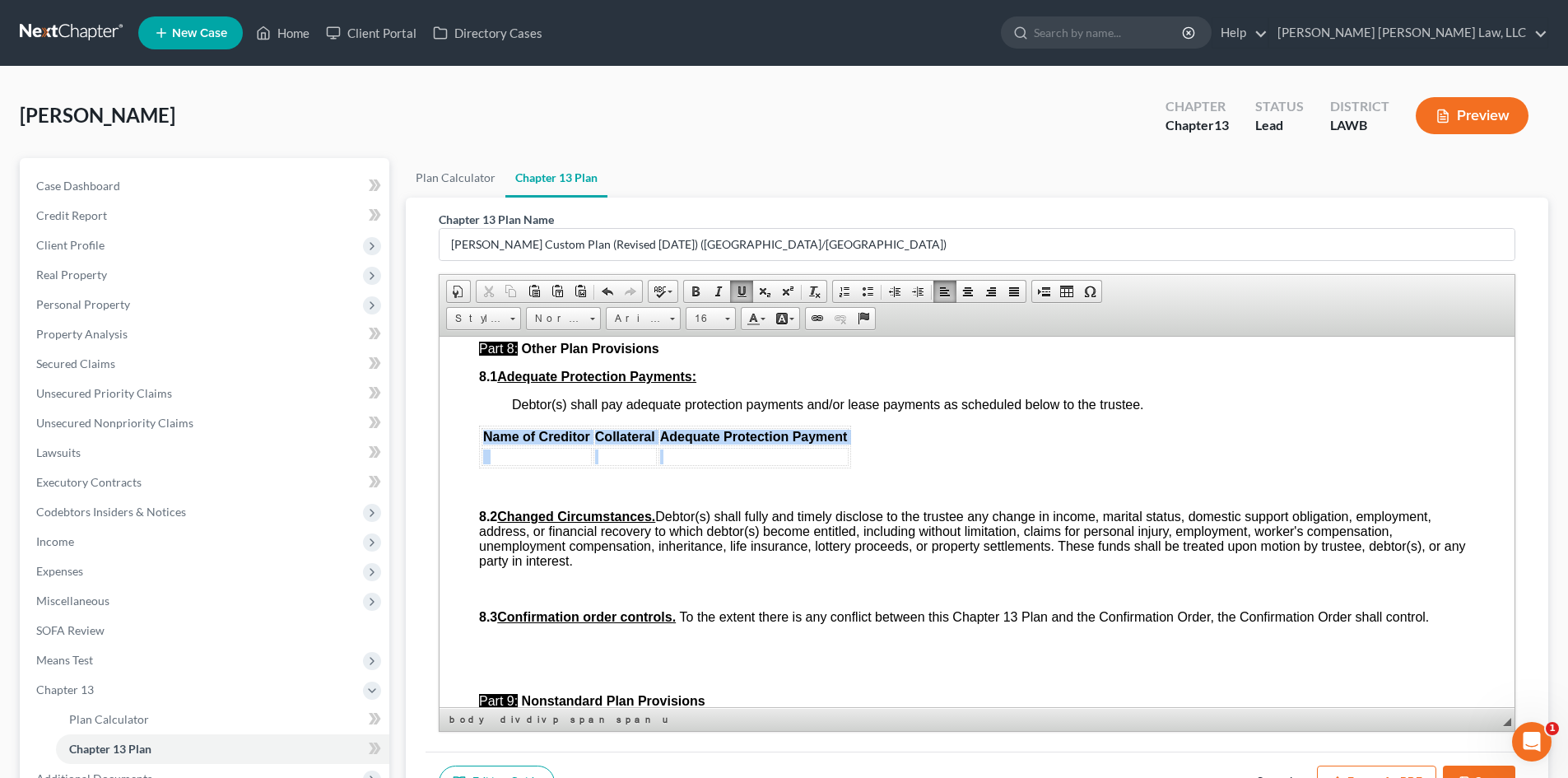
drag, startPoint x: 486, startPoint y: 444, endPoint x: 726, endPoint y: 464, distance: 240.8
click at [726, 464] on table "Name of Creditor Collateral Adequate Protection Payment" at bounding box center [665, 446] width 372 height 43
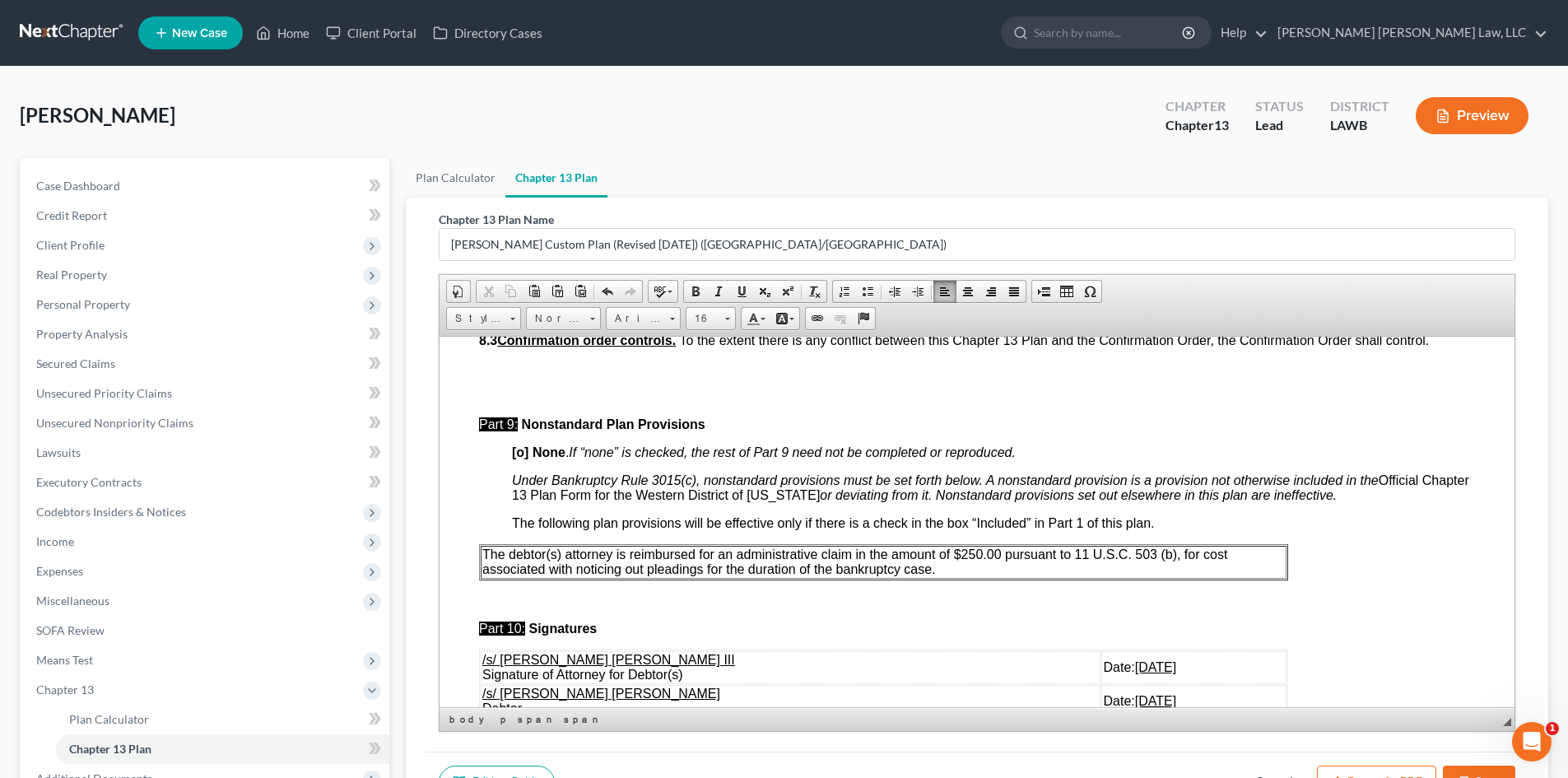
scroll to position [4444, 0]
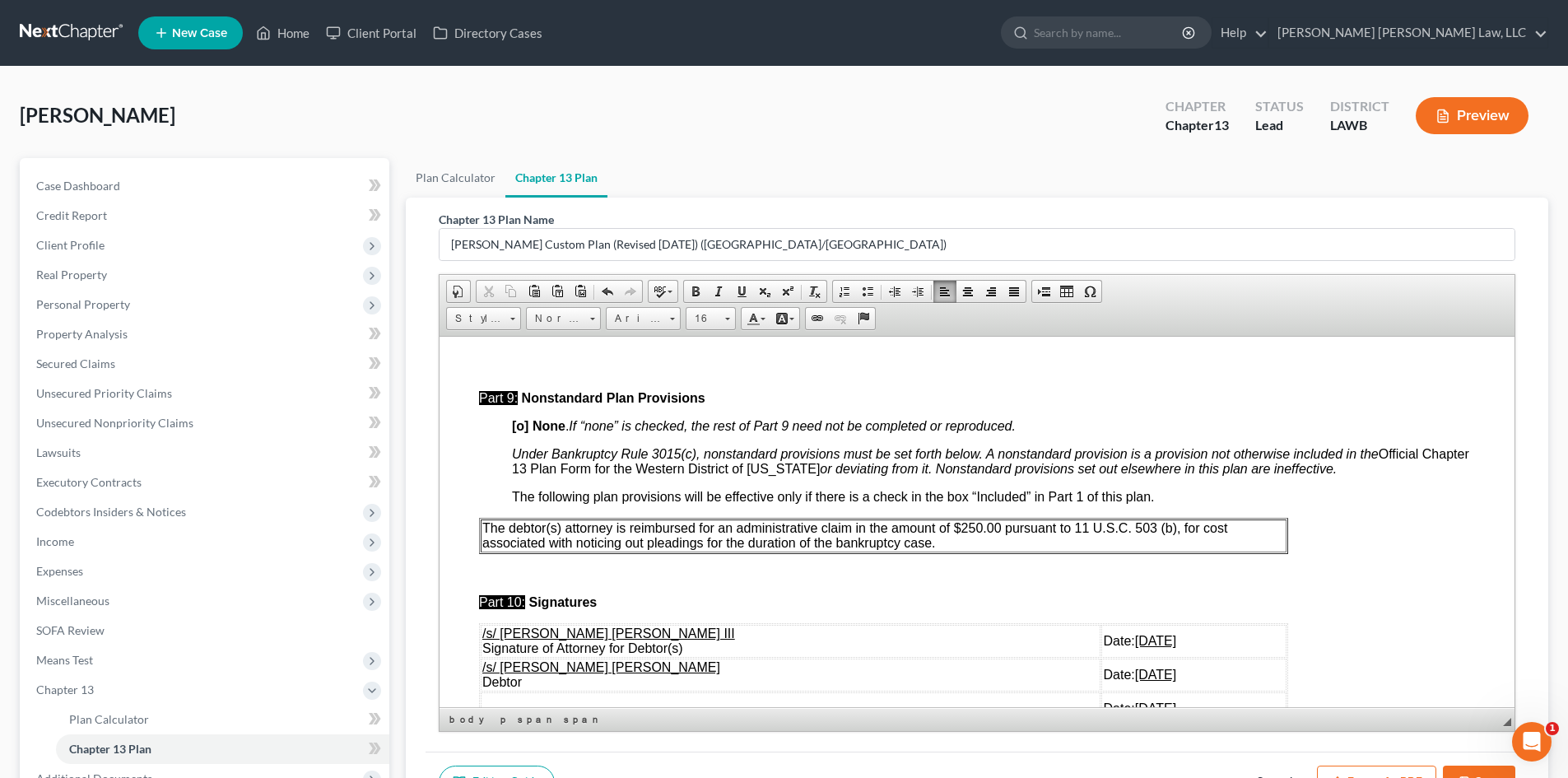
click at [981, 550] on p "The debtor(s) attorney is reimbursed for an administrative claim in the amount …" at bounding box center [883, 535] width 802 height 30
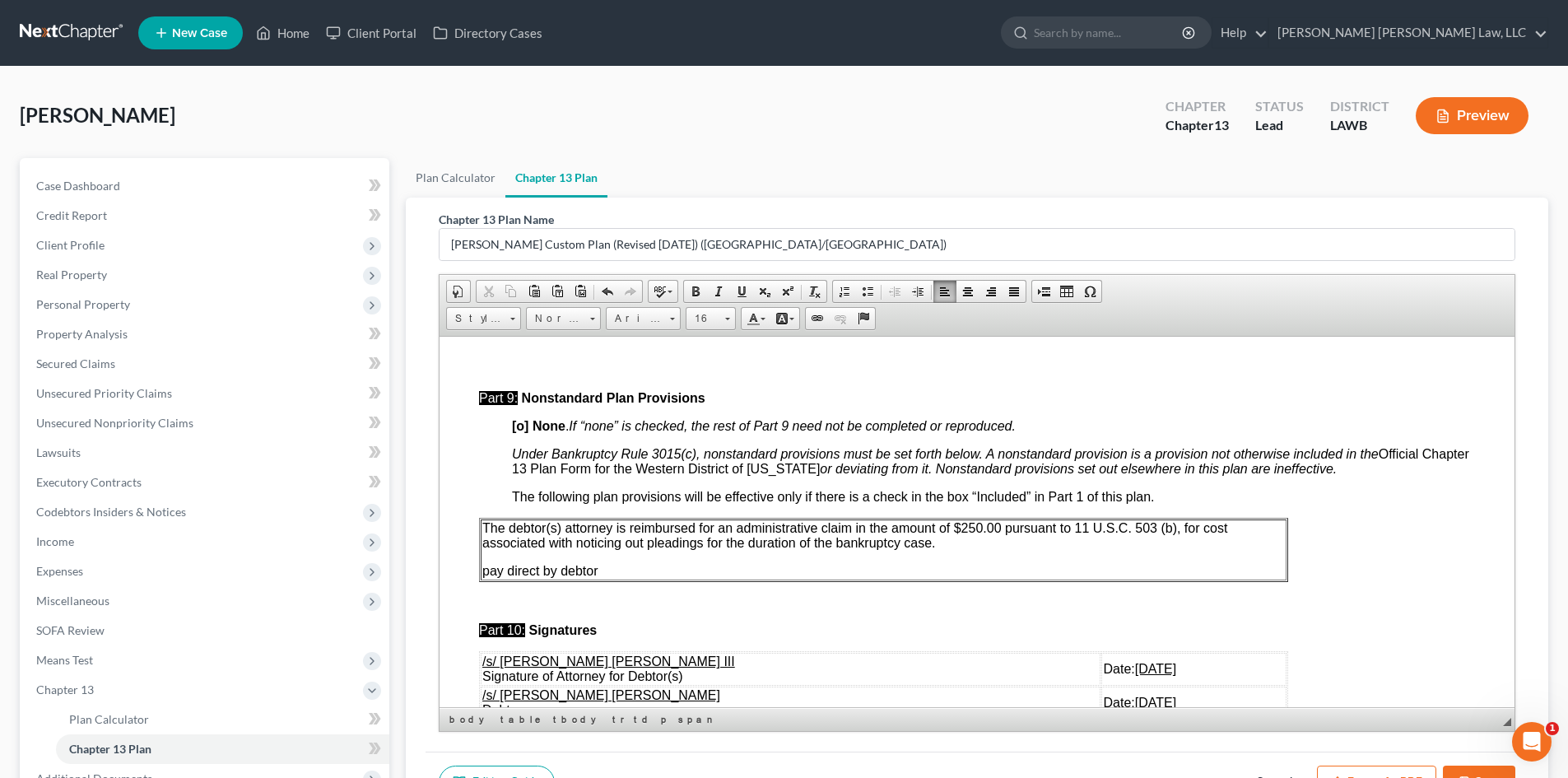
click at [984, 550] on p "The debtor(s) attorney is reimbursed for an administrative claim in the amount …" at bounding box center [883, 535] width 802 height 30
drag, startPoint x: 955, startPoint y: 558, endPoint x: 483, endPoint y: 541, distance: 472.3
click at [483, 541] on p "The debtor(s) attorney is reimbursed for an administrative claim in the amount …" at bounding box center [883, 535] width 802 height 30
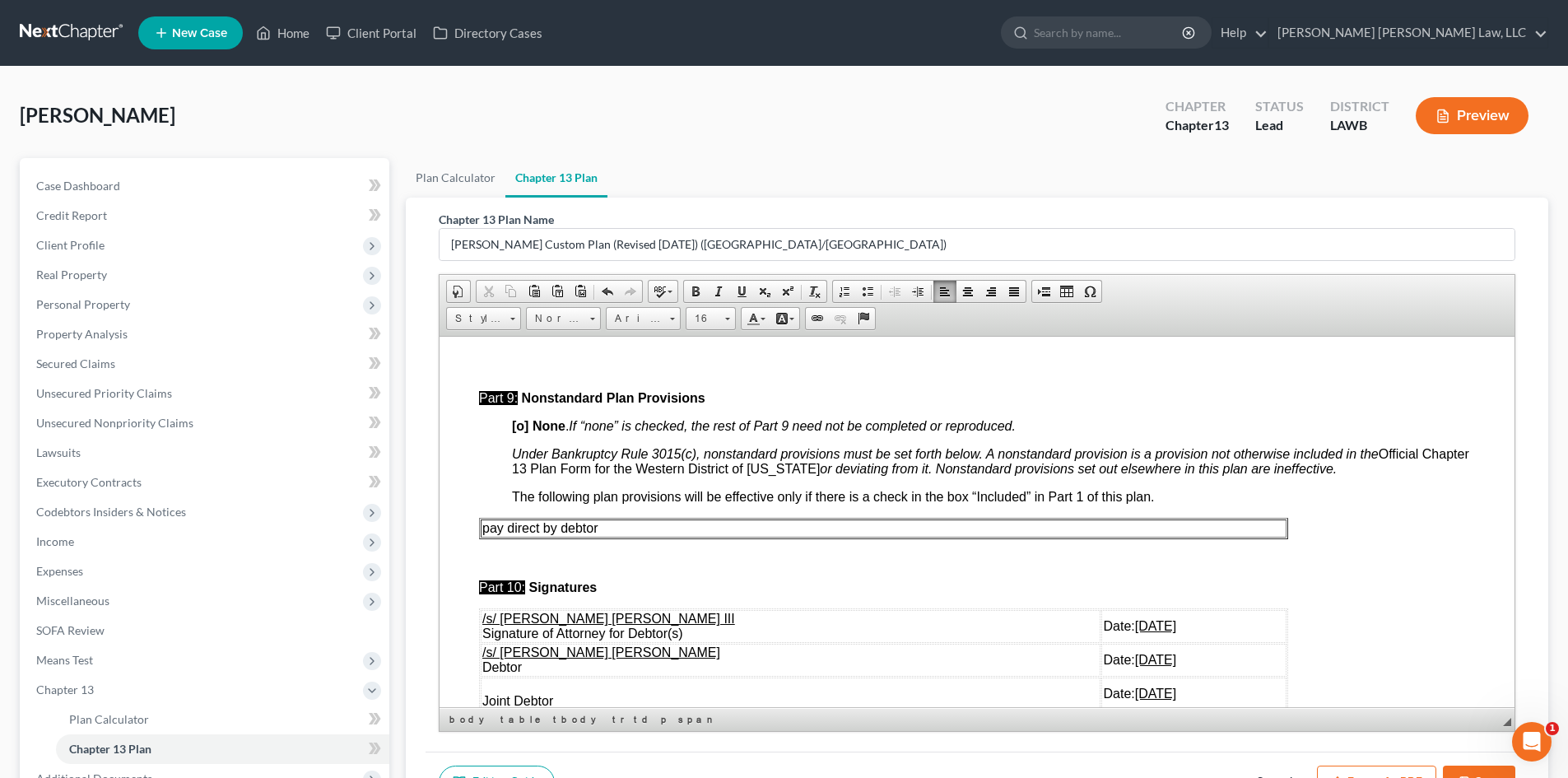
click at [488, 534] on span "pay direct by debtor" at bounding box center [539, 526] width 116 height 14
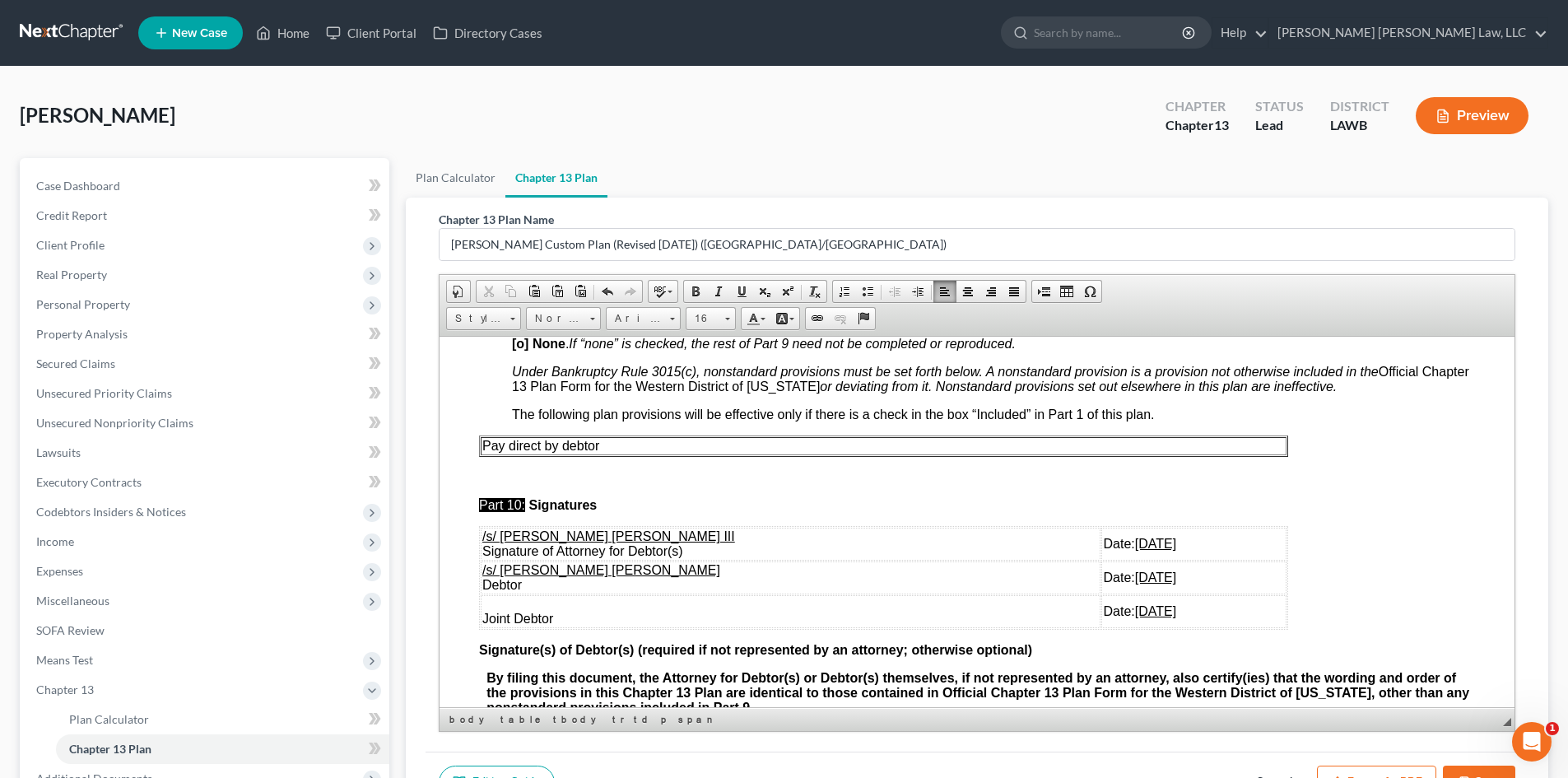
drag, startPoint x: 1154, startPoint y: 630, endPoint x: 481, endPoint y: 581, distance: 674.8
click at [481, 581] on tbody "/s/ [PERSON_NAME] [PERSON_NAME] III Signature of Attorney for Debtor(s) Date: […" at bounding box center [884, 577] width 806 height 100
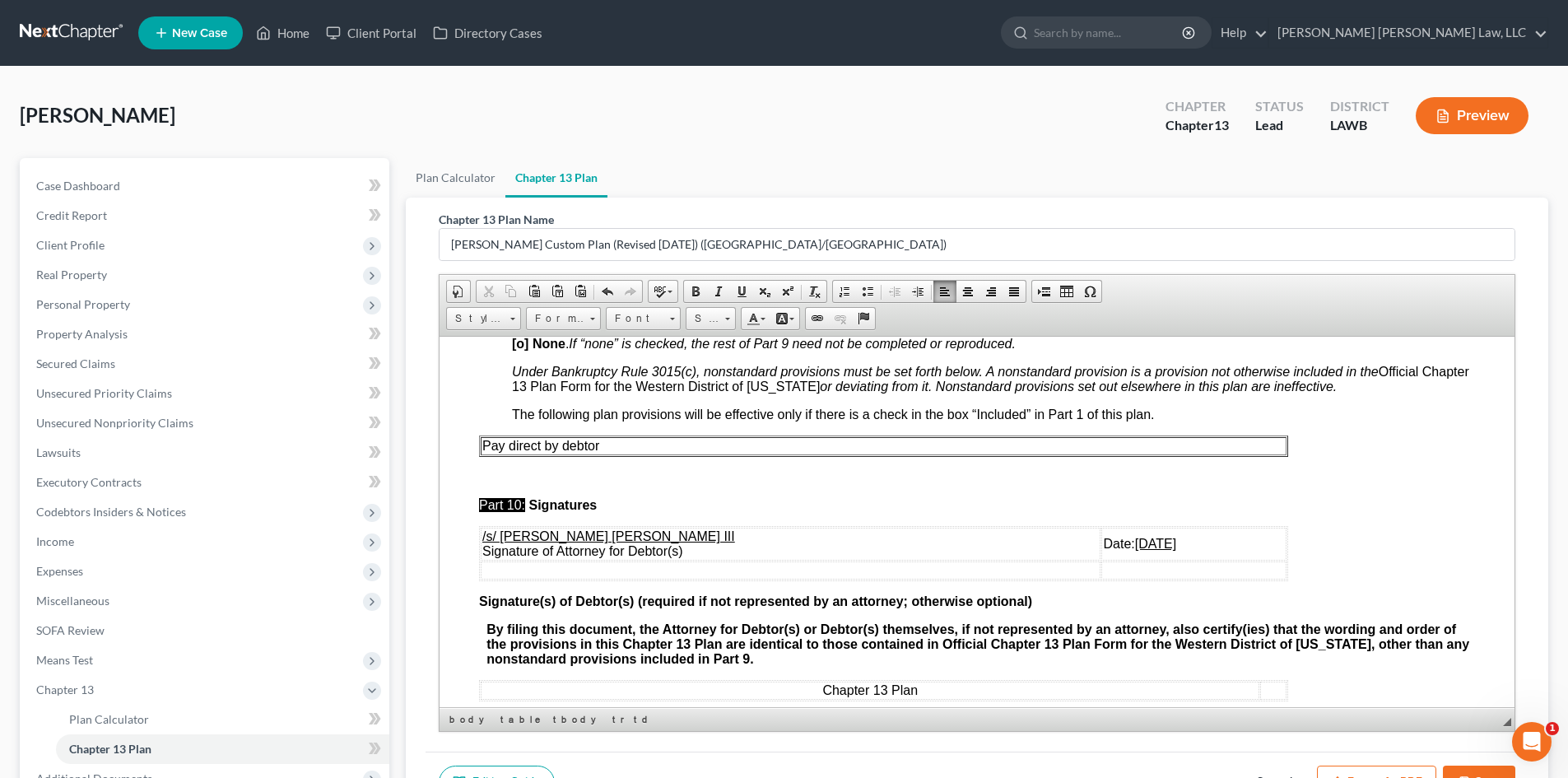
click at [1462, 772] on button "Save" at bounding box center [1479, 782] width 72 height 34
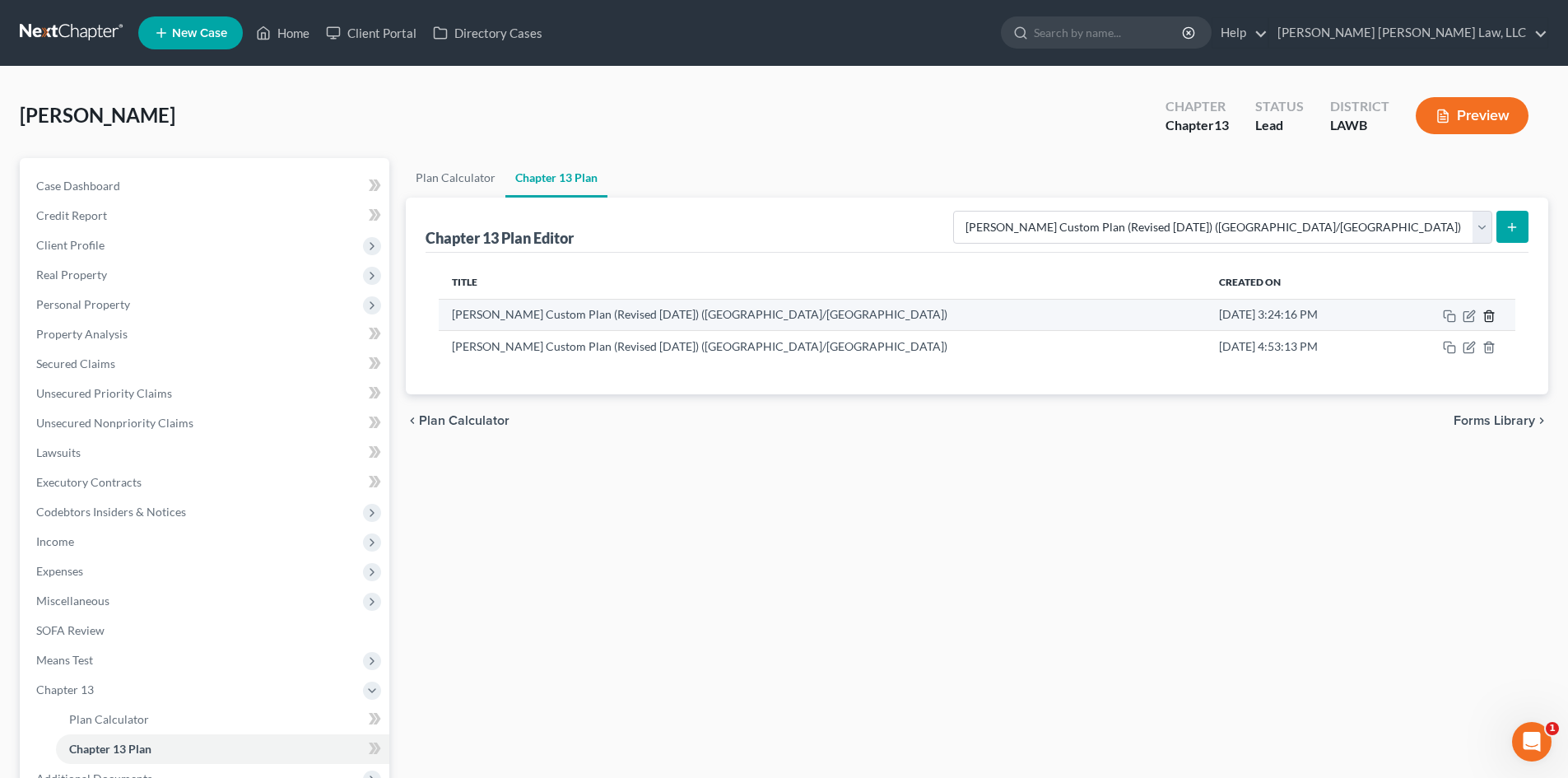
click at [1490, 315] on icon "button" at bounding box center [1488, 316] width 13 height 13
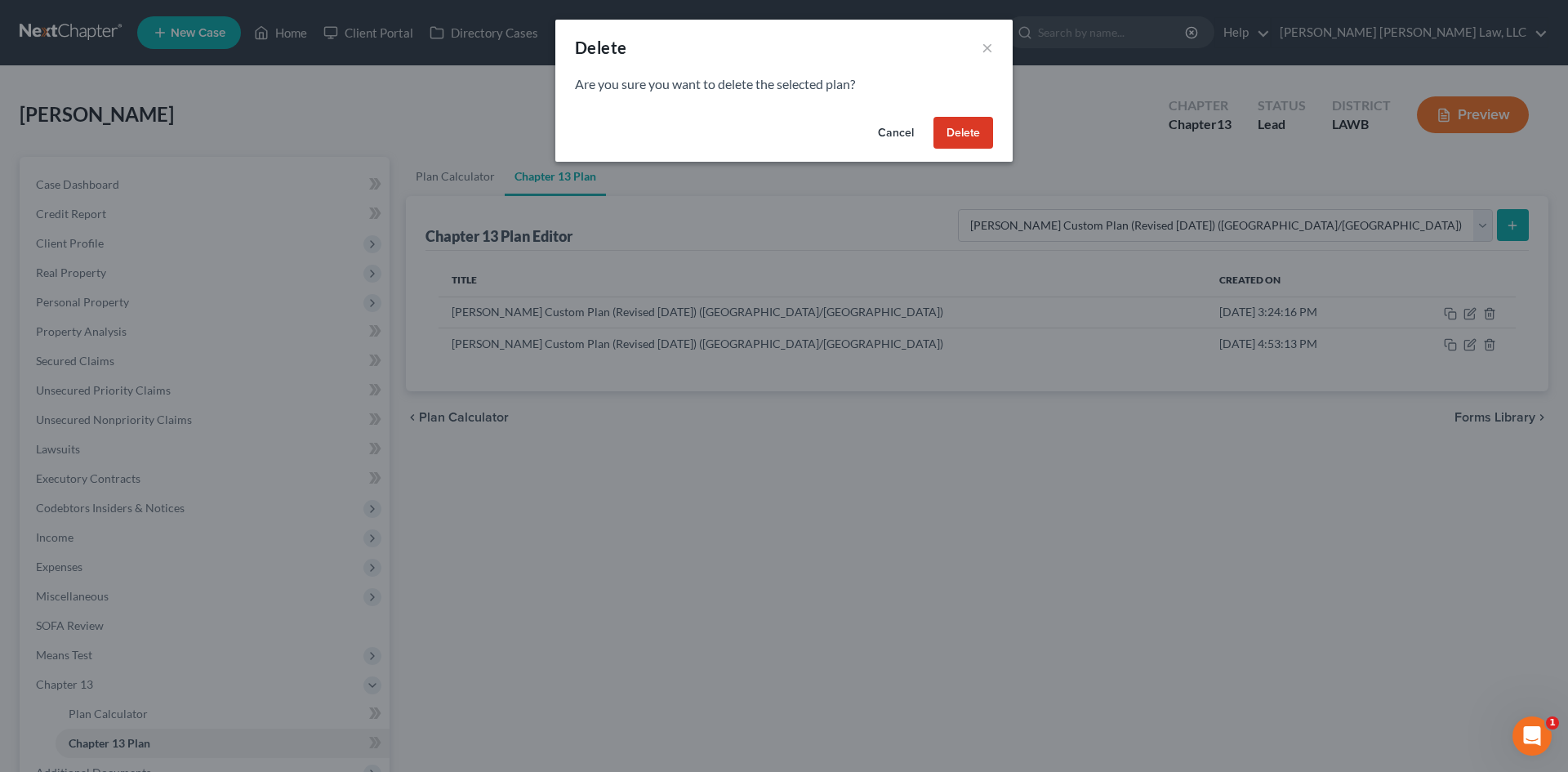
click at [989, 138] on button "Delete" at bounding box center [963, 133] width 60 height 32
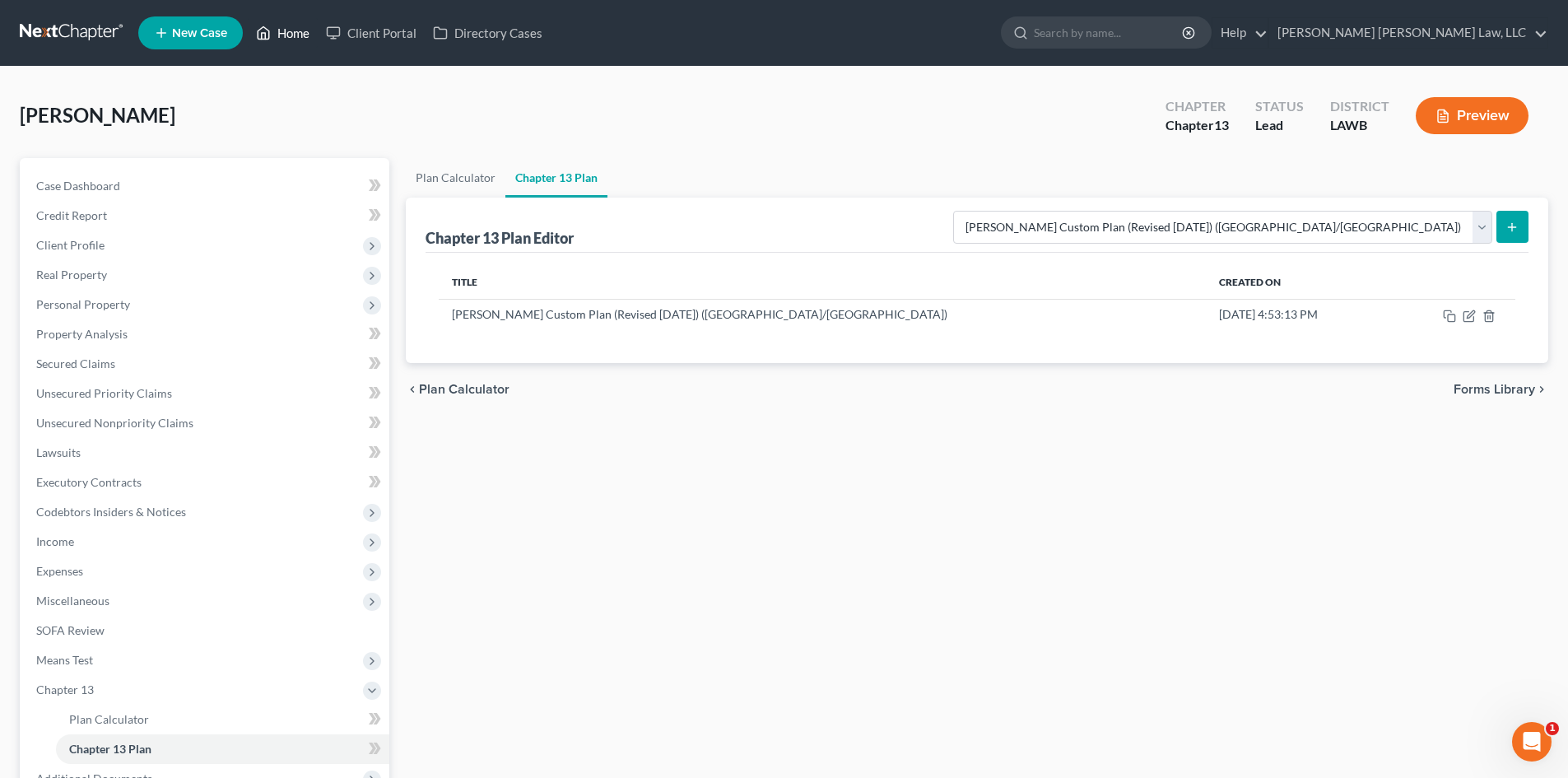
drag, startPoint x: 289, startPoint y: 30, endPoint x: 269, endPoint y: 83, distance: 56.6
click at [289, 30] on link "Home" at bounding box center [282, 33] width 70 height 30
